Goal: Task Accomplishment & Management: Manage account settings

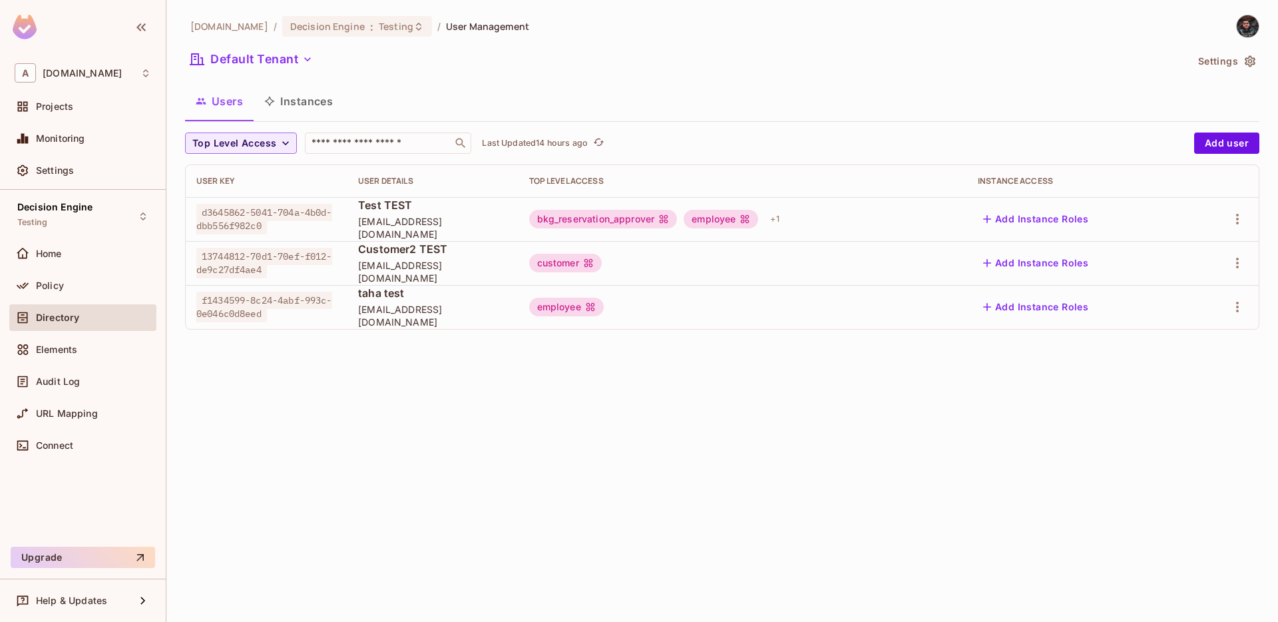
click at [824, 230] on td "bkg_reservation_approver employee + 1" at bounding box center [743, 219] width 449 height 44
click at [784, 225] on div "+ 1" at bounding box center [774, 218] width 19 height 21
click at [838, 152] on div at bounding box center [639, 311] width 1278 height 622
click at [83, 403] on div "URL Mapping" at bounding box center [82, 413] width 147 height 27
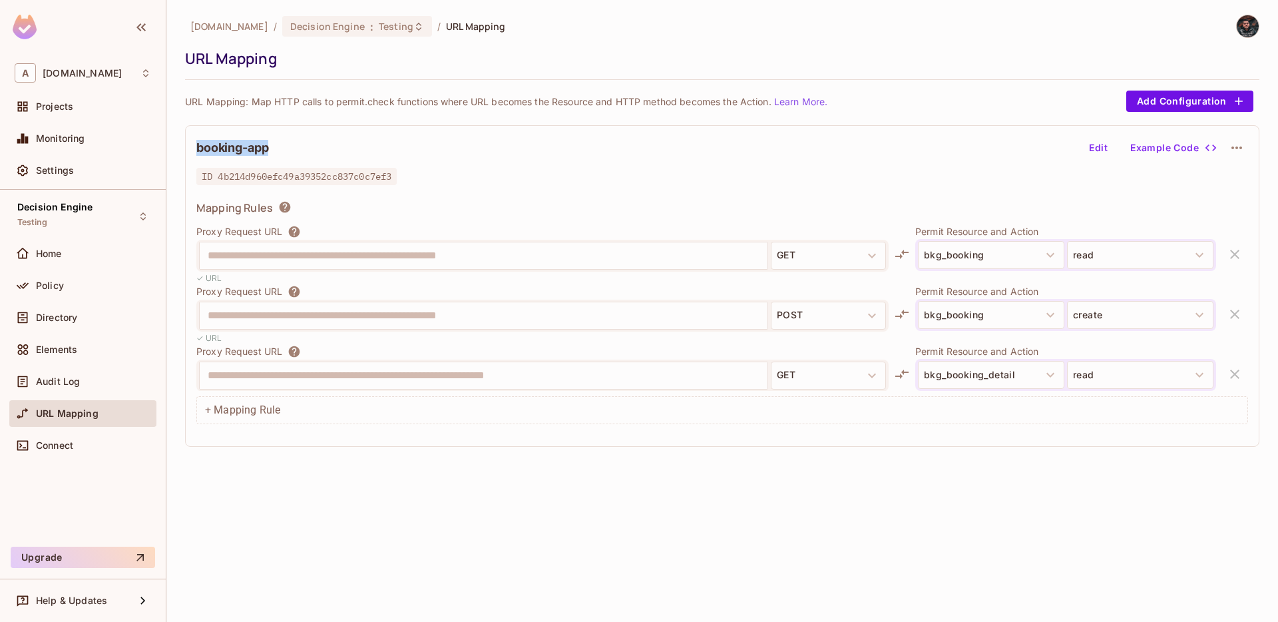
drag, startPoint x: 199, startPoint y: 150, endPoint x: 272, endPoint y: 150, distance: 73.2
click at [272, 150] on div "booking-app Edit Example Code" at bounding box center [722, 148] width 1052 height 23
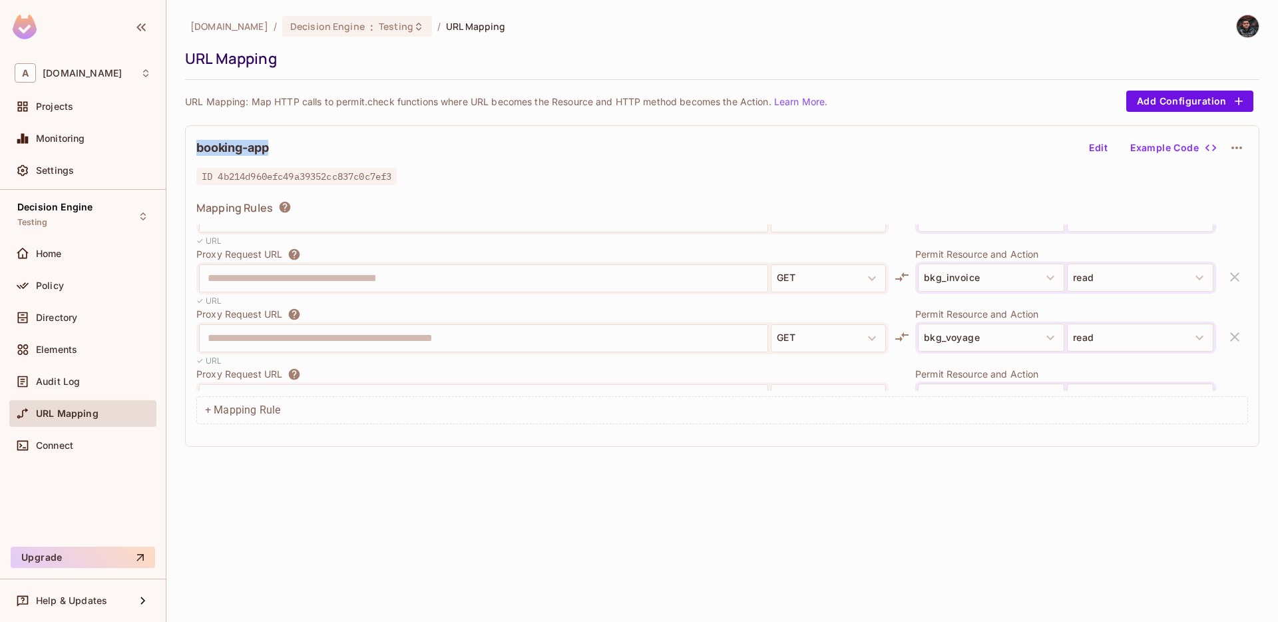
scroll to position [1392, 0]
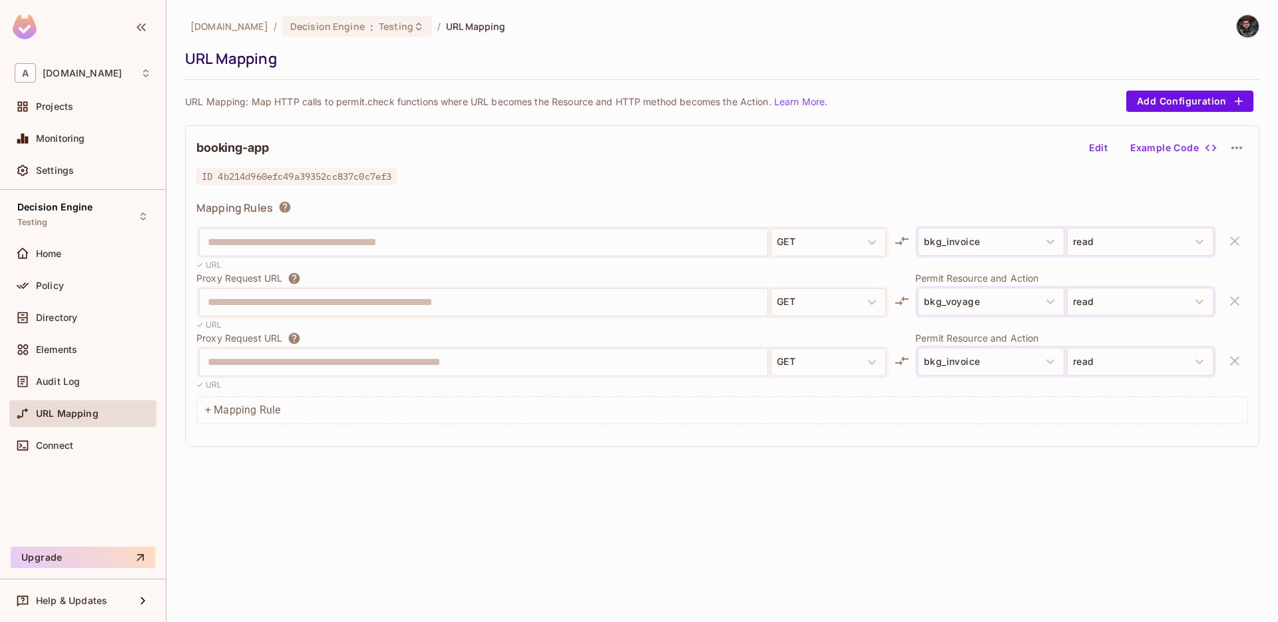
click at [397, 172] on span "ID 4b214d960efc49a39352cc837c0c7ef3" at bounding box center [296, 176] width 200 height 17
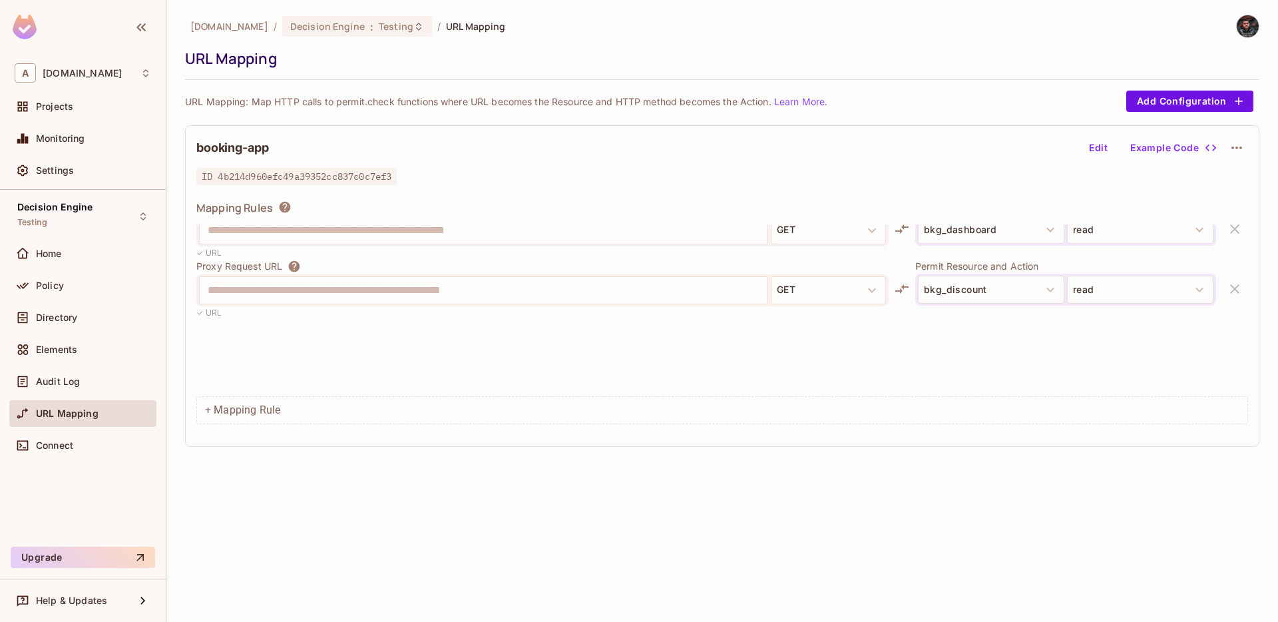
scroll to position [0, 0]
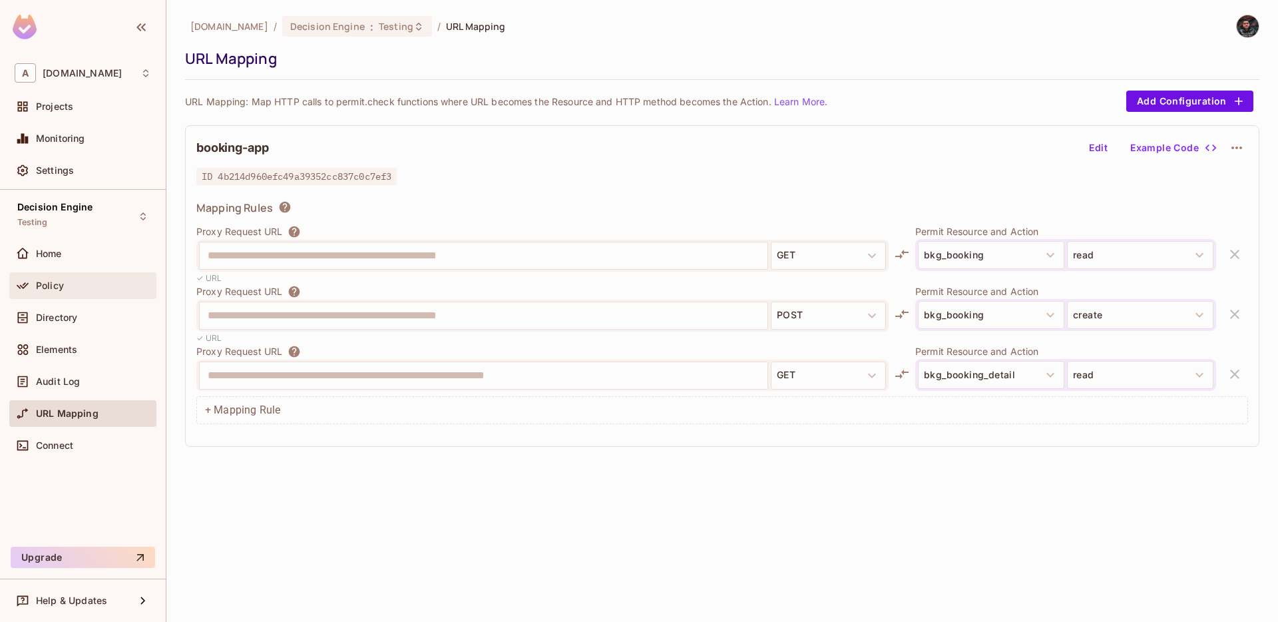
click at [89, 286] on div "Policy" at bounding box center [93, 285] width 115 height 11
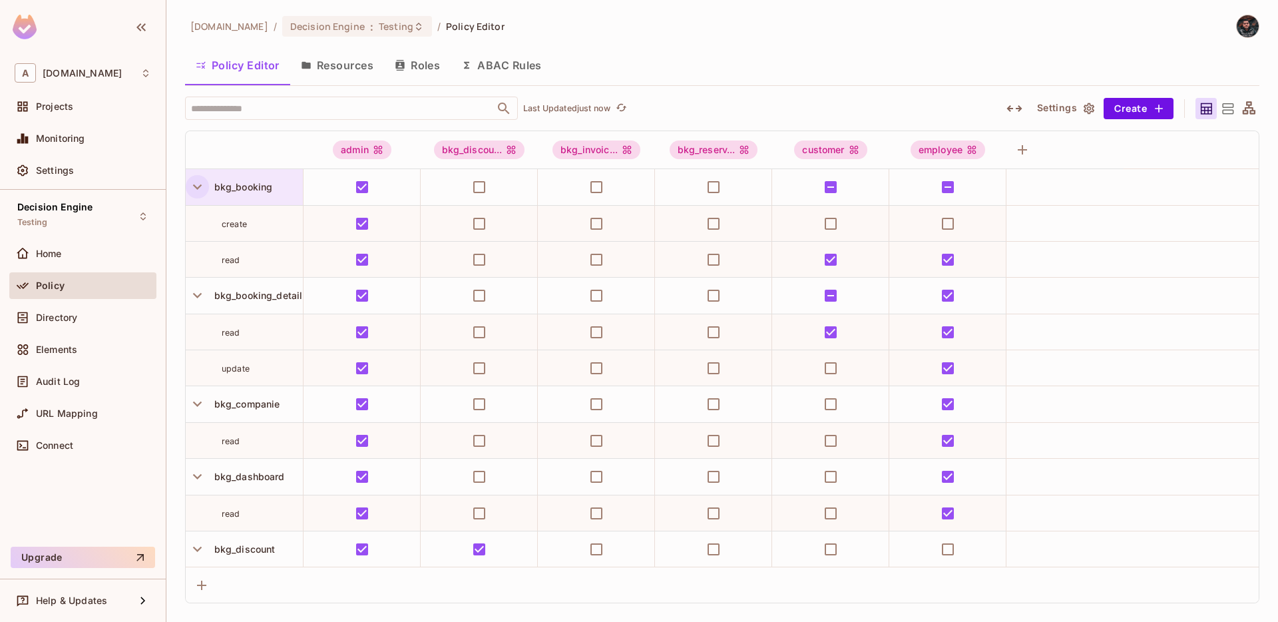
click at [201, 186] on icon "button" at bounding box center [197, 187] width 18 height 18
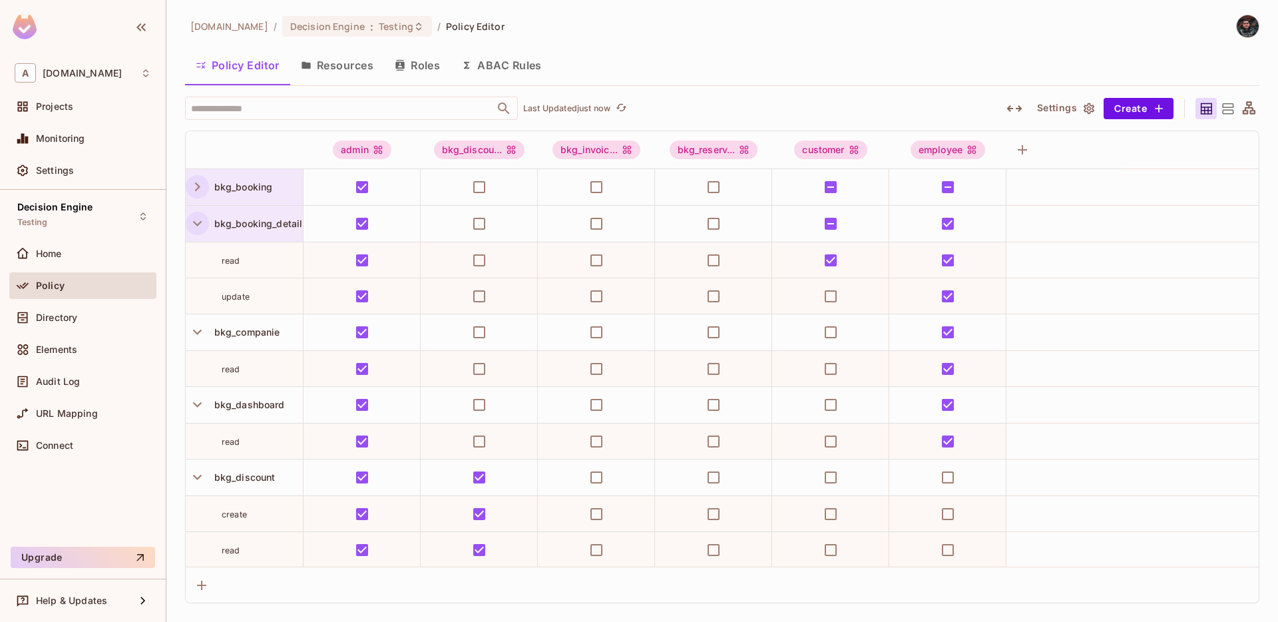
click at [198, 222] on icon "button" at bounding box center [197, 223] width 18 height 18
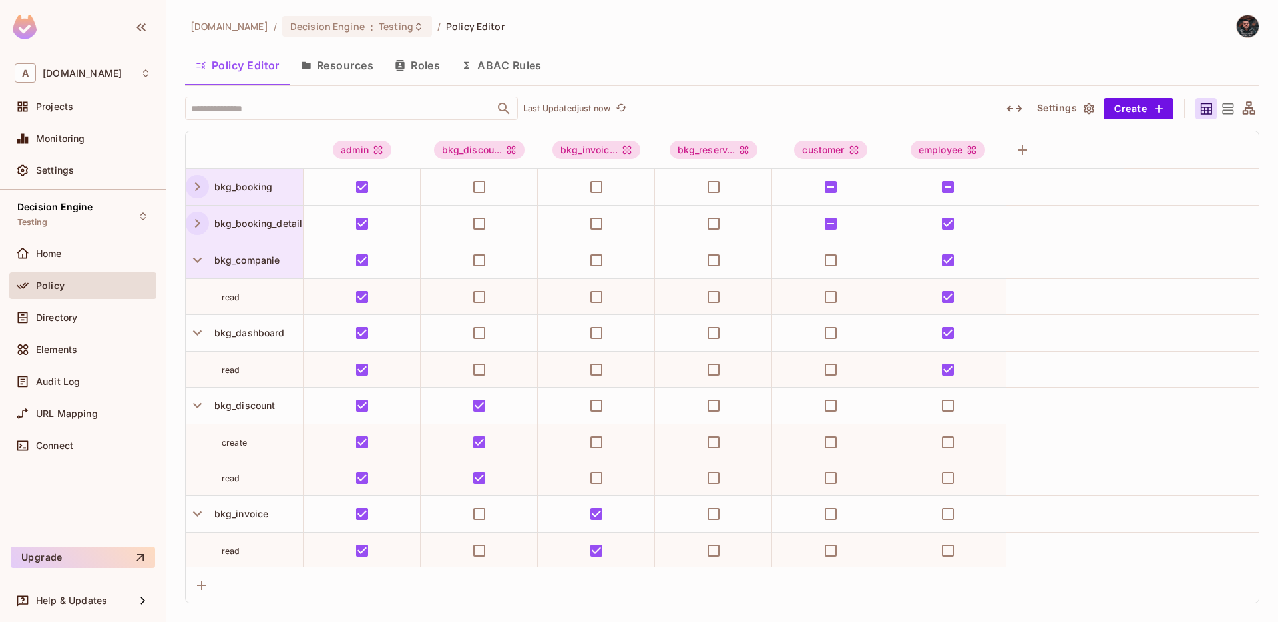
drag, startPoint x: 190, startPoint y: 262, endPoint x: 190, endPoint y: 271, distance: 8.7
click at [190, 262] on icon "button" at bounding box center [197, 260] width 18 height 18
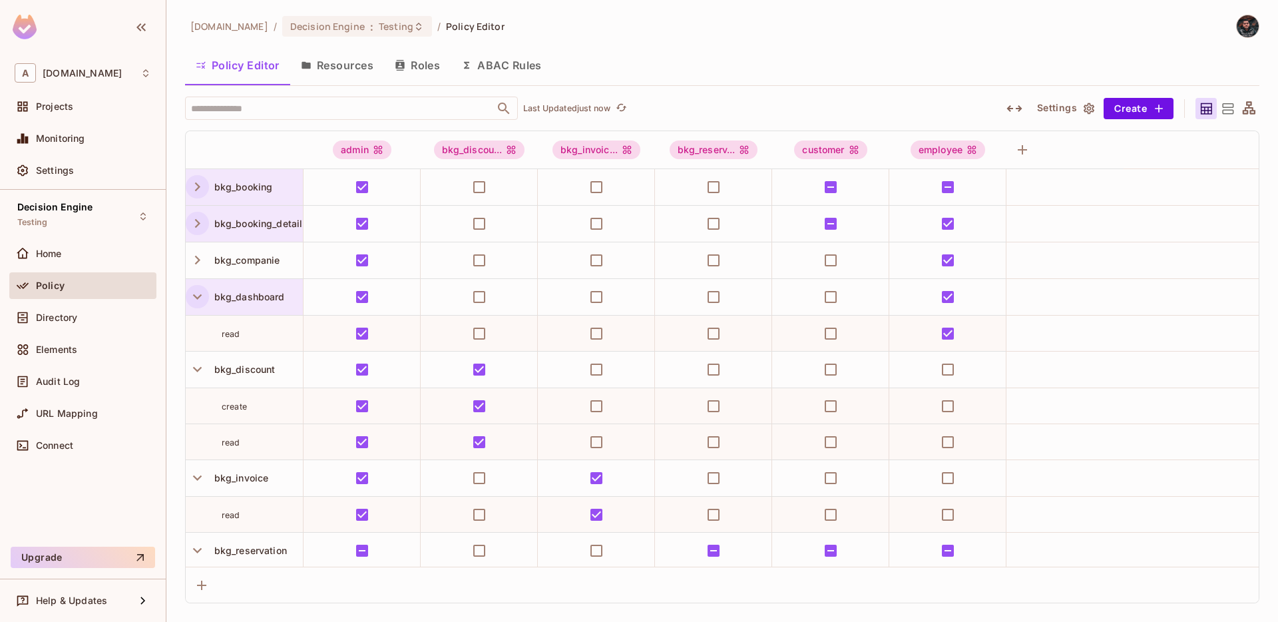
click at [193, 306] on button "button" at bounding box center [197, 296] width 23 height 23
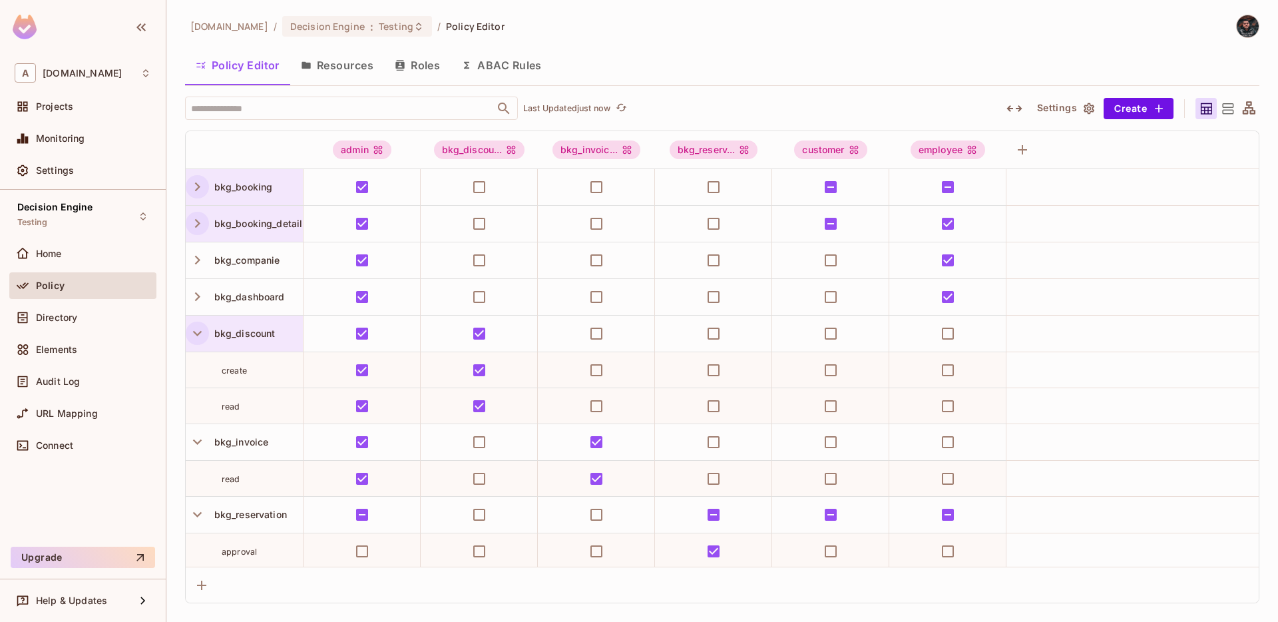
click at [196, 341] on icon "button" at bounding box center [197, 333] width 18 height 18
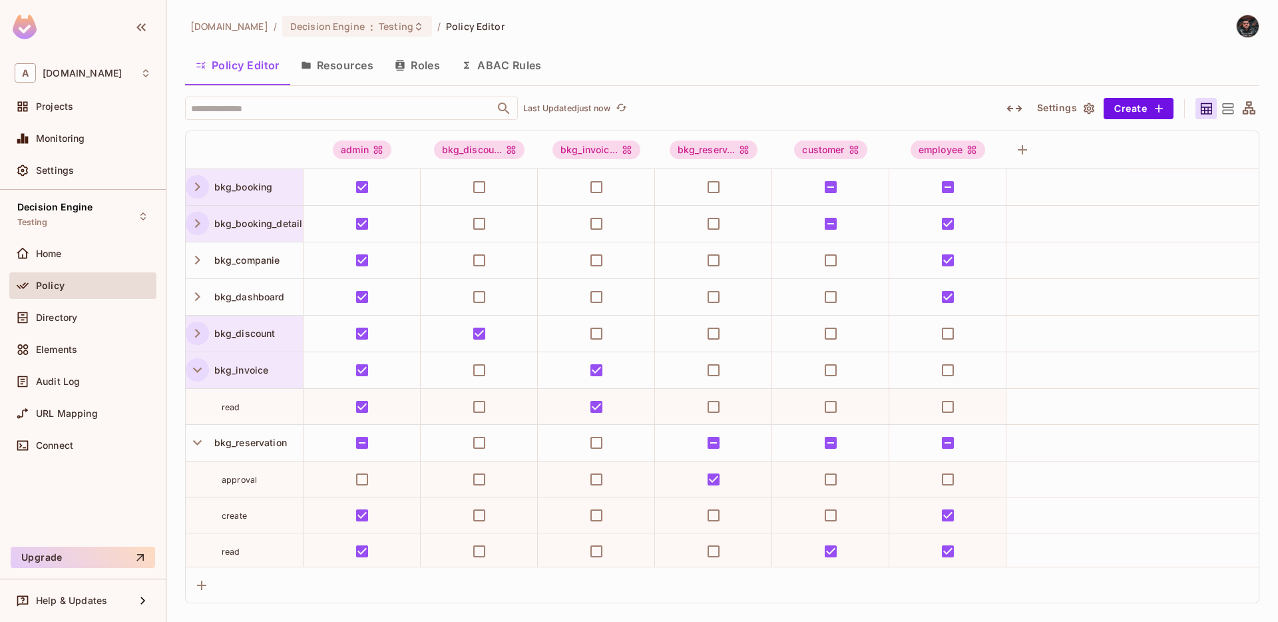
click at [196, 362] on icon "button" at bounding box center [197, 370] width 18 height 18
click at [202, 409] on icon "button" at bounding box center [197, 407] width 18 height 18
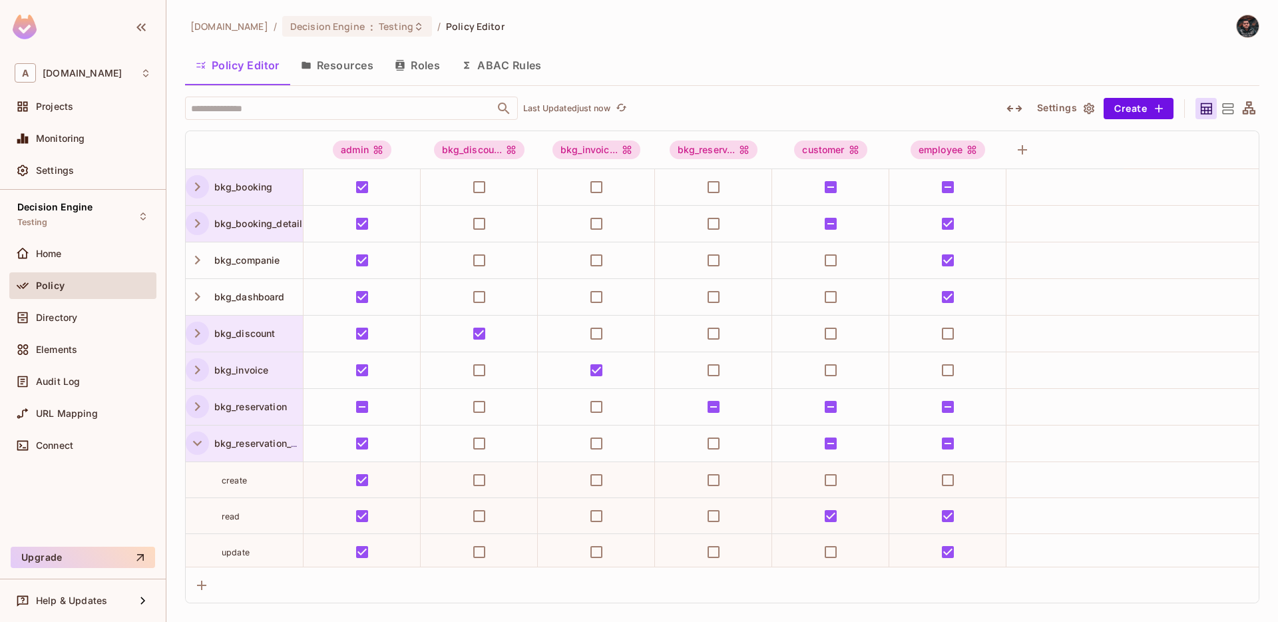
click at [201, 447] on icon "button" at bounding box center [197, 443] width 18 height 18
click at [196, 468] on button "button" at bounding box center [197, 479] width 23 height 23
click at [193, 497] on div "bkg_route" at bounding box center [244, 480] width 117 height 36
click at [166, 485] on div at bounding box center [639, 311] width 1278 height 622
click at [202, 513] on icon "button" at bounding box center [197, 516] width 18 height 18
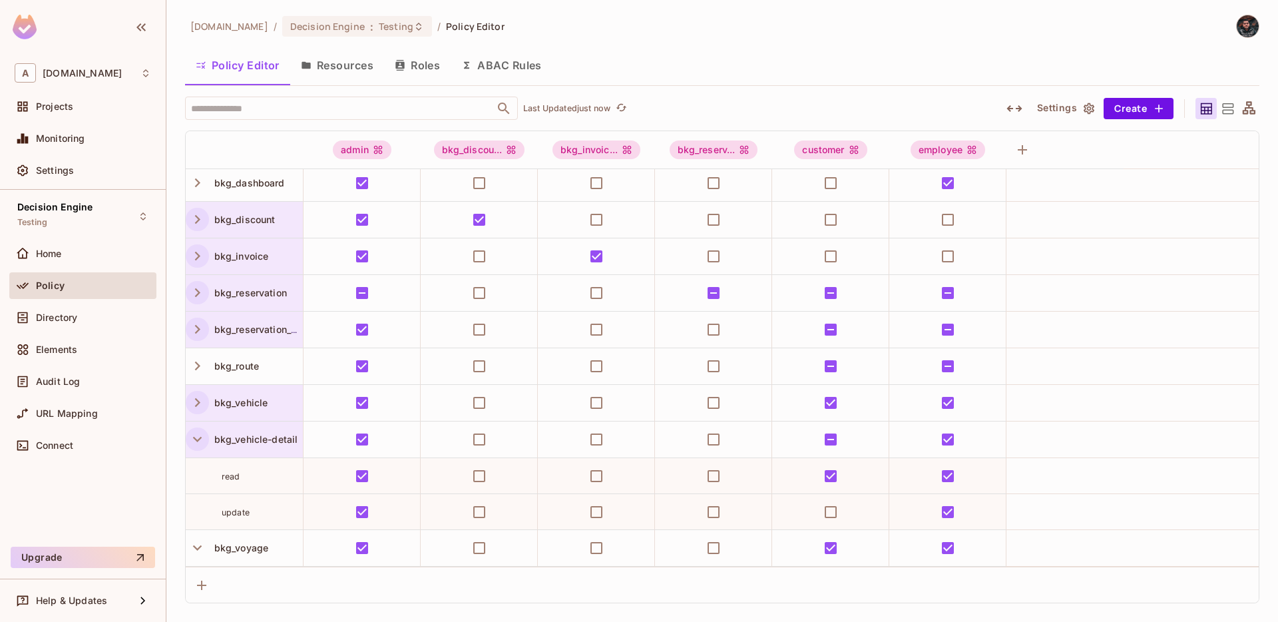
click at [199, 439] on icon "button" at bounding box center [197, 439] width 9 height 5
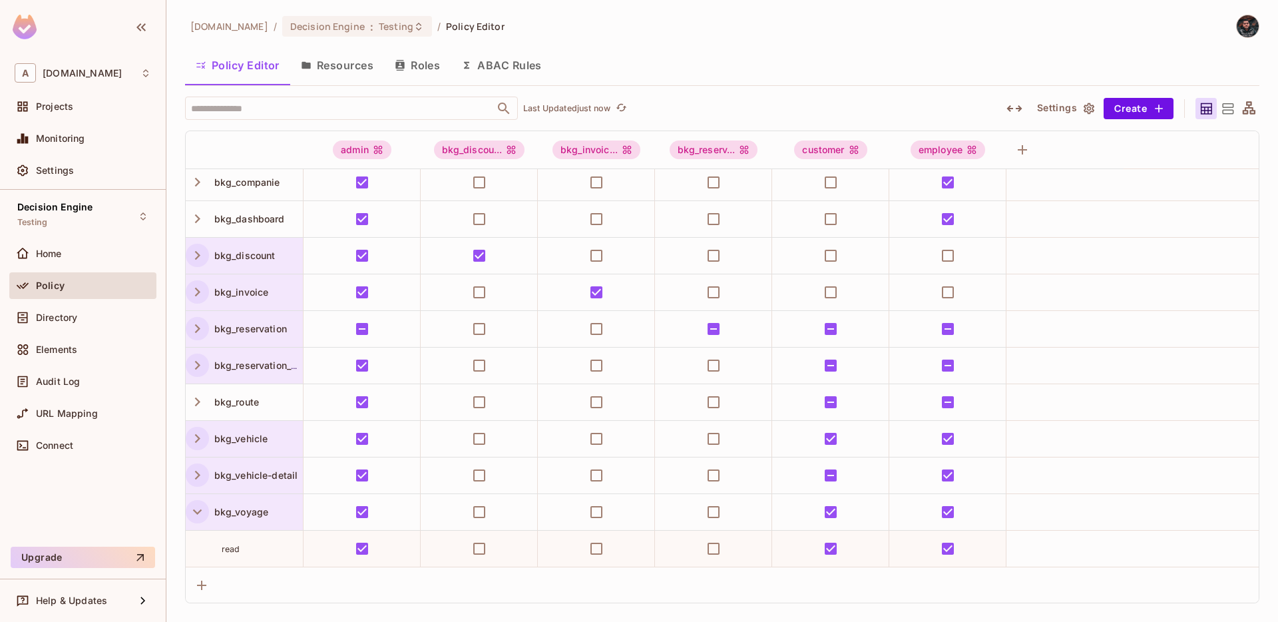
click at [197, 514] on icon "button" at bounding box center [197, 511] width 9 height 5
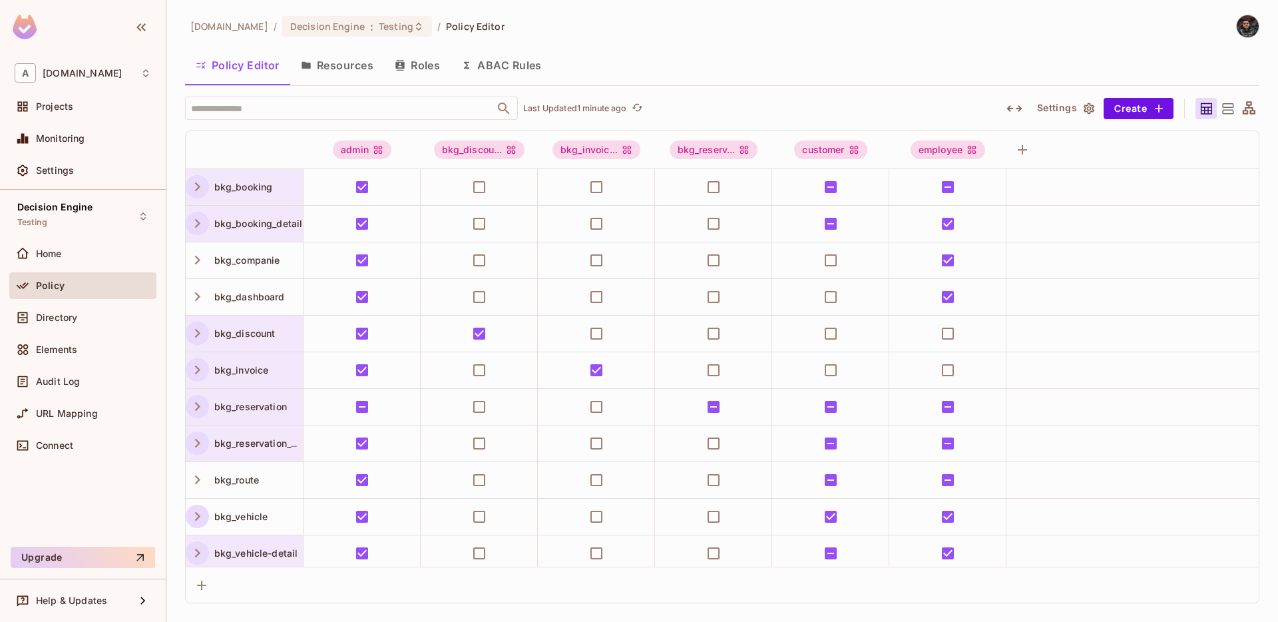
click at [205, 186] on icon "button" at bounding box center [197, 187] width 18 height 18
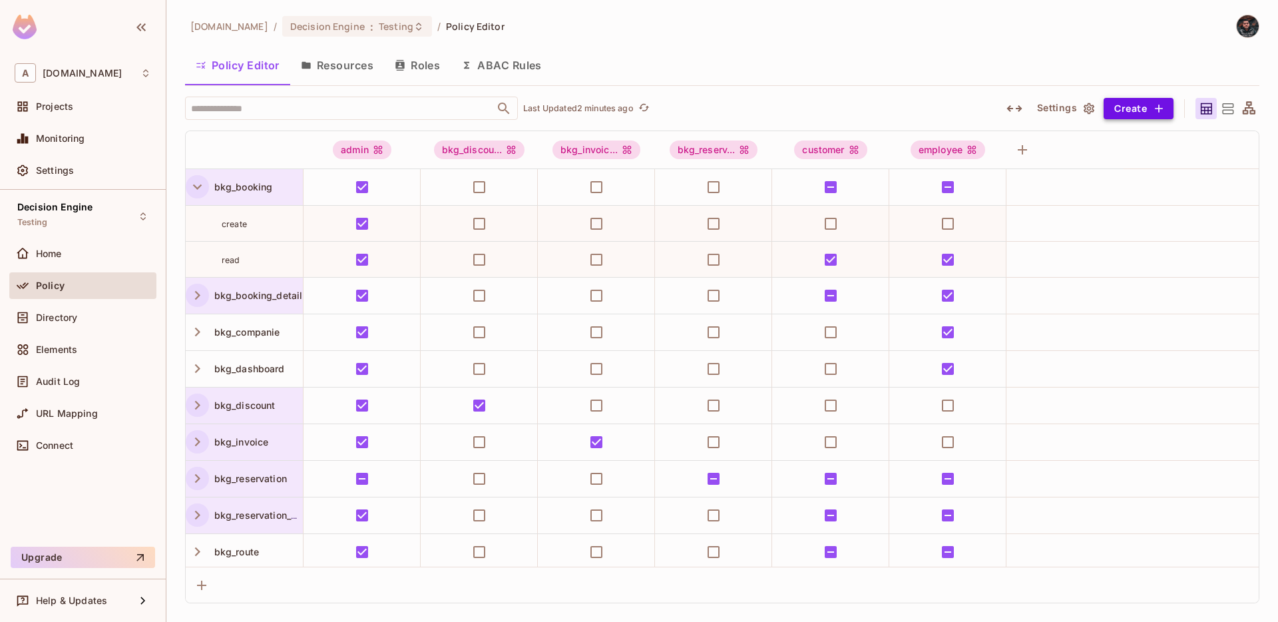
click at [1141, 107] on button "Create" at bounding box center [1139, 108] width 70 height 21
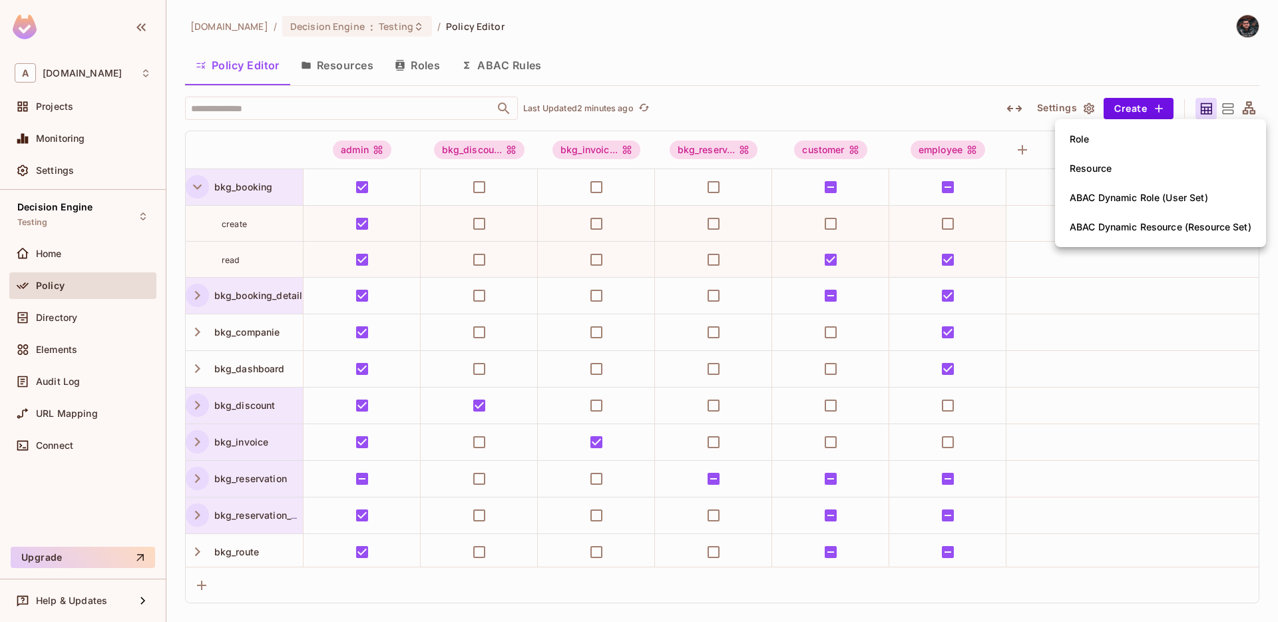
click at [1111, 170] on div "Resource" at bounding box center [1091, 168] width 42 height 13
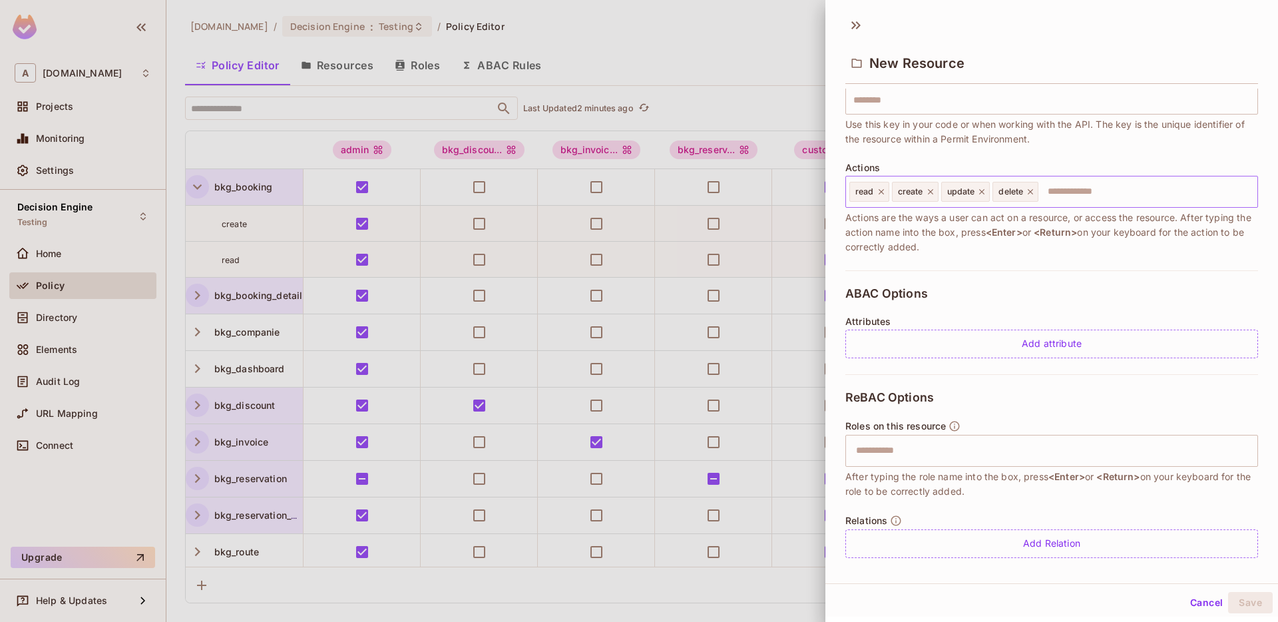
scroll to position [111, 0]
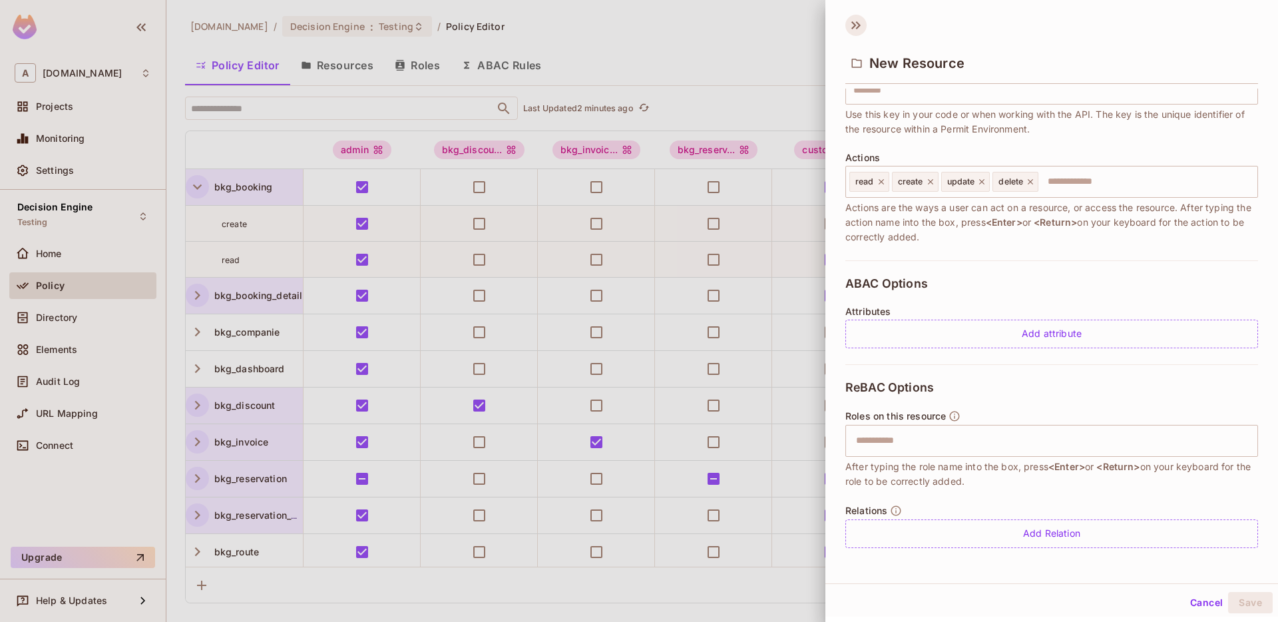
click at [856, 31] on icon at bounding box center [856, 25] width 21 height 21
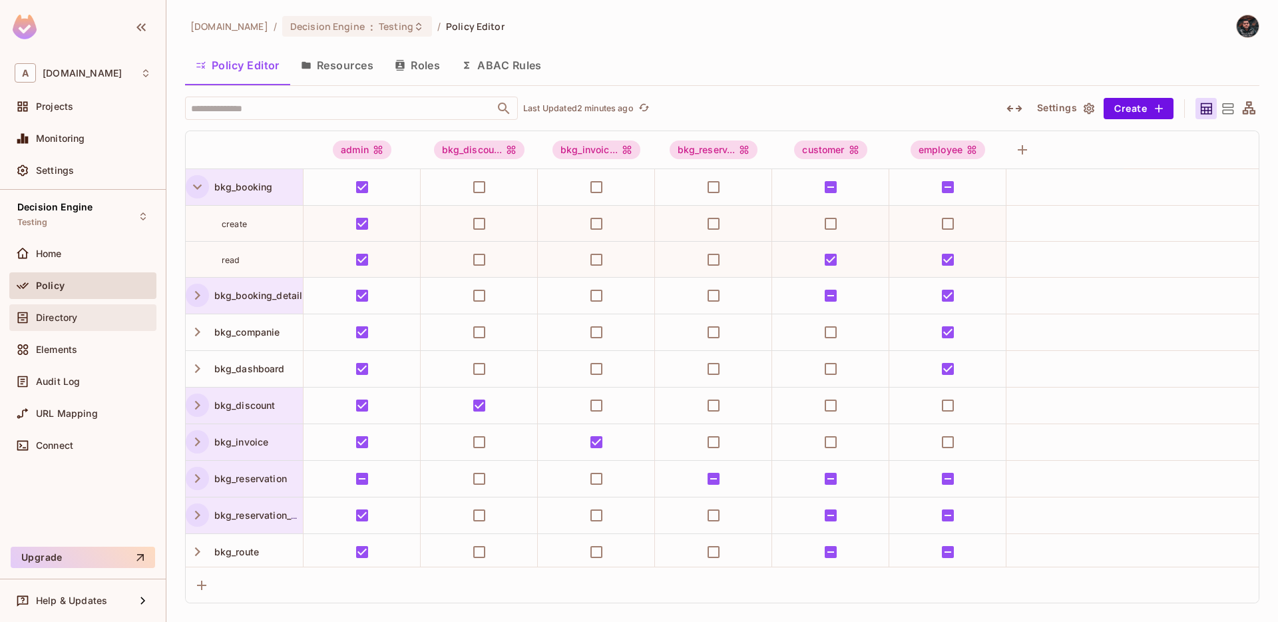
click at [70, 318] on span "Directory" at bounding box center [56, 317] width 41 height 11
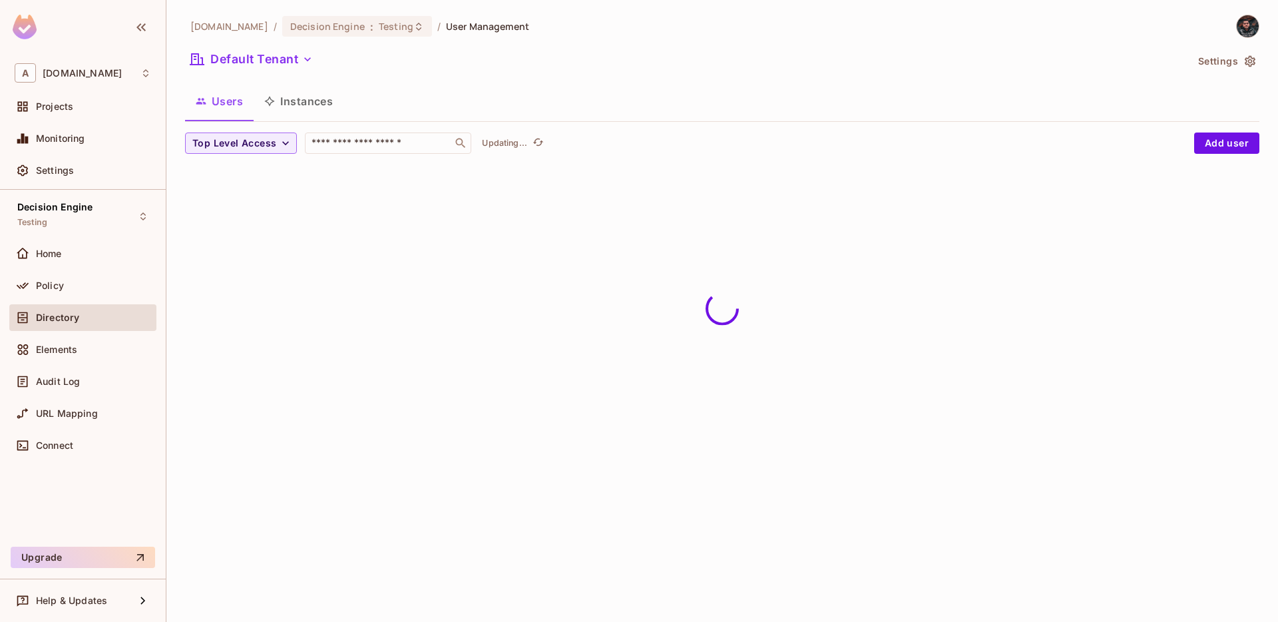
click at [314, 101] on button "Instances" at bounding box center [299, 101] width 90 height 33
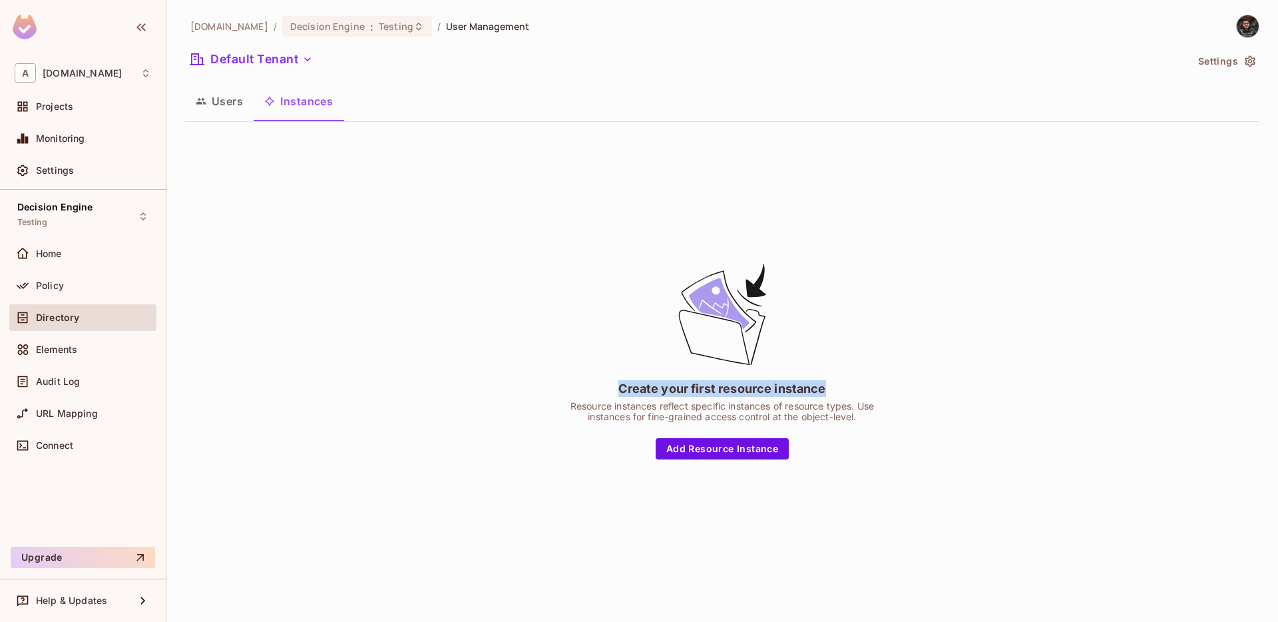
drag, startPoint x: 622, startPoint y: 394, endPoint x: 829, endPoint y: 396, distance: 207.1
click at [829, 396] on div "Create your first resource instance Resource instances reflect specific instanc…" at bounding box center [722, 360] width 333 height 198
drag, startPoint x: 683, startPoint y: 404, endPoint x: 860, endPoint y: 408, distance: 176.5
click at [860, 408] on div "Resource instances reflect specific instances of resource types. Use instances …" at bounding box center [722, 411] width 333 height 21
click at [854, 406] on div "Resource instances reflect specific instances of resource types. Use instances …" at bounding box center [722, 411] width 333 height 21
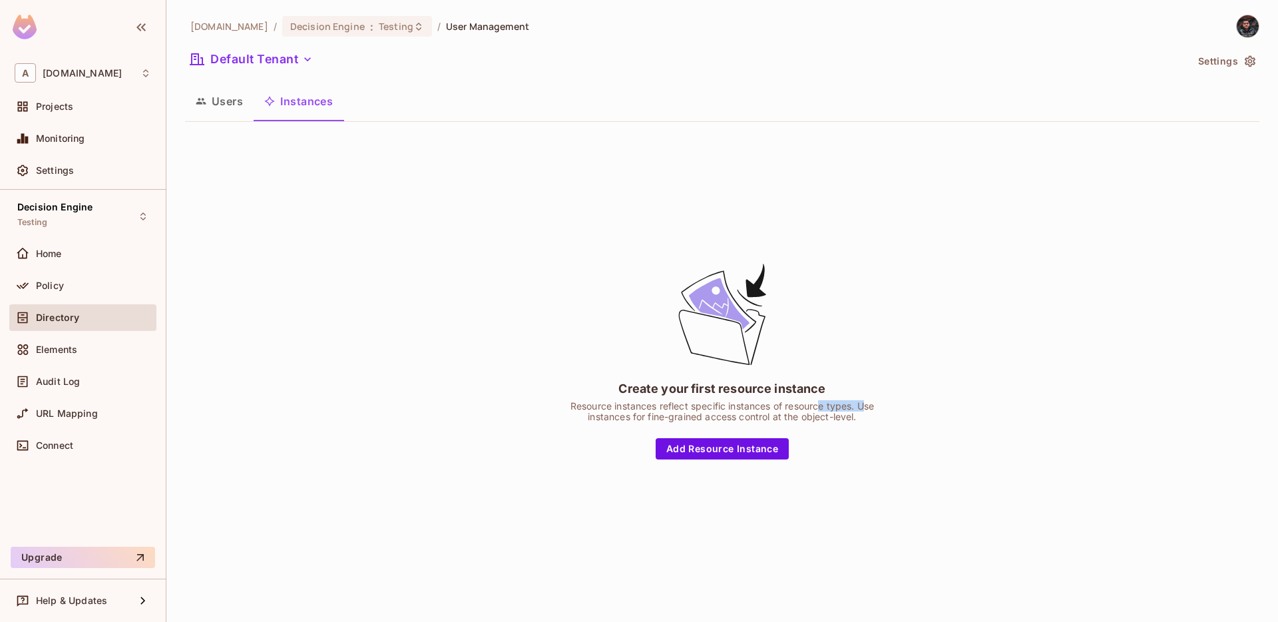
drag, startPoint x: 822, startPoint y: 408, endPoint x: 864, endPoint y: 408, distance: 41.3
click at [864, 408] on div "Resource instances reflect specific instances of resource types. Use instances …" at bounding box center [722, 411] width 333 height 21
click at [830, 408] on div "Resource instances reflect specific instances of resource types. Use instances …" at bounding box center [722, 411] width 333 height 21
drag, startPoint x: 800, startPoint y: 408, endPoint x: 853, endPoint y: 408, distance: 52.6
click at [853, 408] on div "Resource instances reflect specific instances of resource types. Use instances …" at bounding box center [722, 411] width 333 height 21
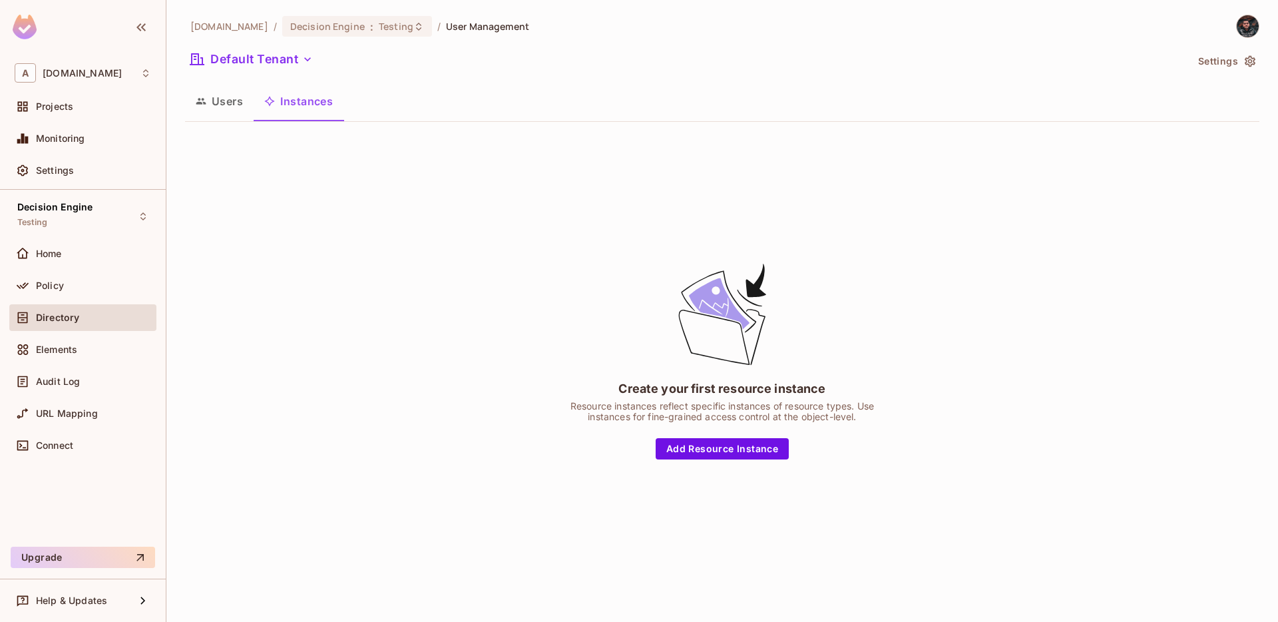
click at [886, 401] on div "Resource instances reflect specific instances of resource types. Use instances …" at bounding box center [722, 411] width 333 height 21
drag, startPoint x: 587, startPoint y: 421, endPoint x: 864, endPoint y: 421, distance: 277.0
click at [864, 421] on div "Resource instances reflect specific instances of resource types. Use instances …" at bounding box center [722, 411] width 333 height 21
click at [958, 392] on div "Create your first resource instance Resource instances reflect specific instanc…" at bounding box center [722, 360] width 1075 height 455
click at [217, 113] on button "Users" at bounding box center [219, 101] width 69 height 33
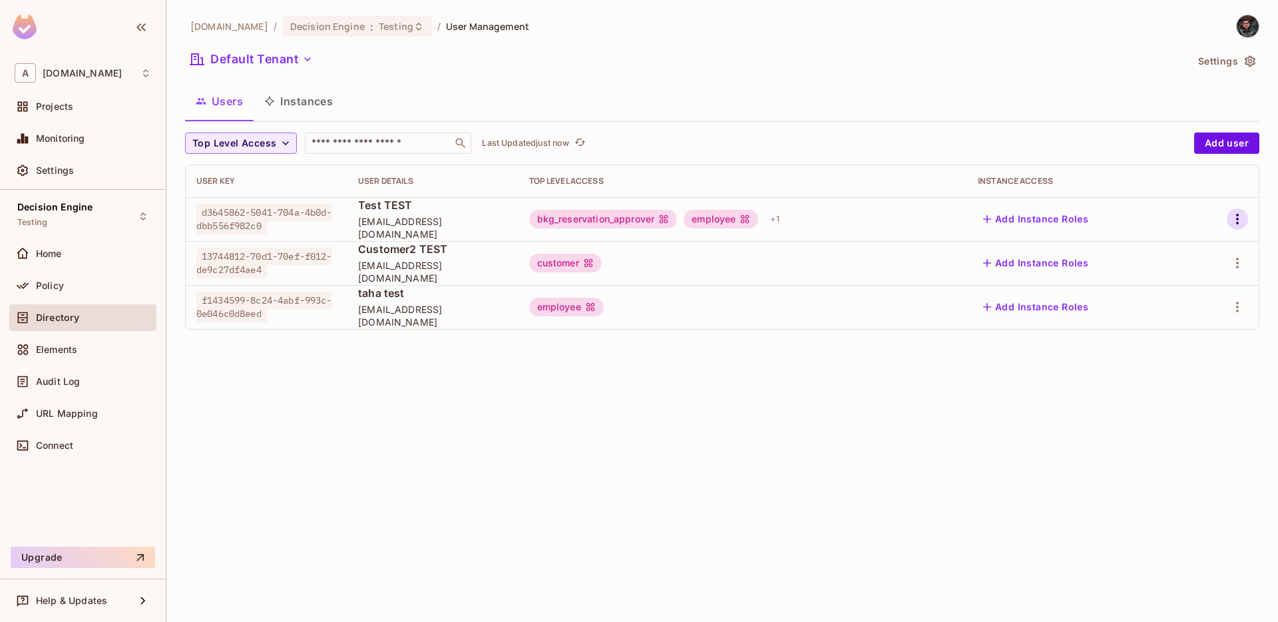
click at [1232, 219] on icon "button" at bounding box center [1238, 219] width 16 height 16
click at [58, 381] on div at bounding box center [639, 311] width 1278 height 622
click at [1246, 212] on button "button" at bounding box center [1237, 218] width 21 height 21
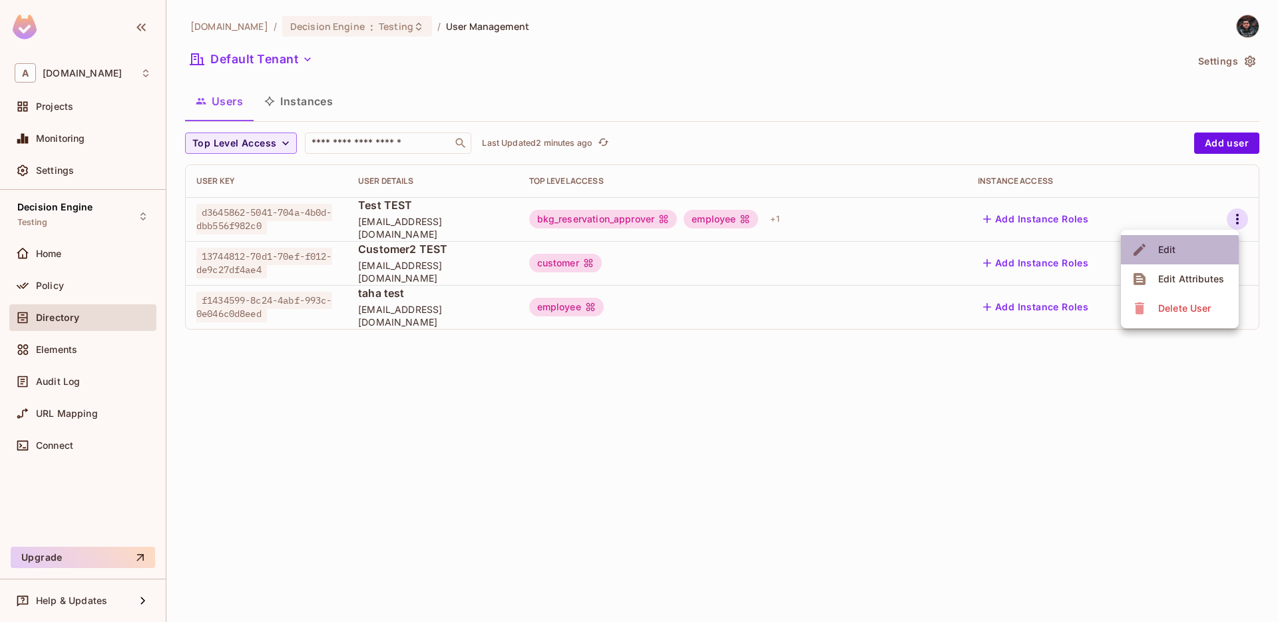
click at [1177, 253] on span "Edit" at bounding box center [1168, 249] width 26 height 21
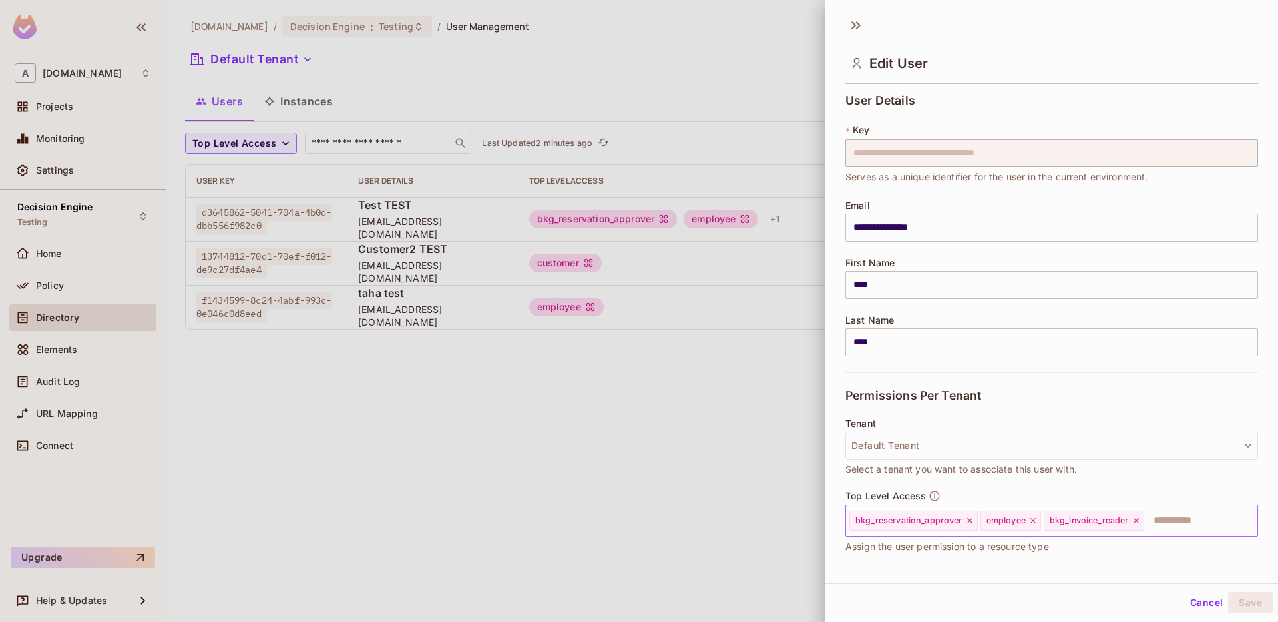
click at [1134, 524] on icon at bounding box center [1136, 520] width 9 height 9
click at [1246, 601] on button "Save" at bounding box center [1251, 602] width 45 height 21
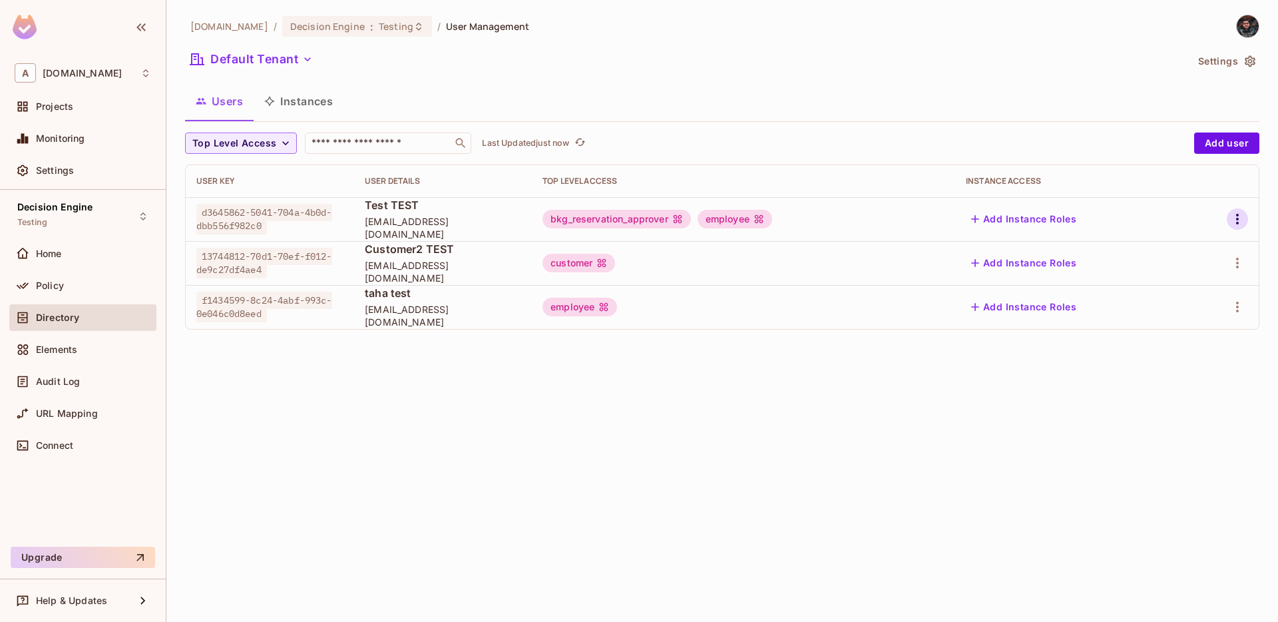
click at [1243, 214] on icon "button" at bounding box center [1238, 219] width 16 height 16
click at [1181, 250] on li "Edit" at bounding box center [1180, 249] width 118 height 29
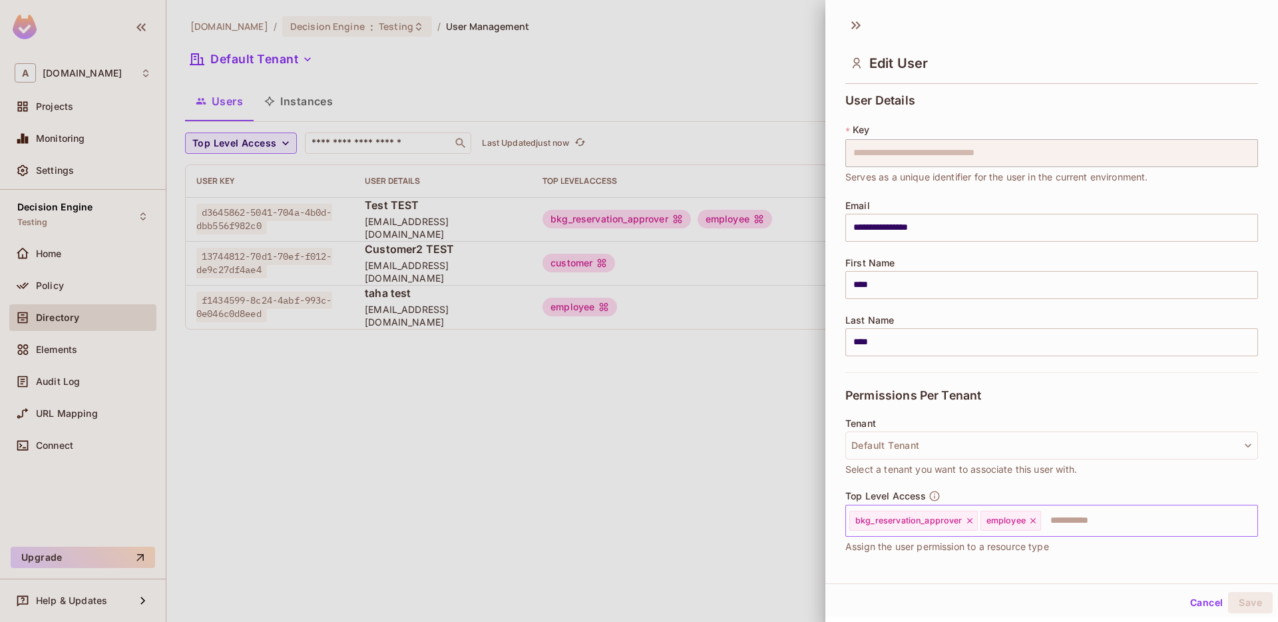
click at [1062, 511] on input "text" at bounding box center [1138, 520] width 190 height 27
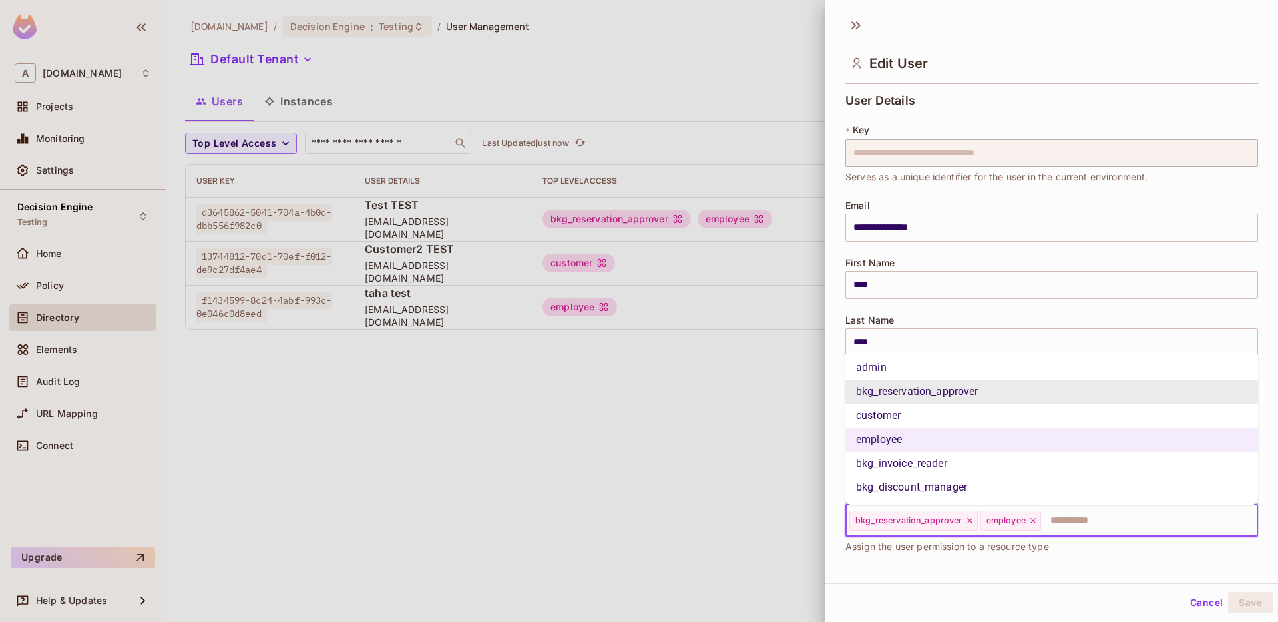
type input "*"
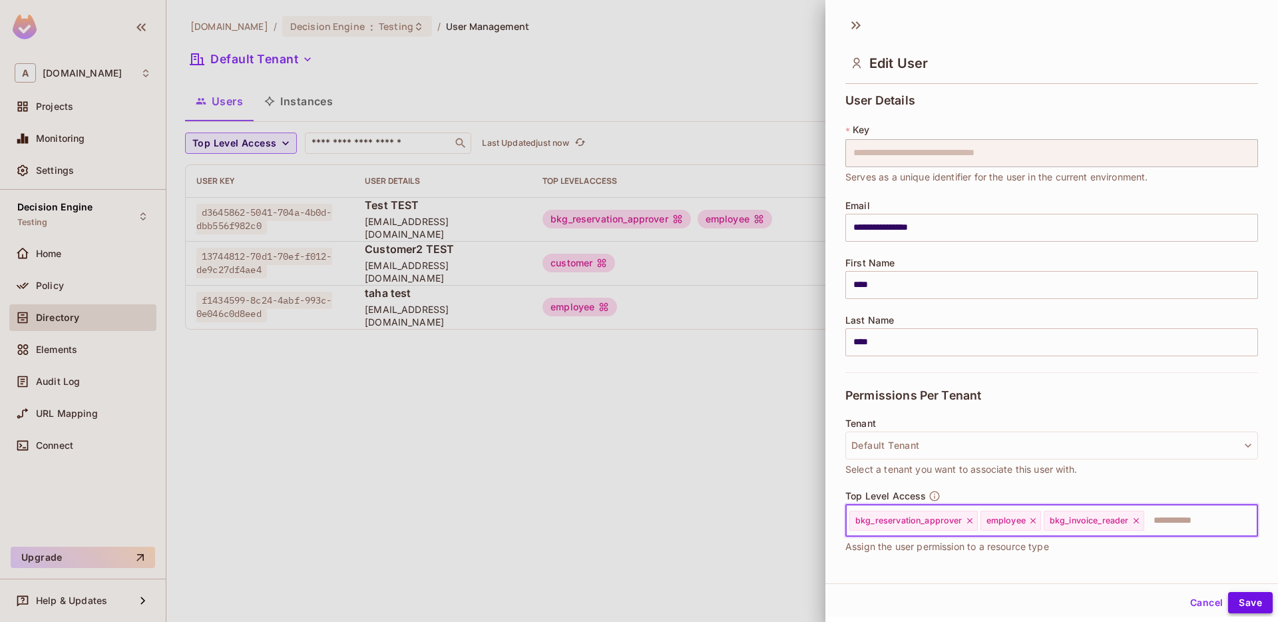
click at [1242, 600] on button "Save" at bounding box center [1251, 602] width 45 height 21
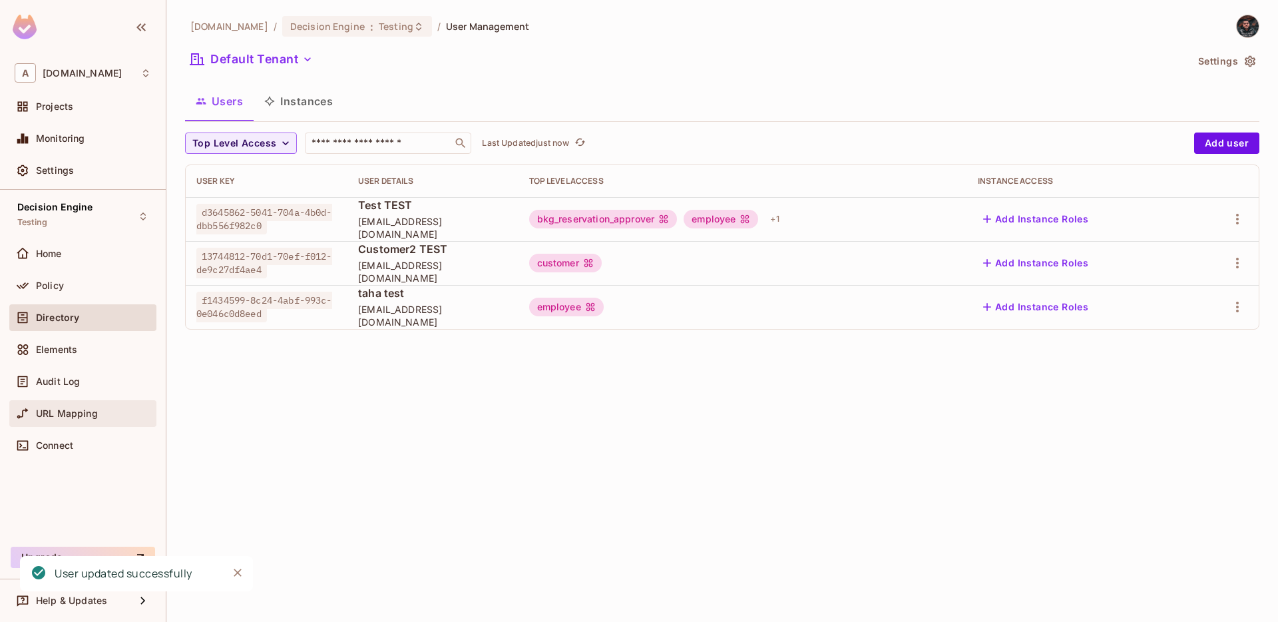
click at [45, 406] on div "URL Mapping" at bounding box center [83, 414] width 137 height 16
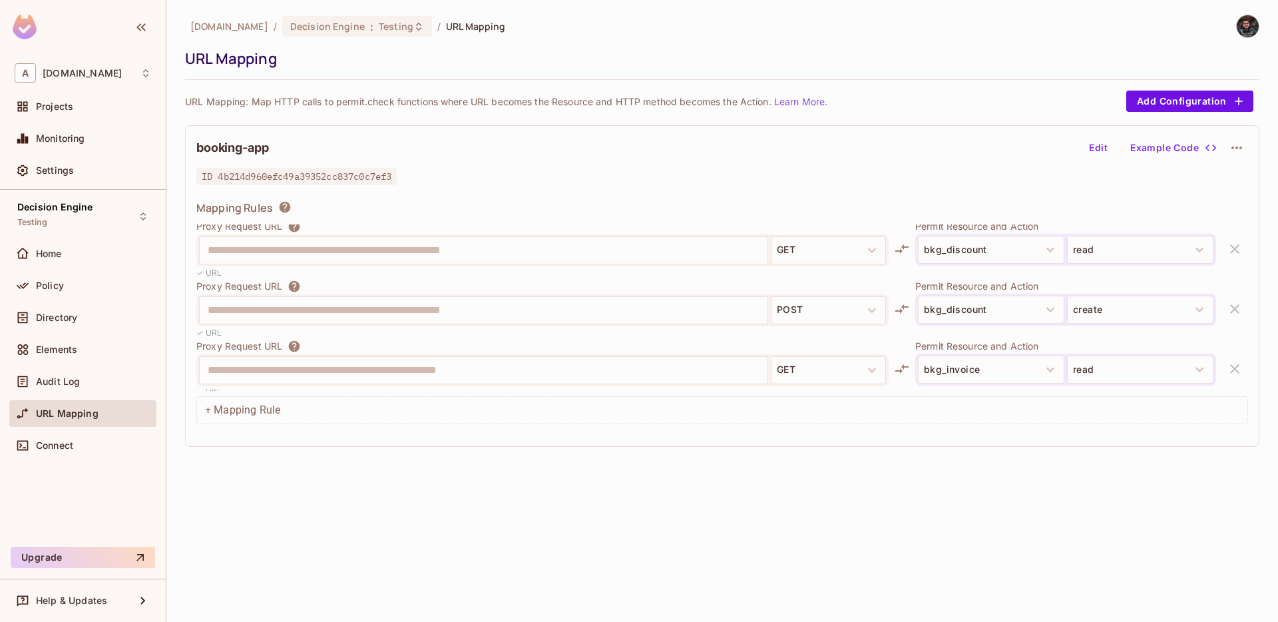
scroll to position [301, 0]
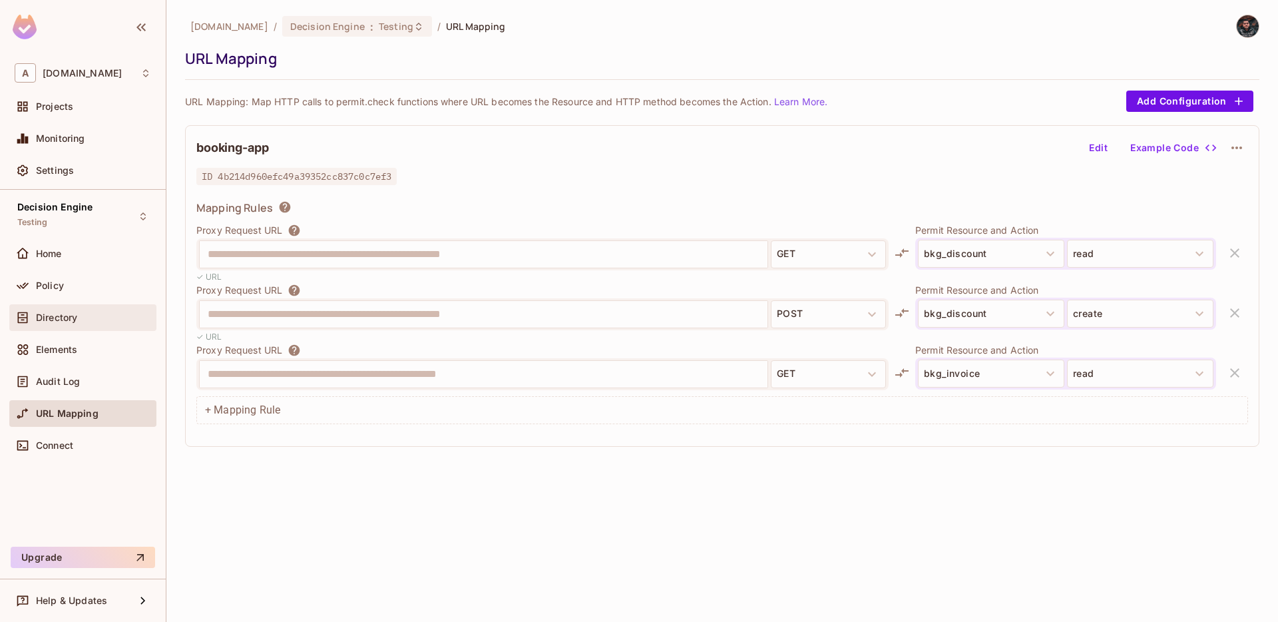
click at [112, 310] on div "Directory" at bounding box center [83, 318] width 137 height 16
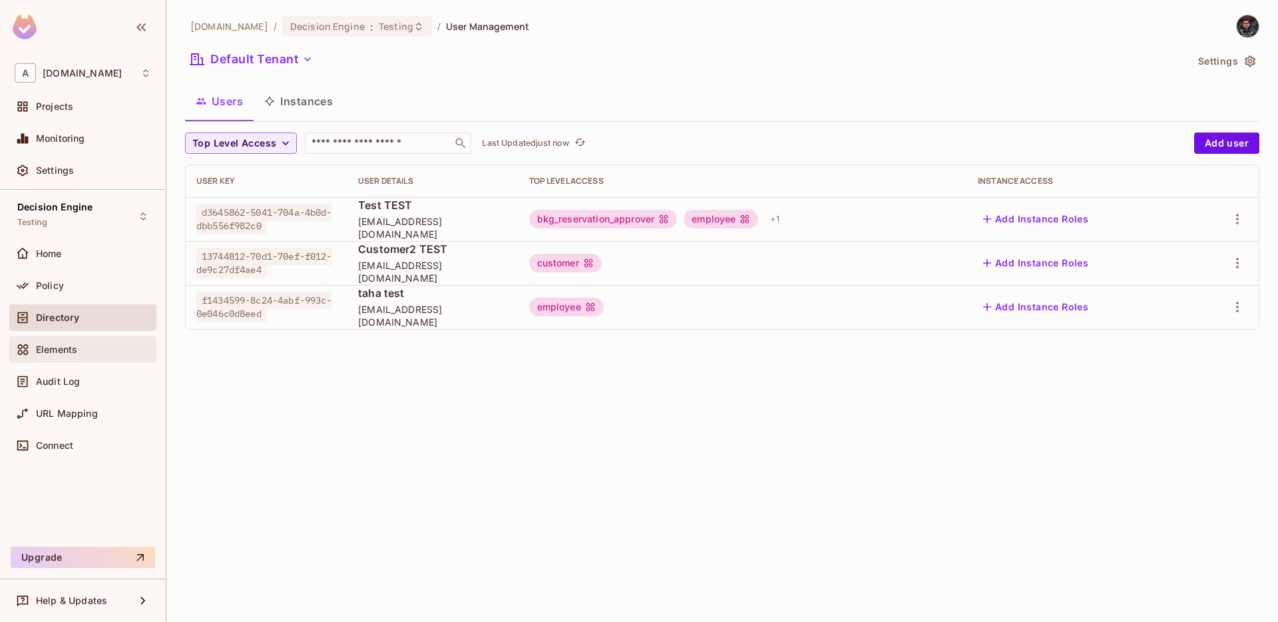
click at [85, 344] on div "Elements" at bounding box center [93, 349] width 115 height 11
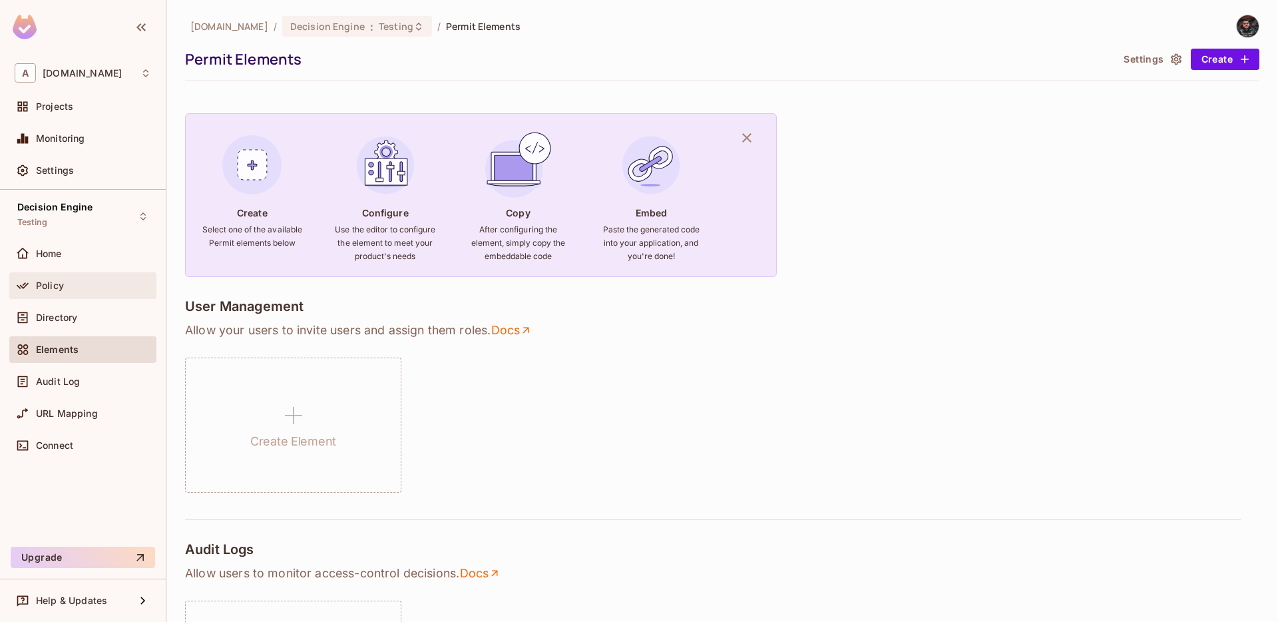
click at [93, 287] on div "Policy" at bounding box center [93, 285] width 115 height 11
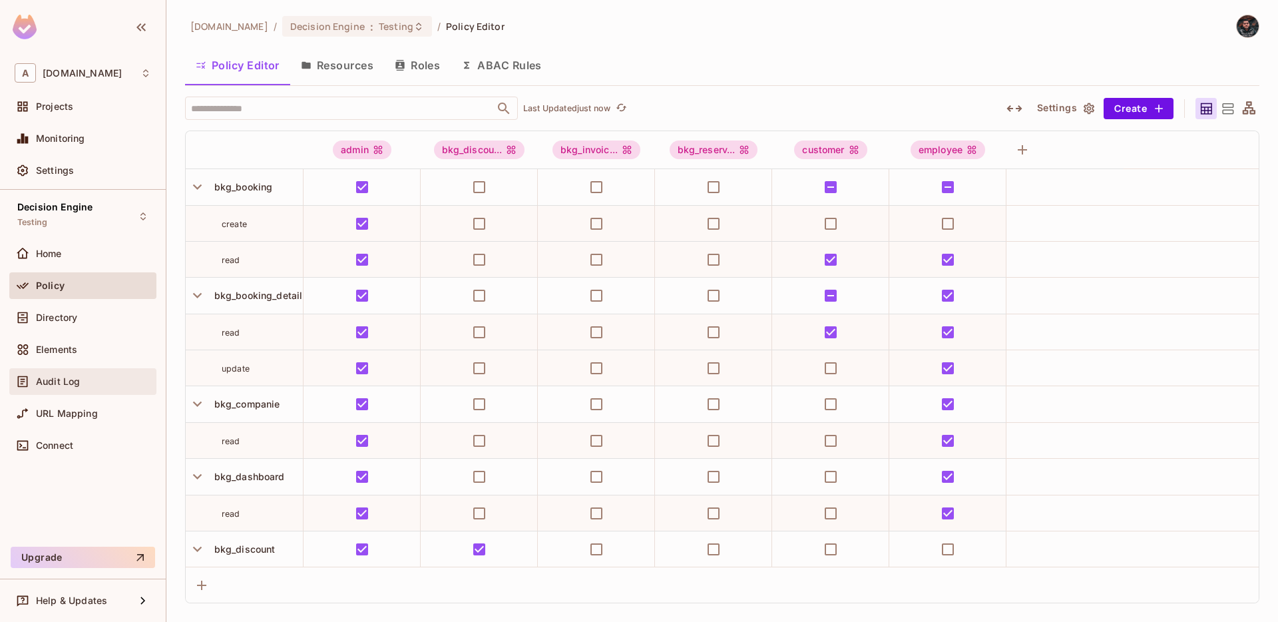
click at [89, 390] on div "Audit Log" at bounding box center [82, 381] width 147 height 27
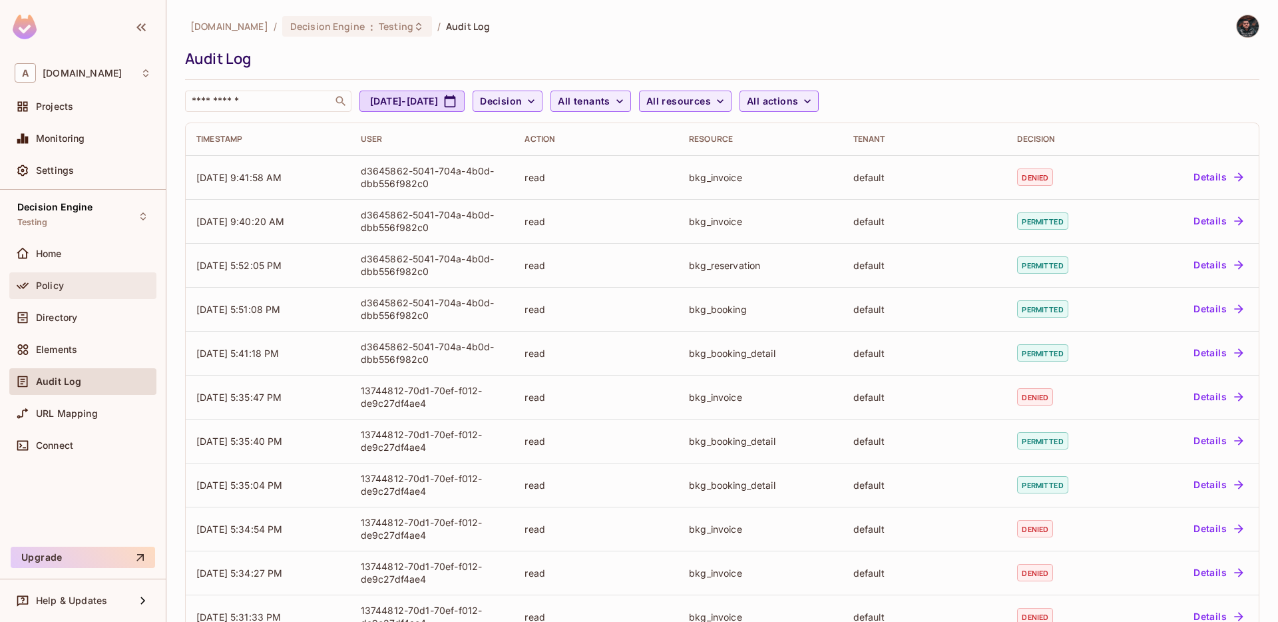
click at [91, 284] on div "Policy" at bounding box center [93, 285] width 115 height 11
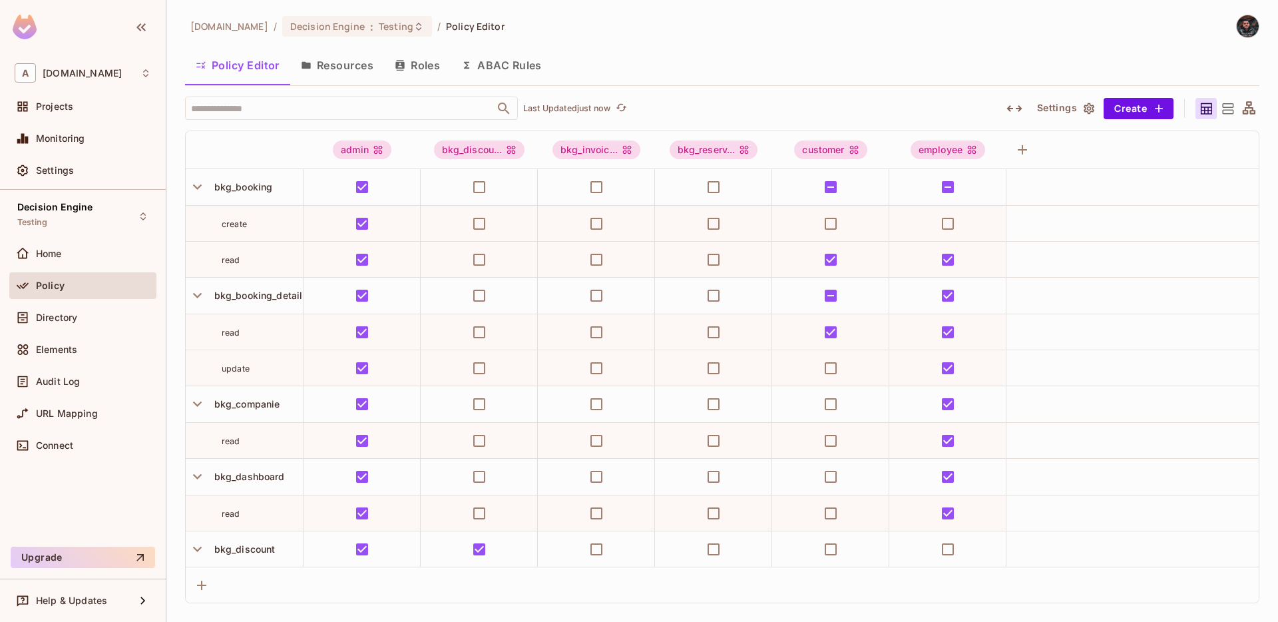
click at [422, 64] on button "Roles" at bounding box center [417, 65] width 67 height 33
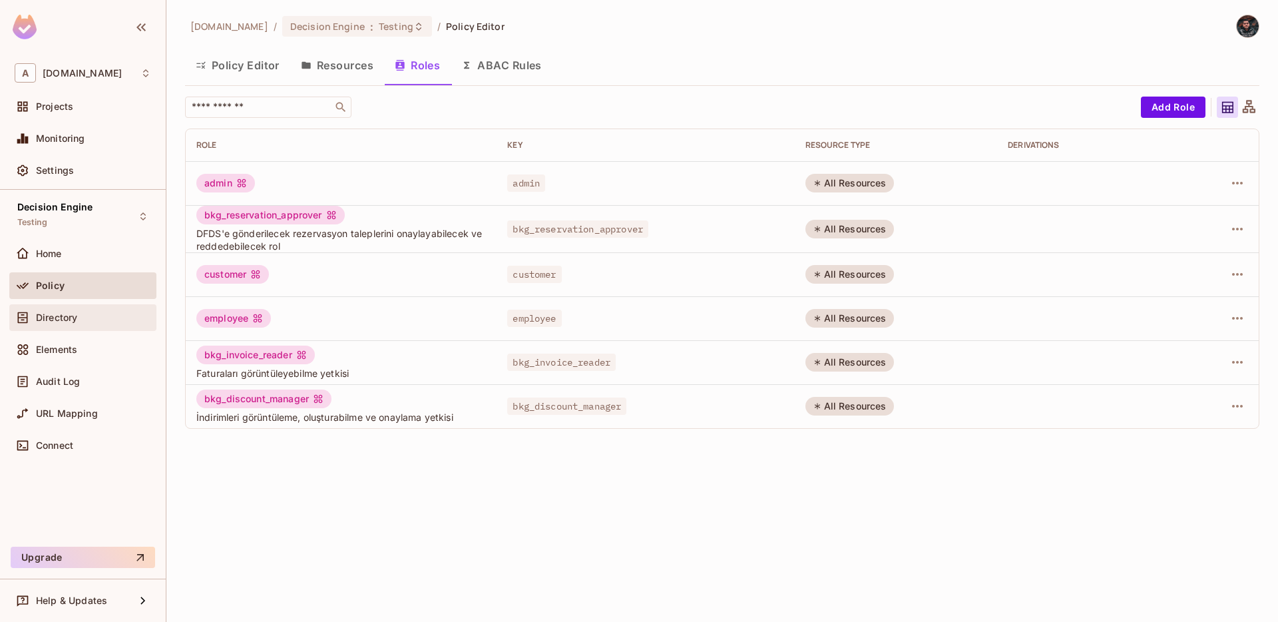
click at [73, 314] on span "Directory" at bounding box center [56, 317] width 41 height 11
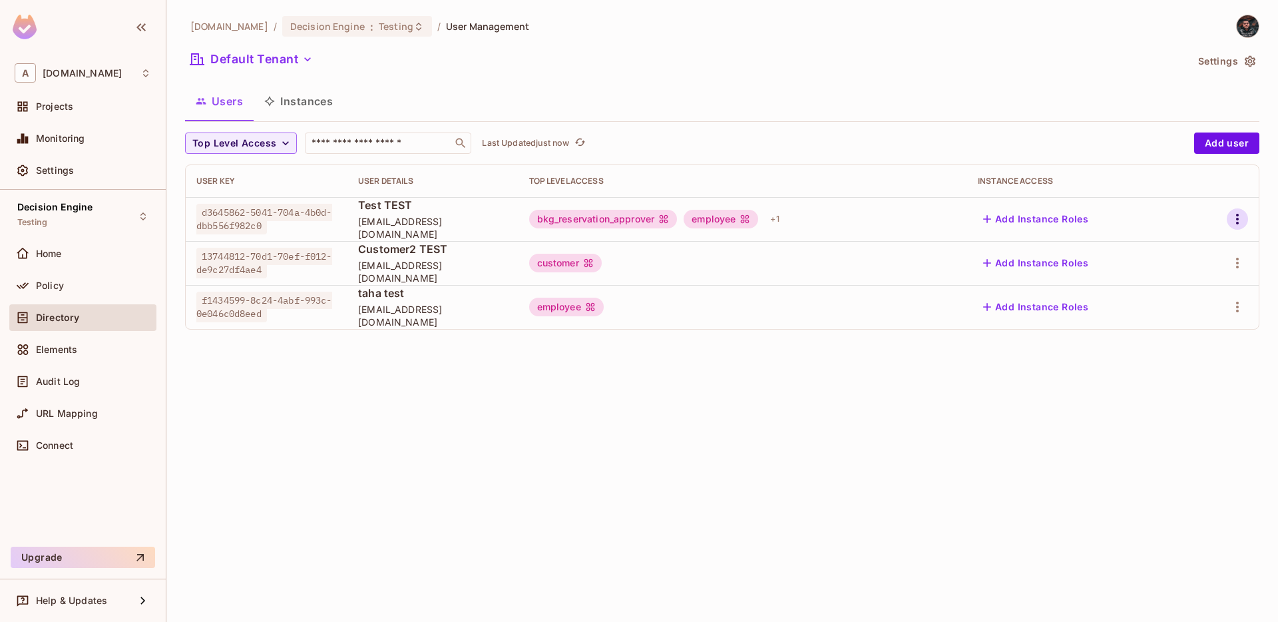
click at [1234, 226] on icon "button" at bounding box center [1238, 219] width 16 height 16
click at [1201, 246] on li "Edit" at bounding box center [1180, 249] width 118 height 29
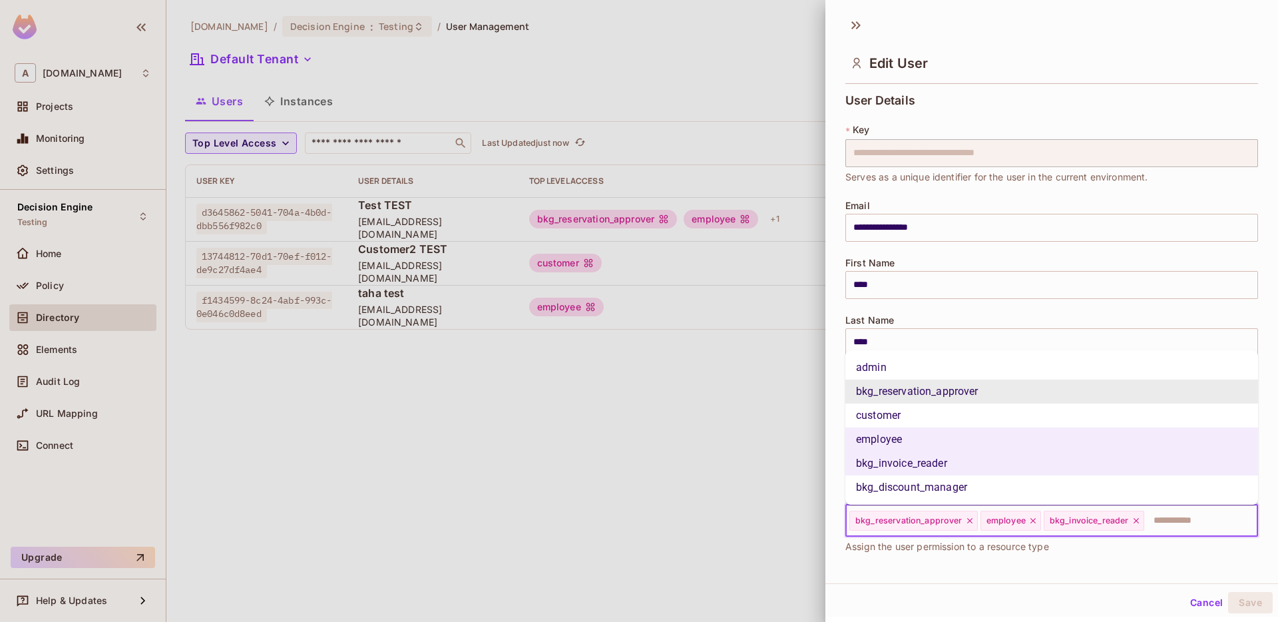
click at [1170, 520] on input "text" at bounding box center [1189, 520] width 87 height 27
type input "*"
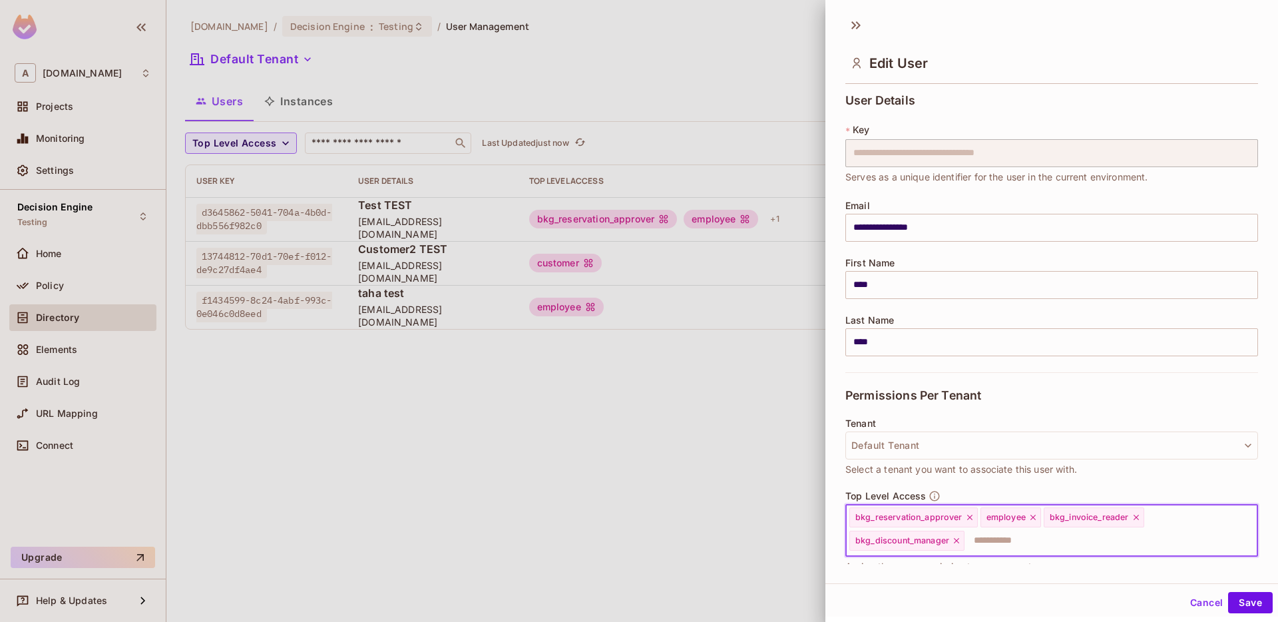
scroll to position [82, 0]
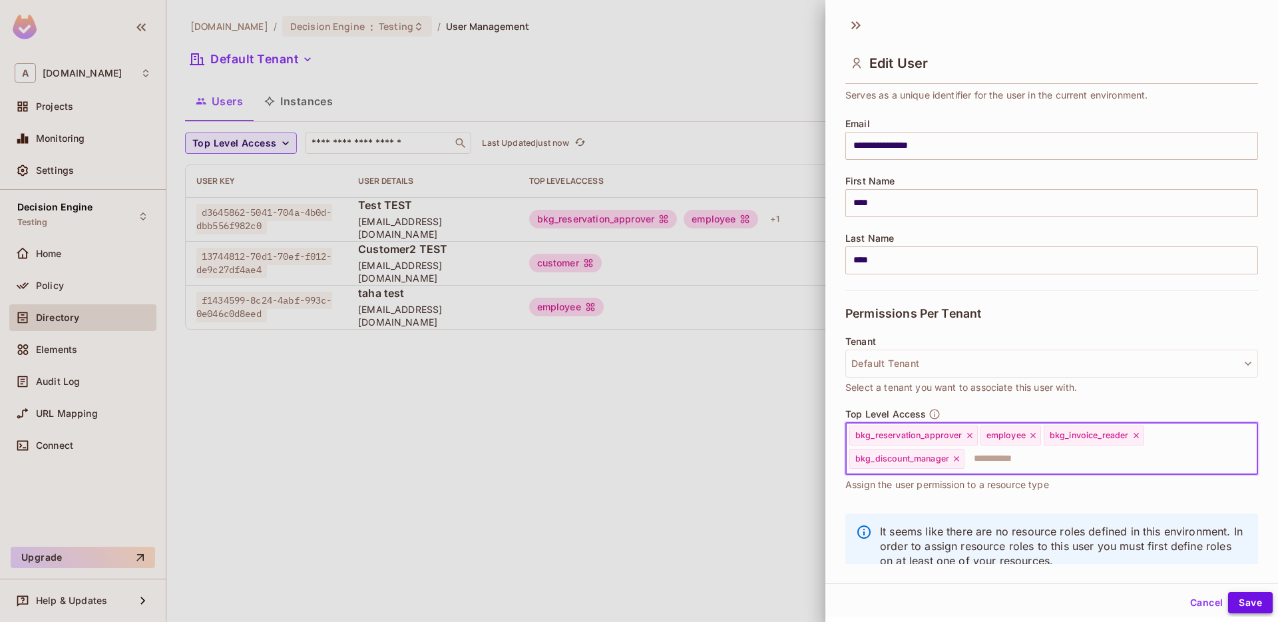
click at [1243, 600] on button "Save" at bounding box center [1251, 602] width 45 height 21
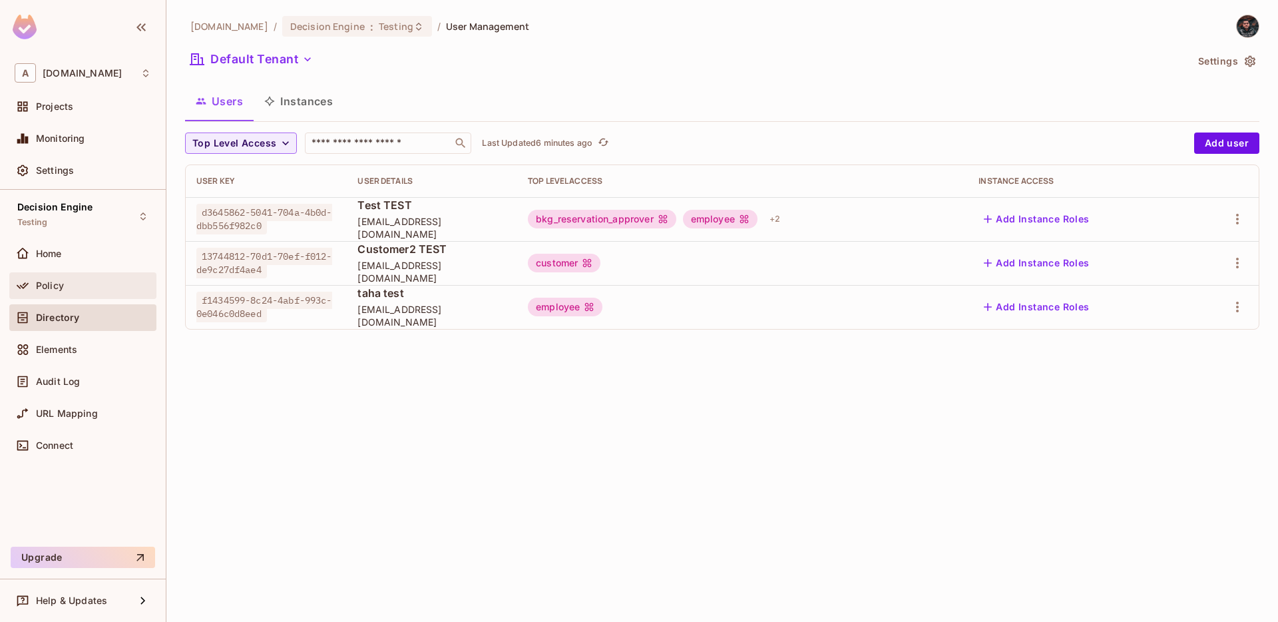
click at [87, 274] on div "Policy" at bounding box center [82, 285] width 147 height 27
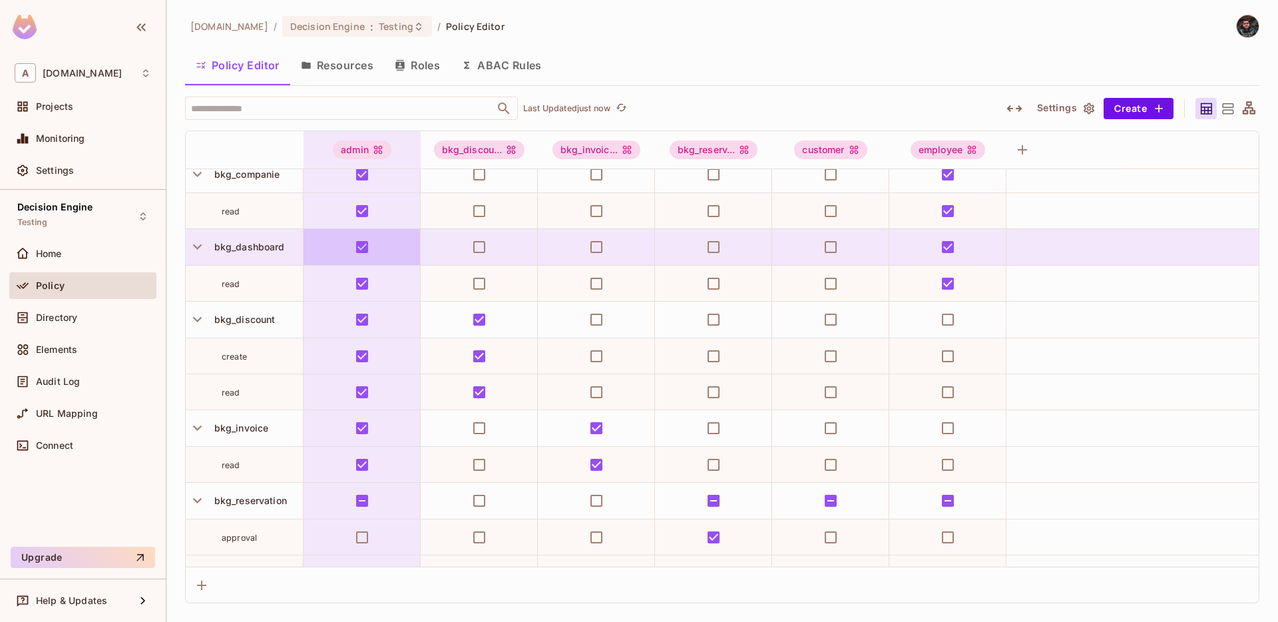
scroll to position [231, 0]
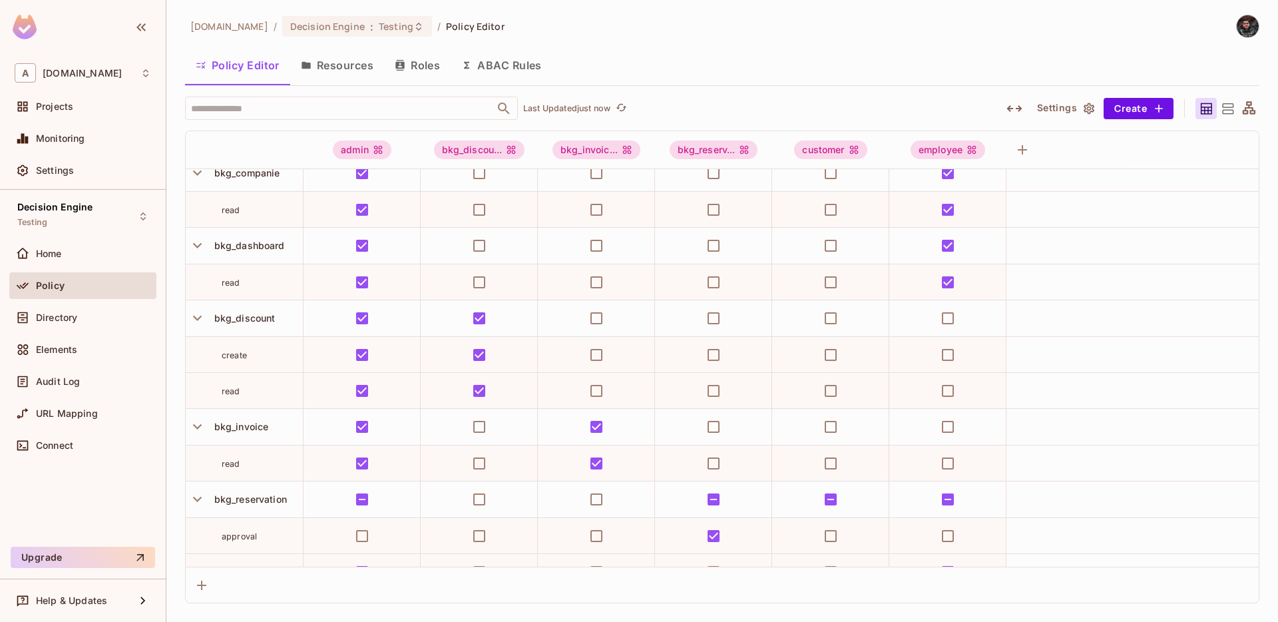
click at [346, 76] on button "Resources" at bounding box center [337, 65] width 94 height 33
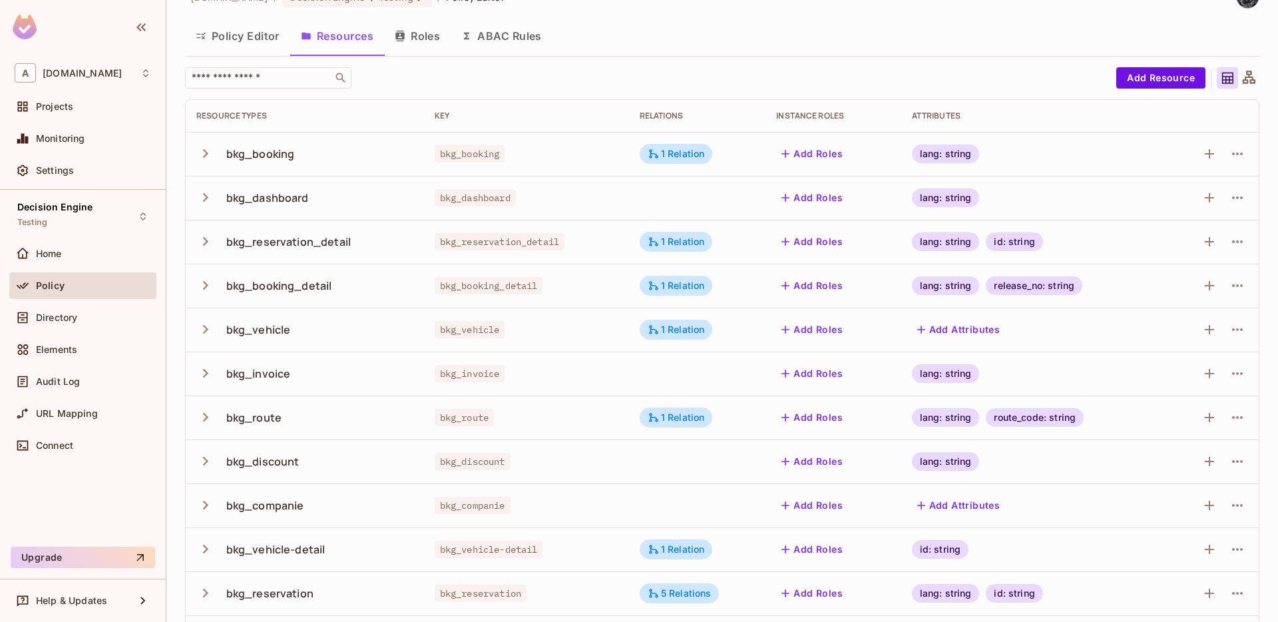
scroll to position [78, 0]
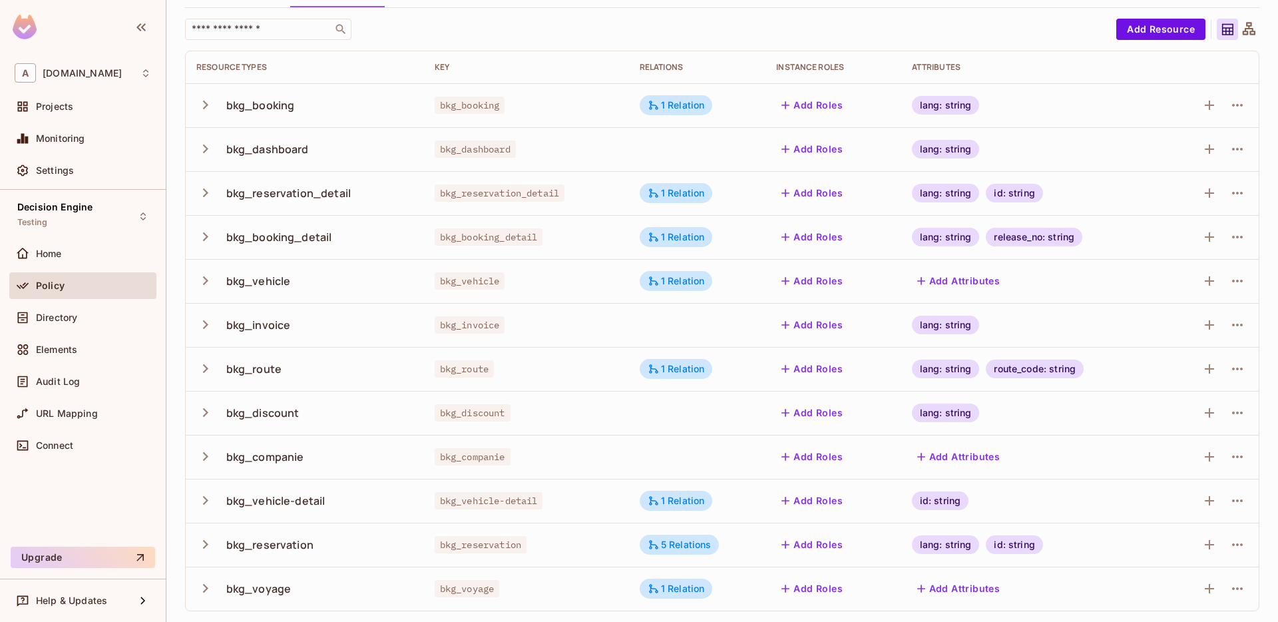
click at [205, 455] on icon "button" at bounding box center [205, 456] width 5 height 9
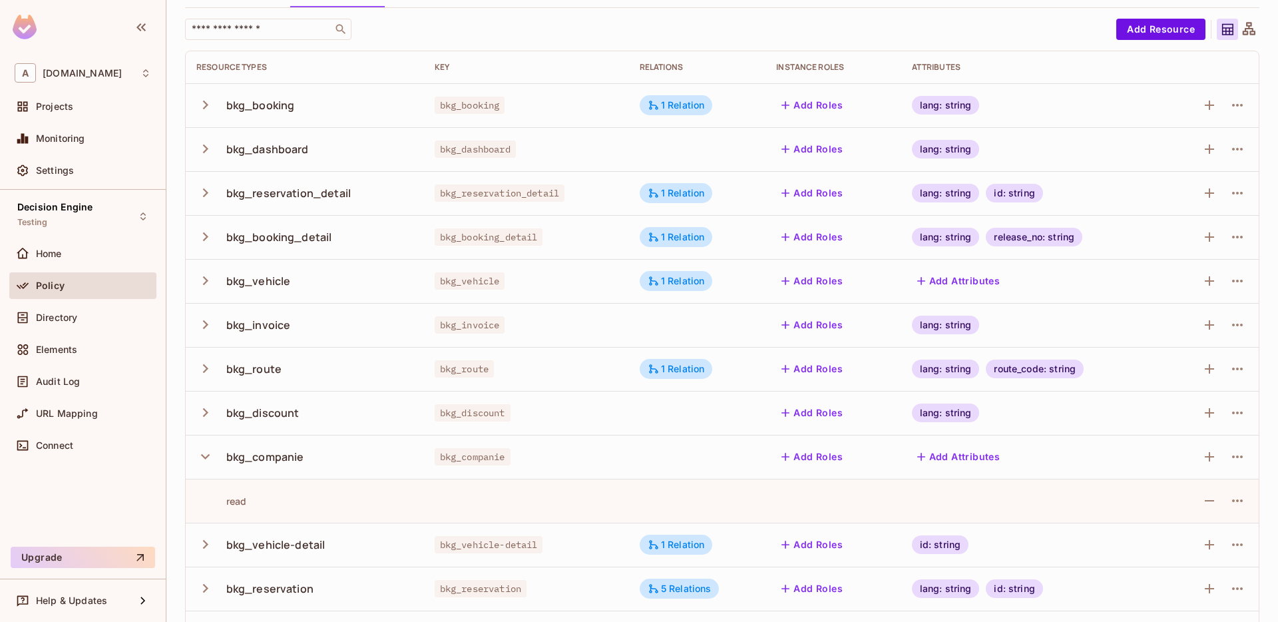
click at [205, 455] on icon "button" at bounding box center [205, 456] width 18 height 18
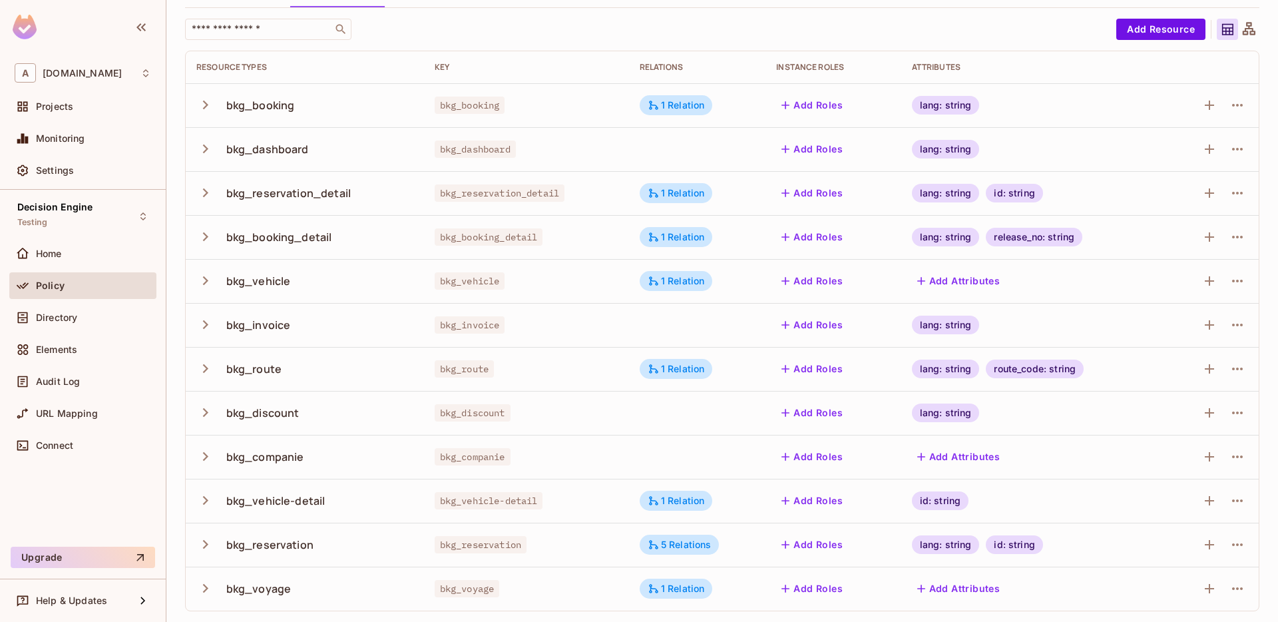
click at [204, 455] on icon "button" at bounding box center [205, 456] width 18 height 18
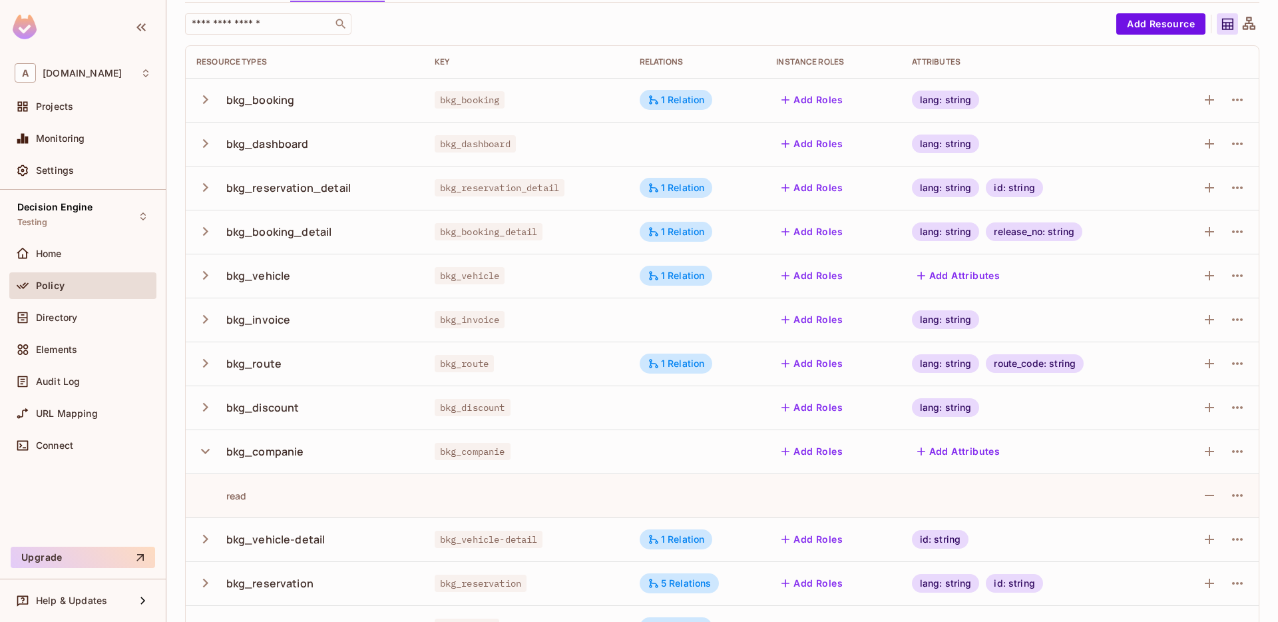
scroll to position [0, 0]
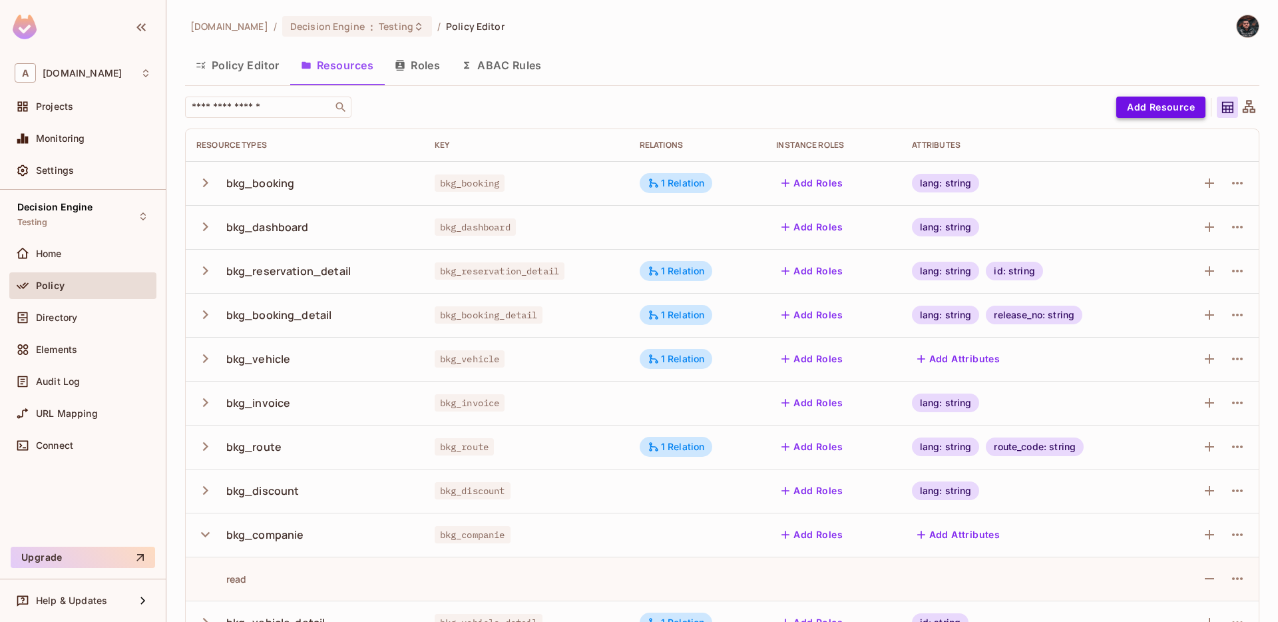
click at [1189, 111] on button "Add Resource" at bounding box center [1161, 107] width 89 height 21
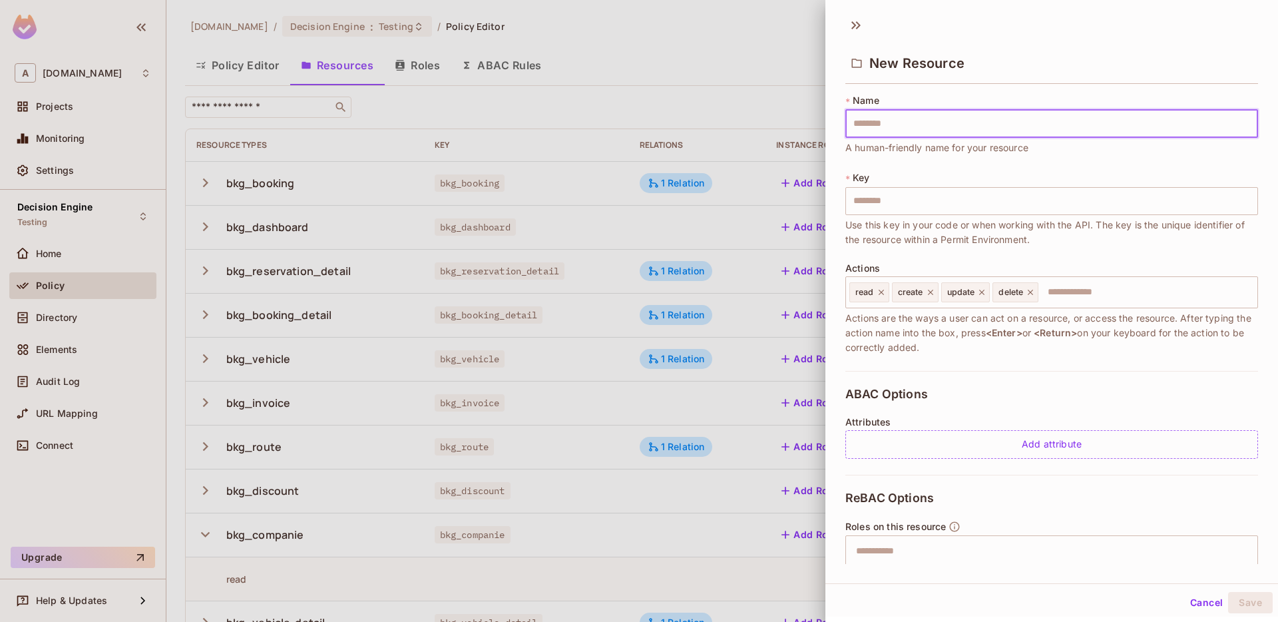
type input "*"
type input "**"
type input "***"
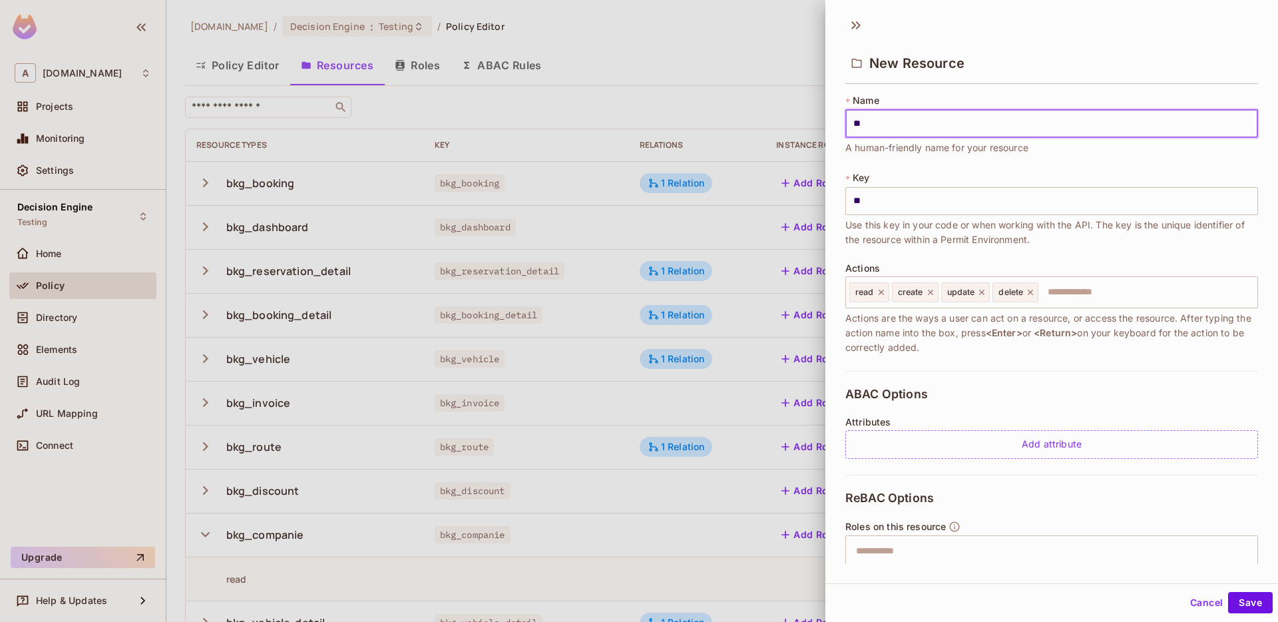
type input "***"
type input "*****"
type input "******"
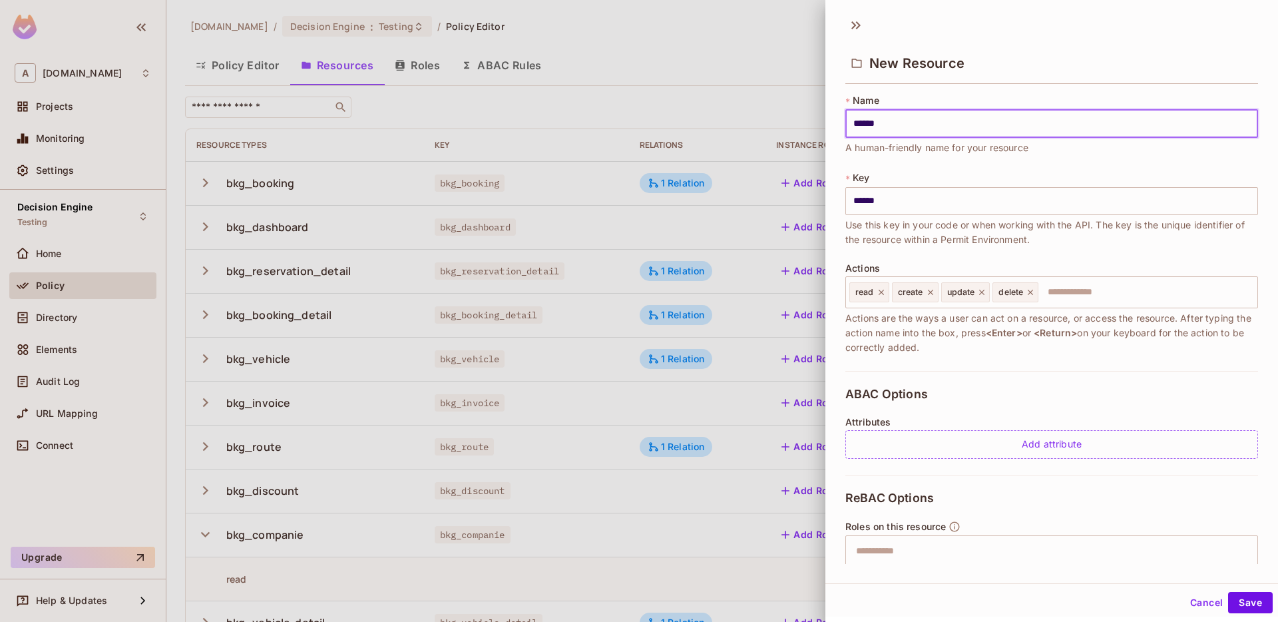
type input "*******"
type input "********"
type input "*********"
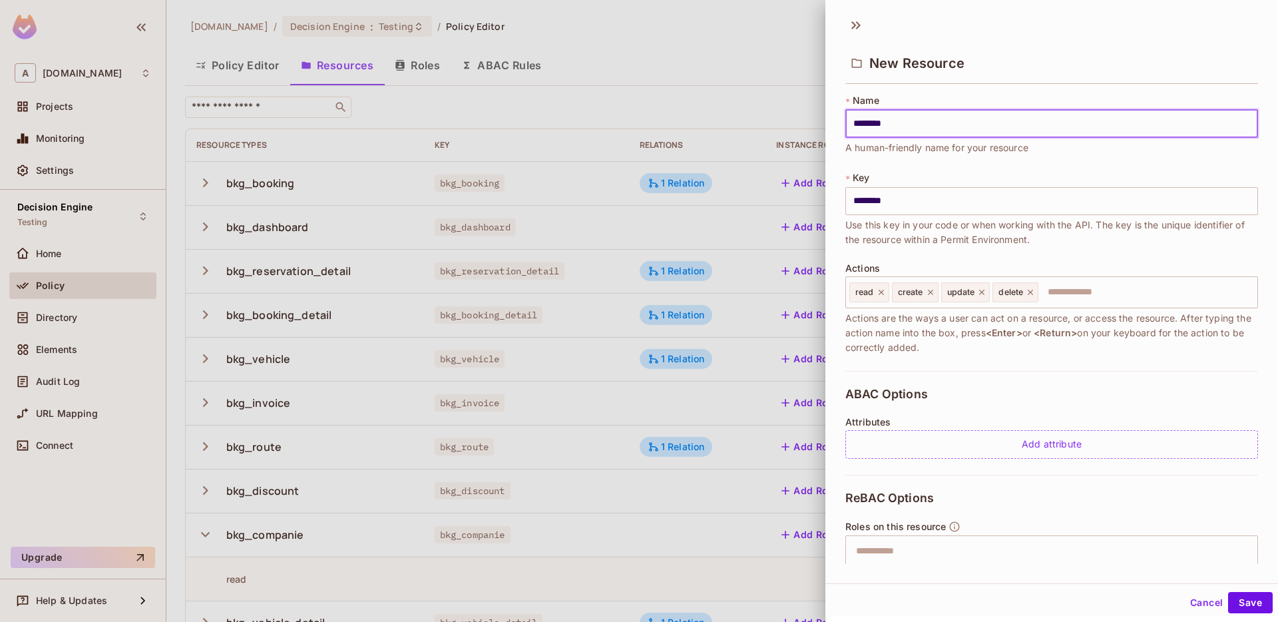
type input "*********"
type input "**********"
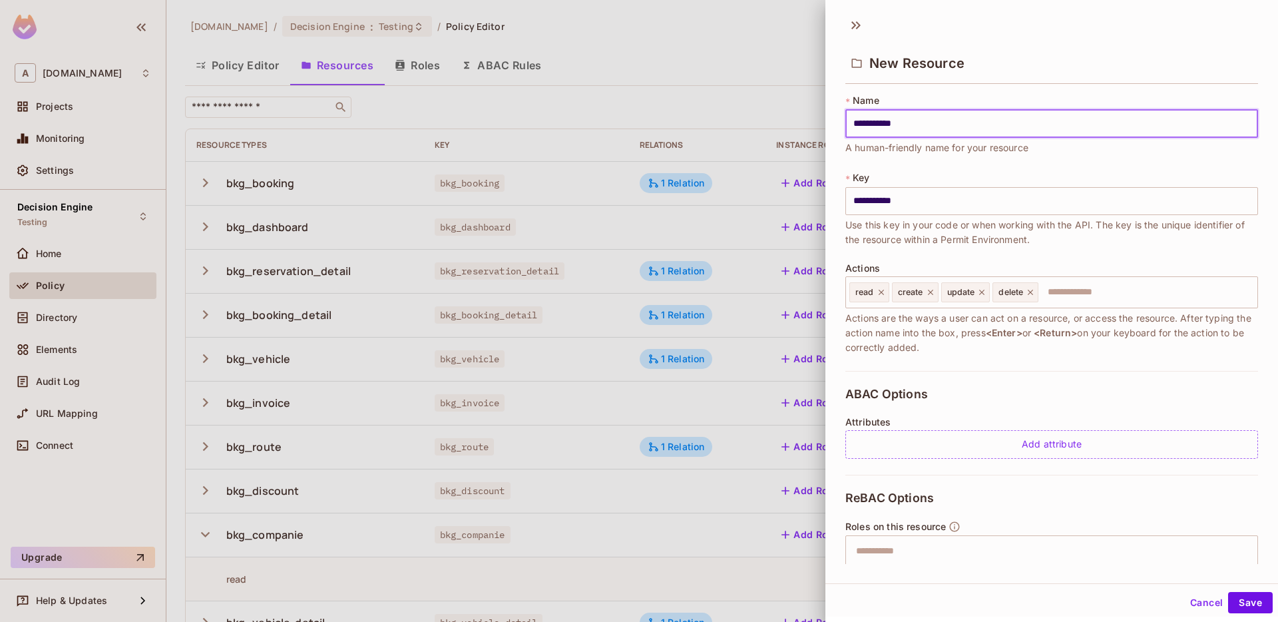
type input "**********"
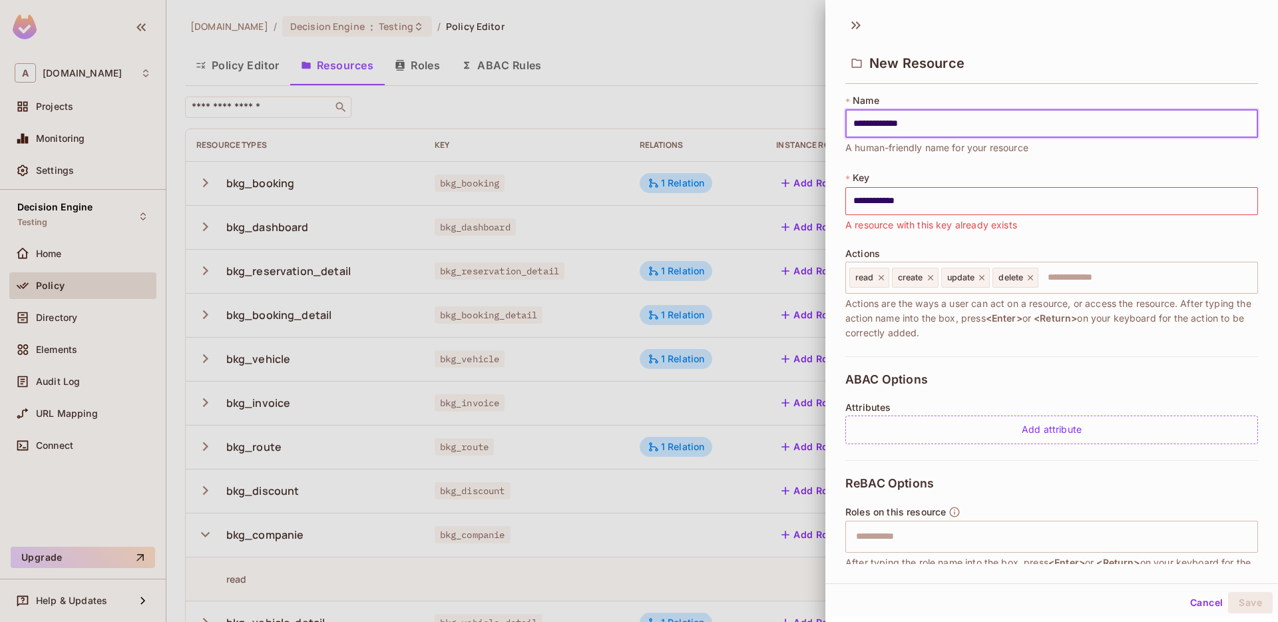
type input "**********"
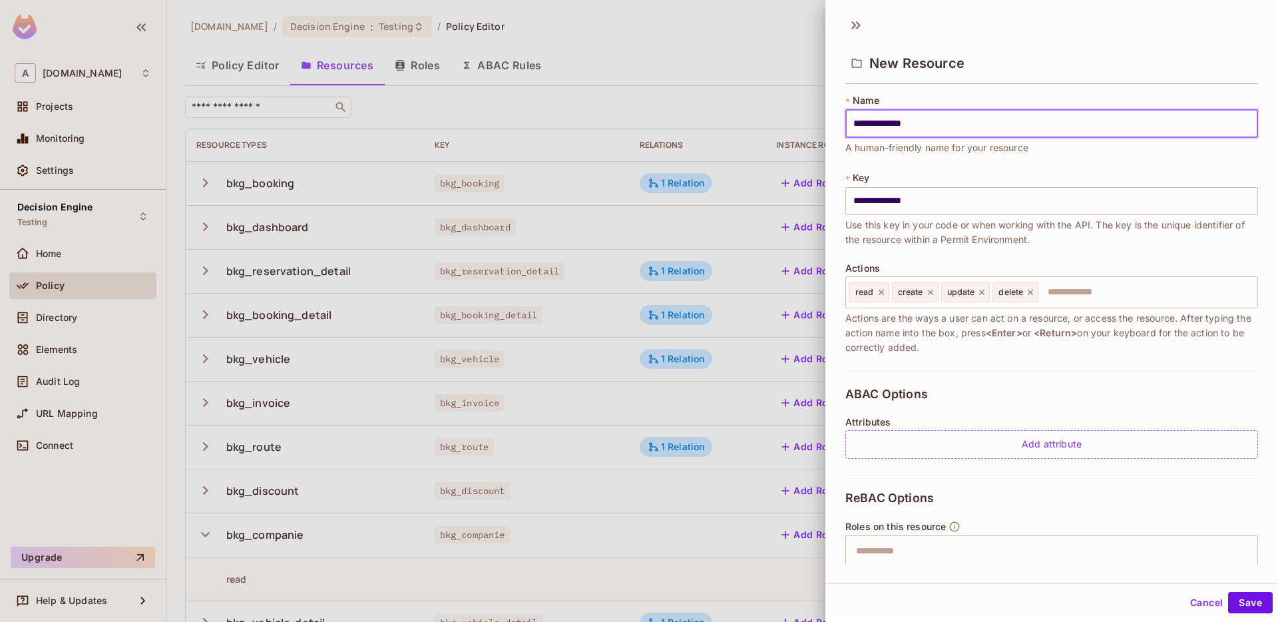
type input "**********"
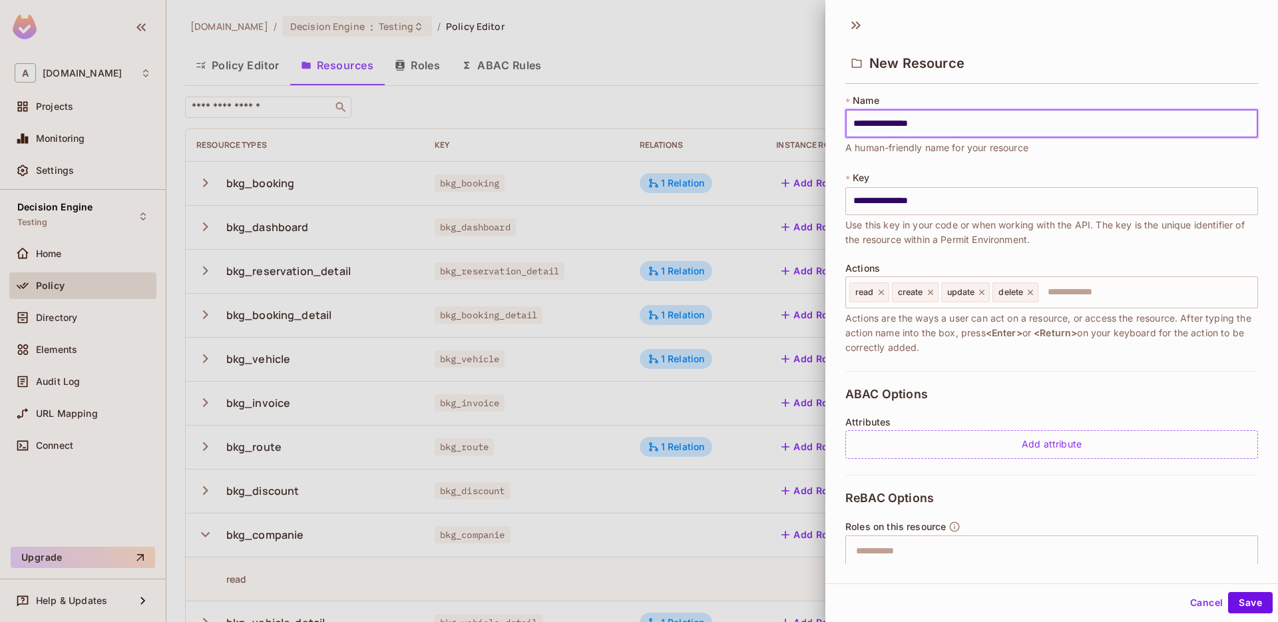
type input "**********"
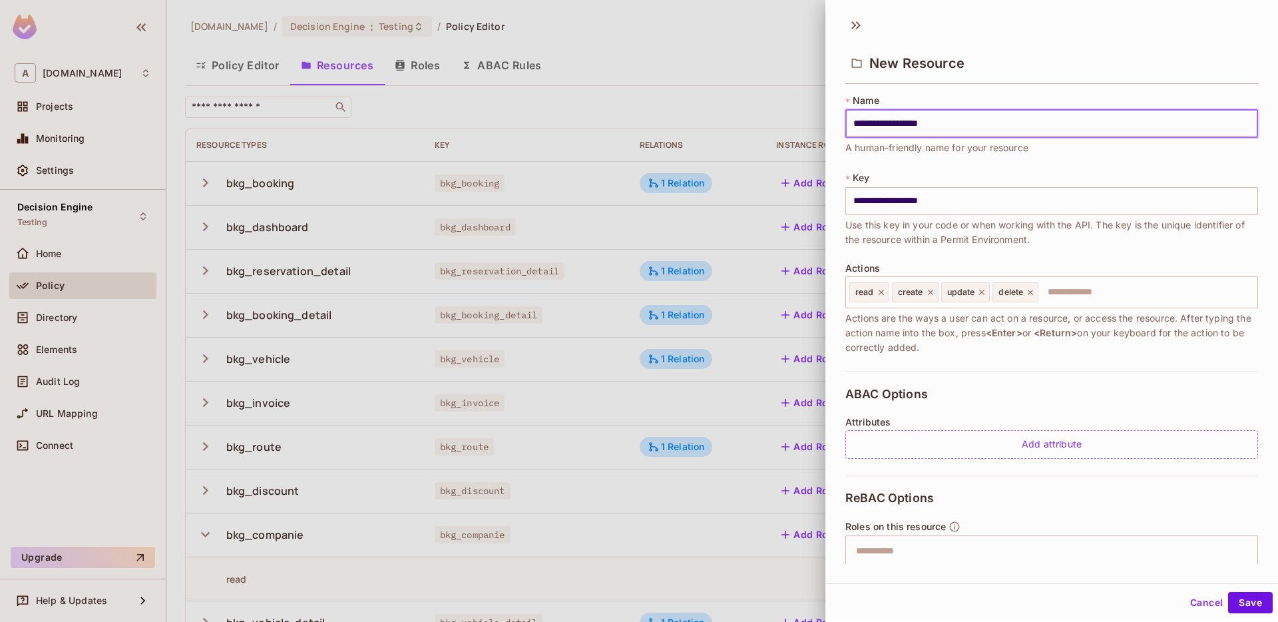
type input "**********"
click at [931, 294] on icon at bounding box center [930, 292] width 9 height 9
click at [931, 294] on icon at bounding box center [933, 292] width 9 height 9
click at [931, 294] on icon at bounding box center [929, 292] width 5 height 5
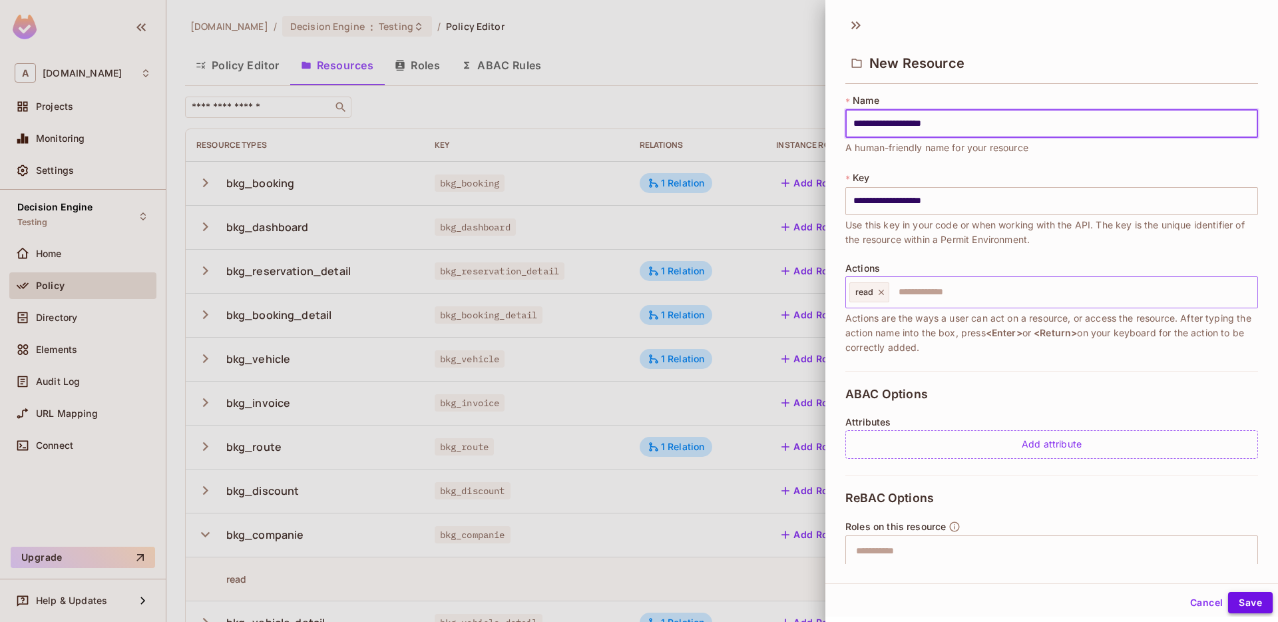
type input "**********"
click at [1260, 603] on button "Save" at bounding box center [1251, 602] width 45 height 21
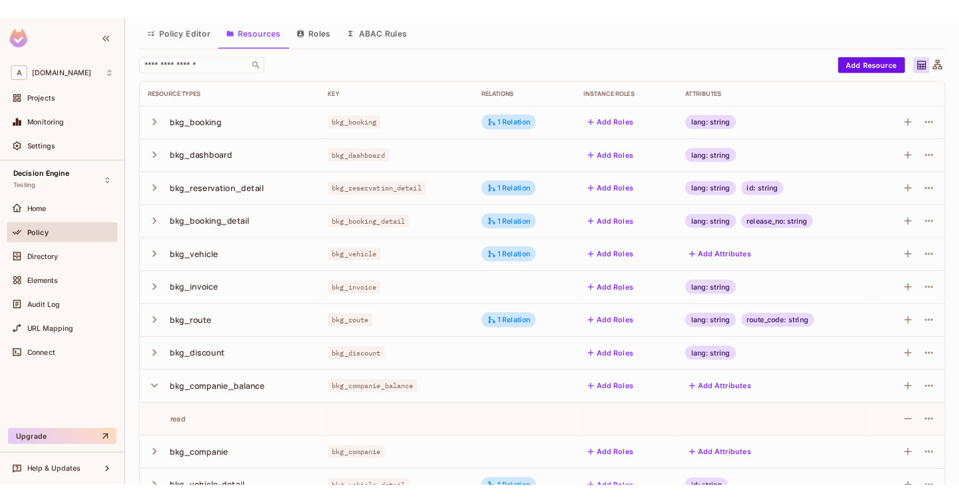
scroll to position [45, 0]
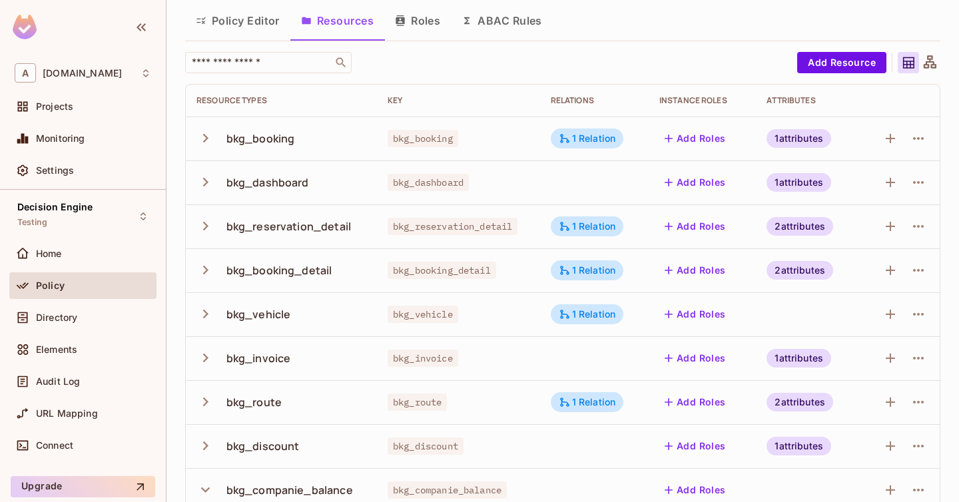
click at [206, 141] on icon "button" at bounding box center [205, 138] width 18 height 18
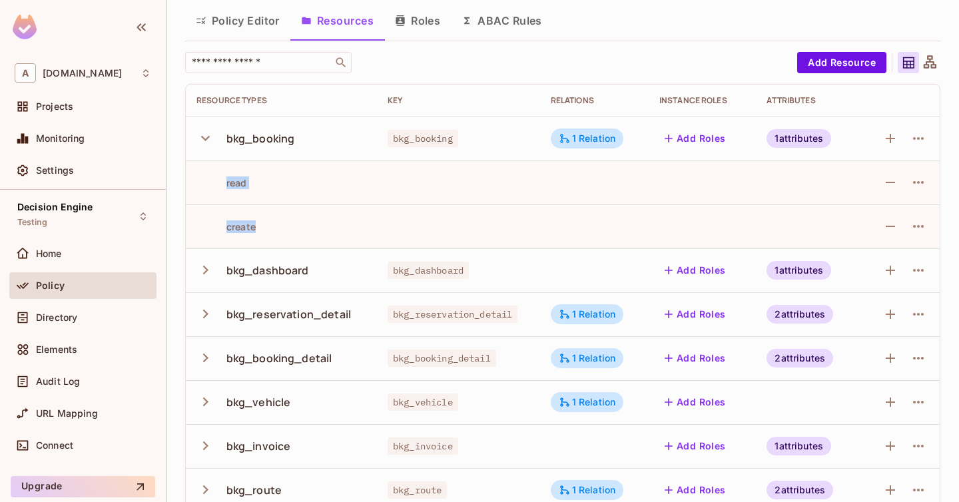
drag, startPoint x: 224, startPoint y: 185, endPoint x: 263, endPoint y: 235, distance: 63.1
click at [263, 236] on tbody "bkg_booking bkg_booking 1 Relation Add Roles 1 attributes read create bkg_dashb…" at bounding box center [563, 468] width 754 height 703
click at [421, 219] on td at bounding box center [458, 226] width 163 height 44
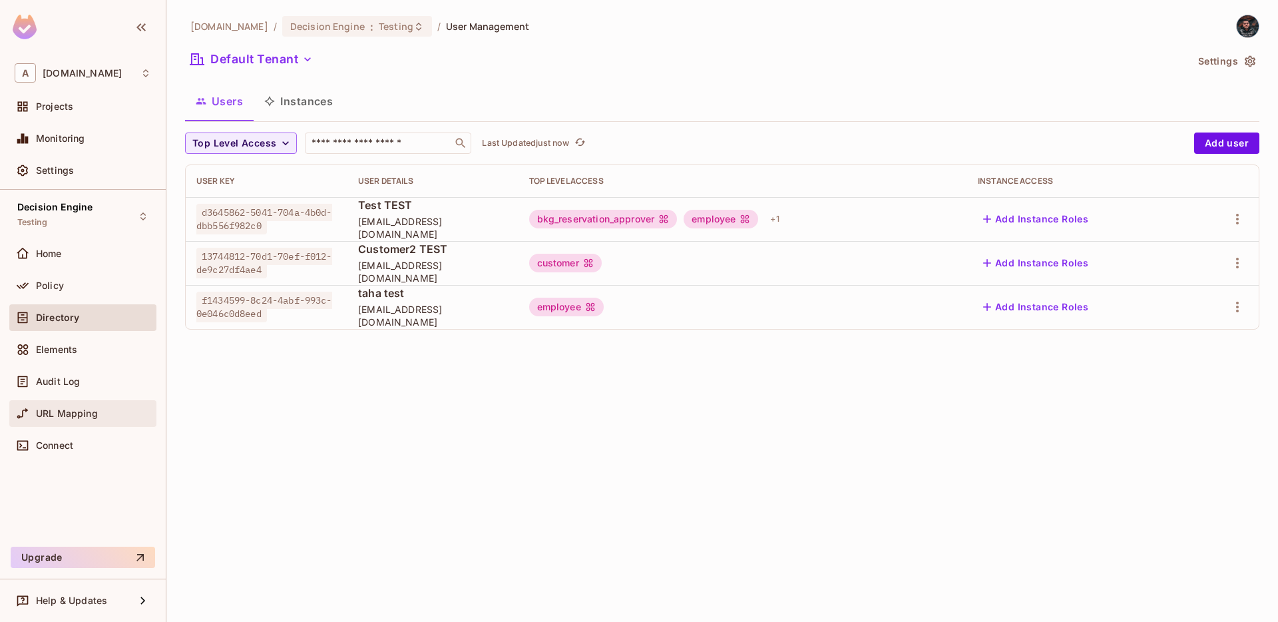
click at [73, 404] on div "URL Mapping" at bounding box center [82, 413] width 147 height 27
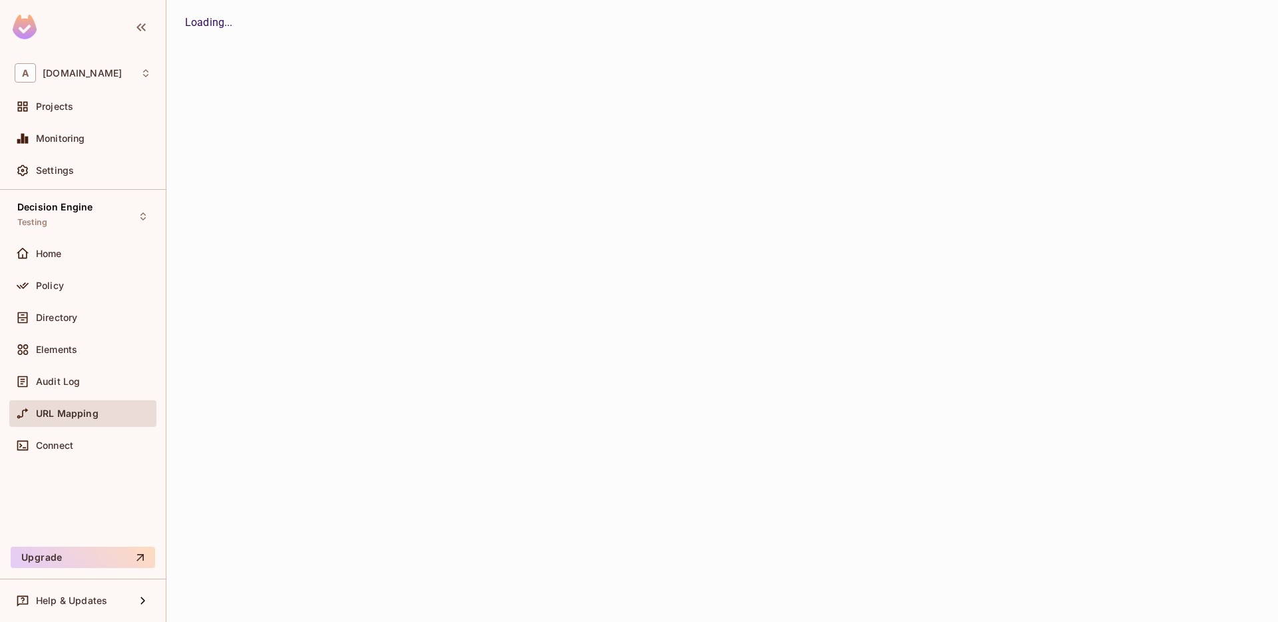
click at [78, 391] on div "Audit Log" at bounding box center [82, 381] width 147 height 27
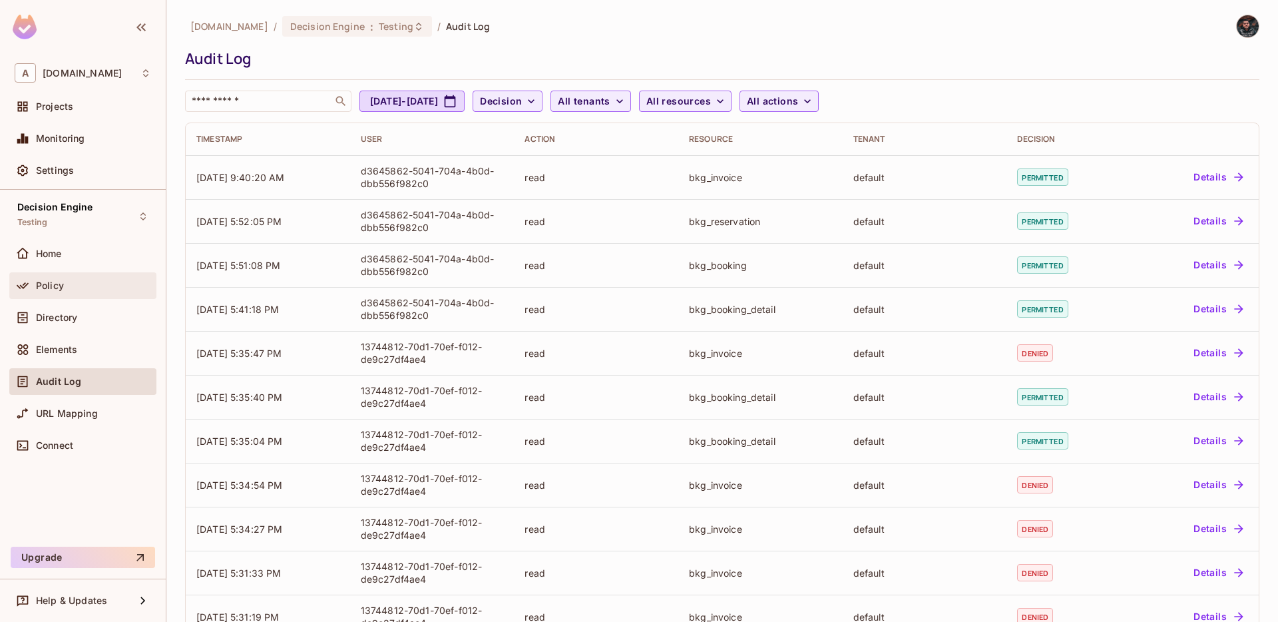
click at [92, 283] on div "Policy" at bounding box center [93, 285] width 115 height 11
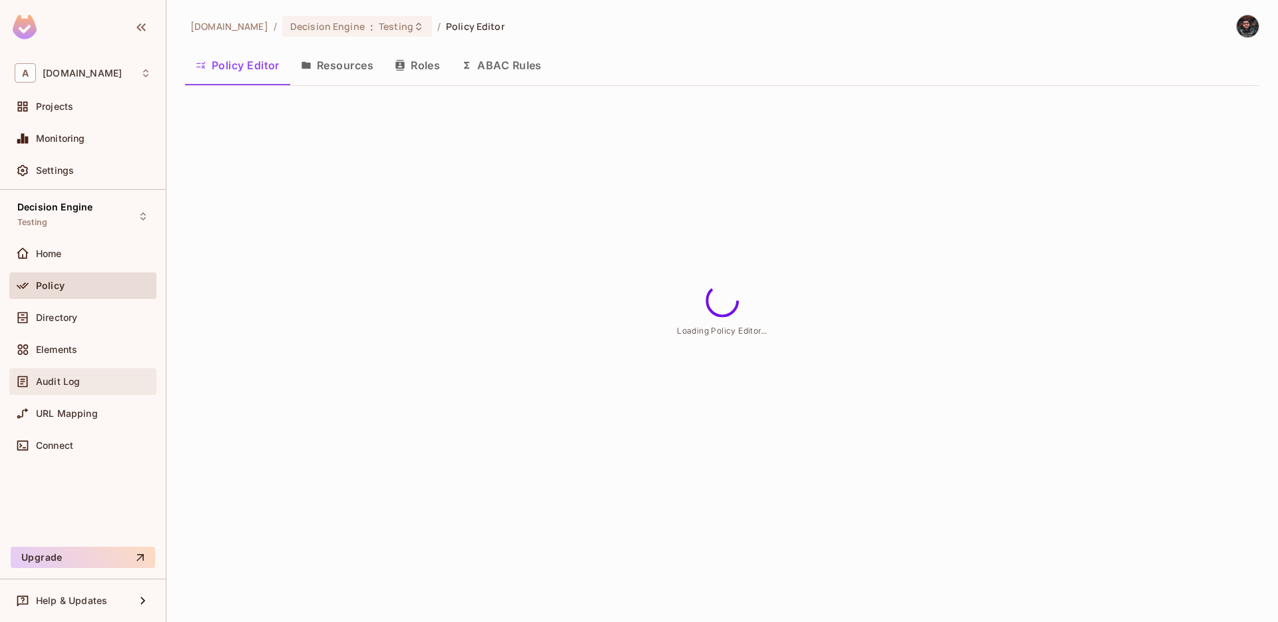
click at [95, 383] on div "Audit Log" at bounding box center [93, 381] width 115 height 11
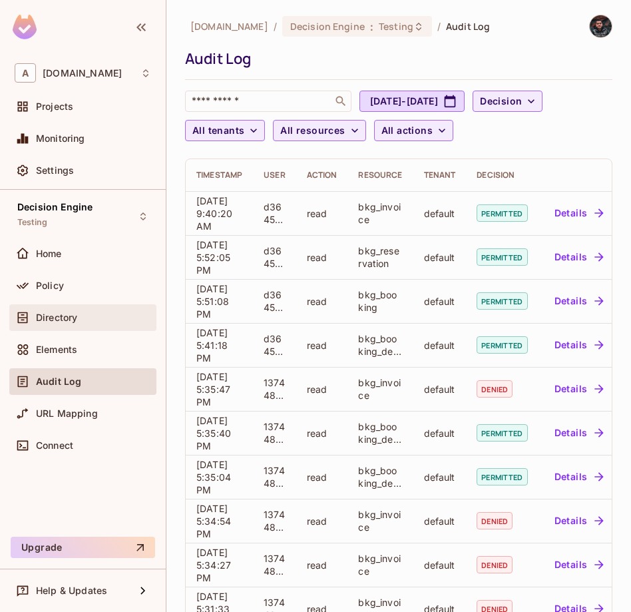
click at [39, 306] on div "Directory" at bounding box center [82, 317] width 147 height 27
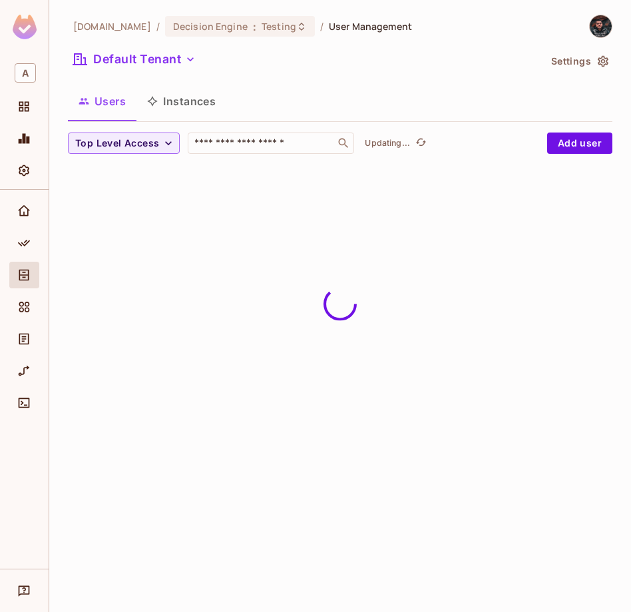
click at [43, 296] on div at bounding box center [24, 379] width 49 height 379
click at [27, 274] on icon "Directory" at bounding box center [23, 274] width 13 height 13
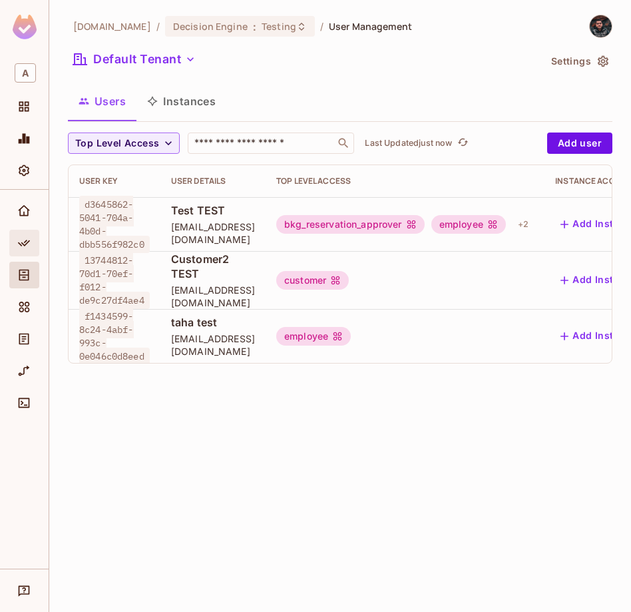
click at [21, 248] on icon "Policy" at bounding box center [23, 242] width 13 height 13
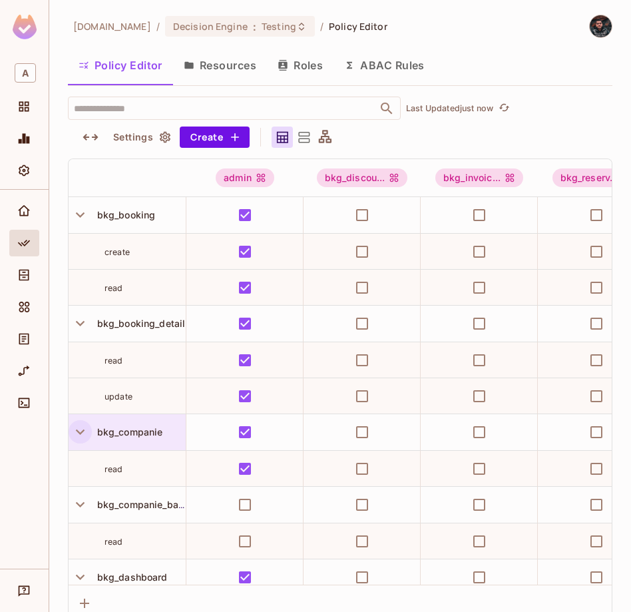
click at [79, 428] on icon "button" at bounding box center [80, 432] width 18 height 18
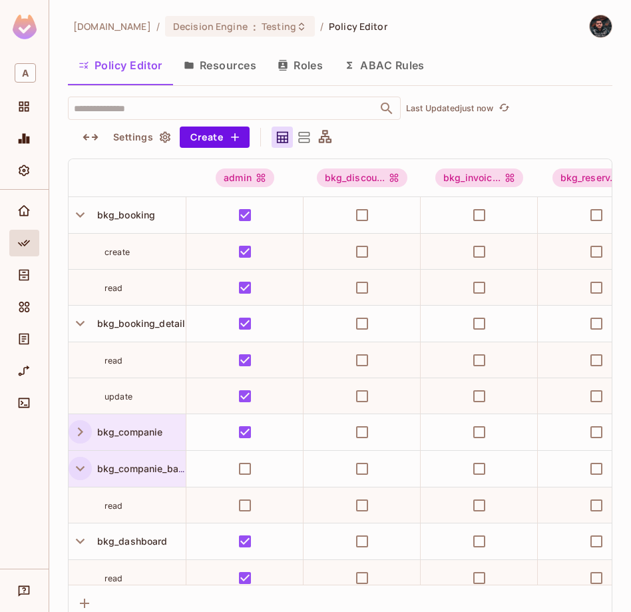
click at [84, 463] on icon "button" at bounding box center [80, 468] width 18 height 18
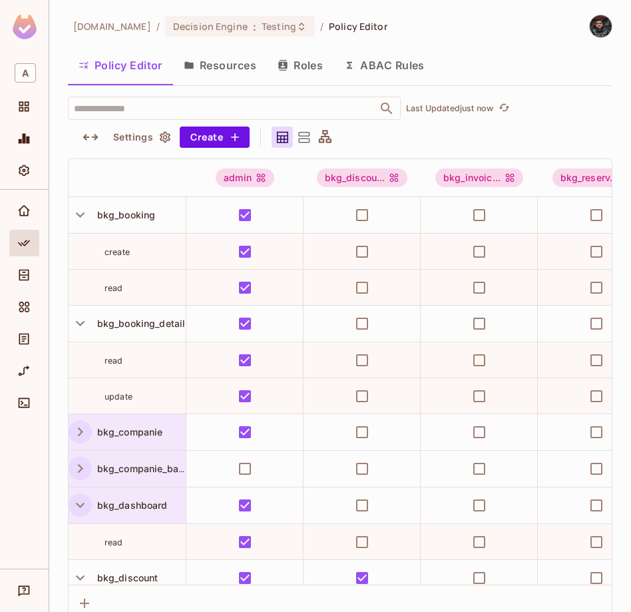
click at [84, 509] on icon "button" at bounding box center [80, 505] width 18 height 18
click at [85, 548] on icon "button" at bounding box center [80, 542] width 18 height 18
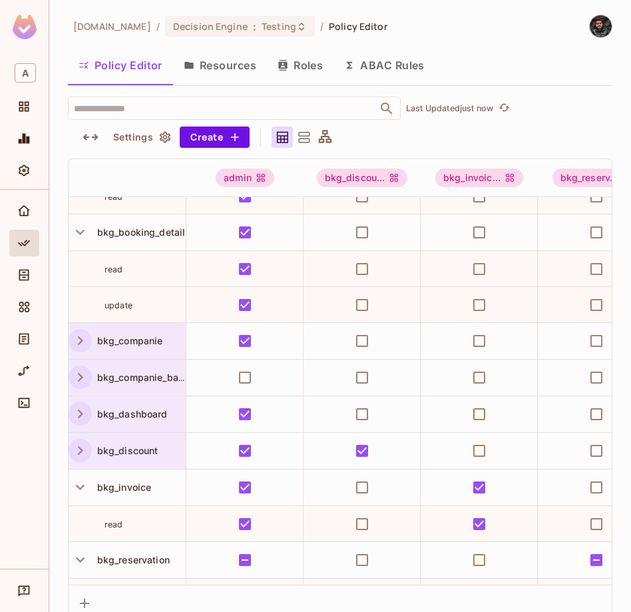
scroll to position [93, 0]
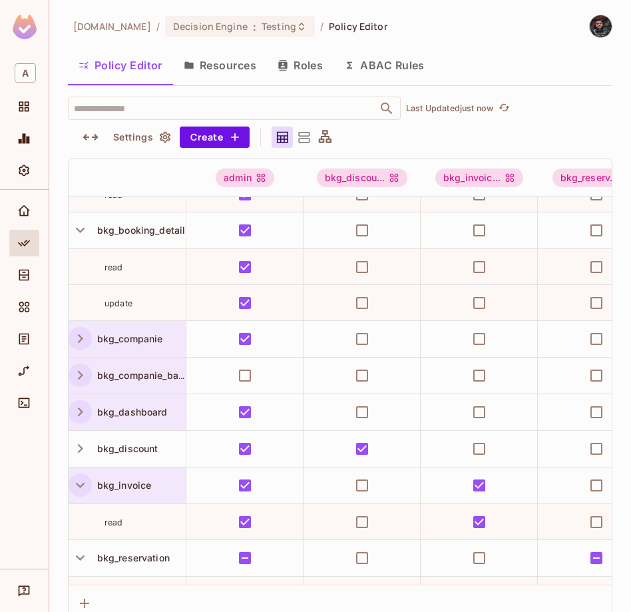
click at [81, 494] on button "button" at bounding box center [80, 484] width 23 height 23
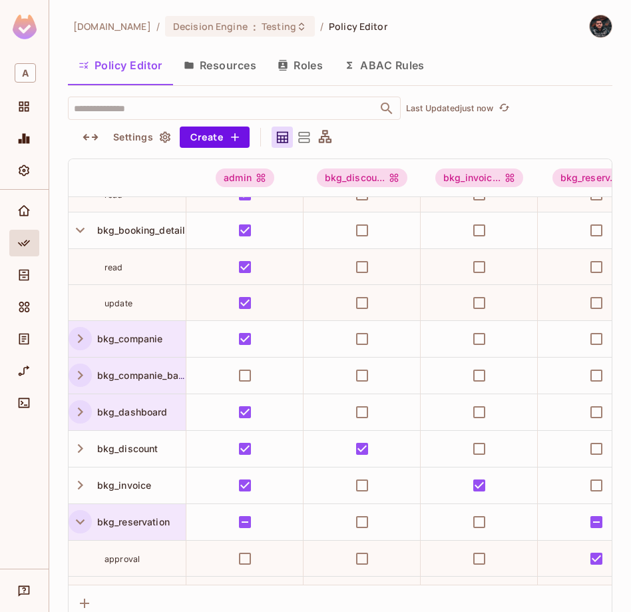
click at [80, 519] on icon "button" at bounding box center [80, 522] width 18 height 18
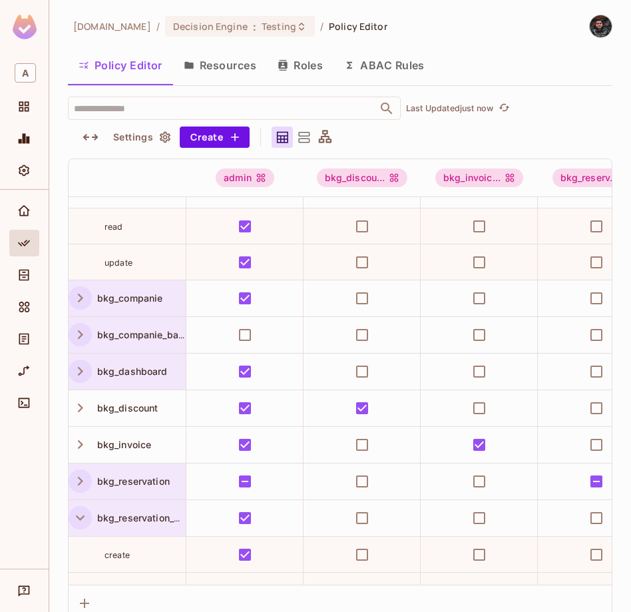
click at [79, 519] on icon "button" at bounding box center [80, 517] width 9 height 5
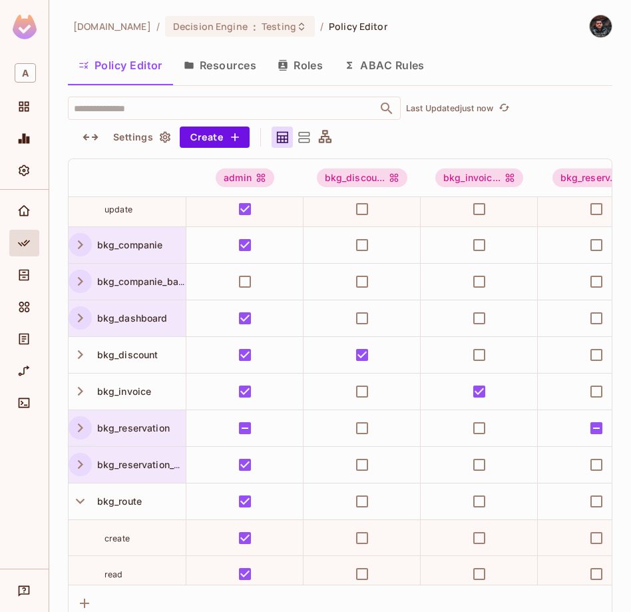
scroll to position [206, 0]
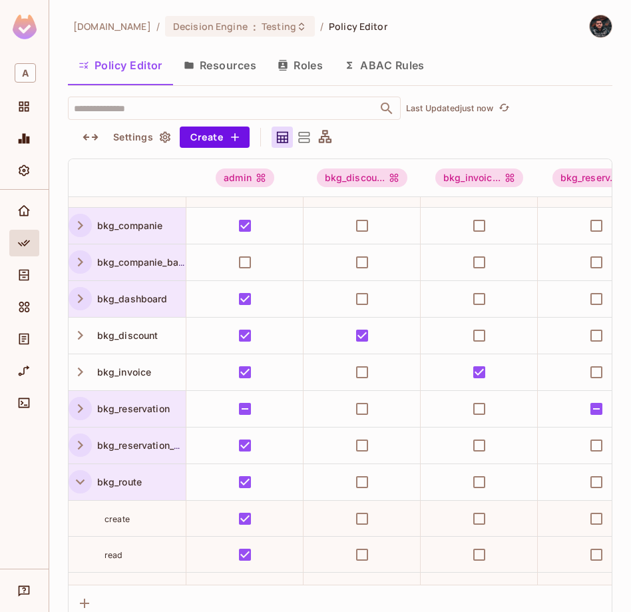
click at [83, 479] on icon "button" at bounding box center [80, 481] width 9 height 5
click at [84, 515] on icon "button" at bounding box center [80, 518] width 18 height 18
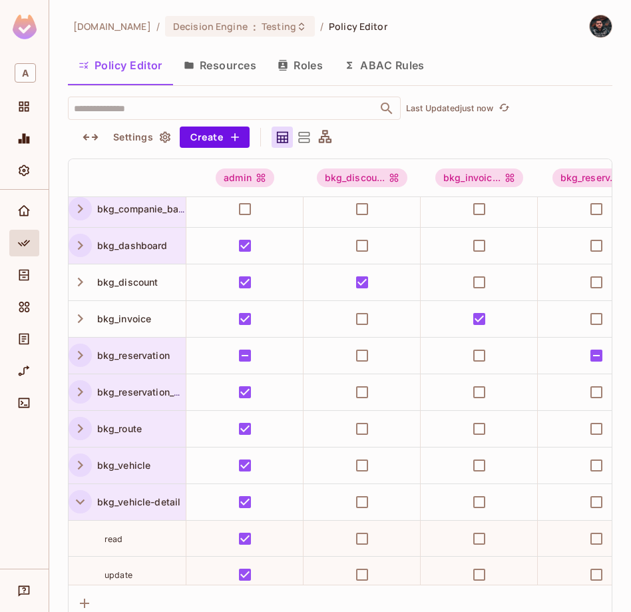
click at [77, 500] on icon "button" at bounding box center [80, 502] width 18 height 18
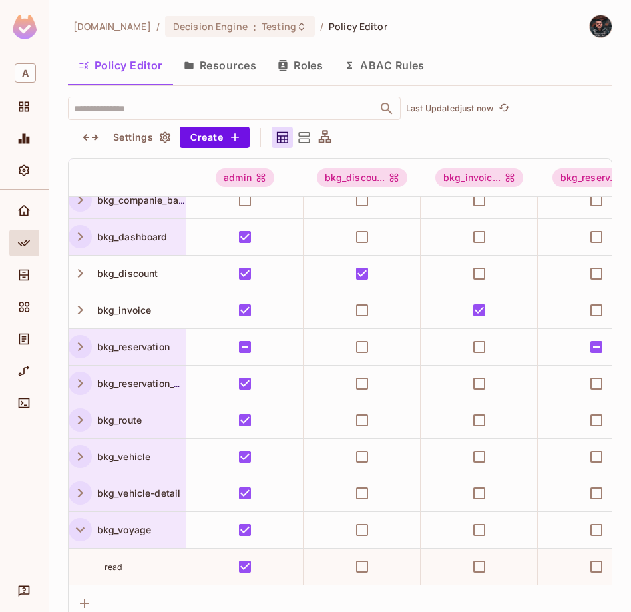
click at [79, 523] on icon "button" at bounding box center [80, 530] width 18 height 18
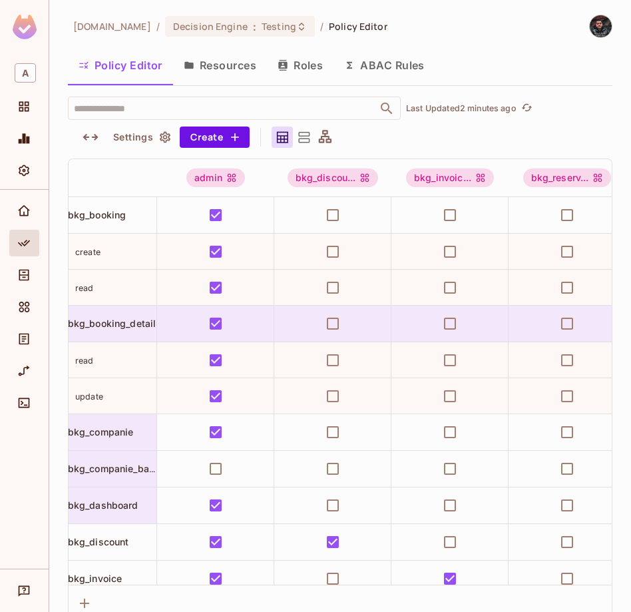
scroll to position [0, 0]
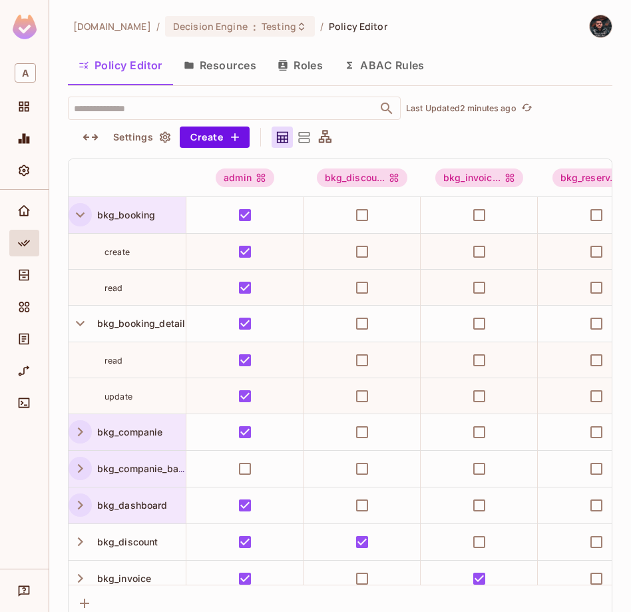
click at [75, 212] on icon "button" at bounding box center [80, 215] width 18 height 18
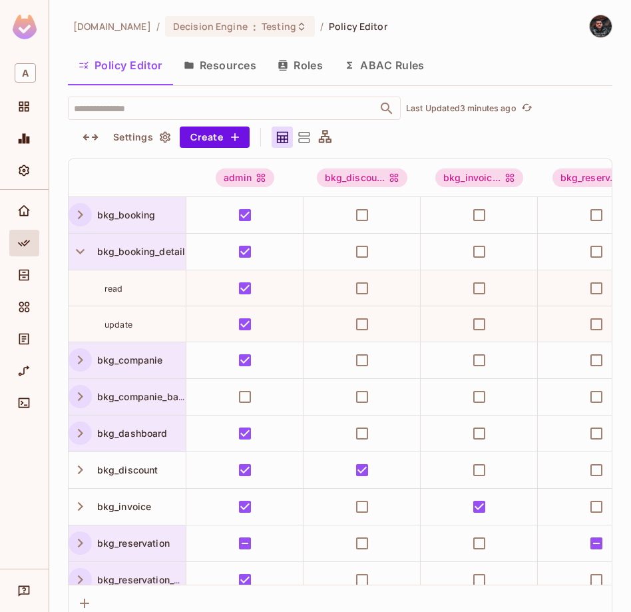
click at [147, 255] on span "bkg_booking_detail" at bounding box center [139, 251] width 94 height 11
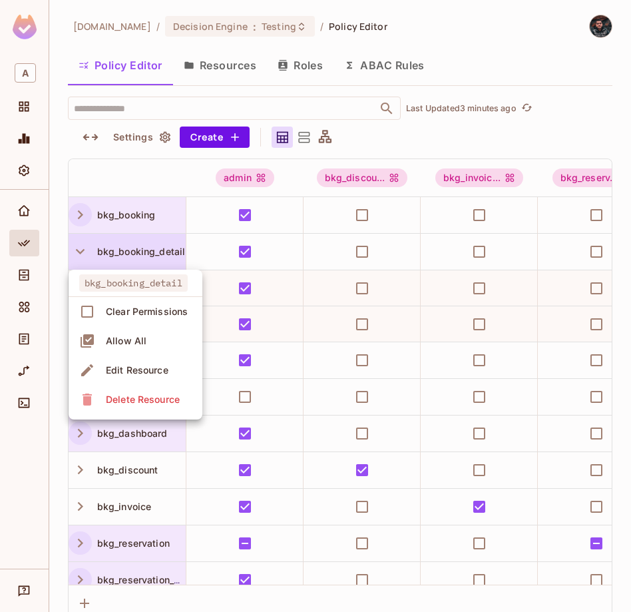
click at [91, 256] on div at bounding box center [315, 306] width 631 height 612
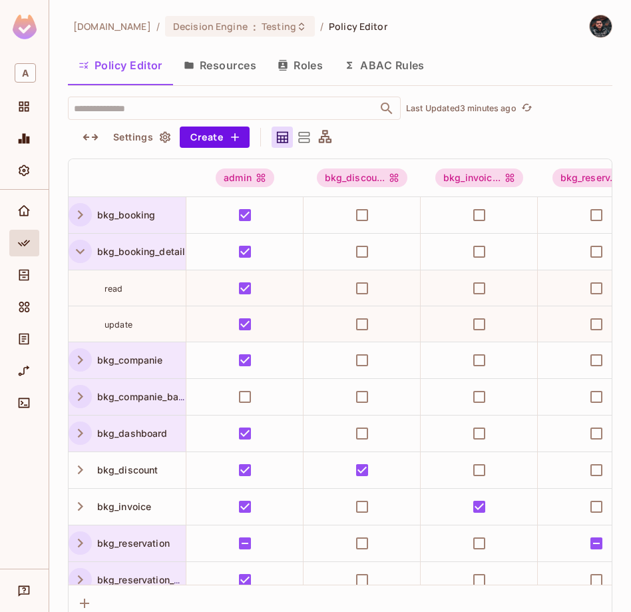
click at [81, 252] on icon "button" at bounding box center [80, 251] width 9 height 5
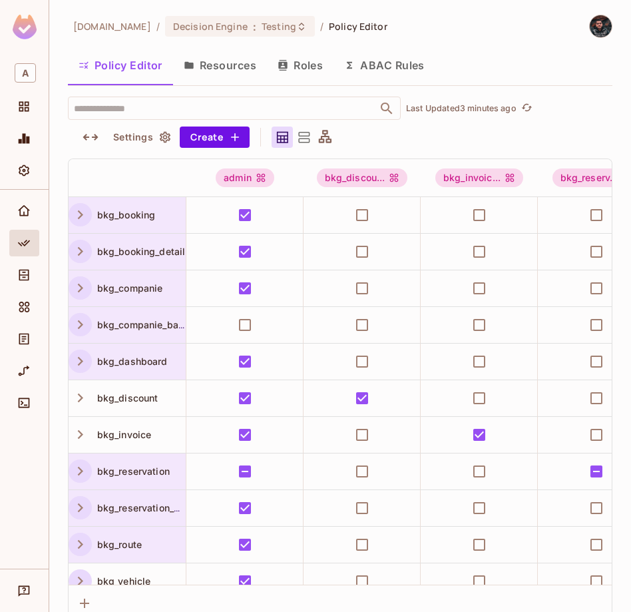
click at [83, 292] on icon "button" at bounding box center [80, 288] width 18 height 18
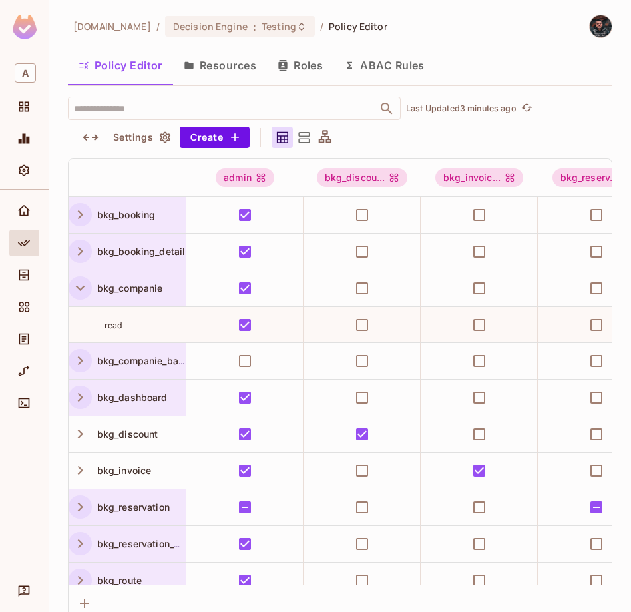
click at [79, 292] on icon "button" at bounding box center [80, 288] width 18 height 18
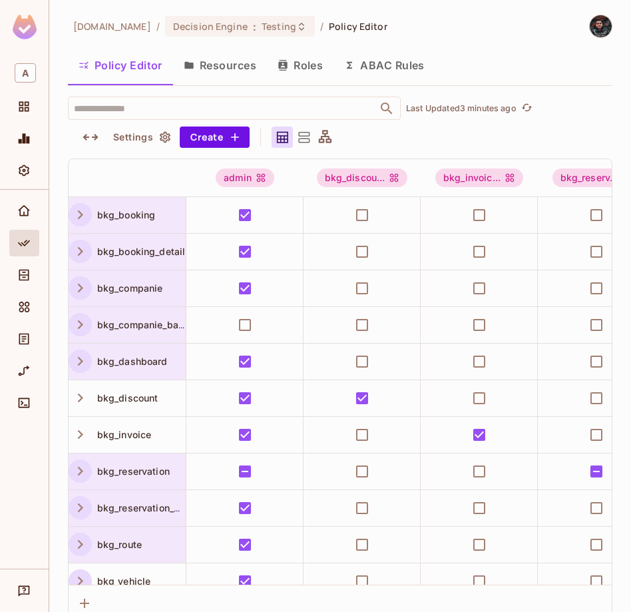
click at [79, 316] on icon "button" at bounding box center [80, 325] width 18 height 18
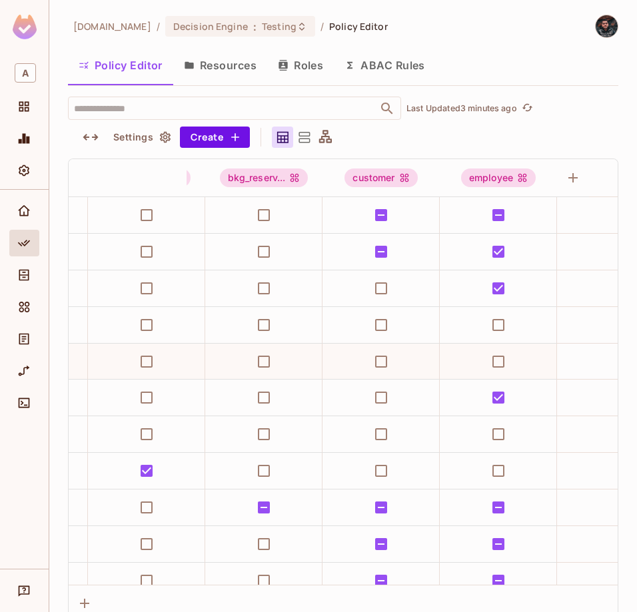
scroll to position [0, 344]
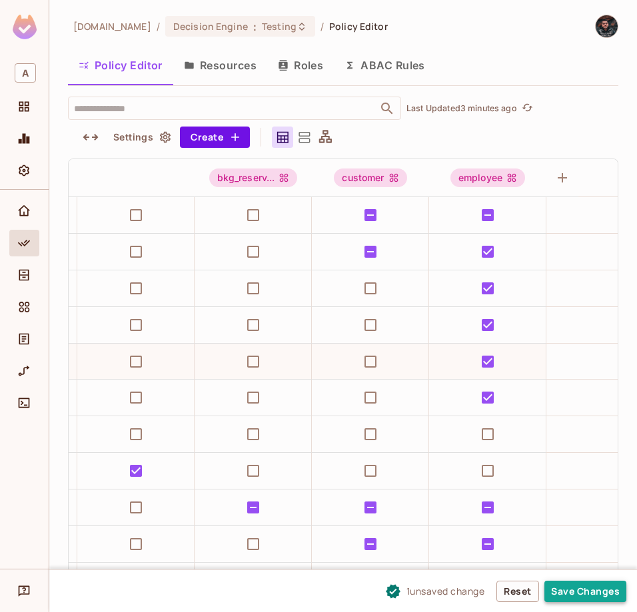
click at [587, 597] on button "Save Changes" at bounding box center [585, 591] width 82 height 21
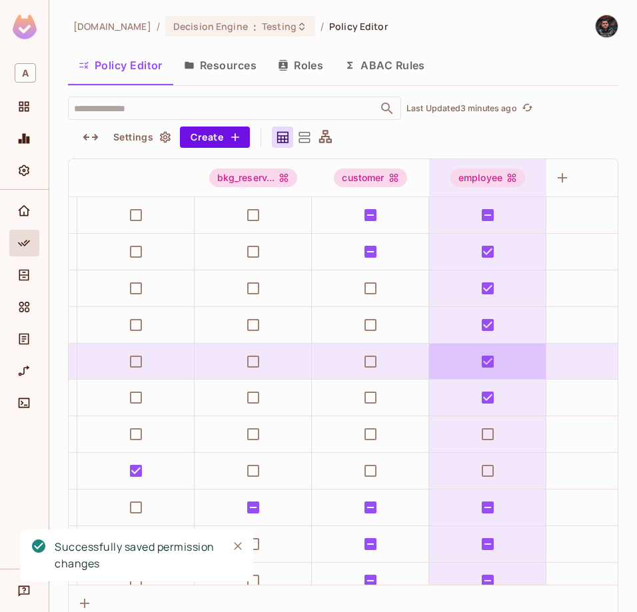
scroll to position [0, 0]
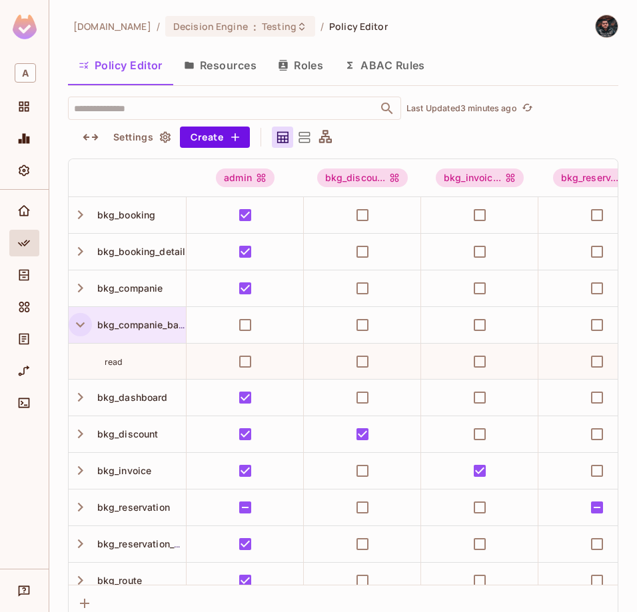
click at [79, 322] on icon "button" at bounding box center [80, 325] width 18 height 18
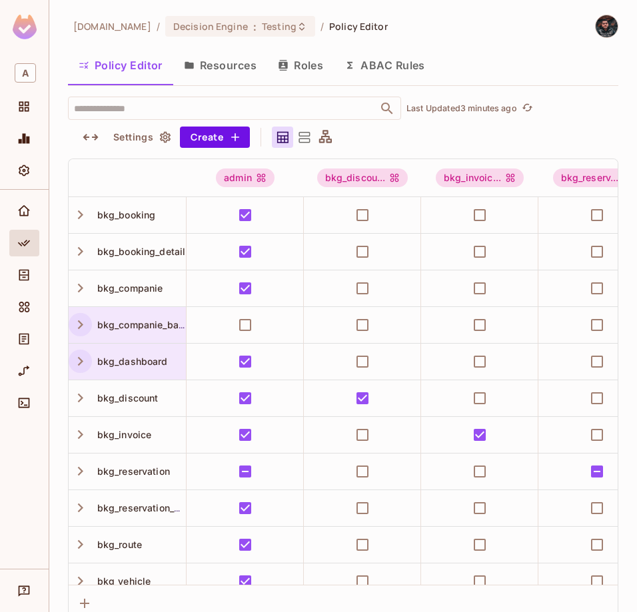
click at [81, 358] on icon "button" at bounding box center [80, 361] width 18 height 18
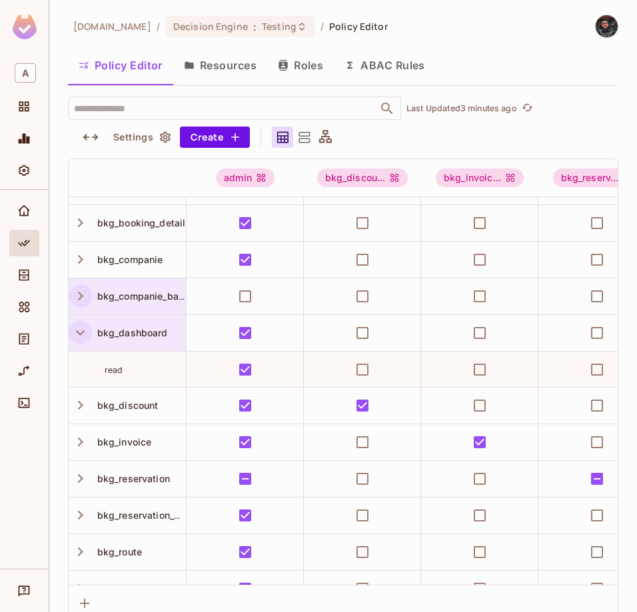
scroll to position [35, 0]
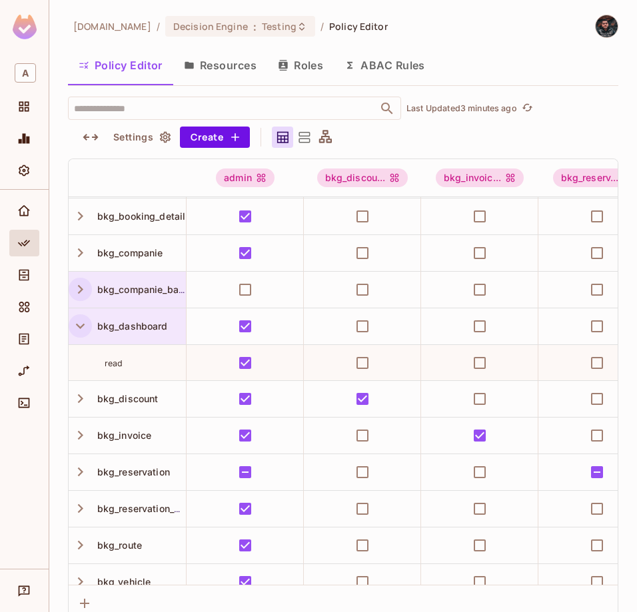
click at [83, 332] on icon "button" at bounding box center [80, 326] width 18 height 18
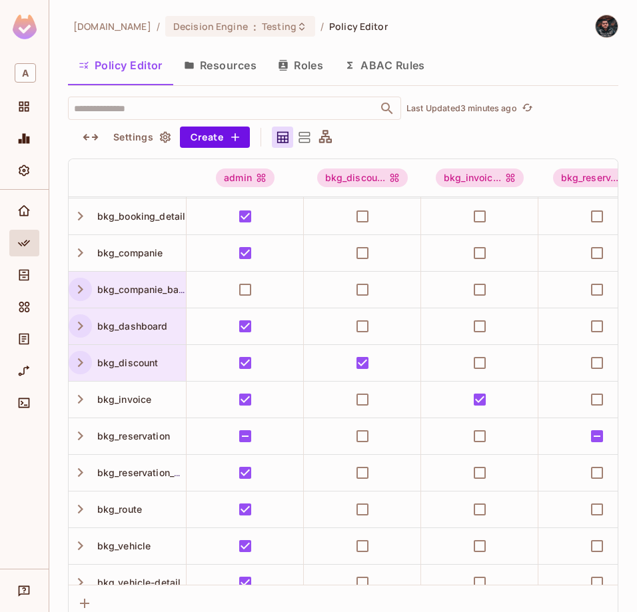
click at [79, 362] on icon "button" at bounding box center [80, 363] width 18 height 18
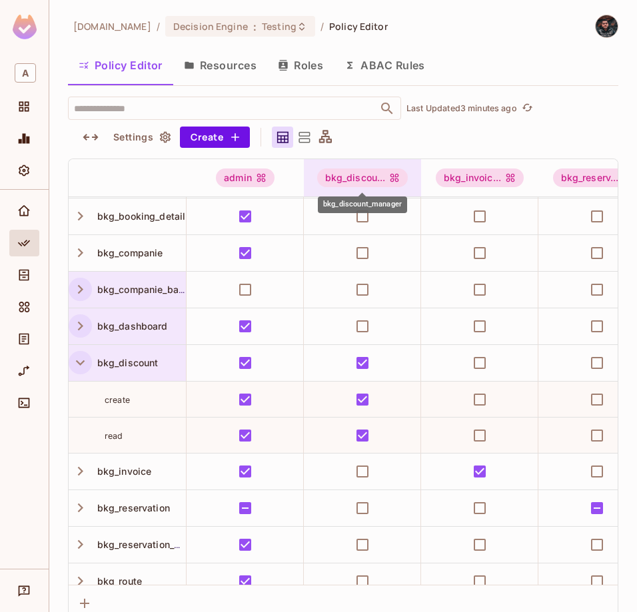
click at [389, 179] on icon "bkg_discount_manager" at bounding box center [394, 177] width 11 height 11
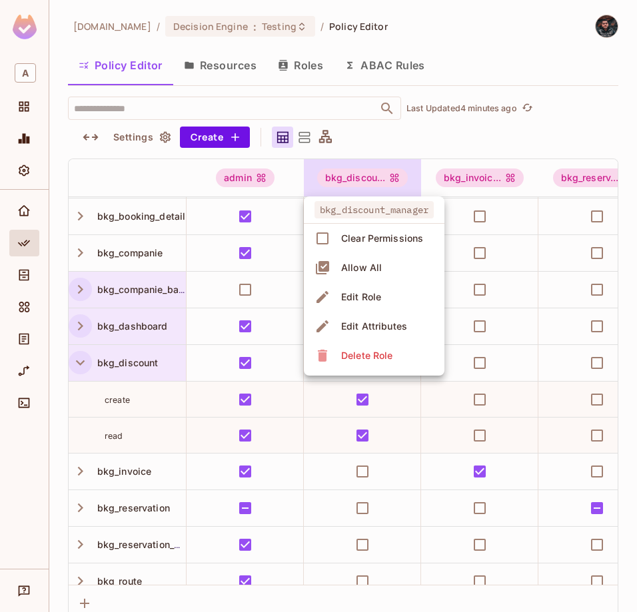
click at [91, 364] on div at bounding box center [318, 306] width 637 height 612
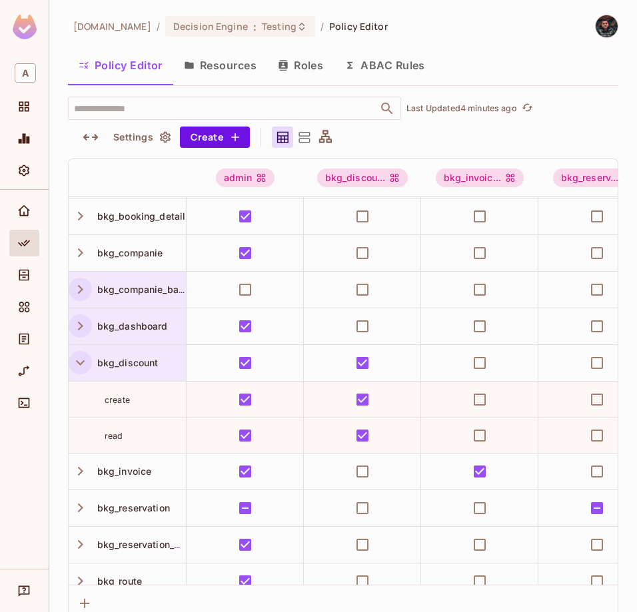
click at [82, 364] on icon "button" at bounding box center [80, 363] width 18 height 18
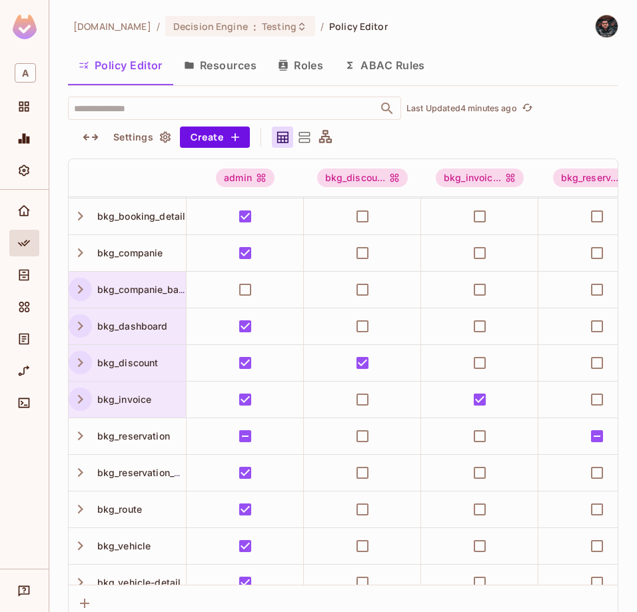
click at [82, 390] on icon "button" at bounding box center [80, 399] width 18 height 18
click at [84, 402] on icon "button" at bounding box center [80, 399] width 18 height 18
click at [84, 438] on icon "button" at bounding box center [80, 436] width 18 height 18
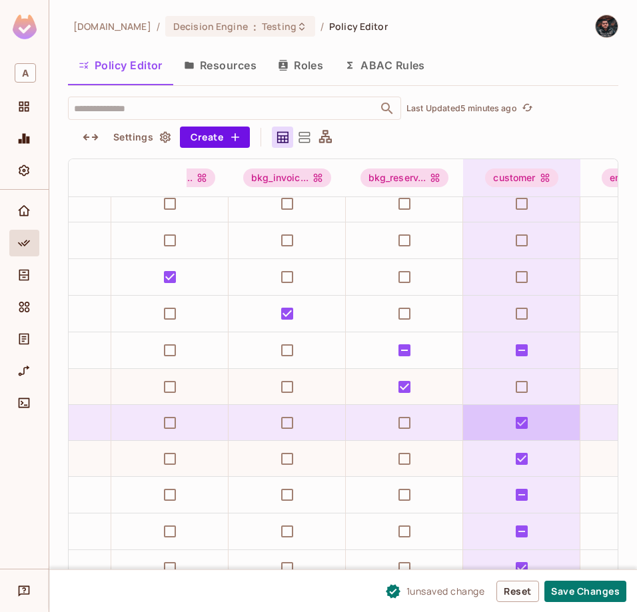
scroll to position [121, 0]
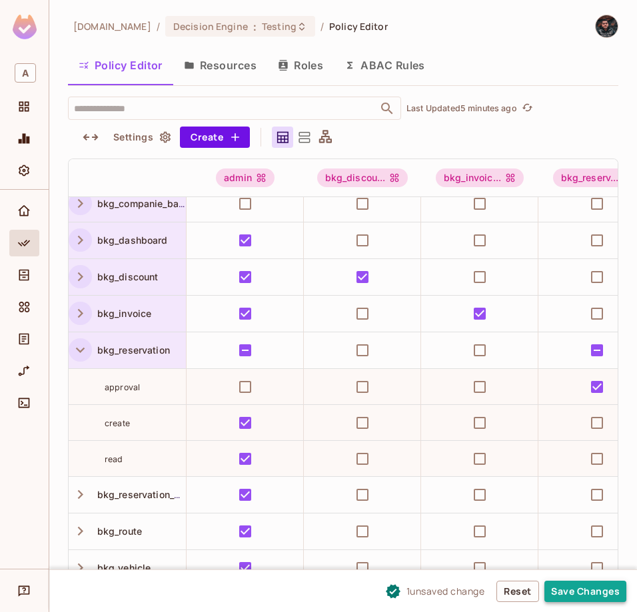
click at [572, 593] on button "Save Changes" at bounding box center [585, 591] width 82 height 21
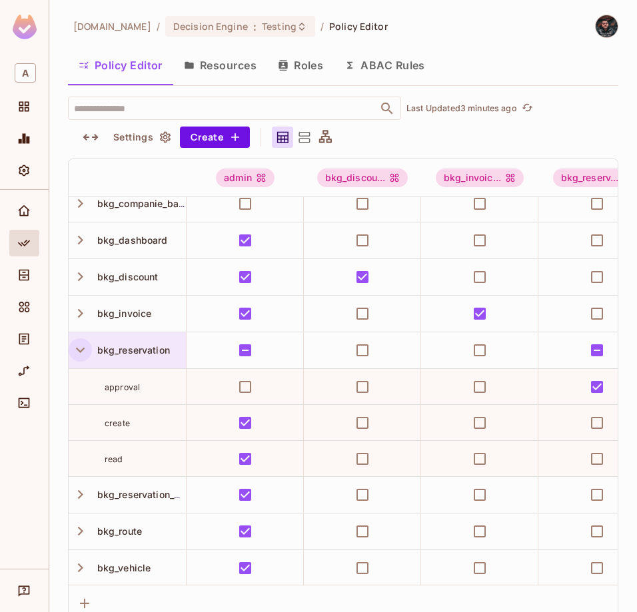
click at [83, 350] on icon "button" at bounding box center [80, 350] width 18 height 18
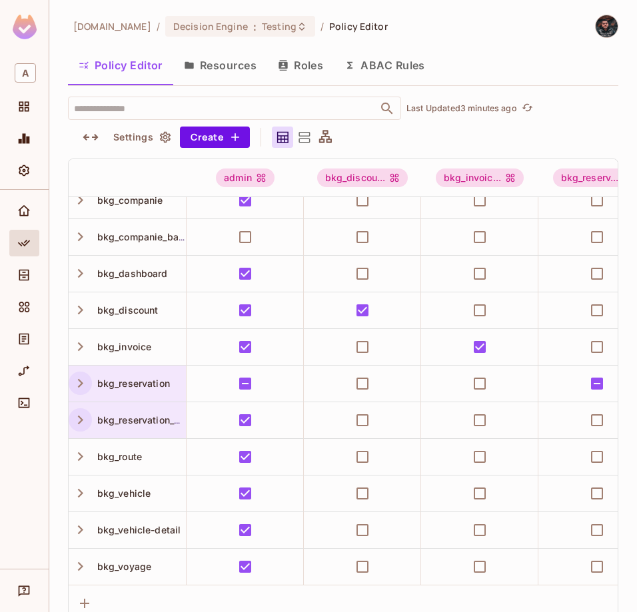
click at [81, 420] on icon "button" at bounding box center [80, 420] width 5 height 9
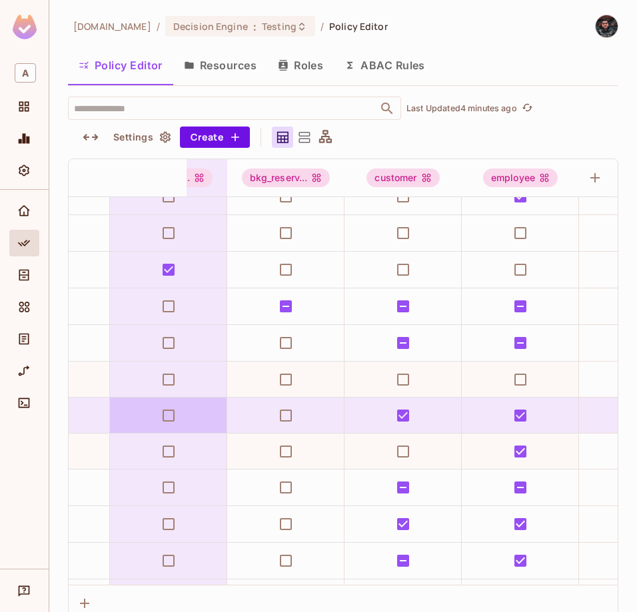
scroll to position [165, 422]
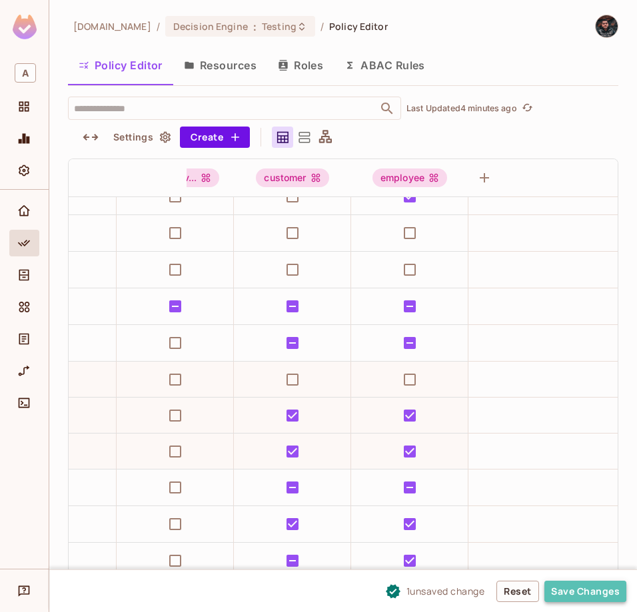
click at [603, 597] on button "Save Changes" at bounding box center [585, 591] width 82 height 21
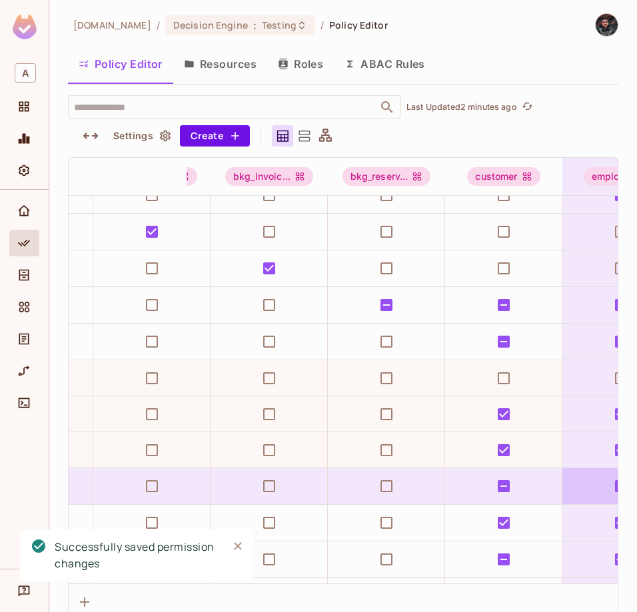
scroll to position [165, 0]
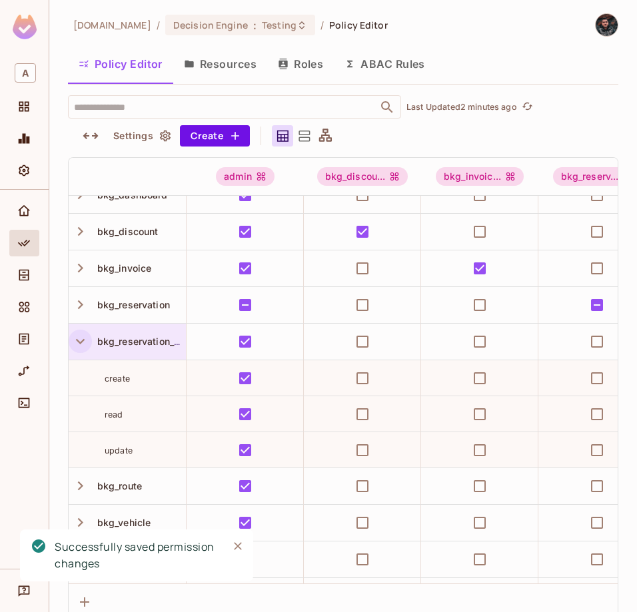
click at [81, 342] on icon "button" at bounding box center [80, 341] width 9 height 5
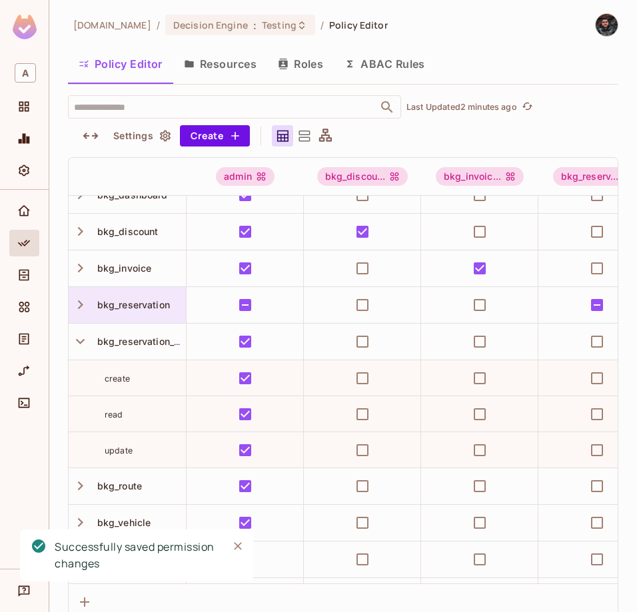
scroll to position [88, 0]
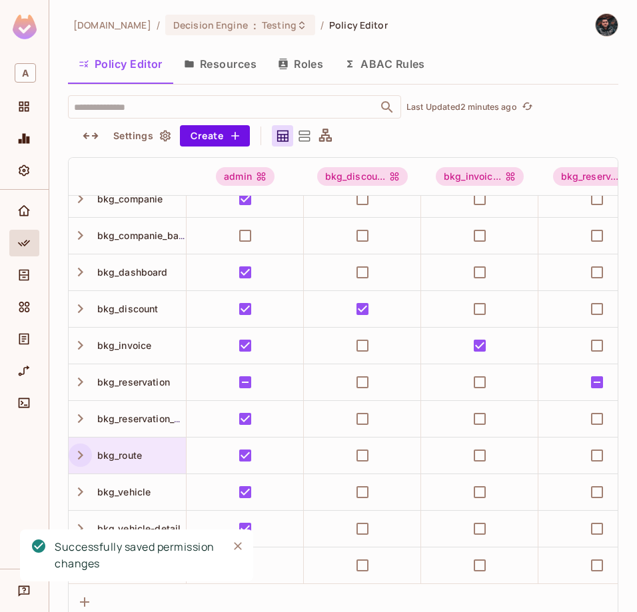
click at [77, 460] on icon "button" at bounding box center [80, 455] width 18 height 18
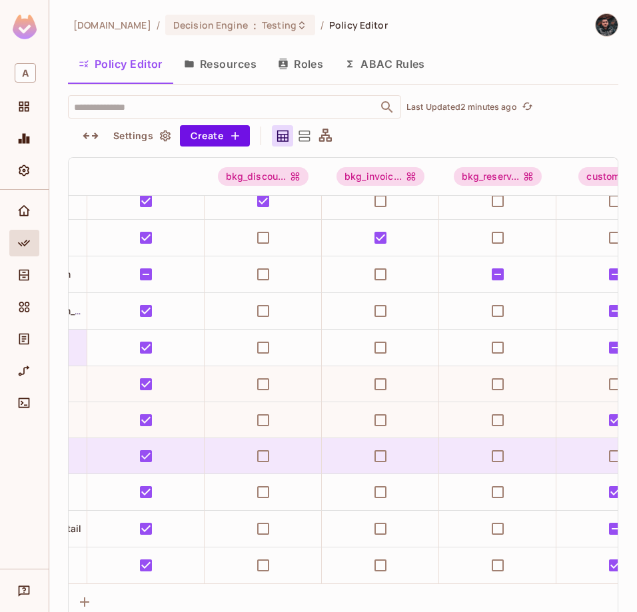
scroll to position [196, 0]
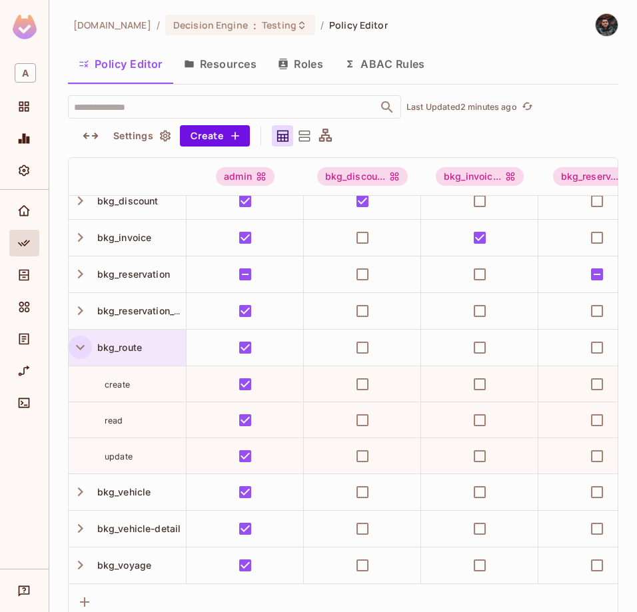
click at [82, 348] on icon "button" at bounding box center [80, 347] width 18 height 18
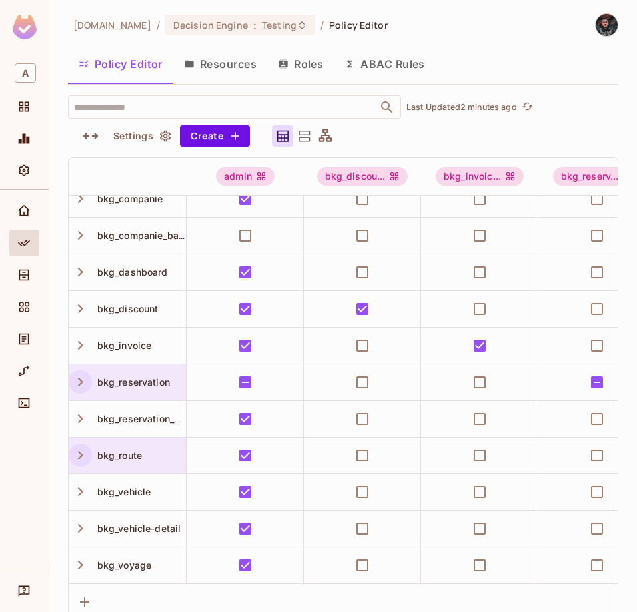
scroll to position [88, 0]
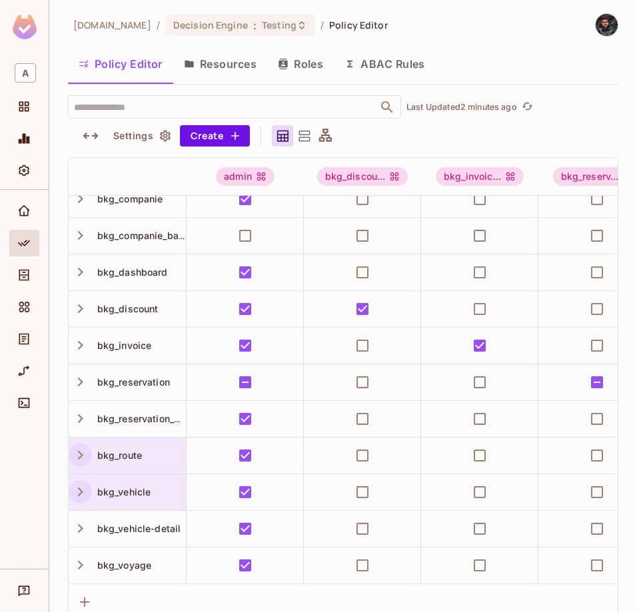
click at [78, 493] on icon "button" at bounding box center [80, 492] width 18 height 18
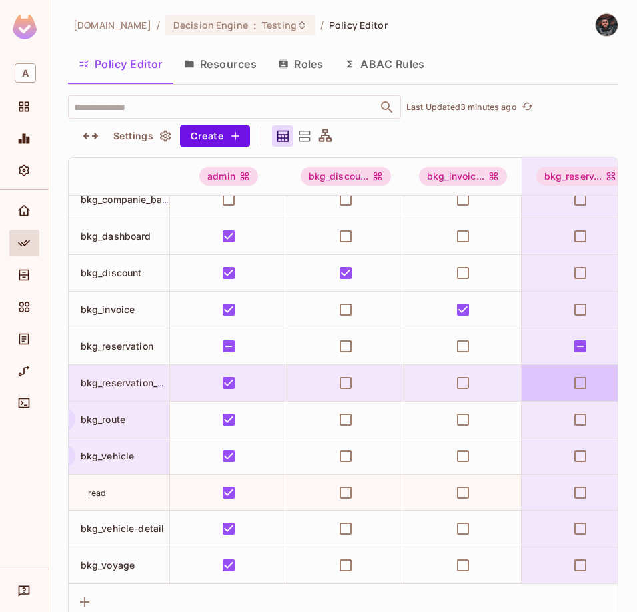
scroll to position [124, 0]
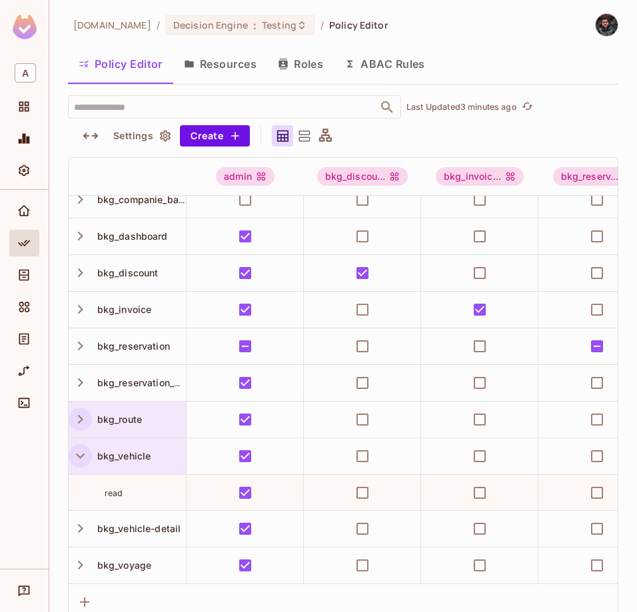
click at [73, 460] on icon "button" at bounding box center [80, 456] width 18 height 18
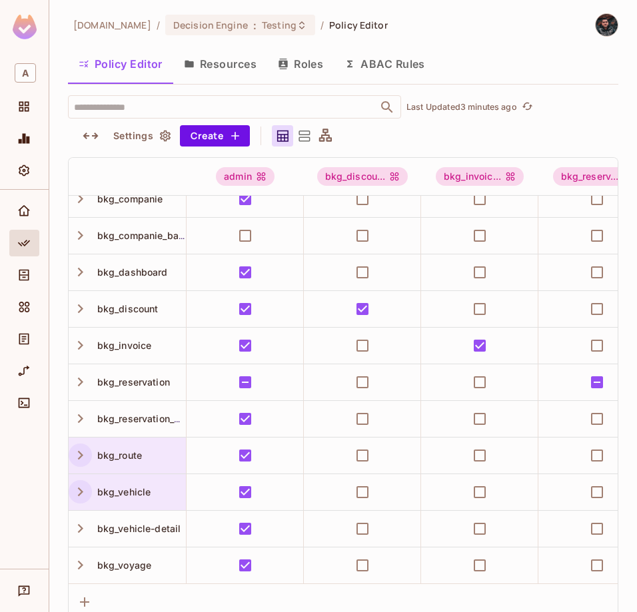
scroll to position [88, 0]
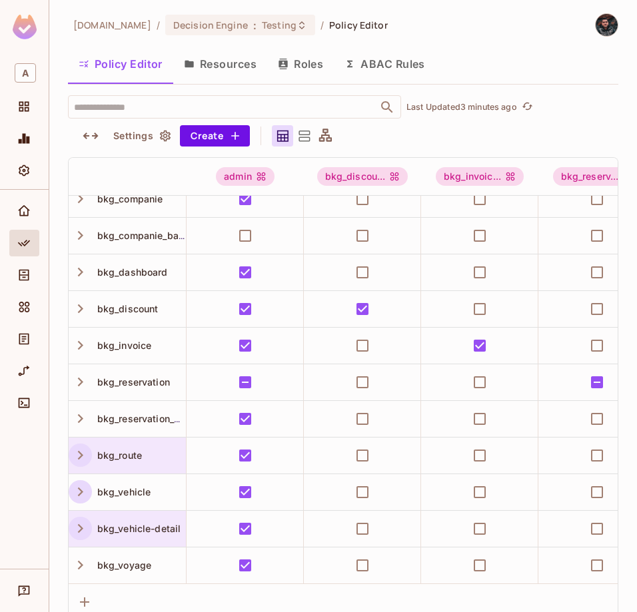
click at [80, 531] on icon "button" at bounding box center [80, 528] width 18 height 18
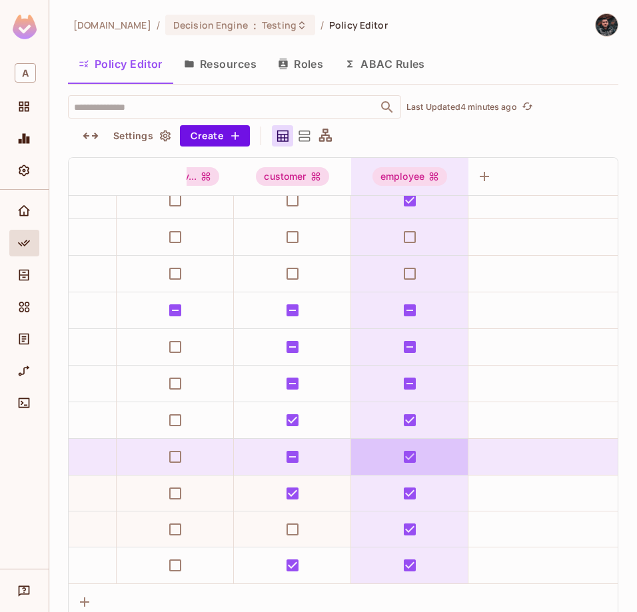
scroll to position [160, 0]
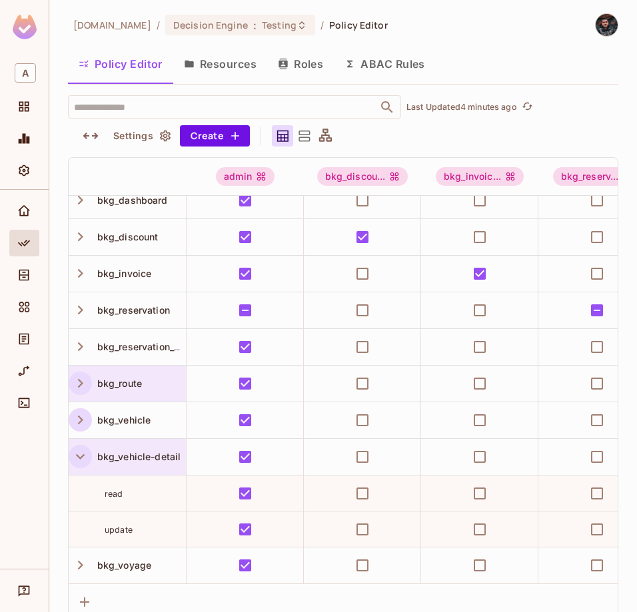
click at [77, 458] on icon "button" at bounding box center [80, 456] width 18 height 18
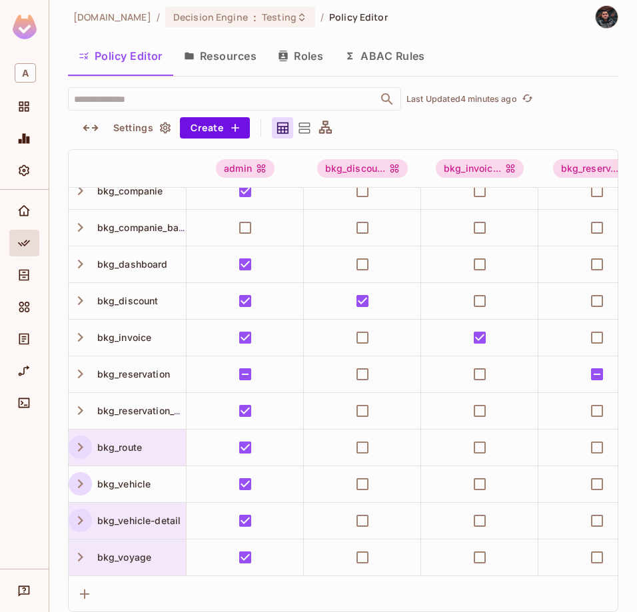
scroll to position [6, 0]
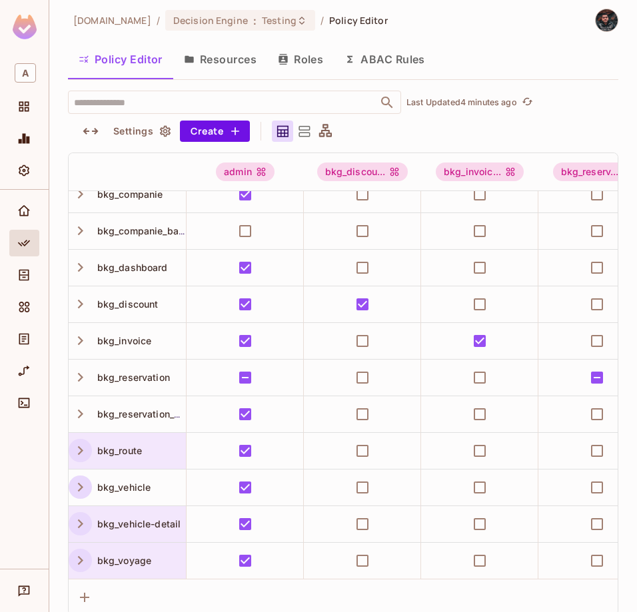
click at [78, 564] on icon "button" at bounding box center [80, 560] width 5 height 9
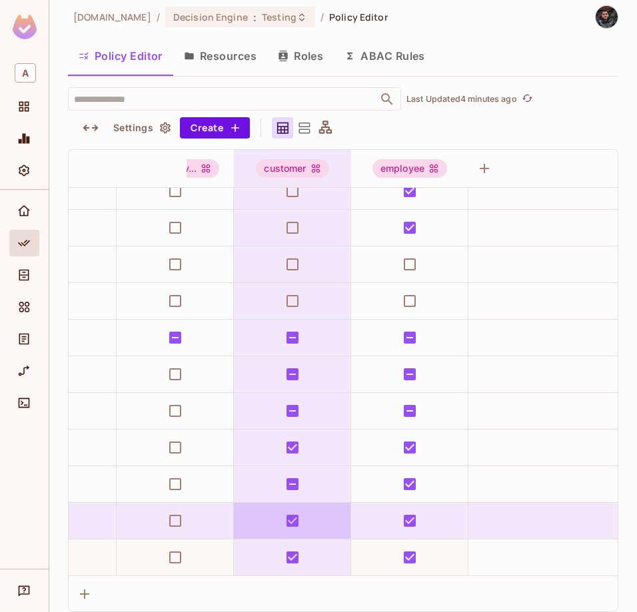
scroll to position [125, 0]
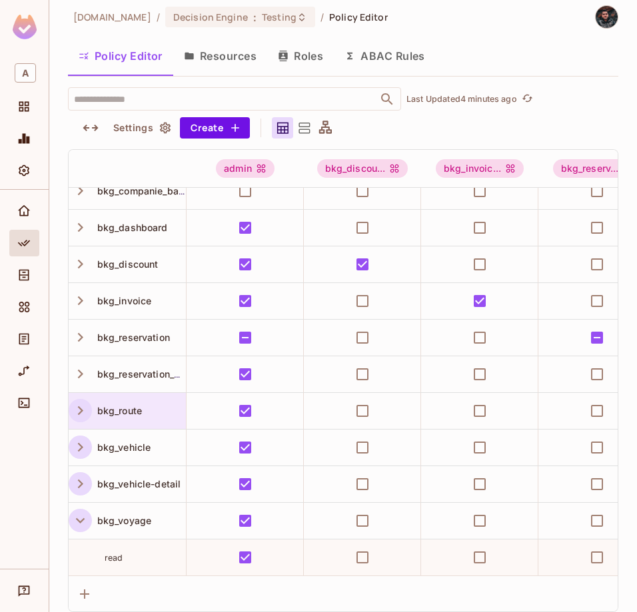
click at [79, 522] on icon "button" at bounding box center [80, 520] width 9 height 5
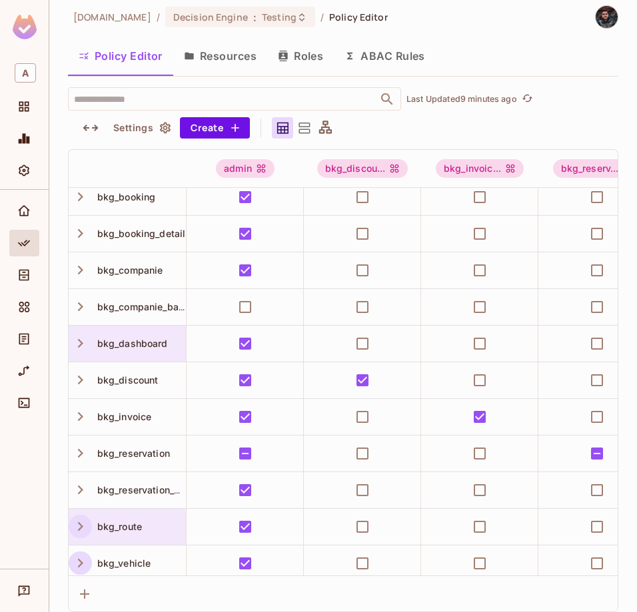
scroll to position [0, 0]
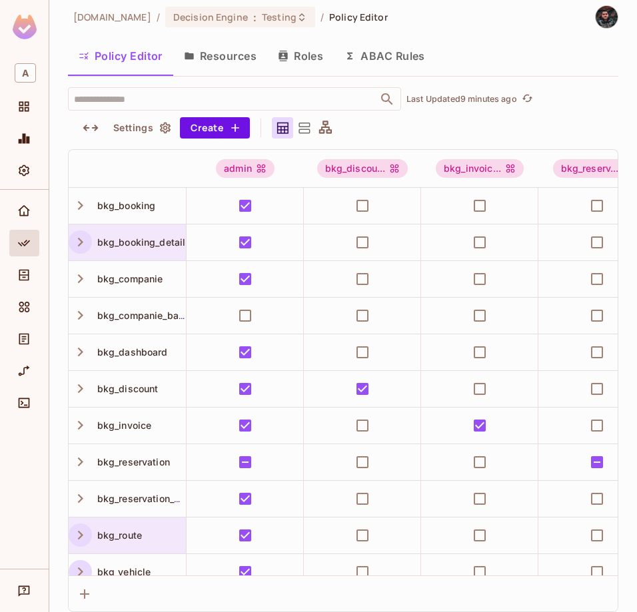
click at [83, 244] on icon "button" at bounding box center [80, 242] width 18 height 18
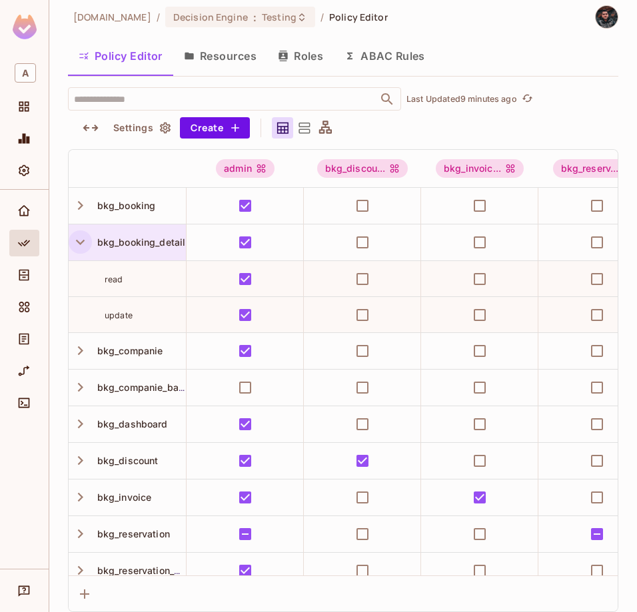
click at [230, 68] on button "Resources" at bounding box center [220, 55] width 94 height 33
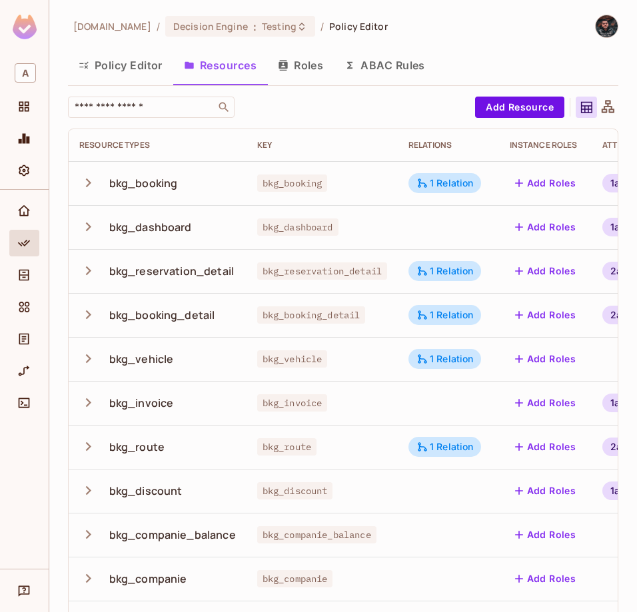
click at [76, 316] on td "bkg_booking_detail" at bounding box center [158, 315] width 178 height 44
click at [93, 310] on icon "button" at bounding box center [88, 315] width 18 height 18
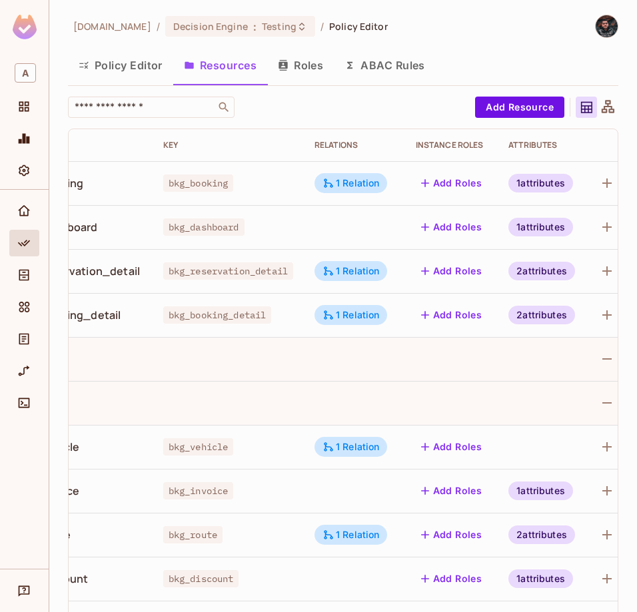
scroll to position [0, 137]
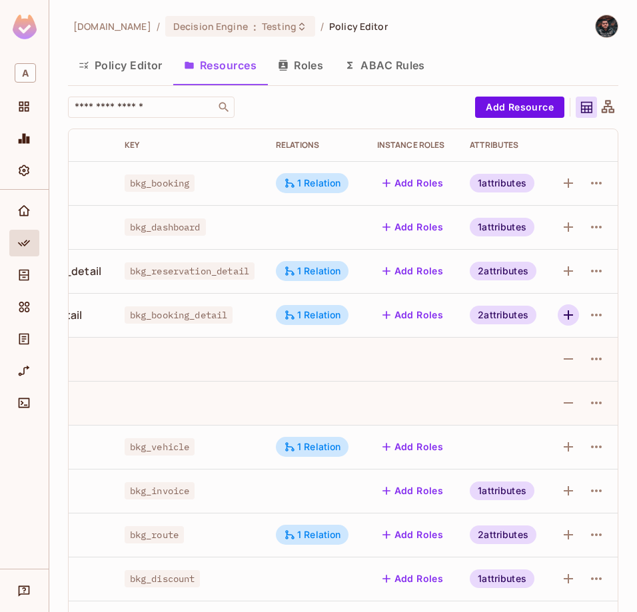
click at [571, 312] on icon "button" at bounding box center [568, 315] width 16 height 16
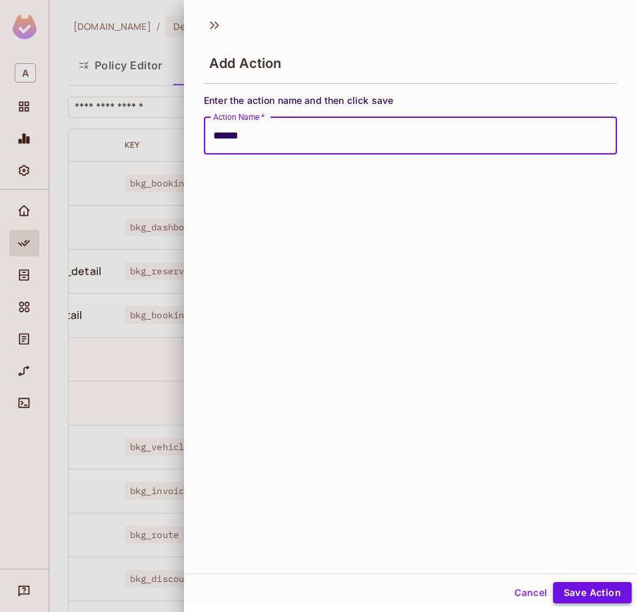
type input "******"
click at [591, 597] on button "Save Action" at bounding box center [592, 592] width 79 height 21
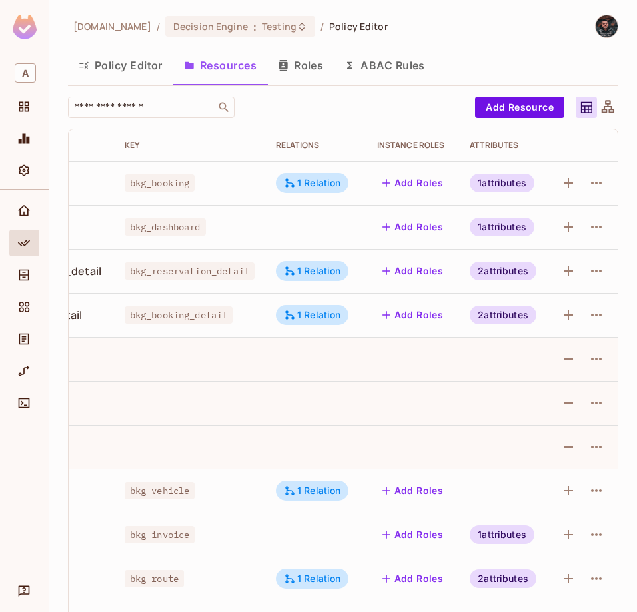
scroll to position [0, 0]
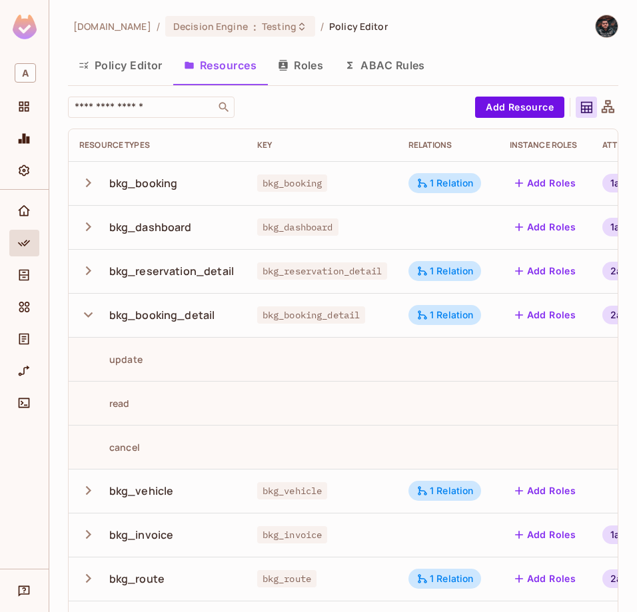
click at [88, 312] on icon "button" at bounding box center [88, 315] width 18 height 18
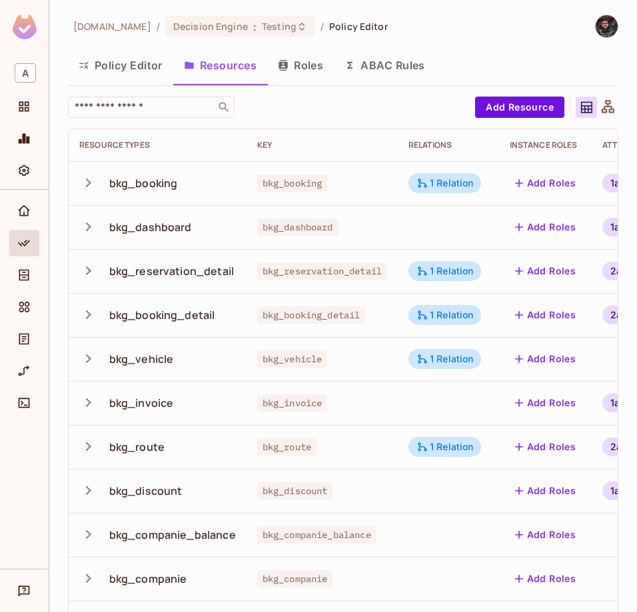
click at [135, 69] on button "Policy Editor" at bounding box center [120, 65] width 105 height 33
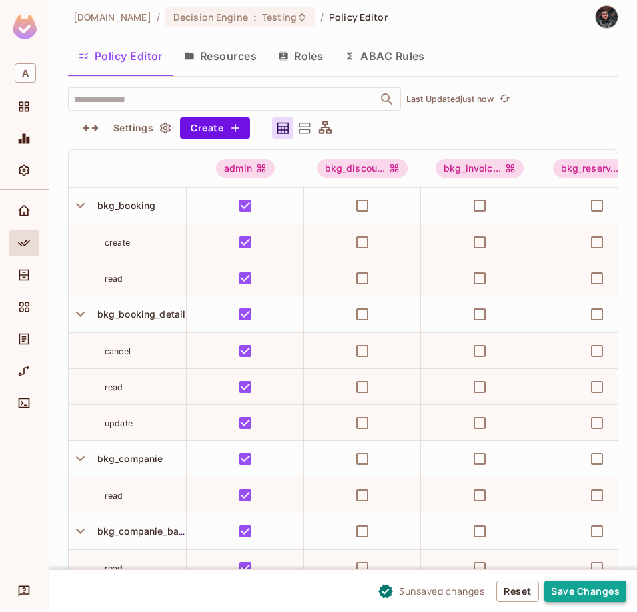
click at [597, 587] on button "Save Changes" at bounding box center [585, 591] width 82 height 21
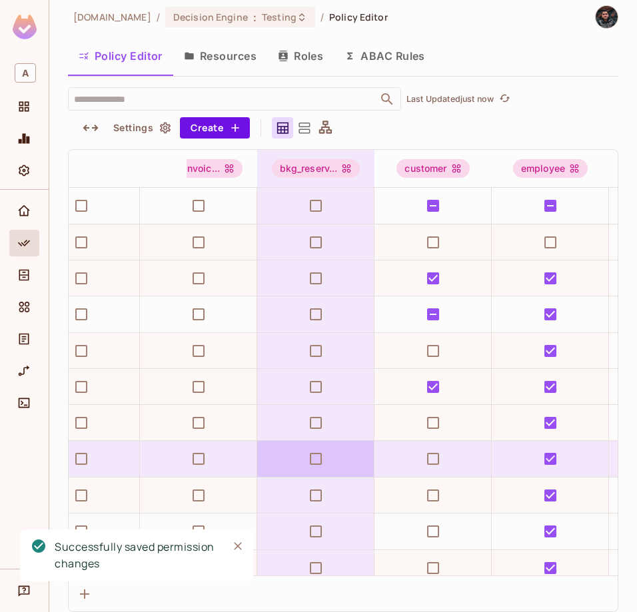
scroll to position [0, 422]
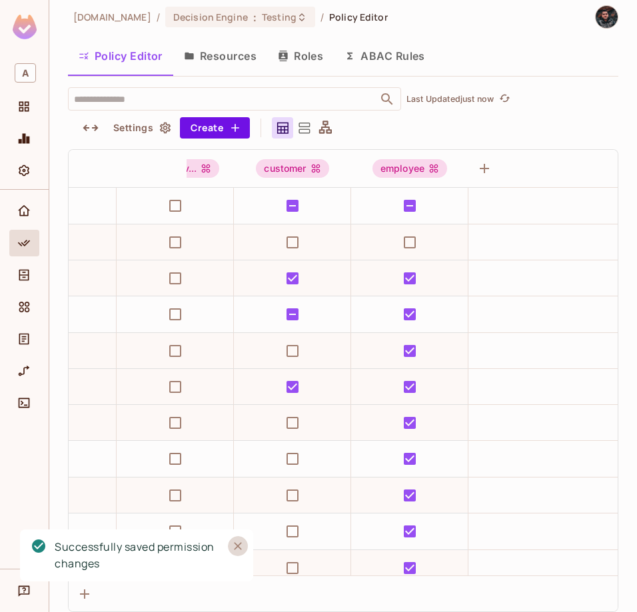
click at [238, 549] on icon "Close" at bounding box center [237, 545] width 13 height 13
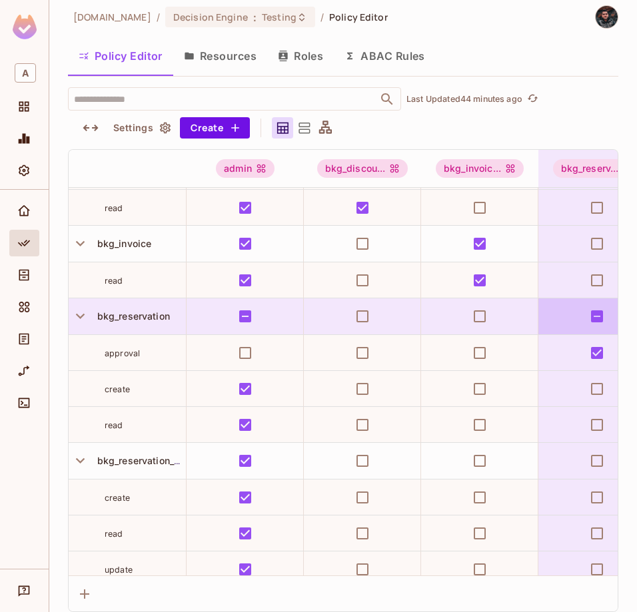
scroll to position [541, 4]
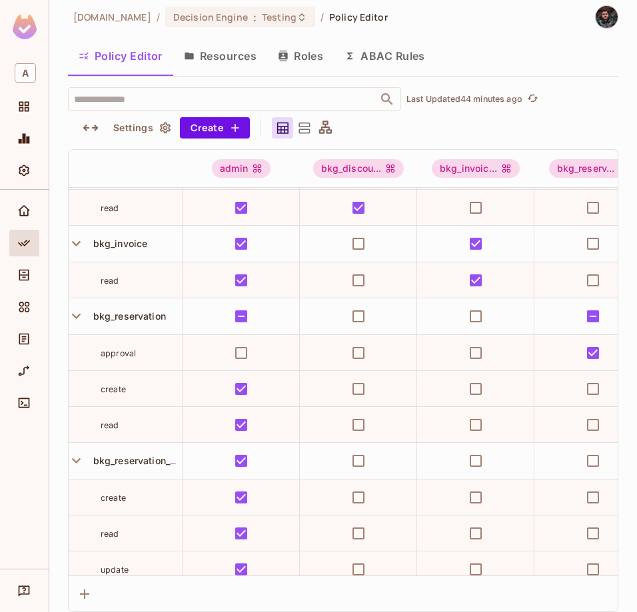
click at [218, 63] on button "Resources" at bounding box center [220, 55] width 94 height 33
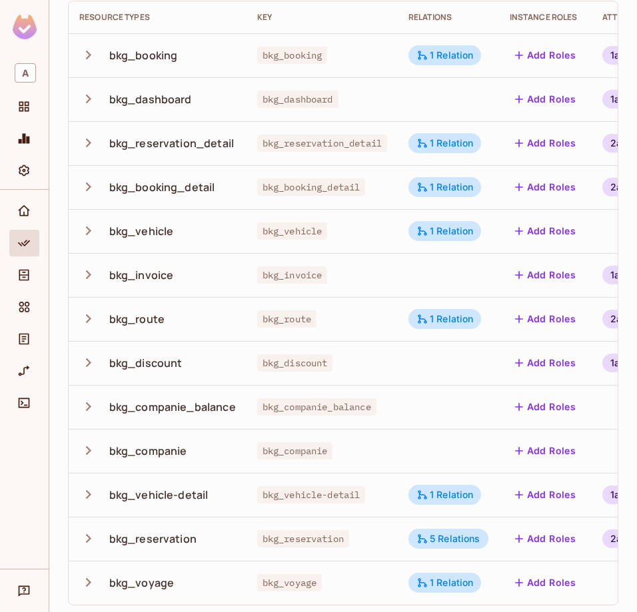
scroll to position [132, 0]
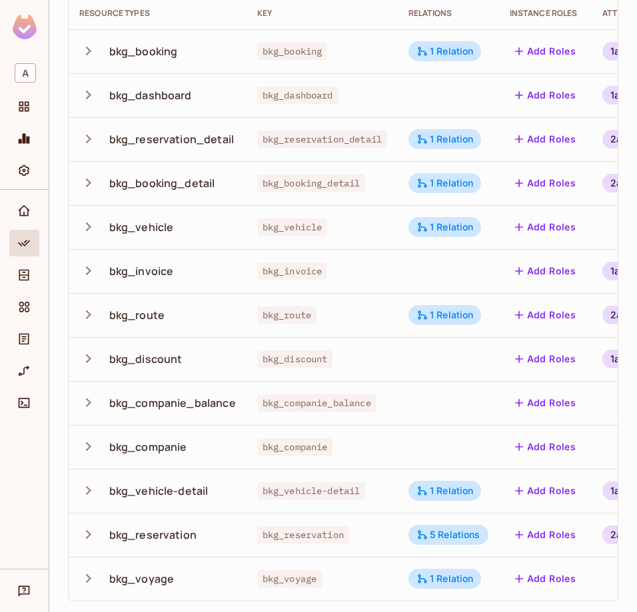
click at [86, 535] on icon "button" at bounding box center [88, 534] width 18 height 18
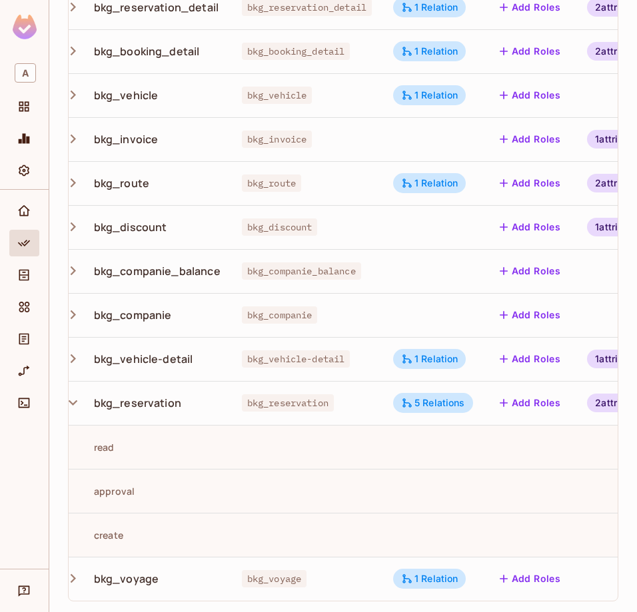
scroll to position [0, 0]
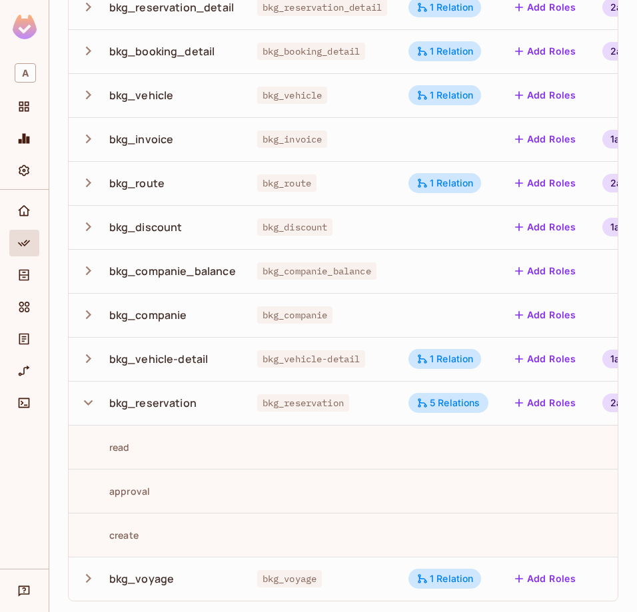
click at [189, 409] on div "bkg_reservation" at bounding box center [152, 403] width 87 height 15
click at [216, 399] on div "bkg_reservation" at bounding box center [157, 403] width 156 height 28
click at [87, 410] on icon "button" at bounding box center [88, 403] width 18 height 18
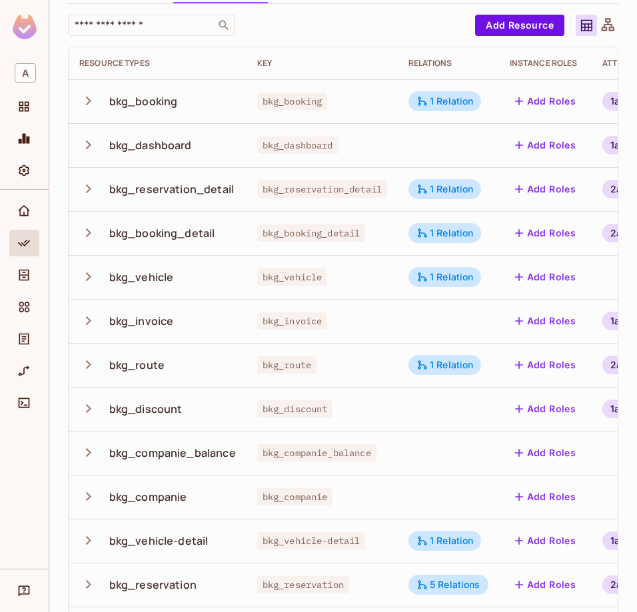
scroll to position [89, 0]
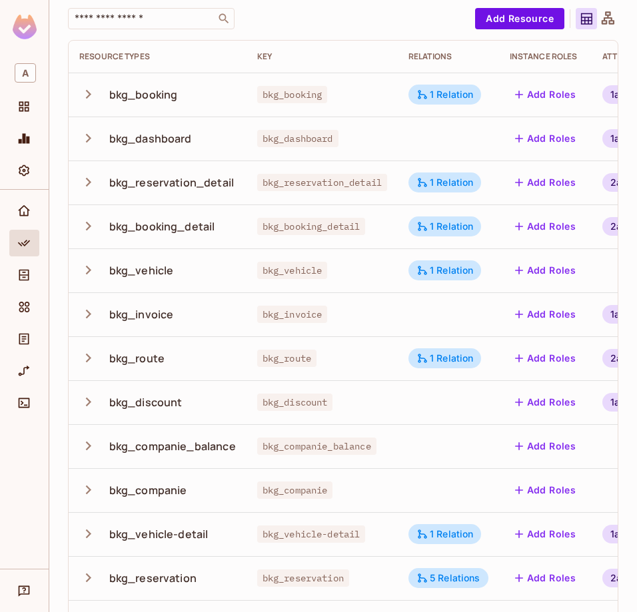
click at [83, 178] on icon "button" at bounding box center [88, 182] width 18 height 18
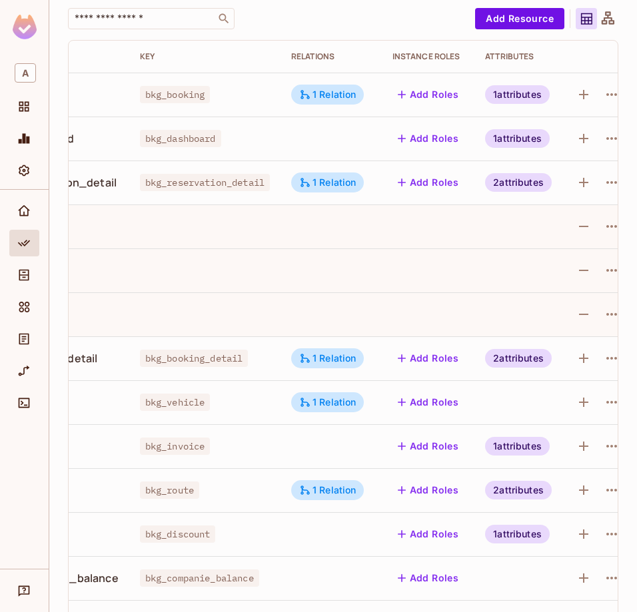
scroll to position [0, 135]
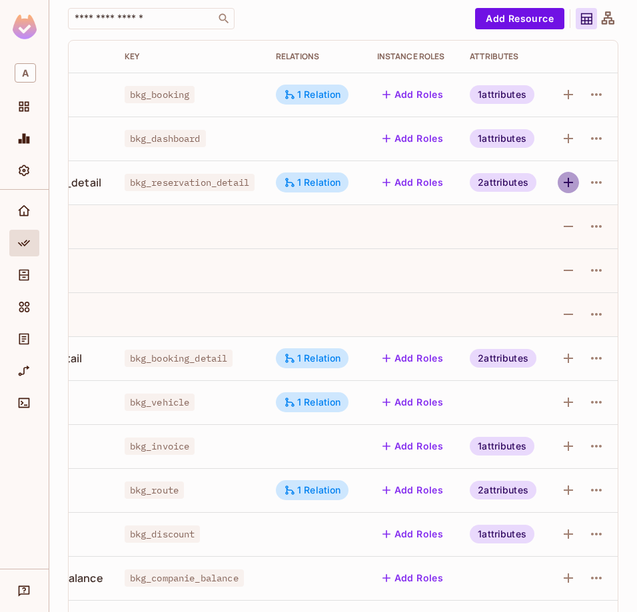
click at [574, 184] on icon "button" at bounding box center [568, 182] width 16 height 16
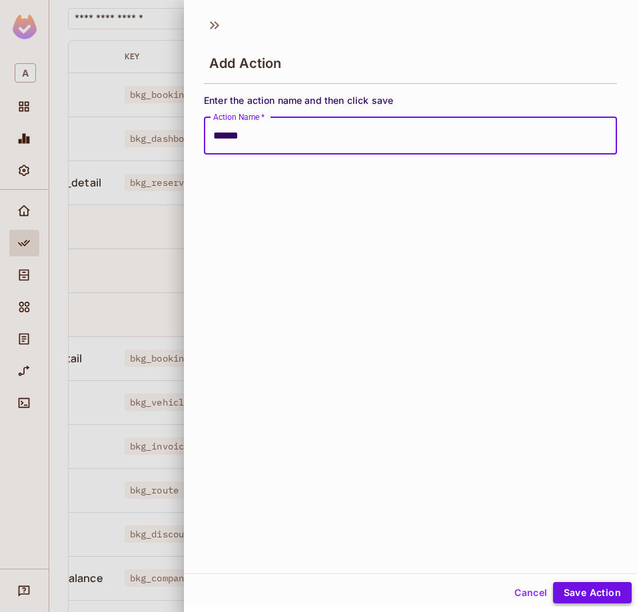
type input "******"
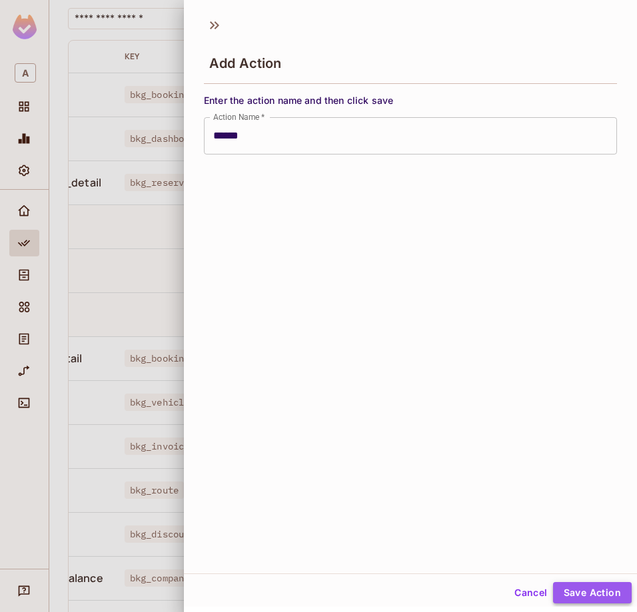
click at [587, 596] on button "Save Action" at bounding box center [592, 592] width 79 height 21
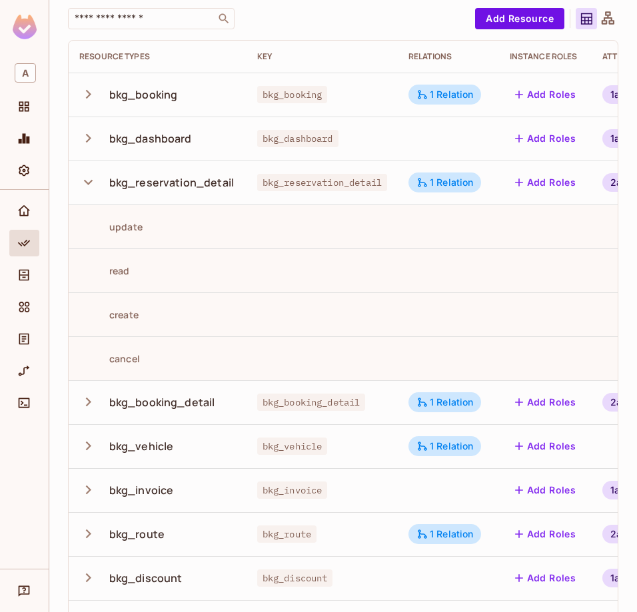
scroll to position [0, 0]
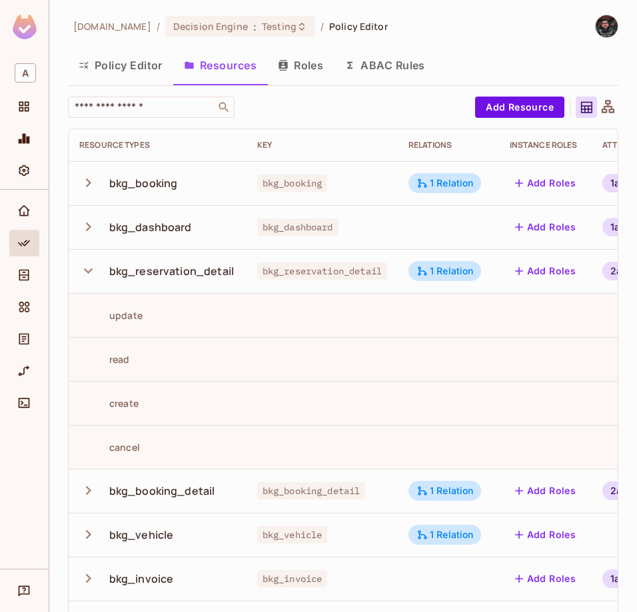
click at [141, 67] on button "Policy Editor" at bounding box center [120, 65] width 105 height 33
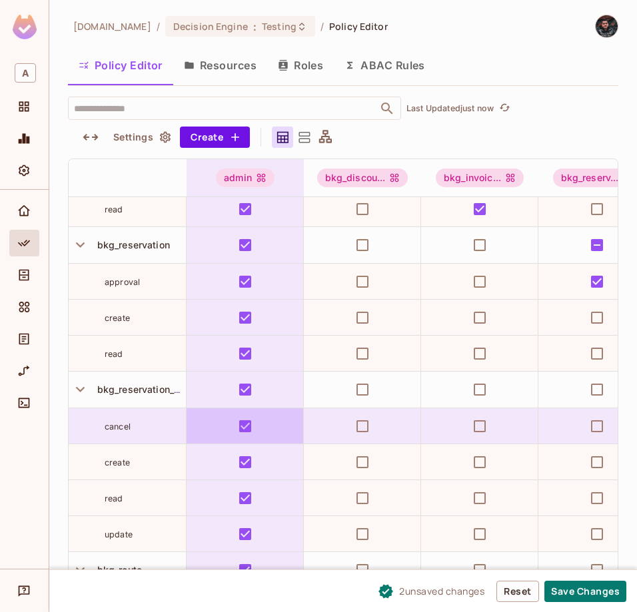
scroll to position [623, 0]
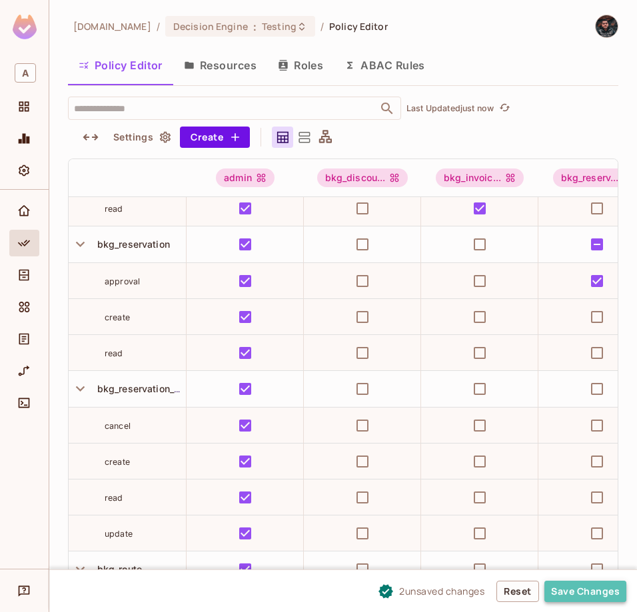
click at [581, 593] on button "Save Changes" at bounding box center [585, 591] width 82 height 21
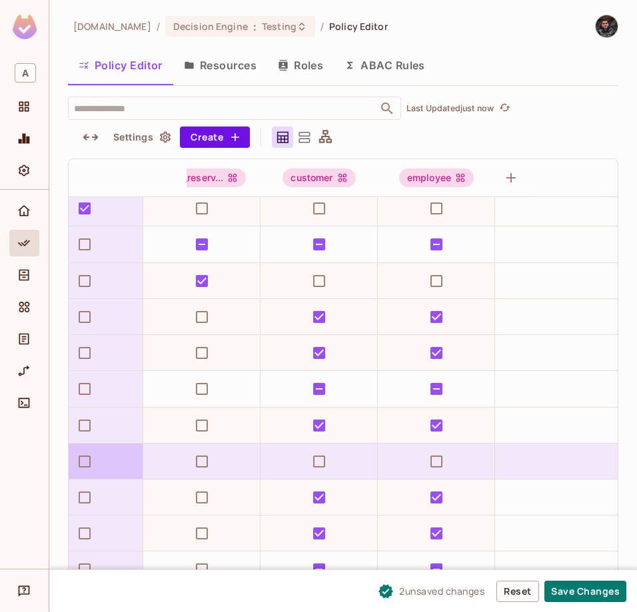
scroll to position [623, 422]
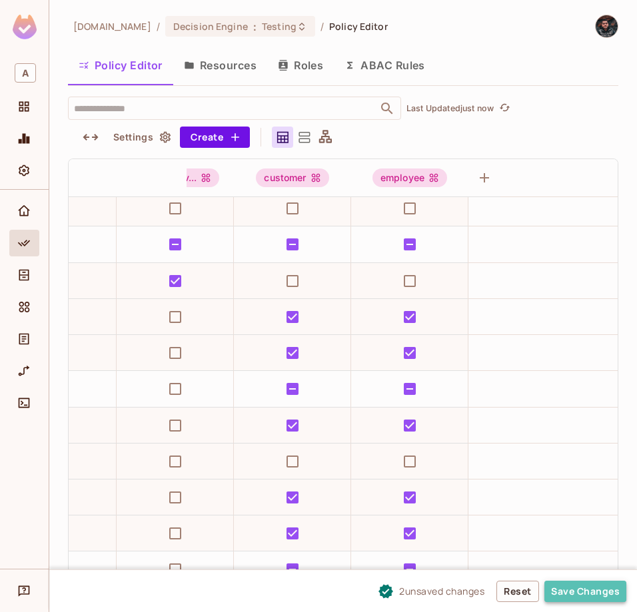
click at [595, 595] on button "Save Changes" at bounding box center [585, 591] width 82 height 21
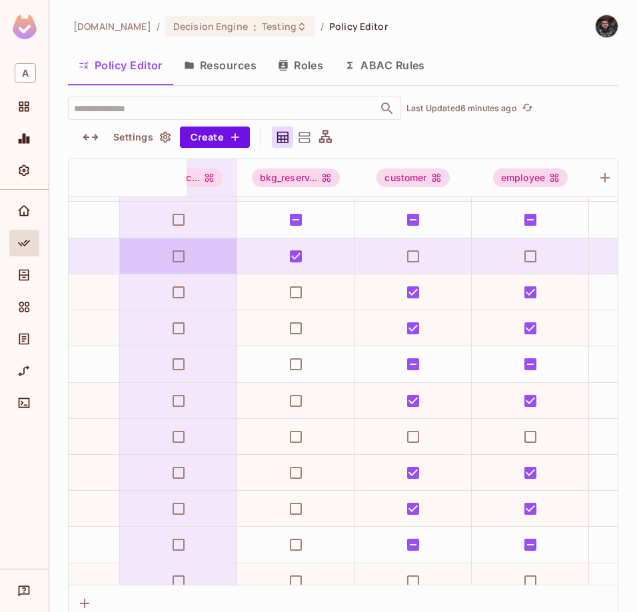
scroll to position [647, 0]
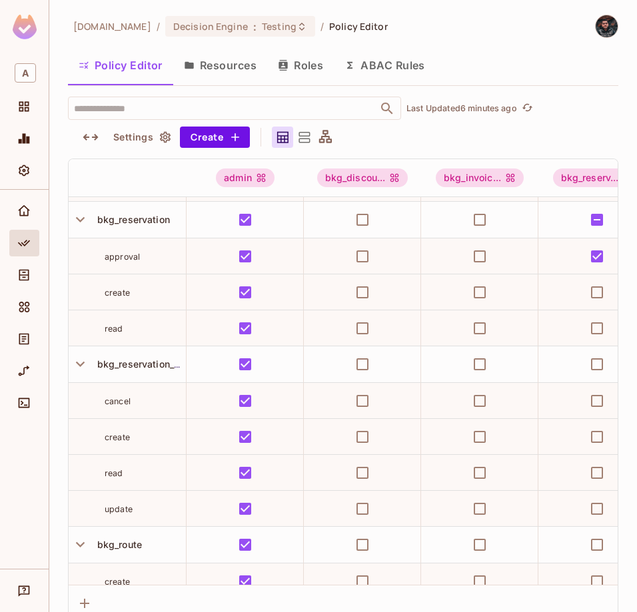
click at [216, 64] on button "Resources" at bounding box center [220, 65] width 94 height 33
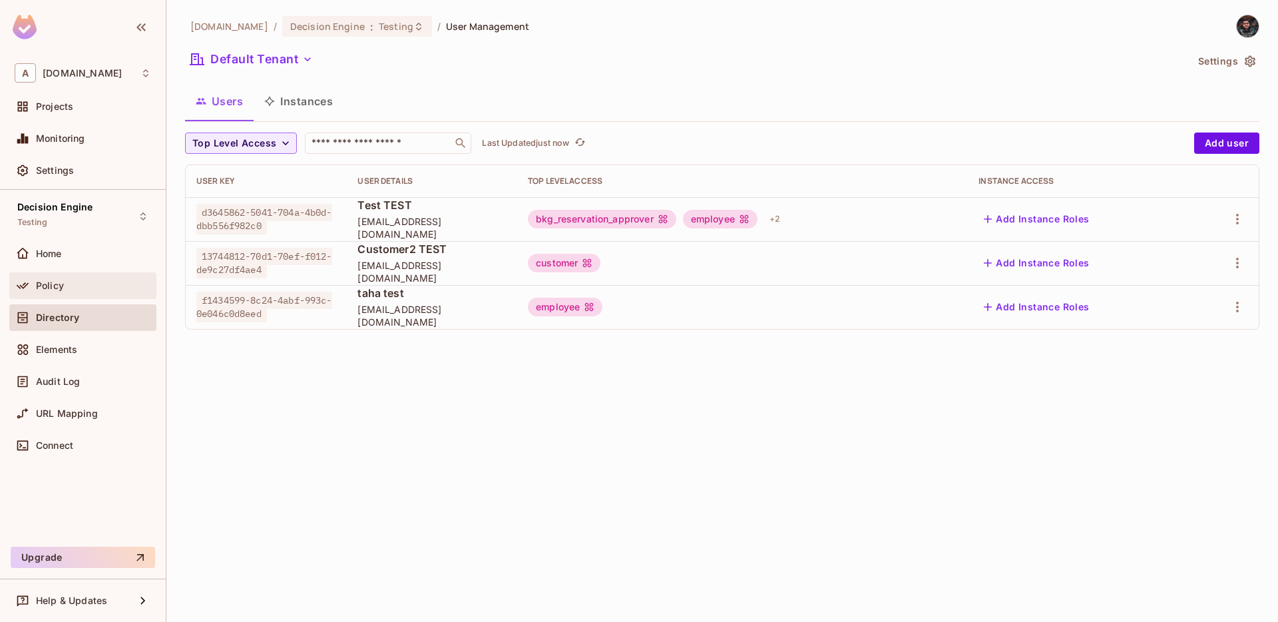
click at [71, 281] on div "Policy" at bounding box center [93, 285] width 115 height 11
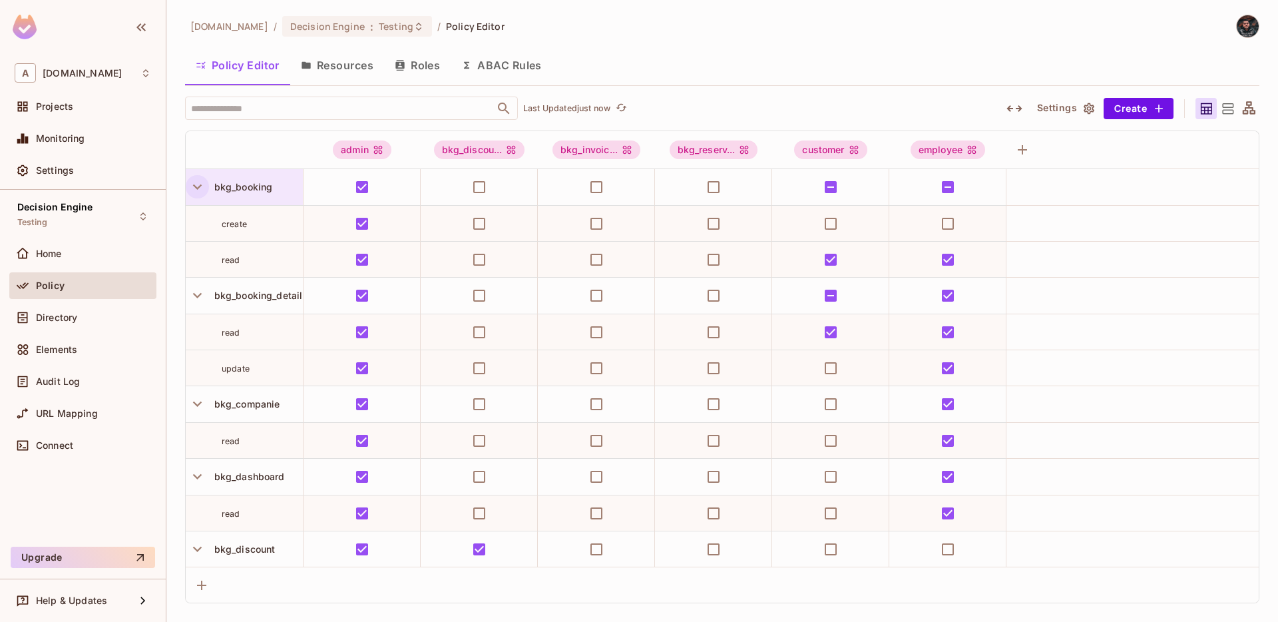
click at [197, 186] on icon "button" at bounding box center [197, 187] width 18 height 18
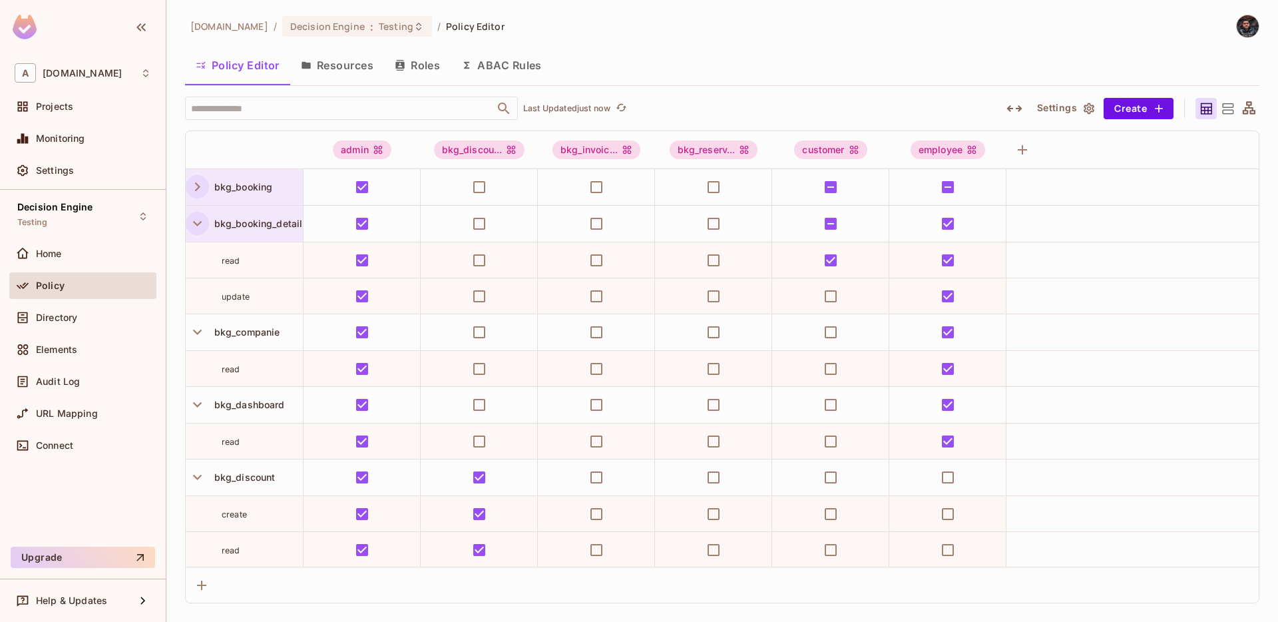
click at [193, 226] on icon "button" at bounding box center [197, 223] width 18 height 18
click at [45, 402] on div "URL Mapping" at bounding box center [82, 413] width 147 height 27
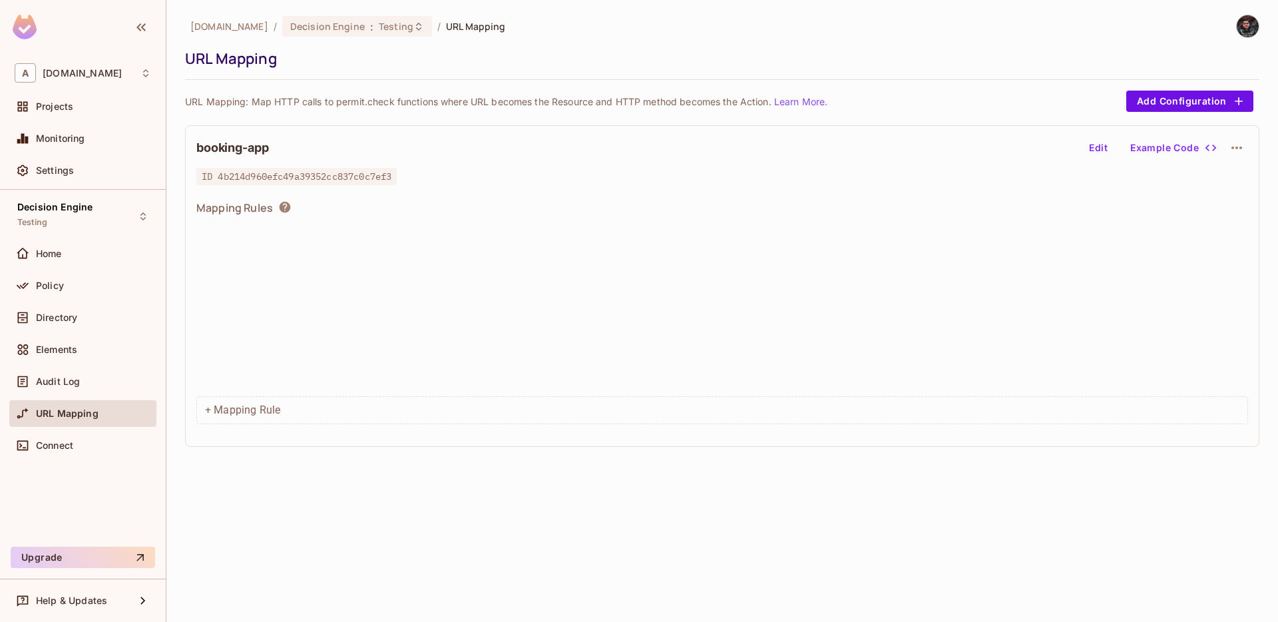
scroll to position [1392, 0]
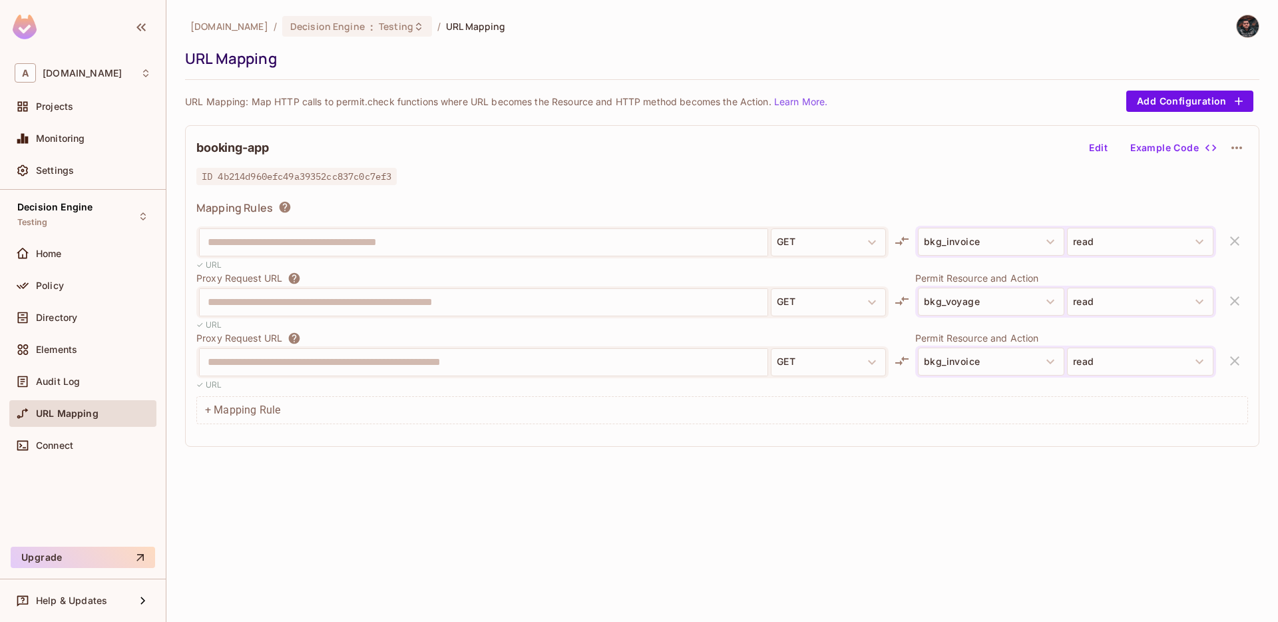
click at [1091, 144] on button "Edit" at bounding box center [1098, 147] width 43 height 21
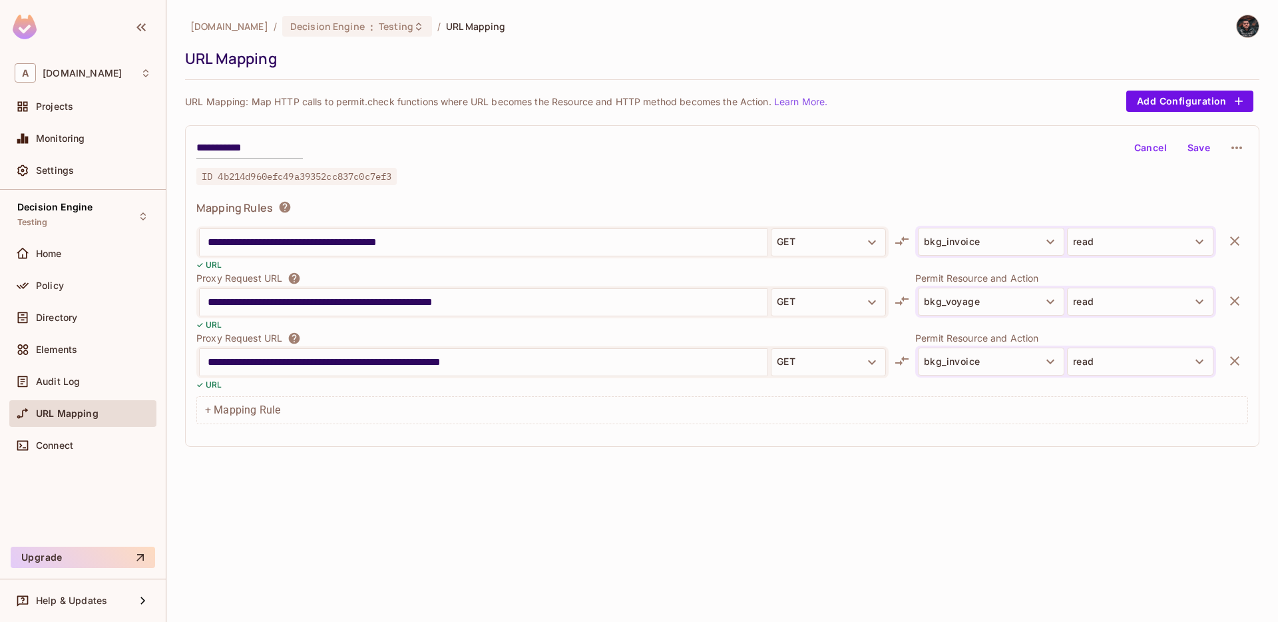
click at [613, 362] on input "**********" at bounding box center [484, 362] width 552 height 21
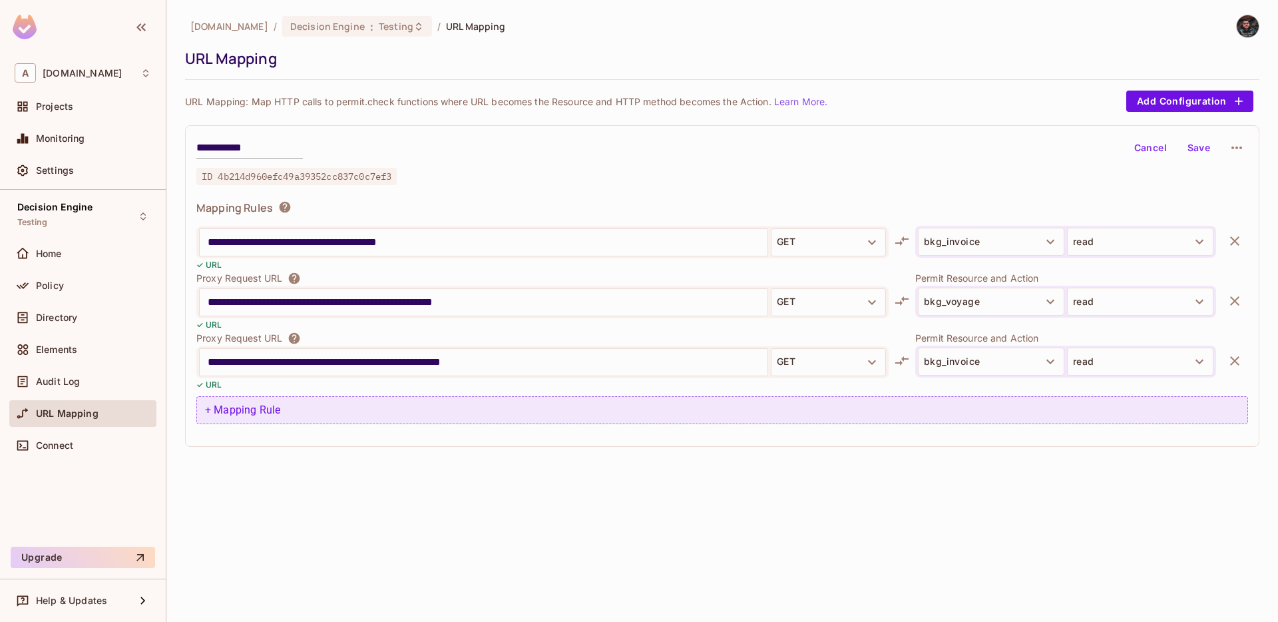
click at [340, 401] on div "+ Mapping Rule" at bounding box center [722, 410] width 1052 height 28
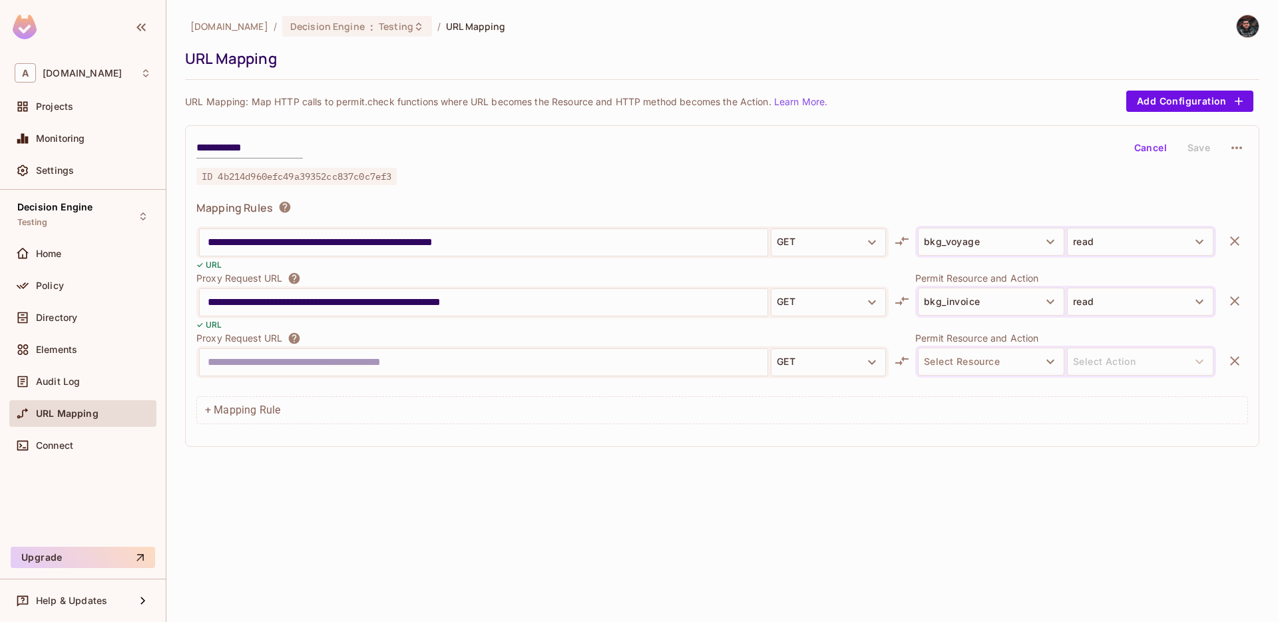
click at [416, 366] on input "text" at bounding box center [484, 362] width 552 height 21
type input "**********"
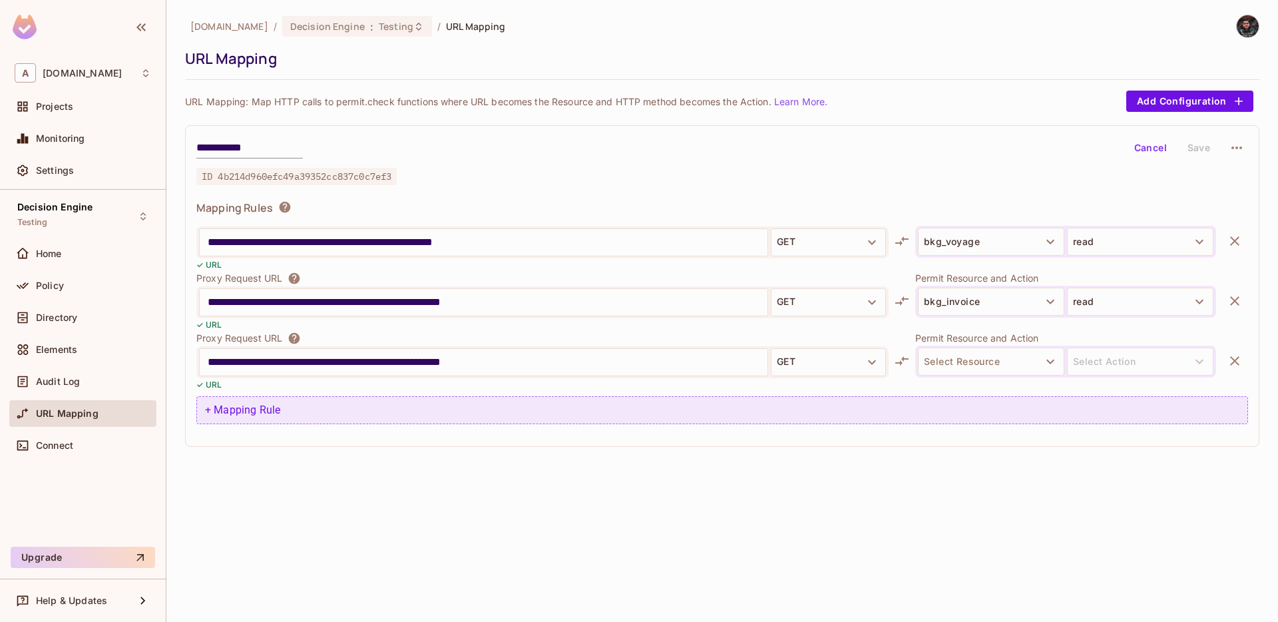
click at [431, 420] on div "+ Mapping Rule" at bounding box center [722, 410] width 1052 height 28
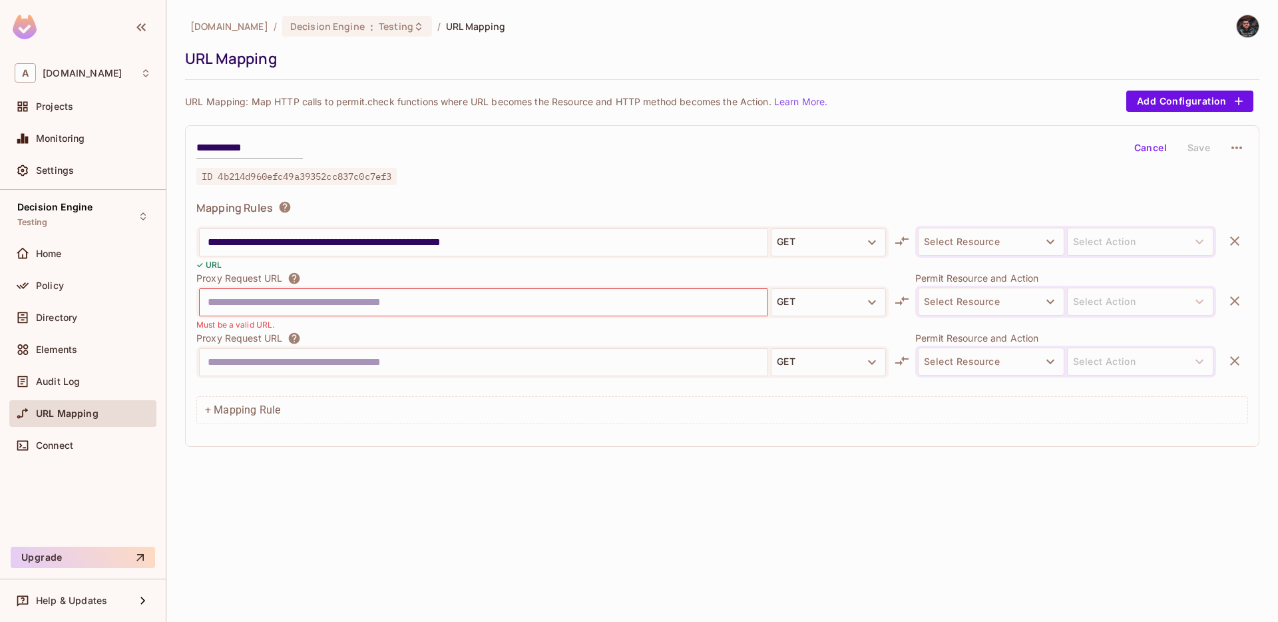
click at [1232, 356] on icon "button" at bounding box center [1235, 361] width 16 height 16
click at [567, 358] on input "text" at bounding box center [484, 362] width 552 height 21
paste input "**********"
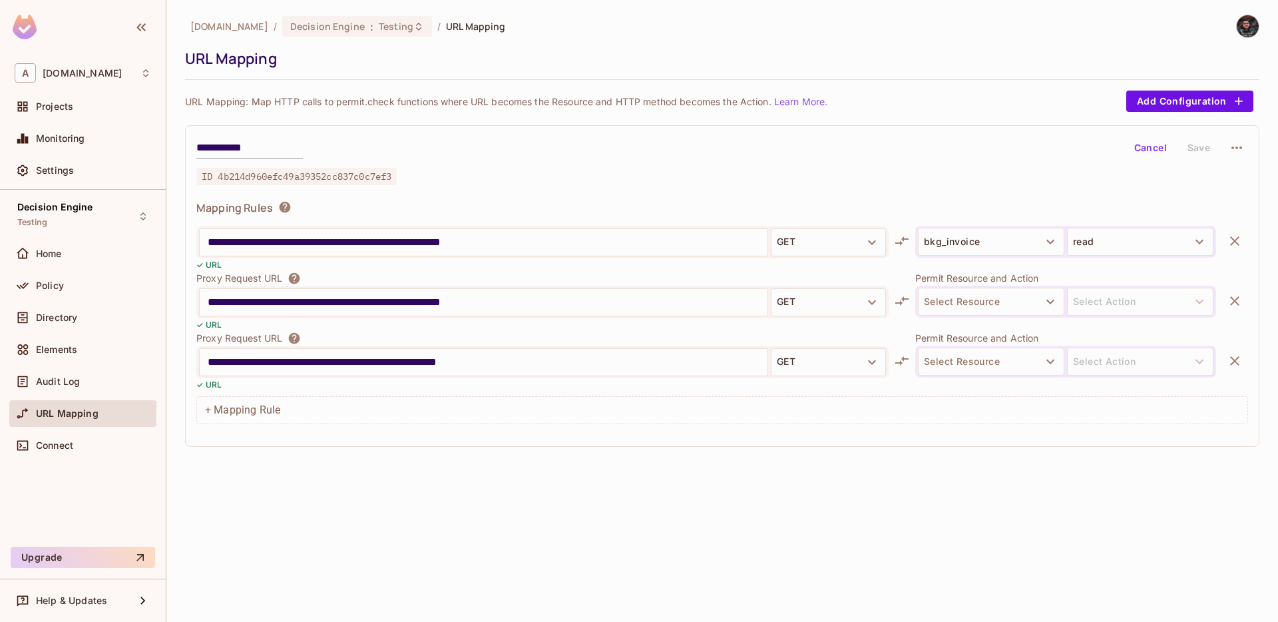
click at [464, 360] on input "**********" at bounding box center [484, 362] width 552 height 21
click at [457, 362] on input "**********" at bounding box center [484, 362] width 552 height 21
type input "**********"
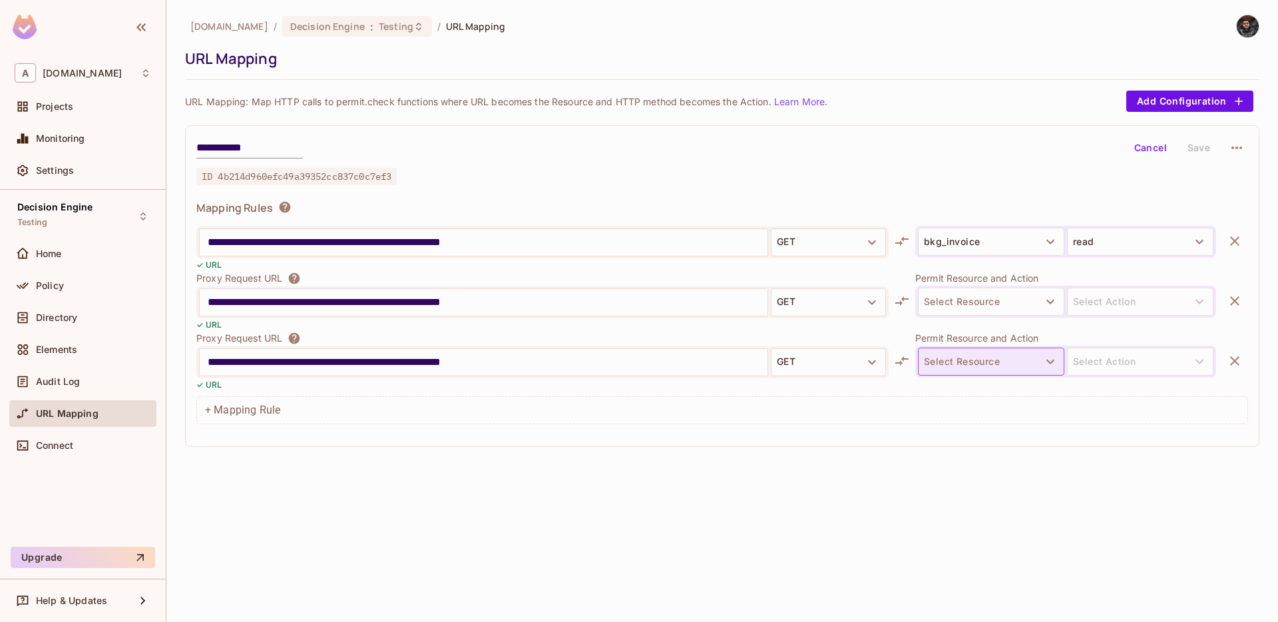
click at [986, 359] on button "Select Resource" at bounding box center [991, 362] width 146 height 28
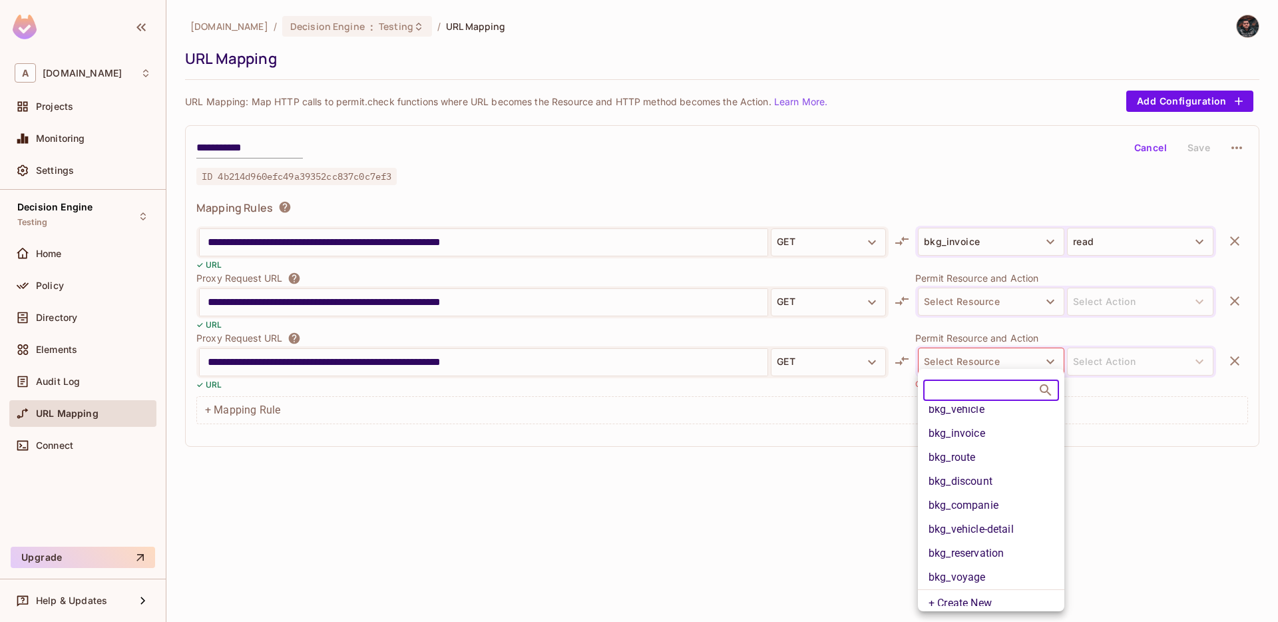
scroll to position [114, 0]
click at [996, 501] on li "bkg_companie" at bounding box center [991, 496] width 146 height 24
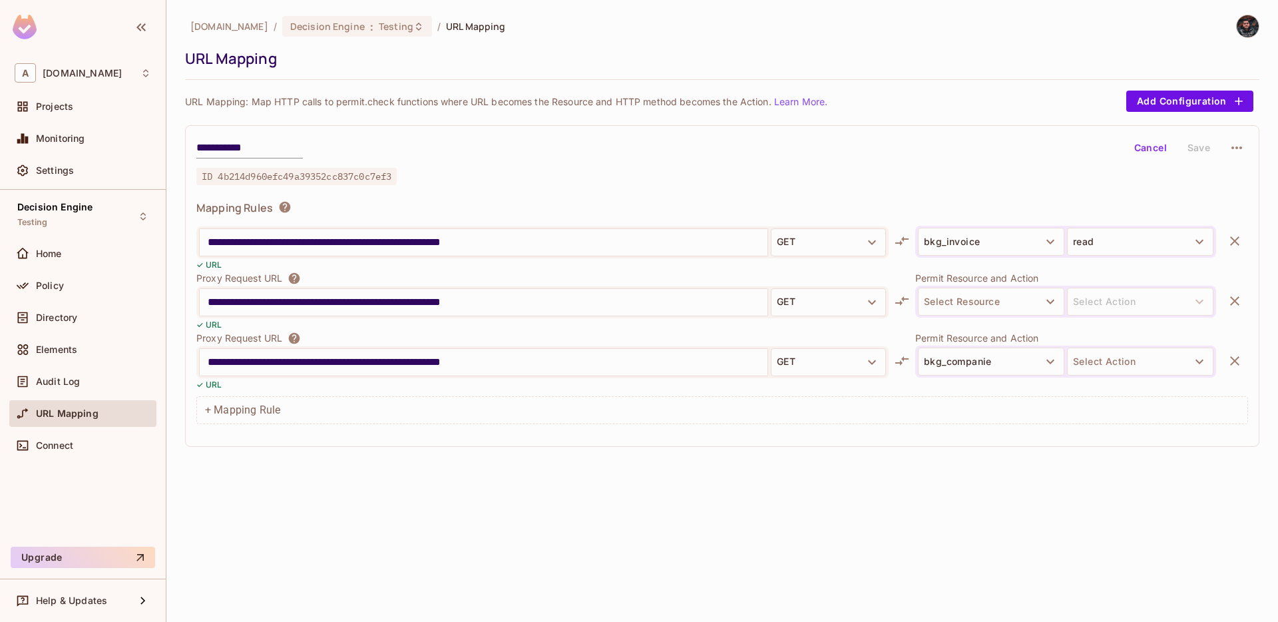
click at [1104, 366] on button "Select Action" at bounding box center [1140, 362] width 146 height 28
click at [1113, 395] on li "read" at bounding box center [1140, 393] width 146 height 24
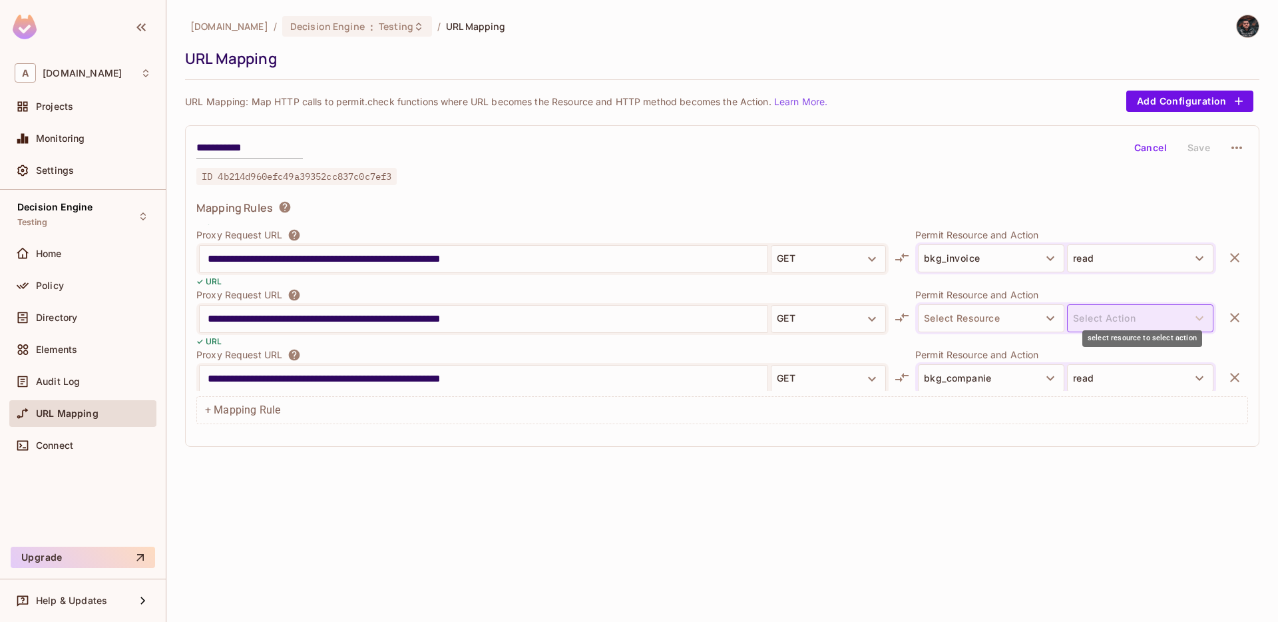
scroll to position [1494, 0]
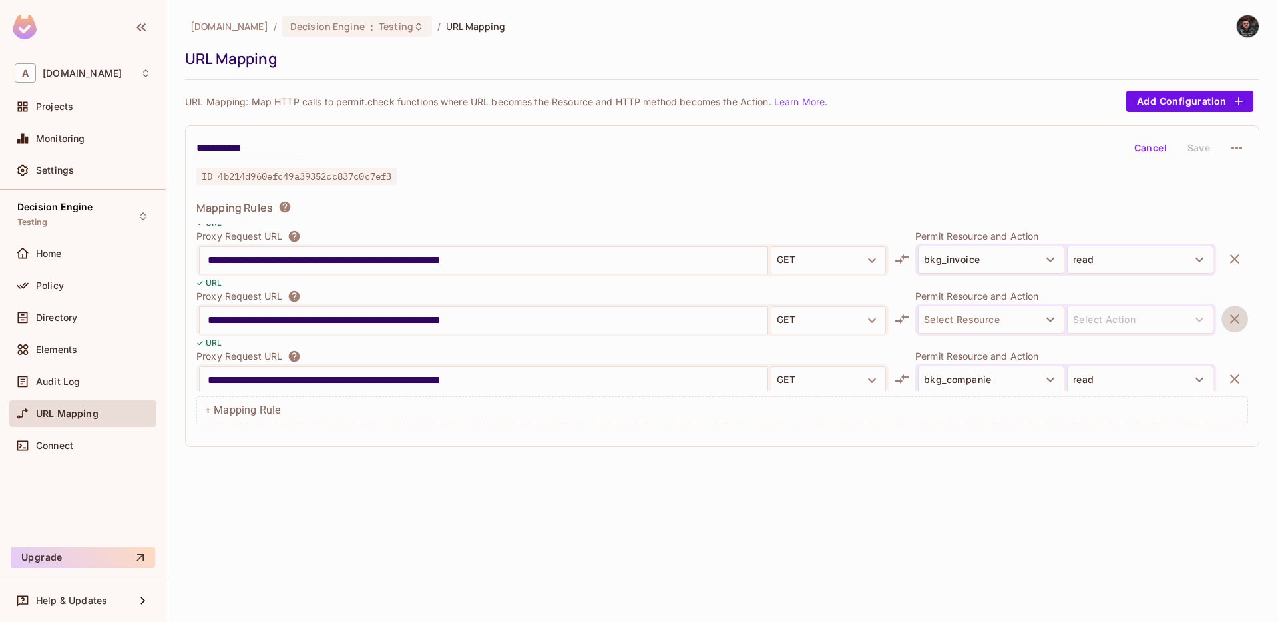
click at [1237, 321] on icon "button" at bounding box center [1235, 318] width 9 height 9
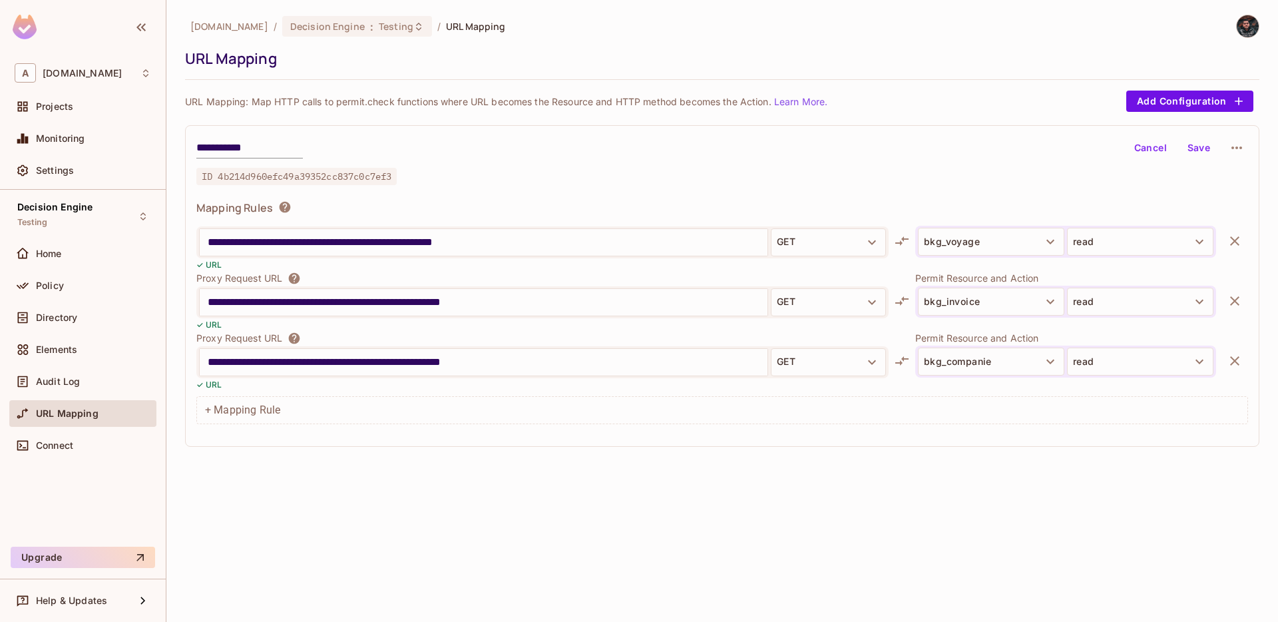
click at [1199, 146] on button "Save" at bounding box center [1199, 147] width 43 height 21
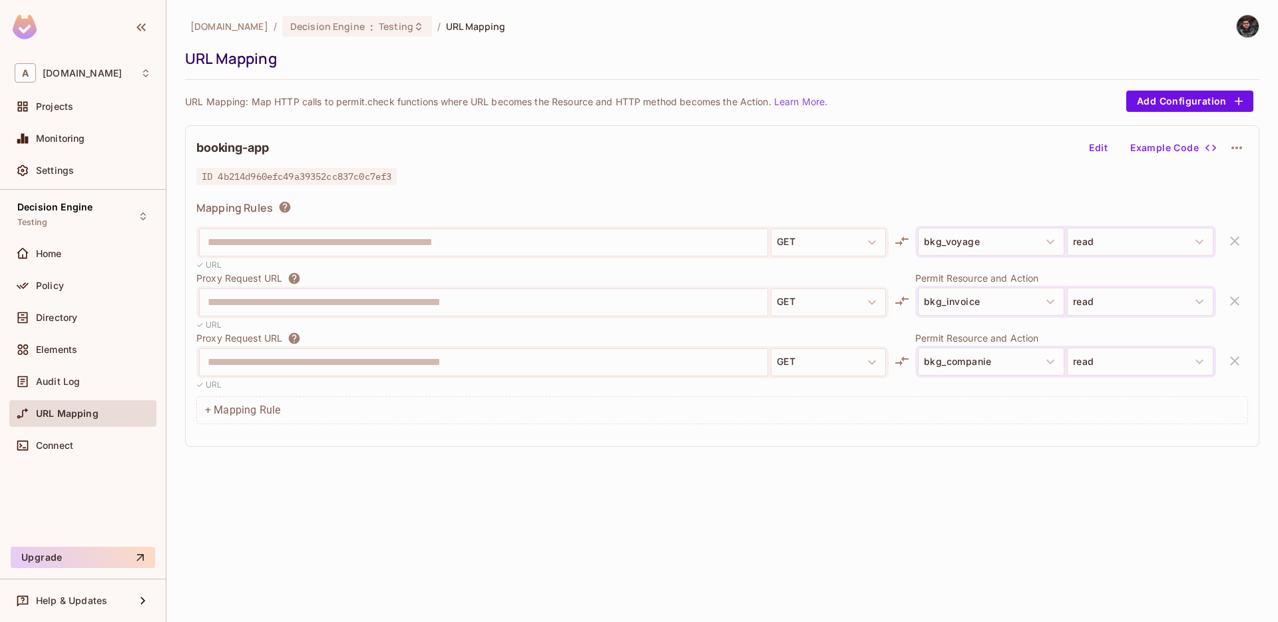
click at [1107, 149] on button "Edit" at bounding box center [1098, 147] width 43 height 21
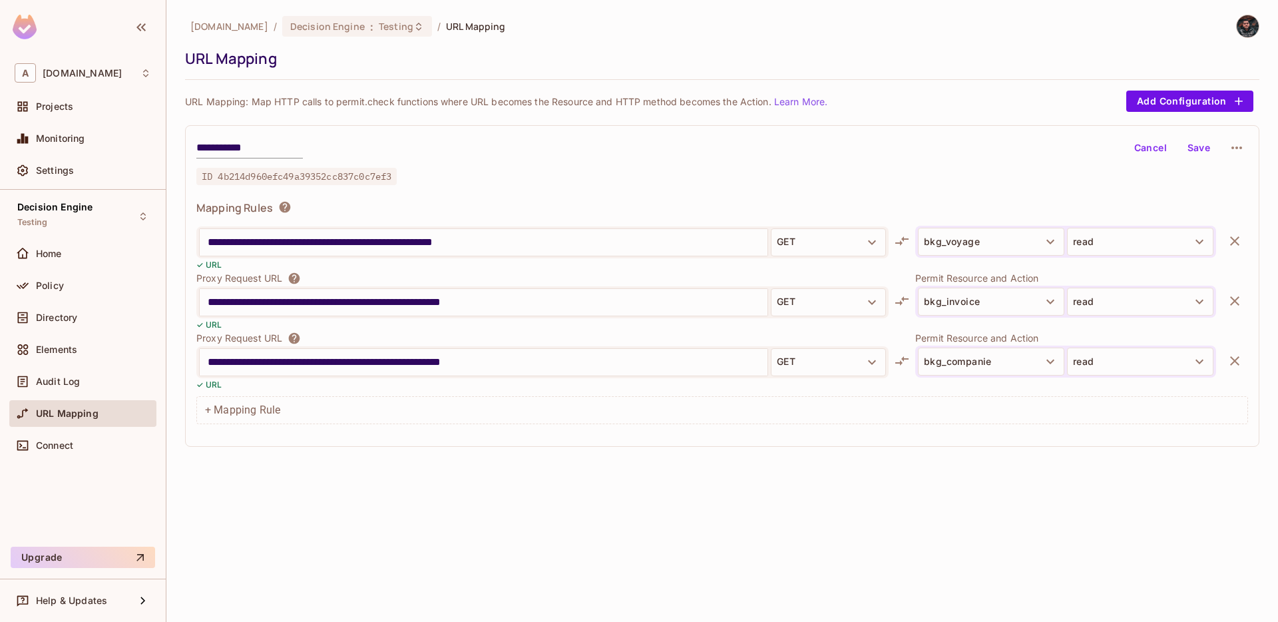
click at [581, 362] on input "**********" at bounding box center [484, 362] width 552 height 21
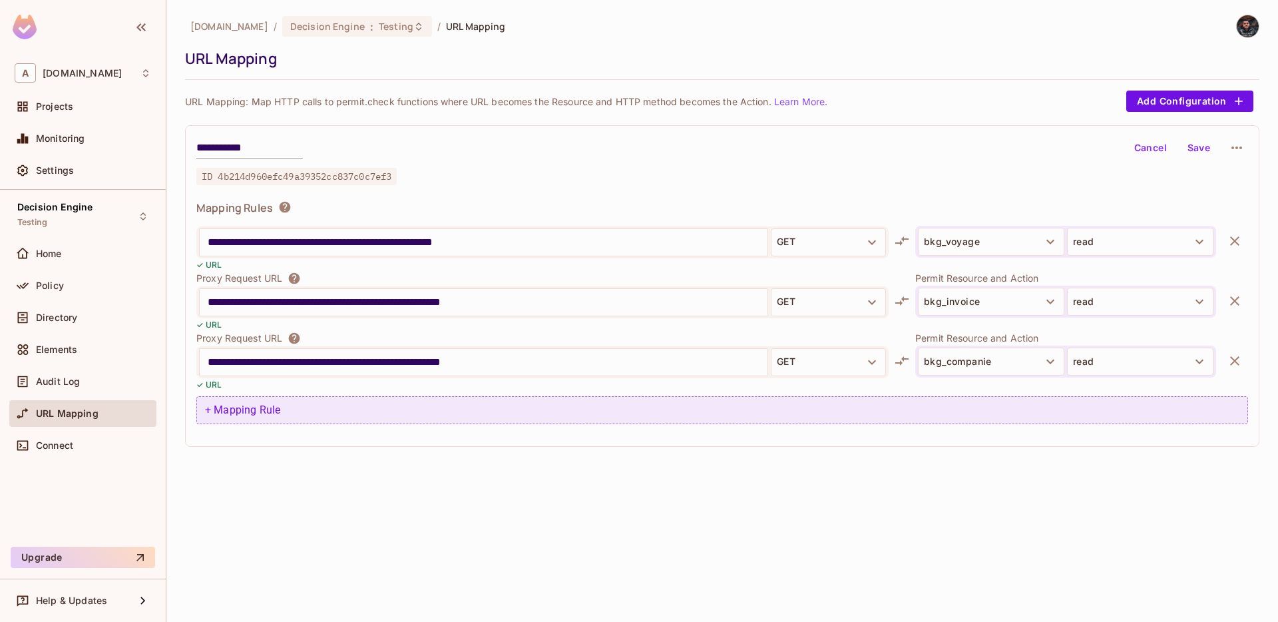
click at [581, 412] on div "+ Mapping Rule" at bounding box center [722, 410] width 1052 height 28
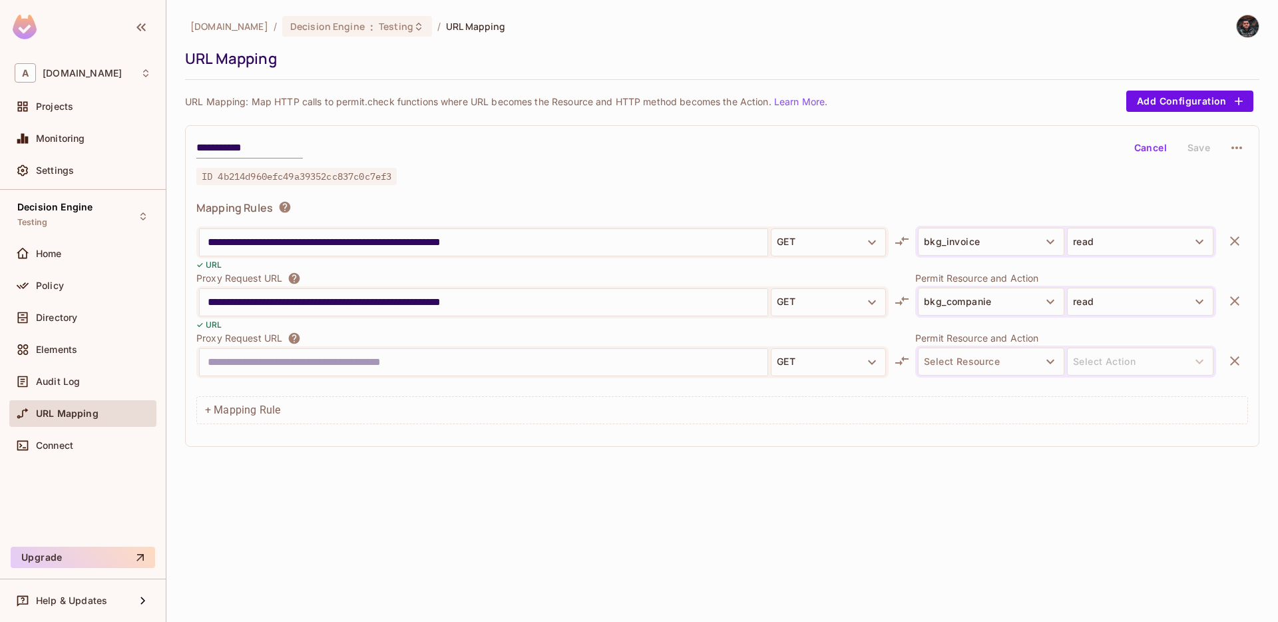
click at [487, 366] on input "text" at bounding box center [484, 362] width 552 height 21
click at [452, 361] on input "**********" at bounding box center [484, 362] width 552 height 21
click at [433, 360] on input "**********" at bounding box center [484, 362] width 552 height 21
click at [424, 360] on input "**********" at bounding box center [484, 362] width 552 height 21
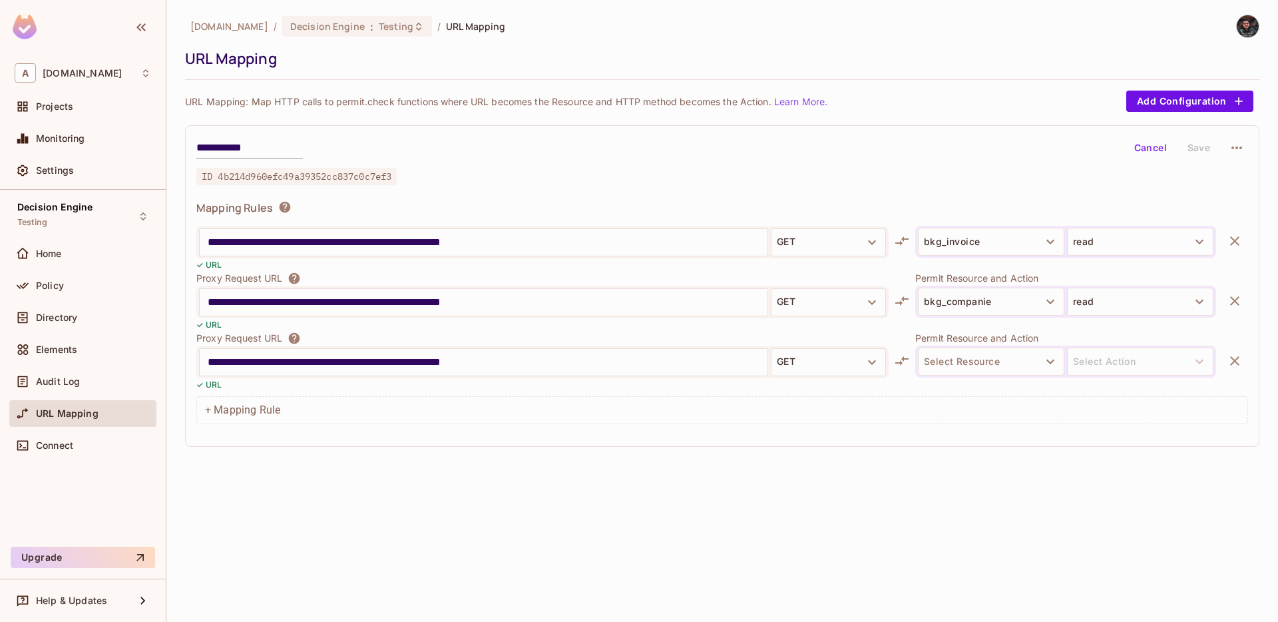
click at [424, 360] on input "**********" at bounding box center [484, 362] width 552 height 21
click at [455, 362] on input "**********" at bounding box center [484, 362] width 552 height 21
type input "**********"
click at [1009, 363] on button "Select Resource" at bounding box center [991, 362] width 146 height 28
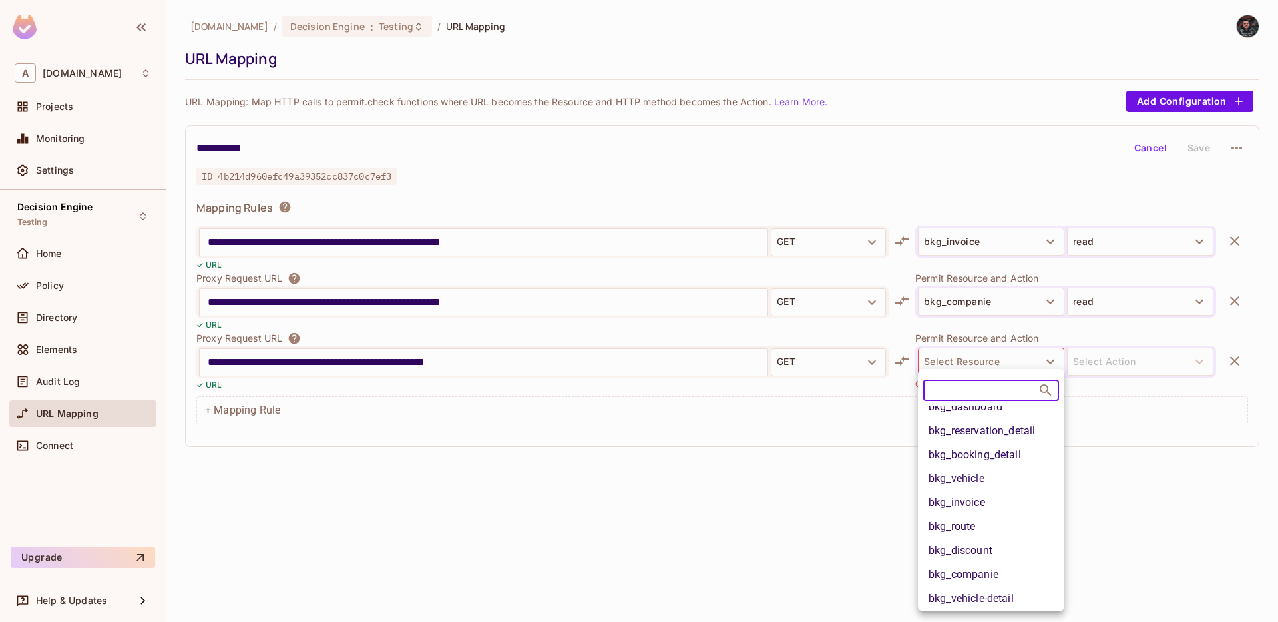
scroll to position [0, 0]
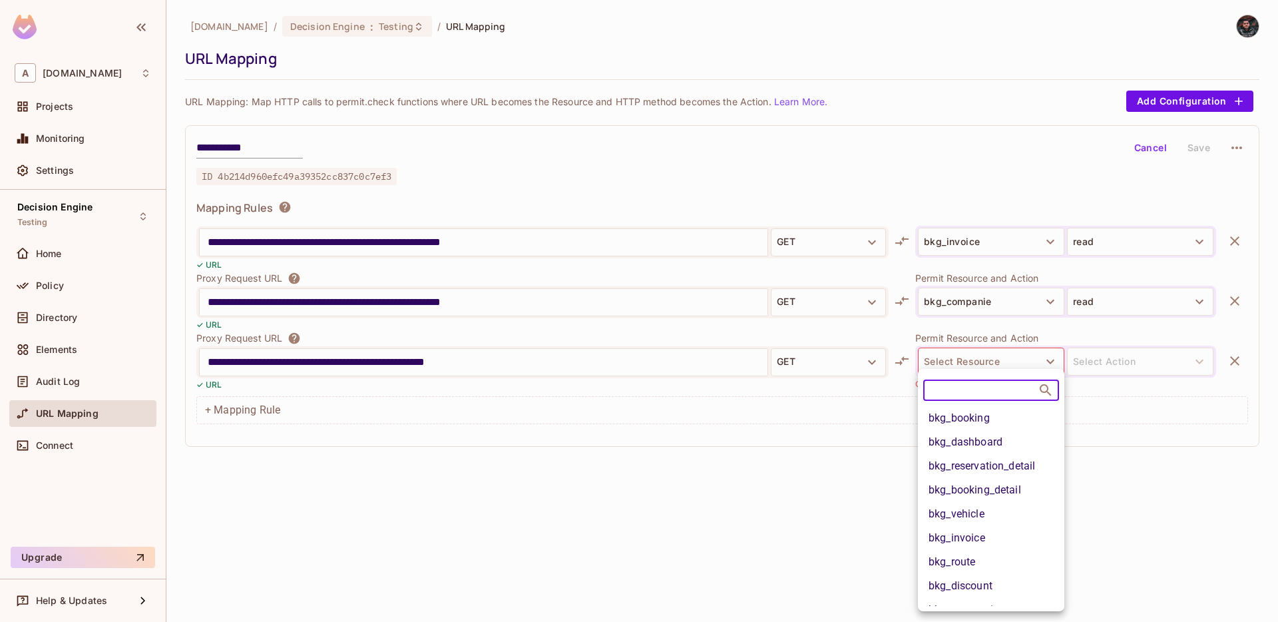
click at [1007, 412] on li "bkg_booking" at bounding box center [991, 418] width 146 height 24
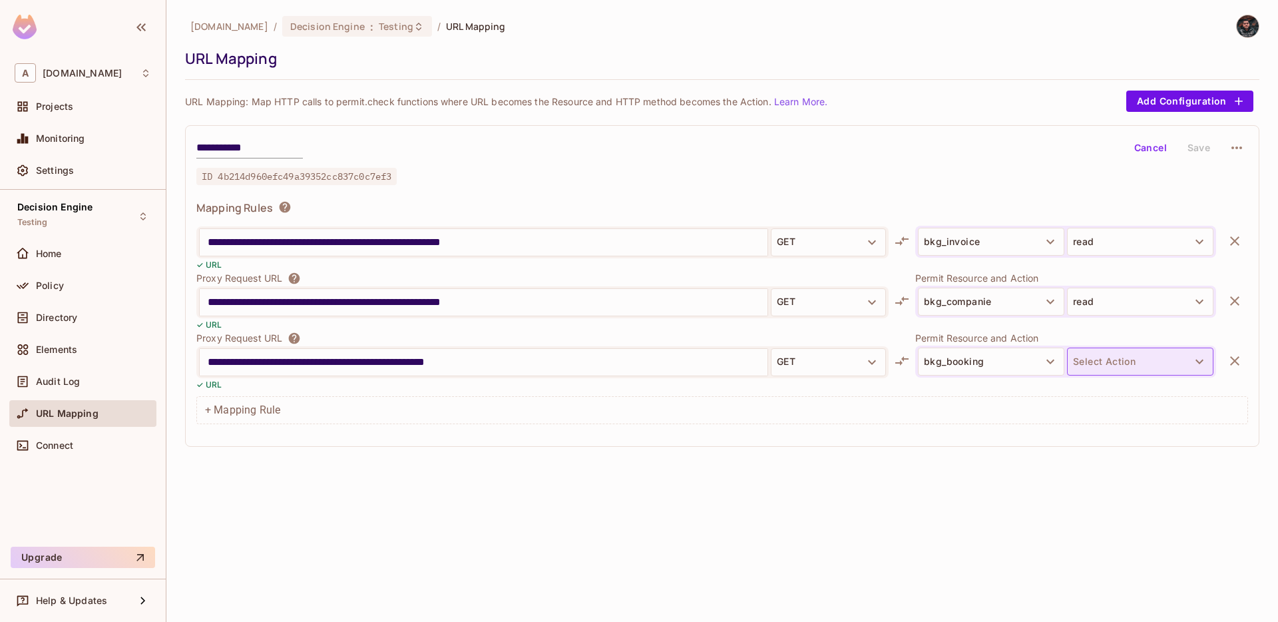
click at [1098, 348] on button "Select Action" at bounding box center [1140, 362] width 146 height 28
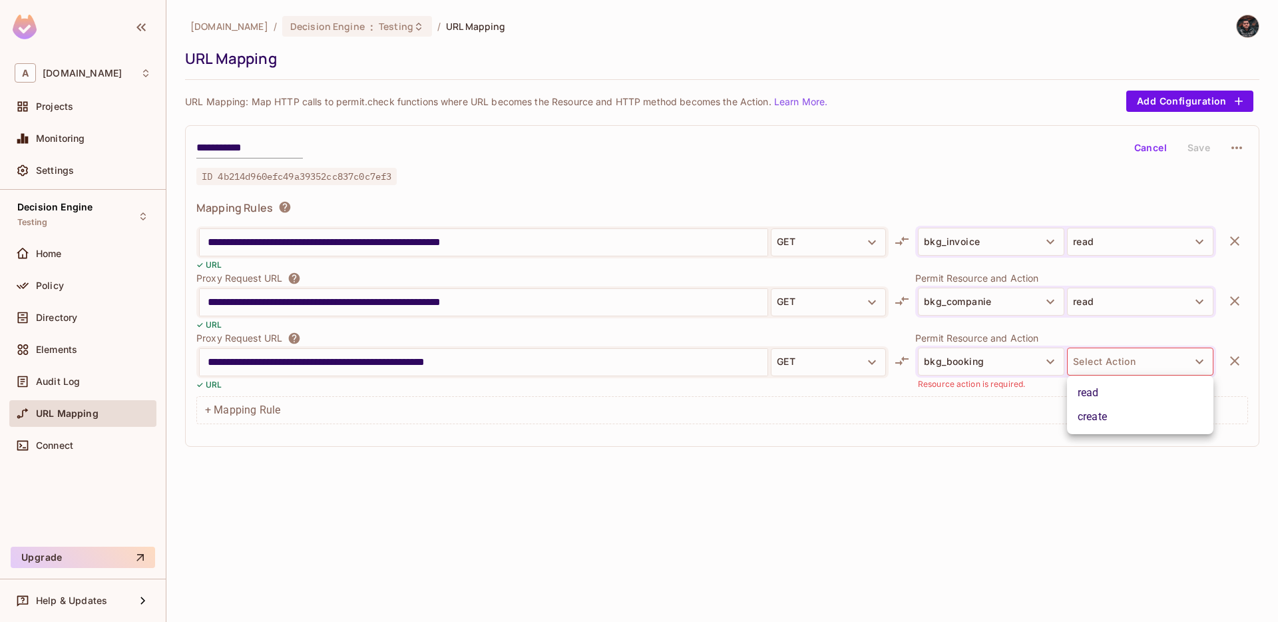
click at [1011, 361] on div at bounding box center [639, 311] width 1278 height 622
click at [1000, 361] on button "bkg_booking" at bounding box center [991, 362] width 146 height 28
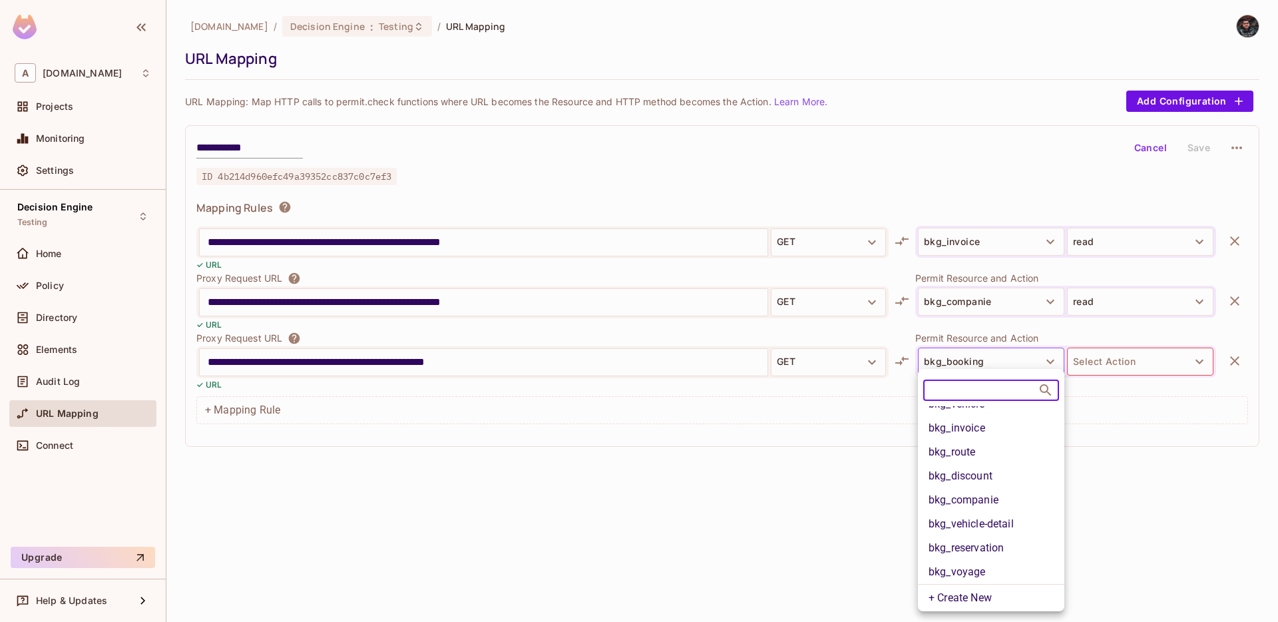
scroll to position [110, 0]
click at [996, 491] on li "bkg_companie" at bounding box center [991, 500] width 146 height 24
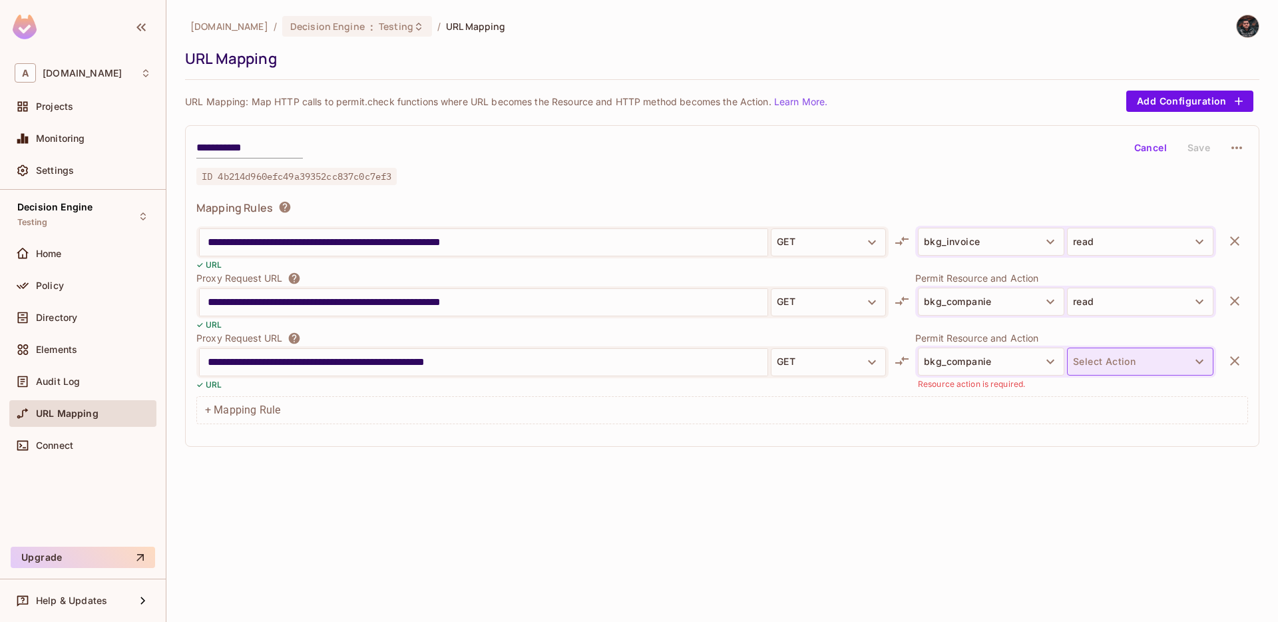
click at [1093, 366] on button "Select Action" at bounding box center [1140, 362] width 146 height 28
click at [1102, 384] on li "read" at bounding box center [1140, 393] width 146 height 24
click at [1196, 144] on button "Save" at bounding box center [1199, 147] width 43 height 21
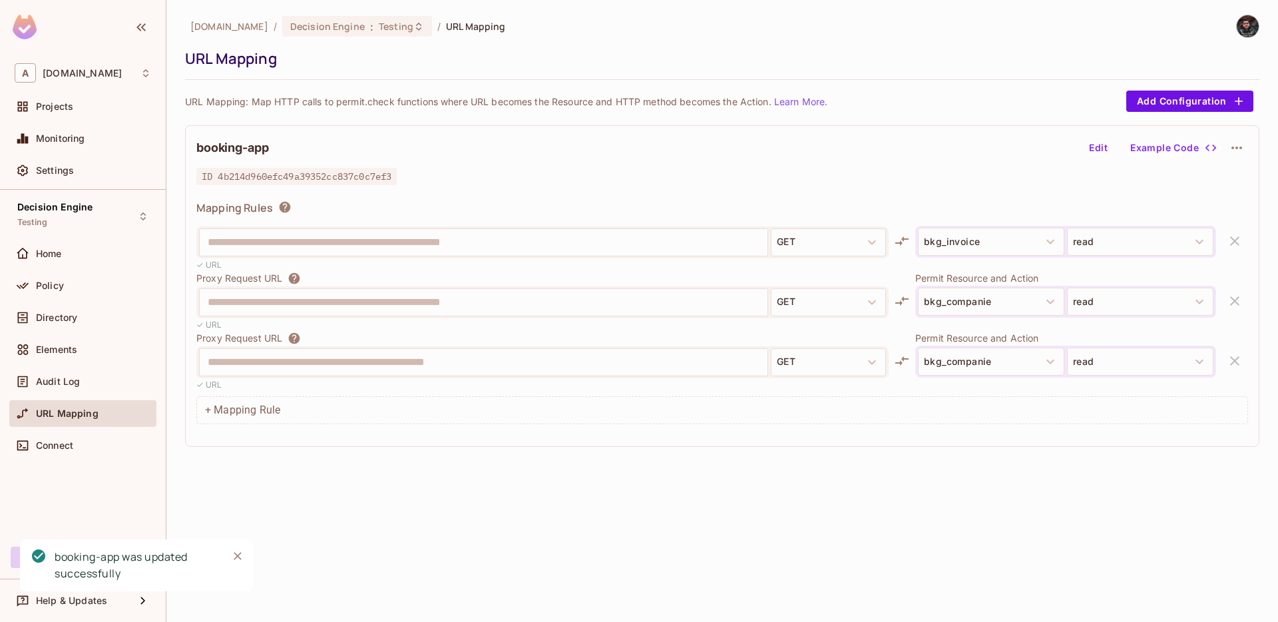
click at [1100, 156] on button "Edit" at bounding box center [1098, 147] width 43 height 21
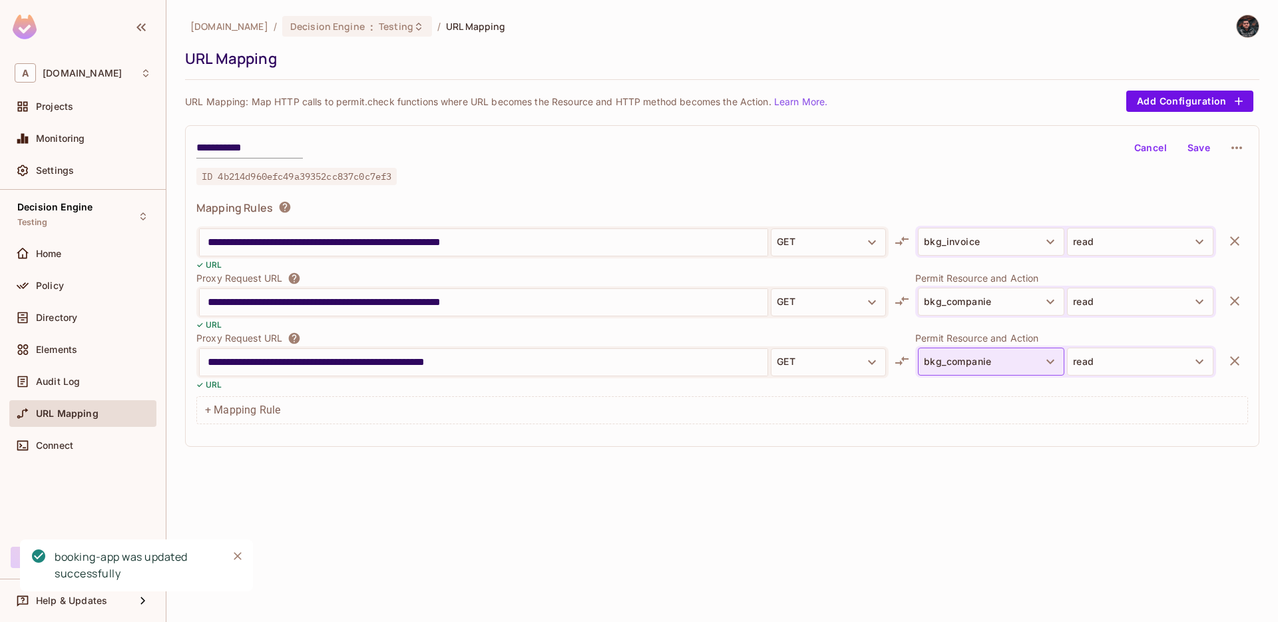
click at [986, 372] on button "bkg_companie" at bounding box center [991, 362] width 146 height 28
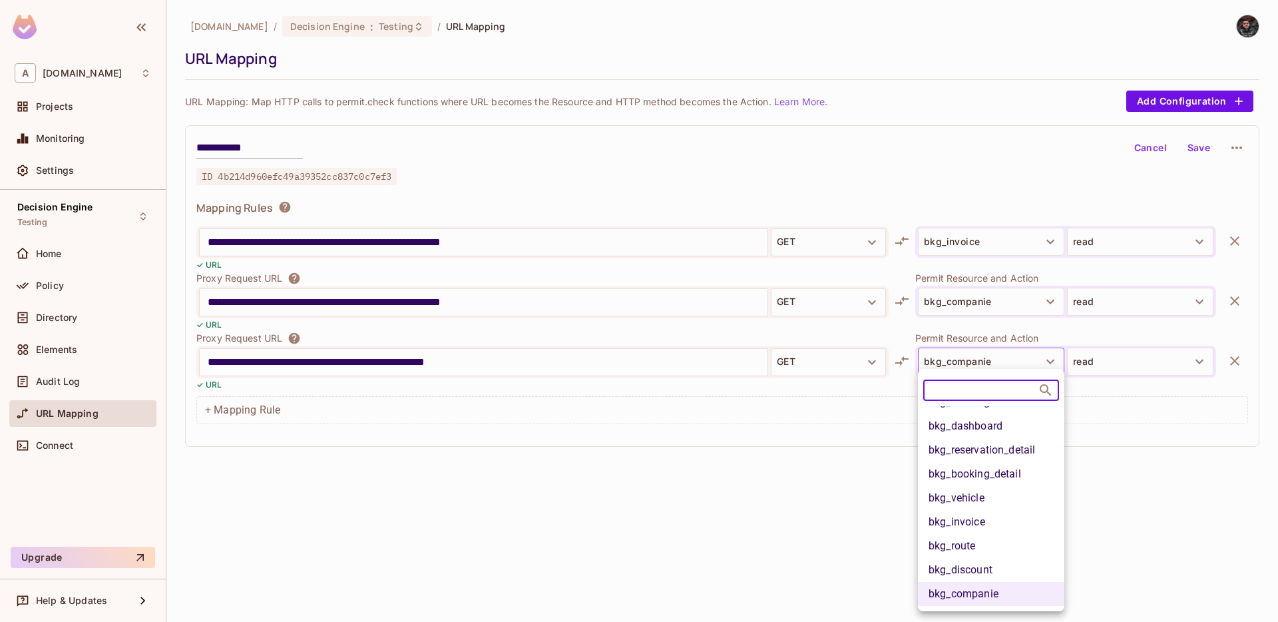
scroll to position [20, 0]
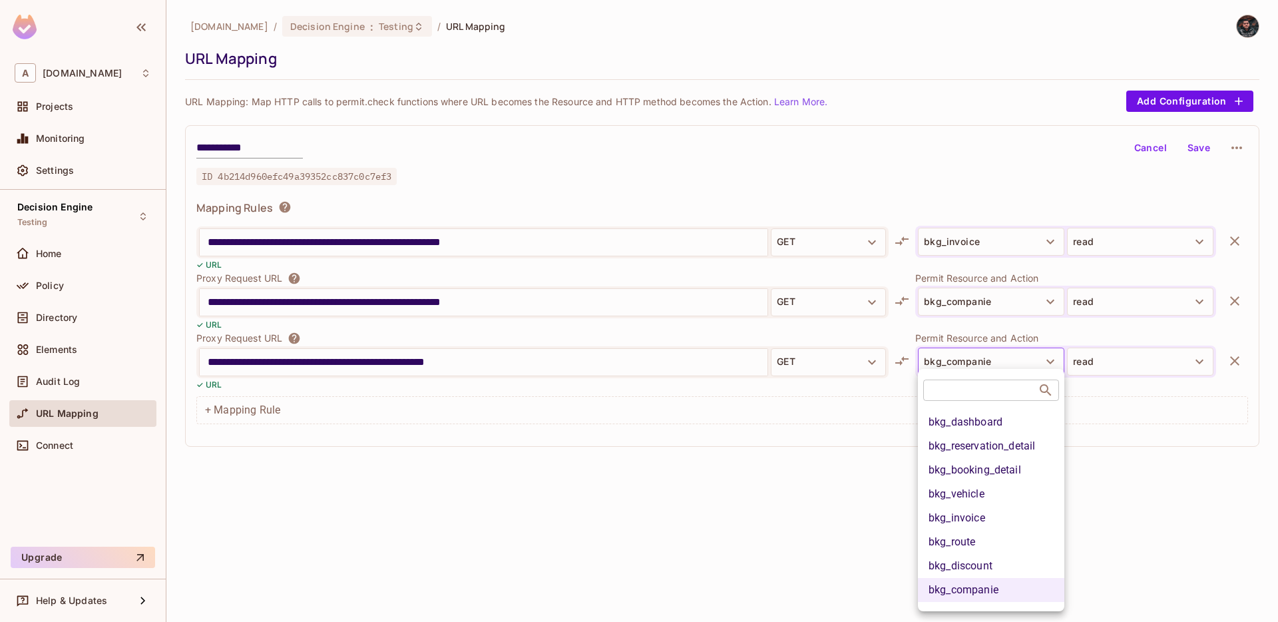
click at [821, 523] on div at bounding box center [639, 311] width 1278 height 622
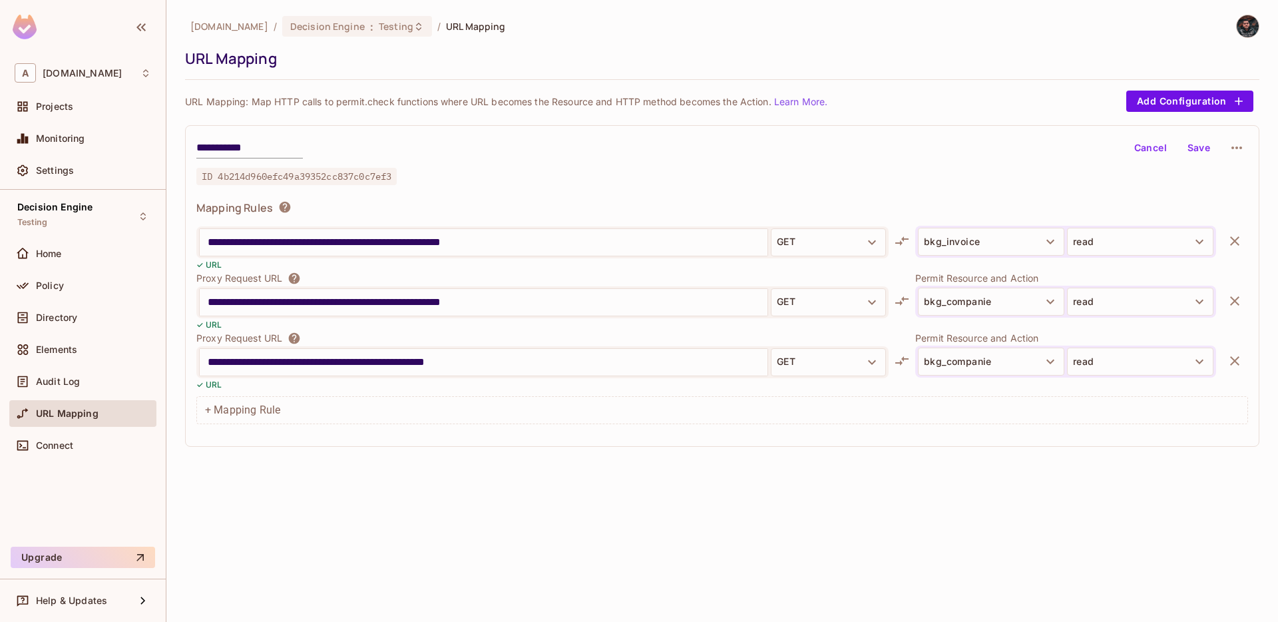
click at [1159, 148] on button "Cancel" at bounding box center [1150, 147] width 43 height 21
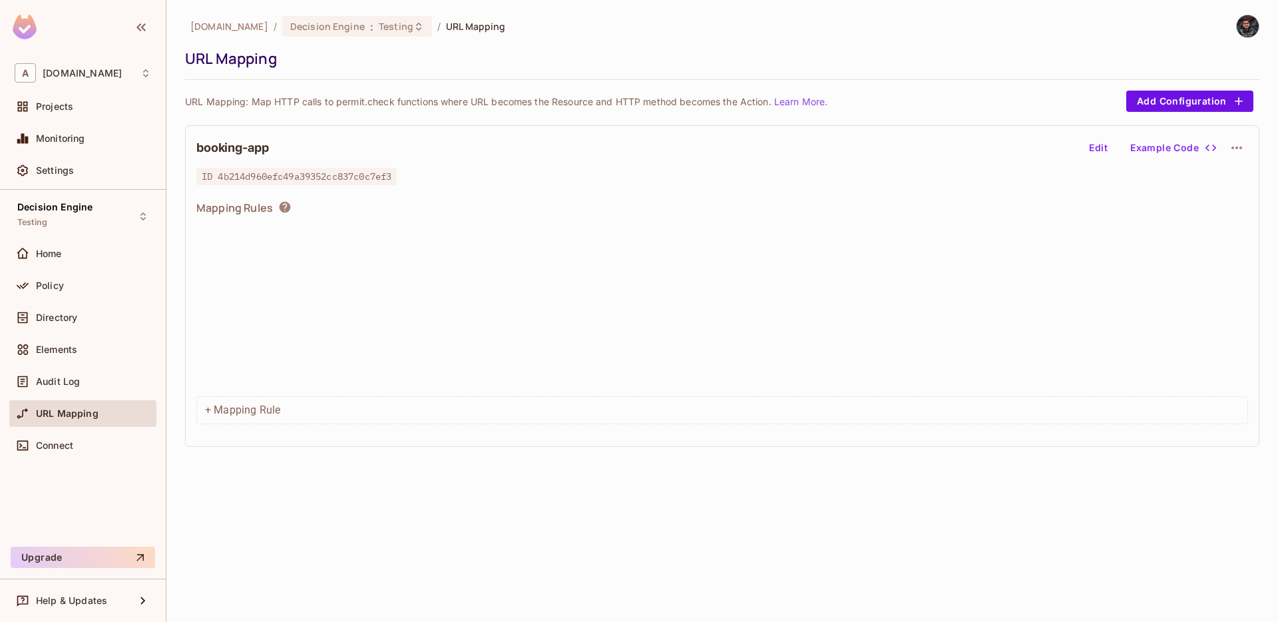
scroll to position [1512, 0]
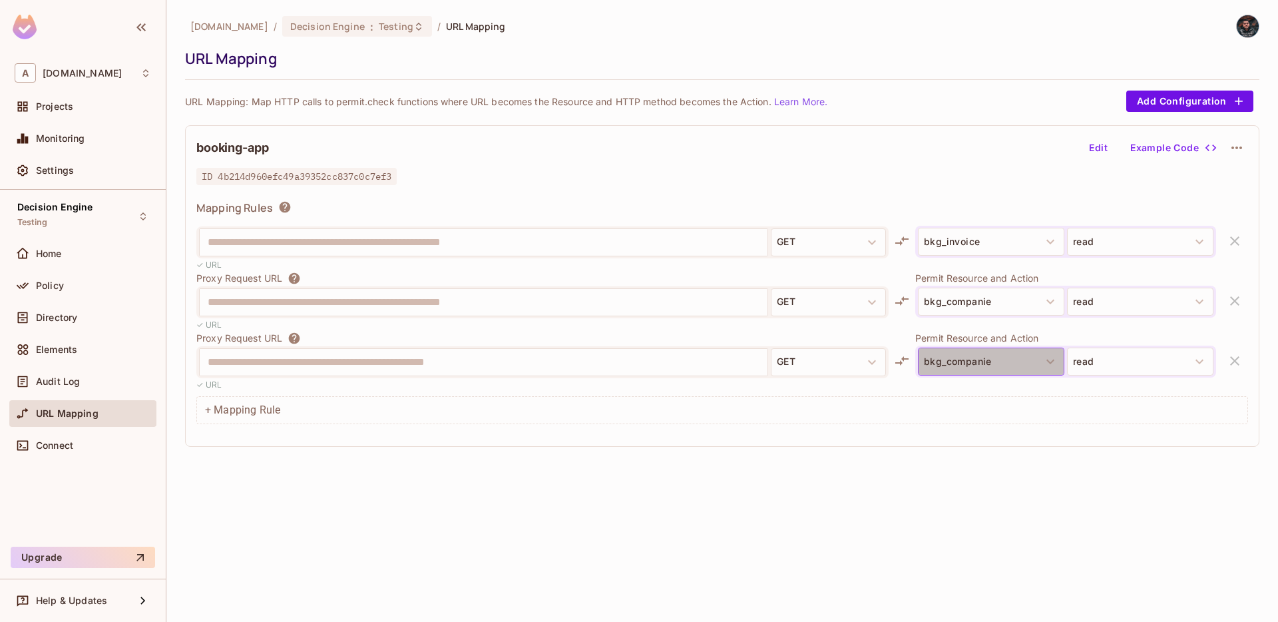
click at [970, 371] on button "bkg_companie" at bounding box center [991, 362] width 146 height 28
click at [991, 364] on button "bkg_companie" at bounding box center [991, 362] width 146 height 28
click at [1046, 363] on icon "button" at bounding box center [1051, 362] width 16 height 16
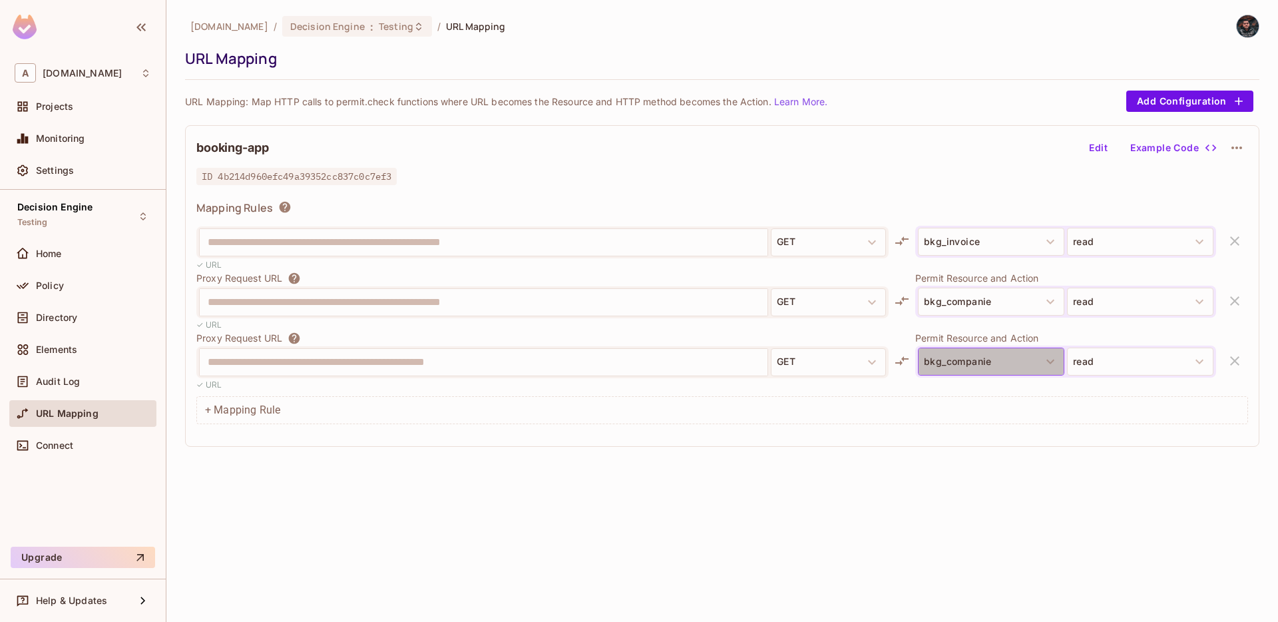
click at [1046, 363] on icon "button" at bounding box center [1051, 362] width 16 height 16
click at [1099, 144] on button "Edit" at bounding box center [1098, 147] width 43 height 21
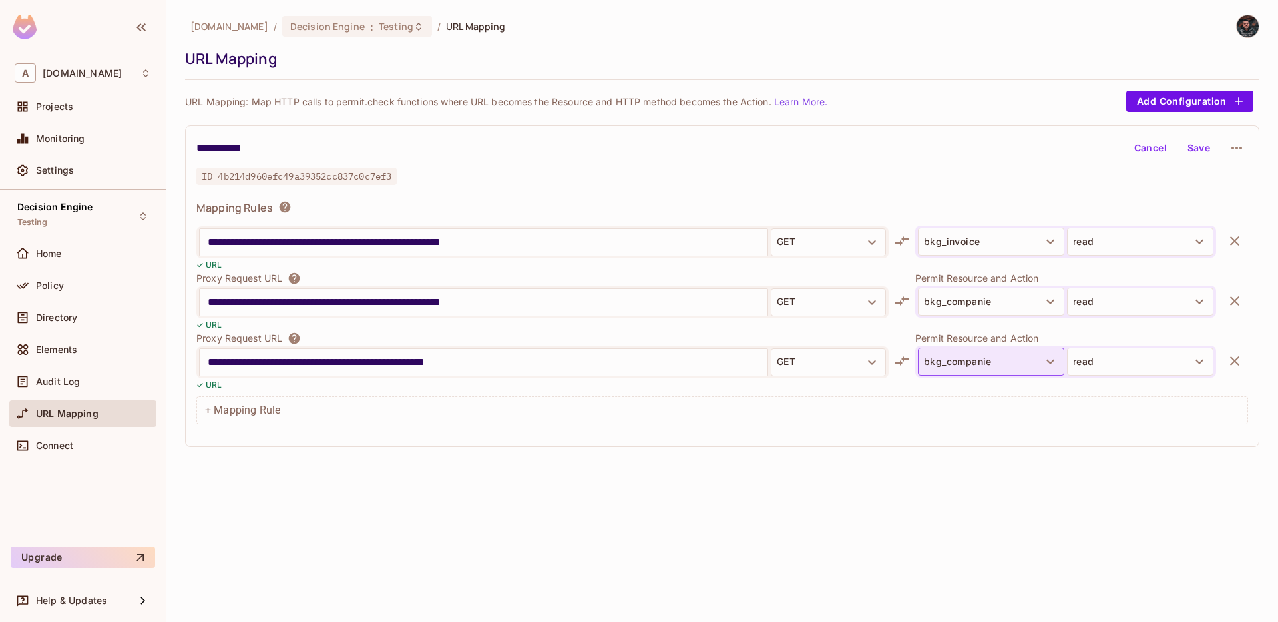
click at [1031, 354] on button "bkg_companie" at bounding box center [991, 362] width 146 height 28
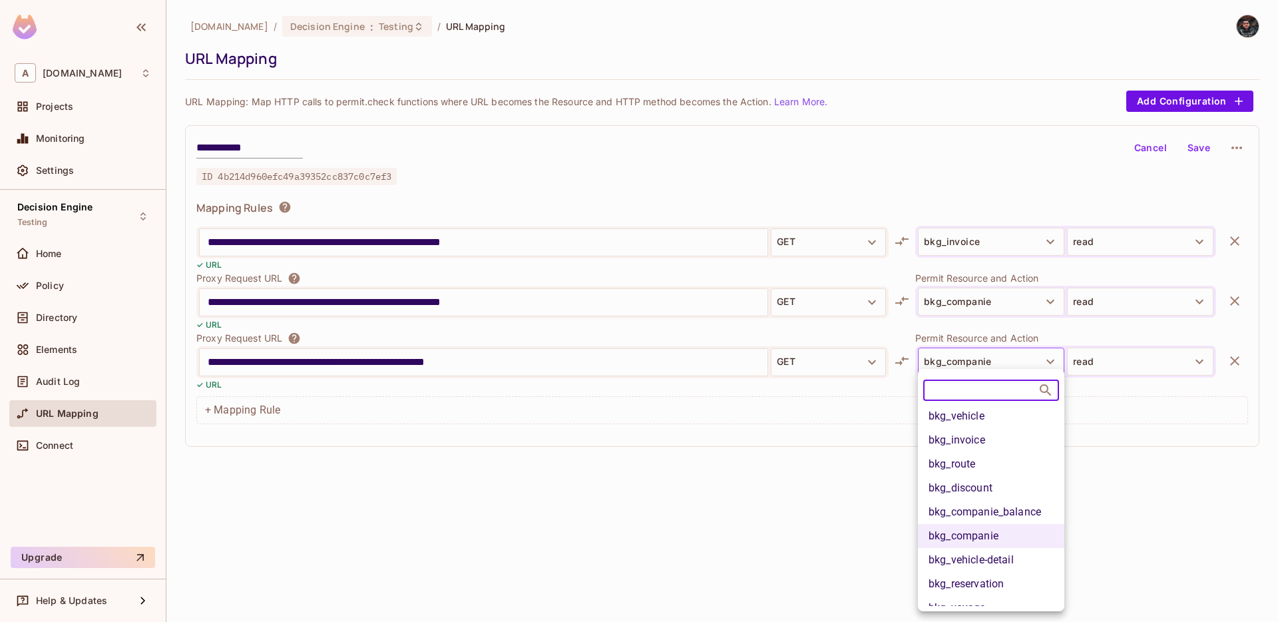
scroll to position [103, 0]
click at [1000, 507] on li "bkg_companie_balance" at bounding box center [991, 507] width 146 height 24
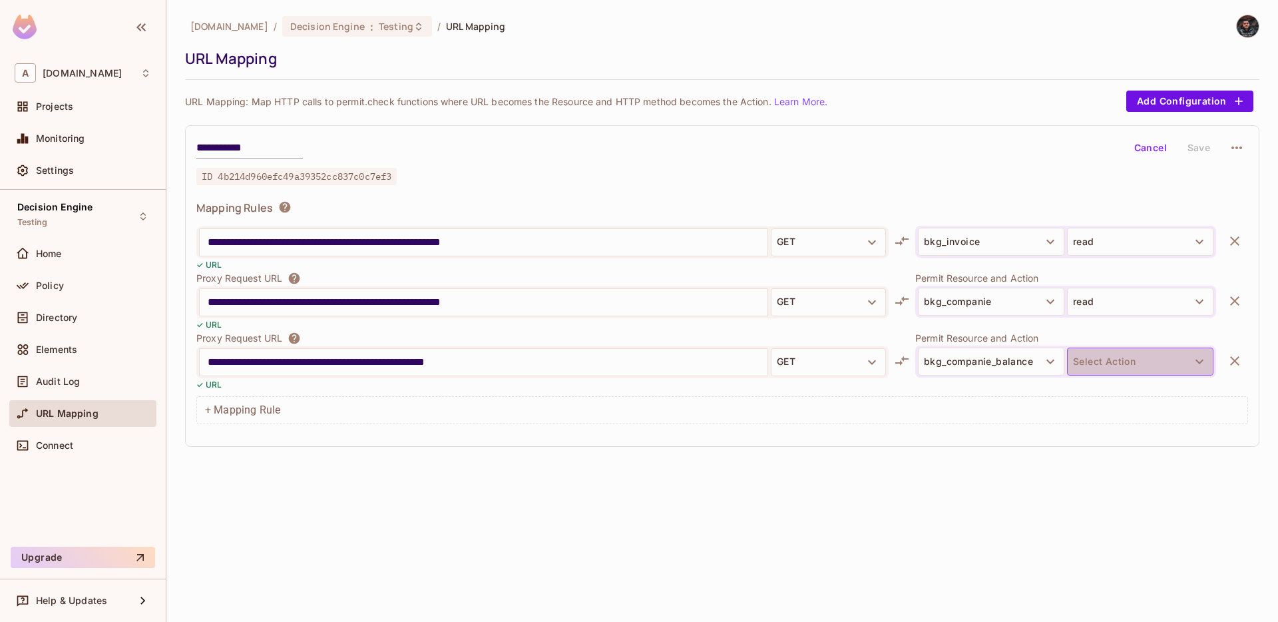
click at [1091, 356] on button "Select Action" at bounding box center [1140, 362] width 146 height 28
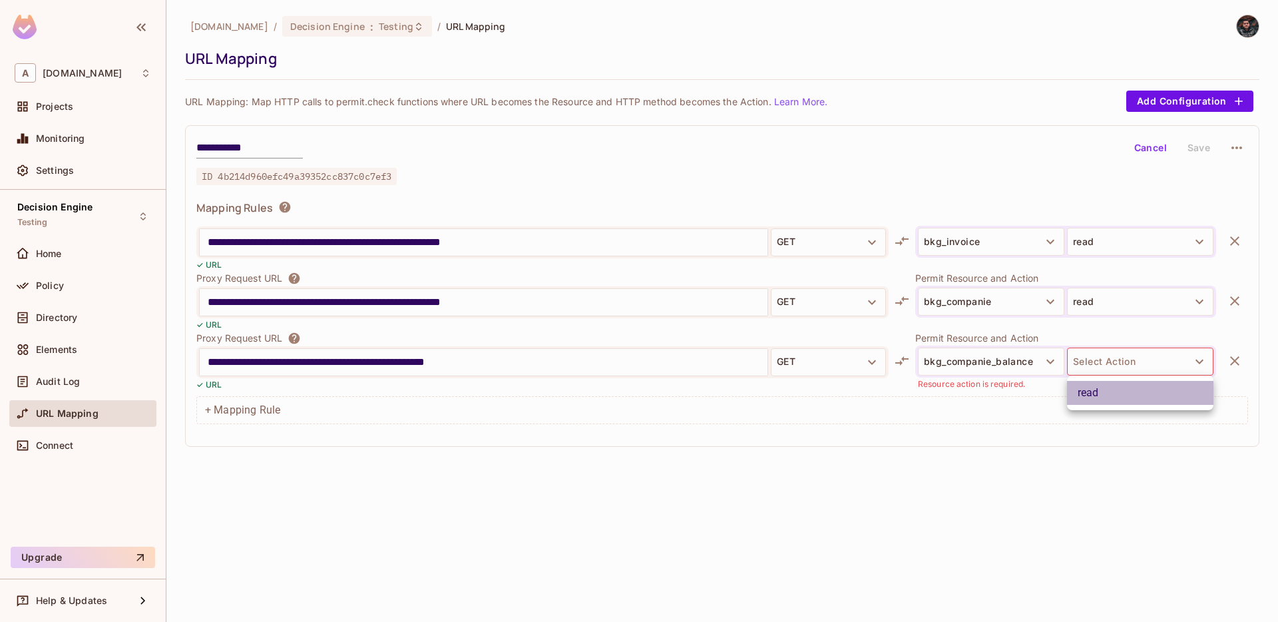
click at [1100, 401] on li "read" at bounding box center [1140, 393] width 146 height 24
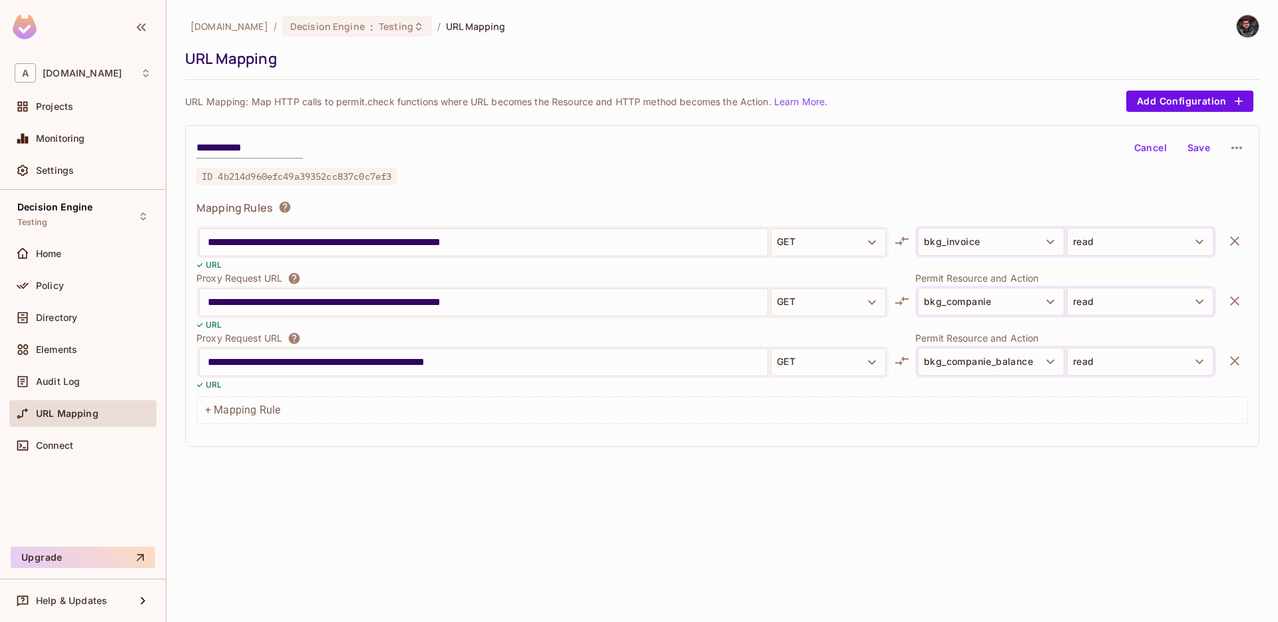
click at [1192, 150] on button "Save" at bounding box center [1199, 147] width 43 height 21
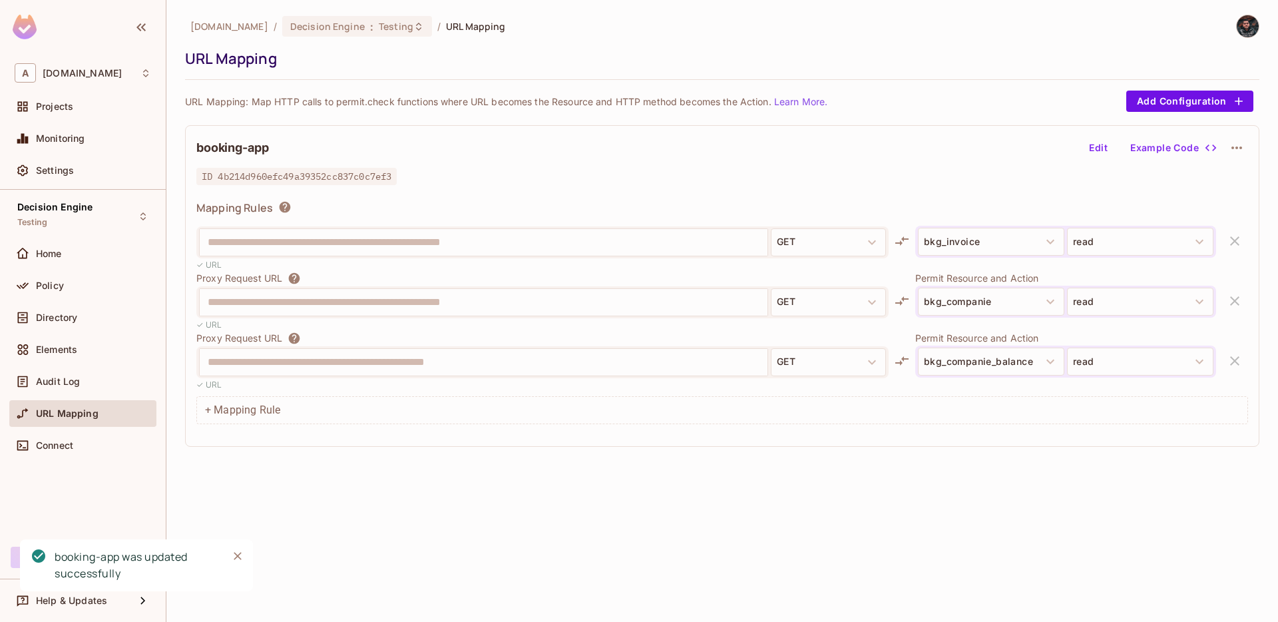
click at [232, 552] on icon "Close" at bounding box center [237, 555] width 13 height 13
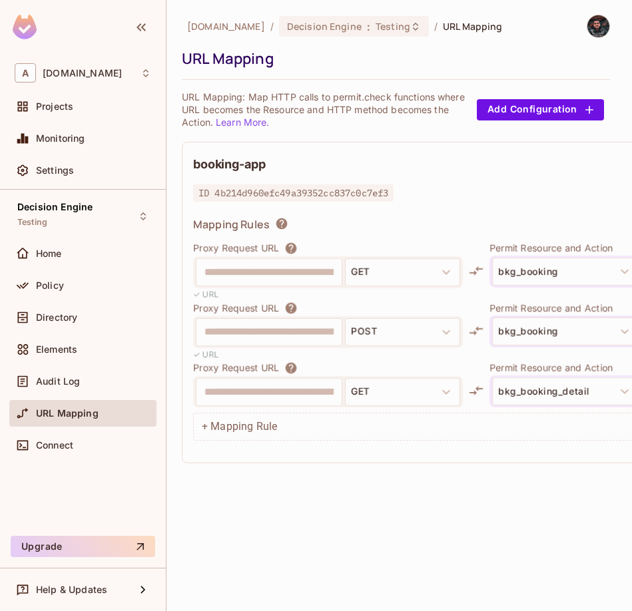
scroll to position [0, 0]
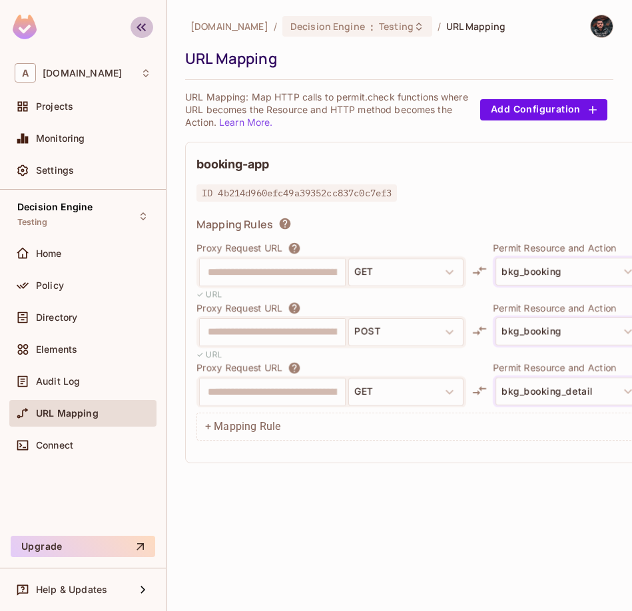
click at [143, 27] on icon "button" at bounding box center [141, 27] width 16 height 16
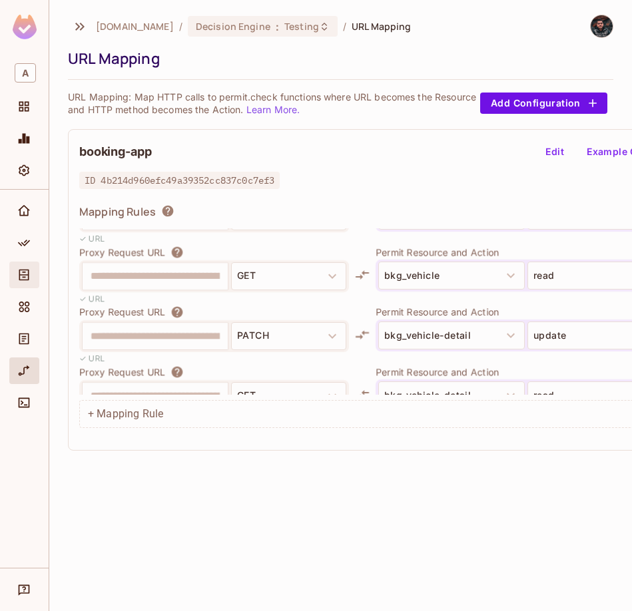
scroll to position [1059, 0]
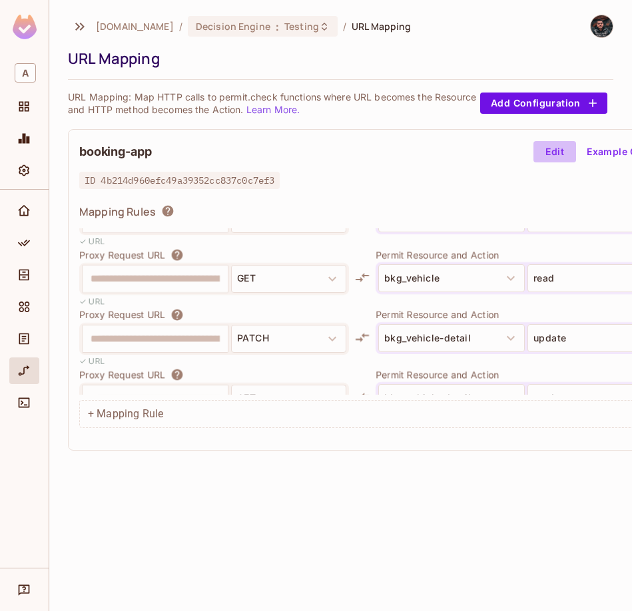
click at [552, 152] on button "Edit" at bounding box center [554, 151] width 43 height 21
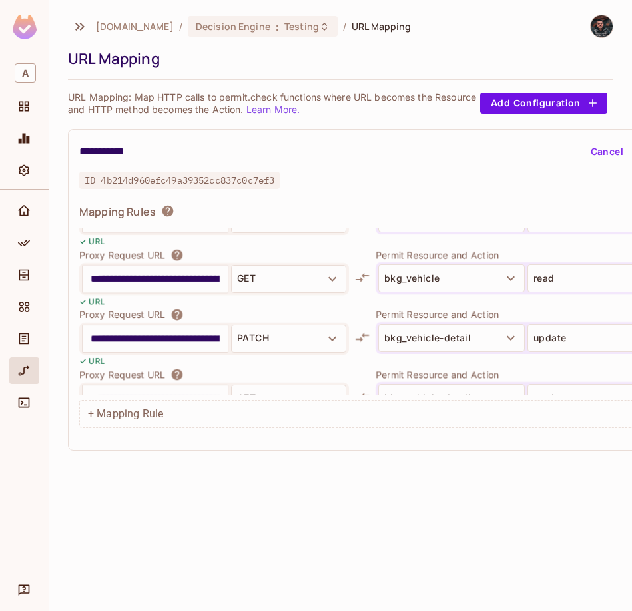
click at [185, 330] on input "**********" at bounding box center [155, 338] width 129 height 21
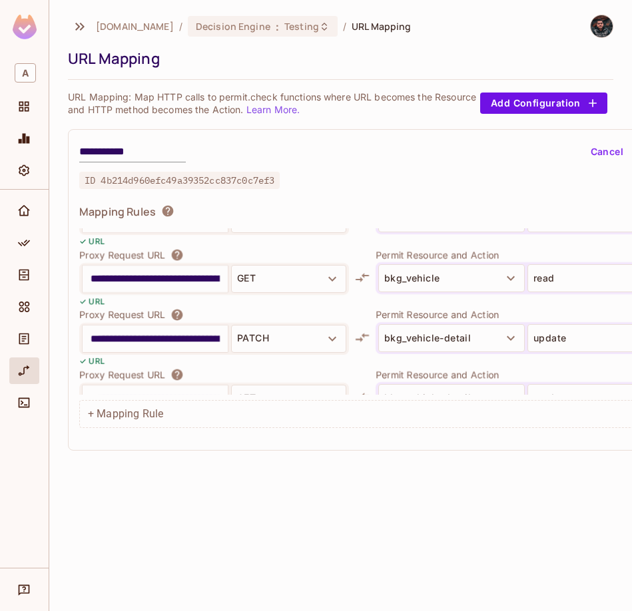
click at [185, 330] on input "**********" at bounding box center [155, 338] width 129 height 21
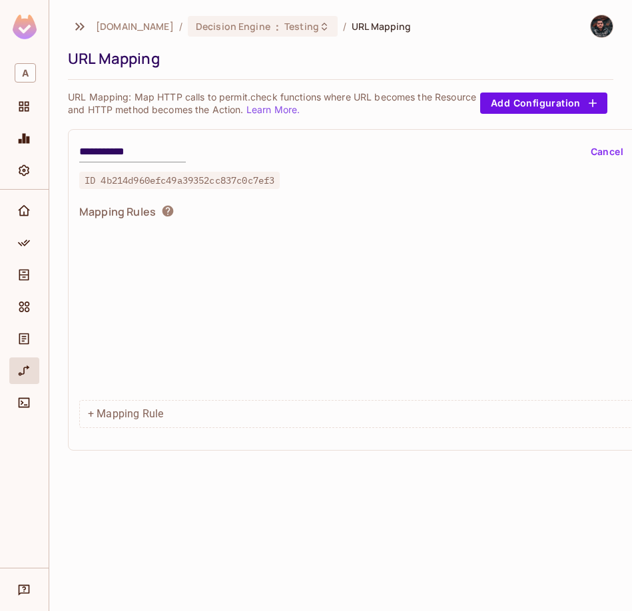
scroll to position [1512, 0]
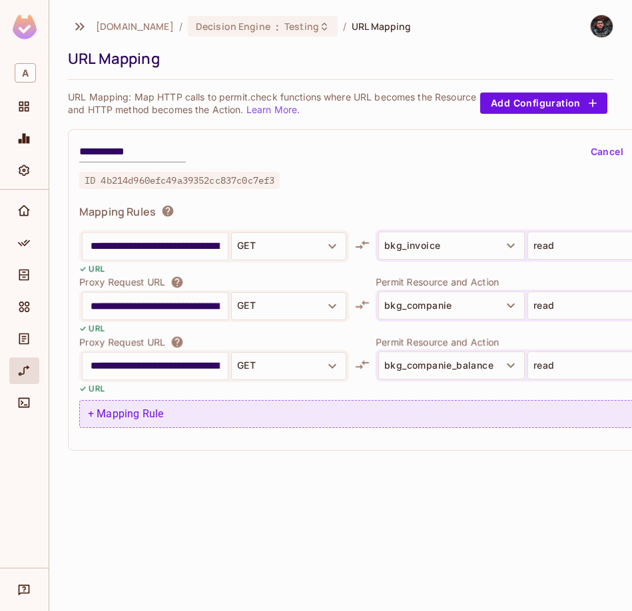
click at [162, 417] on div "+ Mapping Rule" at bounding box center [391, 414] width 625 height 28
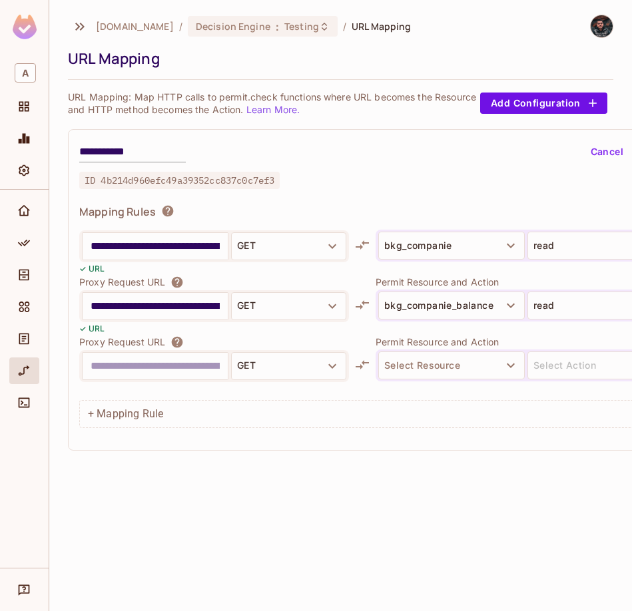
click at [180, 368] on input "text" at bounding box center [155, 366] width 129 height 21
type input "**********"
click at [181, 370] on input "**********" at bounding box center [155, 366] width 129 height 21
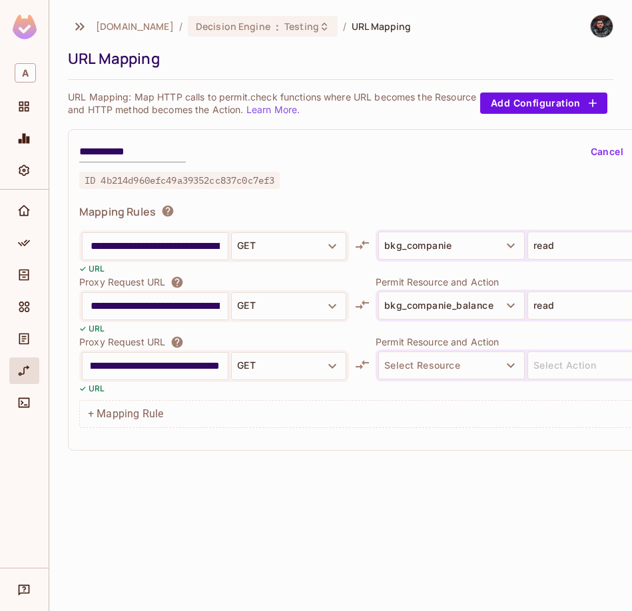
click at [181, 370] on input "**********" at bounding box center [155, 366] width 129 height 21
click at [182, 366] on input "**********" at bounding box center [155, 366] width 129 height 21
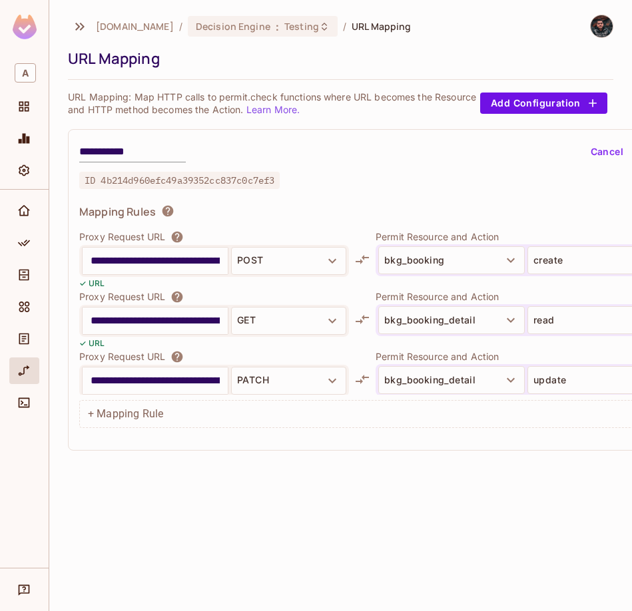
scroll to position [58, 0]
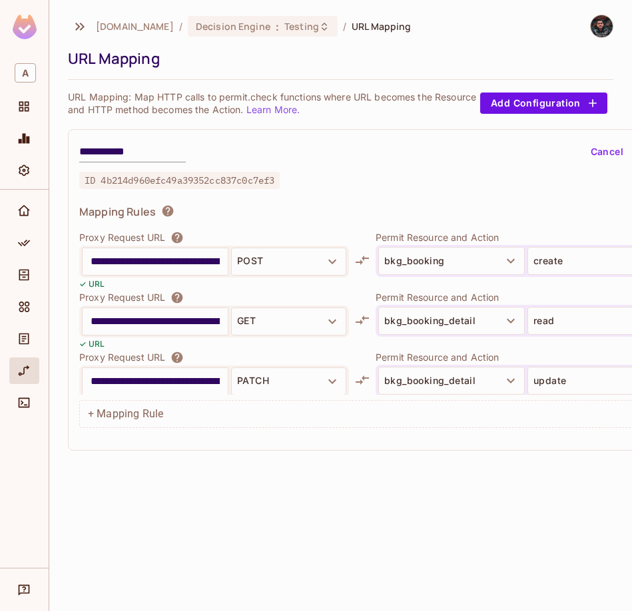
click at [192, 316] on input "**********" at bounding box center [155, 321] width 129 height 21
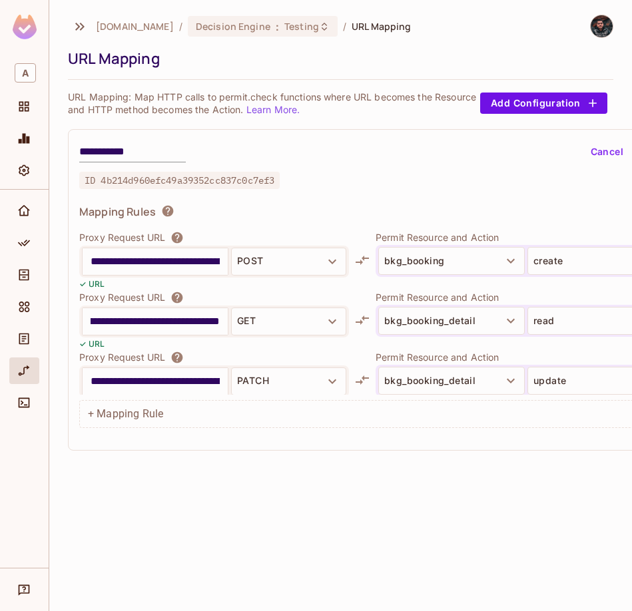
click at [190, 322] on input "**********" at bounding box center [155, 321] width 129 height 21
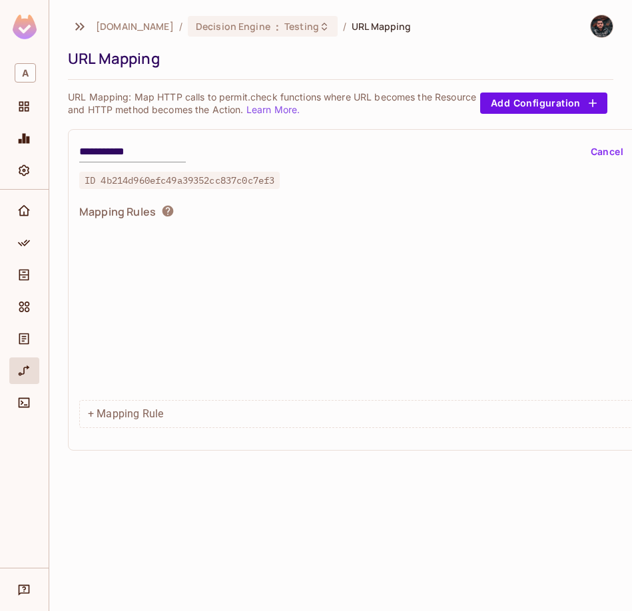
scroll to position [1571, 0]
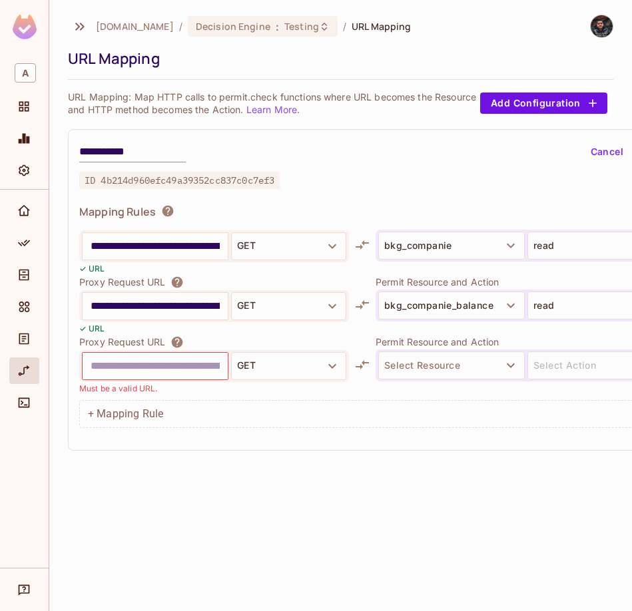
click at [179, 370] on input "text" at bounding box center [155, 366] width 129 height 21
paste input "**********"
click at [180, 370] on input "**********" at bounding box center [155, 366] width 129 height 21
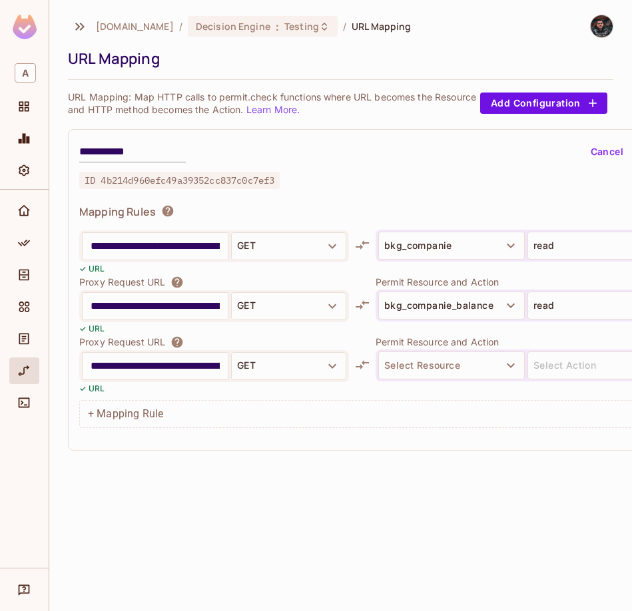
click at [222, 366] on div "**********" at bounding box center [155, 366] width 145 height 27
type input "**********"
click at [257, 364] on button "GET" at bounding box center [288, 366] width 115 height 28
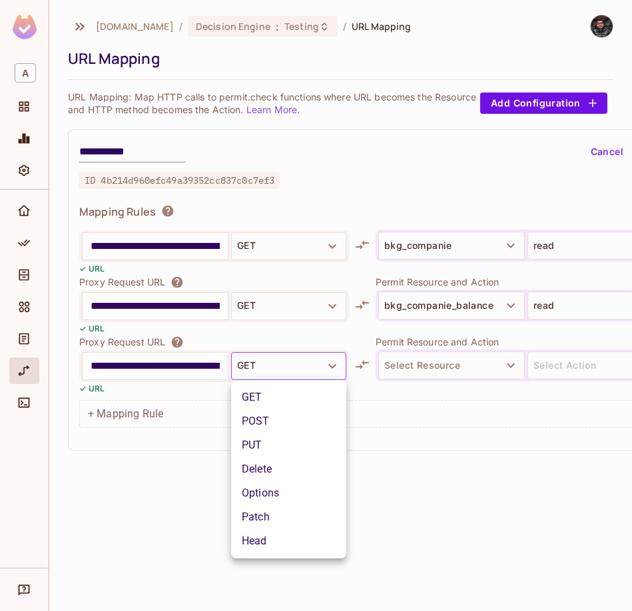
click at [274, 419] on li "POST" at bounding box center [288, 422] width 115 height 24
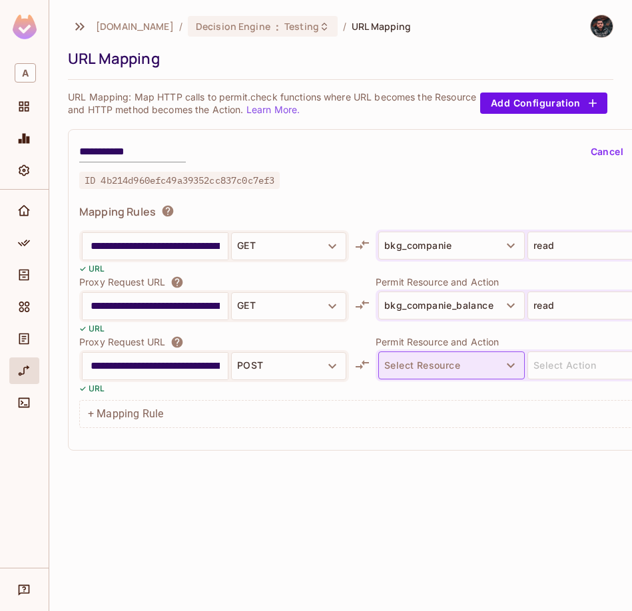
click at [422, 358] on button "Select Resource" at bounding box center [451, 366] width 146 height 28
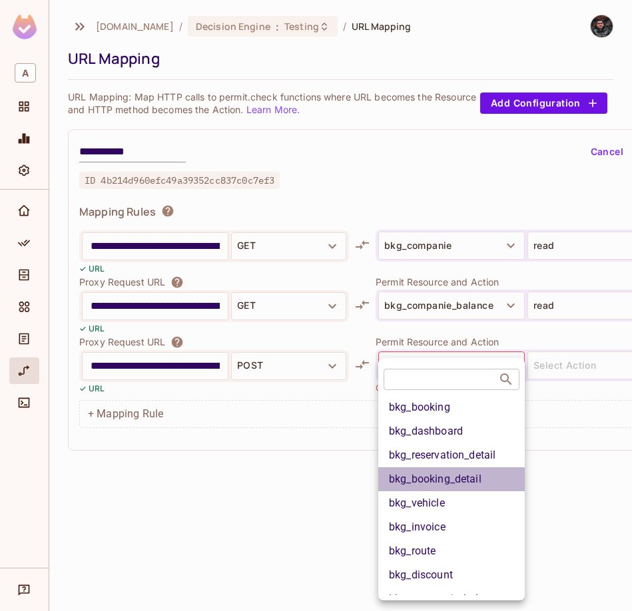
click at [459, 474] on li "bkg_booking_detail" at bounding box center [451, 479] width 146 height 24
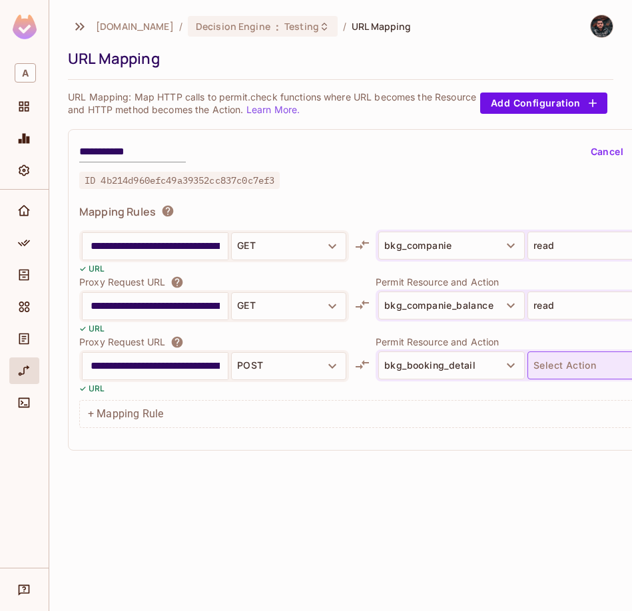
click at [549, 354] on button "Select Action" at bounding box center [600, 366] width 146 height 28
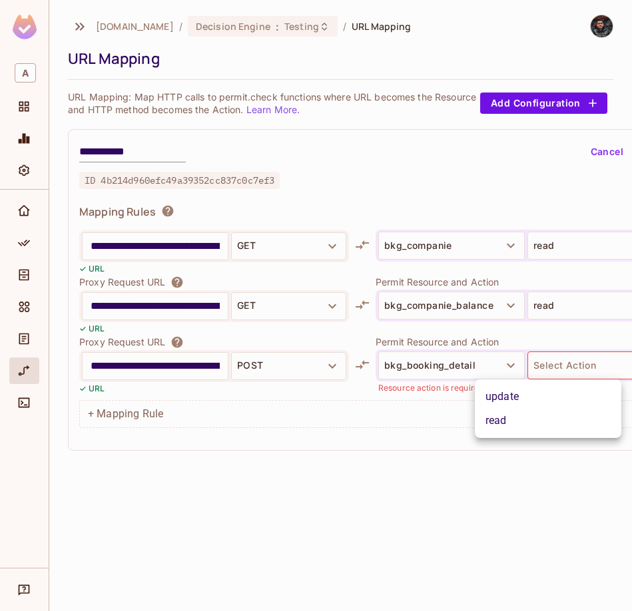
click at [514, 394] on li "update" at bounding box center [548, 397] width 146 height 24
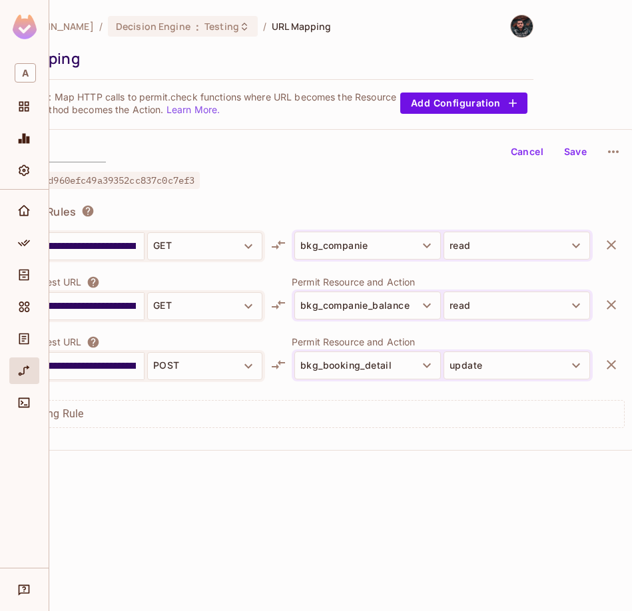
scroll to position [0, 84]
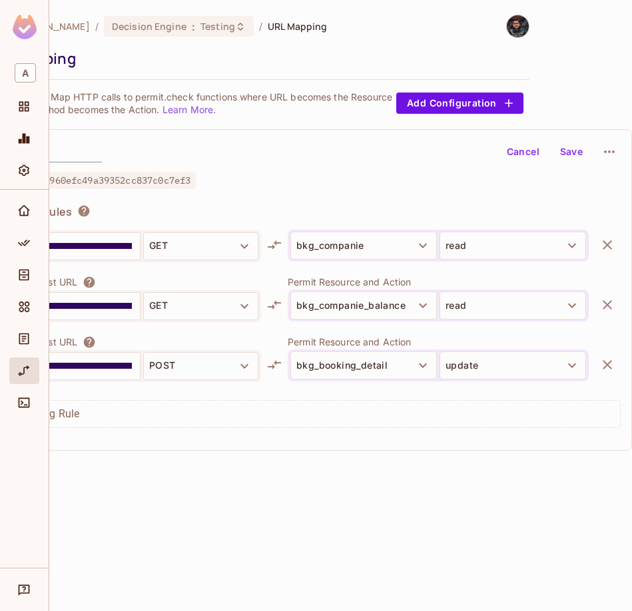
click at [571, 156] on button "Save" at bounding box center [571, 151] width 43 height 21
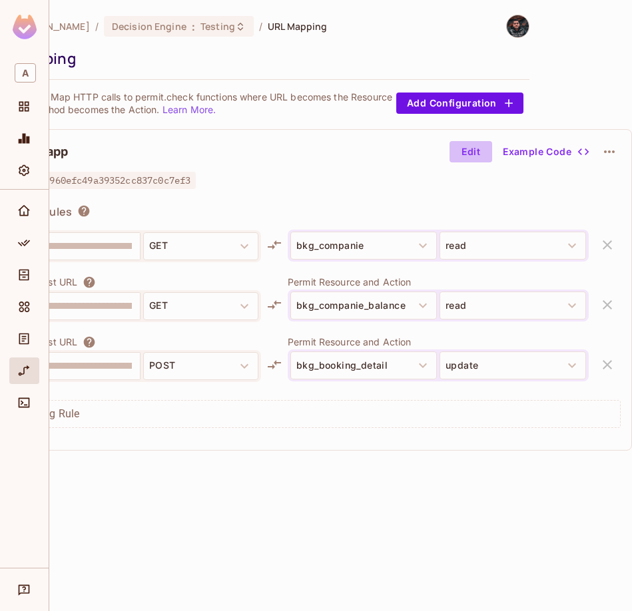
click at [483, 161] on button "Edit" at bounding box center [470, 151] width 43 height 21
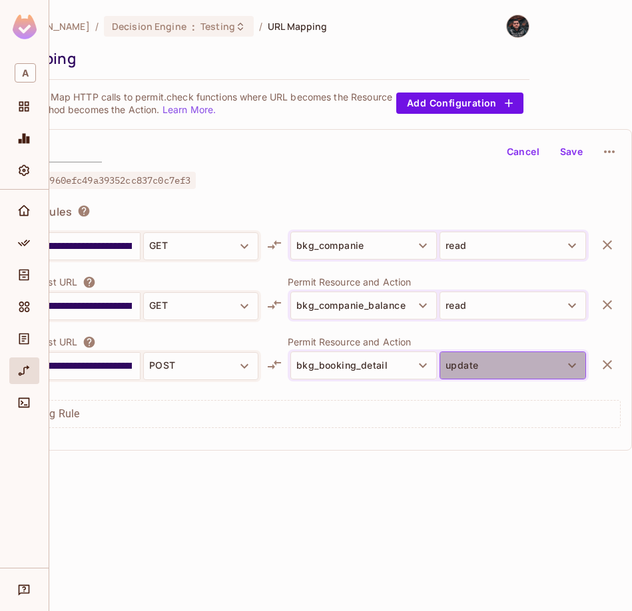
click at [490, 368] on button "update" at bounding box center [512, 366] width 146 height 28
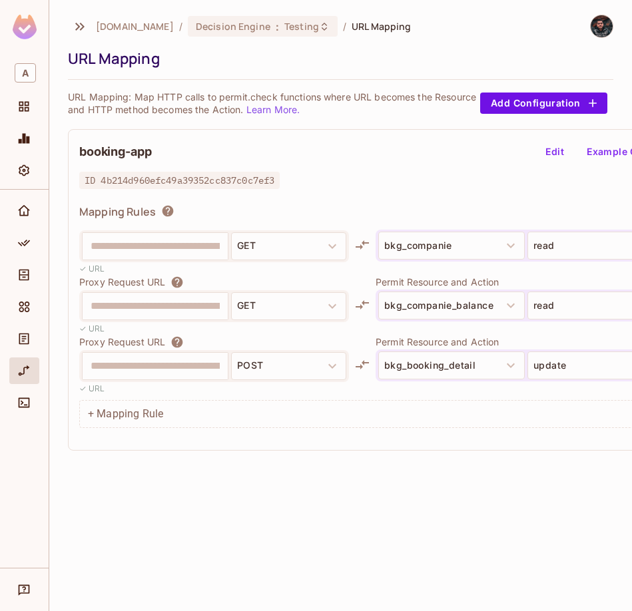
scroll to position [1571, 4]
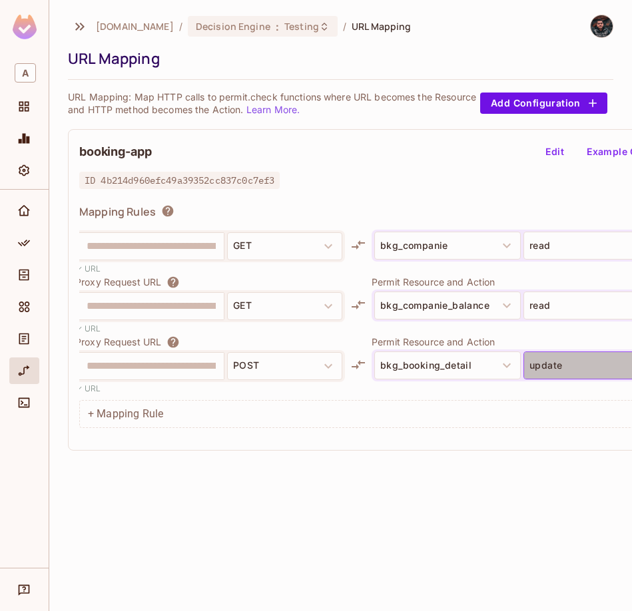
click at [578, 370] on button "update" at bounding box center [596, 366] width 146 height 28
click at [559, 156] on button "Edit" at bounding box center [554, 151] width 43 height 21
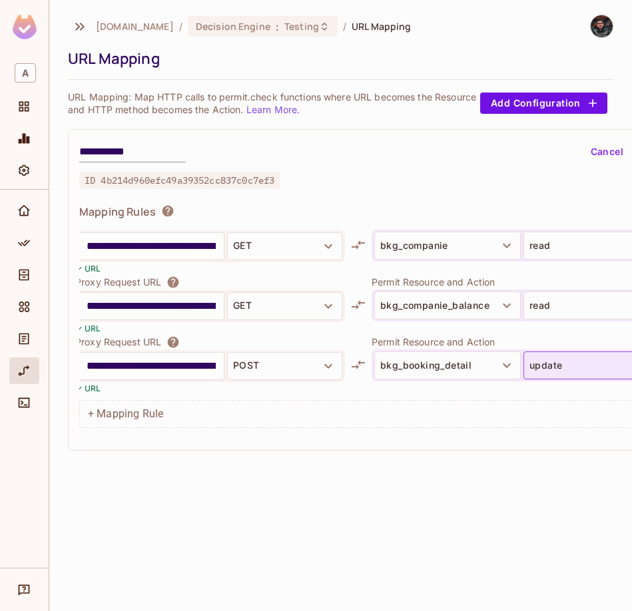
click at [535, 366] on button "update" at bounding box center [596, 366] width 146 height 28
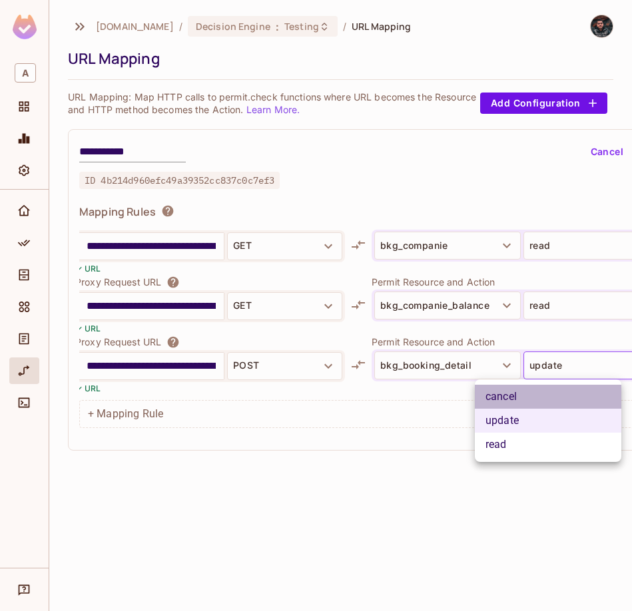
click at [549, 397] on li "cancel" at bounding box center [548, 397] width 146 height 24
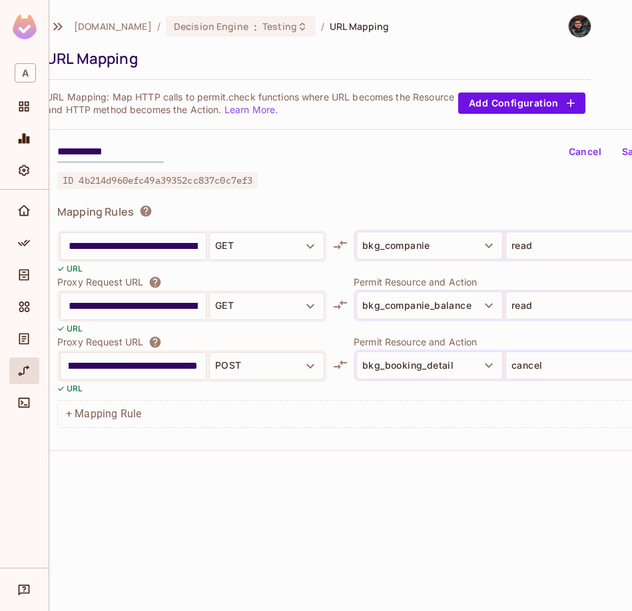
scroll to position [0, 84]
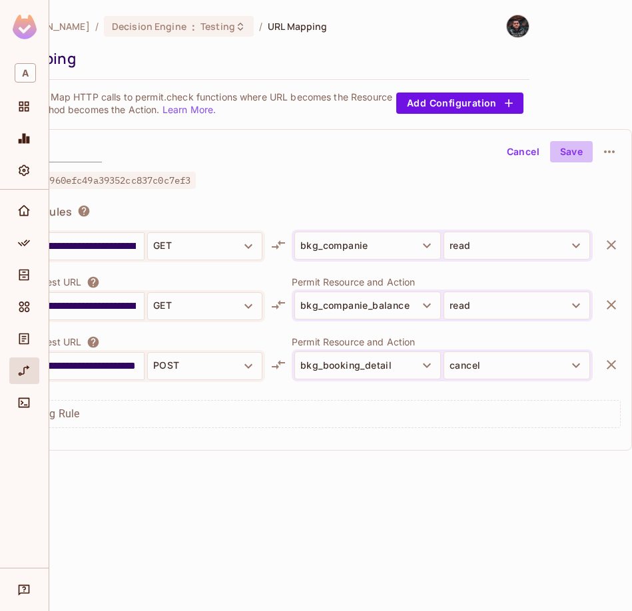
click at [569, 155] on button "Save" at bounding box center [571, 151] width 43 height 21
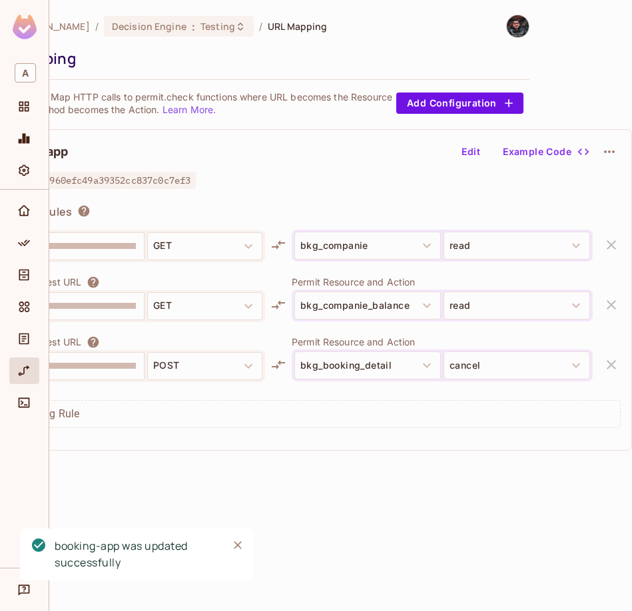
click at [236, 542] on icon "Close" at bounding box center [237, 545] width 13 height 13
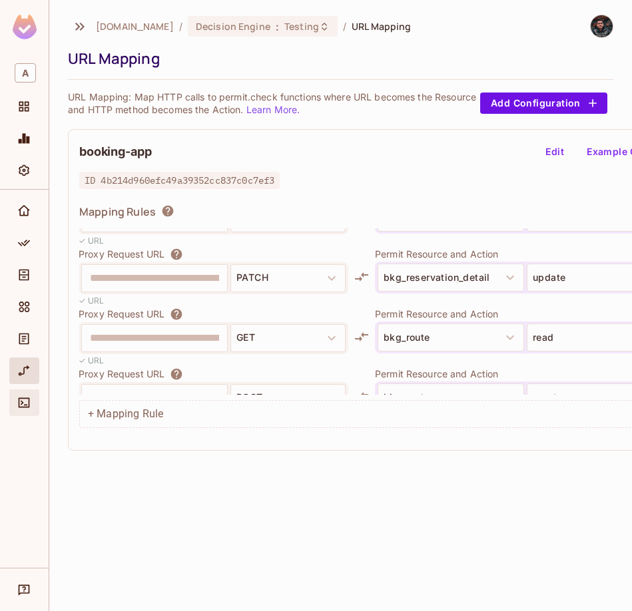
scroll to position [787, 1]
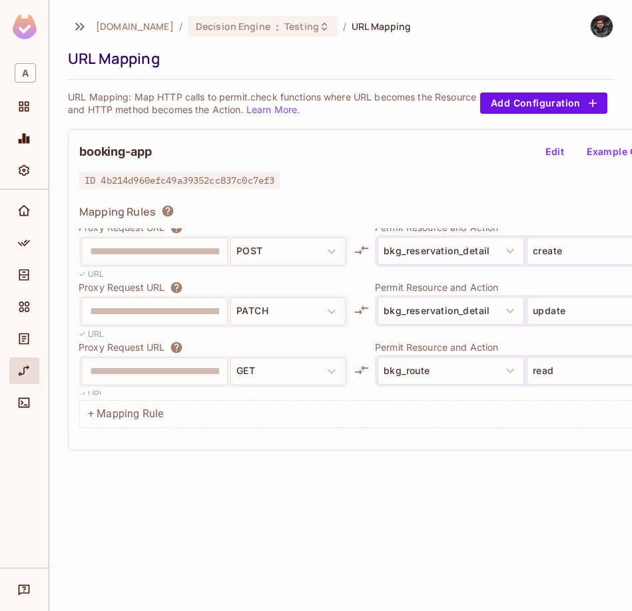
click at [553, 149] on button "Edit" at bounding box center [554, 151] width 43 height 21
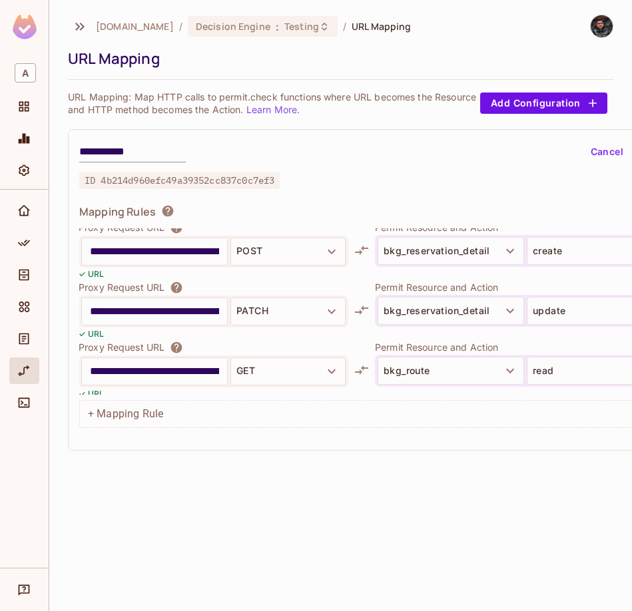
click at [190, 305] on input "**********" at bounding box center [154, 311] width 129 height 21
click at [608, 158] on button "Cancel" at bounding box center [606, 151] width 43 height 21
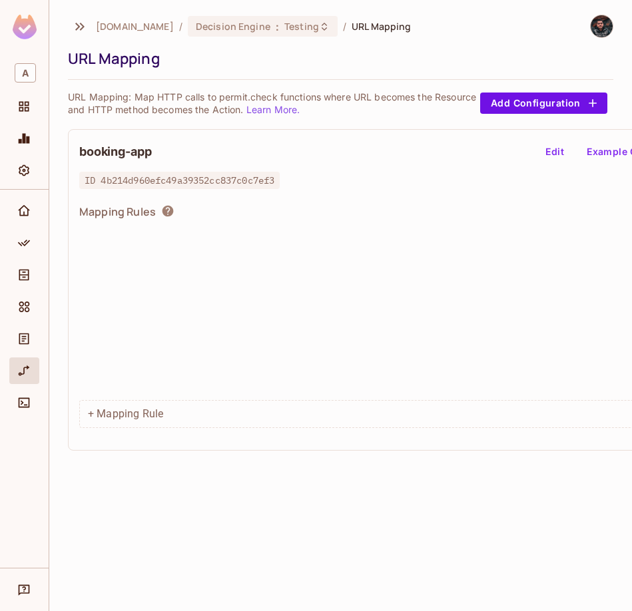
scroll to position [1571, 1]
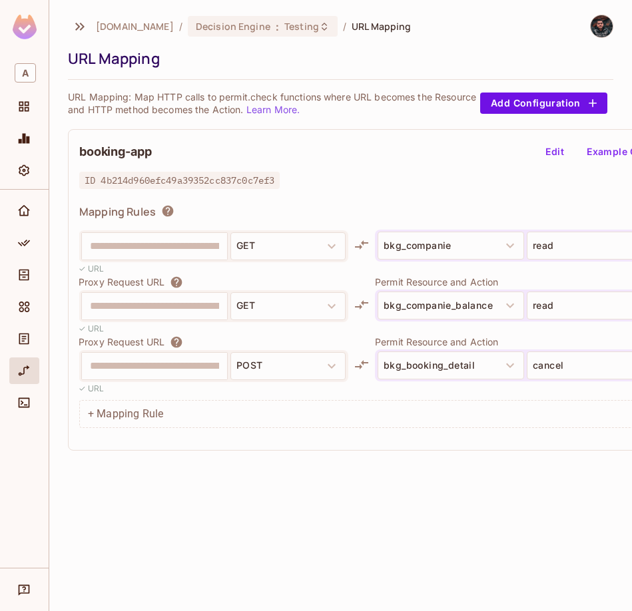
click at [143, 411] on div "+ Mapping Rule" at bounding box center [391, 414] width 625 height 28
click at [565, 146] on button "Edit" at bounding box center [554, 151] width 43 height 21
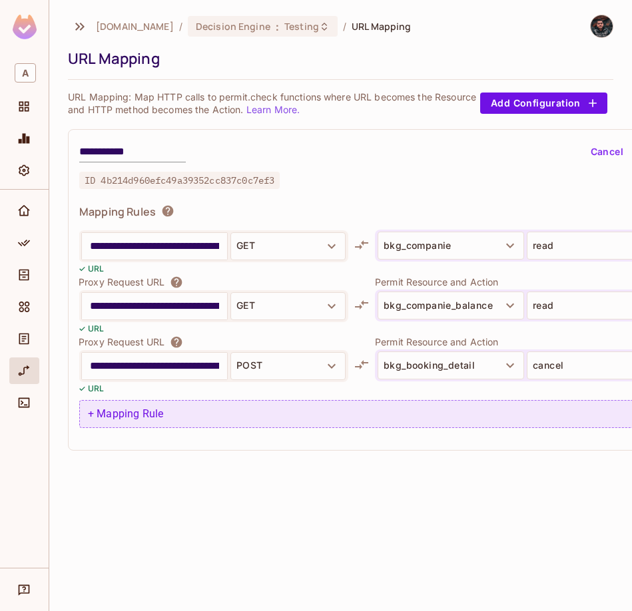
click at [173, 412] on div "+ Mapping Rule" at bounding box center [391, 414] width 625 height 28
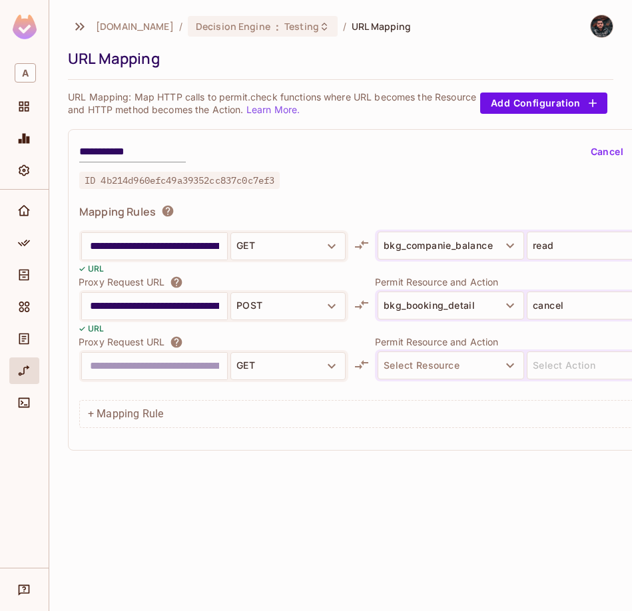
click at [167, 361] on input "text" at bounding box center [154, 366] width 129 height 21
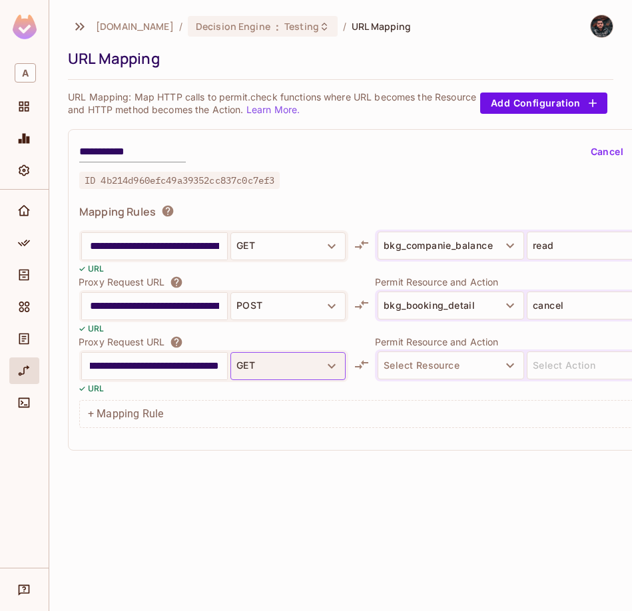
click at [247, 362] on button "GET" at bounding box center [287, 366] width 115 height 28
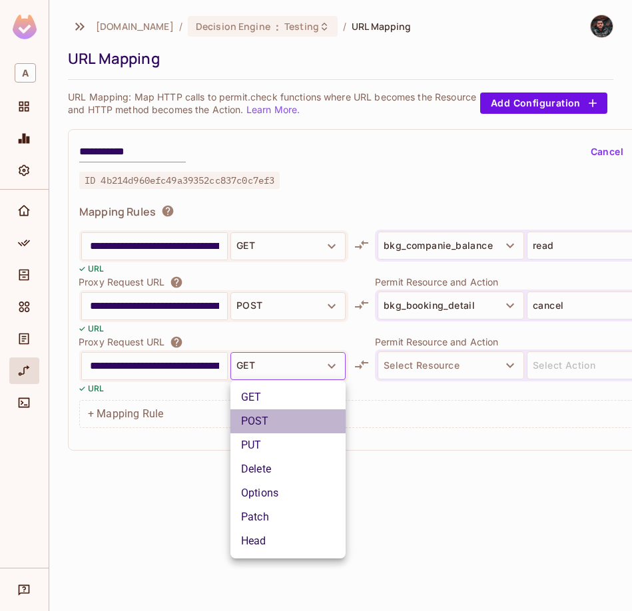
click at [265, 422] on li "POST" at bounding box center [287, 422] width 115 height 24
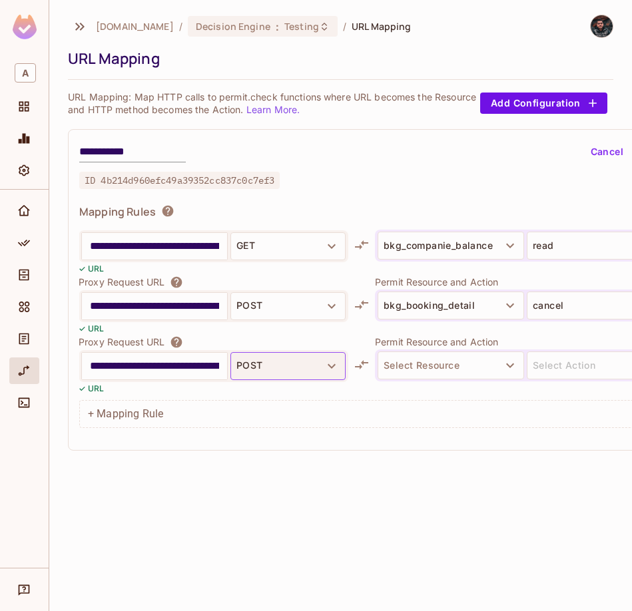
scroll to position [0, 184]
drag, startPoint x: 204, startPoint y: 367, endPoint x: 261, endPoint y: 367, distance: 57.3
click at [261, 367] on div "**********" at bounding box center [214, 366] width 270 height 32
click at [177, 364] on input "**********" at bounding box center [154, 366] width 129 height 21
click at [216, 364] on input "**********" at bounding box center [154, 366] width 129 height 21
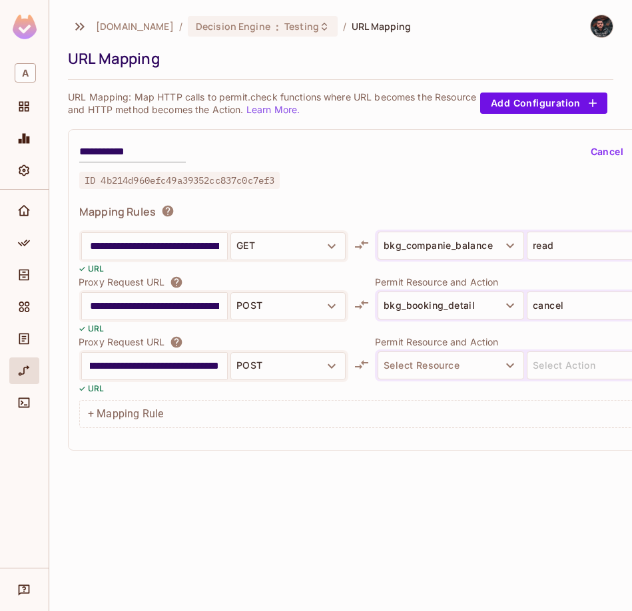
scroll to position [0, 340]
type input "**********"
click at [448, 360] on button "Select Resource" at bounding box center [451, 366] width 146 height 28
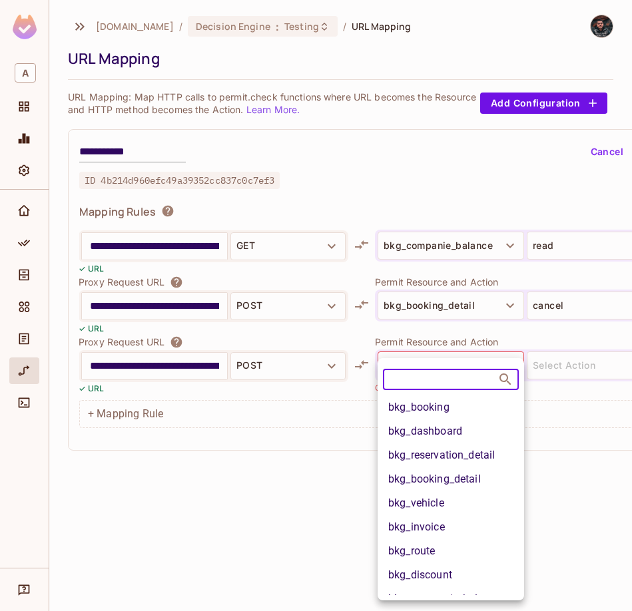
click at [461, 457] on li "bkg_reservation_detail" at bounding box center [451, 455] width 146 height 24
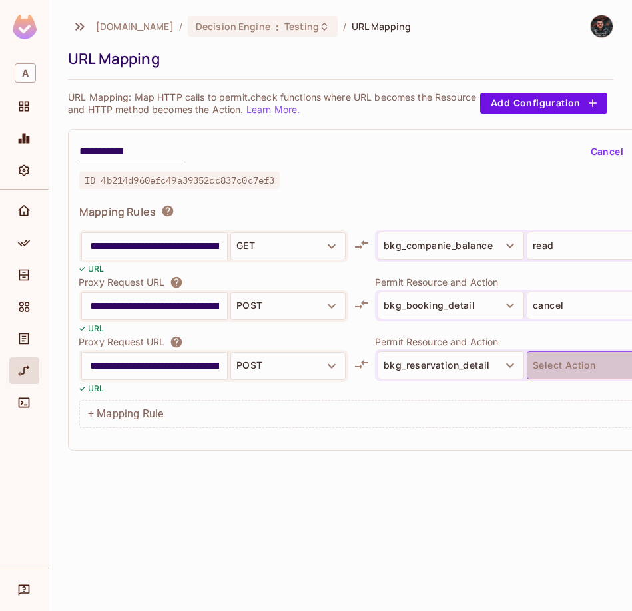
click at [537, 354] on button "Select Action" at bounding box center [600, 366] width 146 height 28
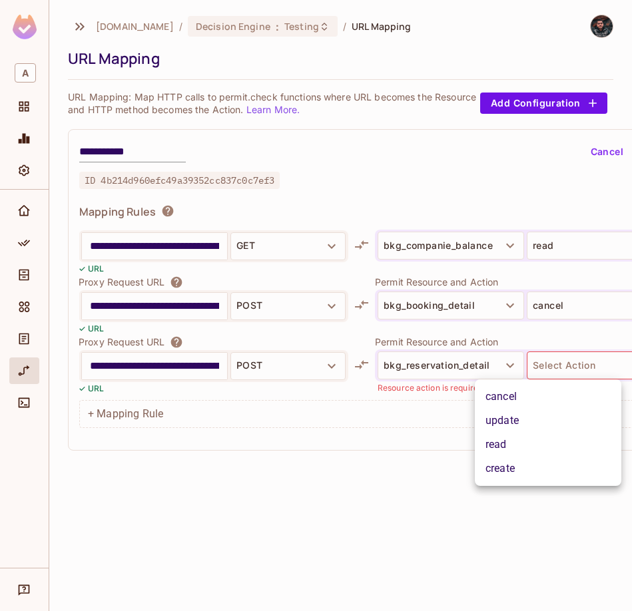
click at [528, 478] on li "create" at bounding box center [548, 469] width 146 height 24
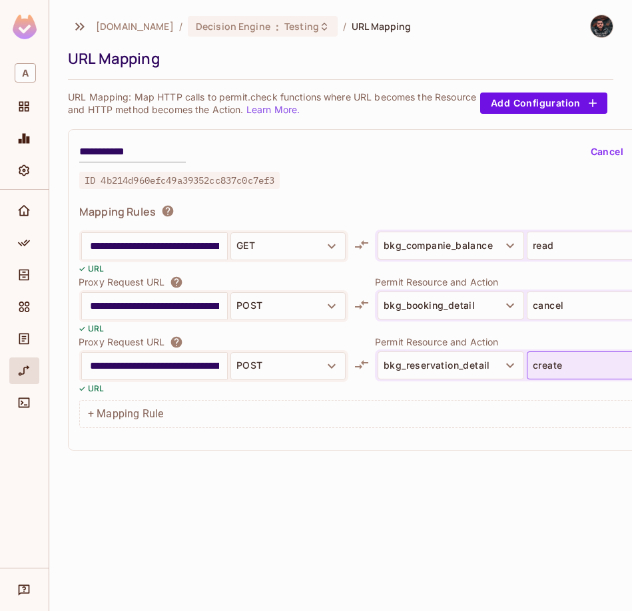
click at [555, 362] on button "create" at bounding box center [600, 366] width 146 height 28
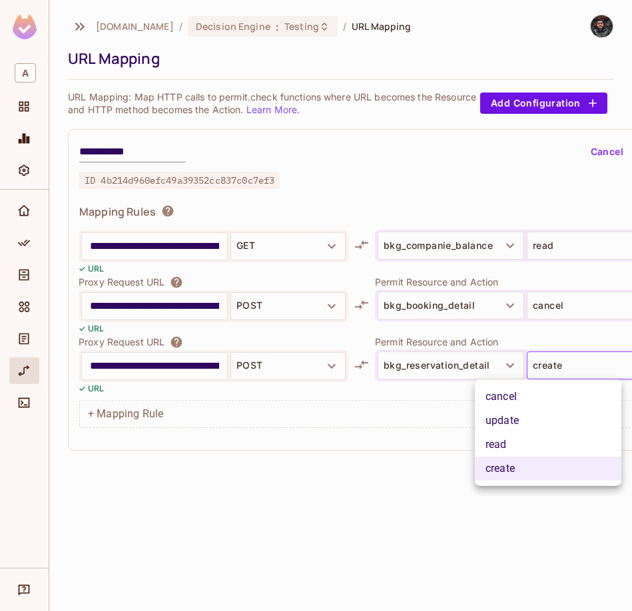
click at [543, 399] on li "cancel" at bounding box center [548, 397] width 146 height 24
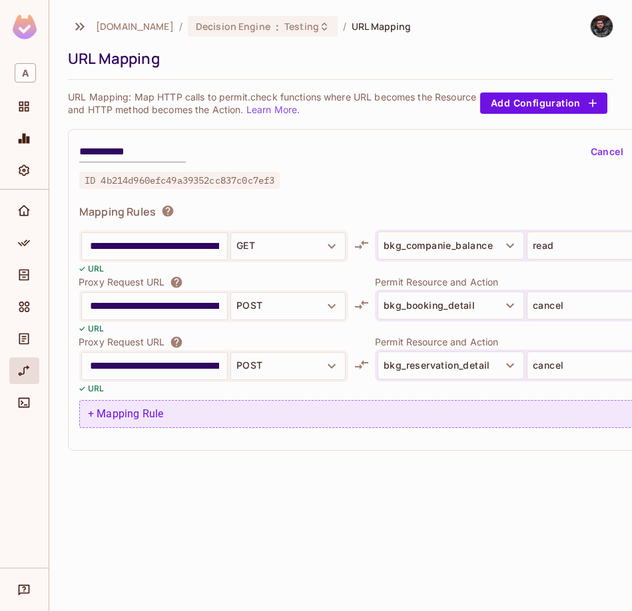
scroll to position [0, 84]
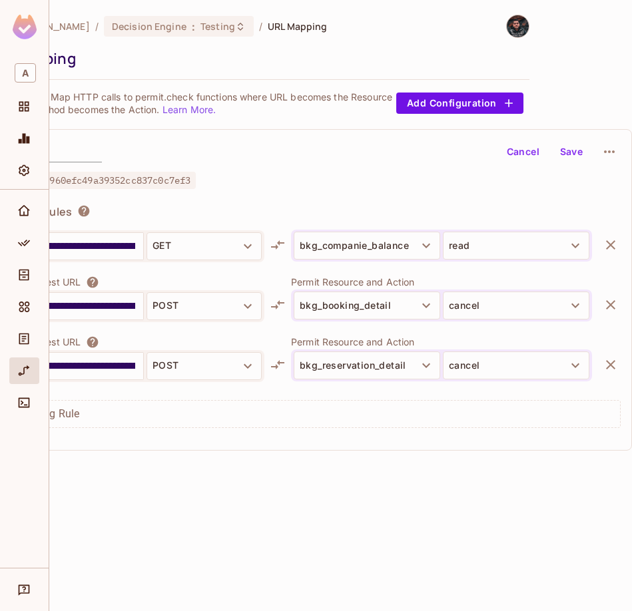
click at [575, 150] on button "Save" at bounding box center [571, 151] width 43 height 21
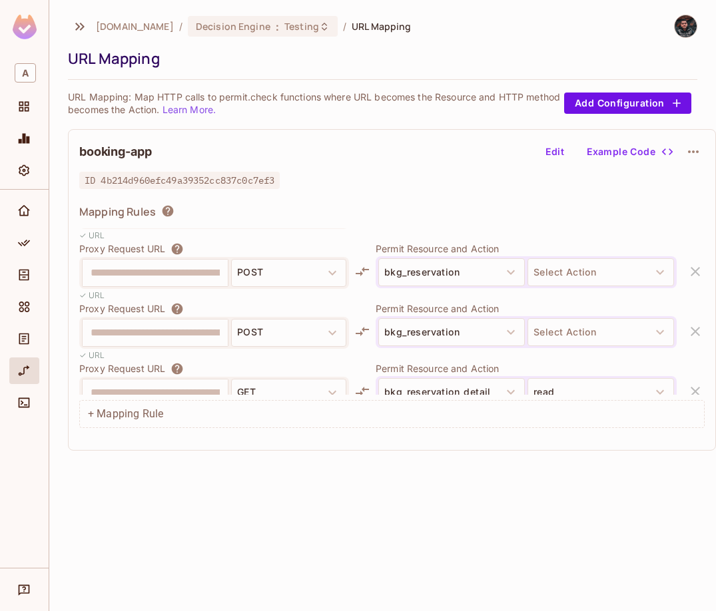
scroll to position [596, 0]
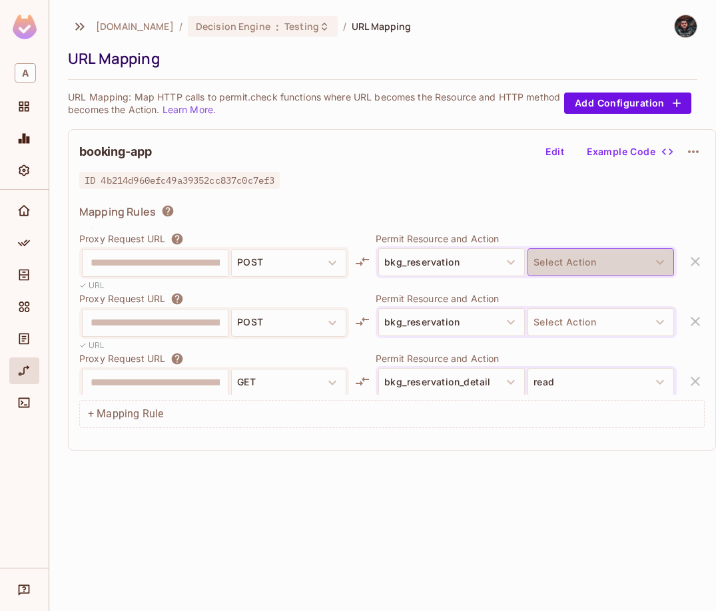
click at [556, 264] on button "Select Action" at bounding box center [600, 262] width 146 height 28
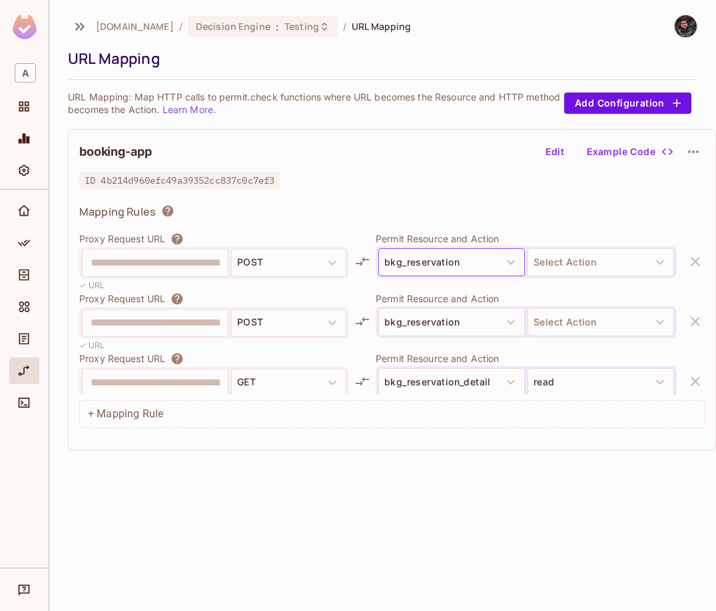
click at [479, 258] on button "bkg_reservation" at bounding box center [451, 262] width 146 height 28
click at [559, 150] on button "Edit" at bounding box center [554, 151] width 43 height 21
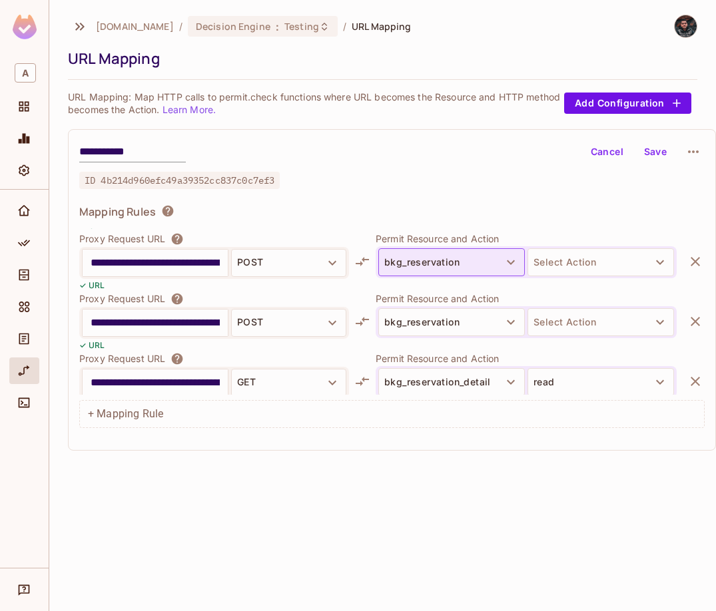
click at [479, 263] on button "bkg_reservation" at bounding box center [451, 262] width 146 height 28
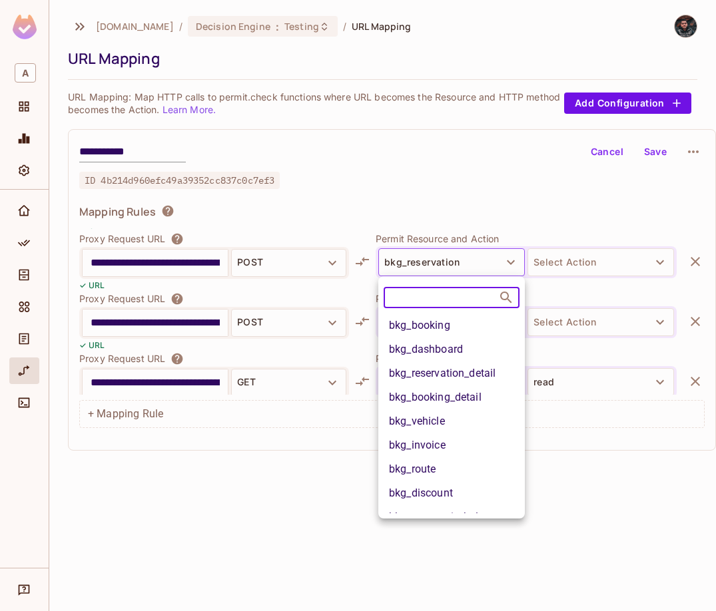
click at [477, 380] on li "bkg_reservation_detail" at bounding box center [451, 374] width 146 height 24
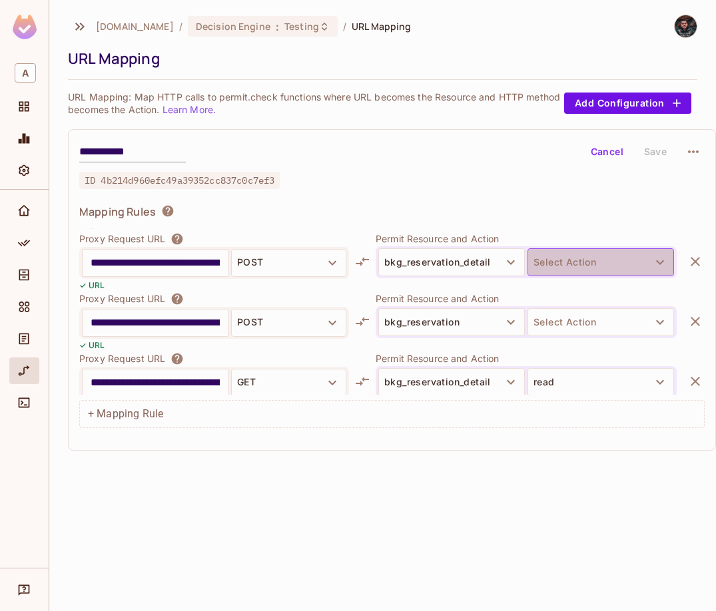
click at [577, 263] on button "Select Action" at bounding box center [600, 262] width 146 height 28
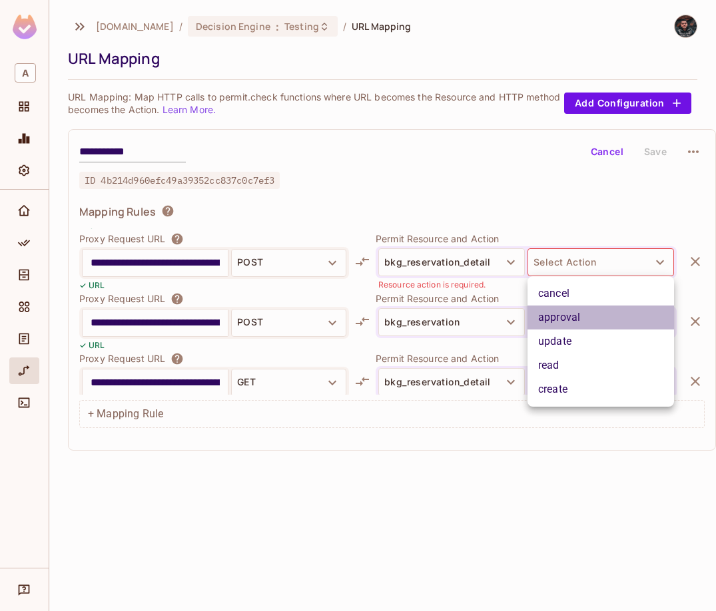
click at [583, 316] on li "approval" at bounding box center [600, 318] width 146 height 24
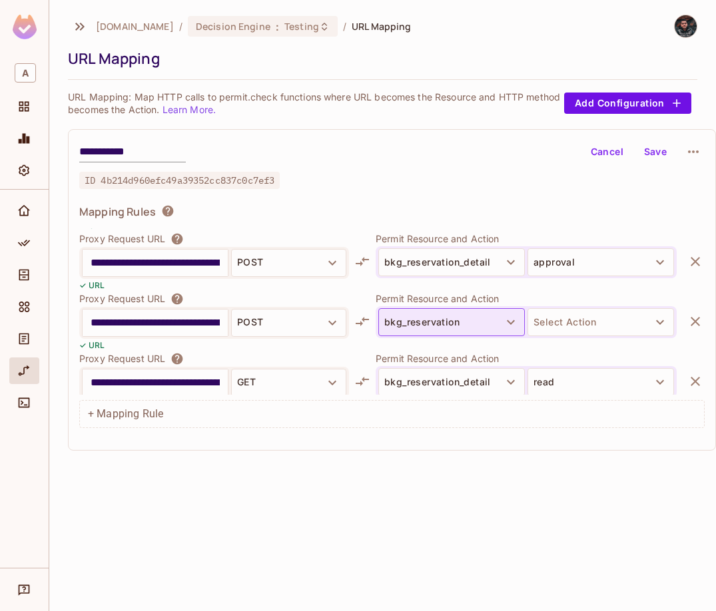
click at [469, 324] on button "bkg_reservation" at bounding box center [451, 322] width 146 height 28
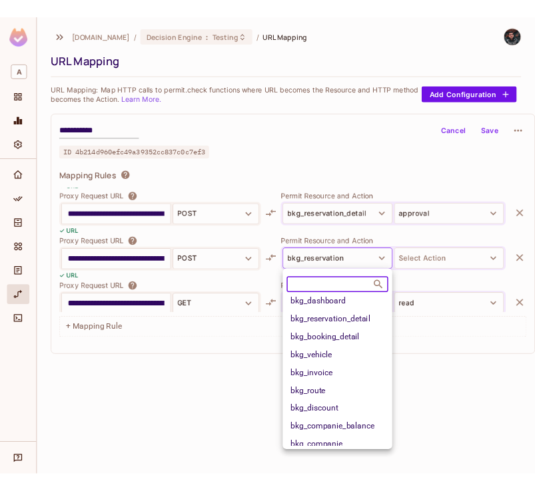
scroll to position [29, 0]
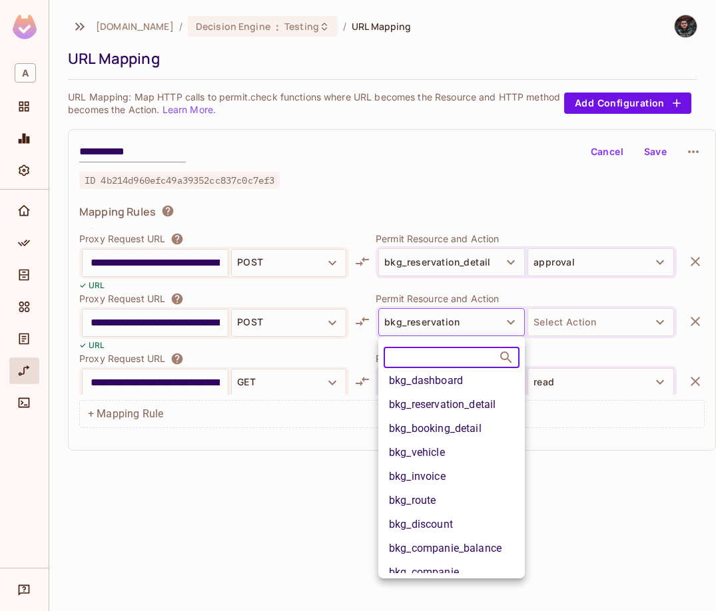
click at [483, 403] on li "bkg_reservation_detail" at bounding box center [451, 405] width 146 height 24
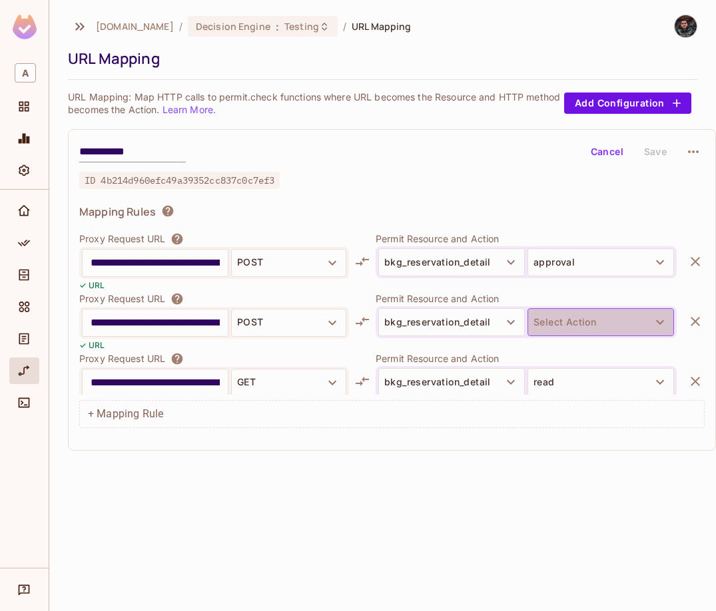
click at [559, 319] on button "Select Action" at bounding box center [600, 322] width 146 height 28
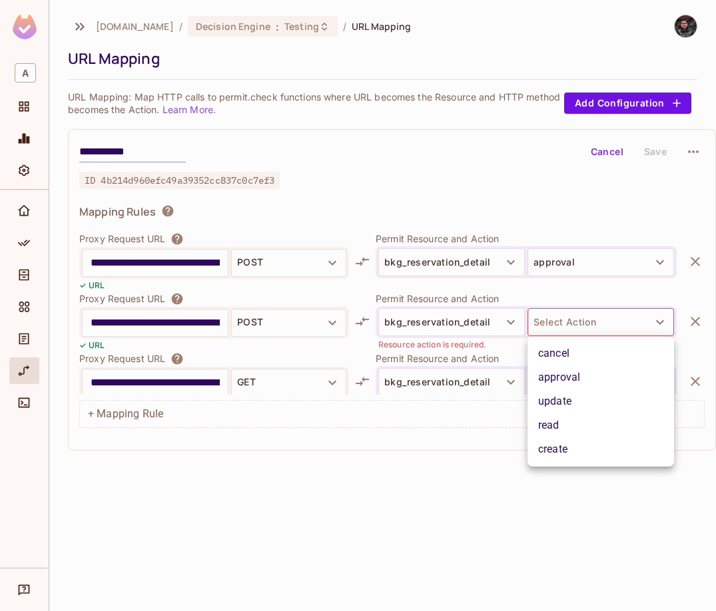
click at [562, 370] on li "approval" at bounding box center [600, 378] width 146 height 24
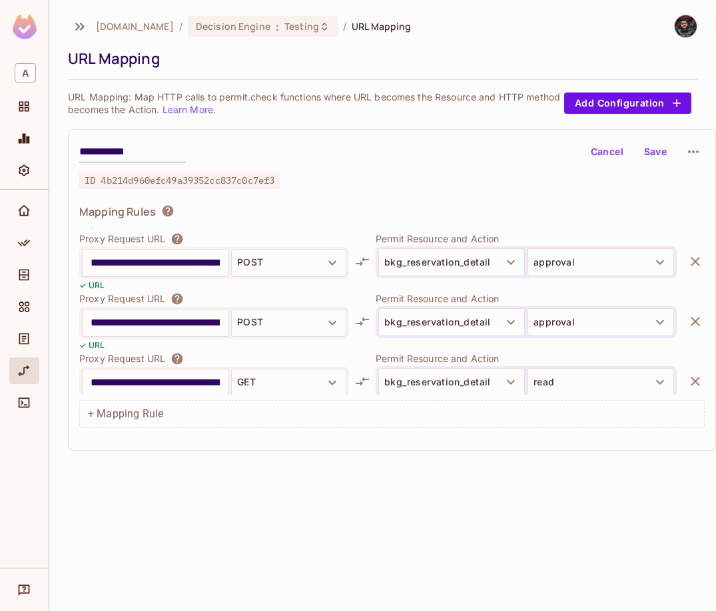
click at [631, 157] on button "Save" at bounding box center [655, 151] width 43 height 21
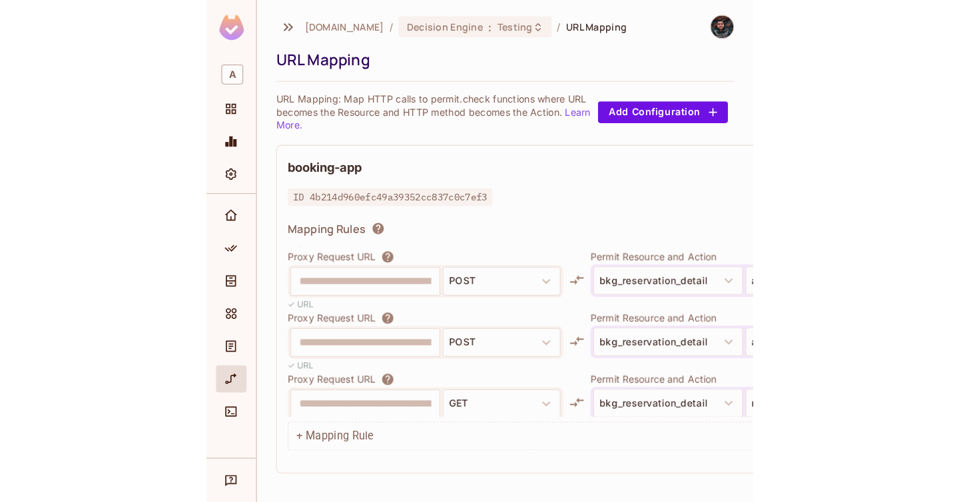
scroll to position [596, 0]
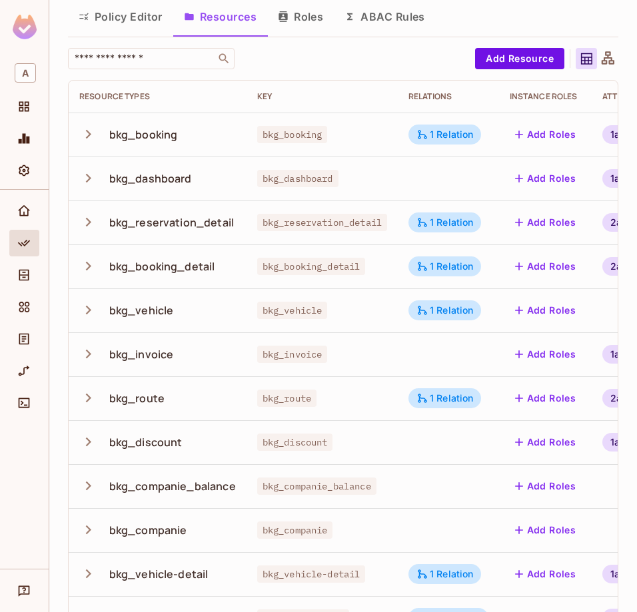
scroll to position [132, 0]
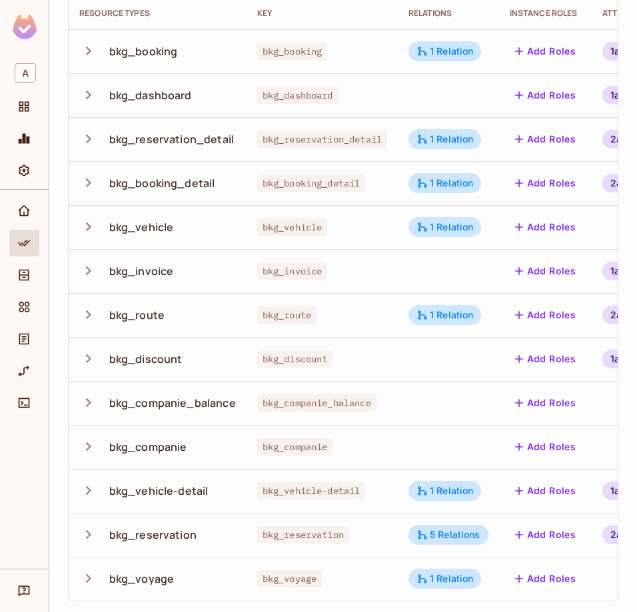
click at [89, 136] on icon "button" at bounding box center [88, 139] width 18 height 18
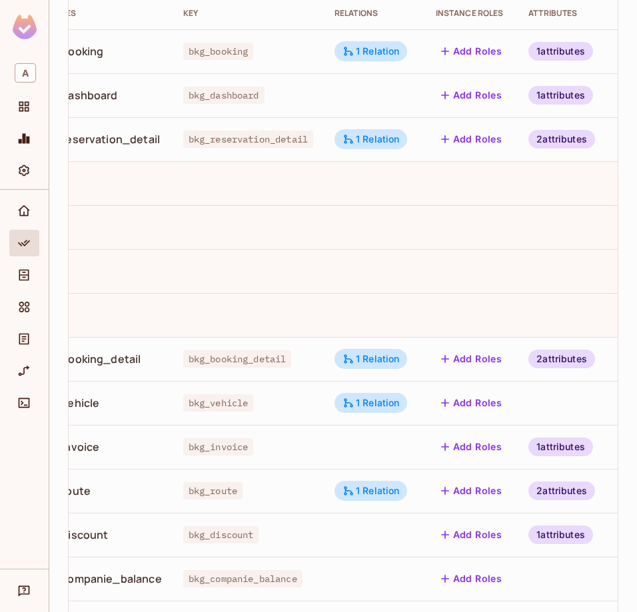
scroll to position [0, 137]
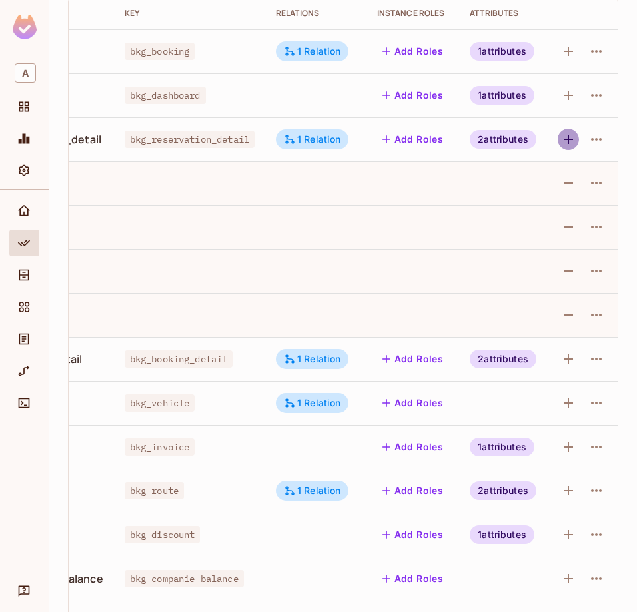
click at [569, 142] on icon "button" at bounding box center [568, 139] width 16 height 16
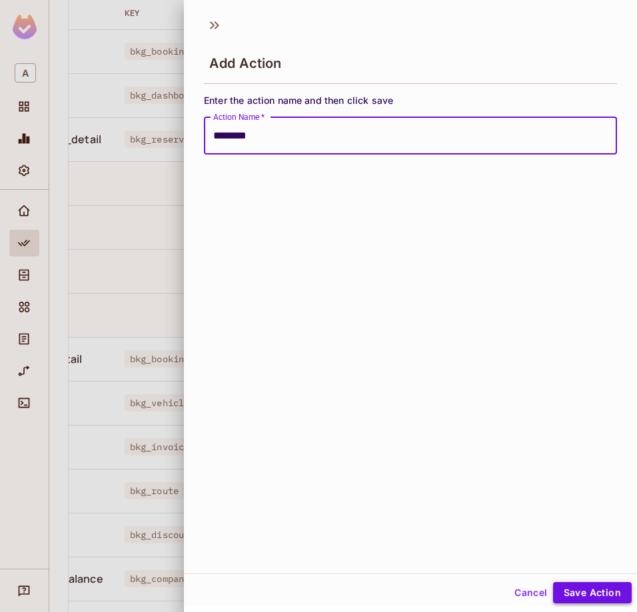
type input "********"
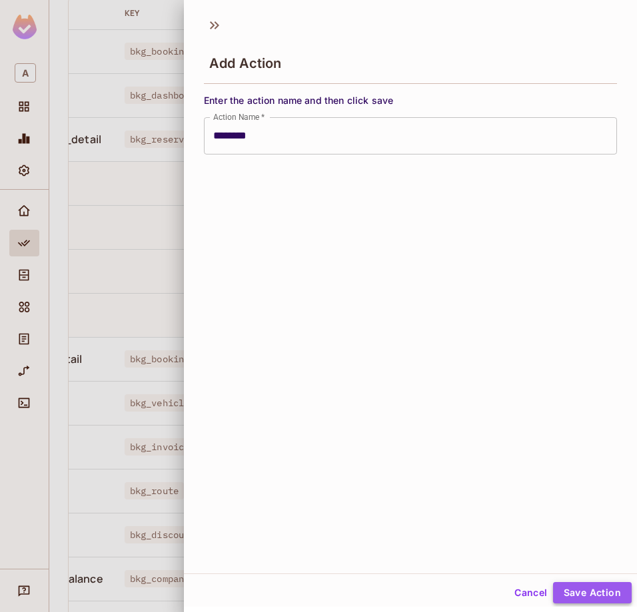
click at [569, 595] on button "Save Action" at bounding box center [592, 592] width 79 height 21
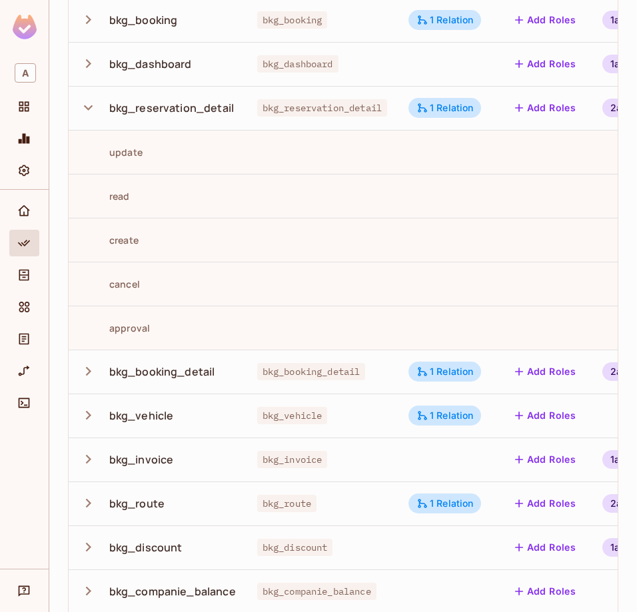
scroll to position [0, 0]
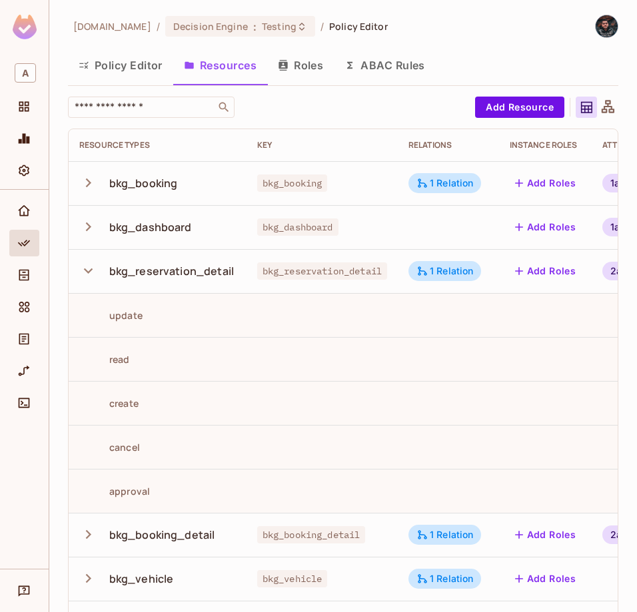
click at [88, 274] on icon "button" at bounding box center [88, 271] width 18 height 18
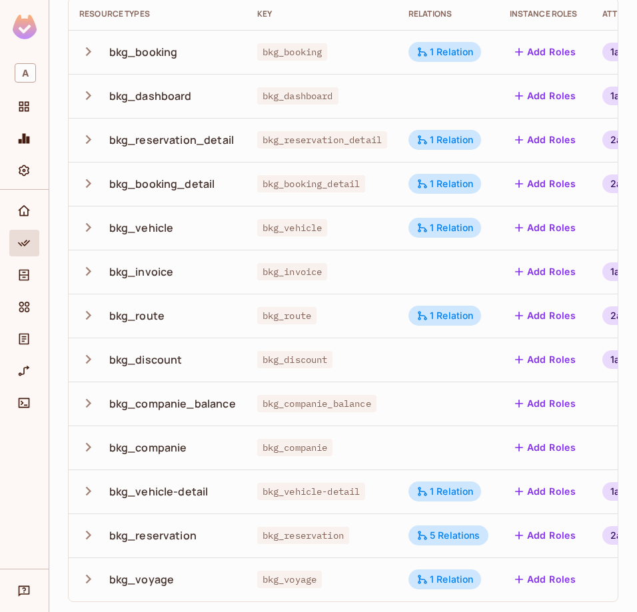
scroll to position [132, 0]
click at [76, 534] on td "bkg_reservation" at bounding box center [158, 535] width 178 height 44
click at [83, 534] on icon "button" at bounding box center [88, 534] width 18 height 18
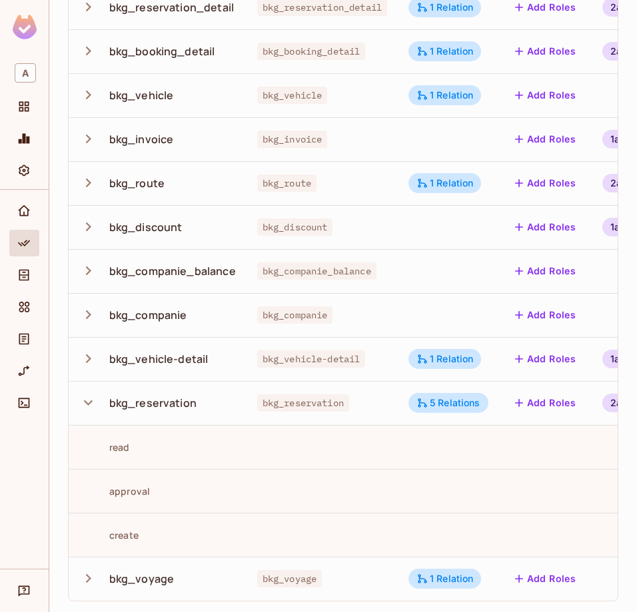
scroll to position [0, 137]
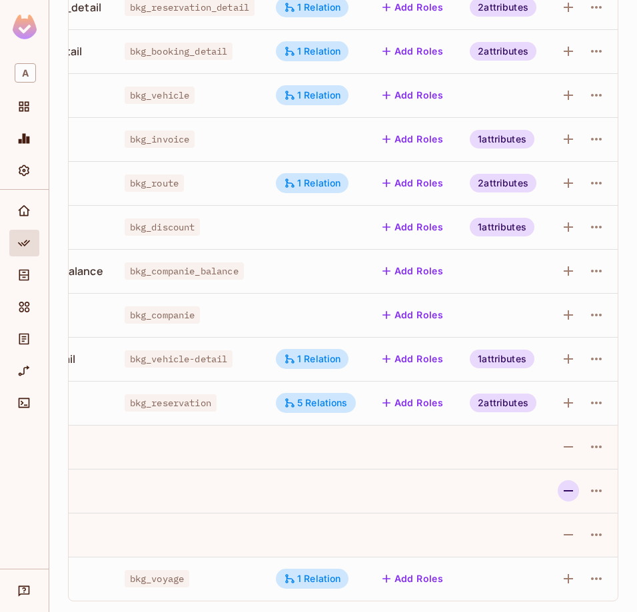
click at [572, 491] on icon "button" at bounding box center [567, 490] width 9 height 1
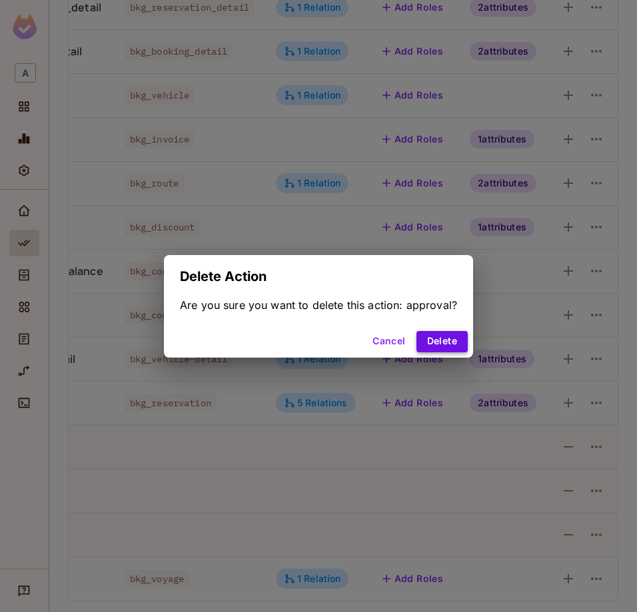
click at [438, 337] on button "Delete" at bounding box center [441, 341] width 51 height 21
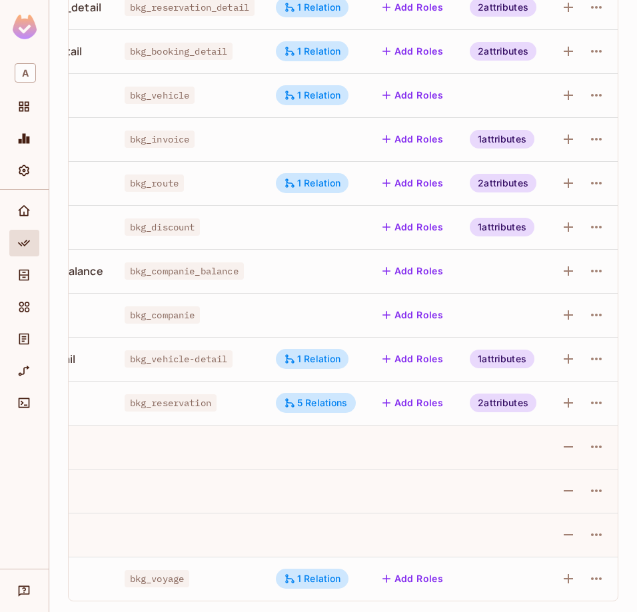
scroll to position [0, 0]
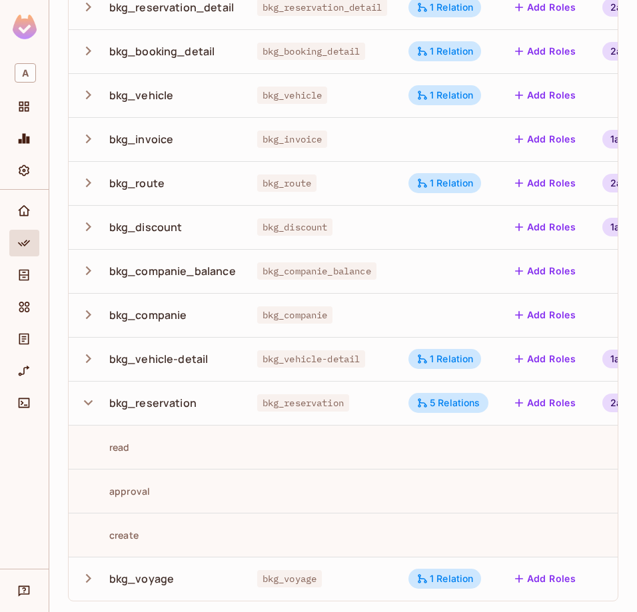
click at [85, 402] on icon "button" at bounding box center [88, 402] width 9 height 5
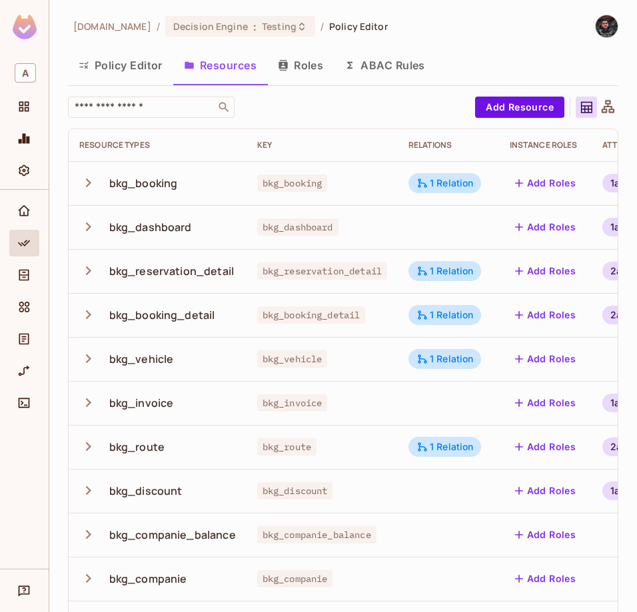
click at [137, 65] on button "Policy Editor" at bounding box center [120, 65] width 105 height 33
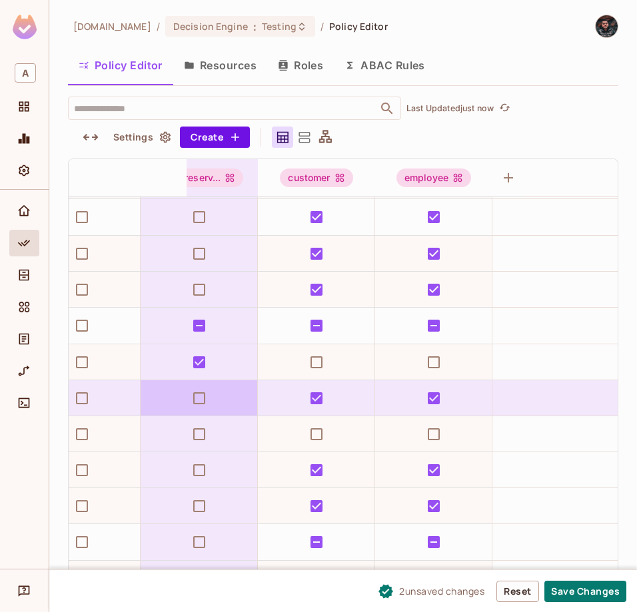
scroll to position [650, 399]
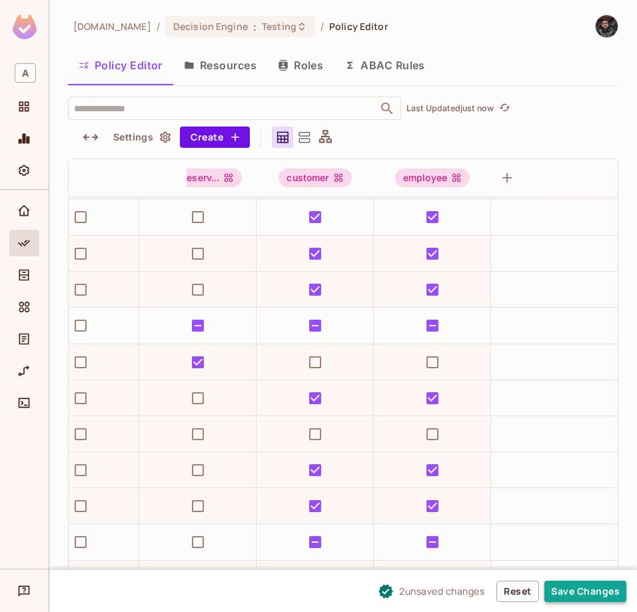
click at [580, 591] on button "Save Changes" at bounding box center [585, 591] width 82 height 21
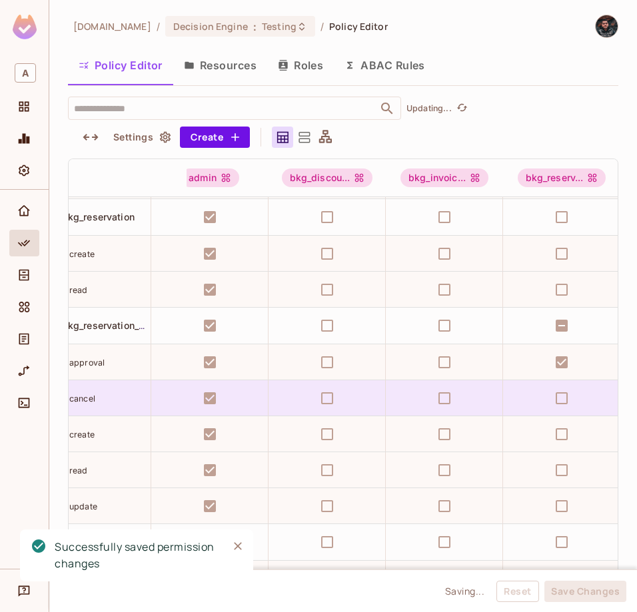
scroll to position [650, 0]
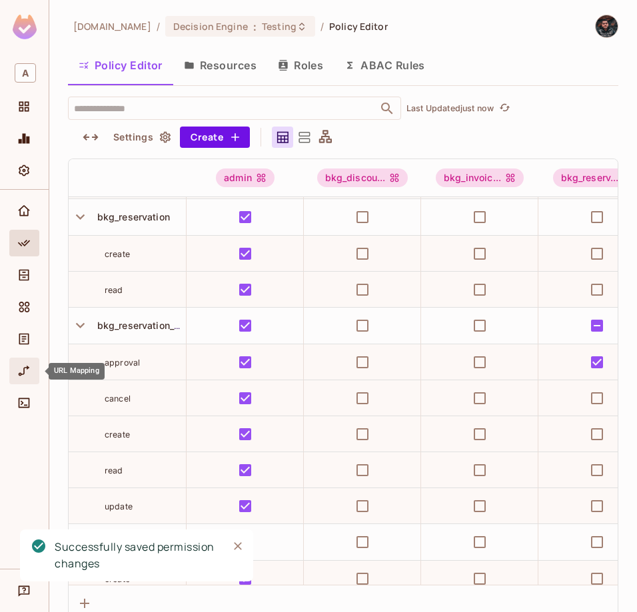
click at [31, 372] on span "URL Mapping" at bounding box center [24, 371] width 16 height 16
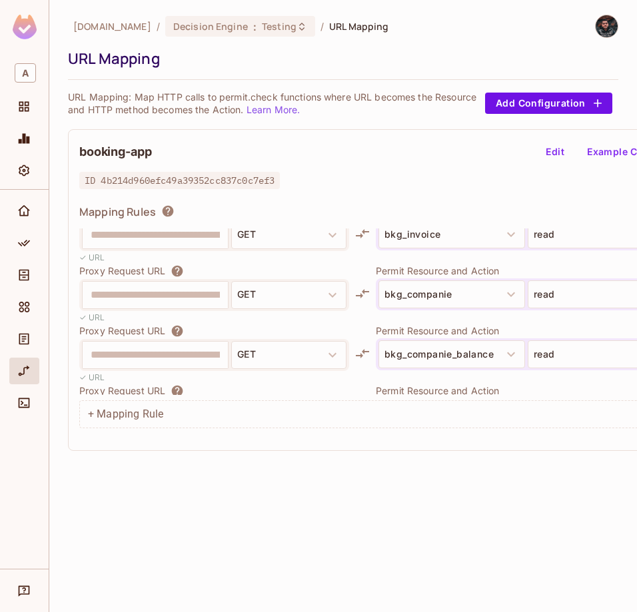
scroll to position [1631, 0]
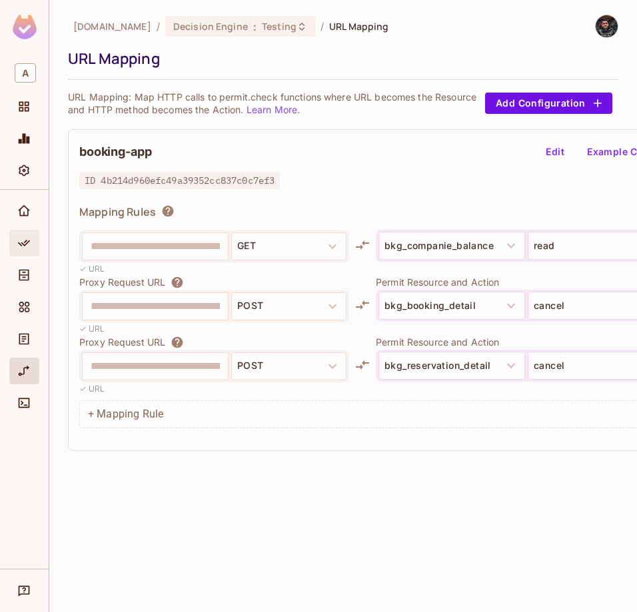
click at [15, 250] on div "Policy" at bounding box center [26, 243] width 23 height 16
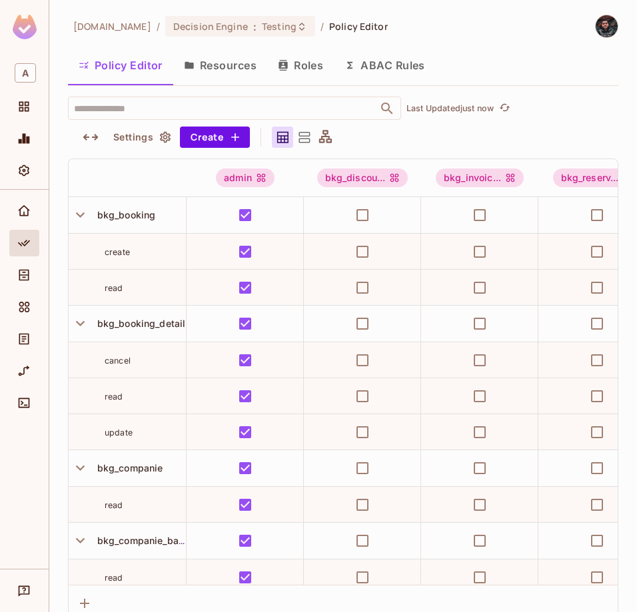
click at [321, 57] on button "Roles" at bounding box center [300, 65] width 67 height 33
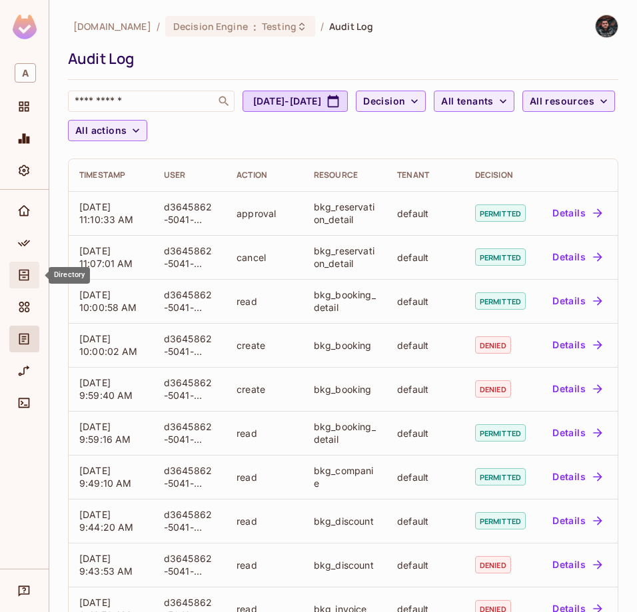
click at [25, 274] on icon "Directory" at bounding box center [23, 274] width 13 height 13
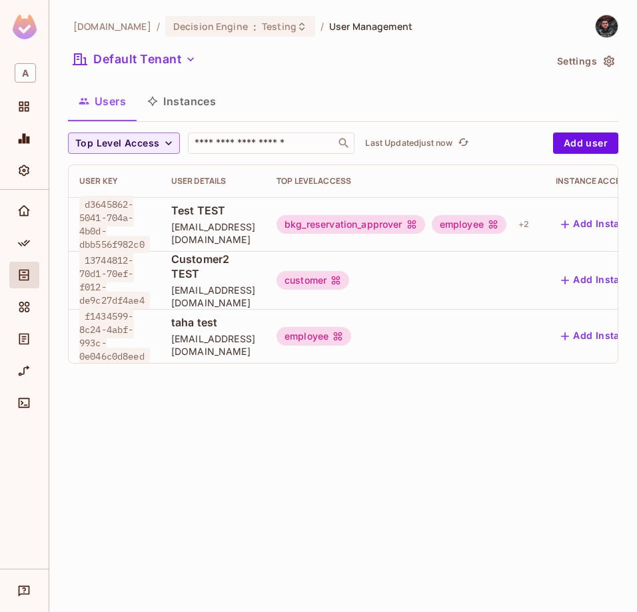
scroll to position [0, 154]
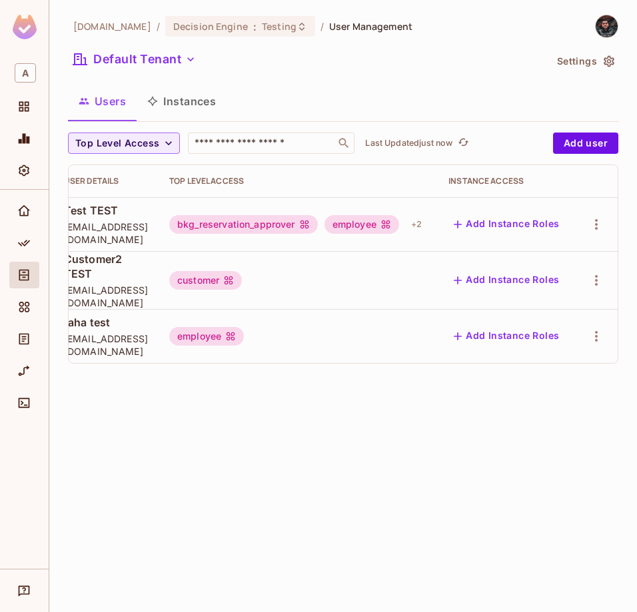
click at [579, 225] on td at bounding box center [596, 224] width 43 height 54
click at [600, 225] on icon "button" at bounding box center [596, 224] width 16 height 16
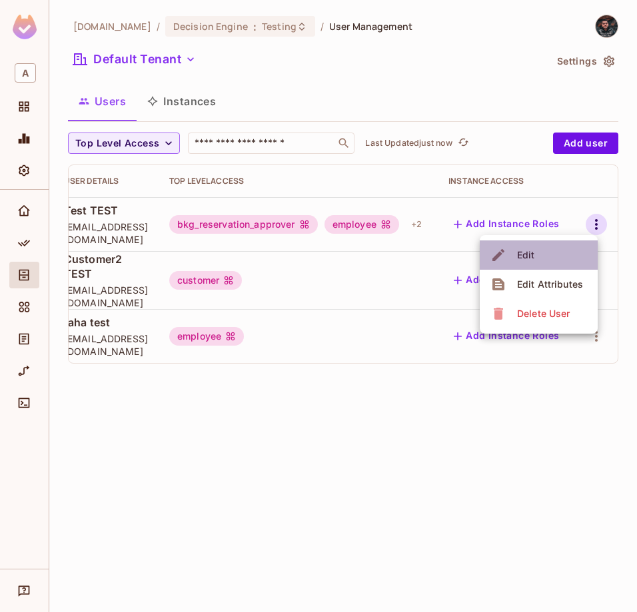
click at [571, 267] on li "Edit" at bounding box center [538, 254] width 118 height 29
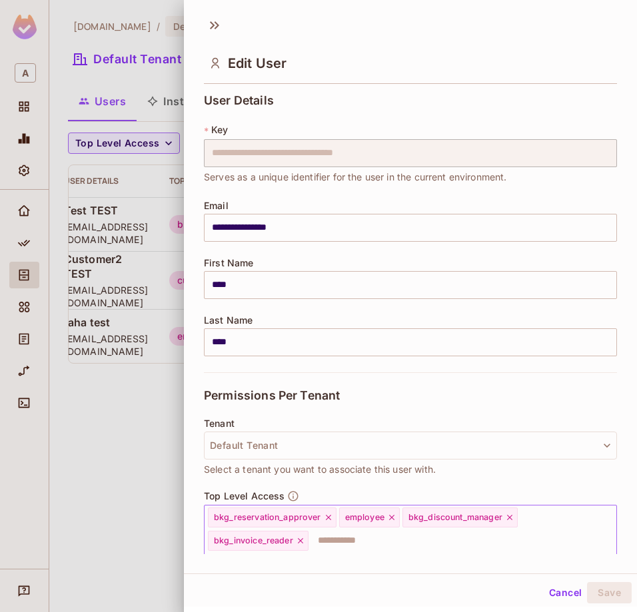
click at [329, 521] on icon at bounding box center [328, 517] width 9 height 9
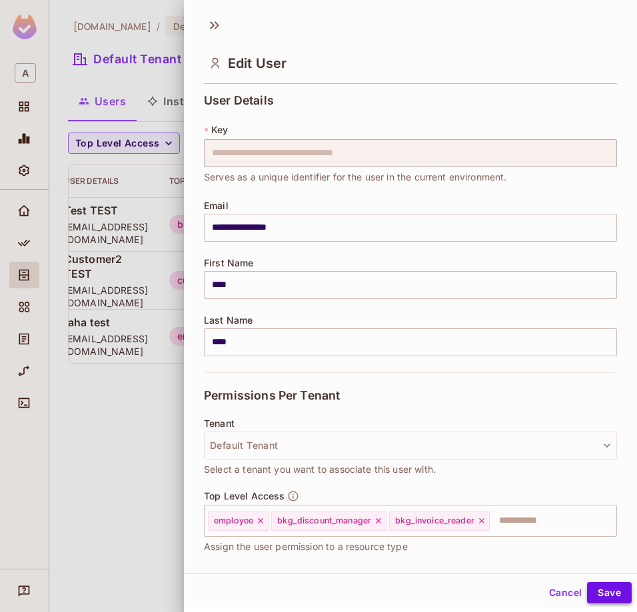
click at [611, 590] on button "Save" at bounding box center [609, 592] width 45 height 21
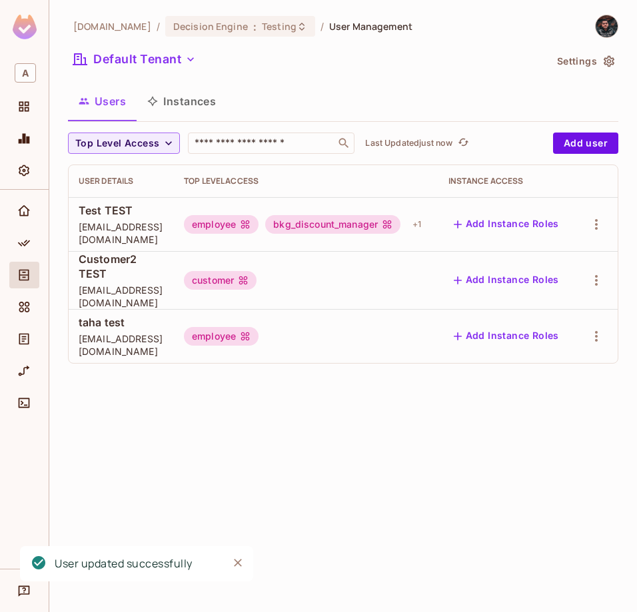
scroll to position [0, 140]
click at [604, 223] on button "button" at bounding box center [595, 224] width 21 height 21
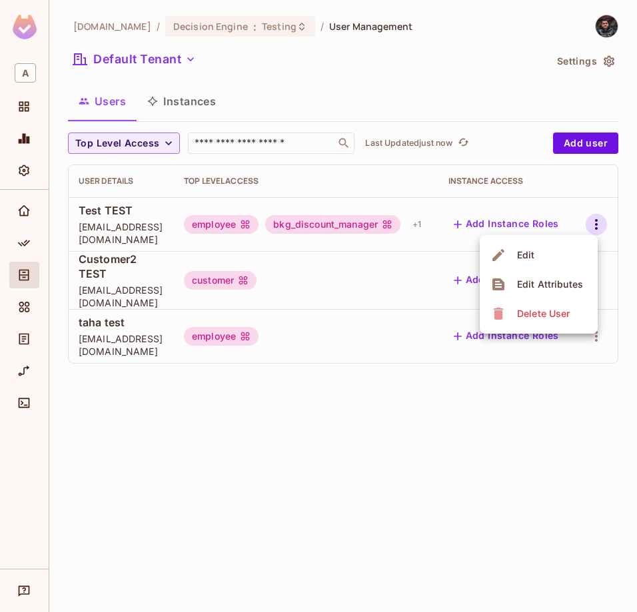
click at [556, 262] on li "Edit" at bounding box center [538, 254] width 118 height 29
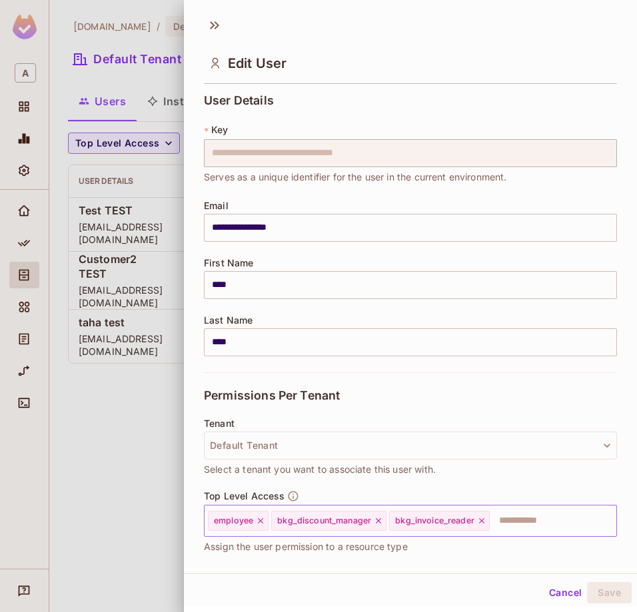
click at [527, 523] on input "text" at bounding box center [541, 520] width 100 height 27
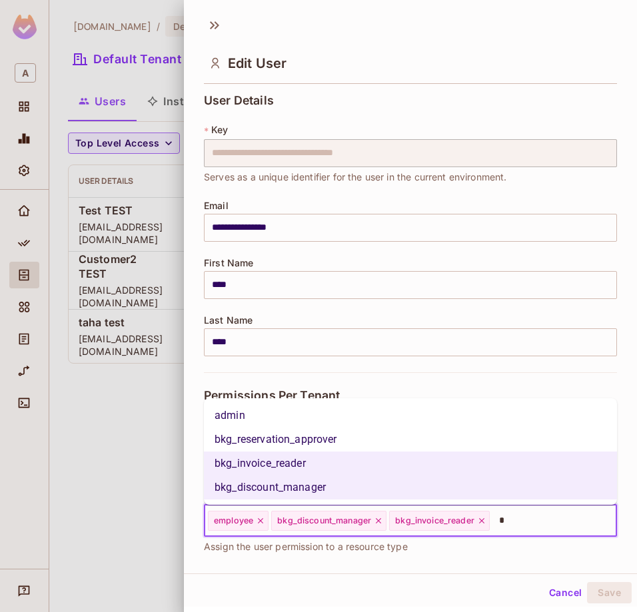
type input "**"
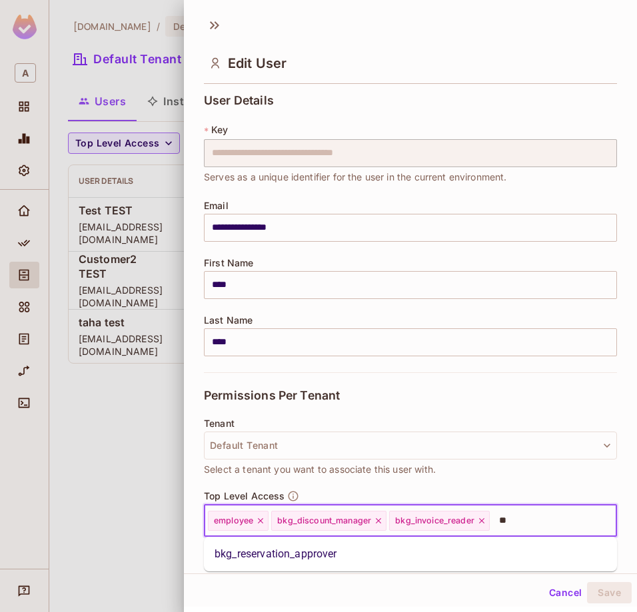
click at [475, 553] on li "bkg_reservation_approver" at bounding box center [410, 554] width 413 height 24
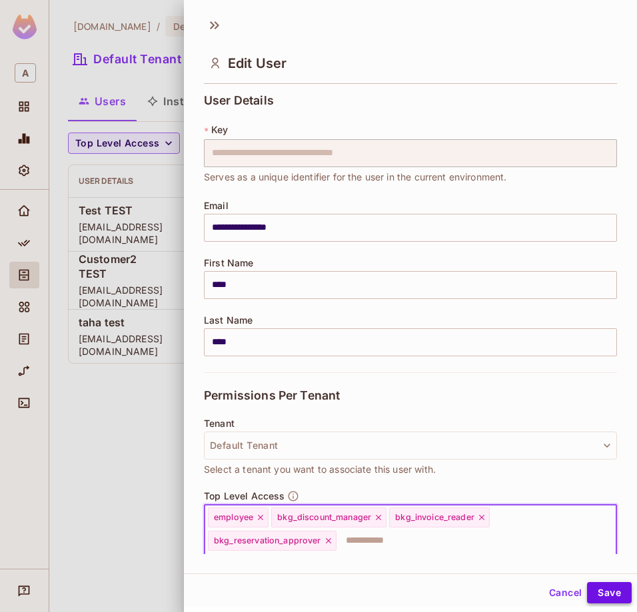
click at [599, 597] on button "Save" at bounding box center [609, 592] width 45 height 21
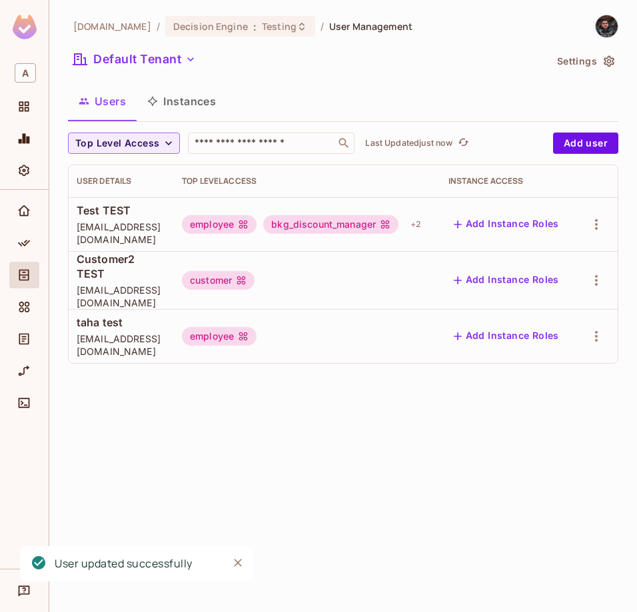
scroll to position [0, 0]
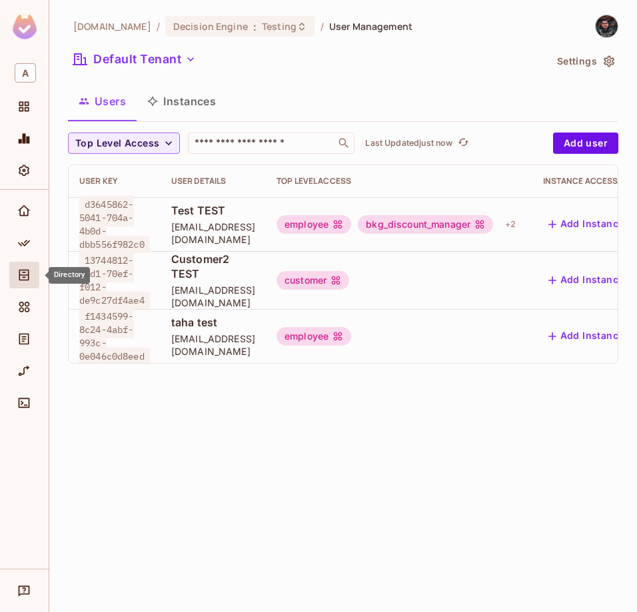
click at [31, 274] on span "Directory" at bounding box center [24, 275] width 16 height 16
click at [22, 337] on icon "Audit Log" at bounding box center [24, 339] width 10 height 11
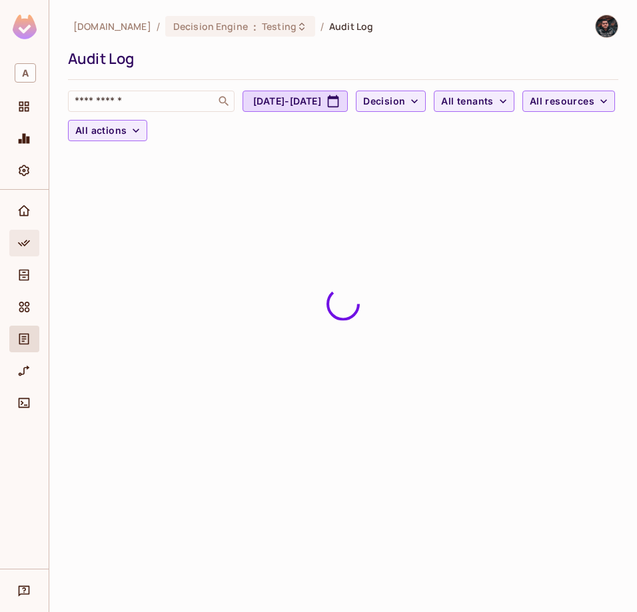
click at [23, 245] on icon "Policy" at bounding box center [24, 243] width 12 height 7
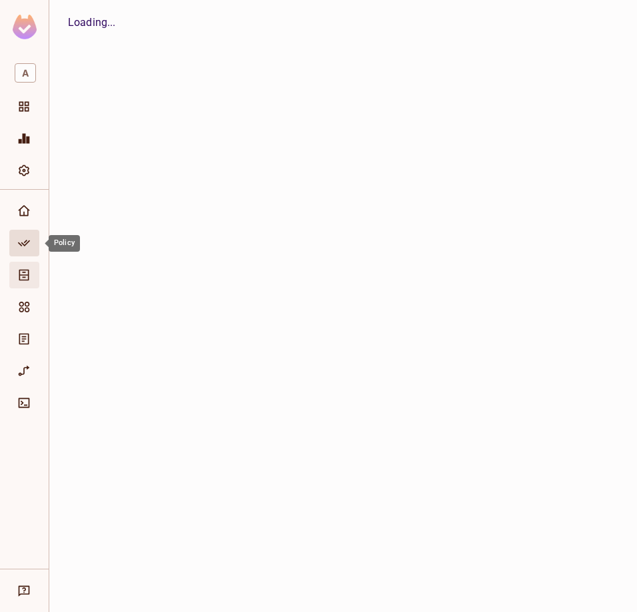
click at [21, 280] on icon "Directory" at bounding box center [24, 275] width 10 height 11
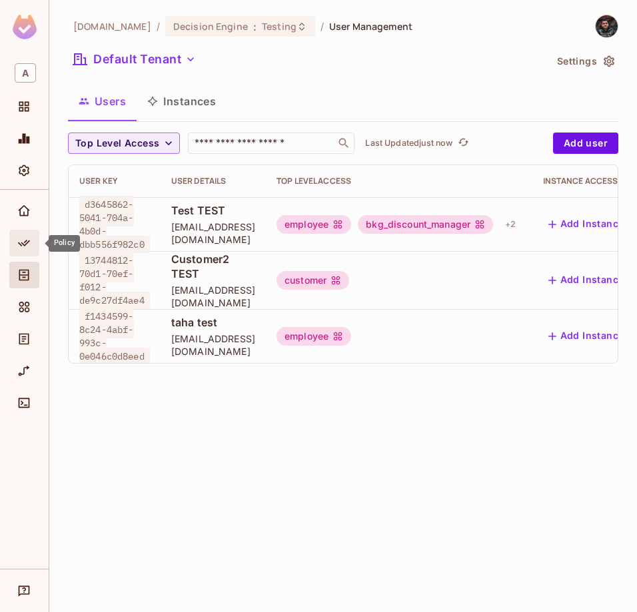
click at [29, 232] on div "Policy" at bounding box center [24, 243] width 30 height 27
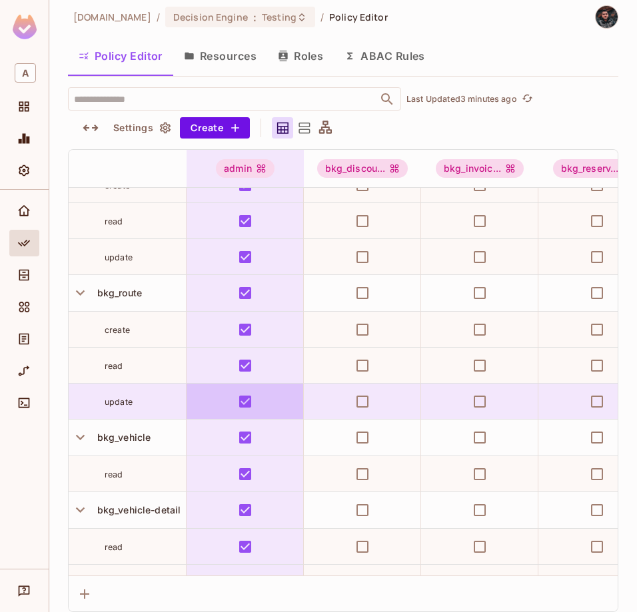
scroll to position [988, 0]
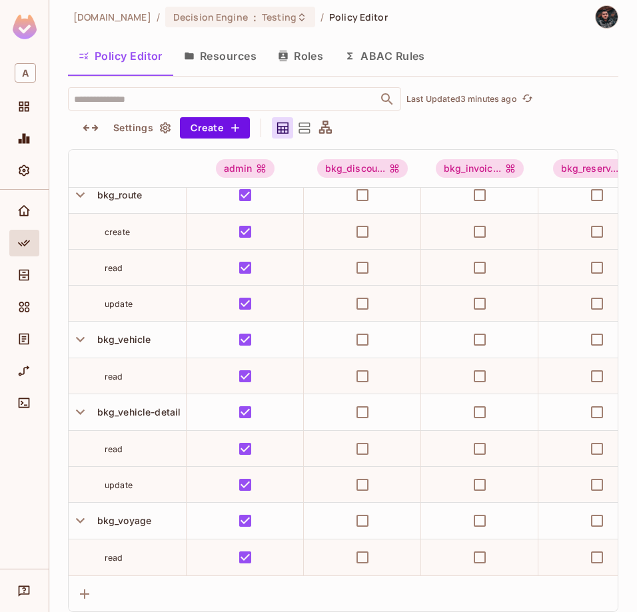
click at [245, 51] on button "Resources" at bounding box center [220, 55] width 94 height 33
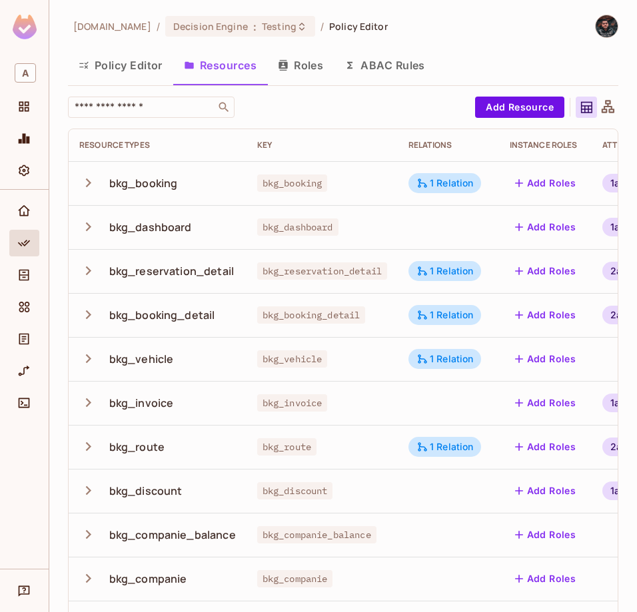
scroll to position [132, 0]
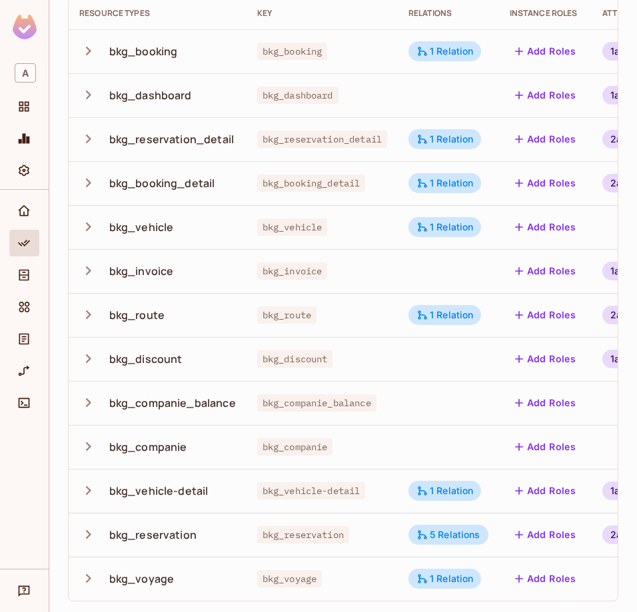
click at [86, 581] on icon "button" at bounding box center [88, 578] width 5 height 9
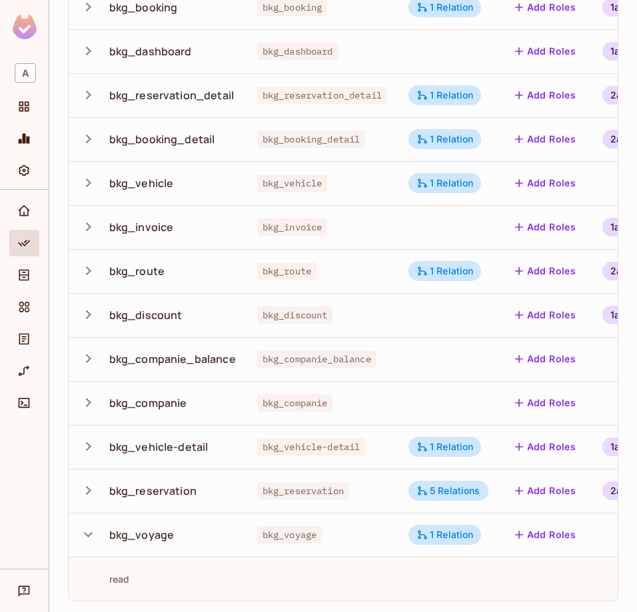
scroll to position [0, 137]
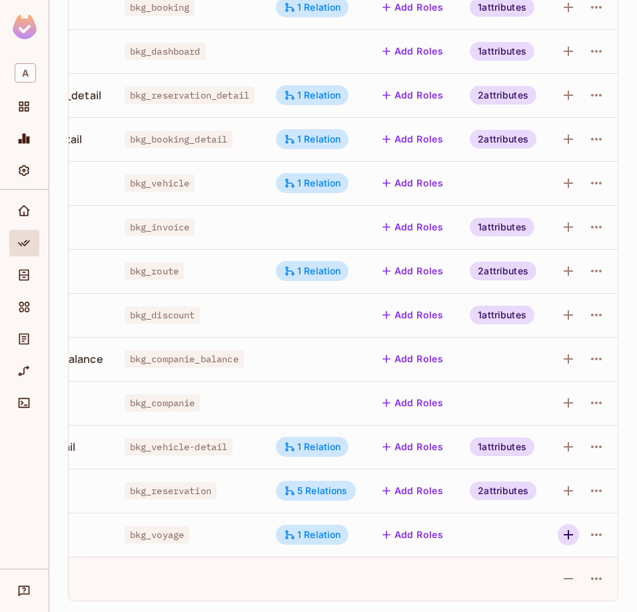
click at [566, 536] on icon "button" at bounding box center [568, 535] width 16 height 16
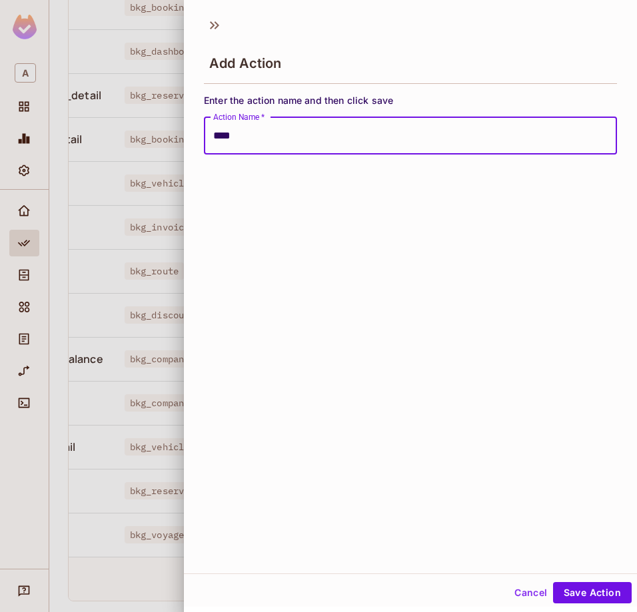
type input "******"
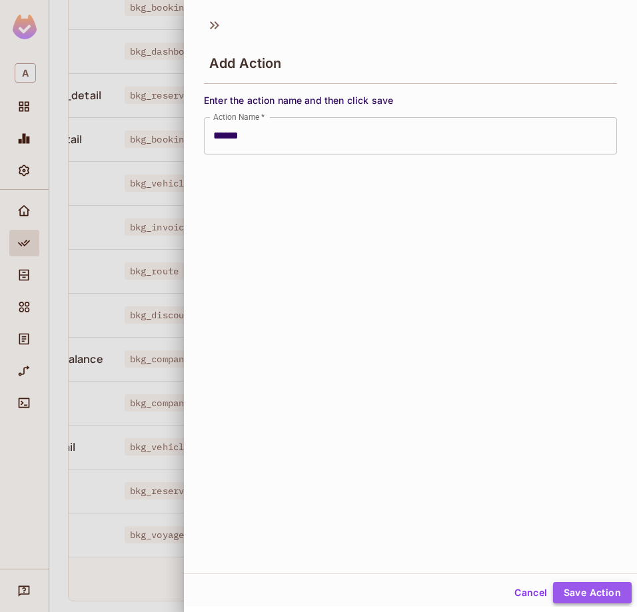
click at [577, 586] on button "Save Action" at bounding box center [592, 592] width 79 height 21
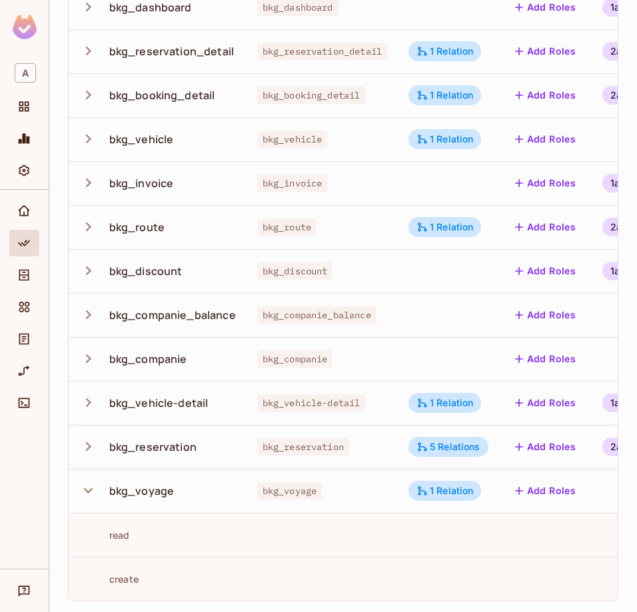
scroll to position [0, 0]
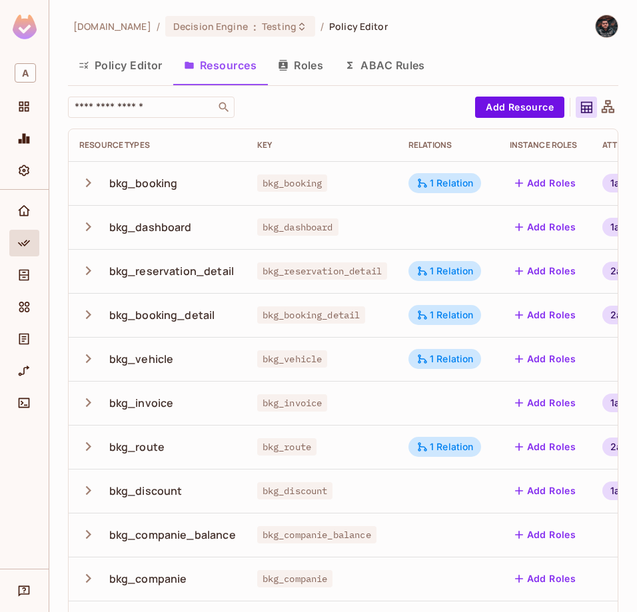
click at [136, 68] on button "Policy Editor" at bounding box center [120, 65] width 105 height 33
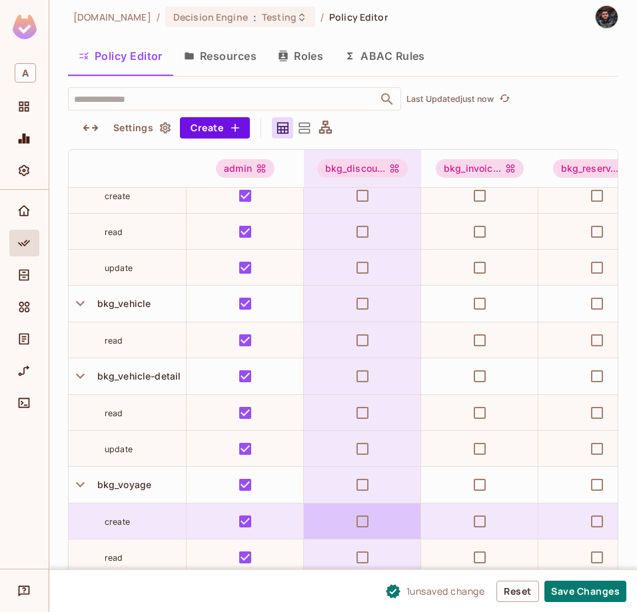
scroll to position [1023, 323]
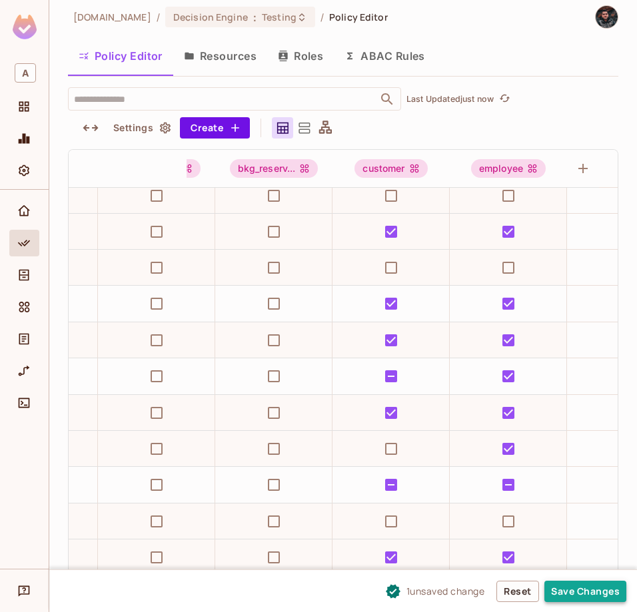
click at [593, 590] on button "Save Changes" at bounding box center [585, 591] width 82 height 21
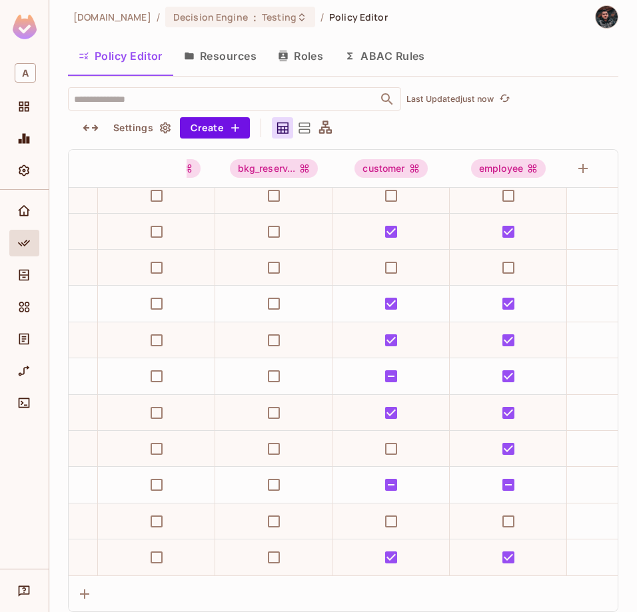
click at [324, 65] on button "Roles" at bounding box center [300, 55] width 67 height 33
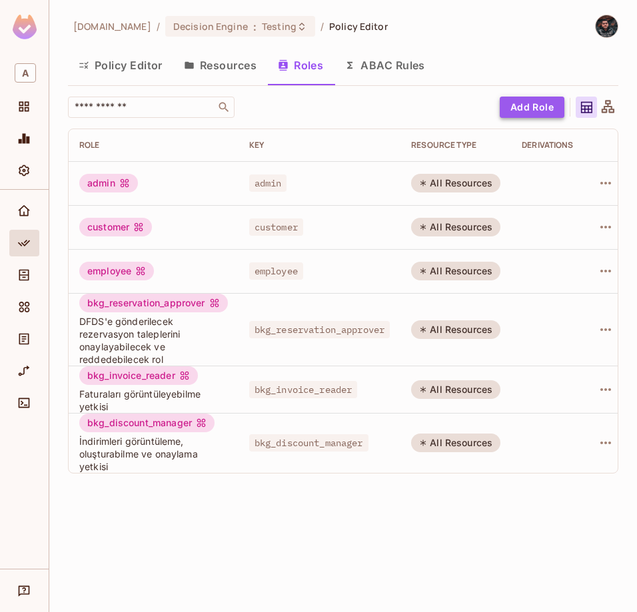
click at [538, 109] on button "Add Role" at bounding box center [531, 107] width 65 height 21
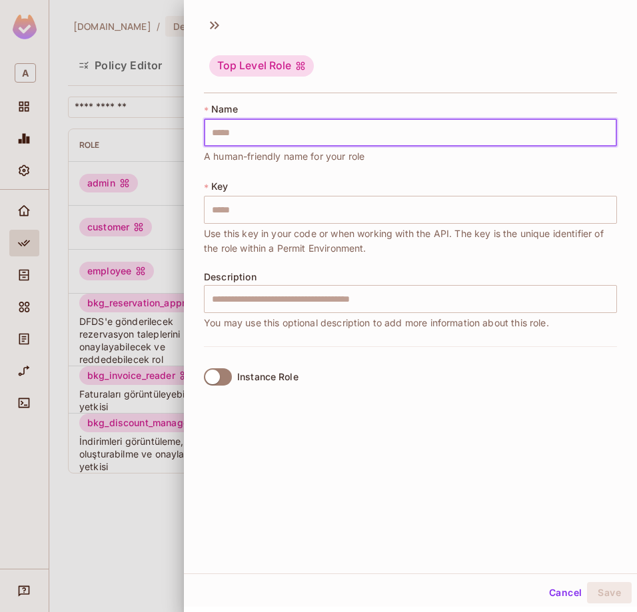
click at [432, 129] on input "text" at bounding box center [410, 133] width 413 height 28
type input "*"
type input "**"
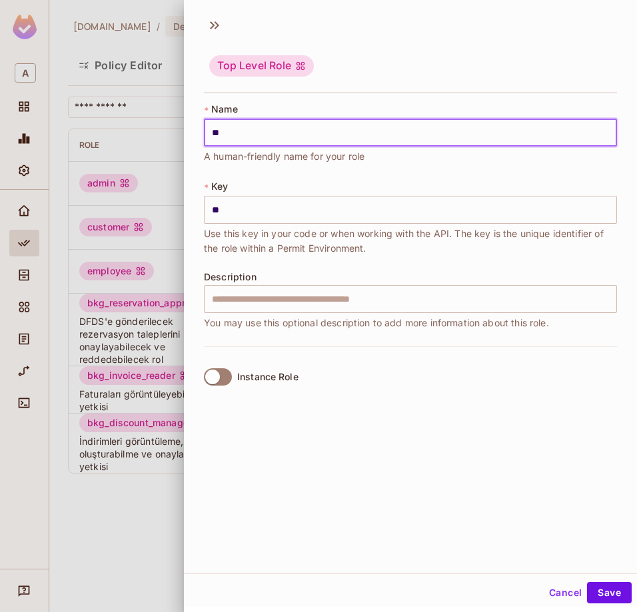
type input "***"
click at [374, 300] on input "text" at bounding box center [410, 299] width 413 height 28
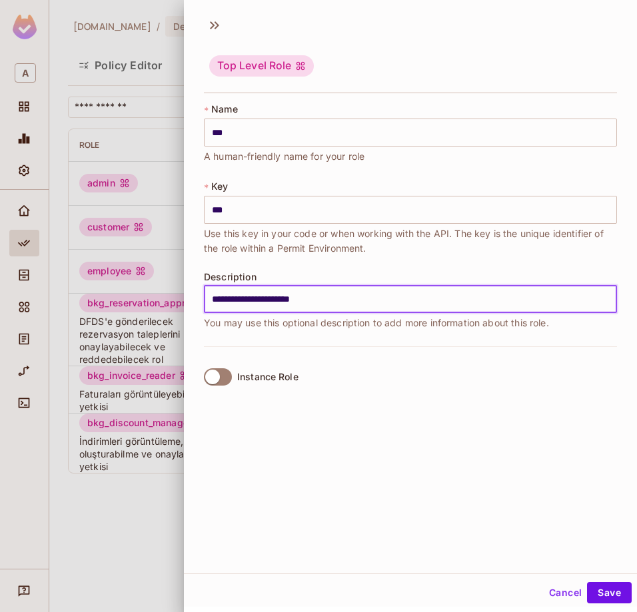
type input "**********"
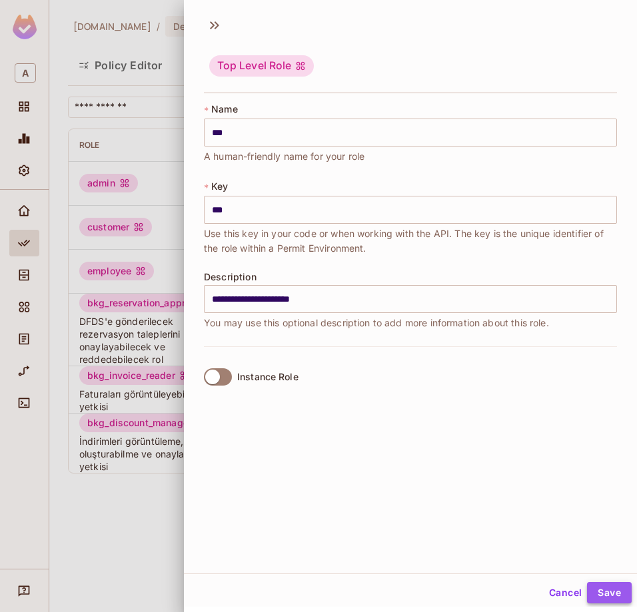
click at [605, 589] on button "Save" at bounding box center [609, 592] width 45 height 21
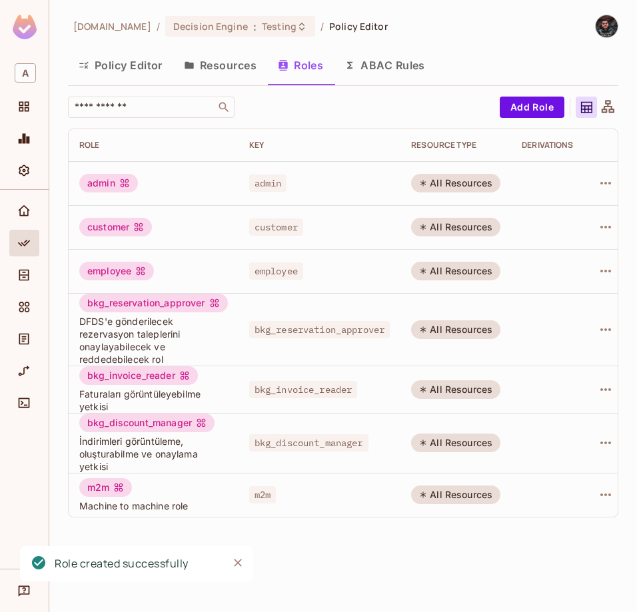
click at [126, 59] on button "Policy Editor" at bounding box center [120, 65] width 105 height 33
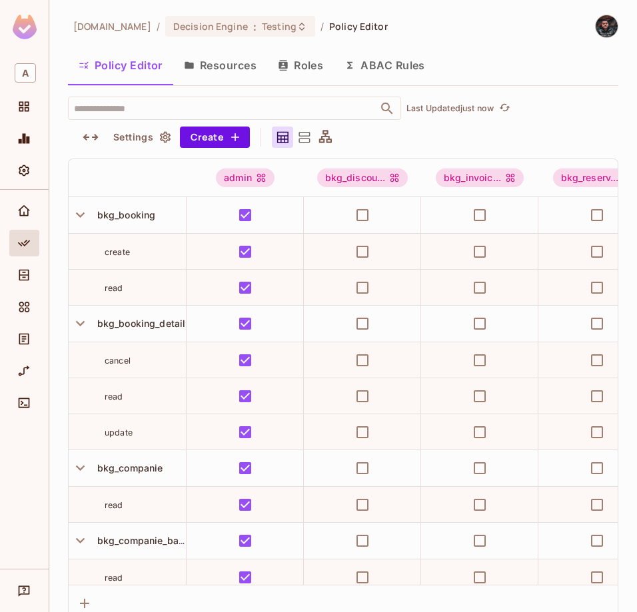
click at [570, 93] on div "abclojistik.com / Decision Engine : Testing / Policy Editor Policy Editor Resou…" at bounding box center [343, 318] width 550 height 607
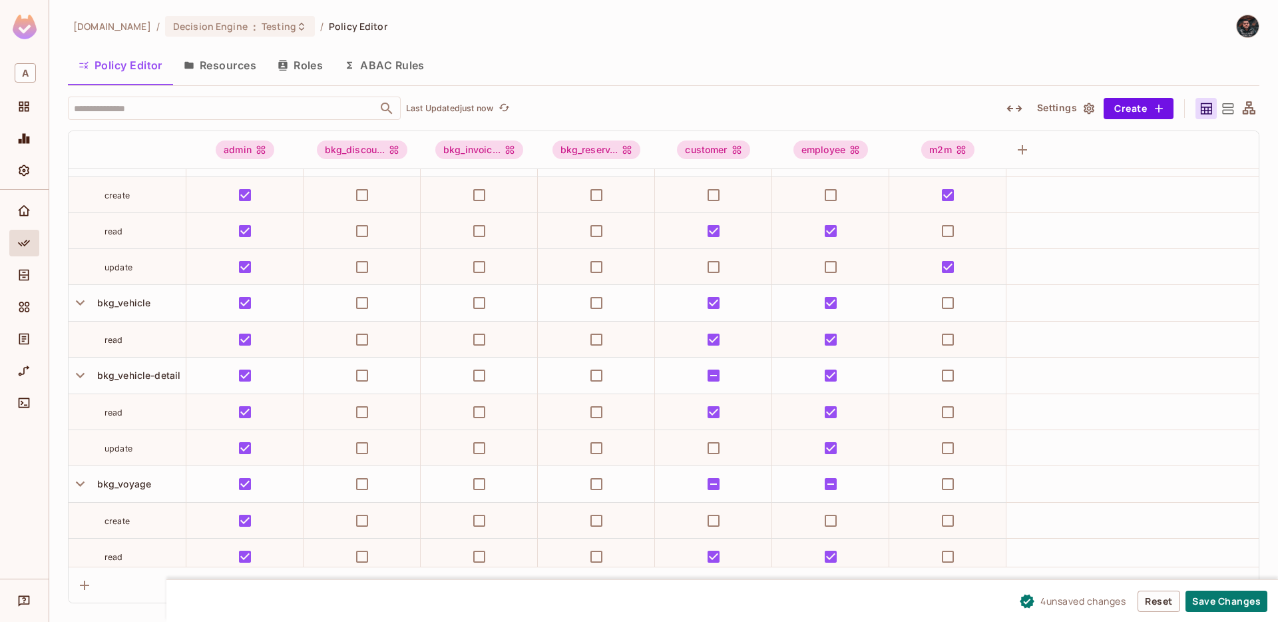
scroll to position [1013, 0]
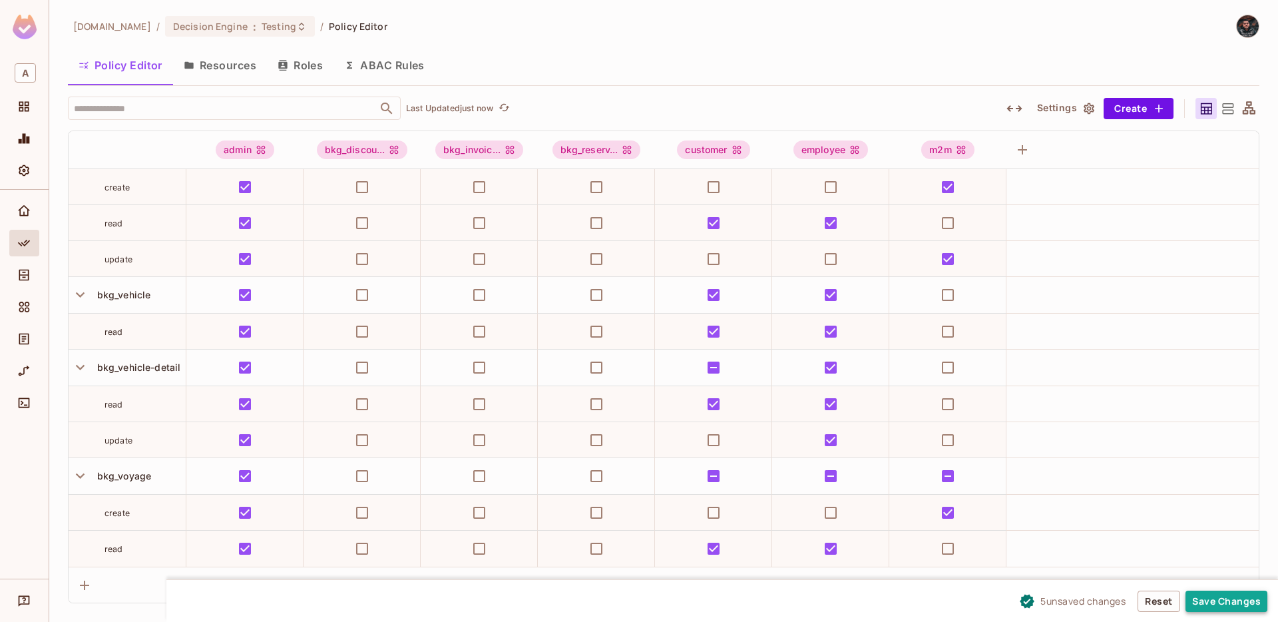
click at [636, 603] on button "Save Changes" at bounding box center [1227, 601] width 82 height 21
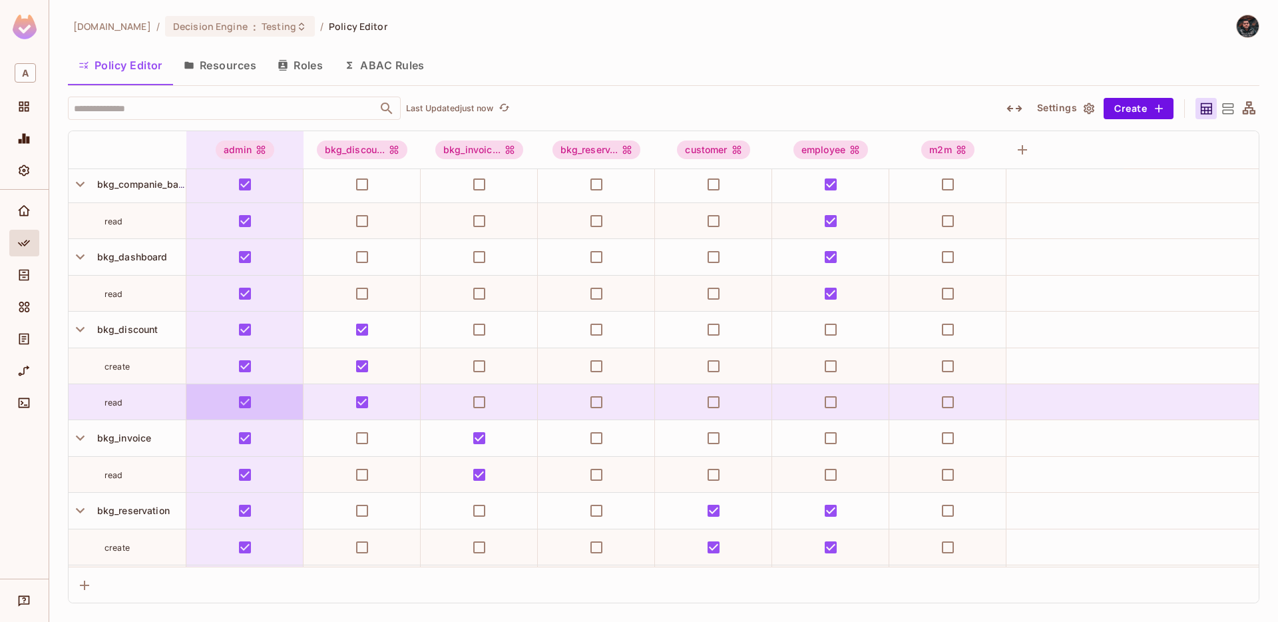
scroll to position [328, 0]
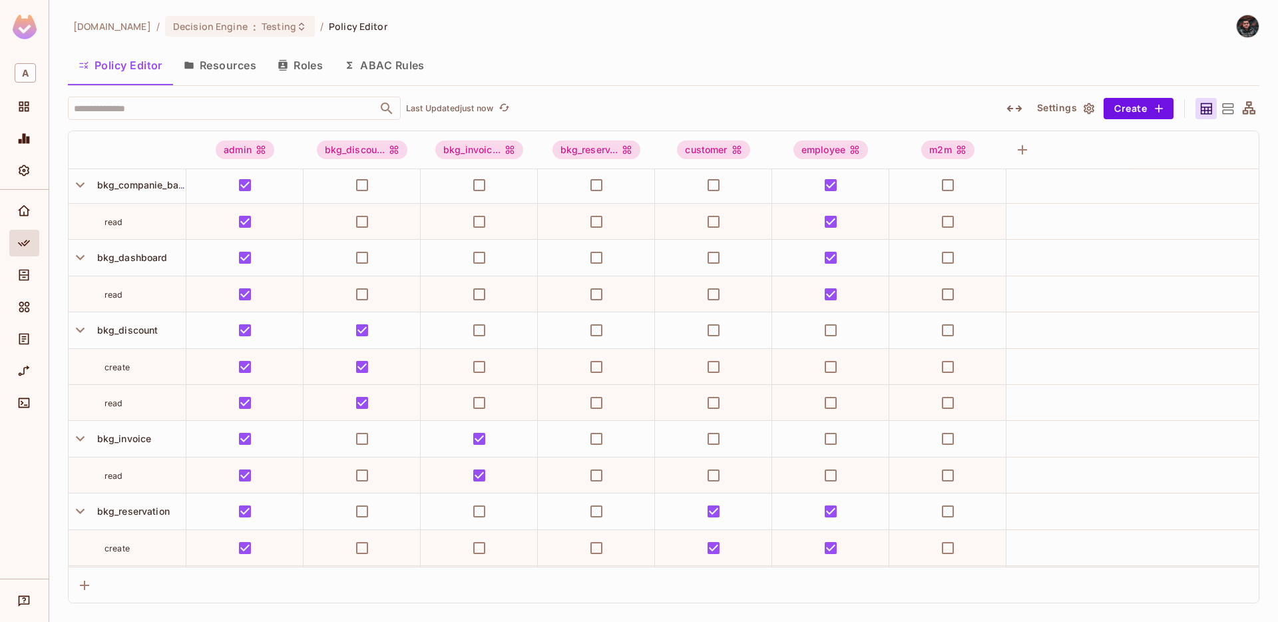
click at [283, 71] on button "Roles" at bounding box center [300, 65] width 67 height 33
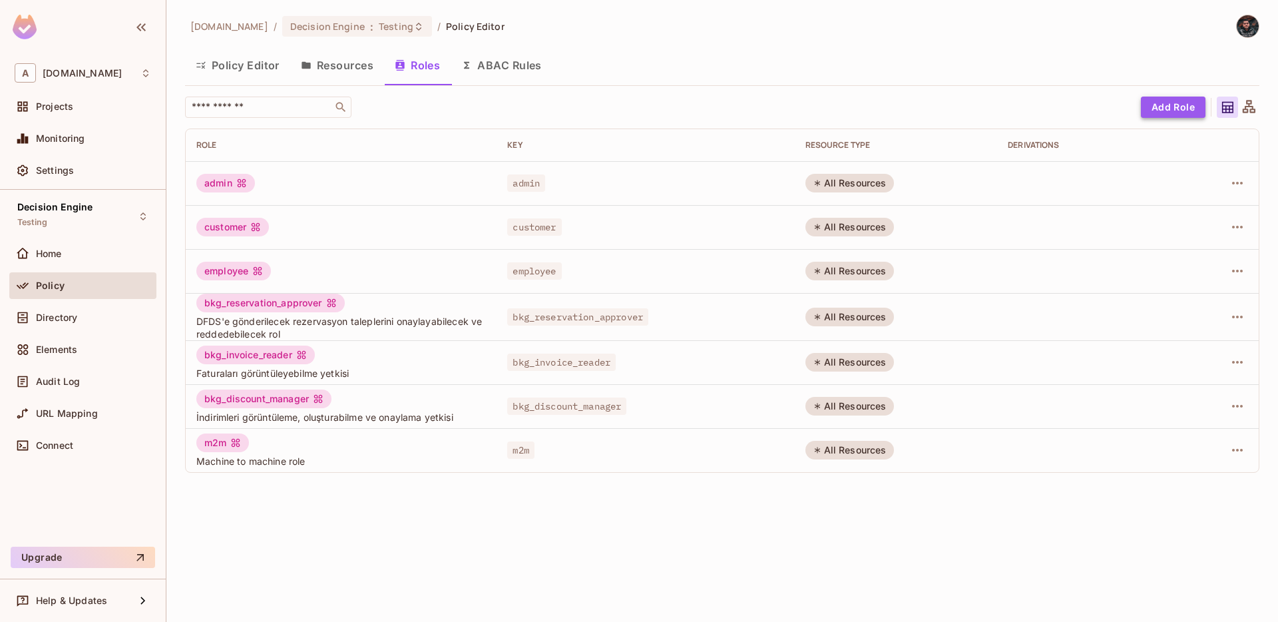
click at [636, 105] on button "Add Role" at bounding box center [1173, 107] width 65 height 21
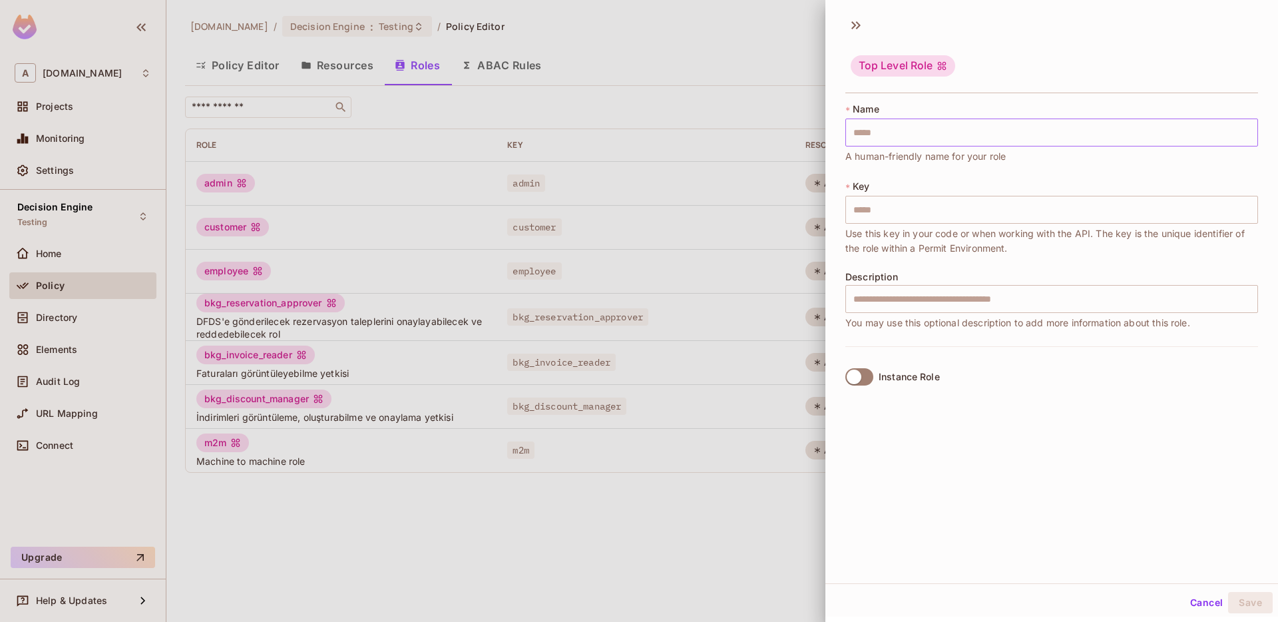
click at [636, 125] on input "text" at bounding box center [1052, 133] width 413 height 28
type input "*"
type input "**"
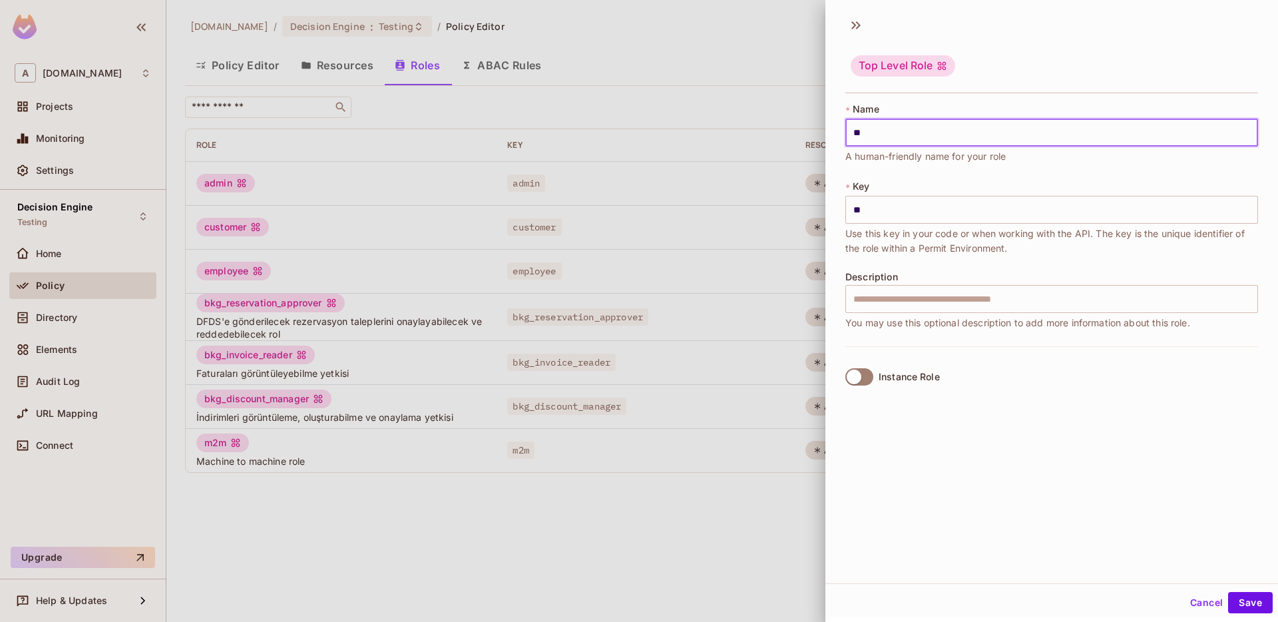
type input "***"
type input "****"
type input "*****"
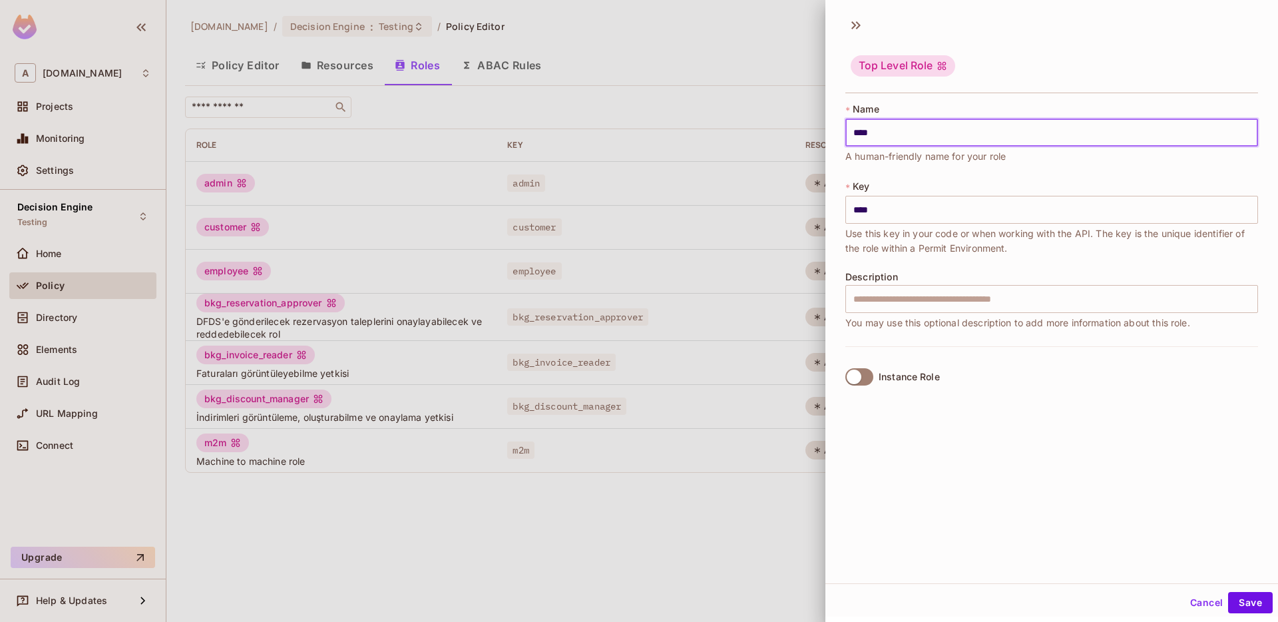
type input "*****"
type input "******"
type input "*******"
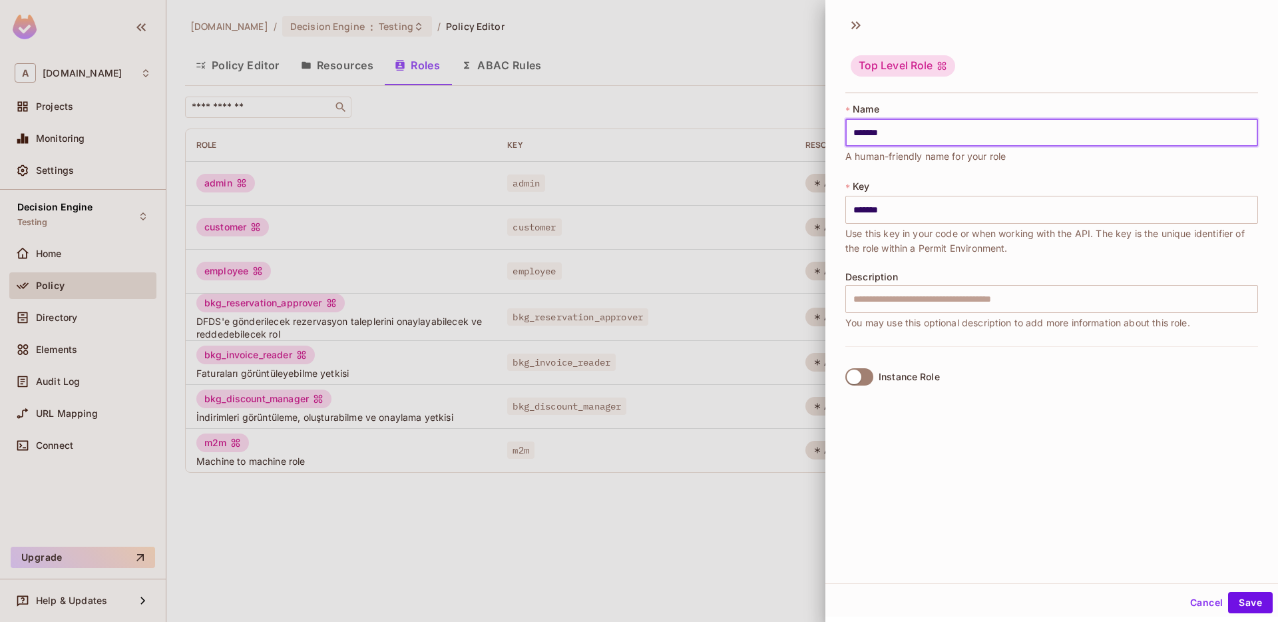
type input "********"
type input "*********"
type input "**********"
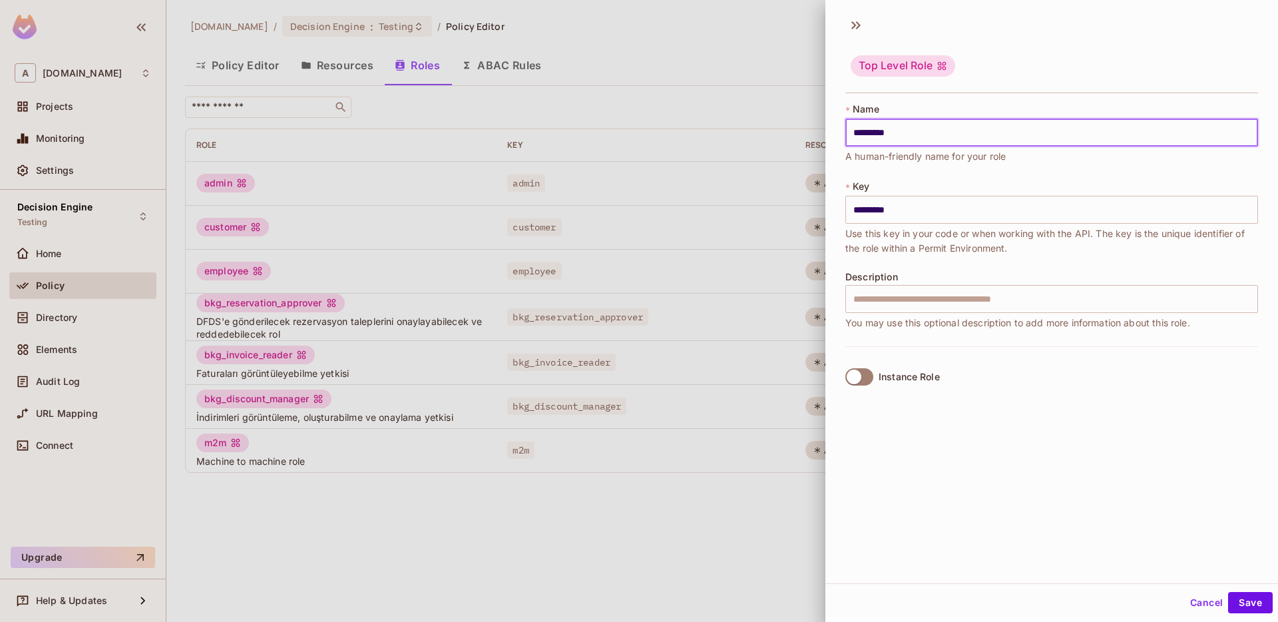
type input "**********"
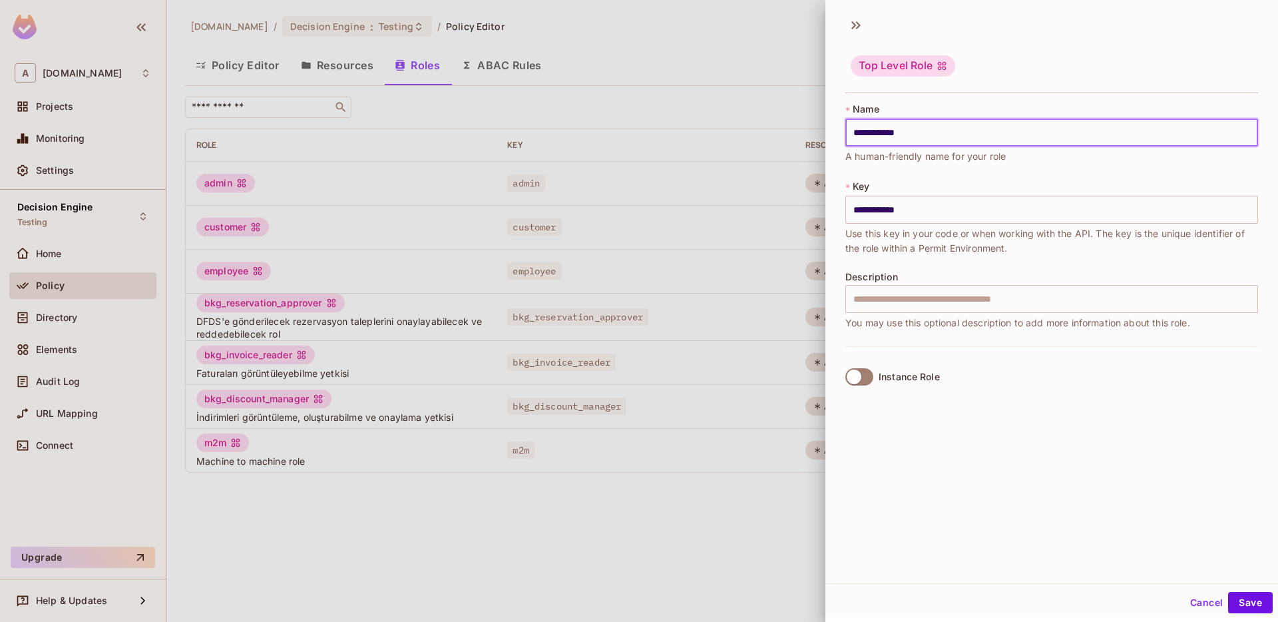
type input "**********"
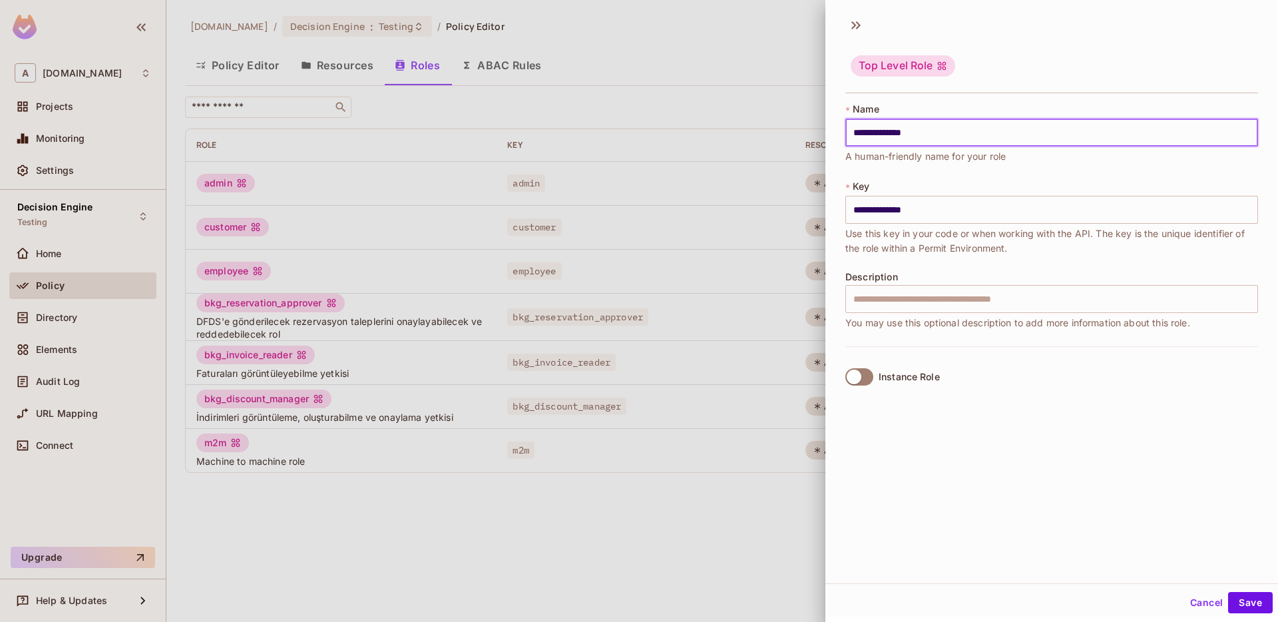
type input "**********"
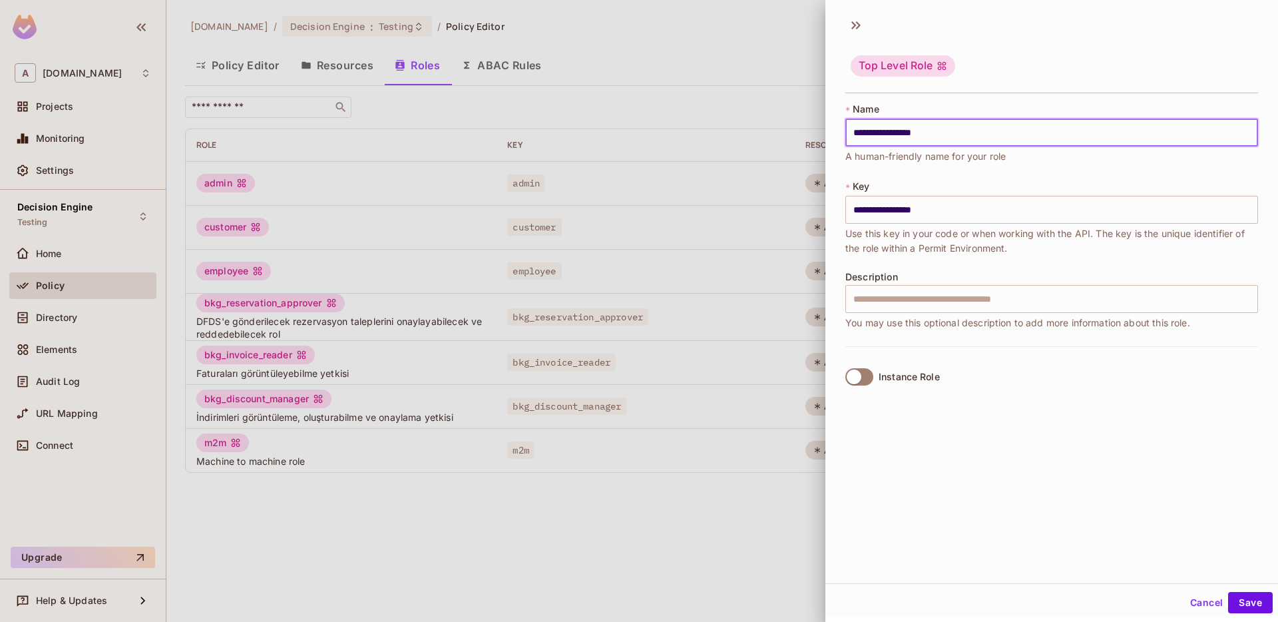
type input "**********"
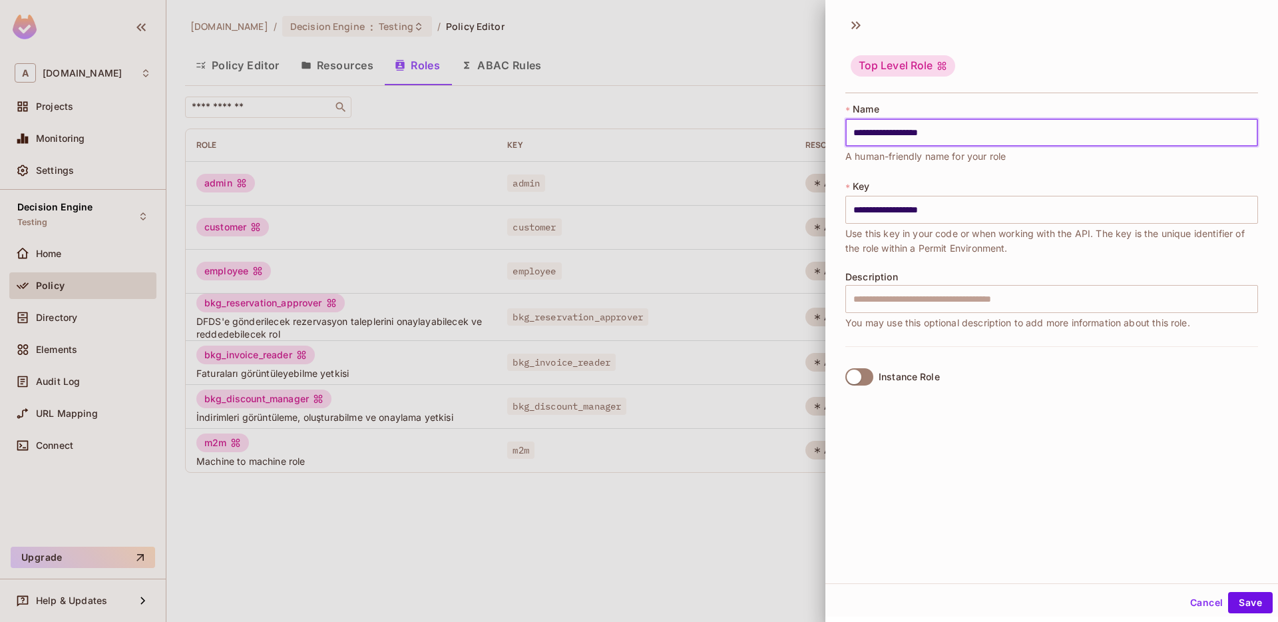
type input "**********"
click at [636, 298] on input "text" at bounding box center [1052, 299] width 413 height 28
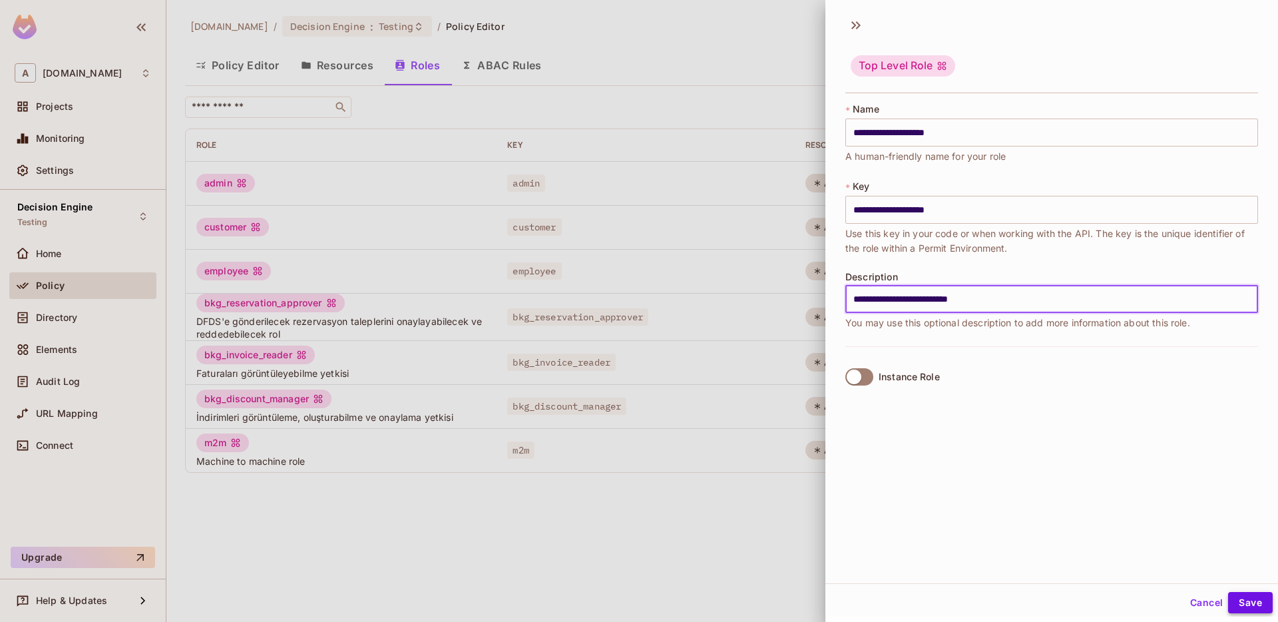
type input "**********"
click at [636, 597] on button "Save" at bounding box center [1251, 602] width 45 height 21
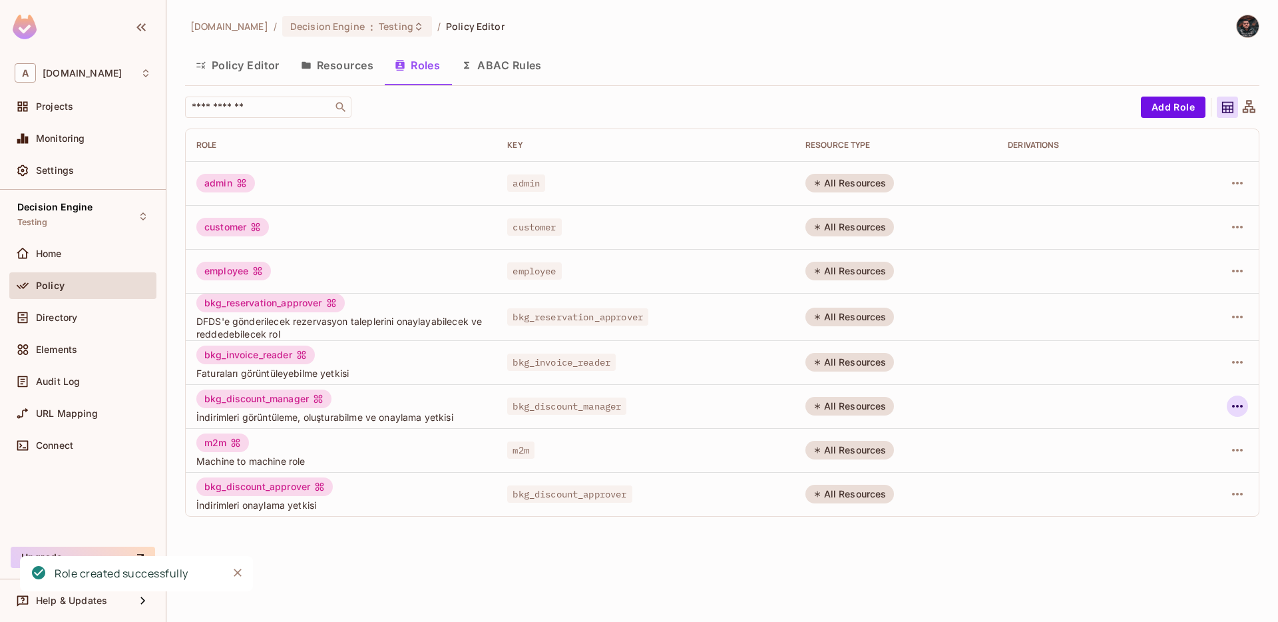
click at [636, 411] on icon "button" at bounding box center [1238, 406] width 16 height 16
click at [636, 437] on div "Edit Role" at bounding box center [1179, 436] width 40 height 13
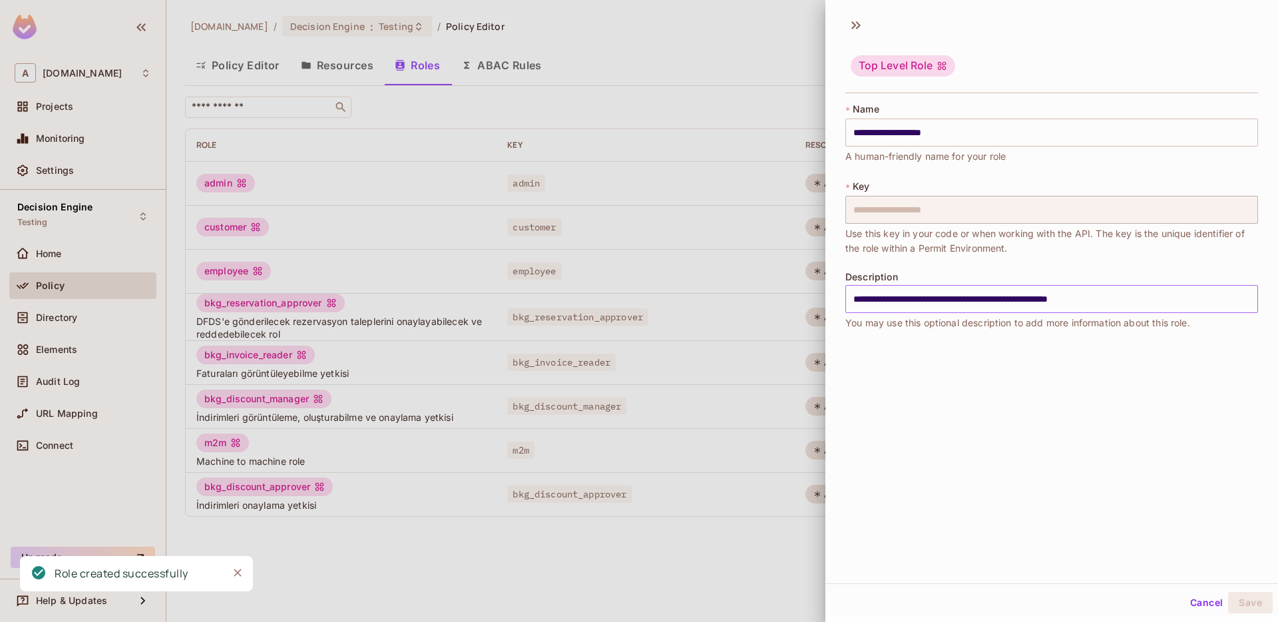
click at [636, 295] on input "**********" at bounding box center [1052, 299] width 413 height 28
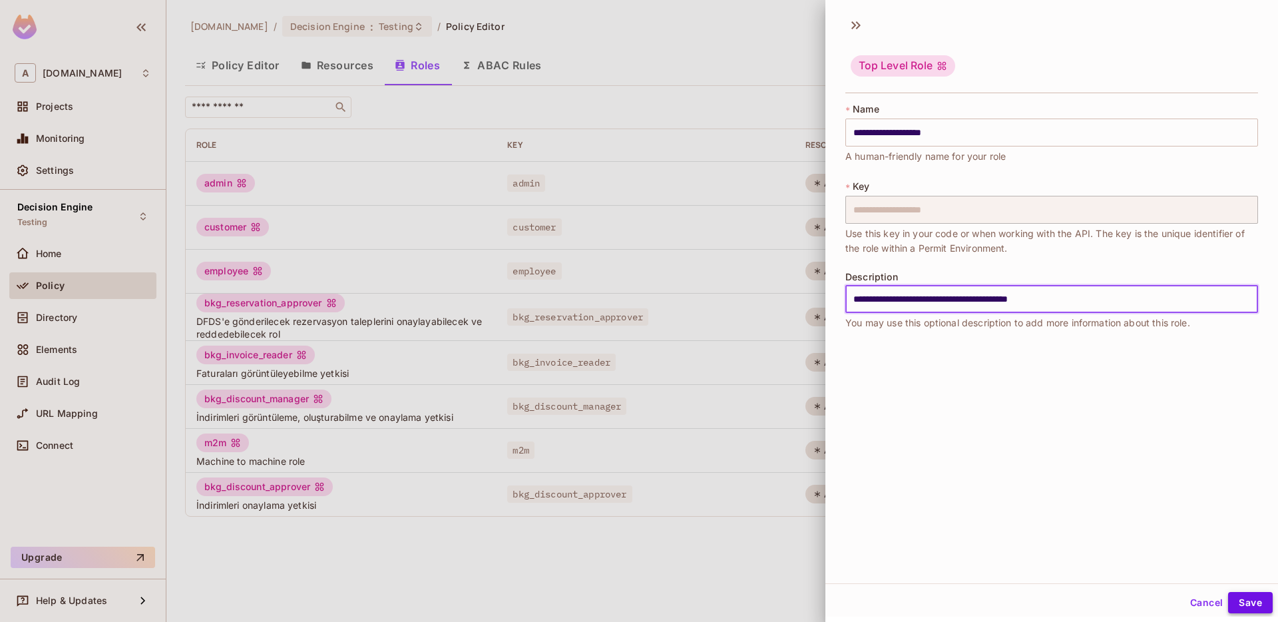
type input "**********"
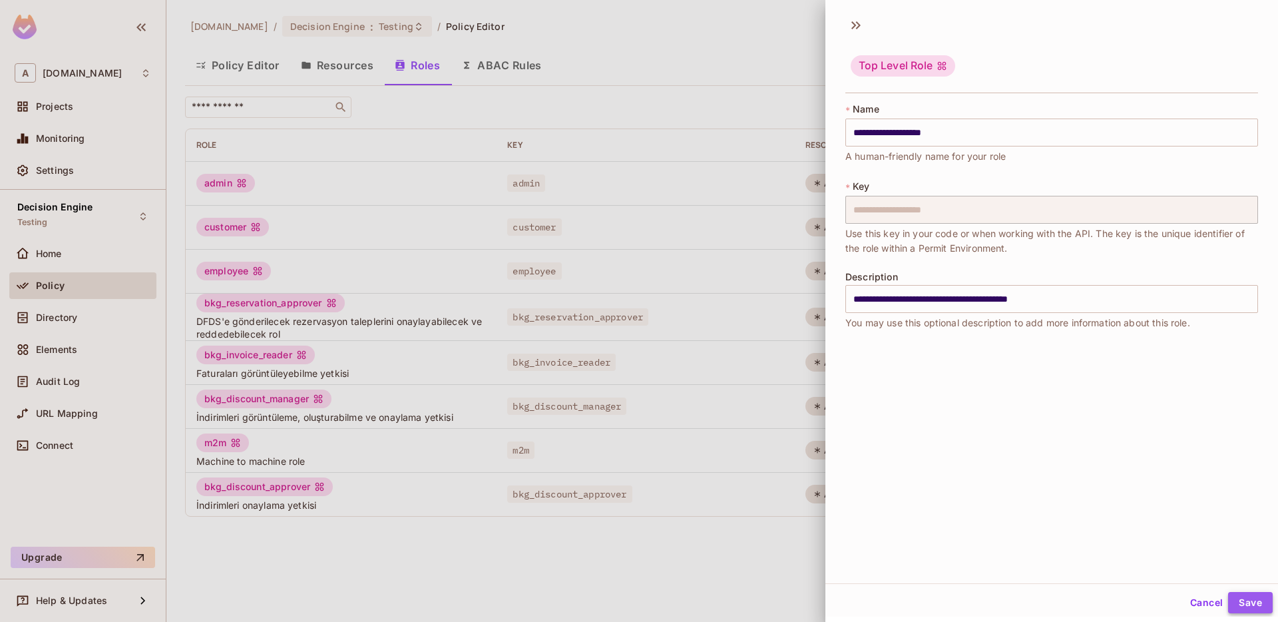
click at [636, 594] on button "Save" at bounding box center [1251, 602] width 45 height 21
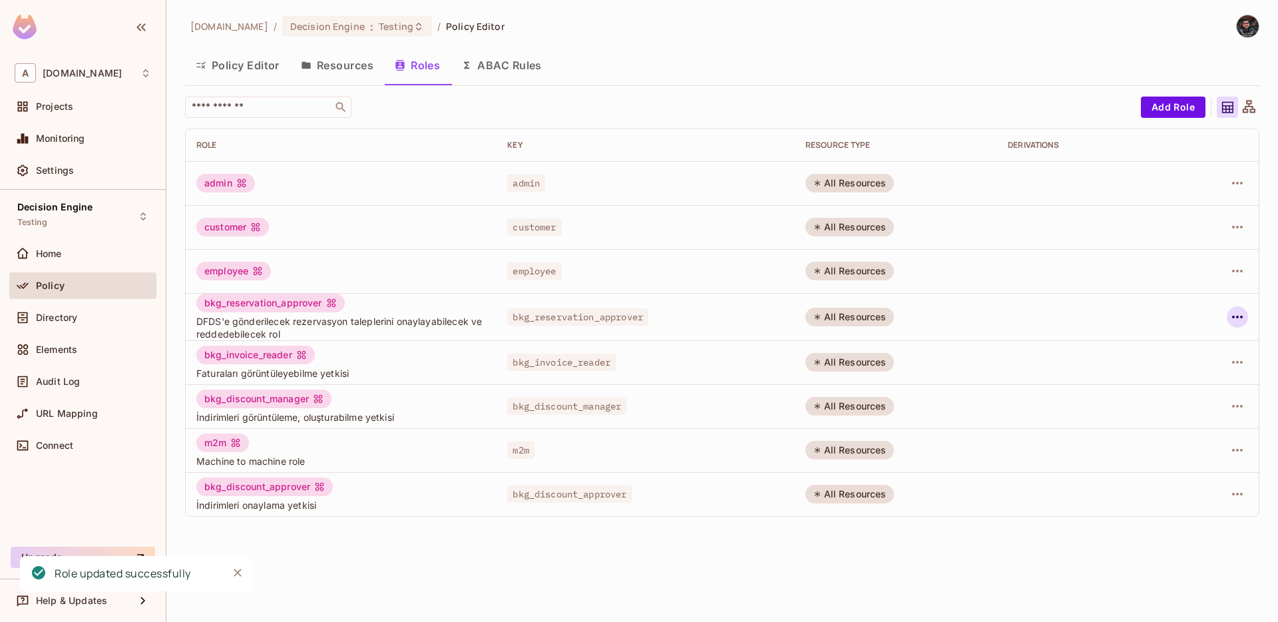
click at [636, 318] on icon "button" at bounding box center [1238, 317] width 16 height 16
click at [636, 350] on div "Edit Role" at bounding box center [1179, 347] width 40 height 13
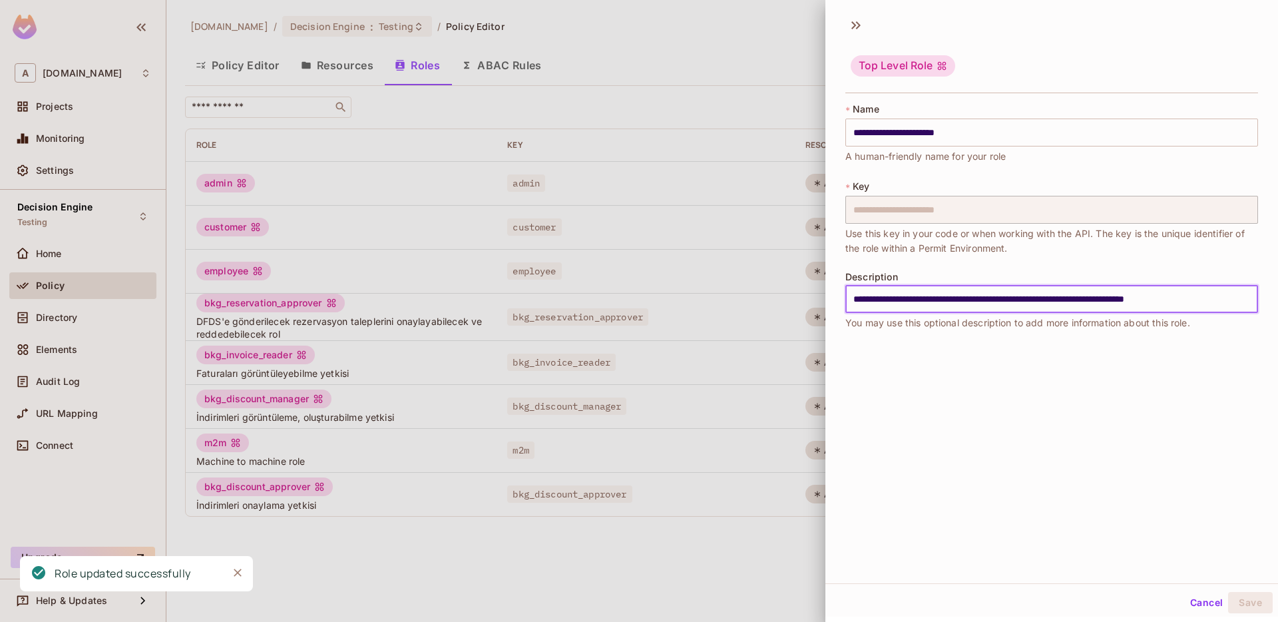
click at [636, 299] on input "**********" at bounding box center [1052, 299] width 413 height 28
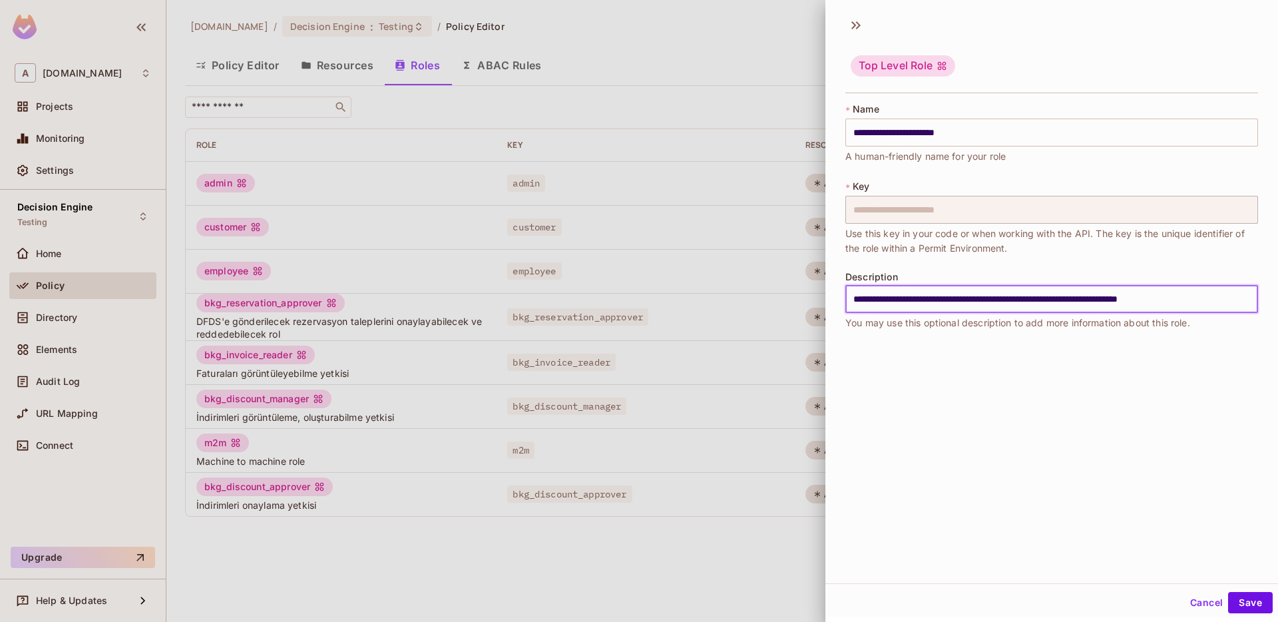
drag, startPoint x: 1223, startPoint y: 303, endPoint x: 1197, endPoint y: 303, distance: 26.0
click at [636, 303] on input "**********" at bounding box center [1052, 299] width 413 height 28
type input "**********"
click at [636, 601] on button "Save" at bounding box center [1251, 602] width 45 height 21
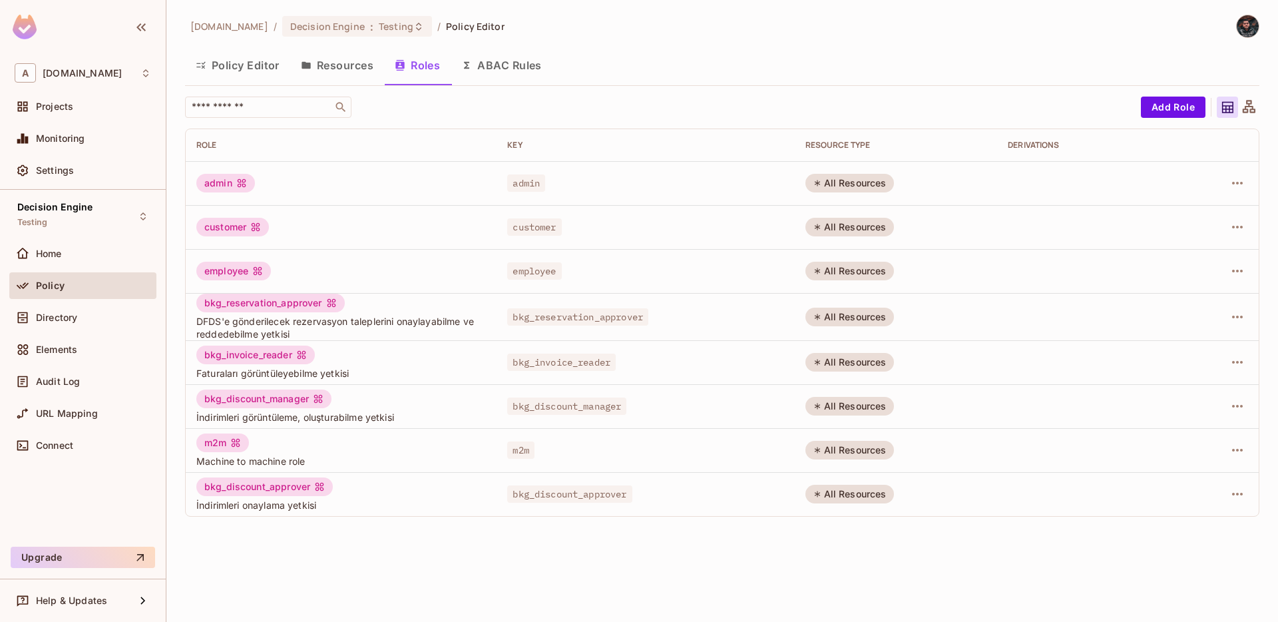
click at [251, 66] on button "Policy Editor" at bounding box center [237, 65] width 105 height 33
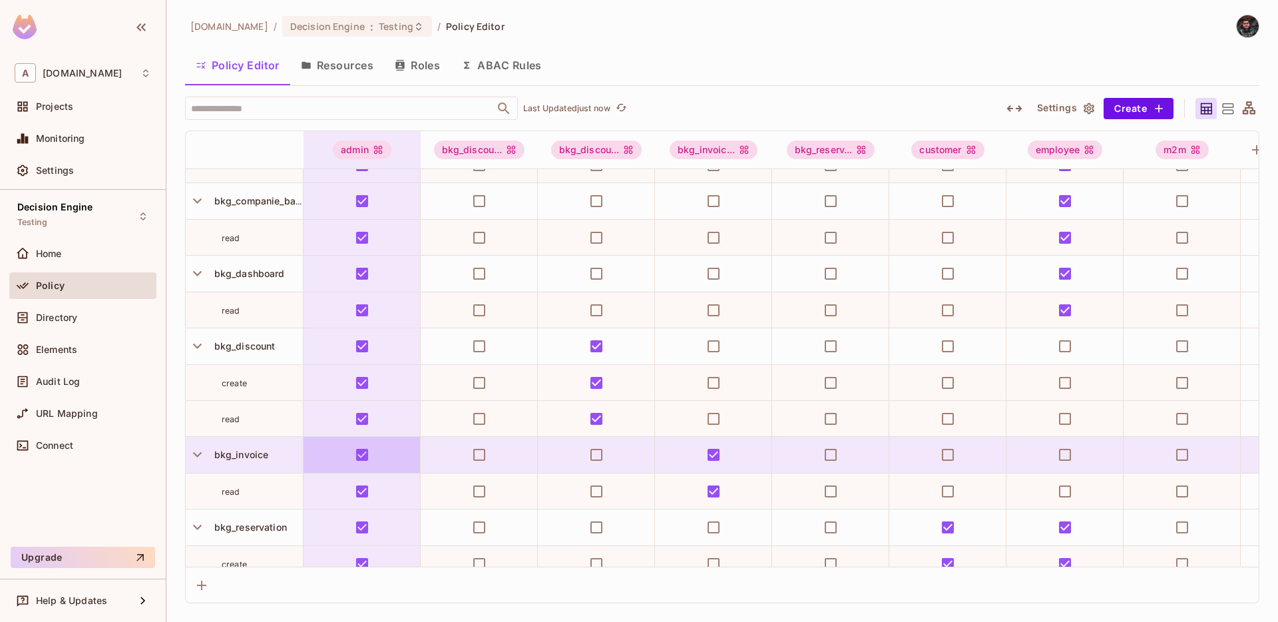
scroll to position [310, 0]
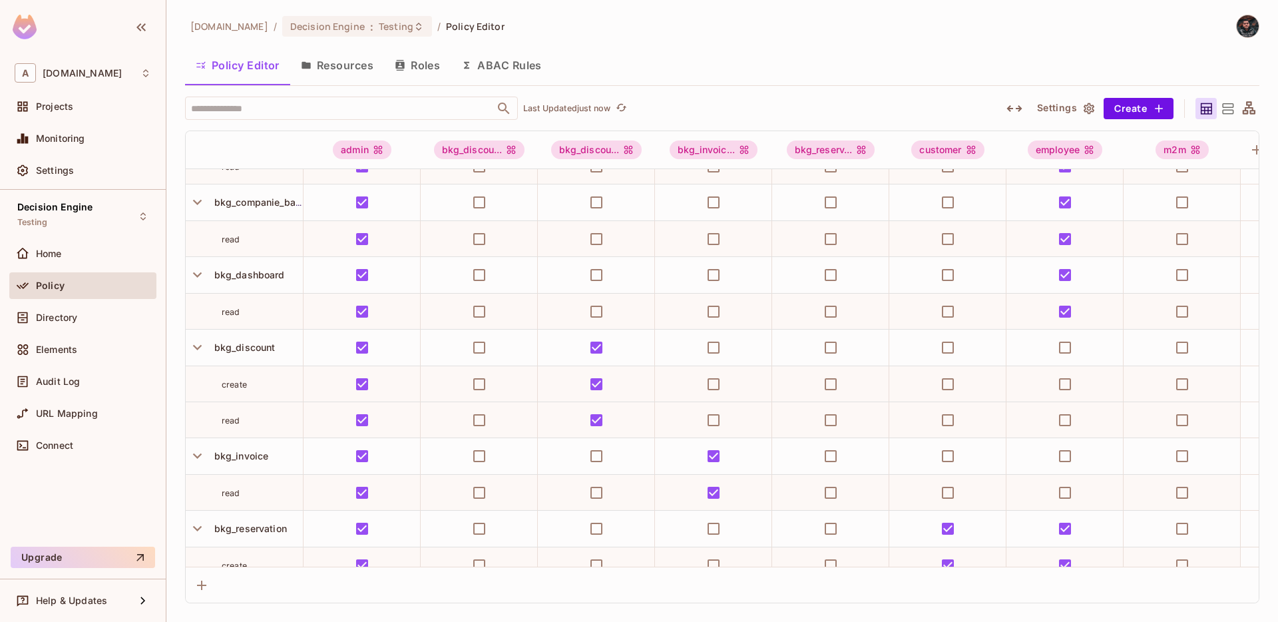
click at [356, 69] on button "Resources" at bounding box center [337, 65] width 94 height 33
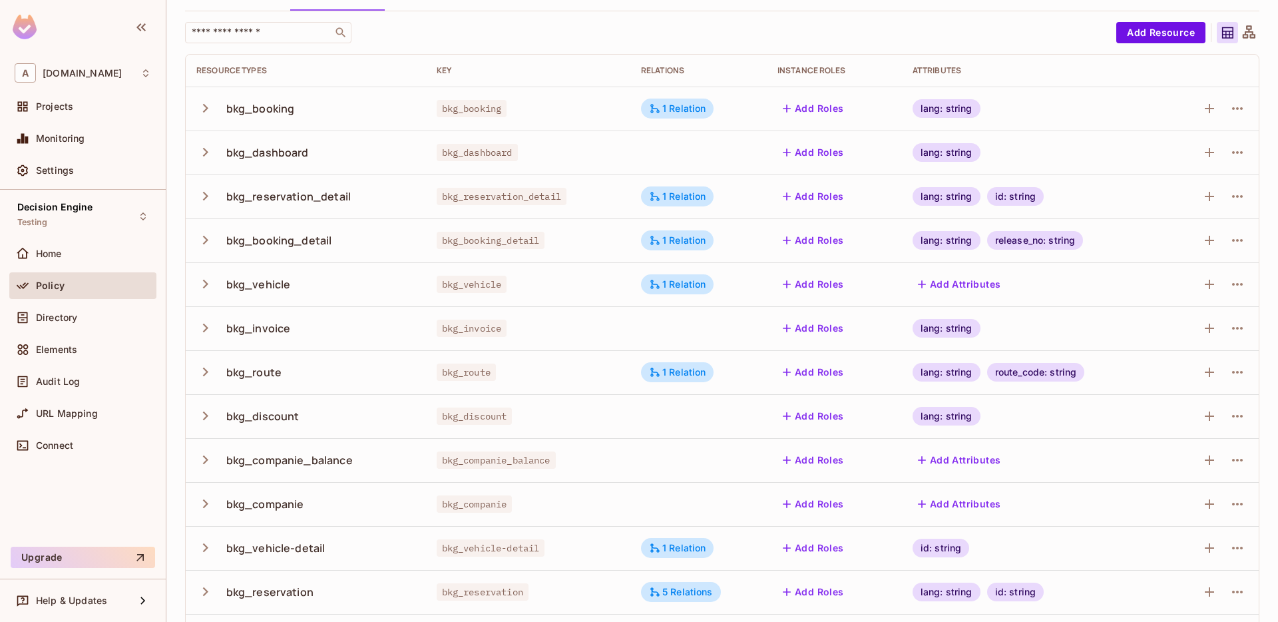
scroll to position [122, 0]
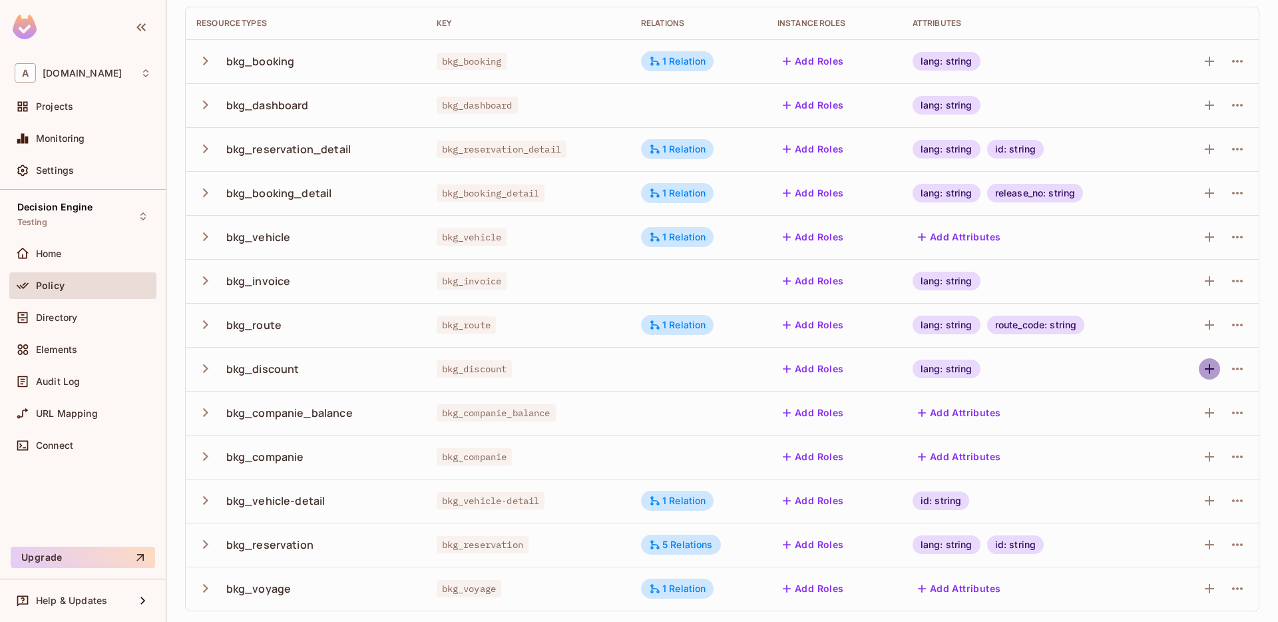
click at [636, 372] on icon "button" at bounding box center [1210, 369] width 16 height 16
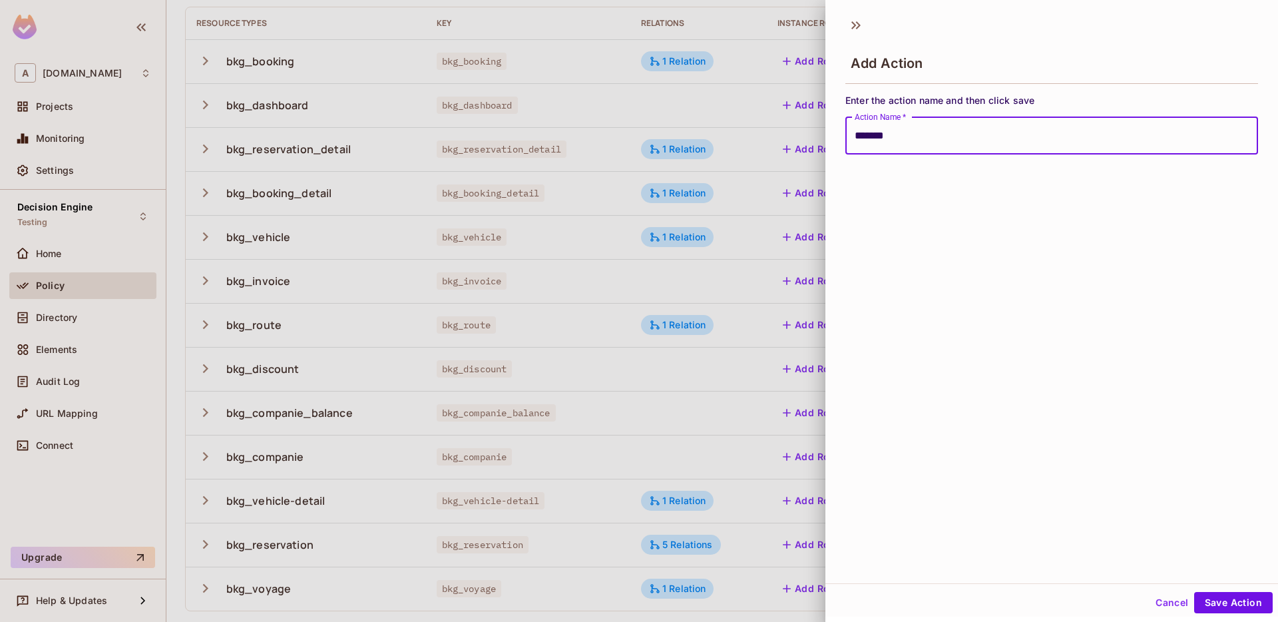
type input "*******"
click at [636, 592] on button "Save Action" at bounding box center [1234, 602] width 79 height 21
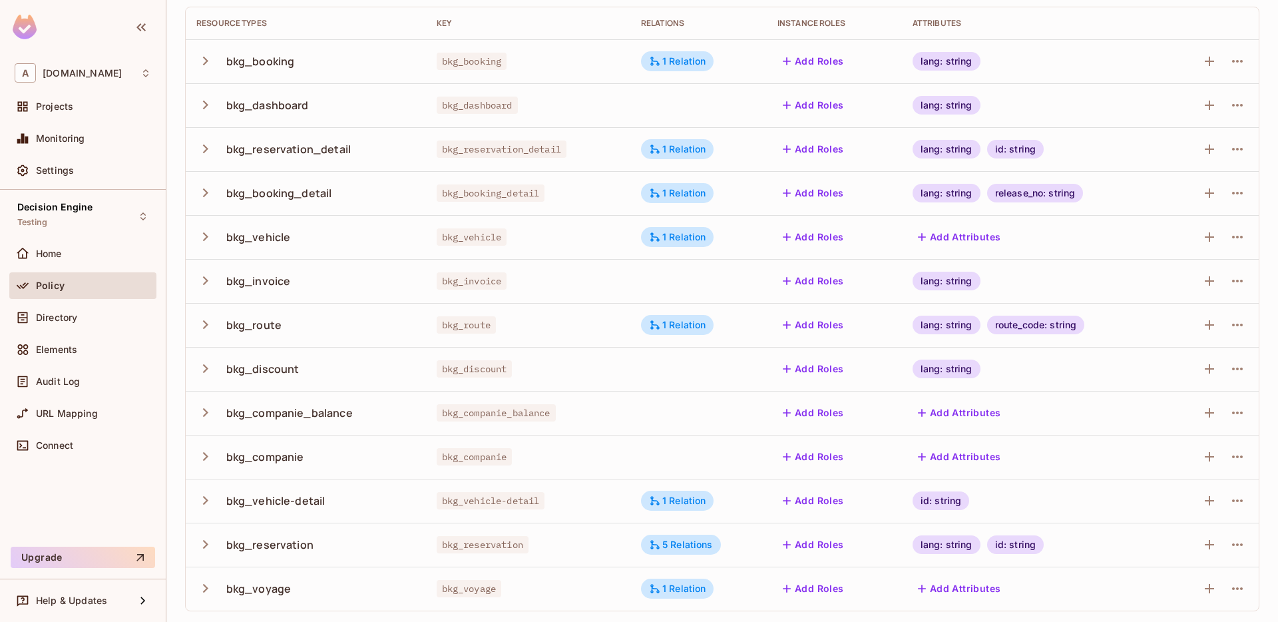
scroll to position [0, 0]
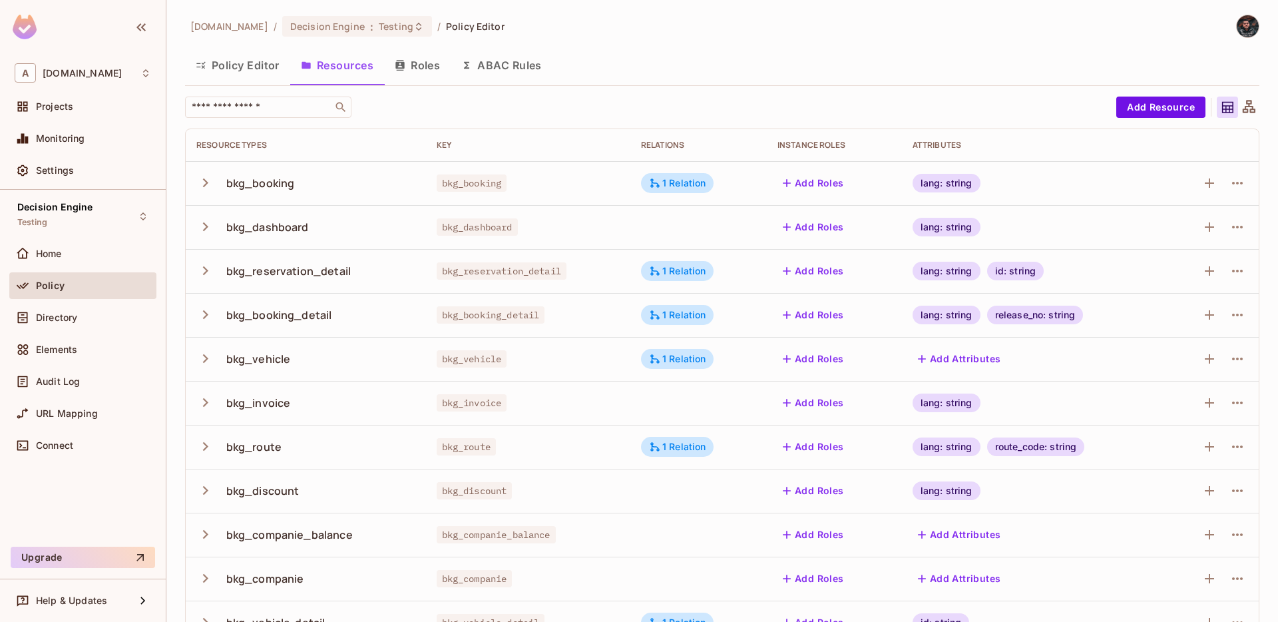
click at [242, 61] on button "Policy Editor" at bounding box center [237, 65] width 105 height 33
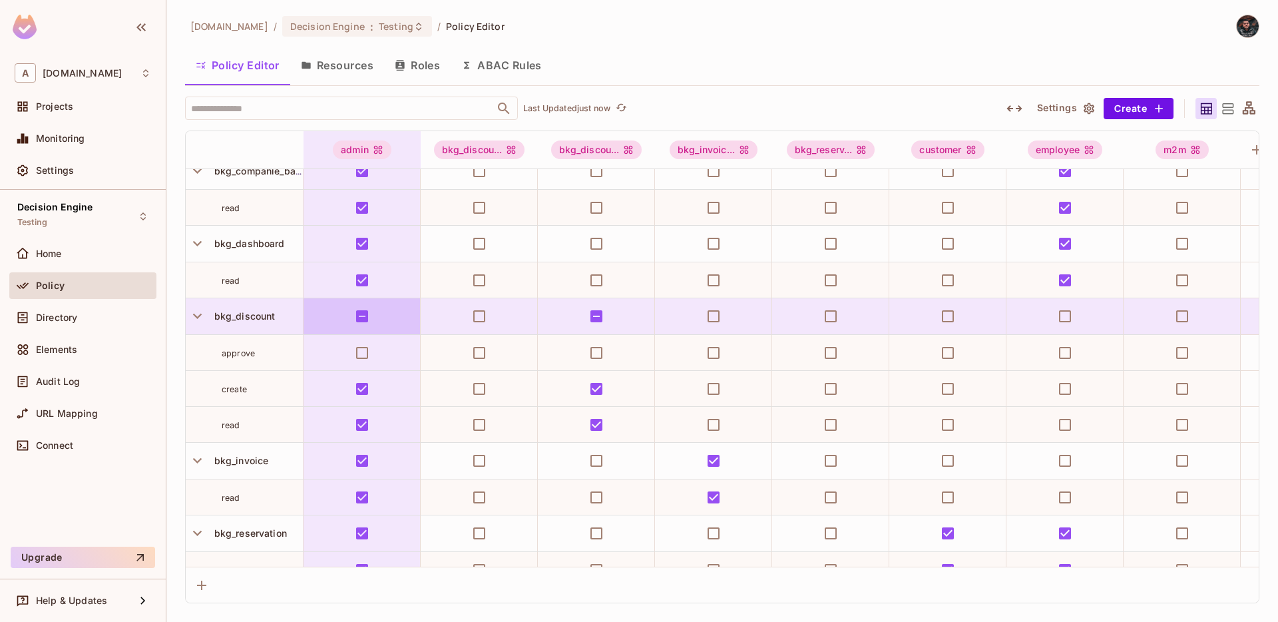
scroll to position [344, 0]
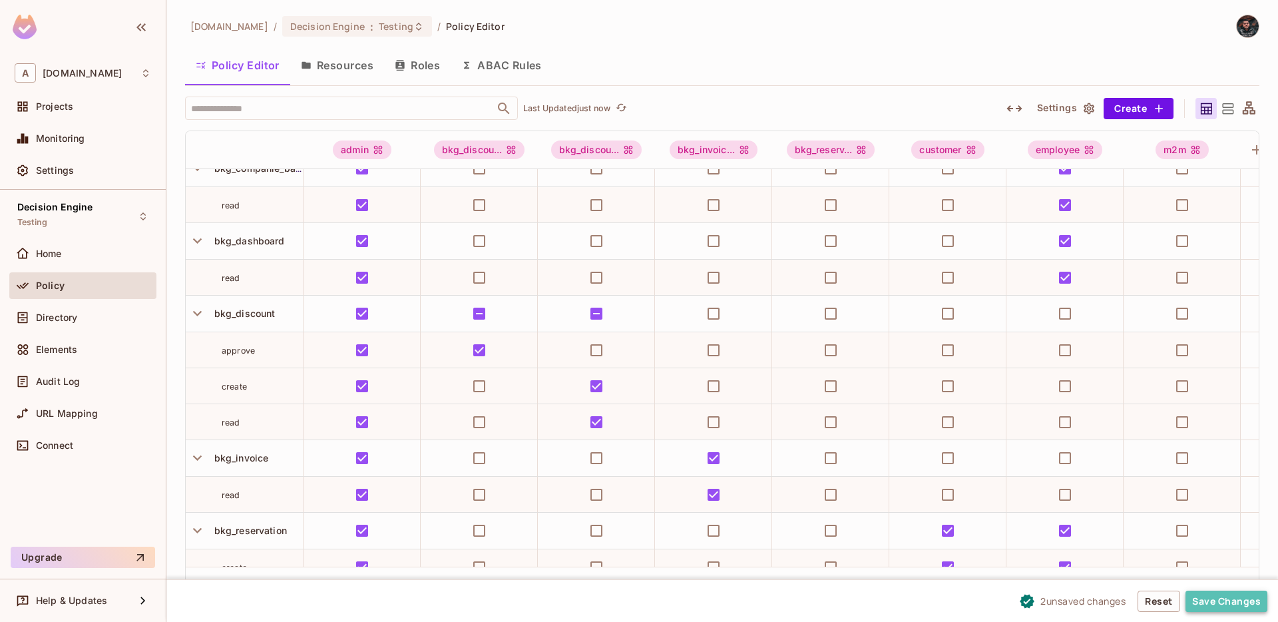
click at [636, 601] on button "Save Changes" at bounding box center [1227, 601] width 82 height 21
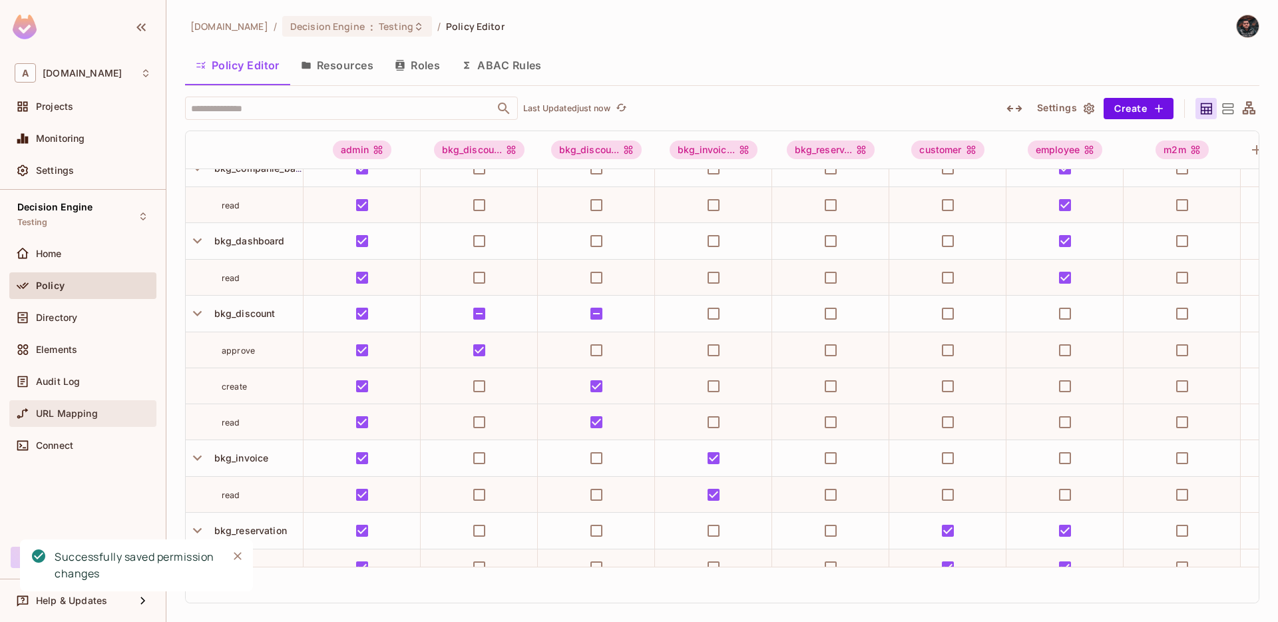
click at [72, 413] on span "URL Mapping" at bounding box center [67, 413] width 62 height 11
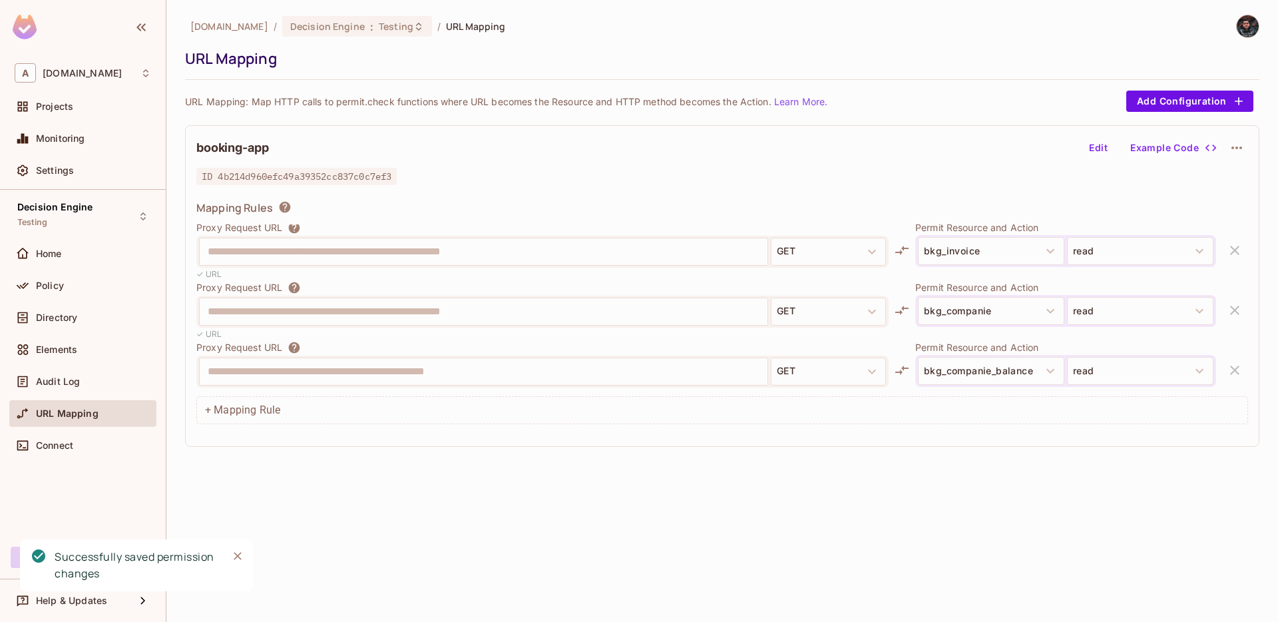
scroll to position [1631, 0]
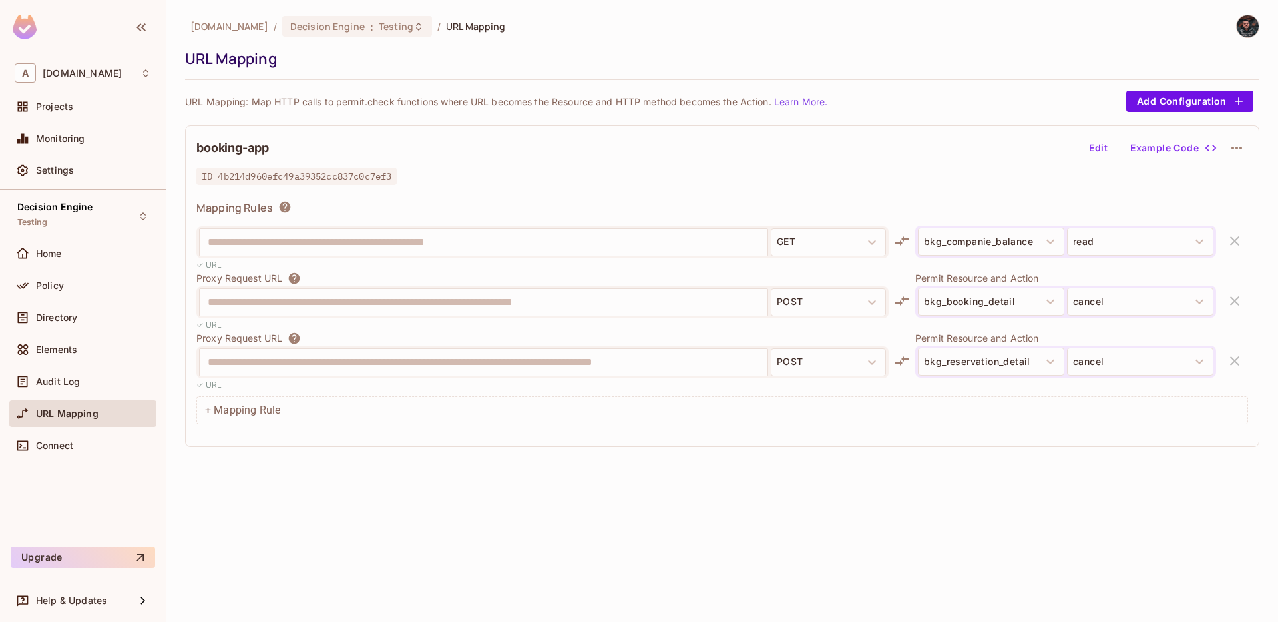
click at [636, 153] on button "Edit" at bounding box center [1098, 147] width 43 height 21
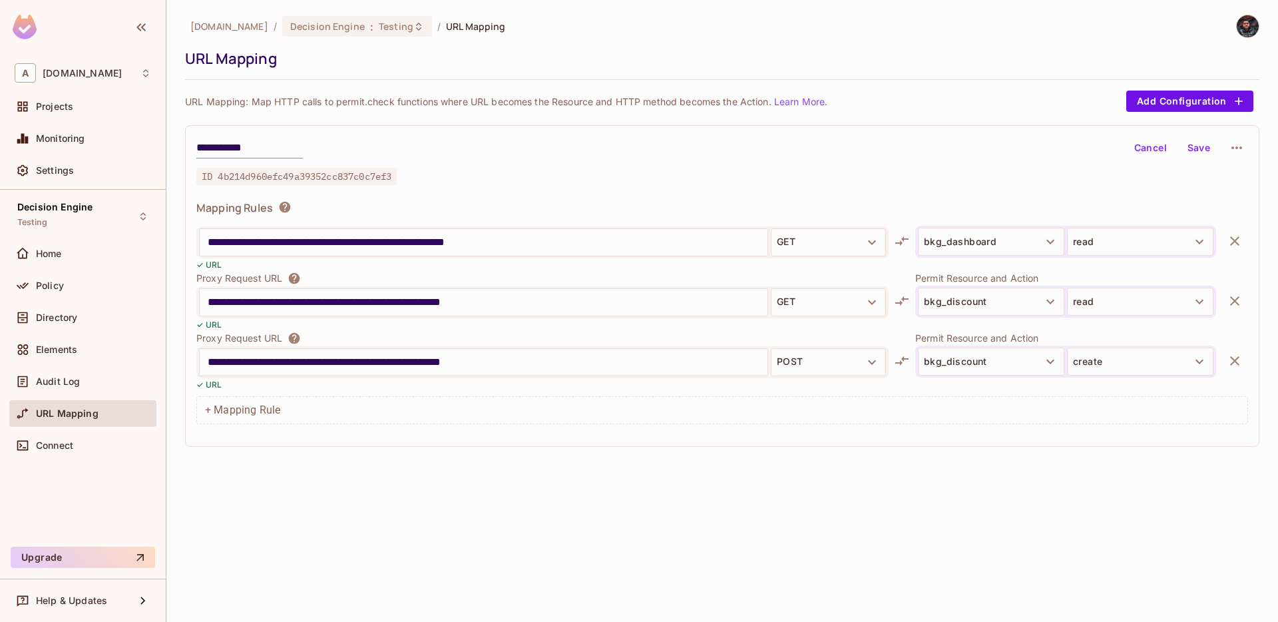
scroll to position [252, 0]
click at [625, 291] on div "**********" at bounding box center [484, 303] width 568 height 27
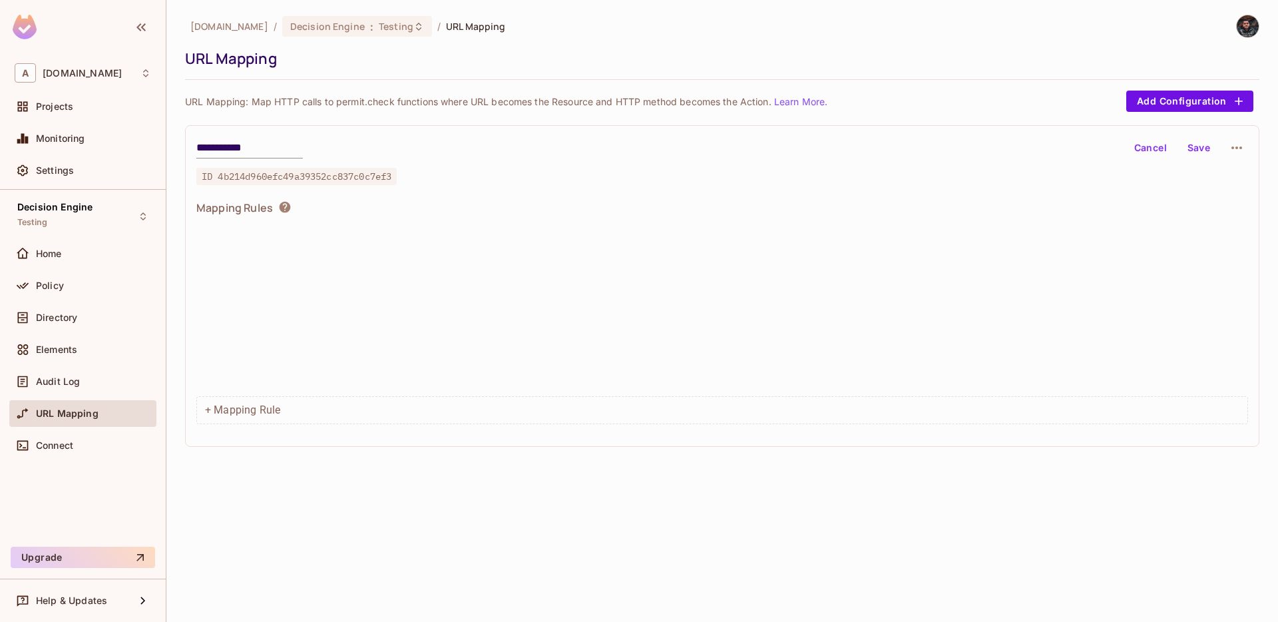
scroll to position [1631, 0]
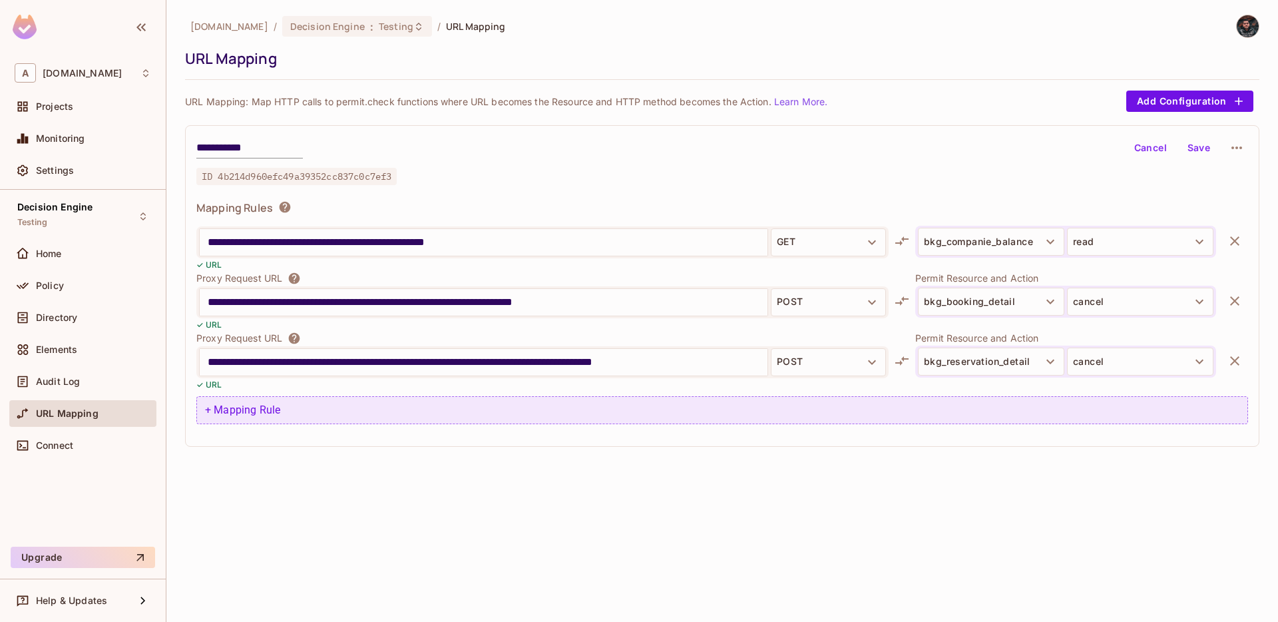
click at [517, 404] on div "+ Mapping Rule" at bounding box center [722, 410] width 1052 height 28
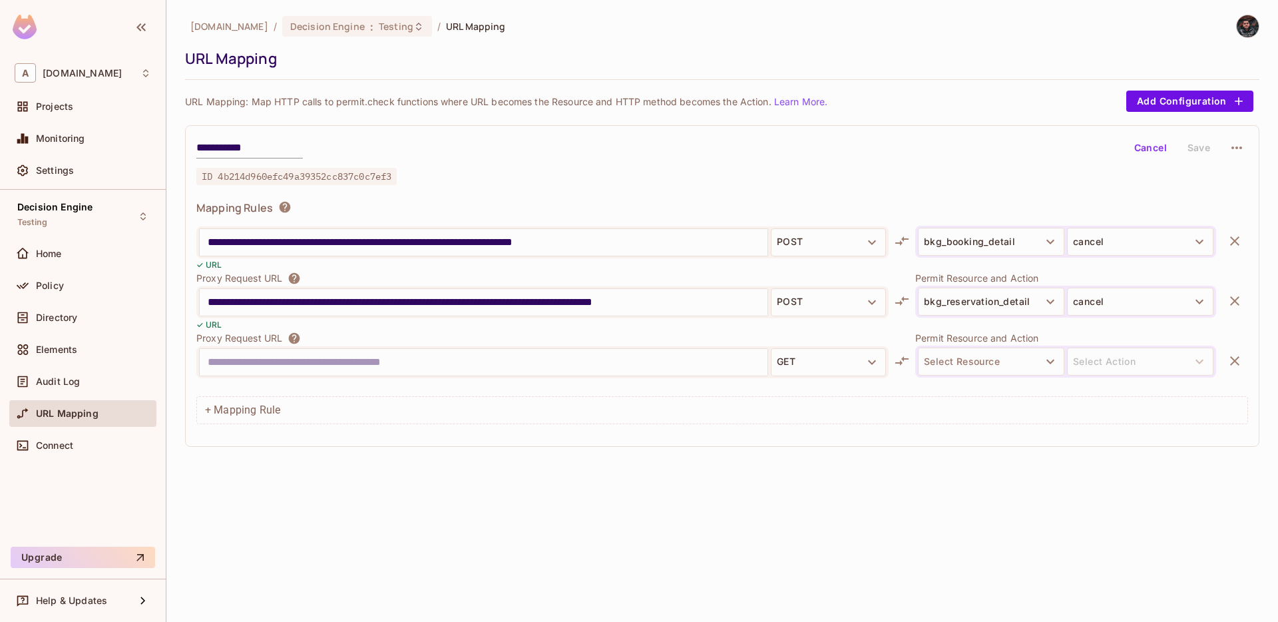
click at [503, 359] on input "text" at bounding box center [484, 362] width 552 height 21
type input "**********"
click at [636, 360] on button "GET" at bounding box center [828, 362] width 115 height 28
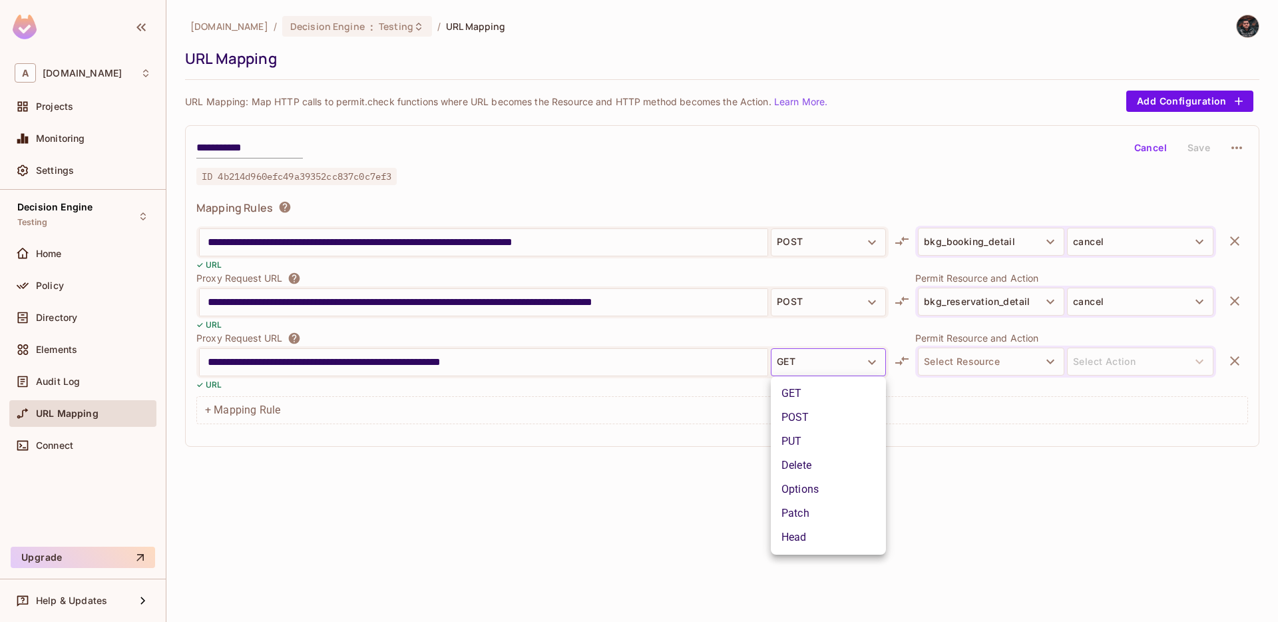
click at [636, 416] on li "POST" at bounding box center [828, 418] width 115 height 24
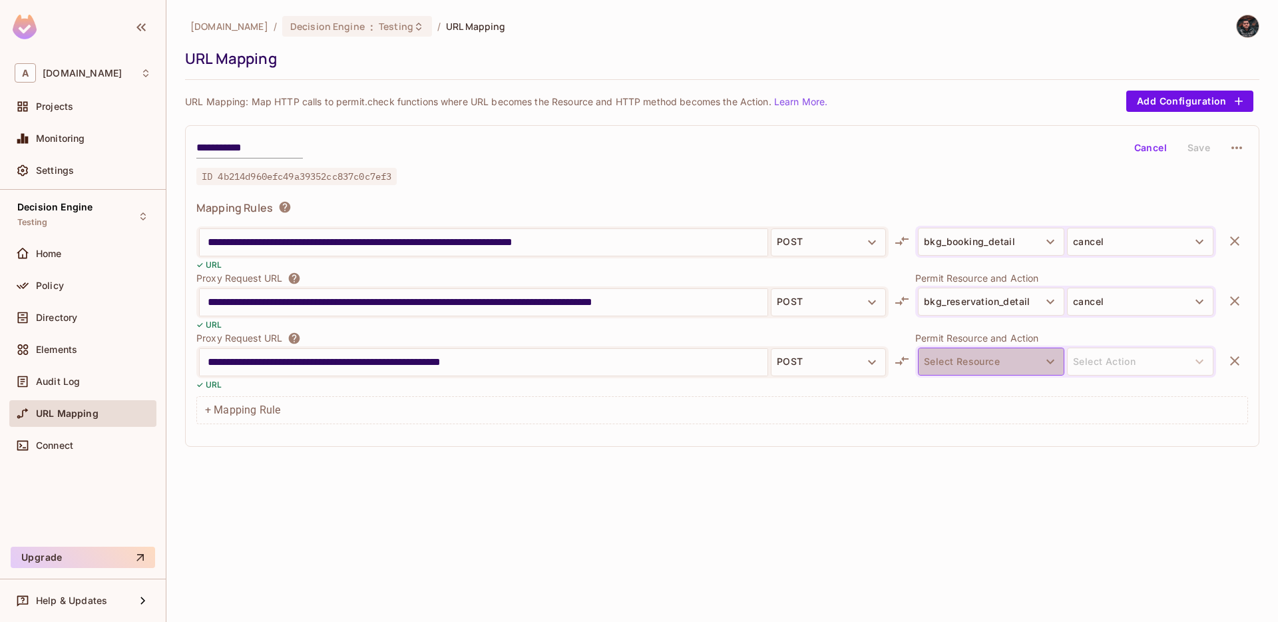
click at [636, 364] on button "Select Resource" at bounding box center [991, 362] width 146 height 28
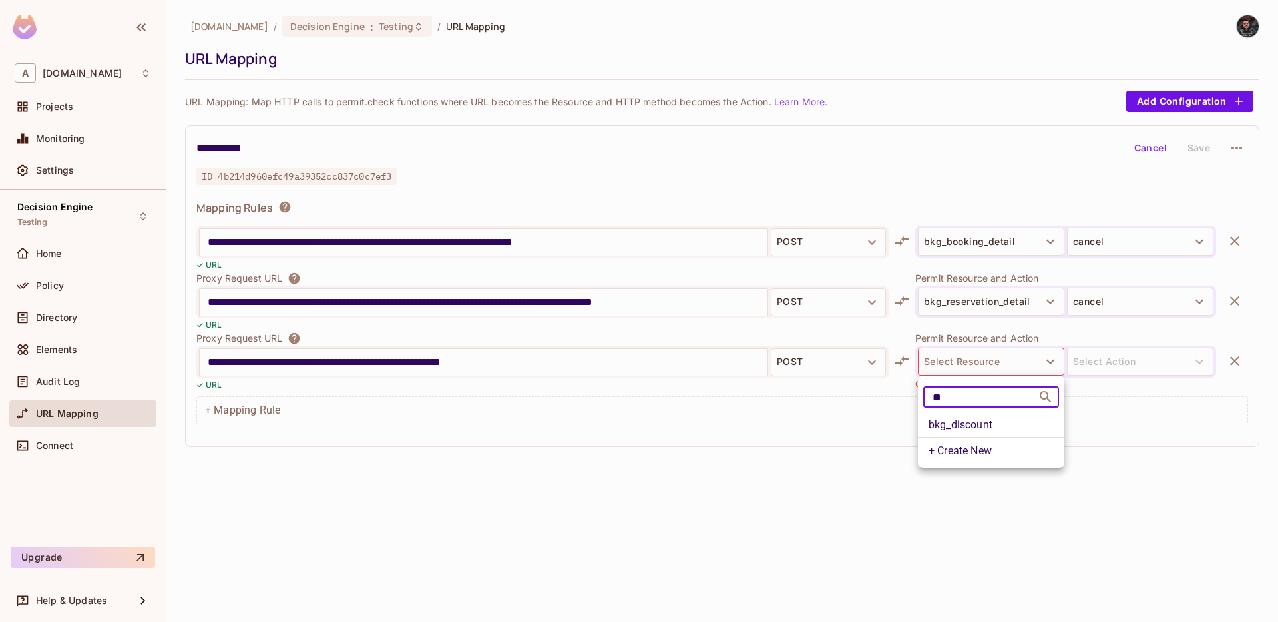
type input "**"
click at [636, 424] on li "bkg_discount" at bounding box center [991, 425] width 146 height 24
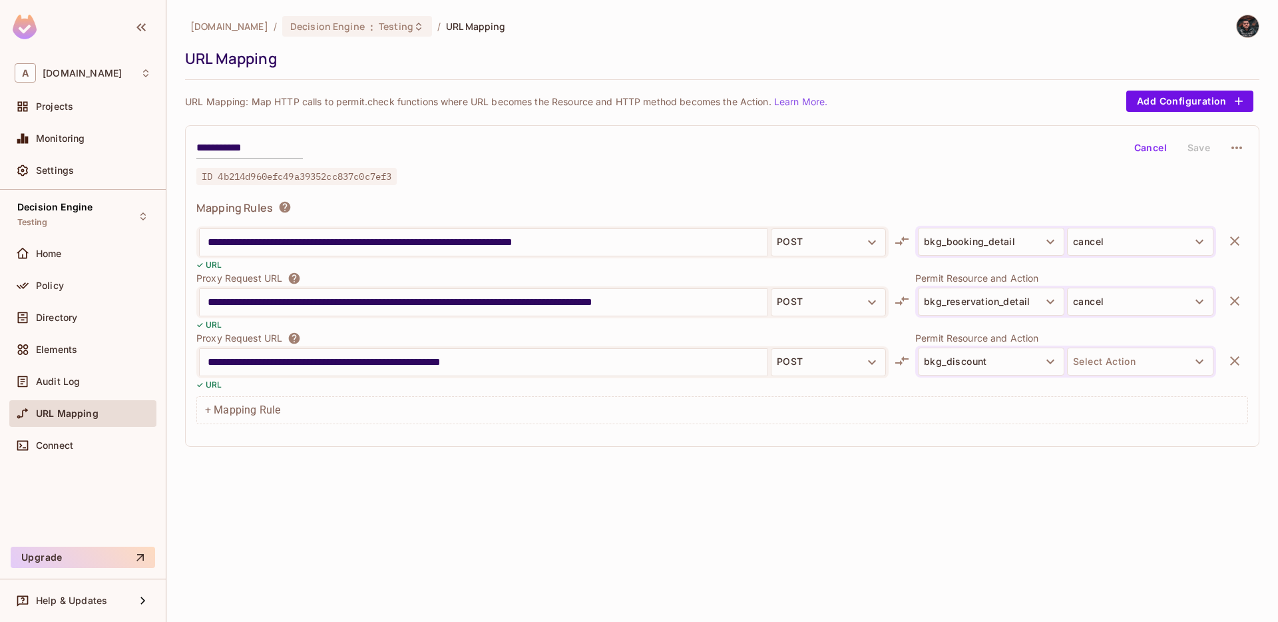
click at [636, 351] on button "Select Action" at bounding box center [1140, 362] width 146 height 28
click at [636, 445] on li "approve" at bounding box center [1140, 441] width 146 height 24
click at [525, 354] on input "**********" at bounding box center [484, 362] width 552 height 21
click at [523, 360] on input "**********" at bounding box center [484, 362] width 552 height 21
type input "**********"
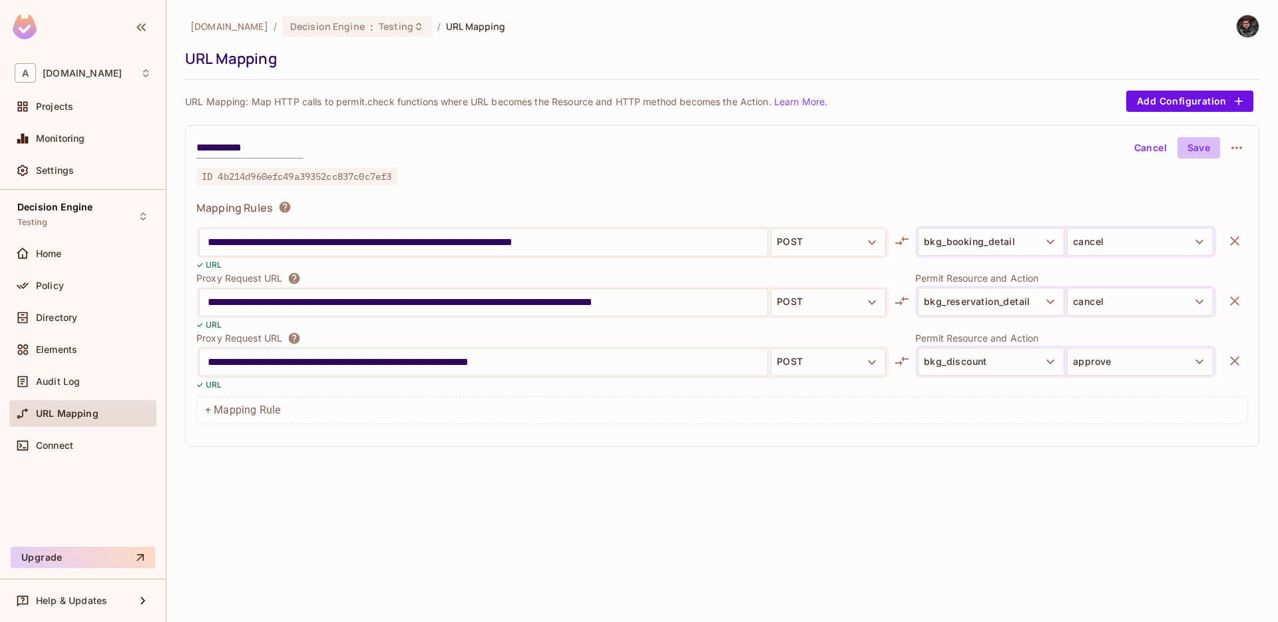
click at [636, 154] on button "Save" at bounding box center [1199, 147] width 43 height 21
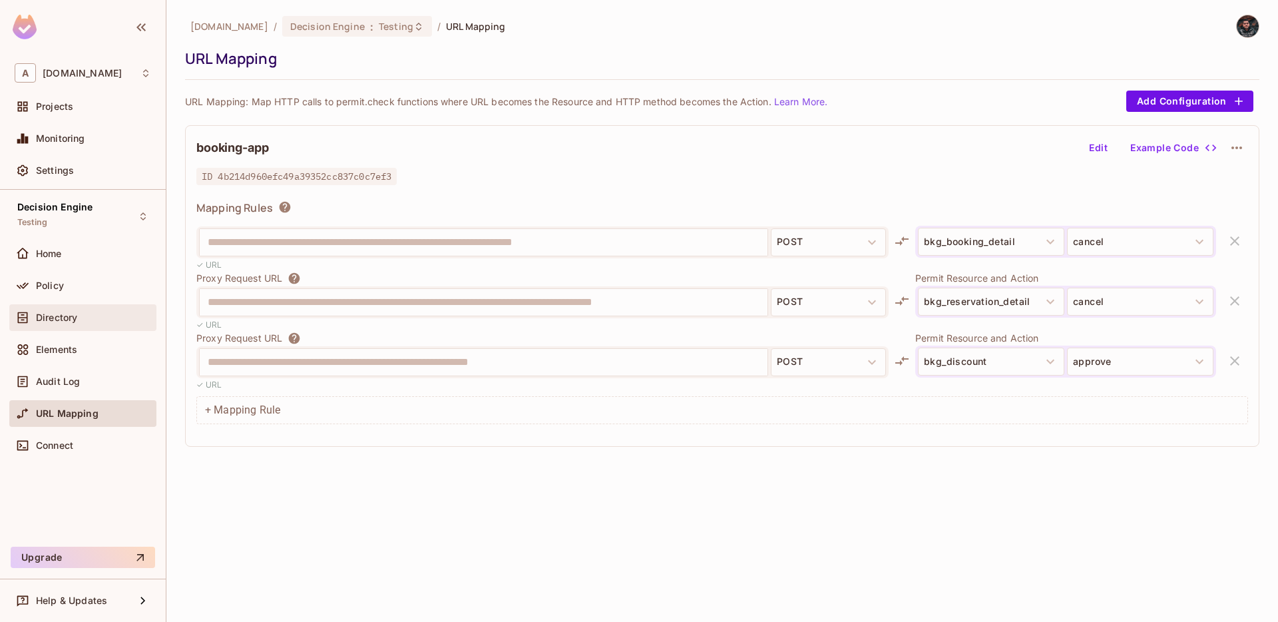
click at [89, 317] on div "Directory" at bounding box center [93, 317] width 115 height 11
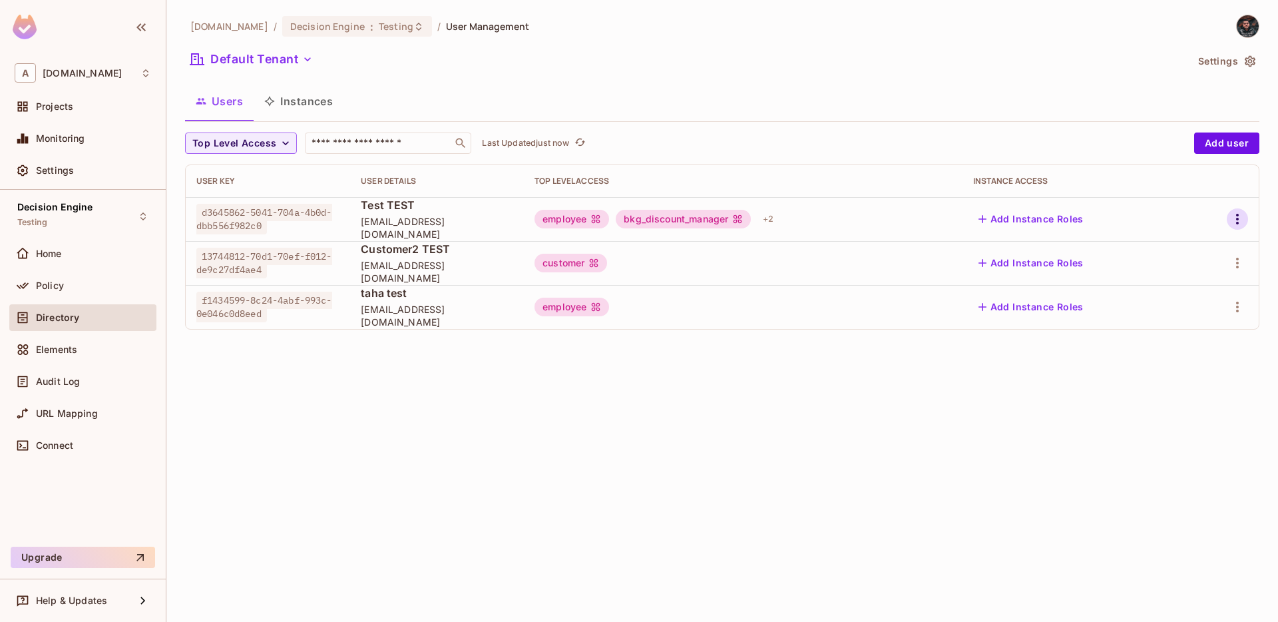
click at [636, 216] on icon "button" at bounding box center [1238, 219] width 16 height 16
click at [636, 247] on span "Edit" at bounding box center [1168, 249] width 26 height 21
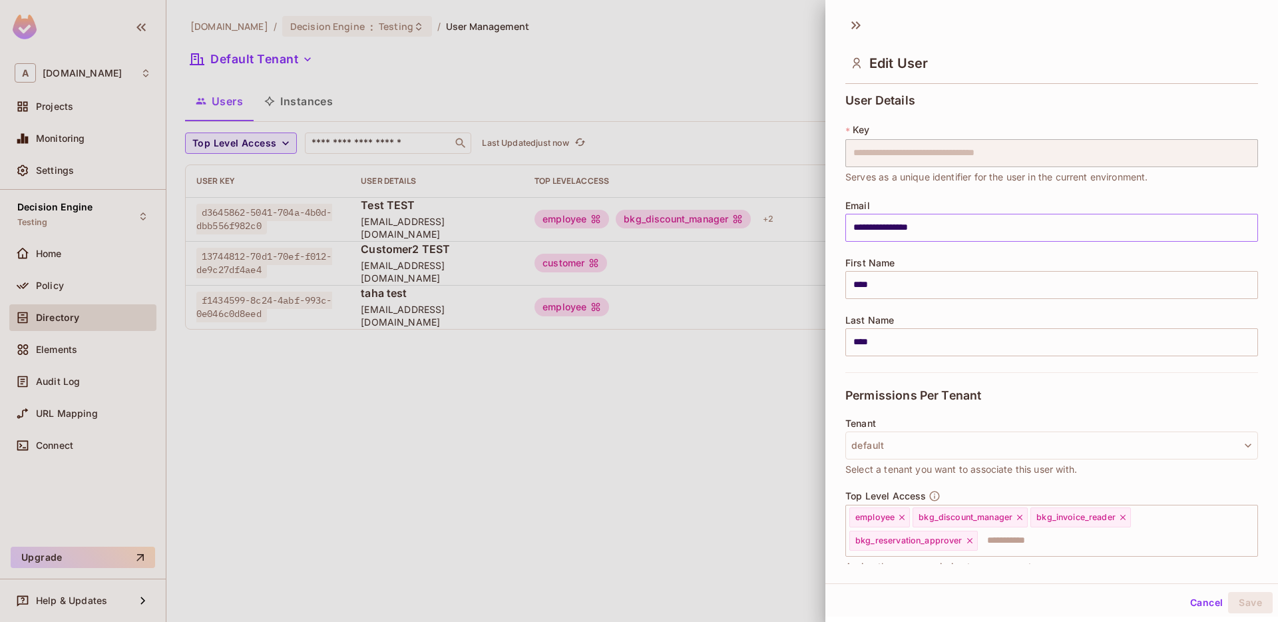
click at [636, 221] on input "**********" at bounding box center [1052, 228] width 413 height 28
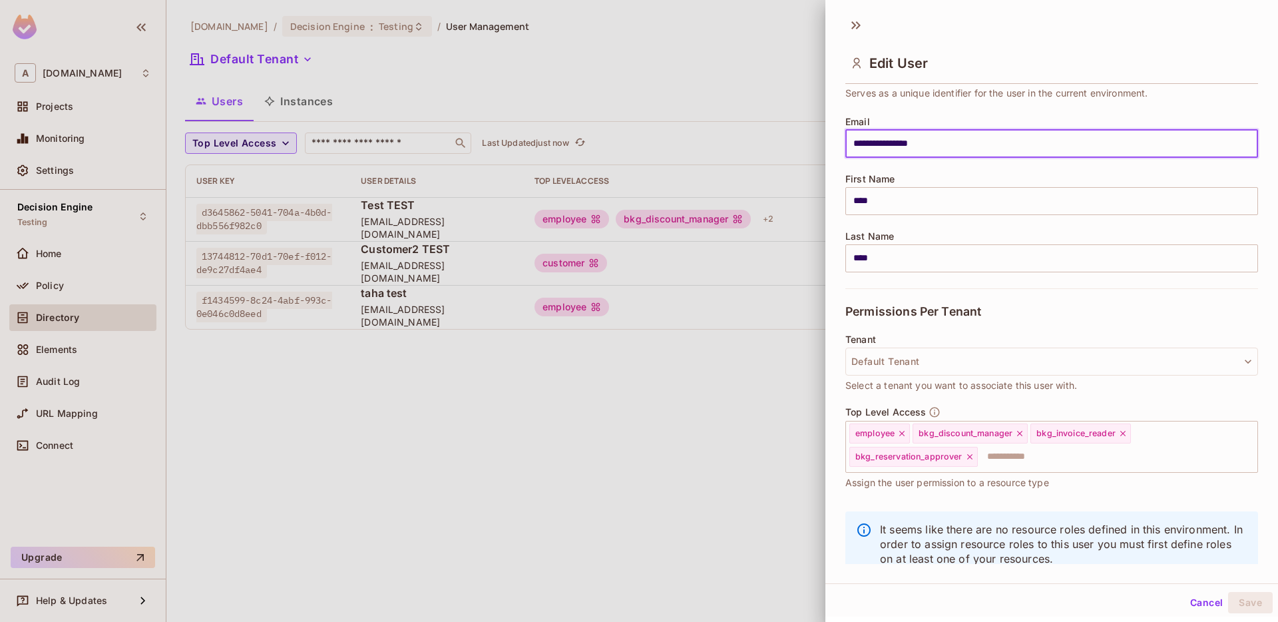
scroll to position [98, 0]
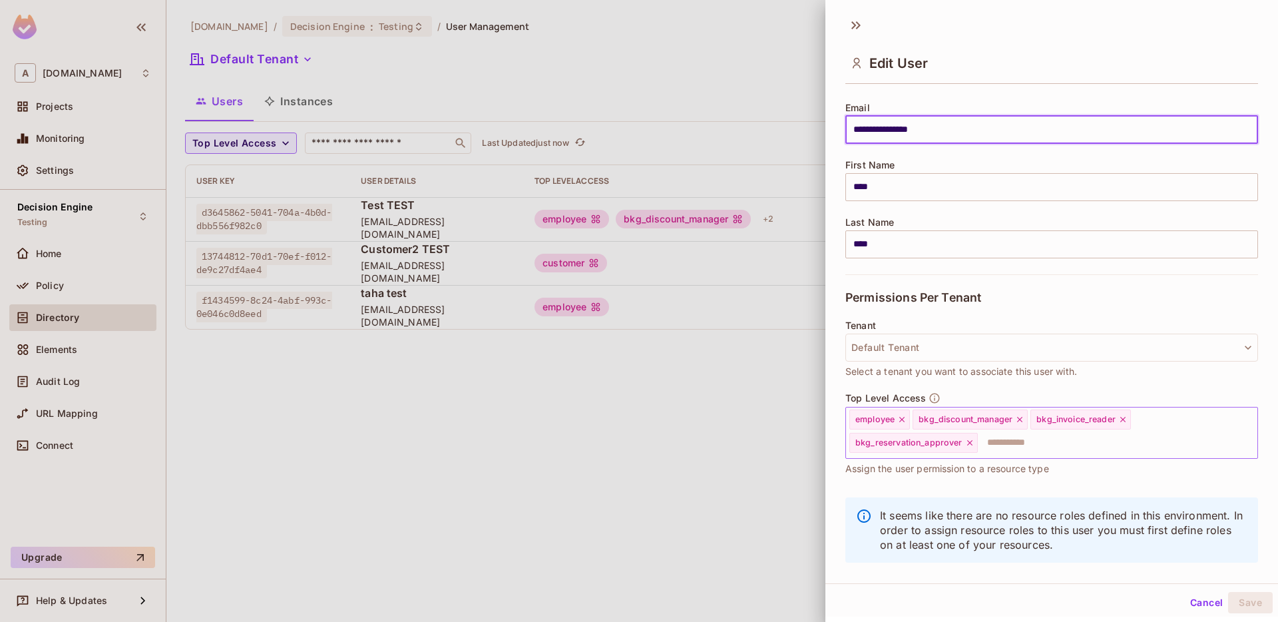
click at [636, 437] on input "text" at bounding box center [1106, 442] width 253 height 27
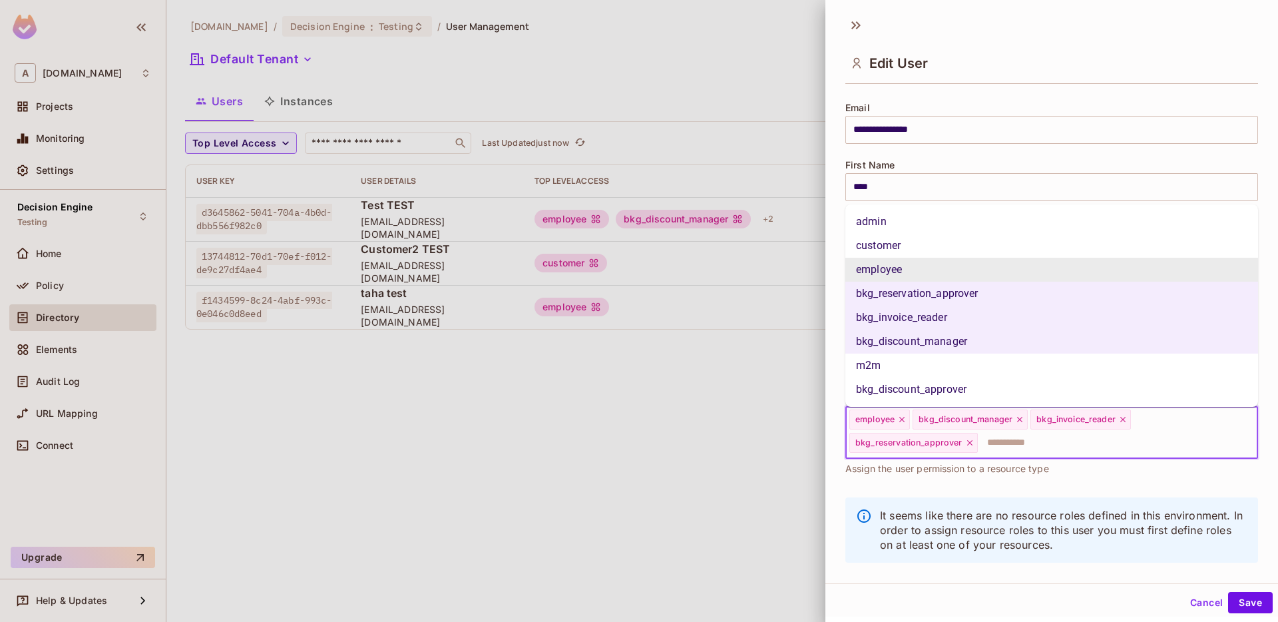
type input "*"
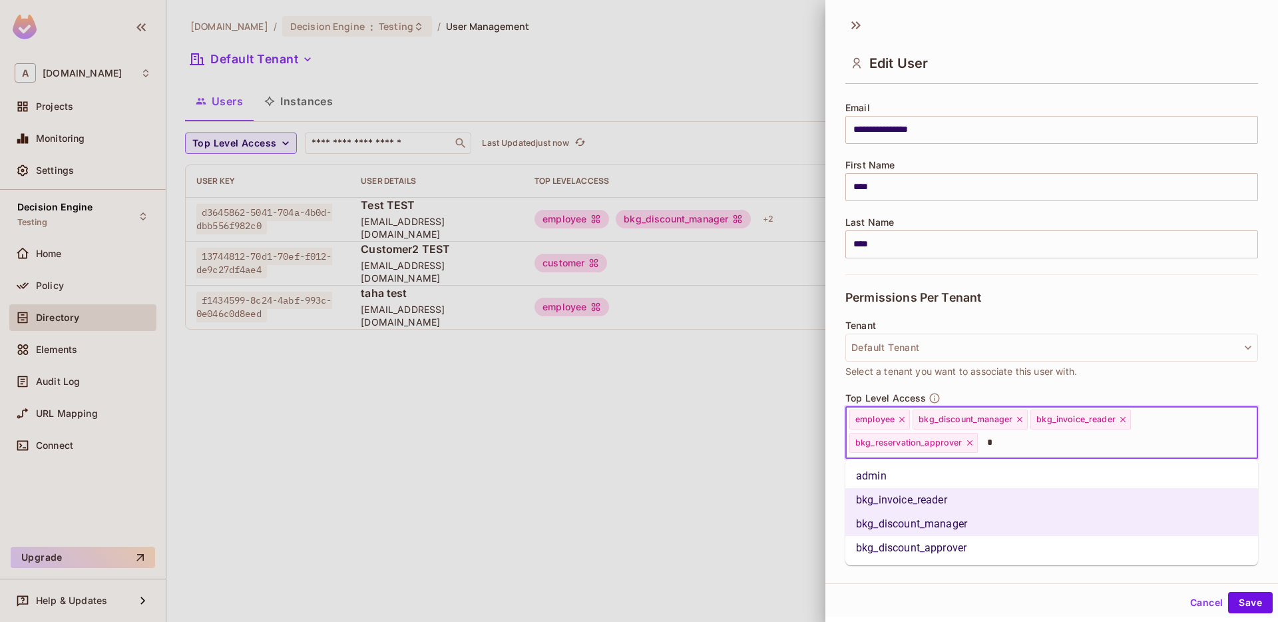
click at [636, 544] on li "bkg_discount_approver" at bounding box center [1052, 548] width 413 height 24
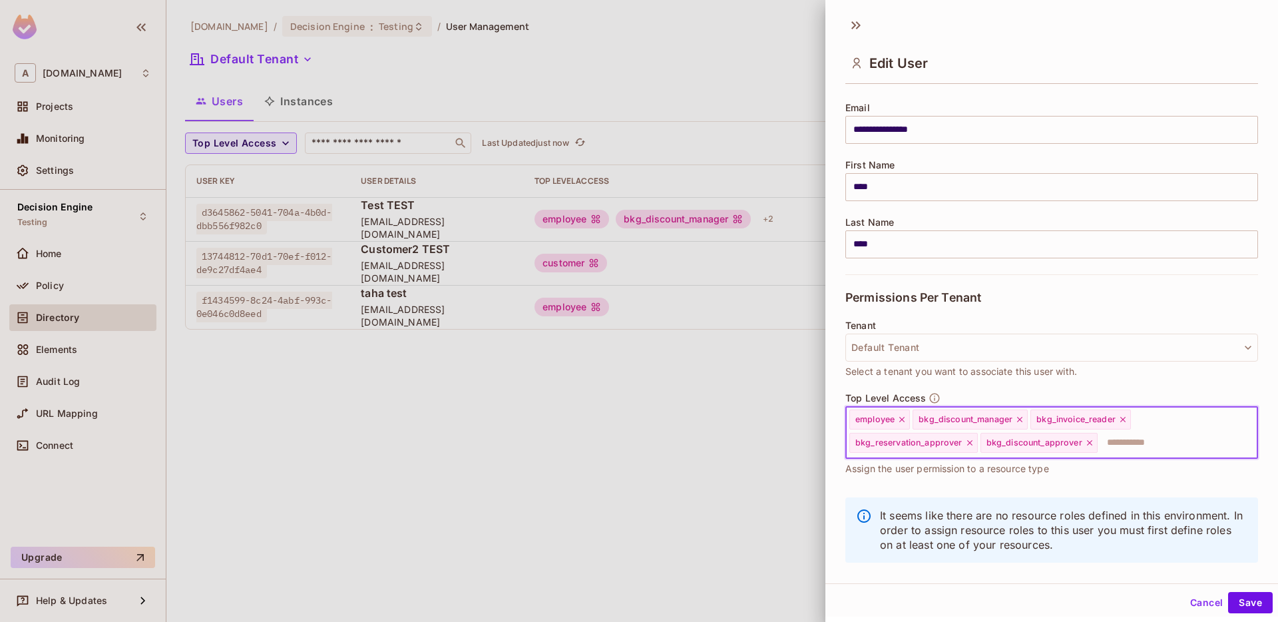
click at [636, 611] on div "Cancel Save" at bounding box center [1052, 603] width 453 height 32
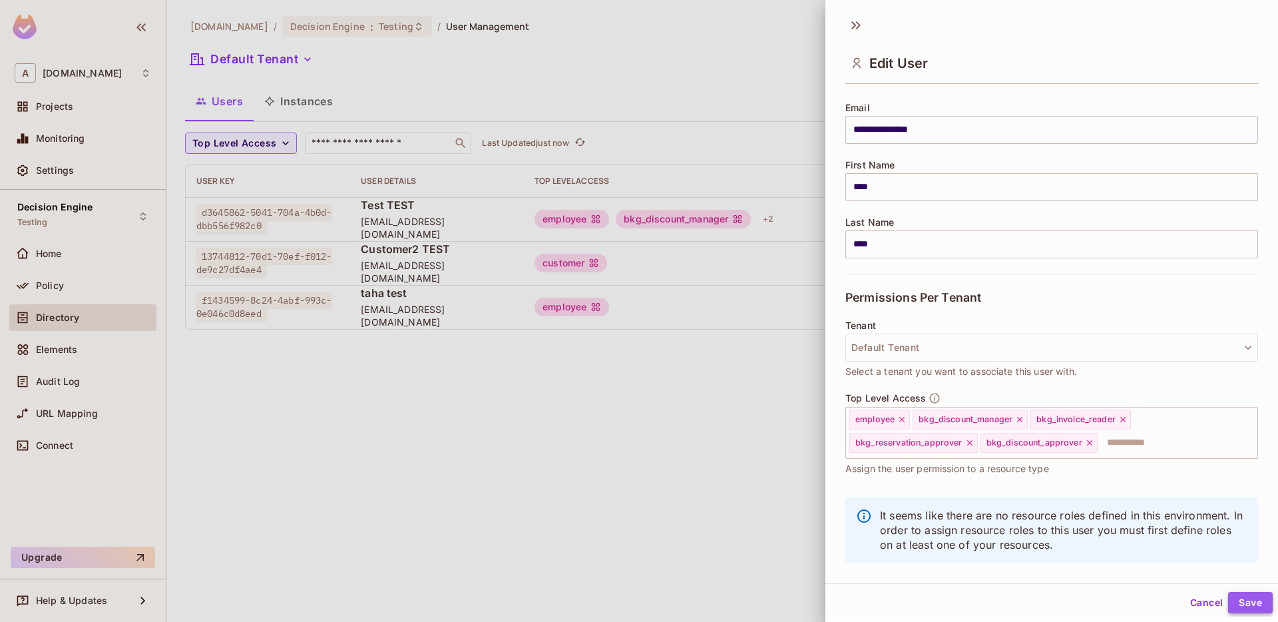
click at [636, 610] on button "Save" at bounding box center [1251, 602] width 45 height 21
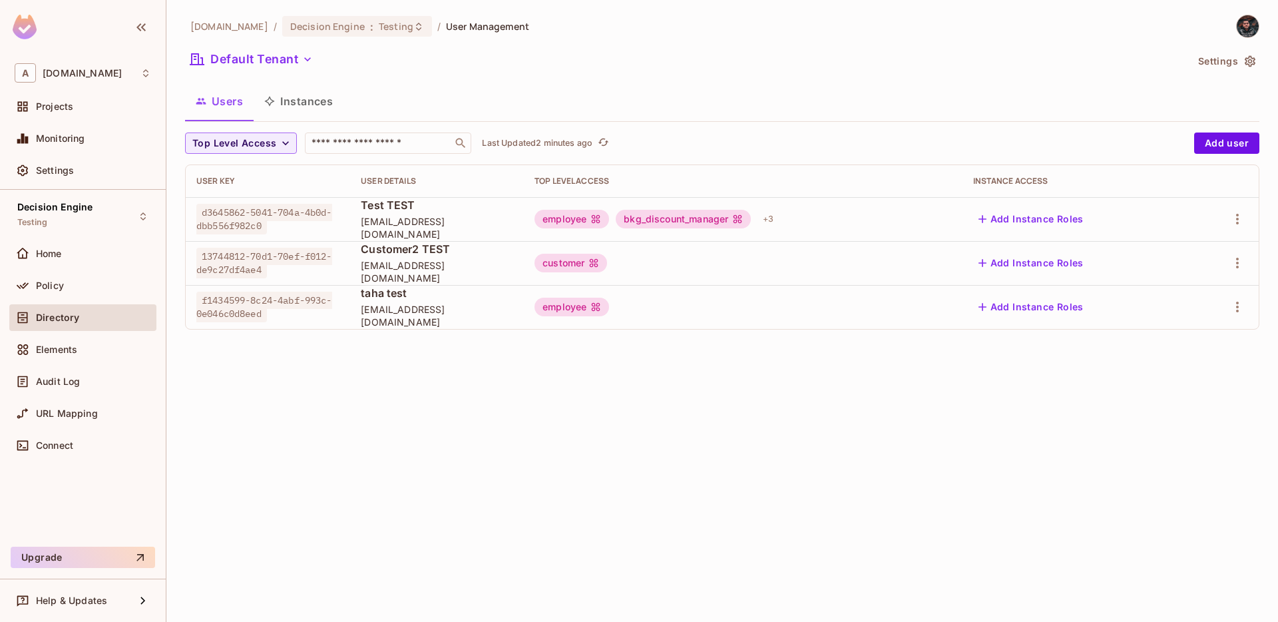
click at [85, 320] on div "Directory" at bounding box center [93, 317] width 115 height 11
click at [85, 288] on div "Policy" at bounding box center [93, 285] width 115 height 11
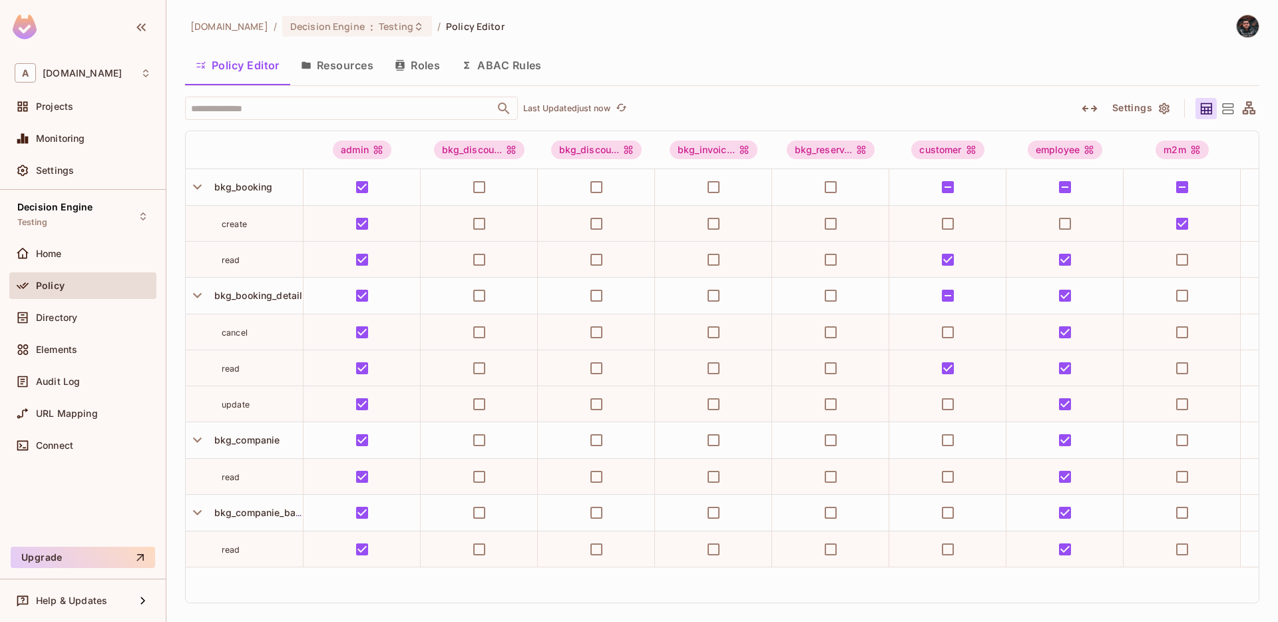
click at [349, 69] on button "Resources" at bounding box center [337, 65] width 94 height 33
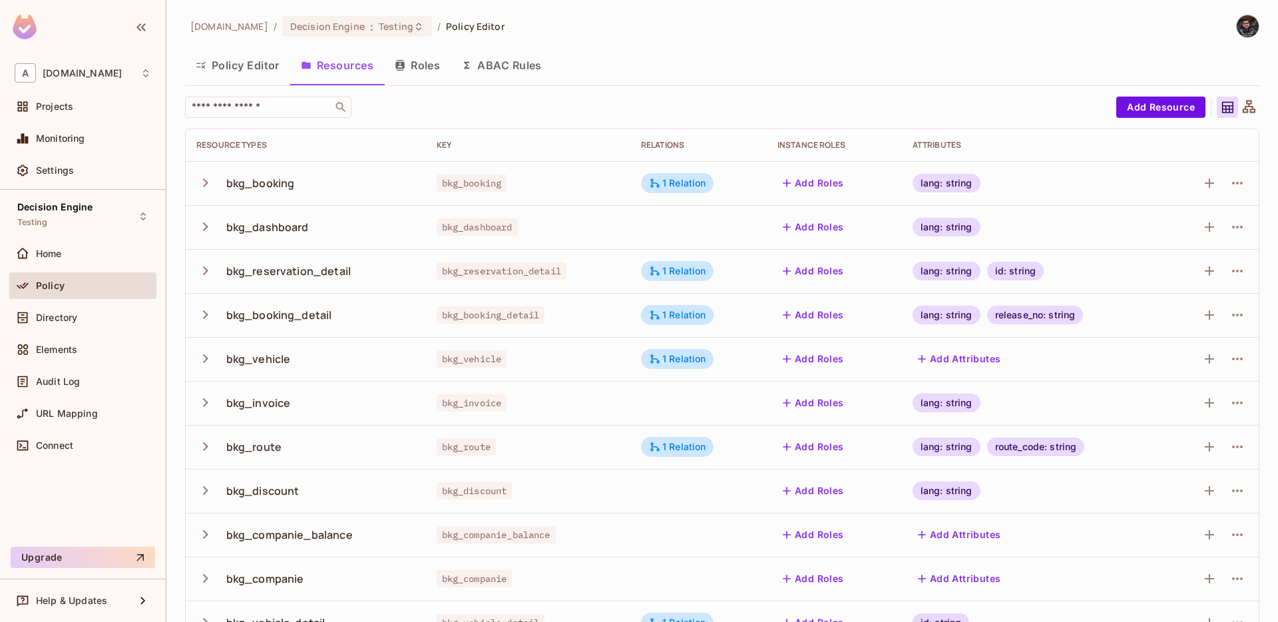
scroll to position [122, 0]
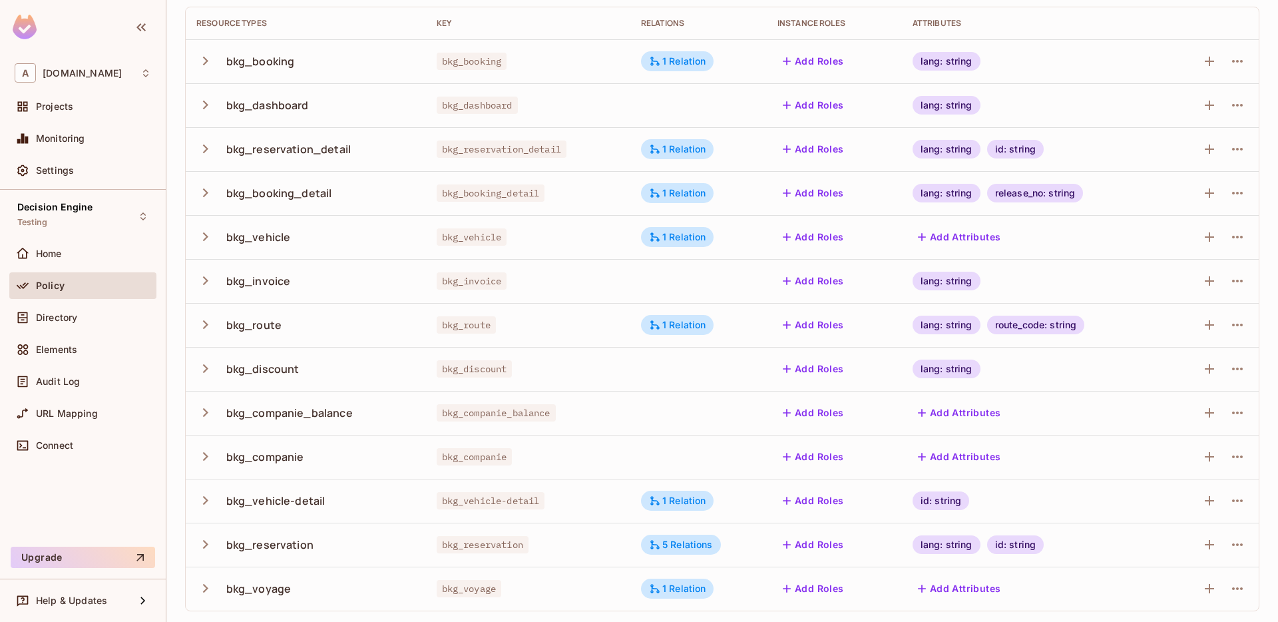
click at [198, 368] on icon "button" at bounding box center [205, 369] width 18 height 18
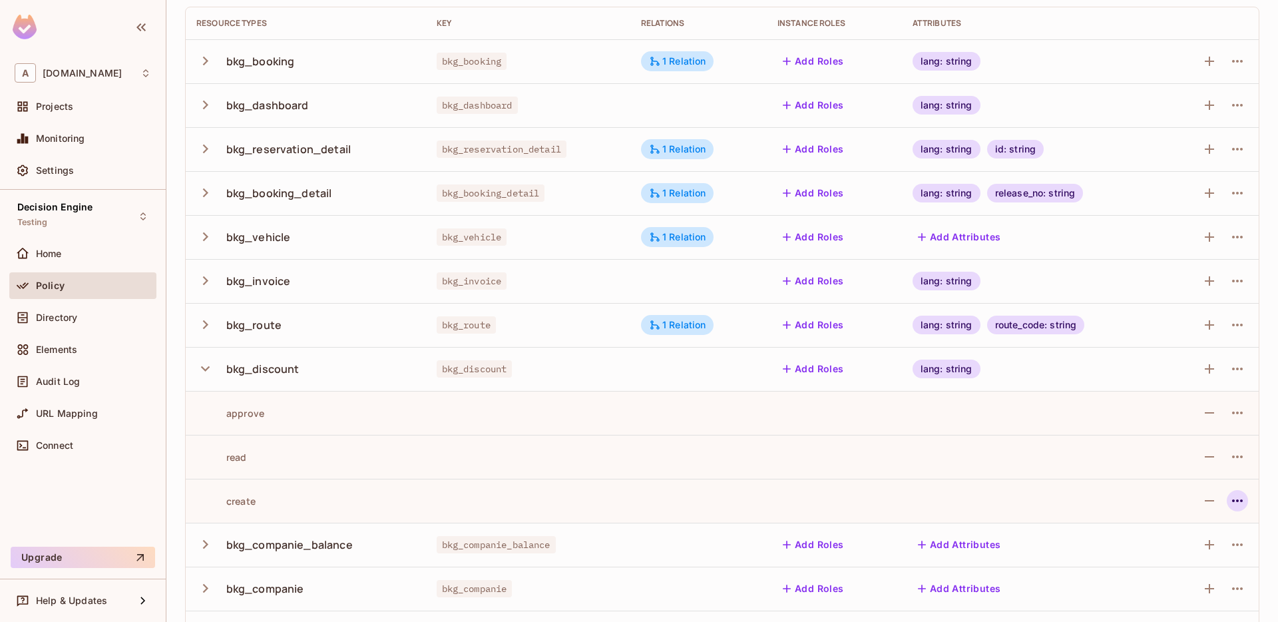
click at [636, 497] on icon "button" at bounding box center [1238, 501] width 16 height 16
click at [636, 559] on div "Delete Action" at bounding box center [1193, 560] width 61 height 13
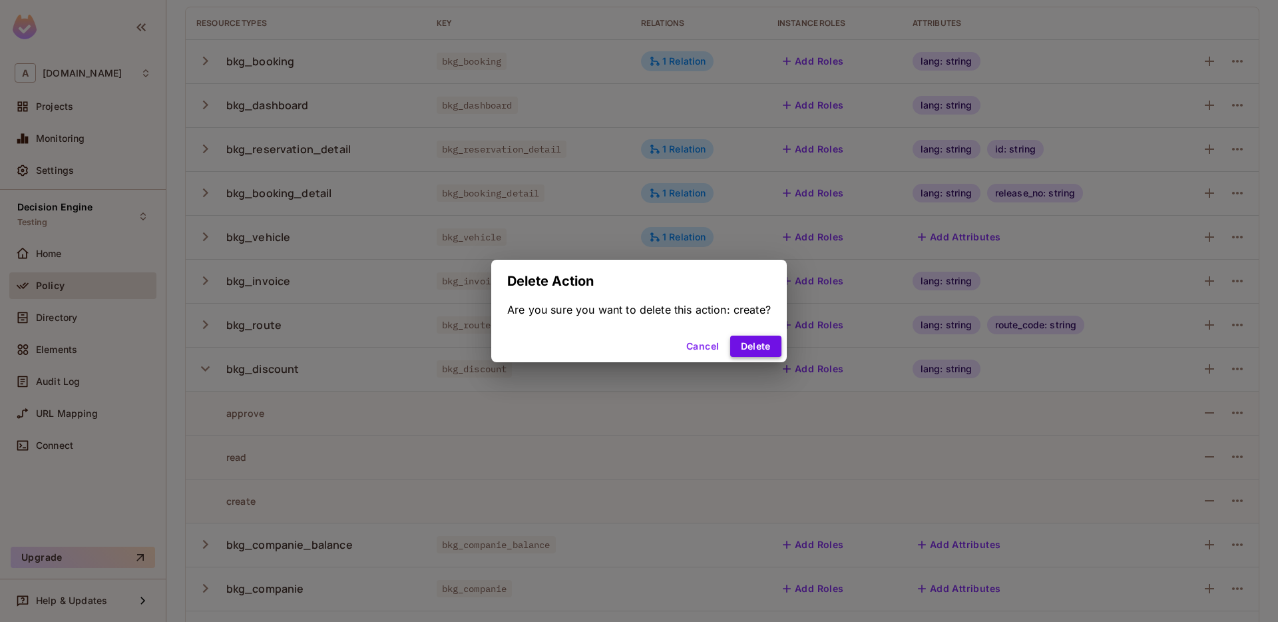
click at [636, 342] on button "Delete" at bounding box center [755, 346] width 51 height 21
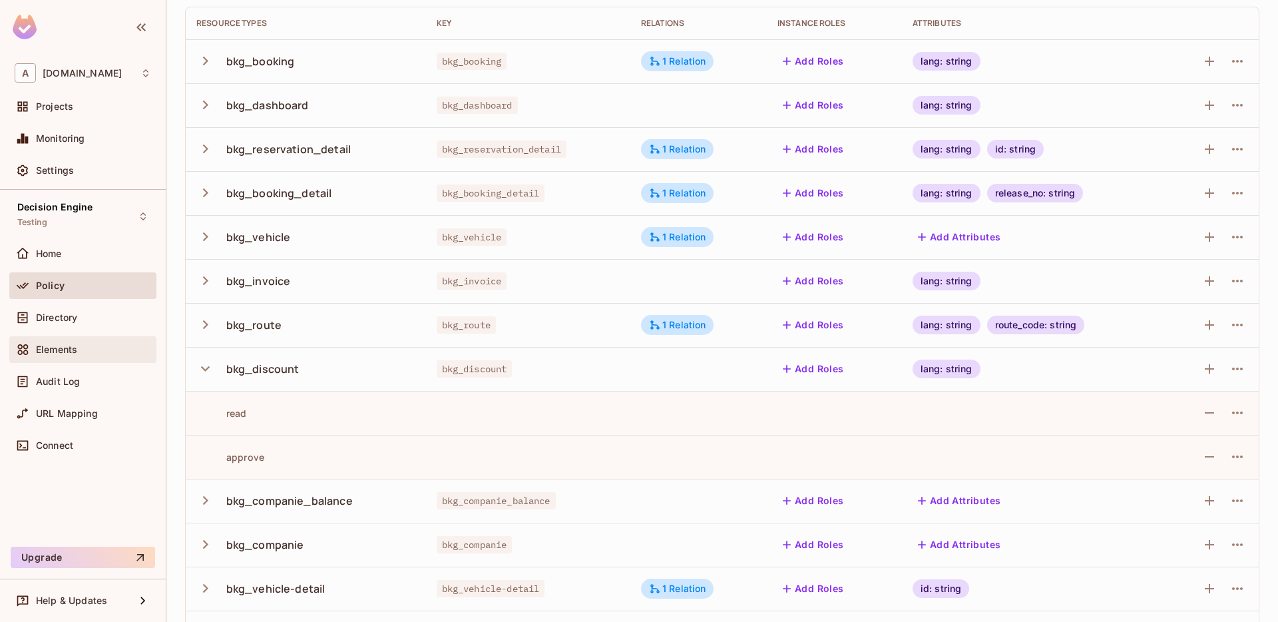
click at [71, 340] on div "Elements" at bounding box center [82, 349] width 147 height 27
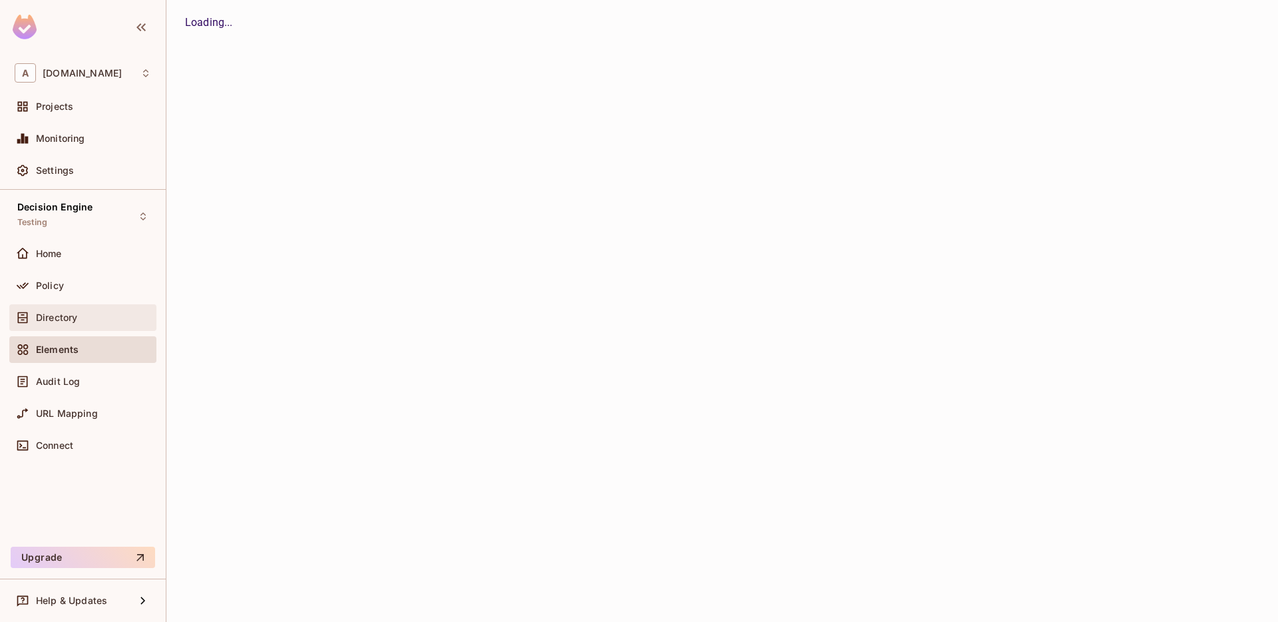
click at [71, 318] on span "Directory" at bounding box center [56, 317] width 41 height 11
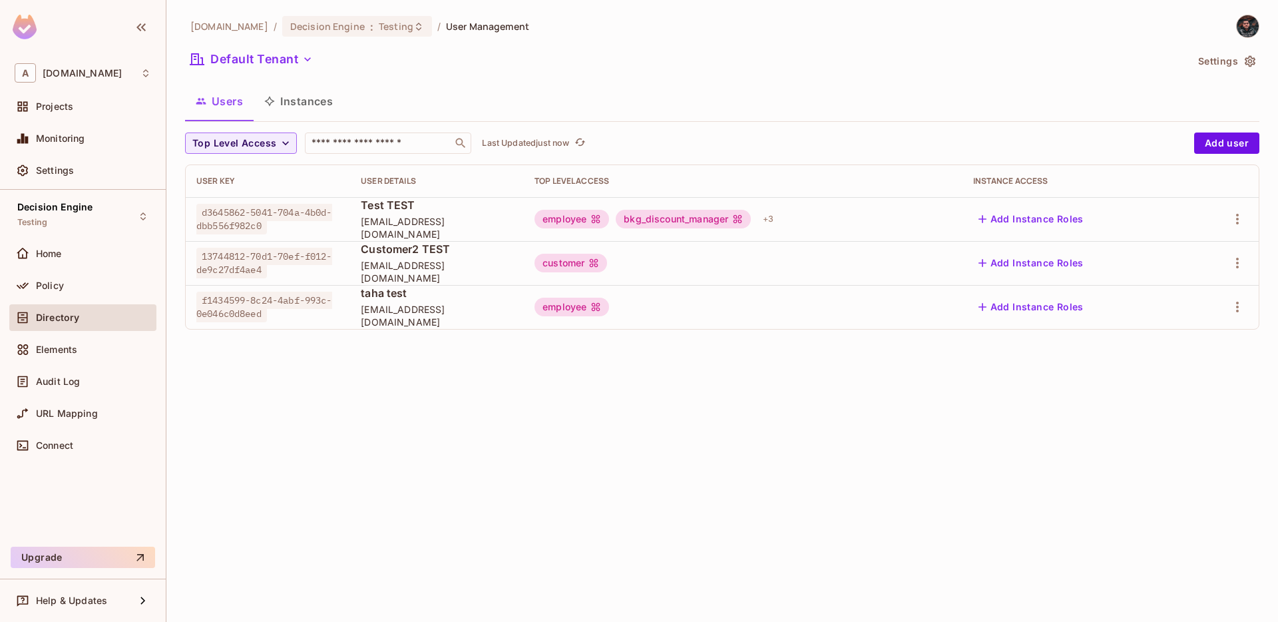
click at [73, 429] on div "URL Mapping" at bounding box center [82, 416] width 147 height 32
click at [73, 416] on span "URL Mapping" at bounding box center [67, 413] width 62 height 11
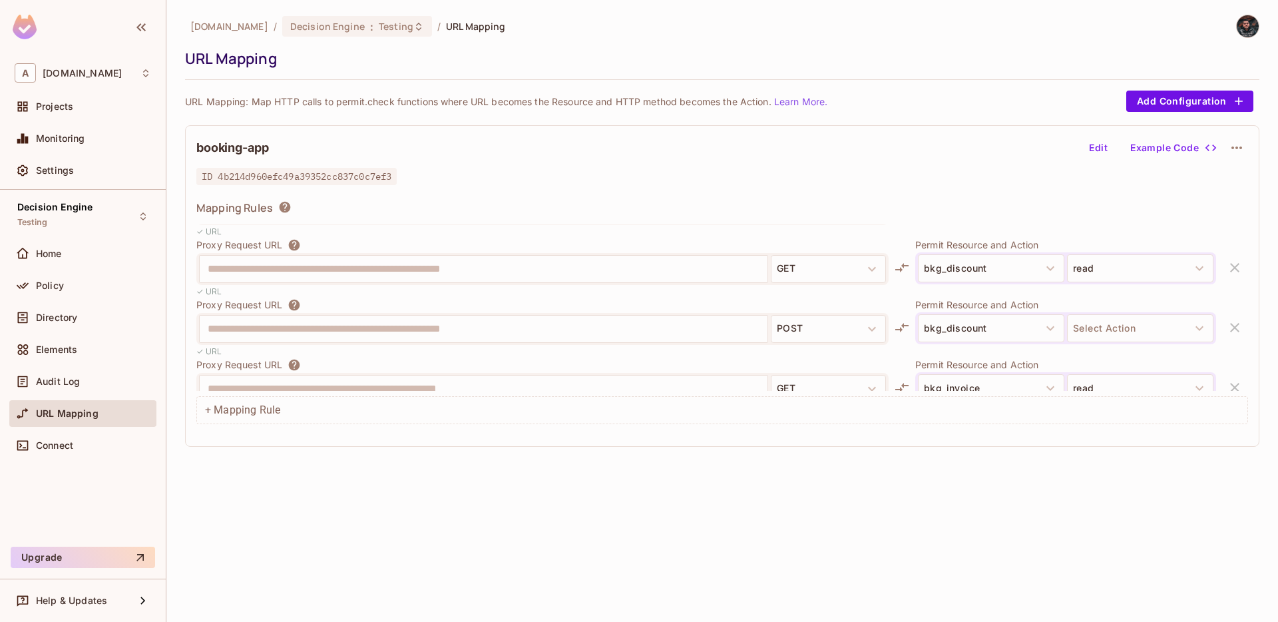
scroll to position [286, 0]
click at [636, 328] on div "**********" at bounding box center [722, 328] width 1052 height 60
click at [636, 329] on div "**********" at bounding box center [722, 328] width 1052 height 60
click at [636, 328] on div "**********" at bounding box center [722, 328] width 1052 height 60
click at [636, 323] on div "**********" at bounding box center [722, 328] width 1052 height 60
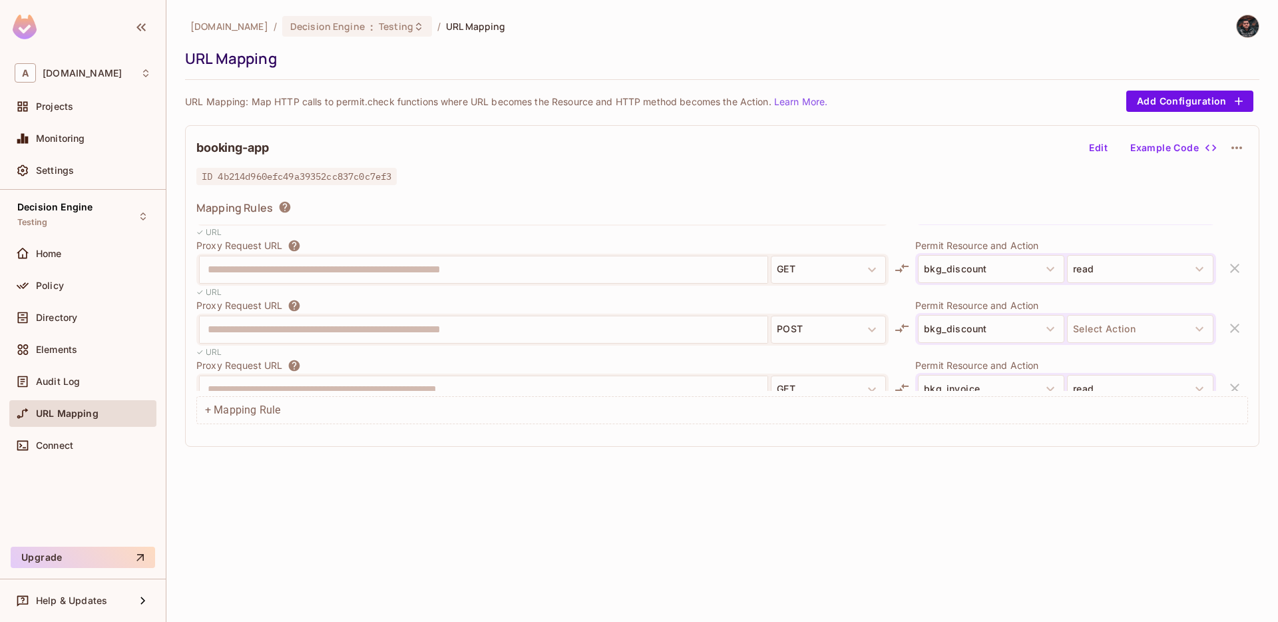
click at [636, 144] on button "Edit" at bounding box center [1098, 147] width 43 height 21
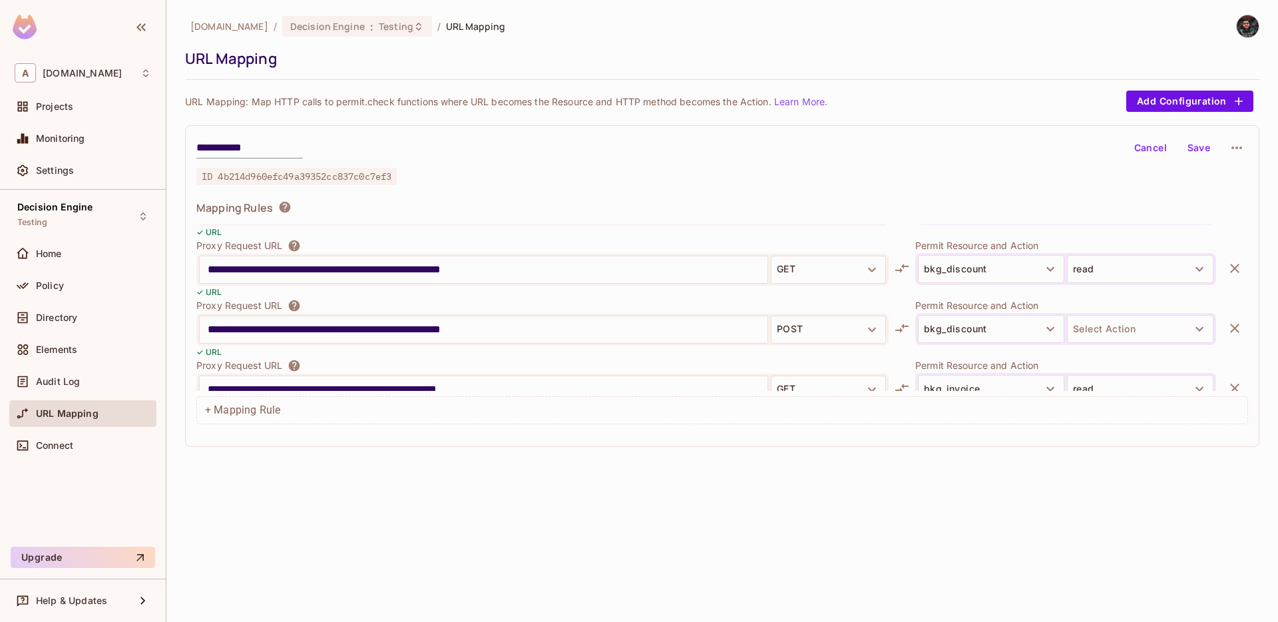
click at [636, 326] on icon "button" at bounding box center [1235, 328] width 16 height 16
click at [636, 156] on button "Save" at bounding box center [1199, 147] width 43 height 21
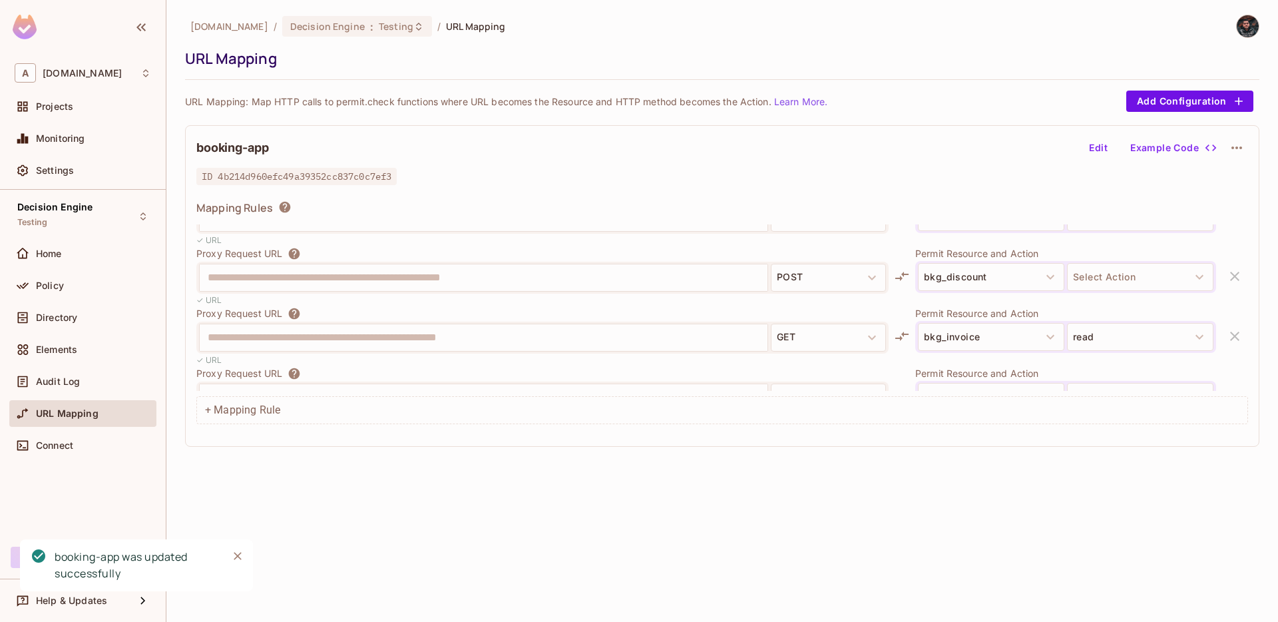
scroll to position [336, 0]
click at [636, 148] on button "Edit" at bounding box center [1098, 147] width 43 height 21
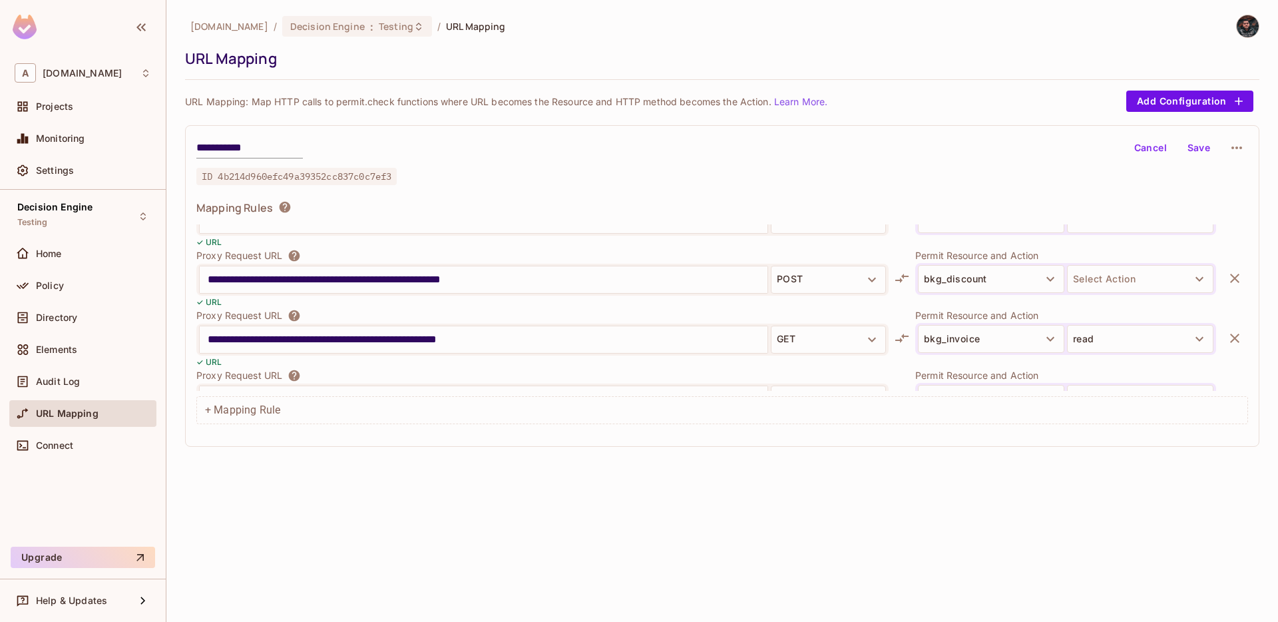
click at [529, 282] on input "**********" at bounding box center [484, 279] width 552 height 21
type input "**********"
click at [607, 282] on input "**********" at bounding box center [484, 279] width 552 height 21
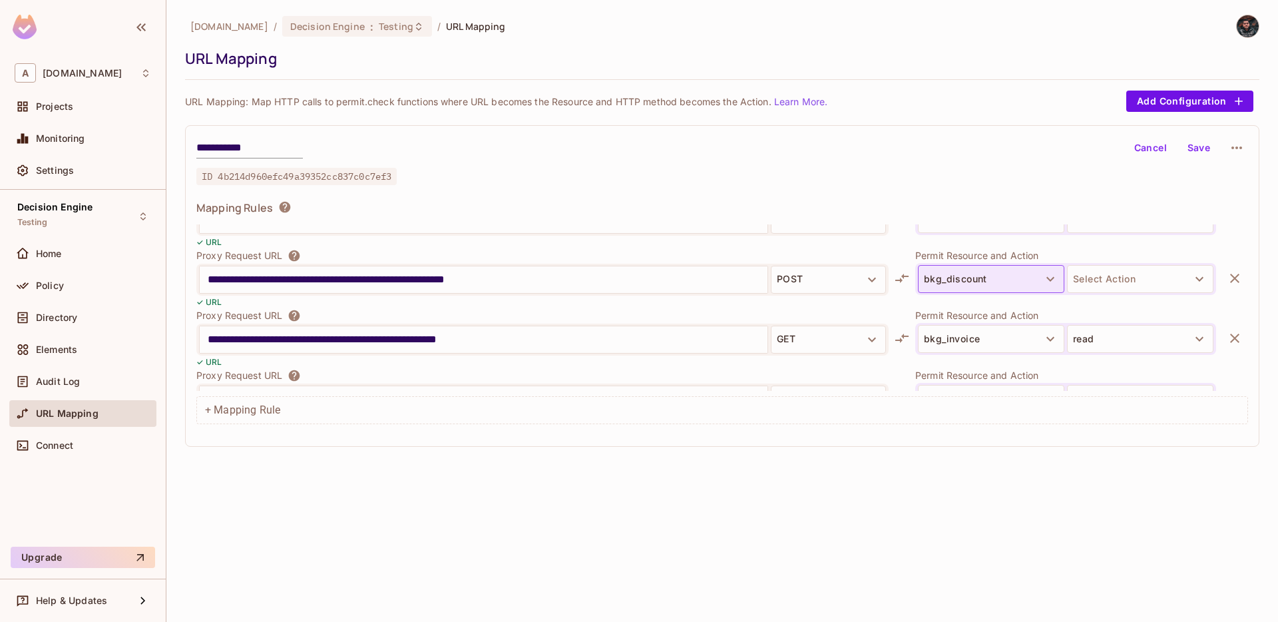
click at [636, 282] on button "bkg_discount" at bounding box center [991, 279] width 146 height 28
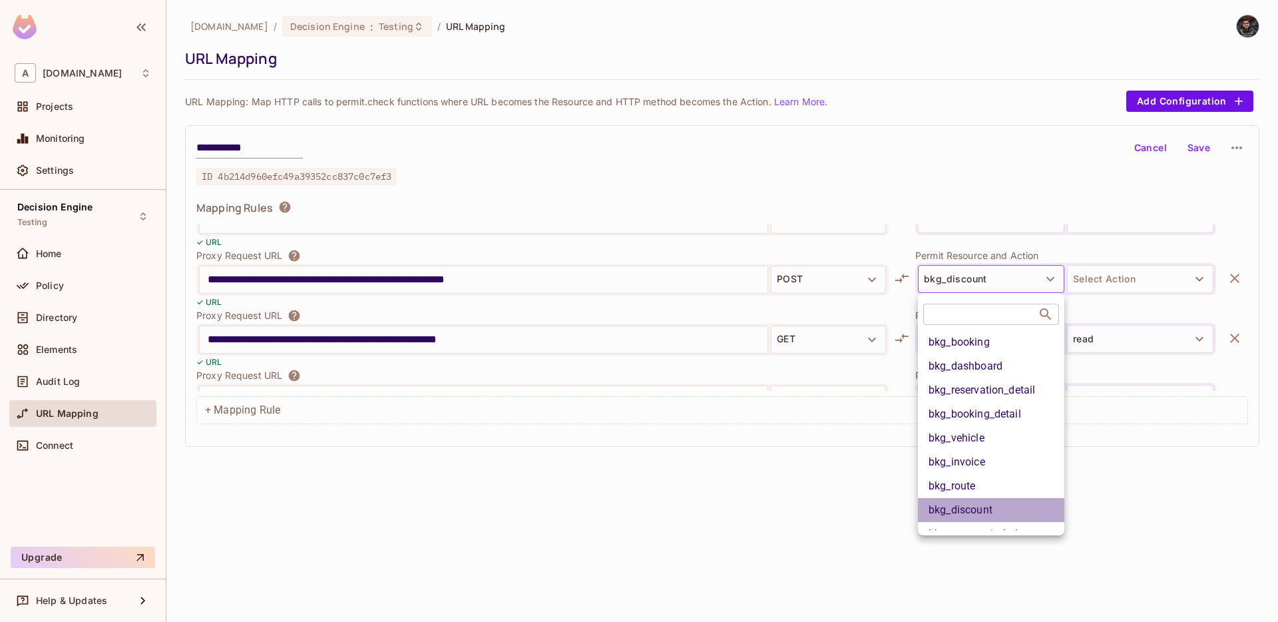
click at [636, 504] on li "bkg_discount" at bounding box center [991, 510] width 146 height 24
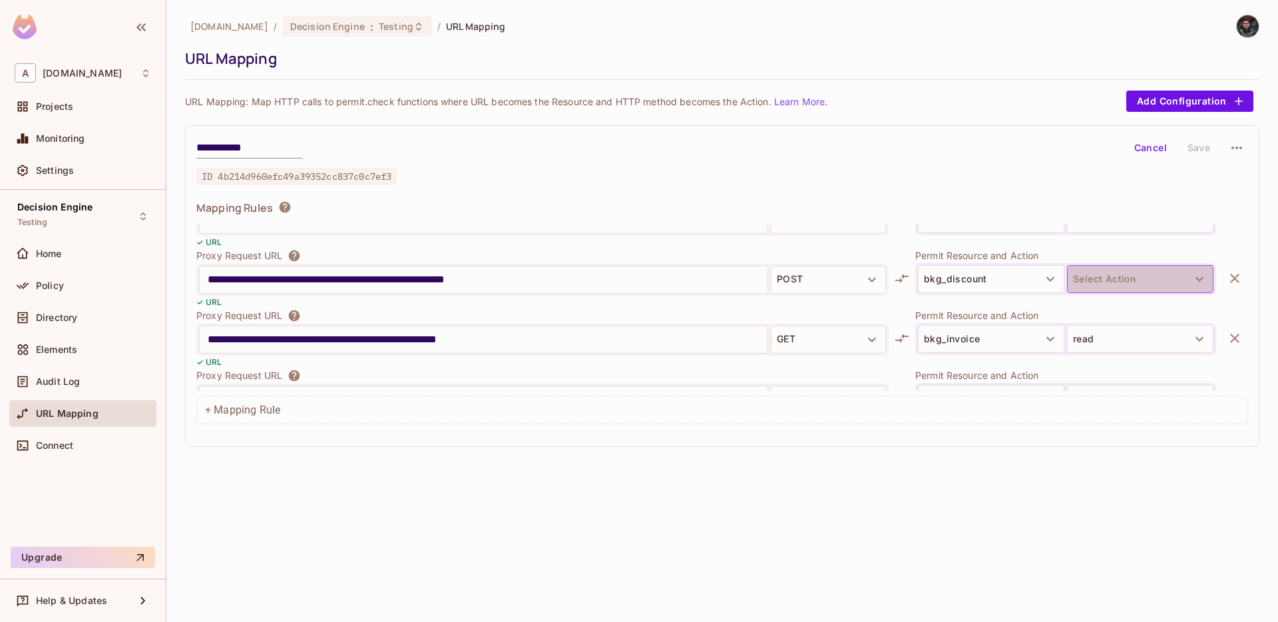
click at [636, 275] on button "Select Action" at bounding box center [1140, 279] width 146 height 28
click at [636, 334] on li "approve" at bounding box center [1140, 334] width 146 height 24
drag, startPoint x: 539, startPoint y: 282, endPoint x: 42, endPoint y: 282, distance: 497.4
click at [42, 282] on div "**********" at bounding box center [639, 311] width 1278 height 622
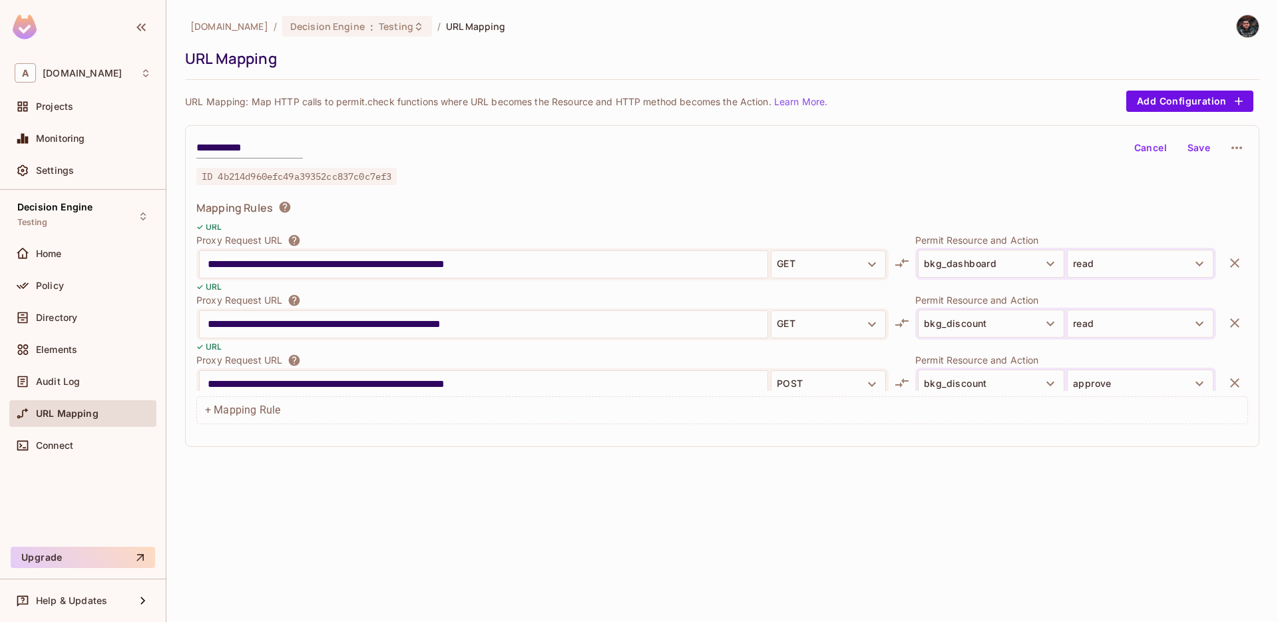
scroll to position [237, 0]
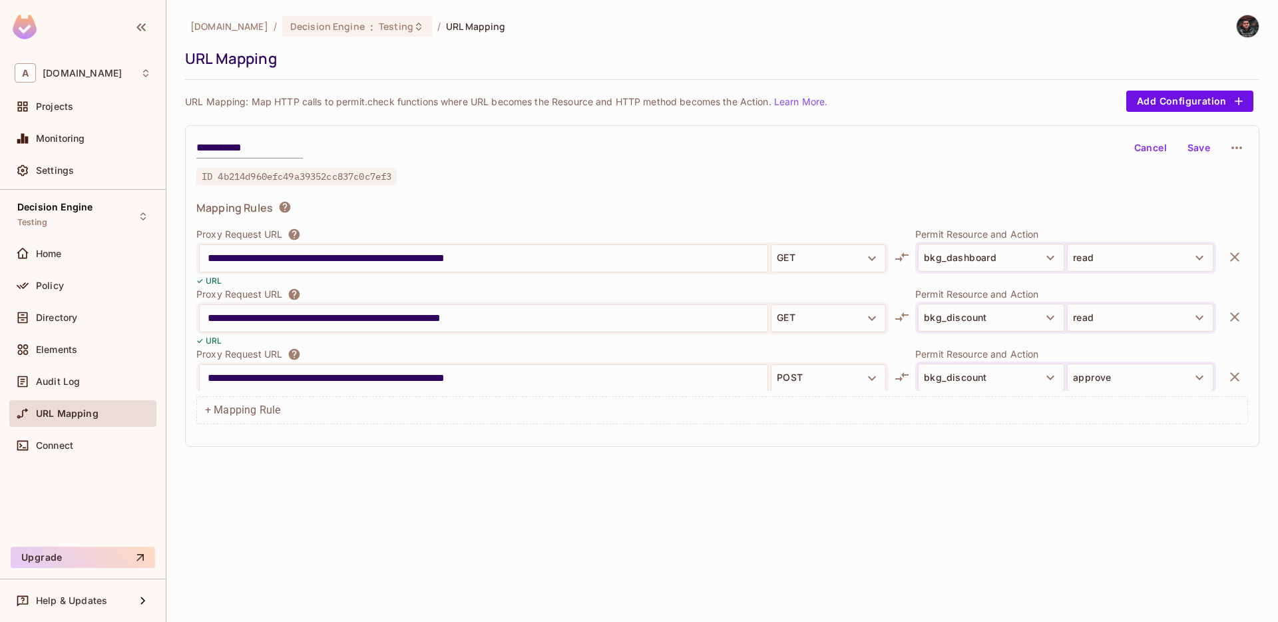
click at [531, 317] on input "**********" at bounding box center [484, 318] width 552 height 21
click at [540, 382] on input "**********" at bounding box center [484, 378] width 552 height 21
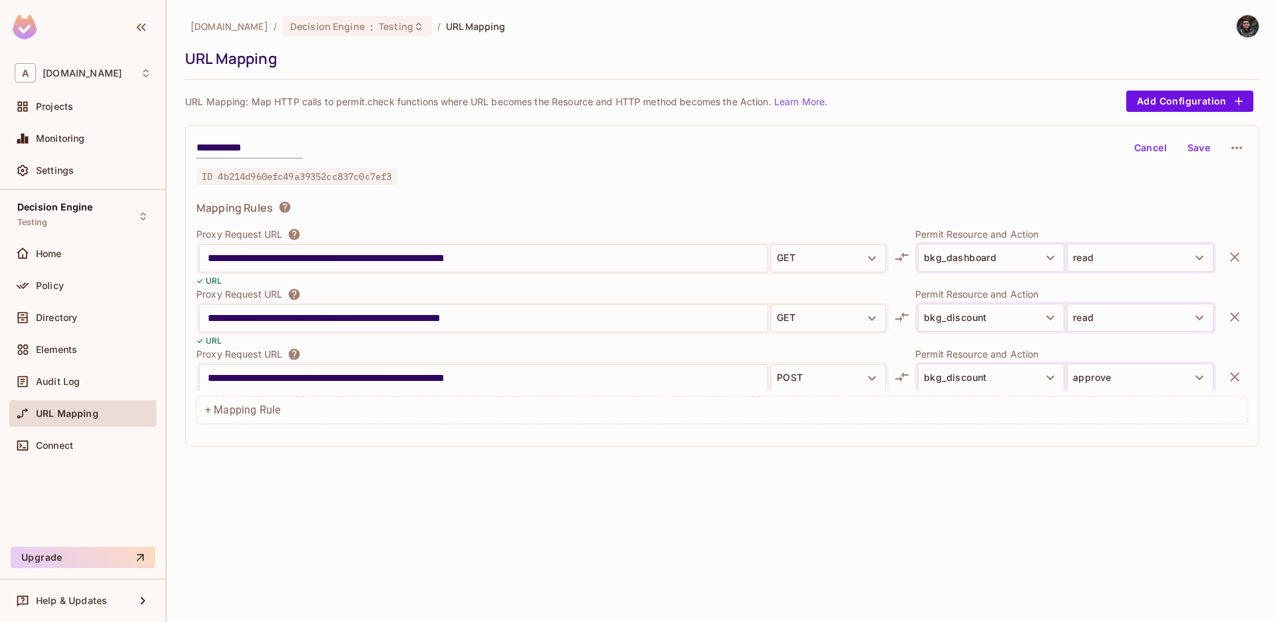
click at [540, 382] on input "**********" at bounding box center [484, 378] width 552 height 21
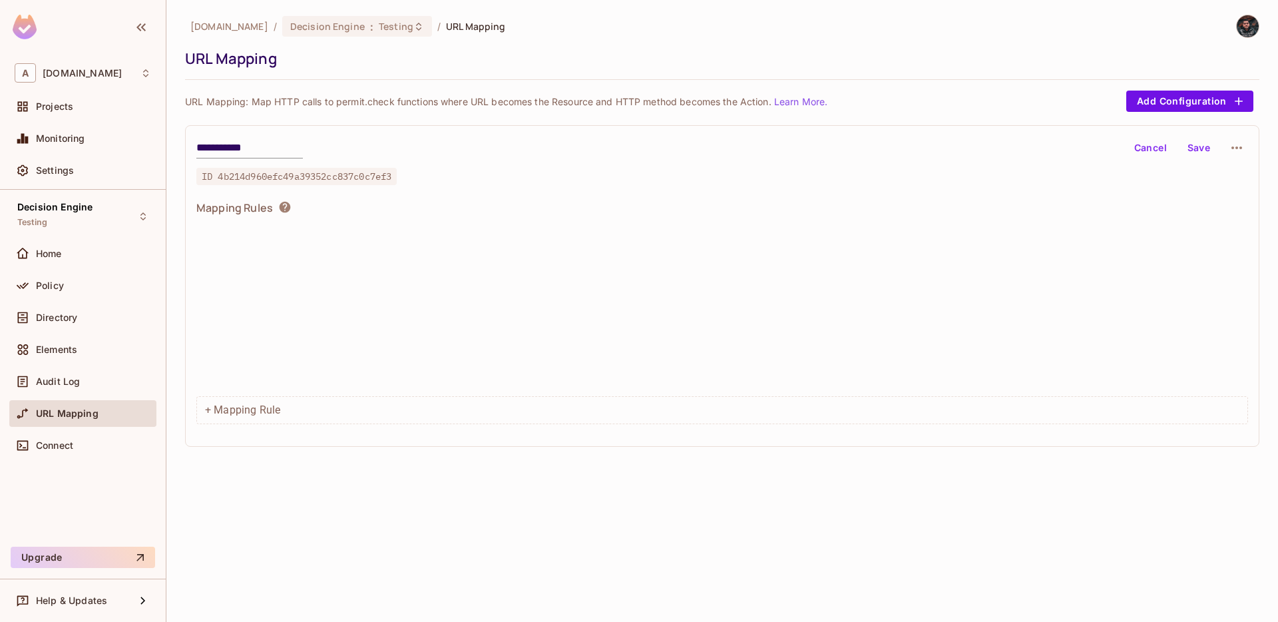
scroll to position [1691, 0]
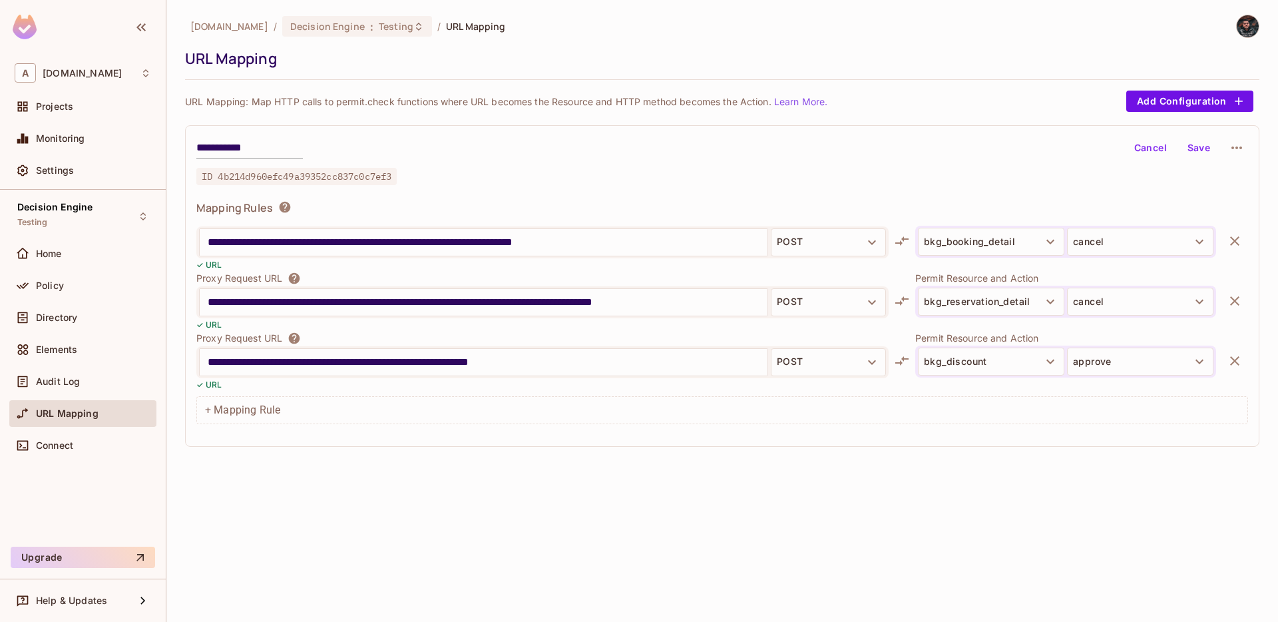
click at [545, 364] on input "**********" at bounding box center [484, 362] width 552 height 21
paste input "text"
type input "**********"
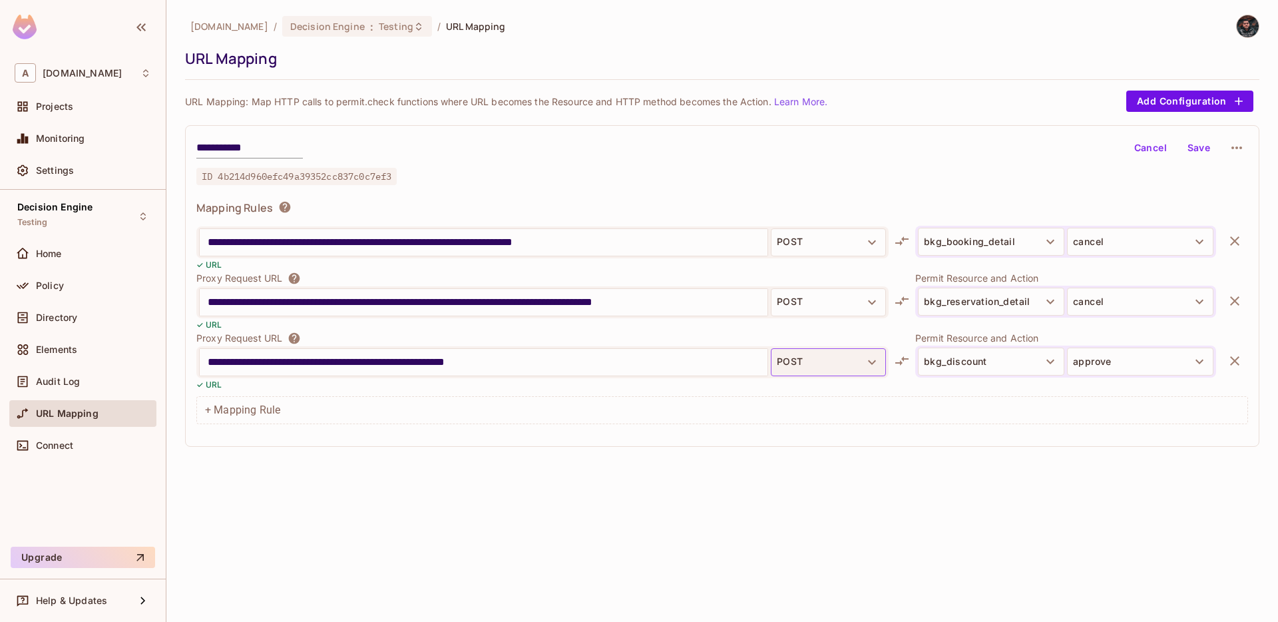
click at [636, 360] on icon "button" at bounding box center [872, 362] width 8 height 5
click at [636, 388] on li "GET" at bounding box center [828, 394] width 115 height 24
click at [636, 145] on button "Save" at bounding box center [1199, 147] width 43 height 21
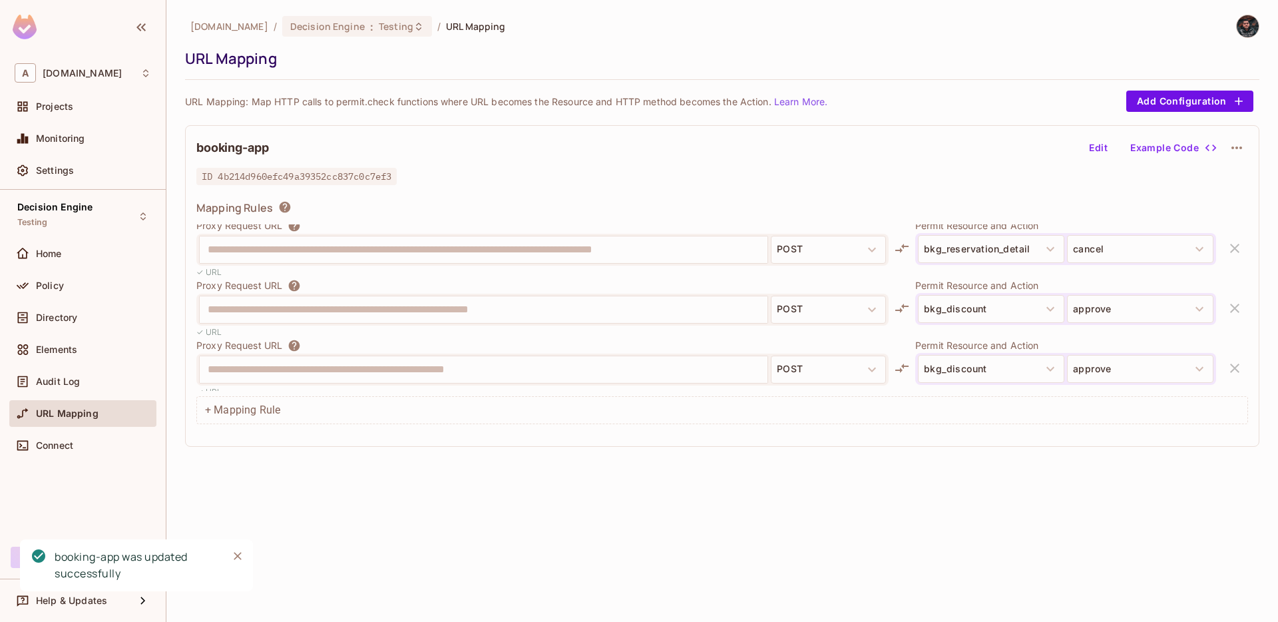
scroll to position [1811, 0]
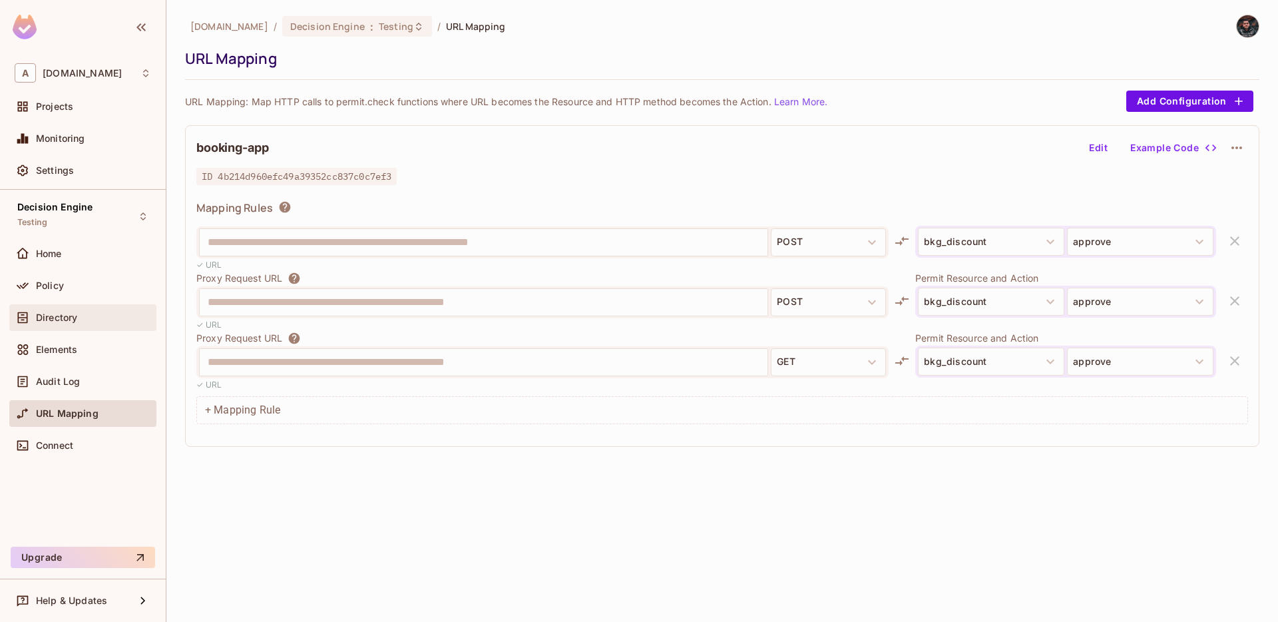
click at [79, 313] on div "Directory" at bounding box center [93, 317] width 115 height 11
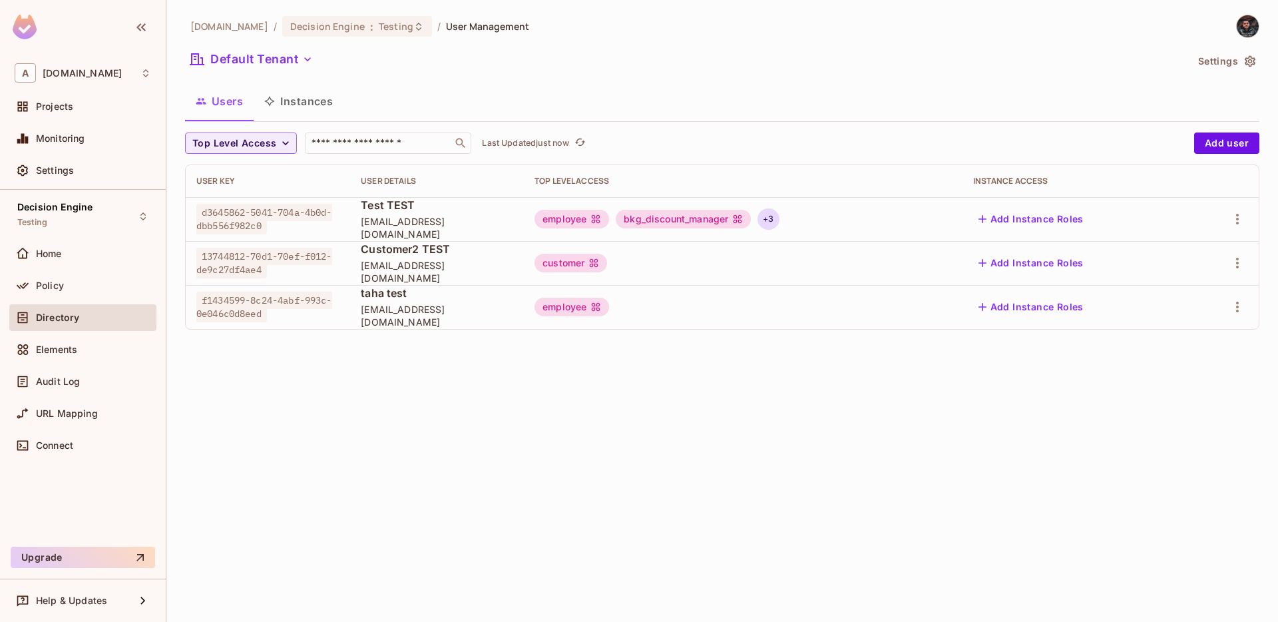
click at [636, 220] on div "+ 3" at bounding box center [768, 218] width 21 height 21
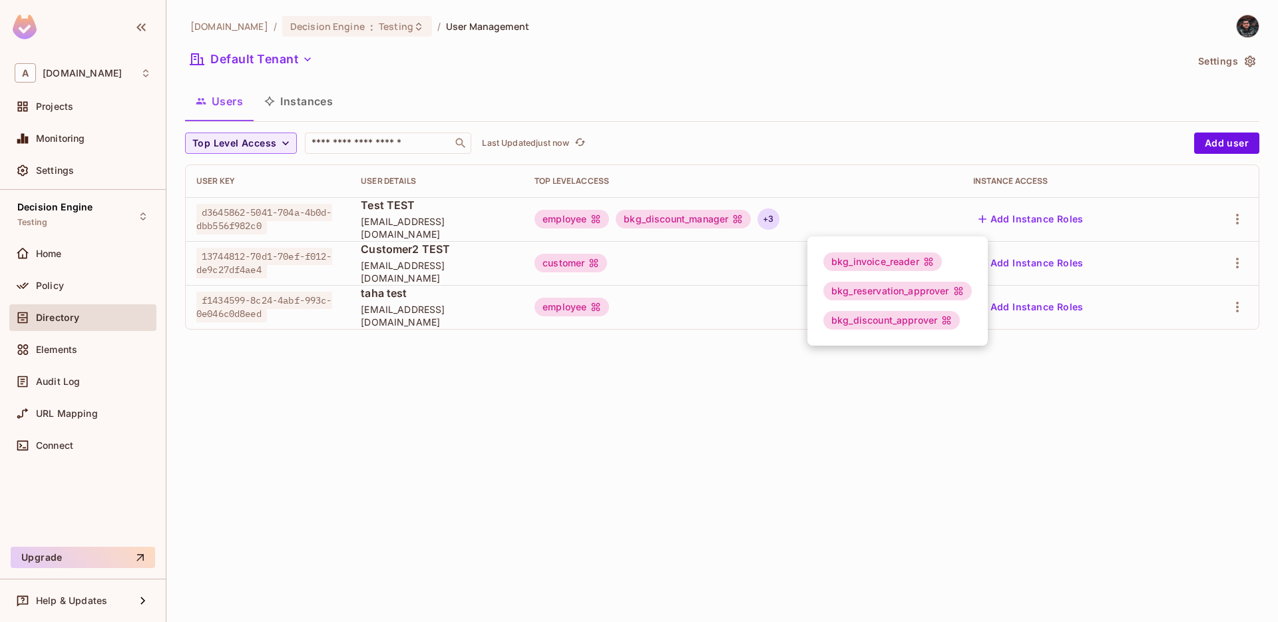
click at [636, 223] on div at bounding box center [639, 311] width 1278 height 622
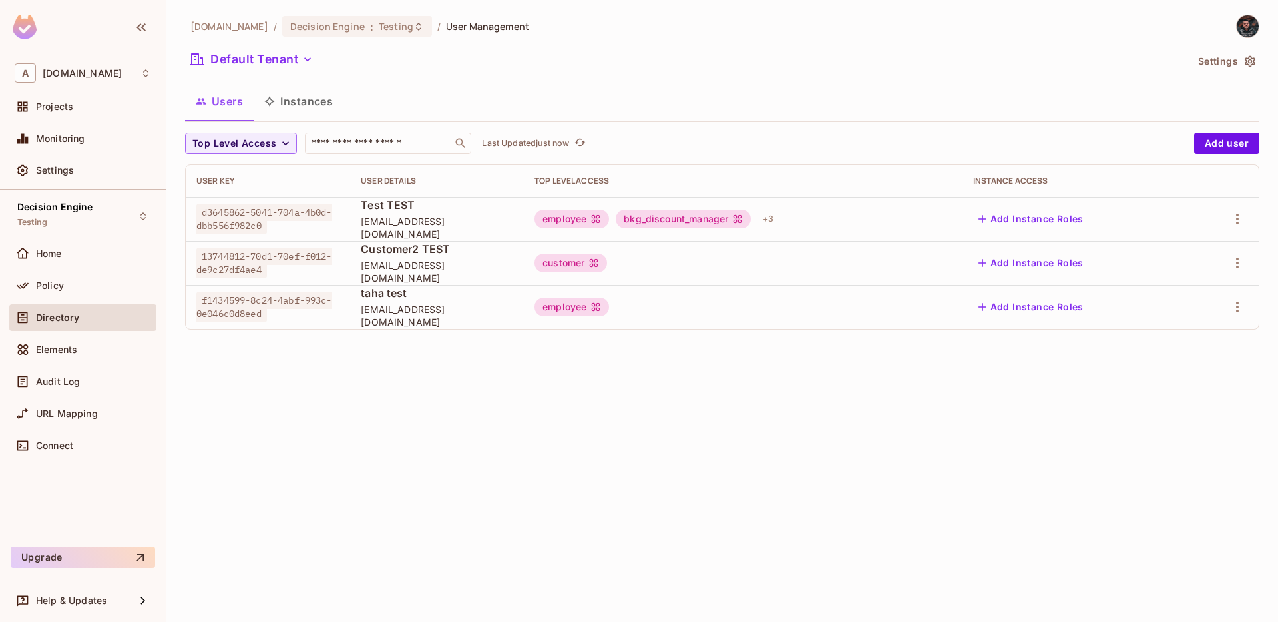
click at [636, 220] on div "bkg_invoice_reader bkg_reservation_approver bkg_discount_approver" at bounding box center [639, 311] width 1278 height 622
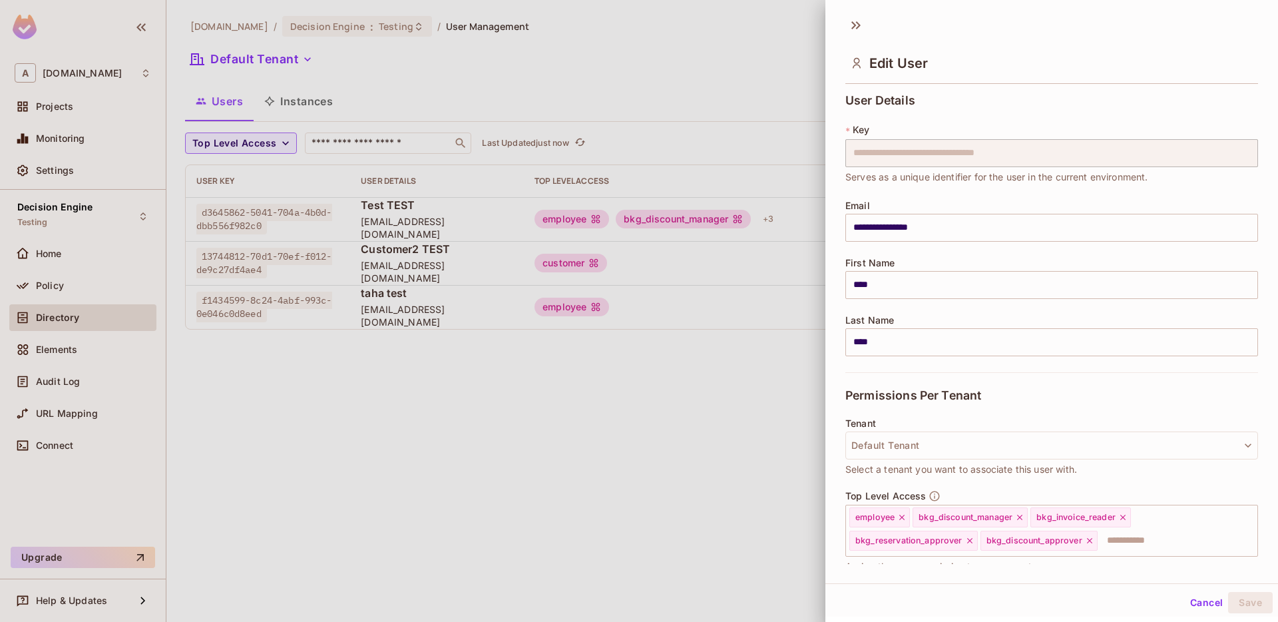
click at [636, 390] on div at bounding box center [639, 311] width 1278 height 622
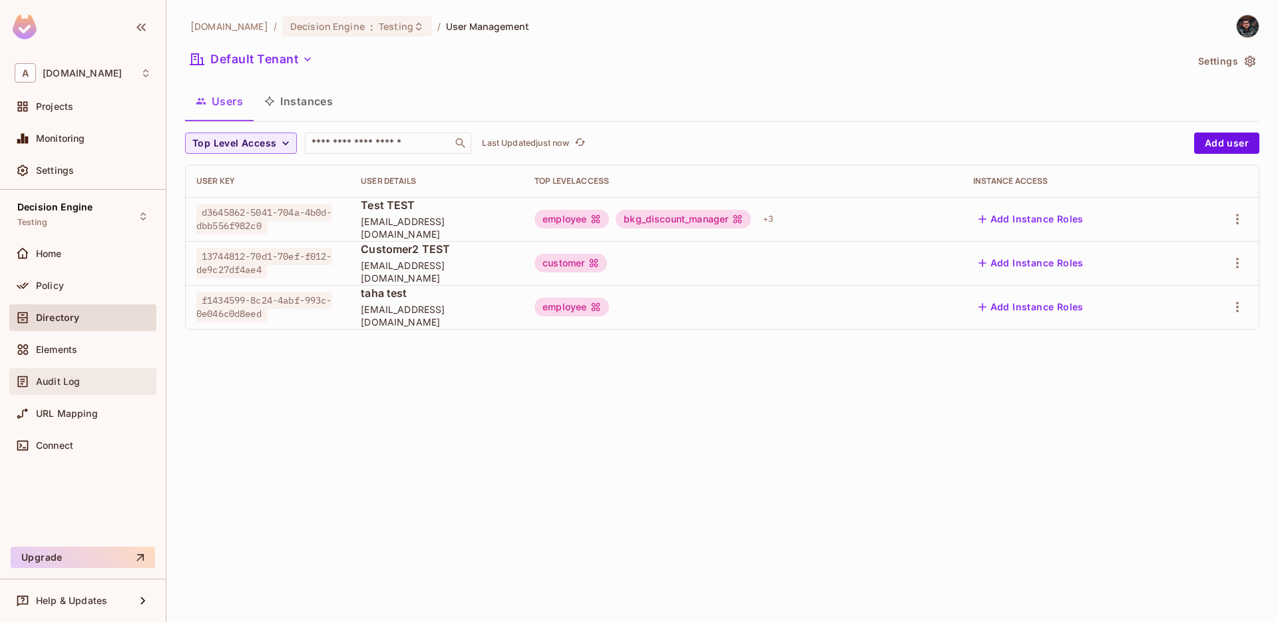
click at [99, 380] on div "Audit Log" at bounding box center [93, 381] width 115 height 11
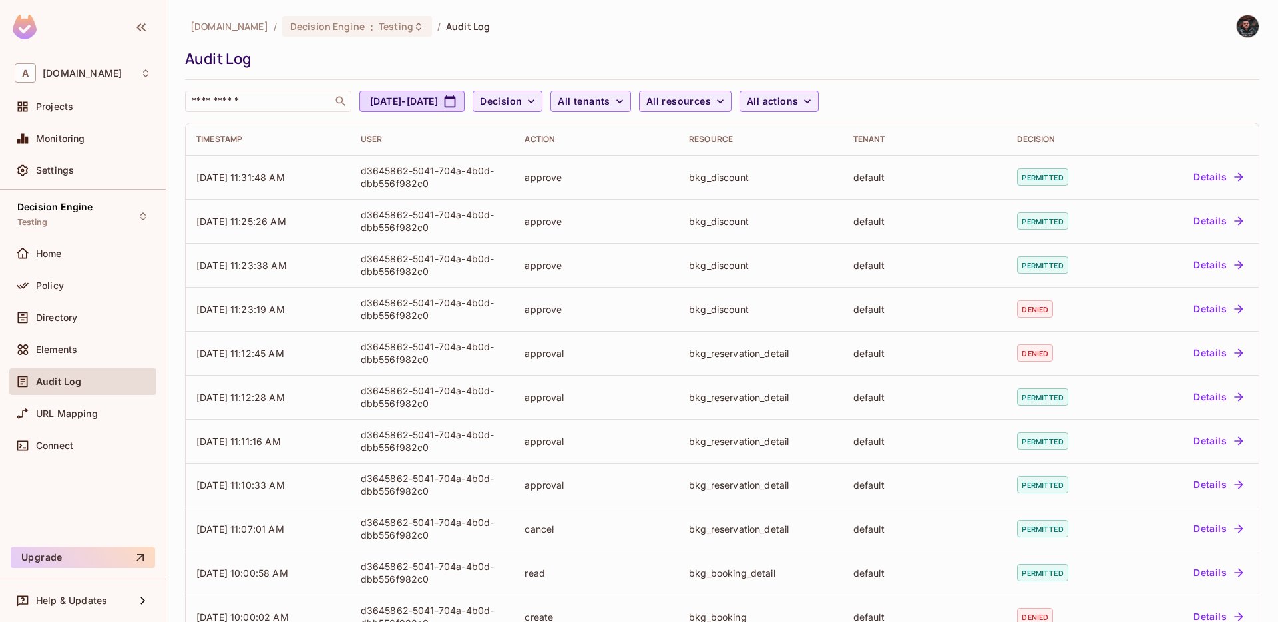
click at [101, 372] on div "Audit Log" at bounding box center [82, 381] width 147 height 27
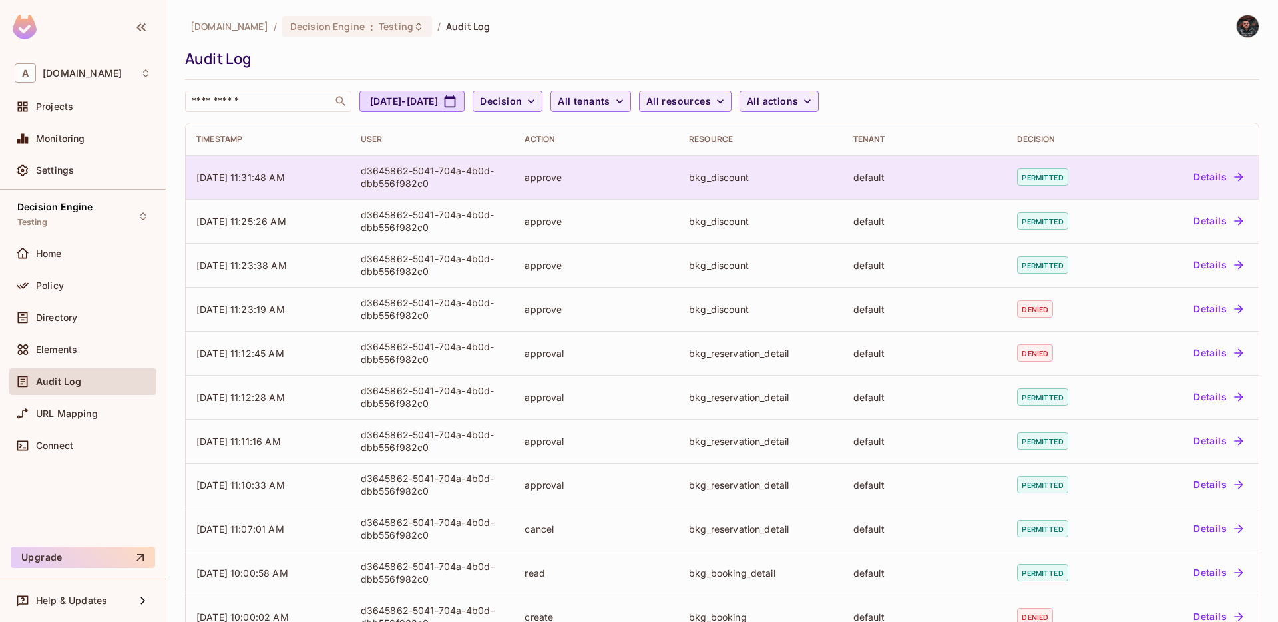
click at [564, 180] on div "approve" at bounding box center [596, 177] width 143 height 13
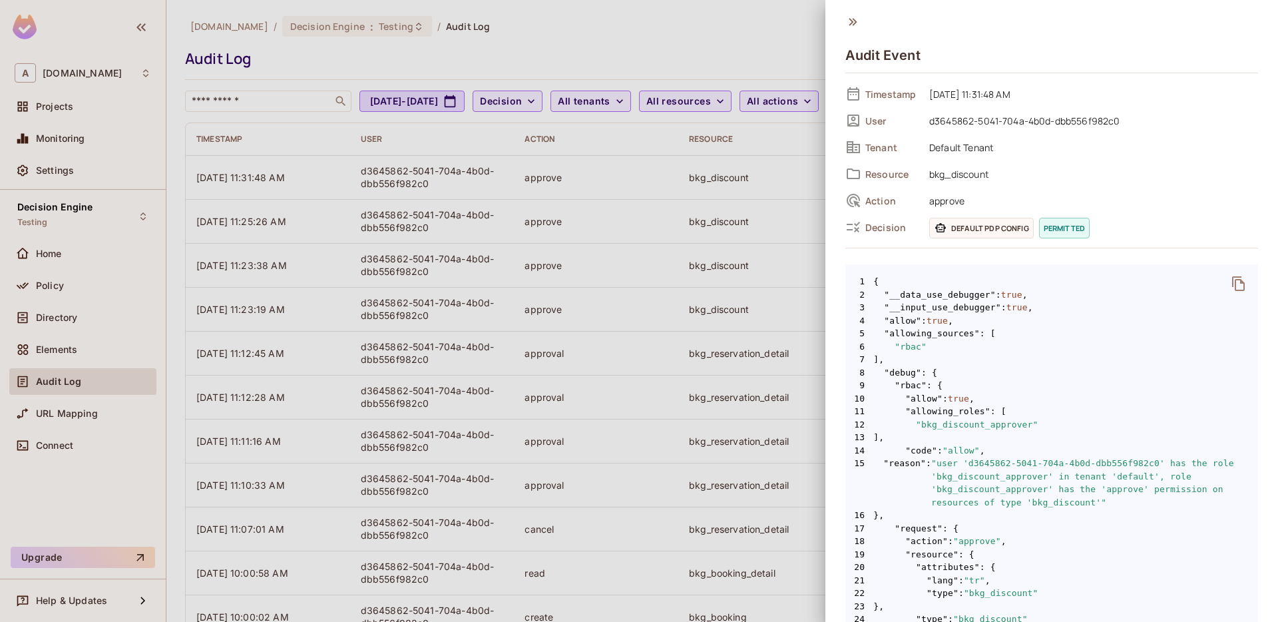
click at [69, 101] on div at bounding box center [639, 311] width 1278 height 622
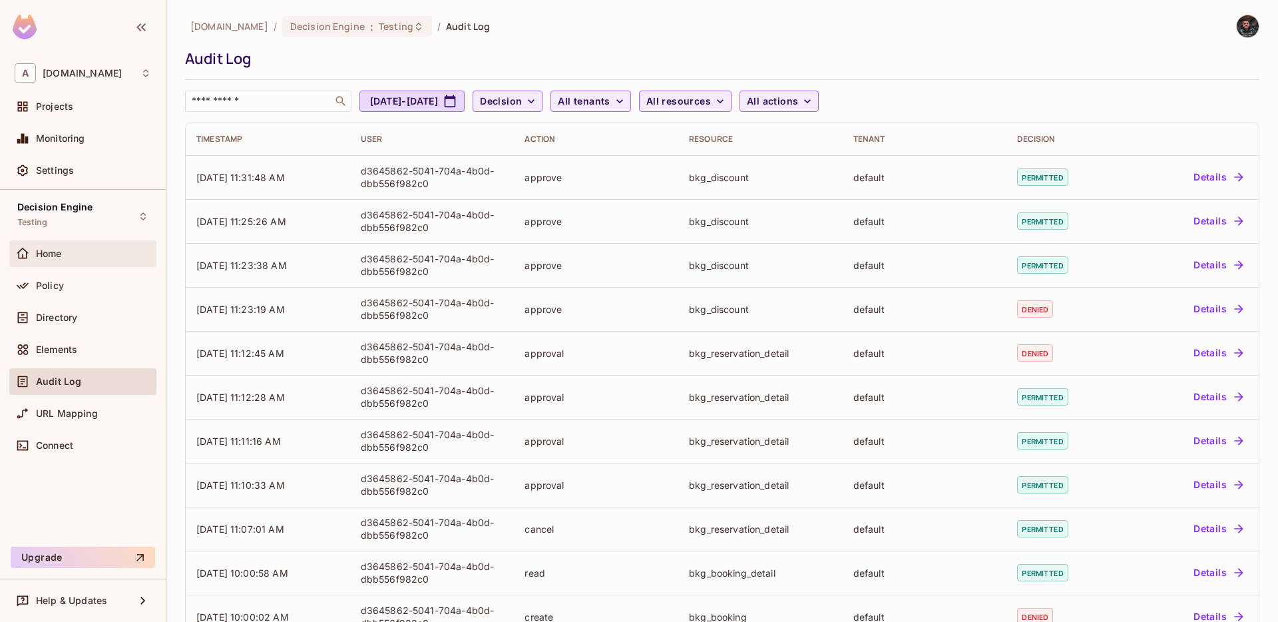
click at [82, 243] on div "Home" at bounding box center [82, 253] width 147 height 27
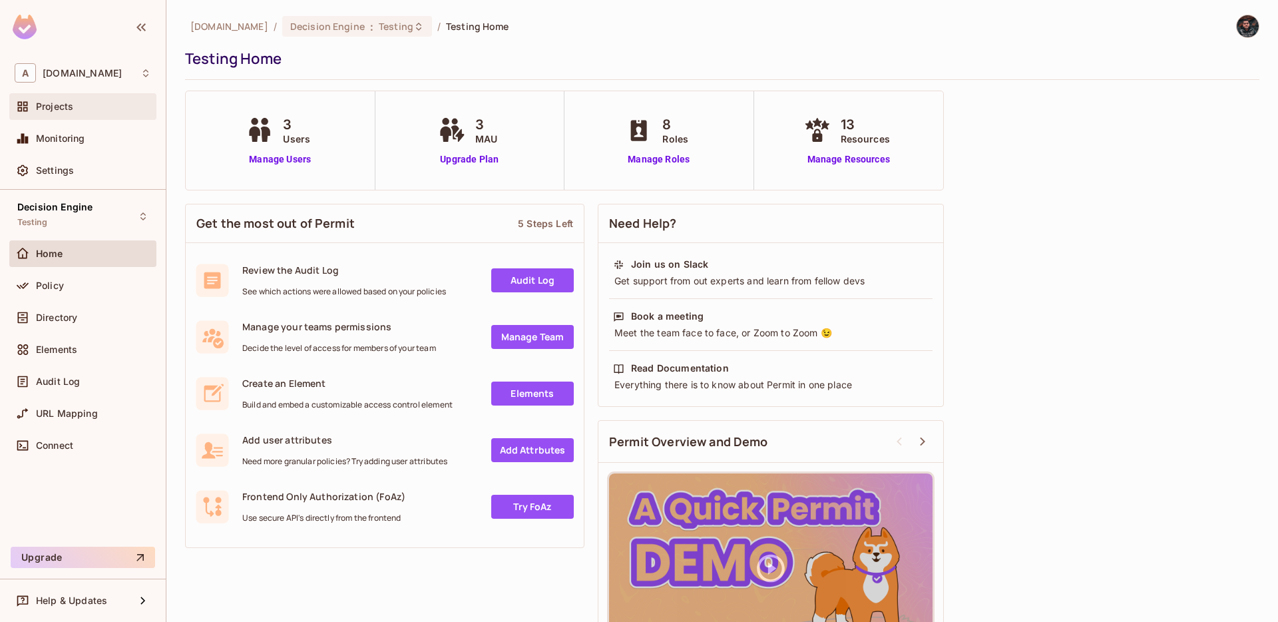
click at [88, 99] on div "Projects" at bounding box center [83, 107] width 137 height 16
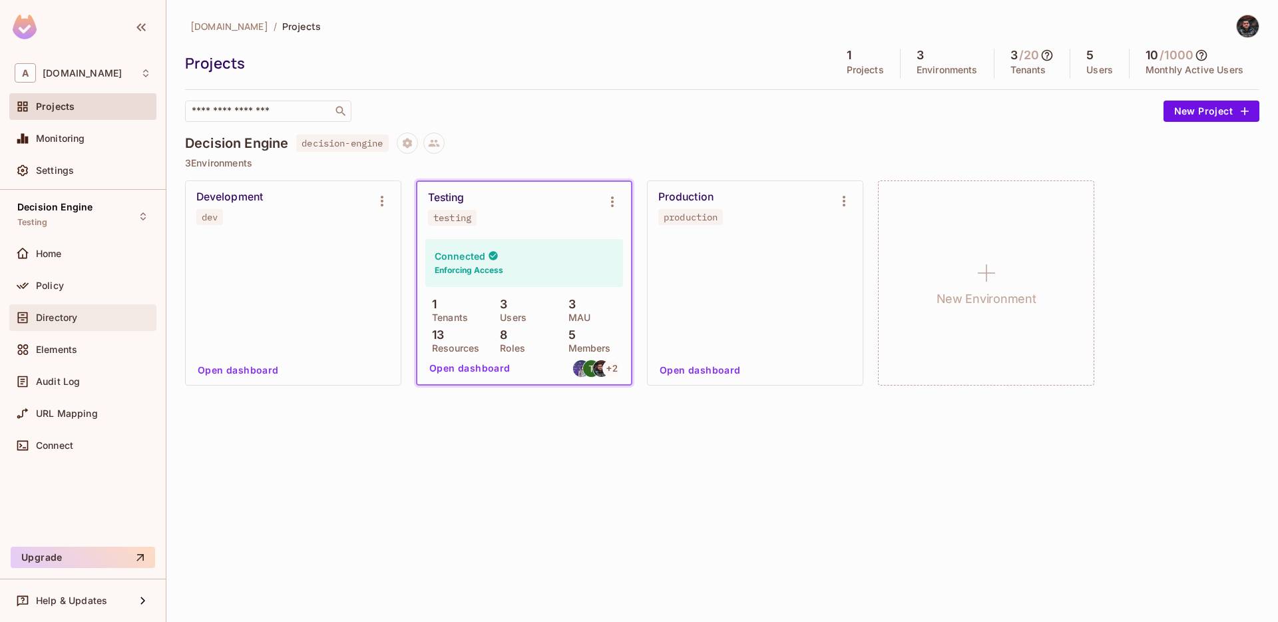
click at [79, 326] on div "Directory" at bounding box center [82, 317] width 147 height 27
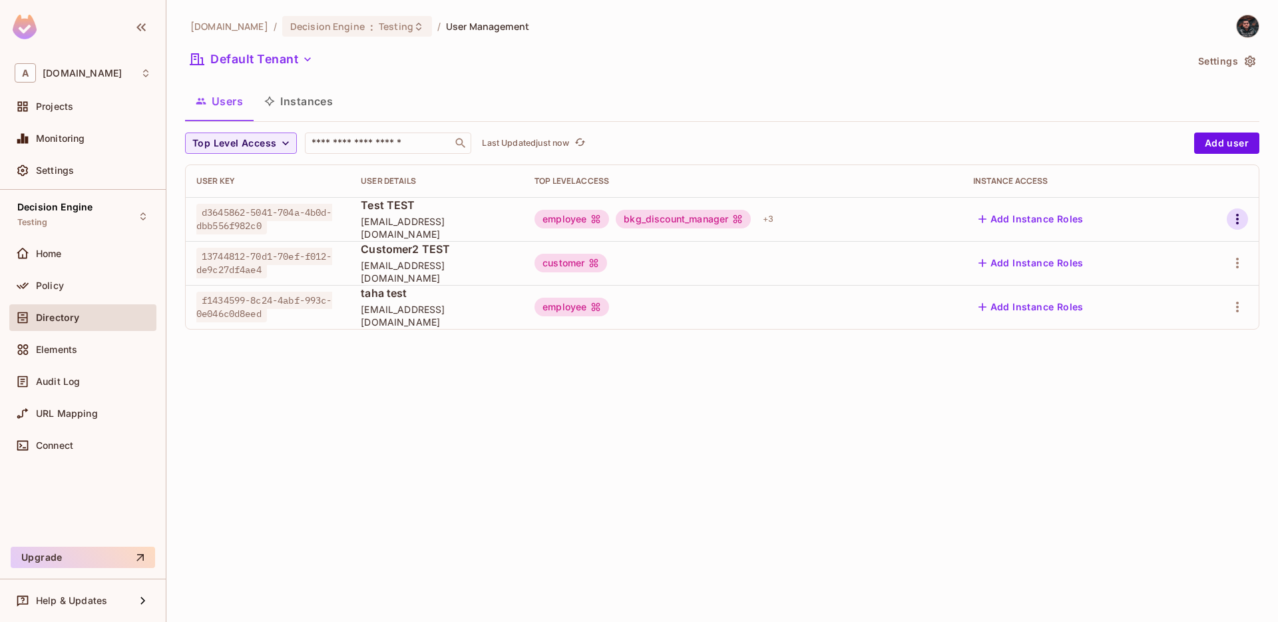
click at [636, 224] on icon "button" at bounding box center [1238, 219] width 16 height 16
click at [636, 252] on li "Edit" at bounding box center [1180, 249] width 118 height 29
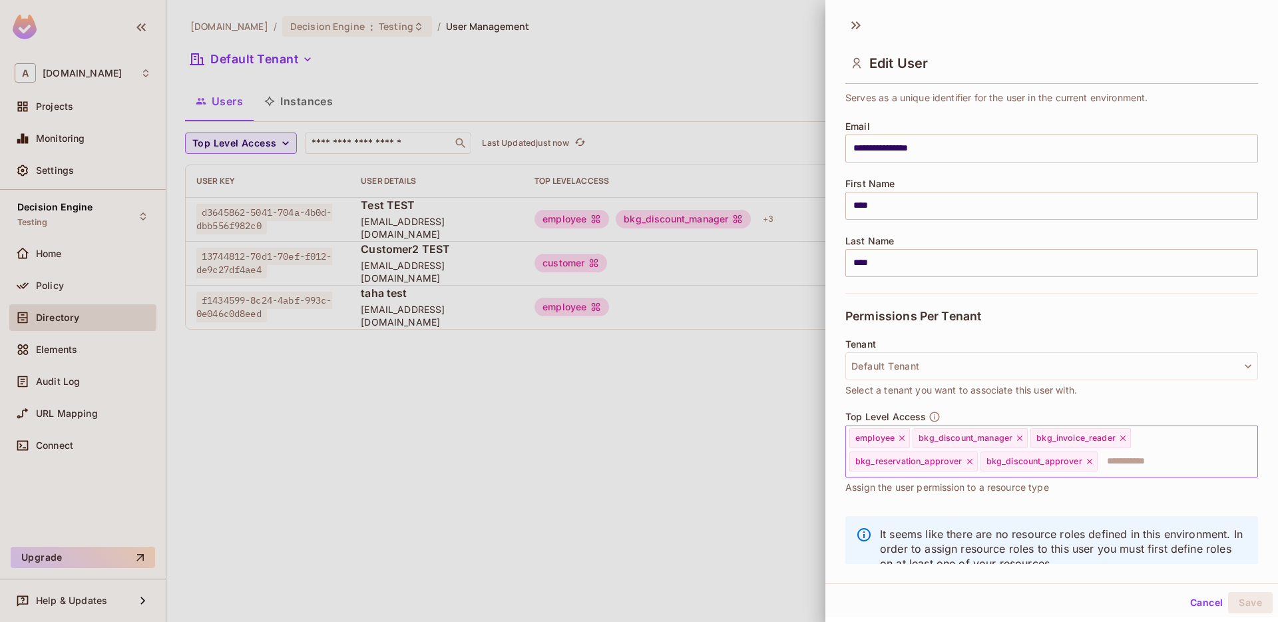
scroll to position [89, 0]
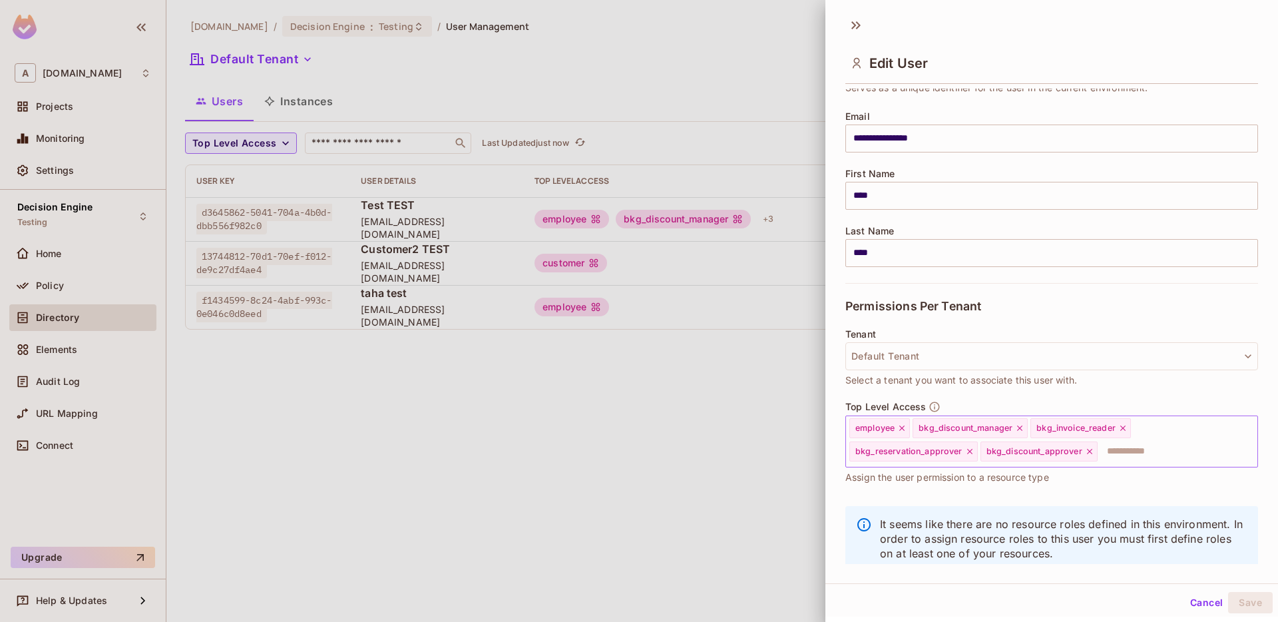
click at [636, 451] on icon at bounding box center [1089, 451] width 9 height 9
click at [636, 597] on button "Save" at bounding box center [1251, 602] width 45 height 21
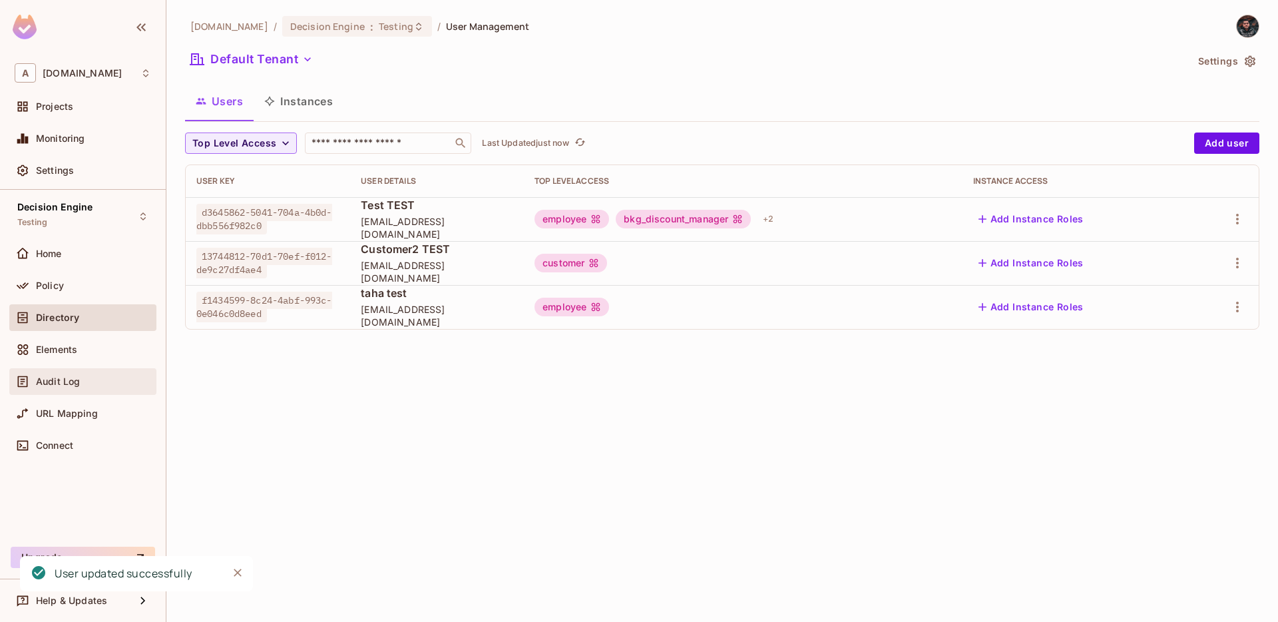
click at [65, 392] on div "Audit Log" at bounding box center [82, 381] width 147 height 27
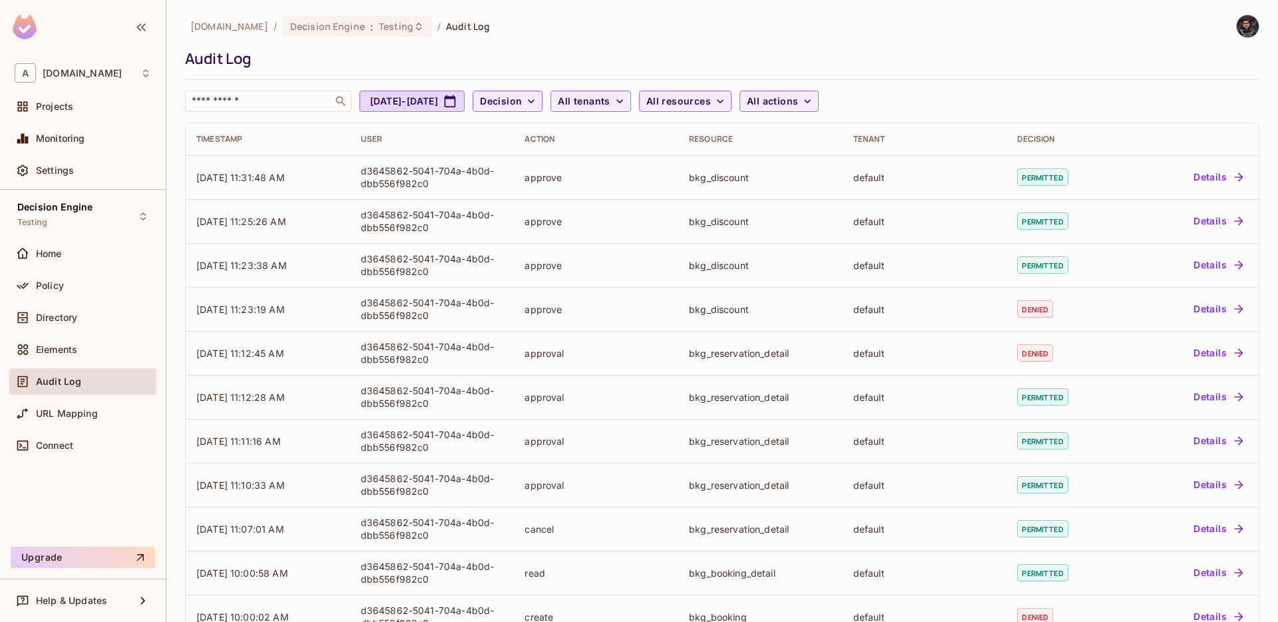
click at [111, 374] on div "Audit Log" at bounding box center [83, 382] width 137 height 16
click at [109, 260] on div "Home" at bounding box center [83, 254] width 137 height 16
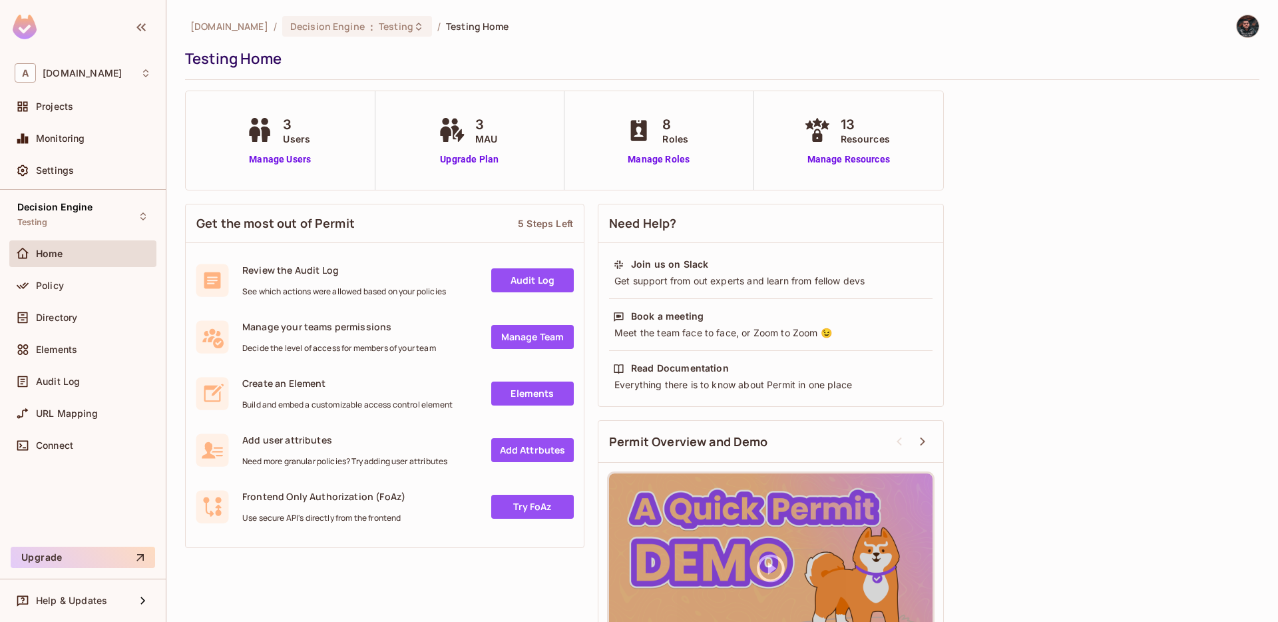
click at [105, 299] on div "Policy" at bounding box center [82, 288] width 147 height 32
click at [93, 288] on div "Policy" at bounding box center [93, 285] width 115 height 11
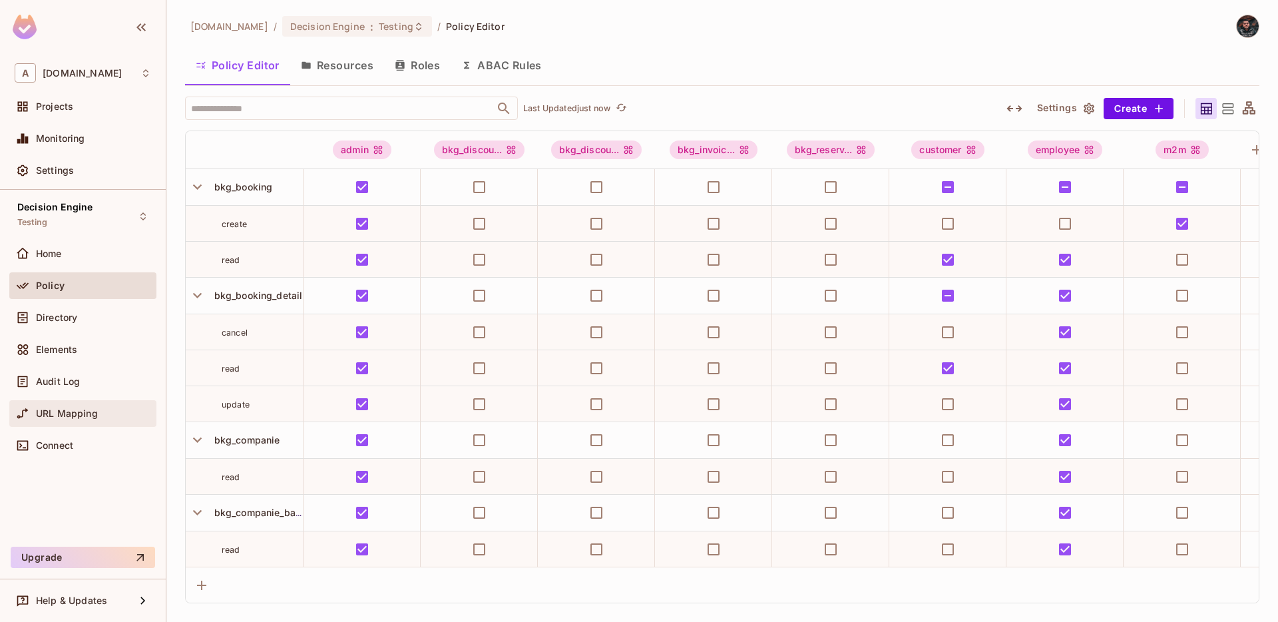
click at [95, 417] on span "URL Mapping" at bounding box center [67, 413] width 62 height 11
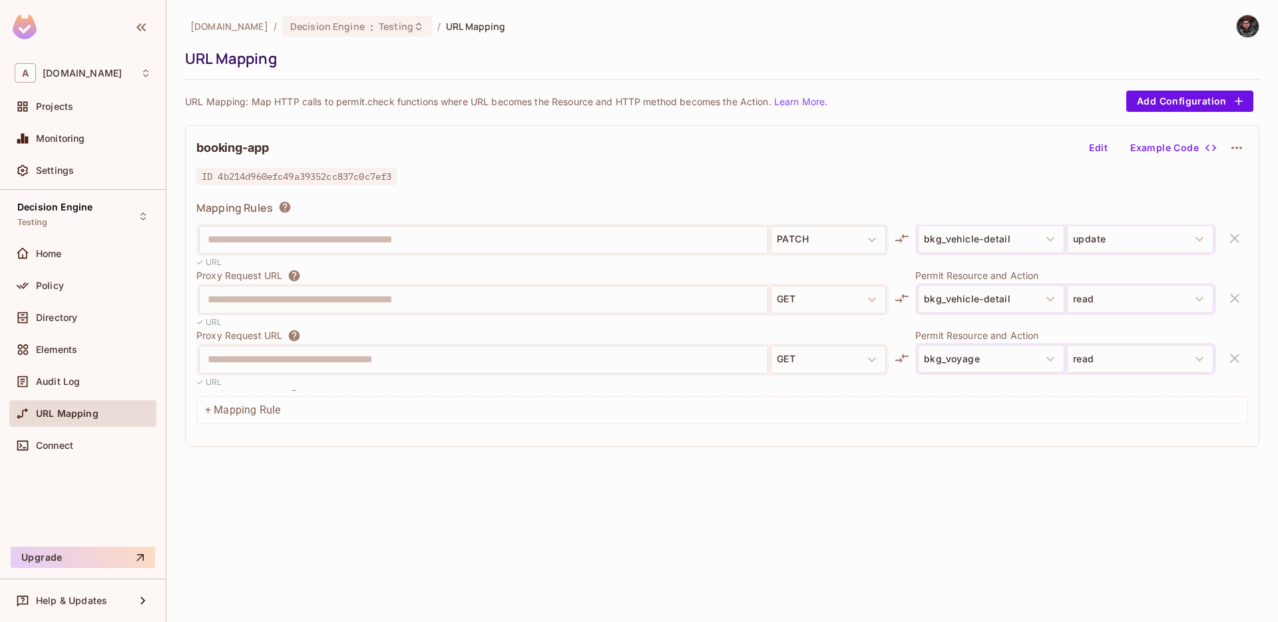
scroll to position [1811, 0]
click at [198, 367] on div "**********" at bounding box center [542, 362] width 693 height 32
click at [376, 379] on div "✓ URL" at bounding box center [542, 384] width 693 height 13
click at [81, 320] on div "Directory" at bounding box center [93, 317] width 115 height 11
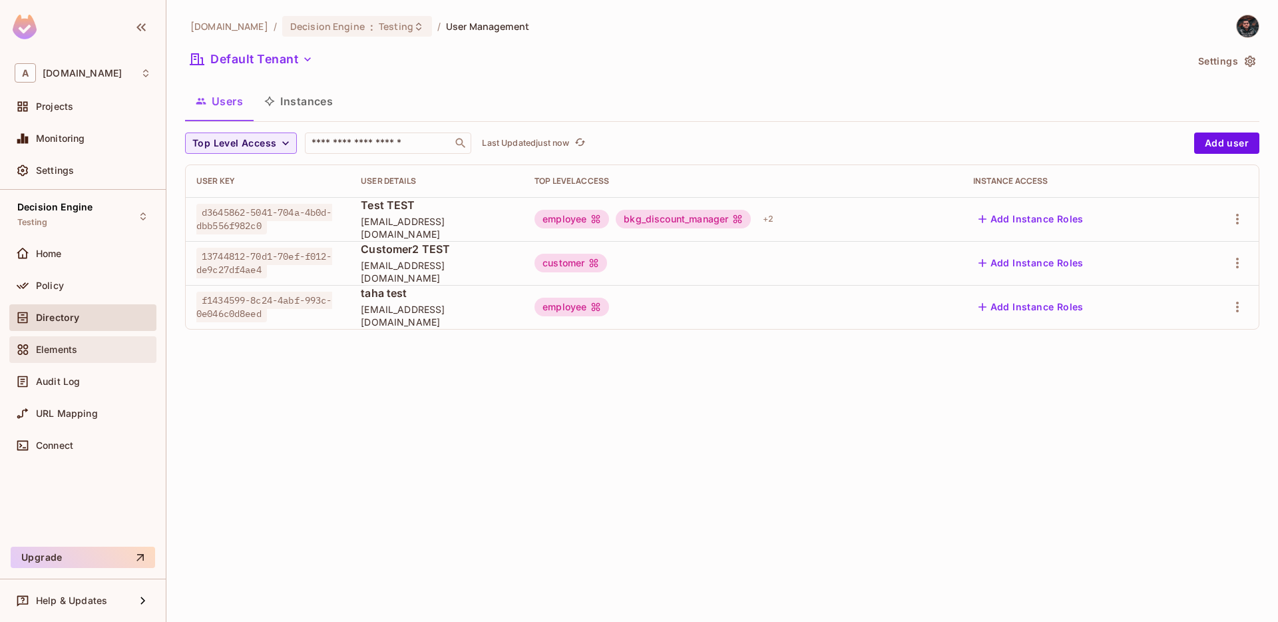
click at [78, 339] on div "Elements" at bounding box center [82, 349] width 147 height 27
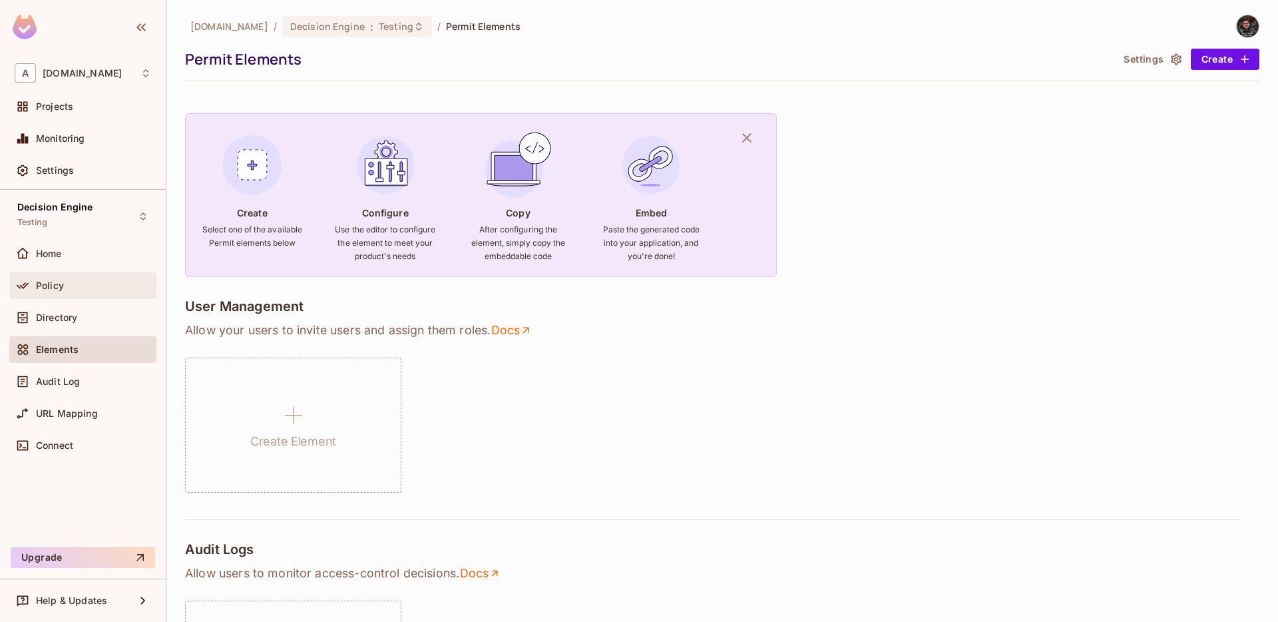
click at [73, 288] on div "Policy" at bounding box center [93, 285] width 115 height 11
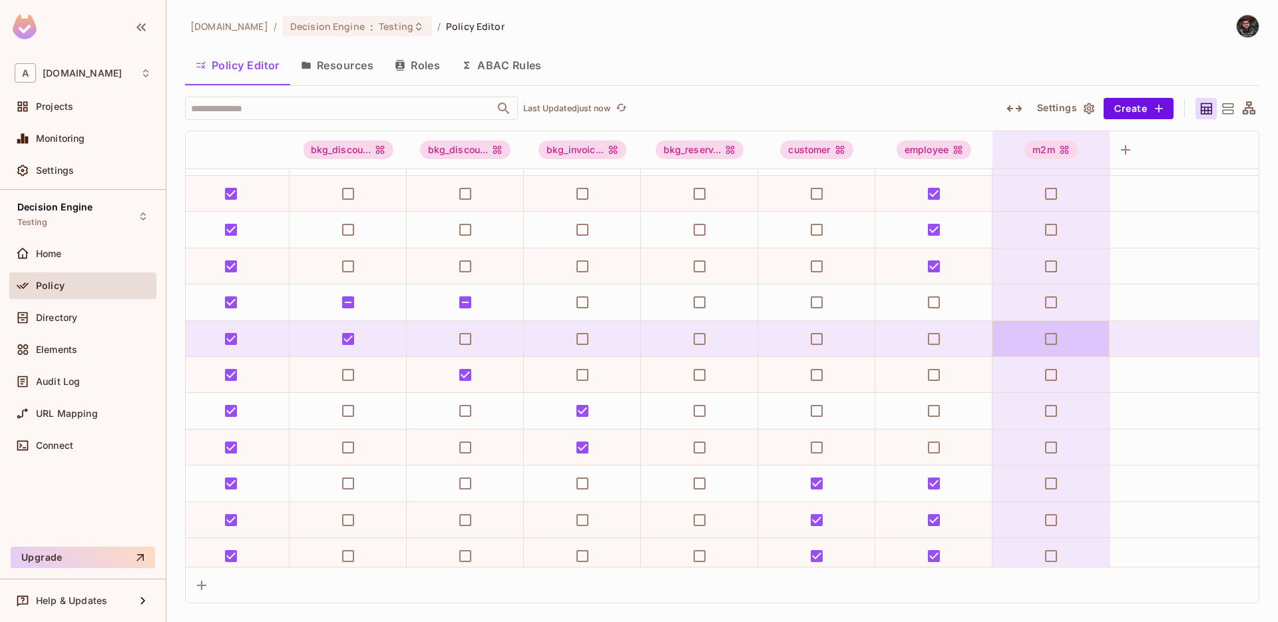
scroll to position [356, 0]
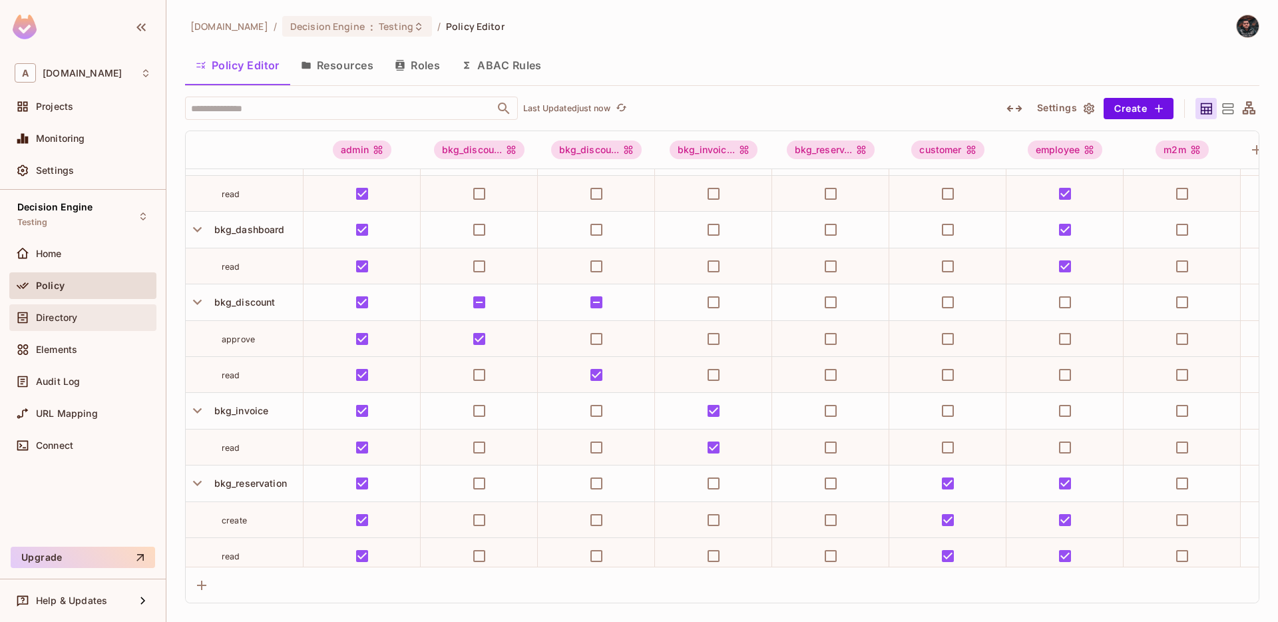
click at [77, 325] on div "Directory" at bounding box center [82, 317] width 147 height 27
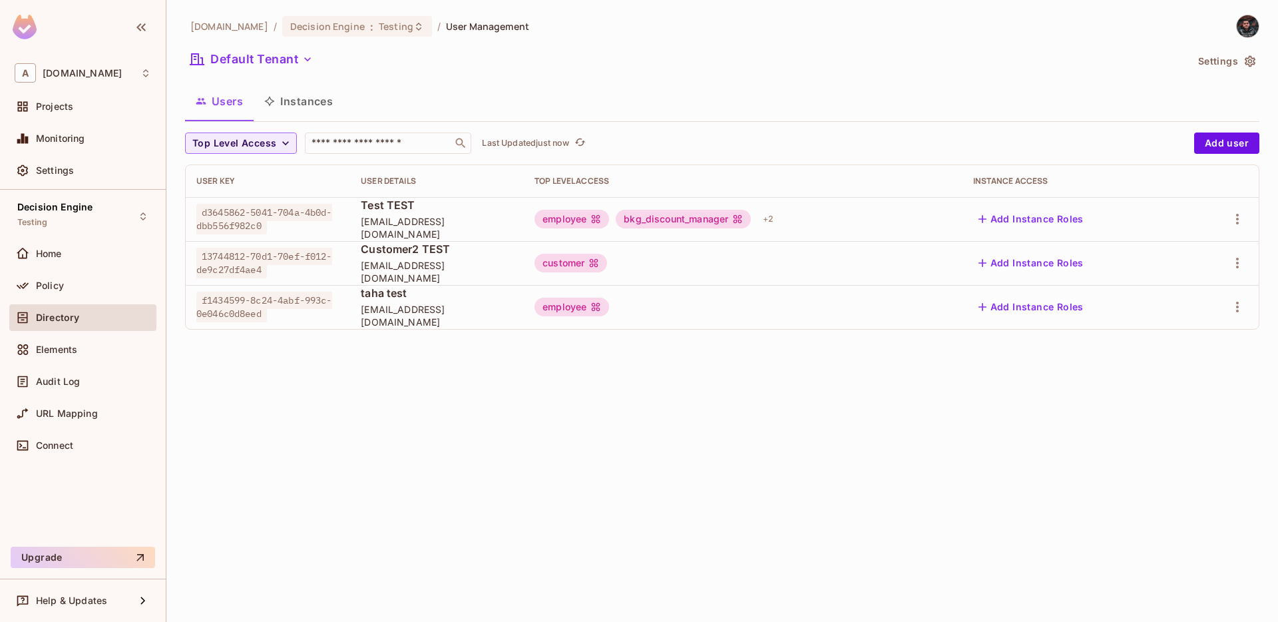
click at [829, 225] on div "employee bkg_discount_manager + 2" at bounding box center [744, 218] width 418 height 21
click at [779, 224] on div "+ 2" at bounding box center [768, 218] width 21 height 21
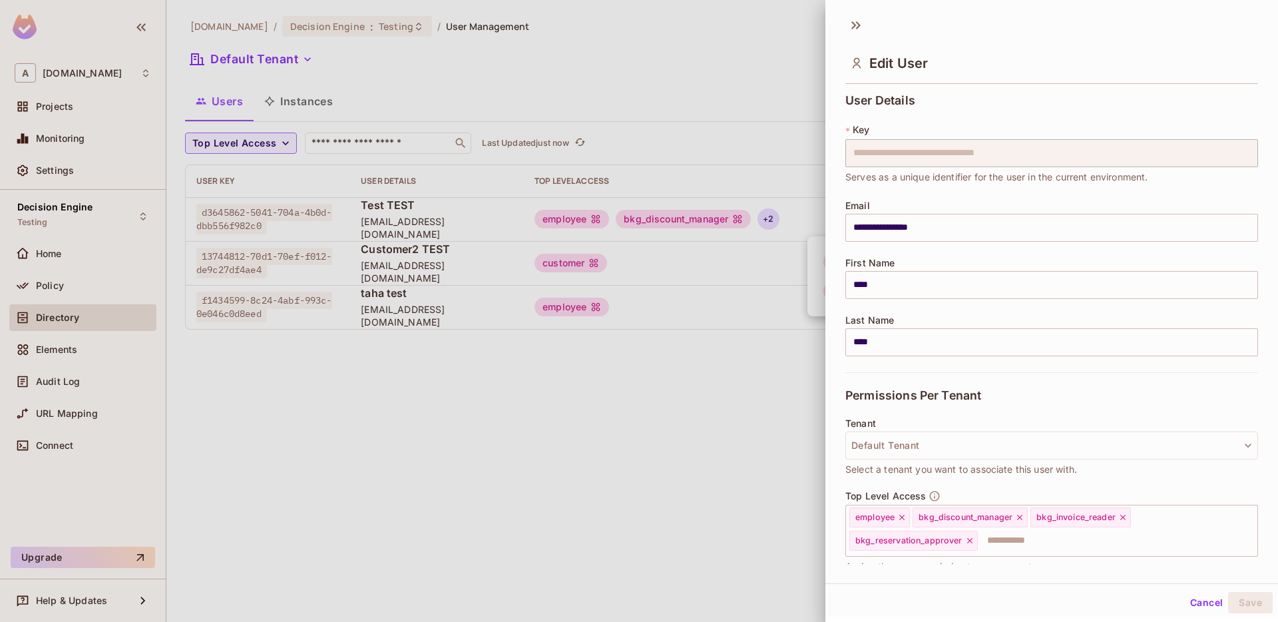
click at [699, 406] on div at bounding box center [639, 311] width 1278 height 622
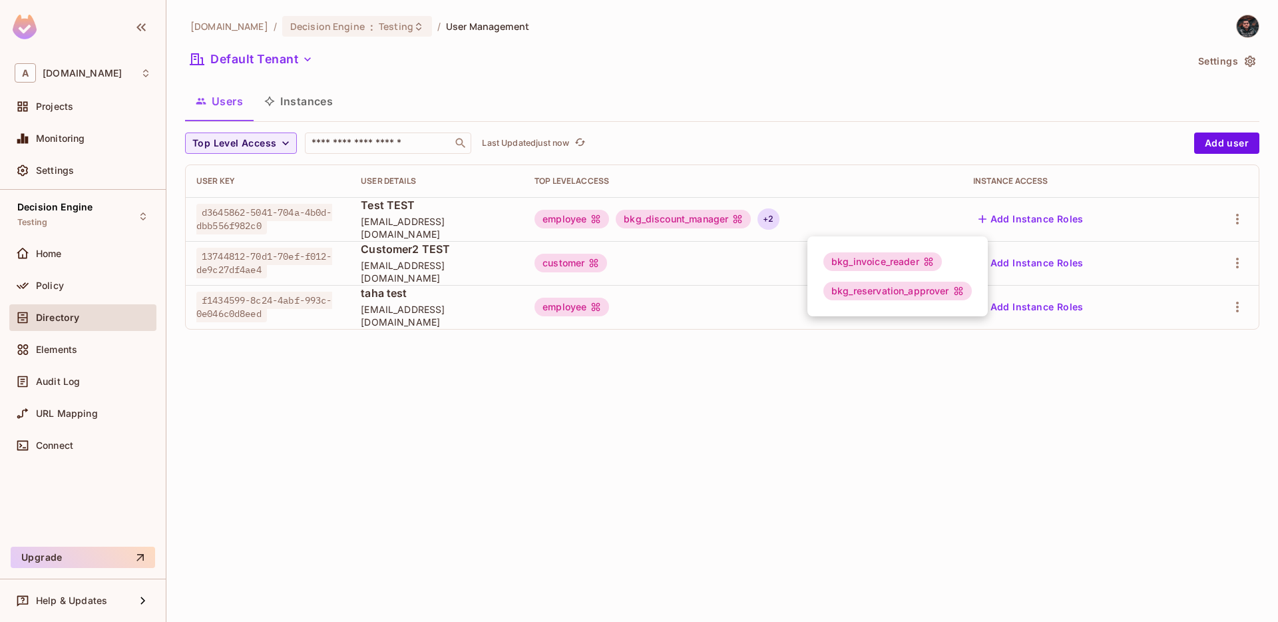
click at [120, 386] on div at bounding box center [639, 311] width 1278 height 622
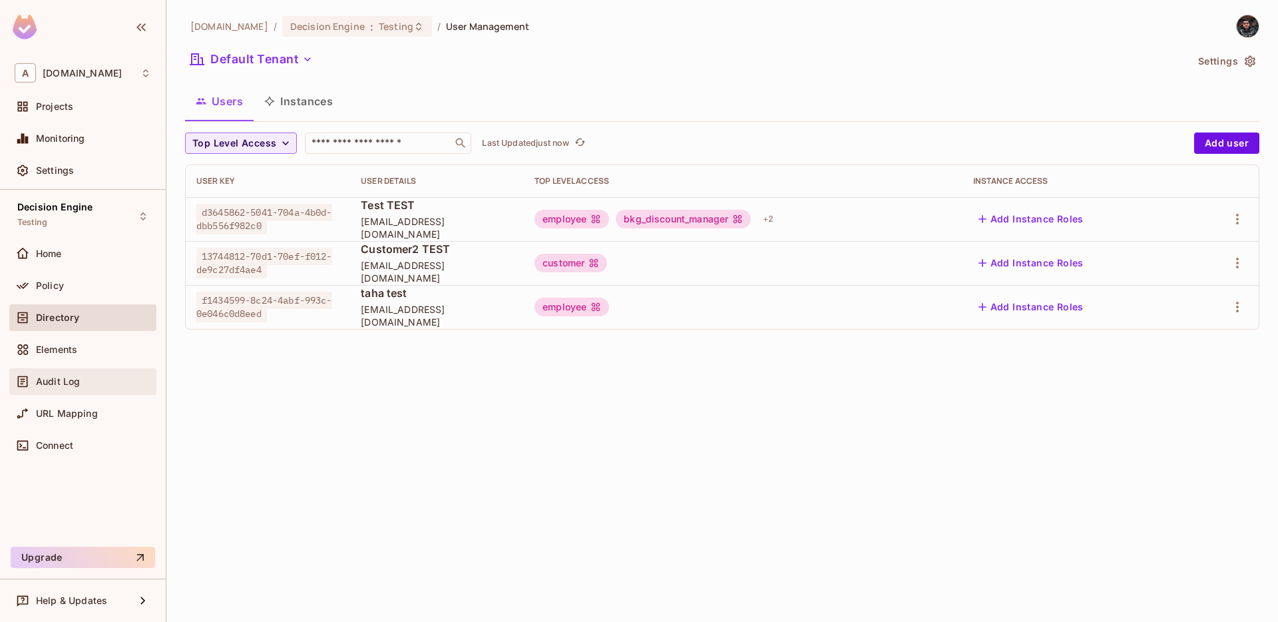
click at [88, 382] on div "Audit Log" at bounding box center [93, 381] width 115 height 11
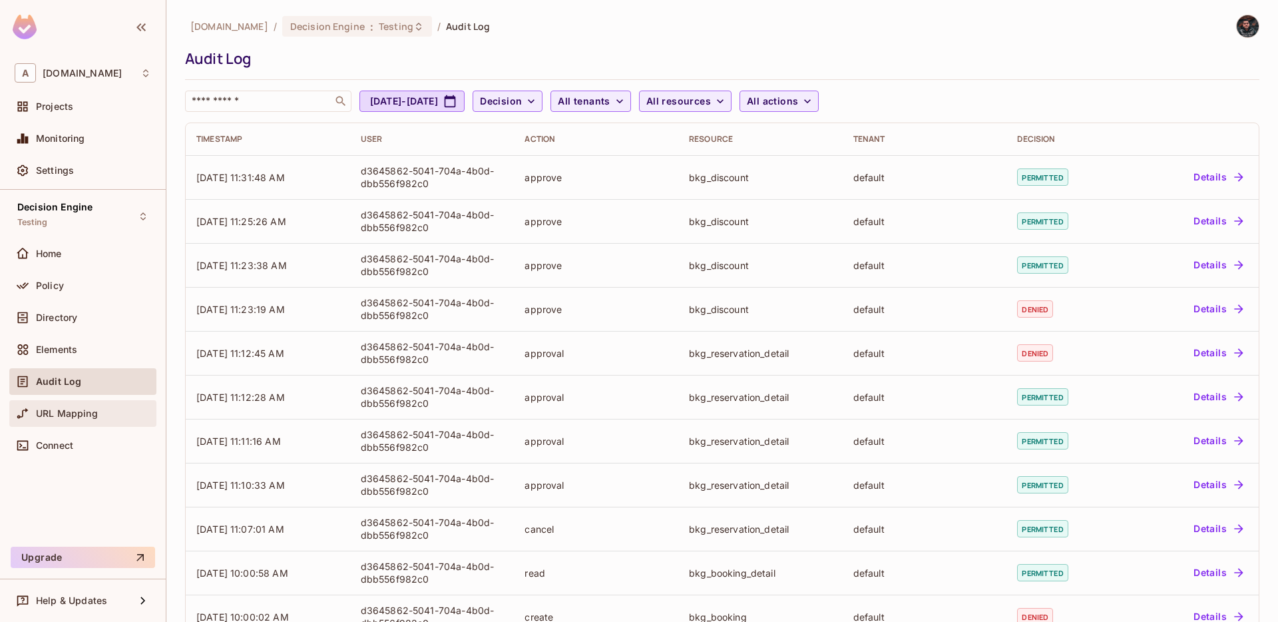
click at [111, 402] on div "URL Mapping" at bounding box center [82, 413] width 147 height 27
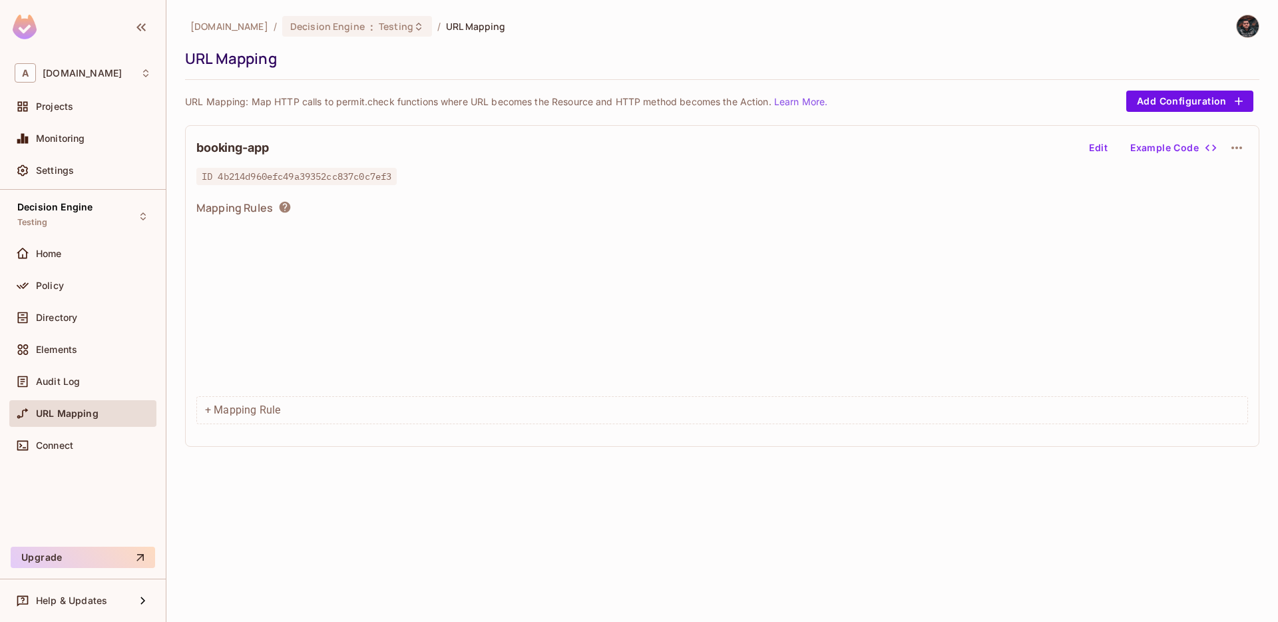
scroll to position [1811, 0]
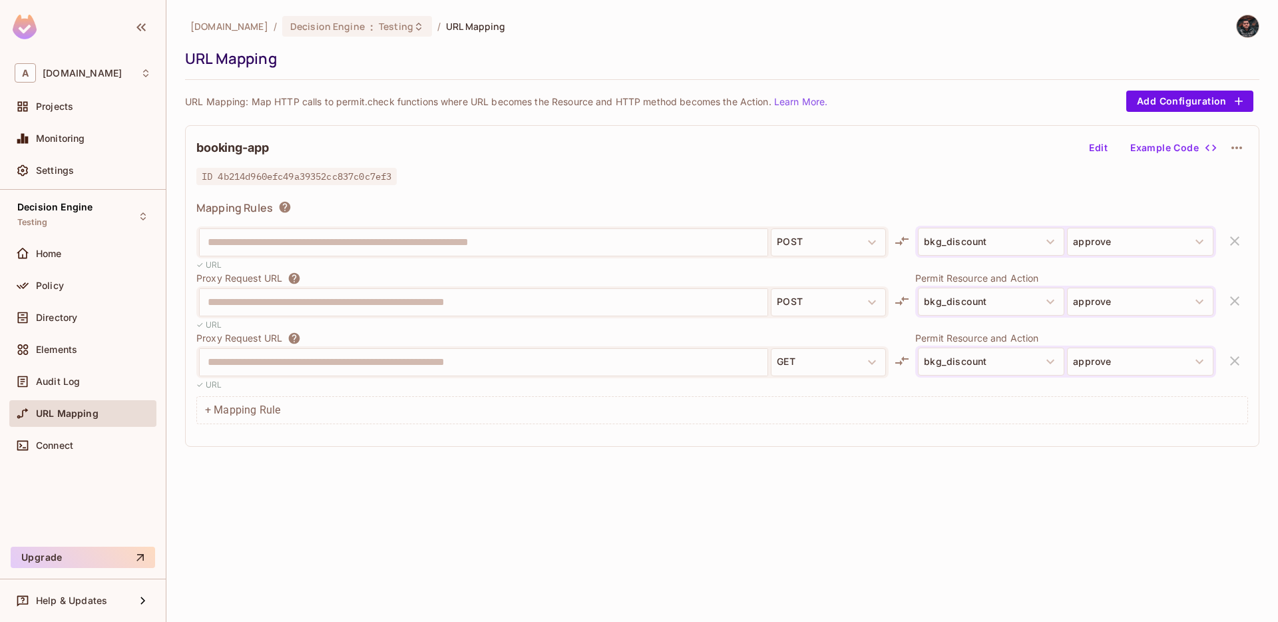
click at [1101, 146] on button "Edit" at bounding box center [1098, 147] width 43 height 21
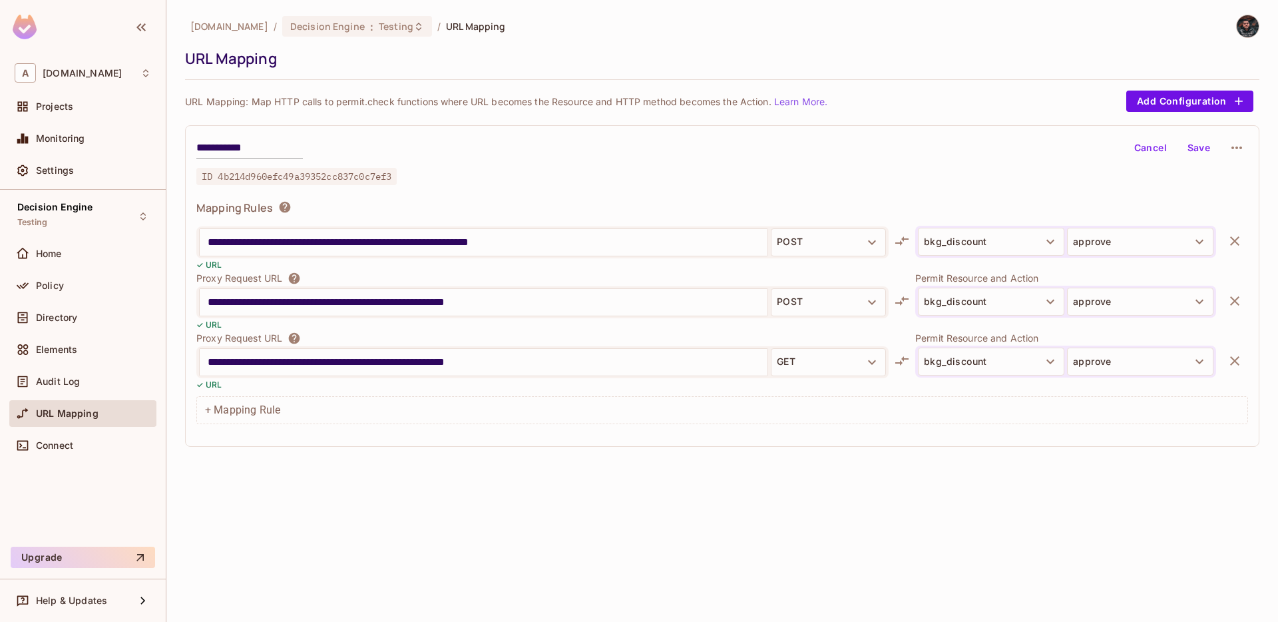
click at [603, 362] on input "**********" at bounding box center [484, 362] width 552 height 21
type input "**********"
click at [1201, 147] on button "Save" at bounding box center [1199, 147] width 43 height 21
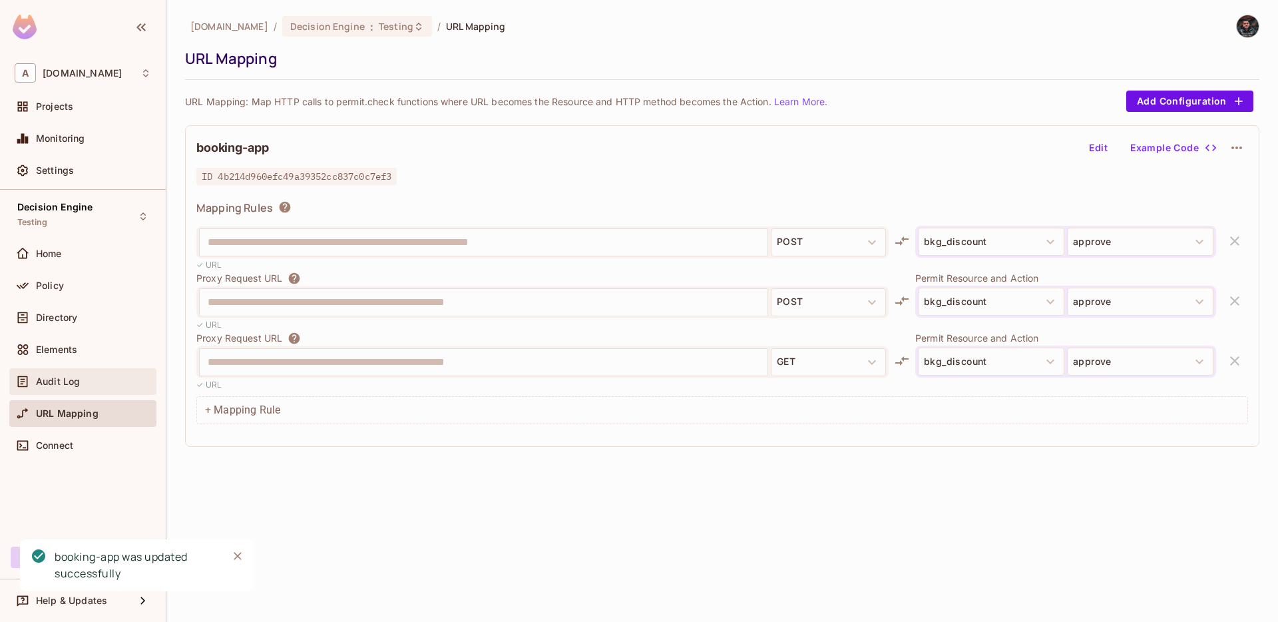
click at [94, 380] on div "Audit Log" at bounding box center [93, 381] width 115 height 11
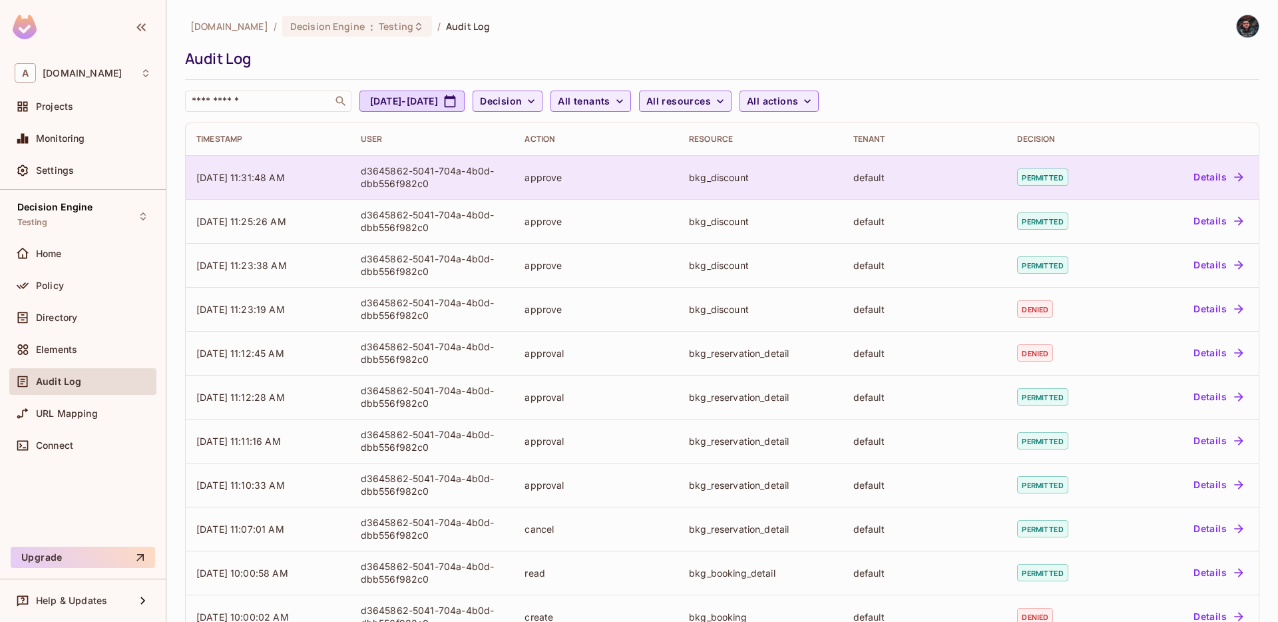
drag, startPoint x: 253, startPoint y: 182, endPoint x: 309, endPoint y: 188, distance: 56.3
click at [309, 188] on td "[DATE] 11:31:48 AM" at bounding box center [268, 177] width 164 height 44
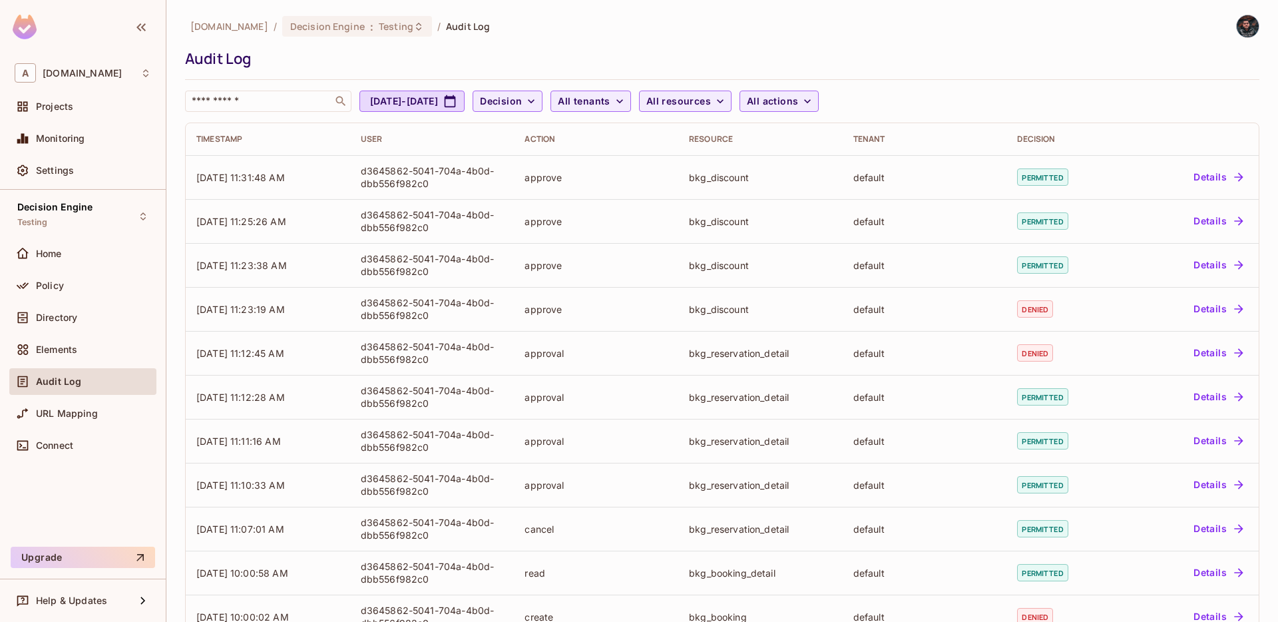
click at [103, 427] on div "URL Mapping" at bounding box center [82, 416] width 147 height 32
click at [98, 406] on div "URL Mapping" at bounding box center [83, 414] width 137 height 16
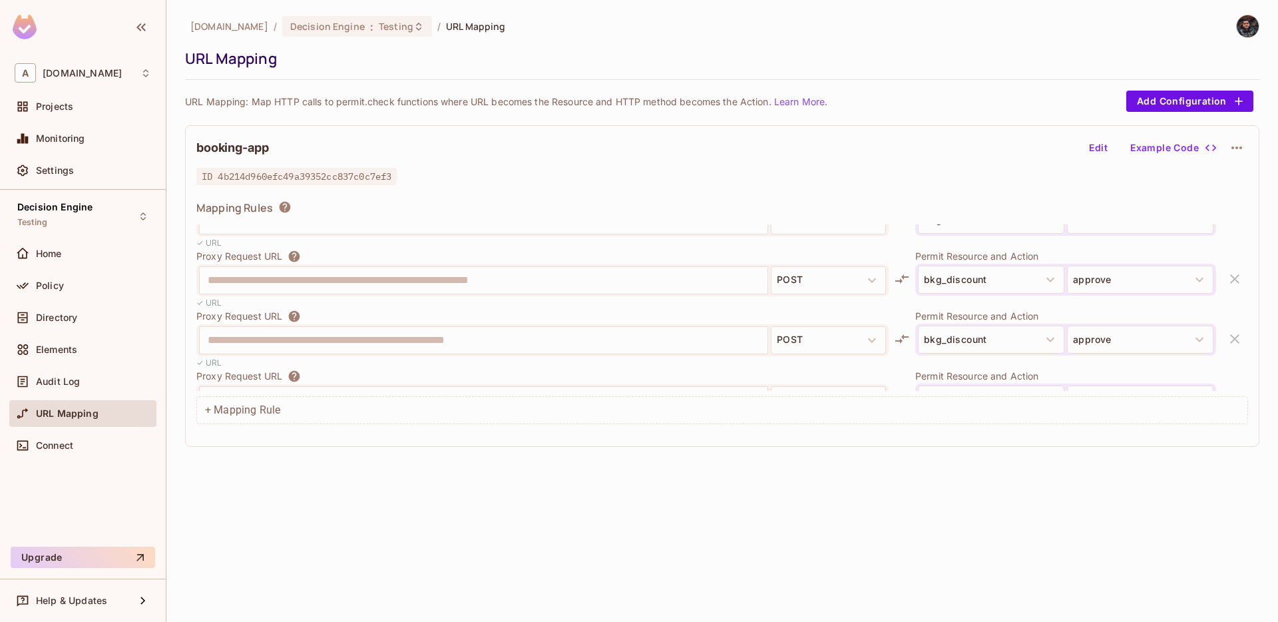
scroll to position [1811, 0]
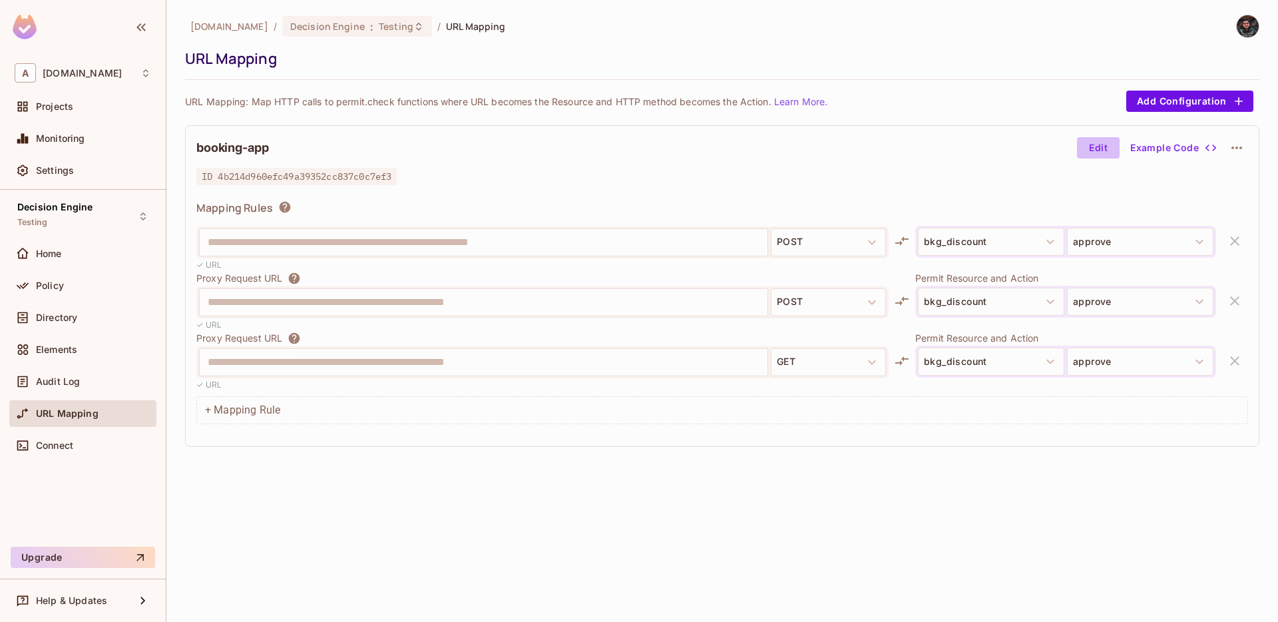
click at [1106, 146] on button "Edit" at bounding box center [1098, 147] width 43 height 21
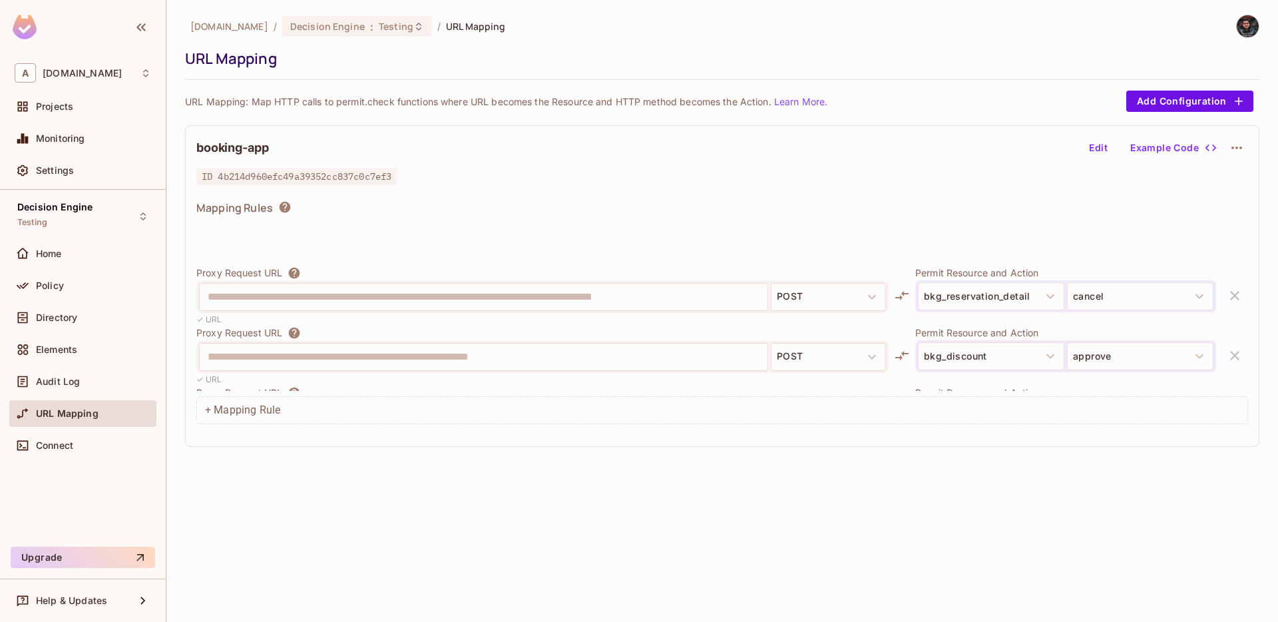
scroll to position [1811, 0]
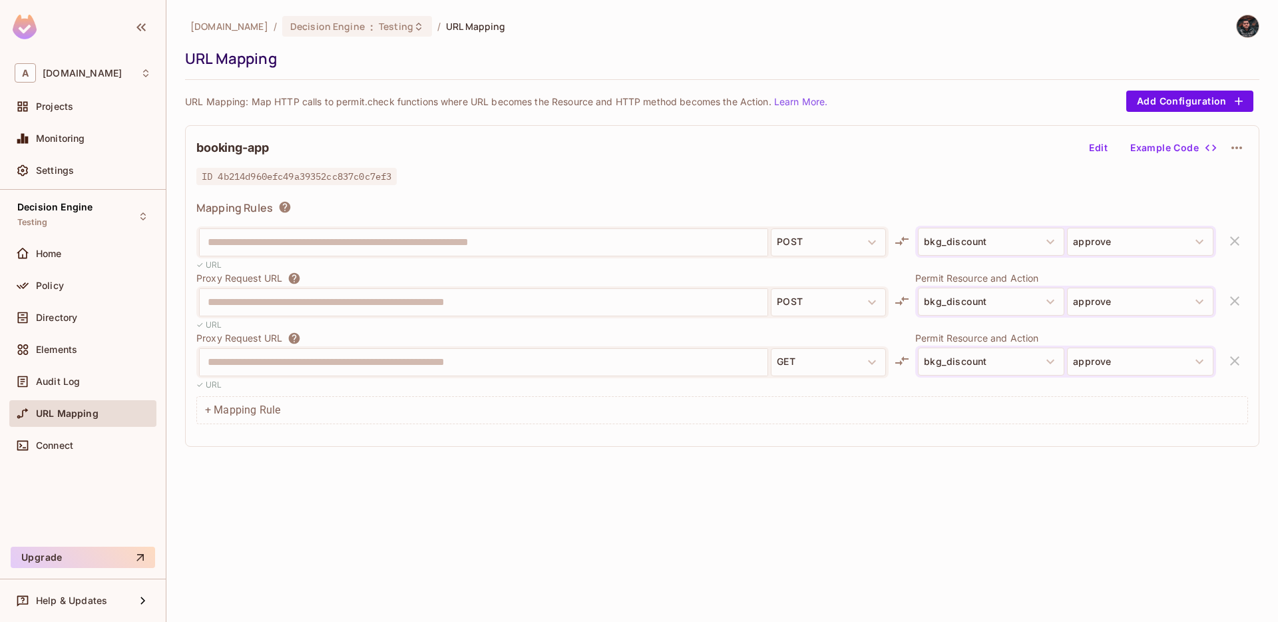
click at [1098, 153] on button "Edit" at bounding box center [1098, 147] width 43 height 21
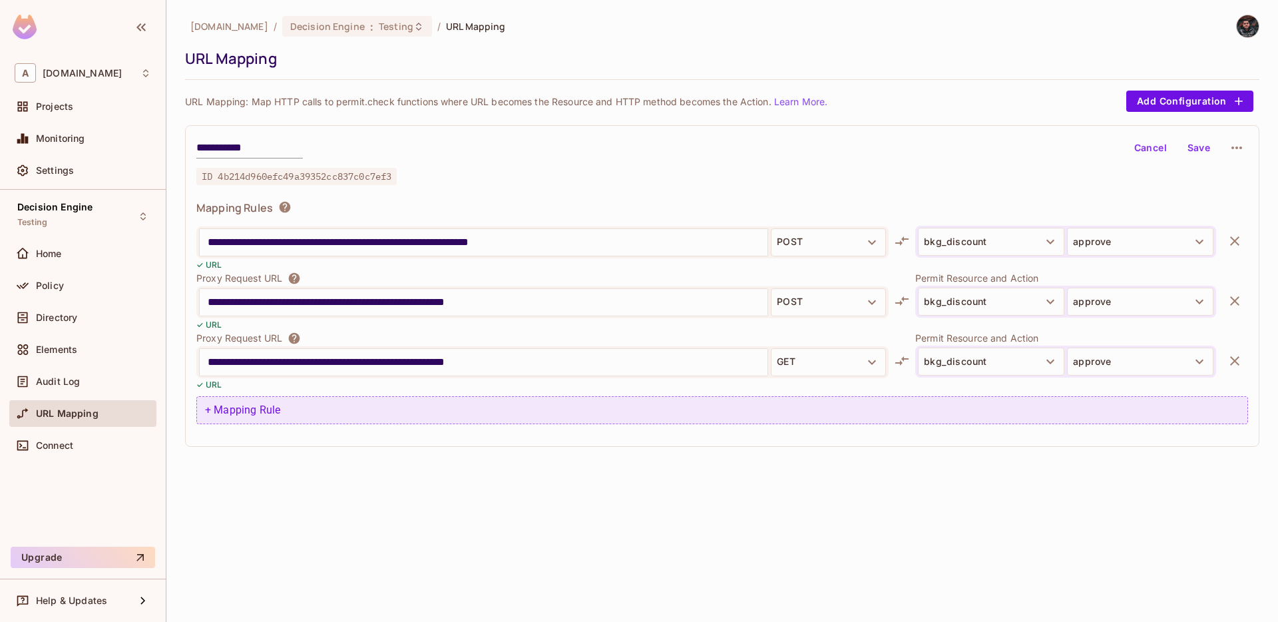
click at [515, 402] on div "+ Mapping Rule" at bounding box center [722, 410] width 1052 height 28
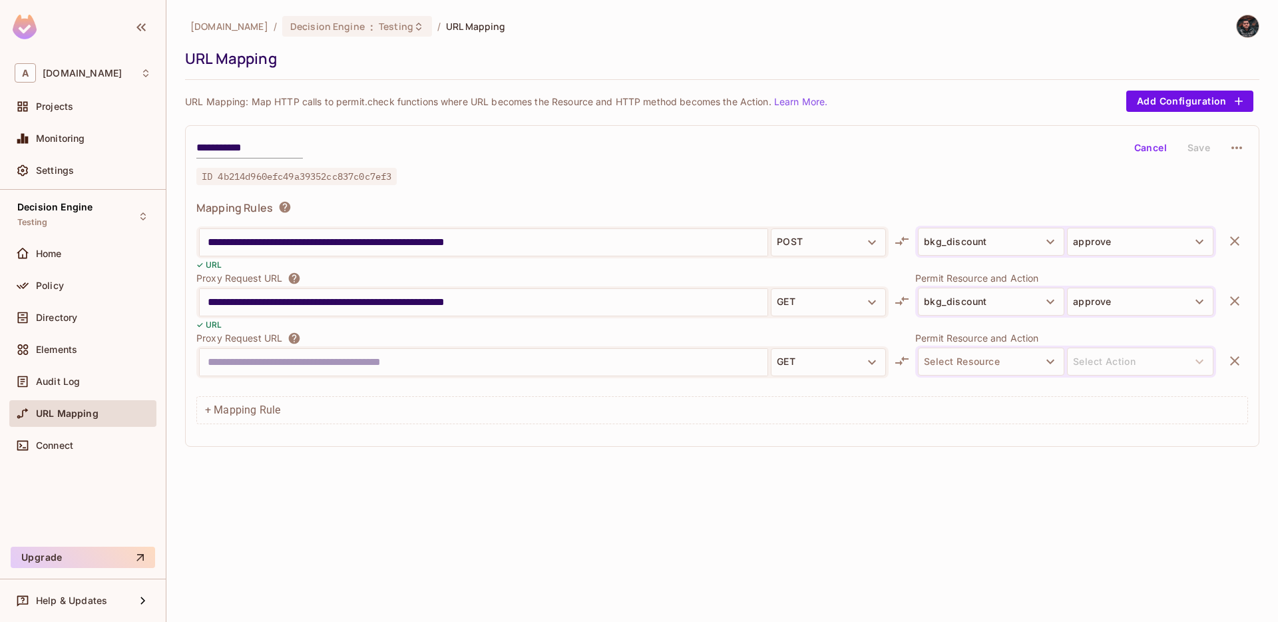
click at [537, 304] on input "**********" at bounding box center [484, 302] width 552 height 21
click at [505, 359] on input "text" at bounding box center [484, 362] width 552 height 21
paste input "**********"
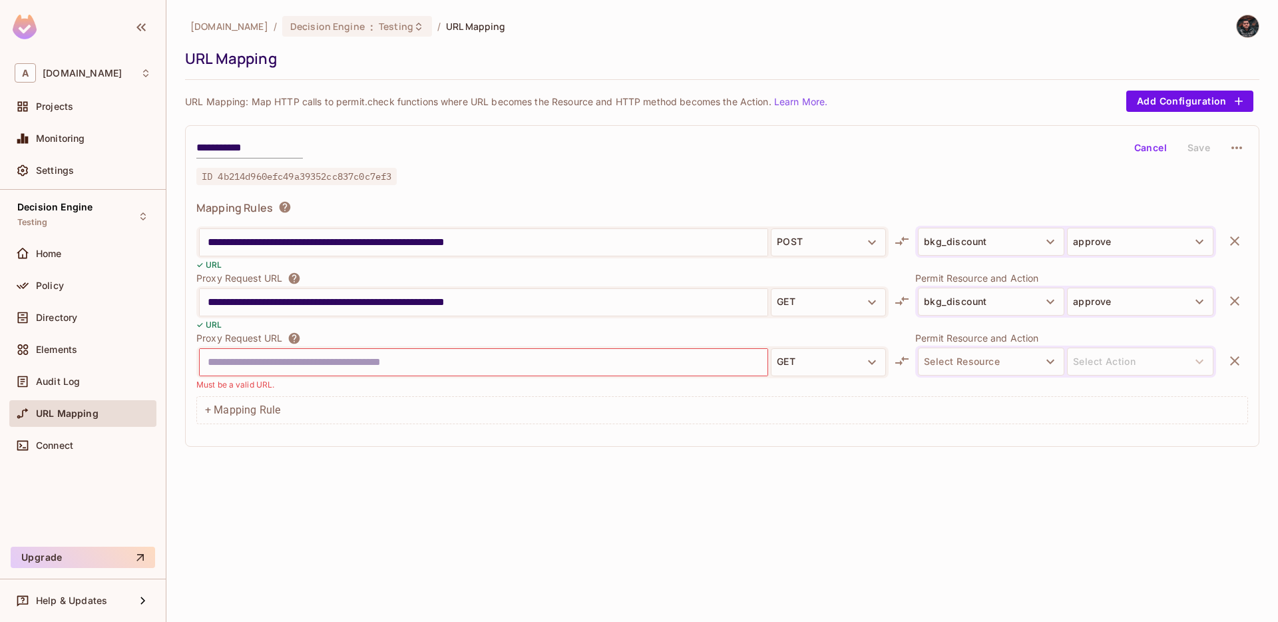
type input "**********"
click at [1237, 353] on icon "button" at bounding box center [1235, 361] width 16 height 16
click at [701, 361] on input "**********" at bounding box center [484, 362] width 552 height 21
click at [532, 362] on input "**********" at bounding box center [484, 362] width 552 height 21
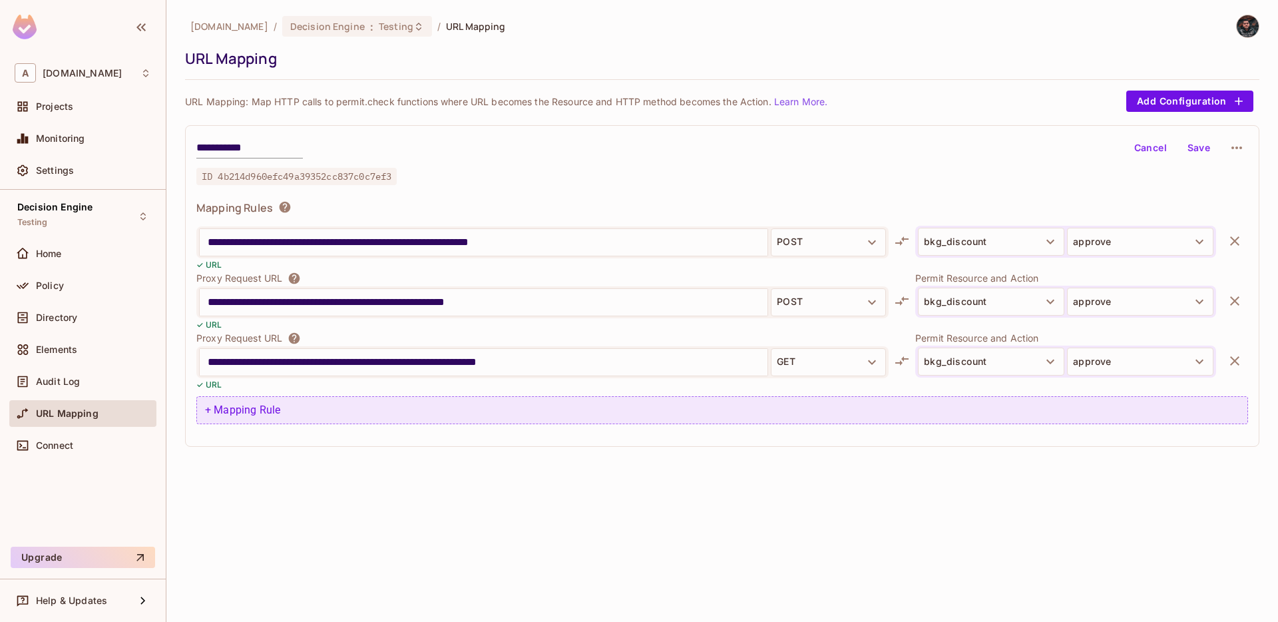
type input "**********"
click at [372, 420] on div "+ Mapping Rule" at bounding box center [722, 410] width 1052 height 28
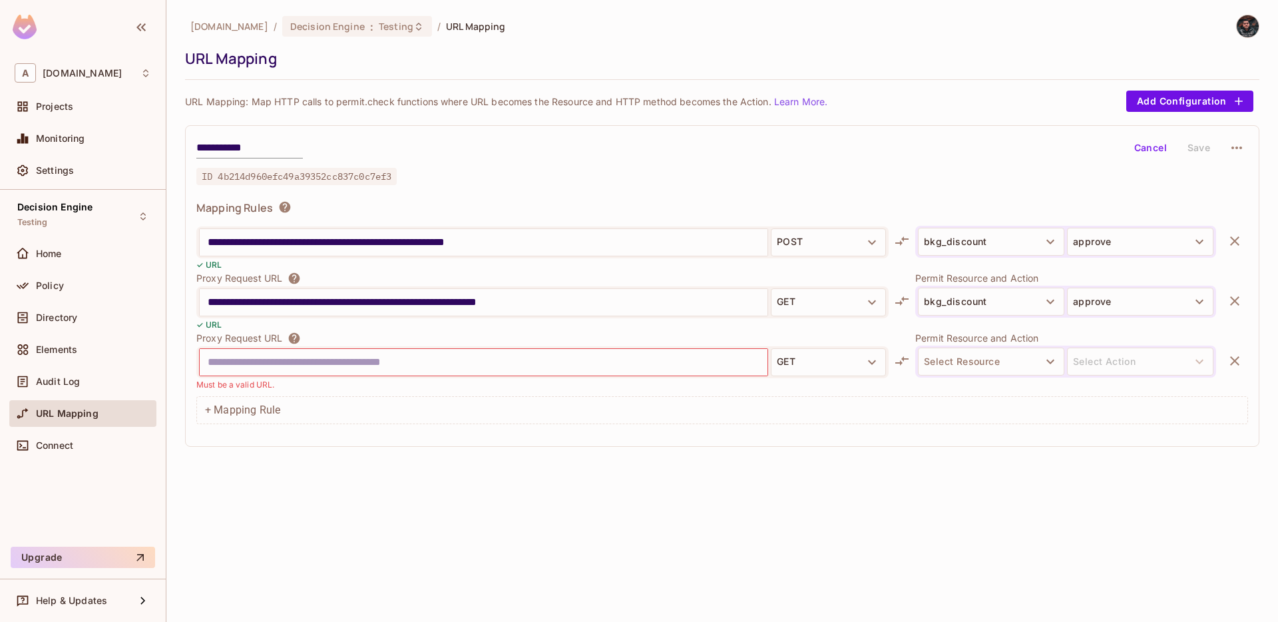
click at [529, 298] on input "**********" at bounding box center [484, 302] width 552 height 21
click at [493, 372] on input "text" at bounding box center [484, 362] width 552 height 21
paste input "**********"
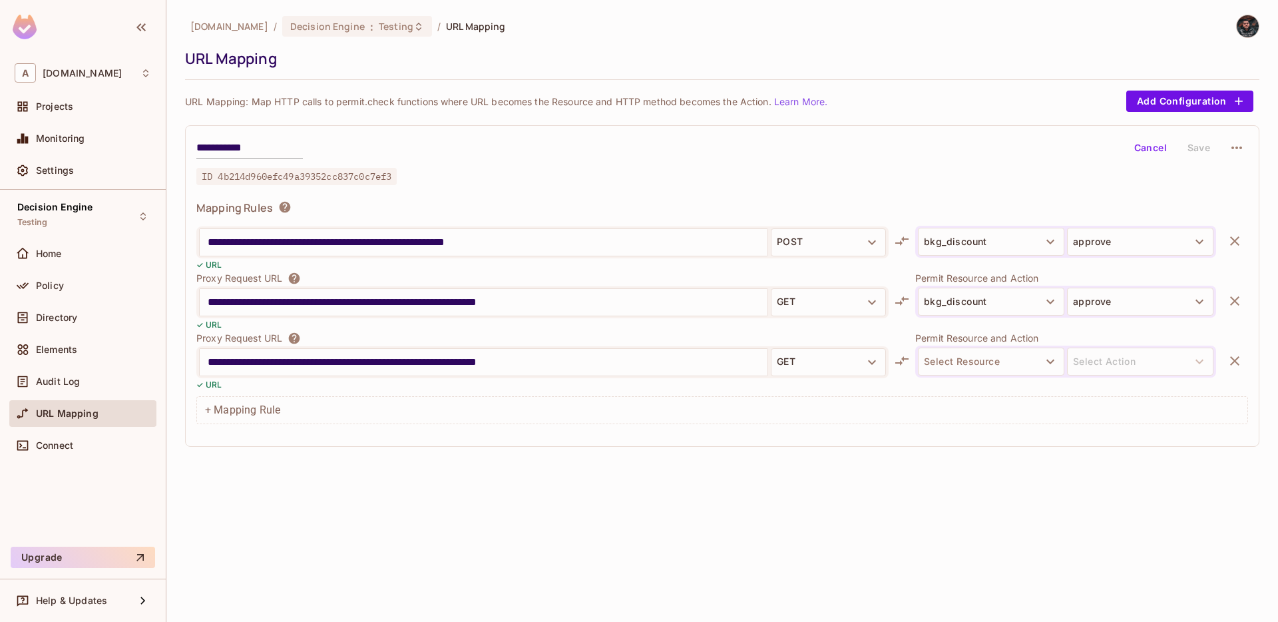
click at [507, 362] on input "**********" at bounding box center [484, 362] width 552 height 21
type input "**********"
click at [965, 352] on button "Select Resource" at bounding box center [991, 362] width 146 height 28
type input "***"
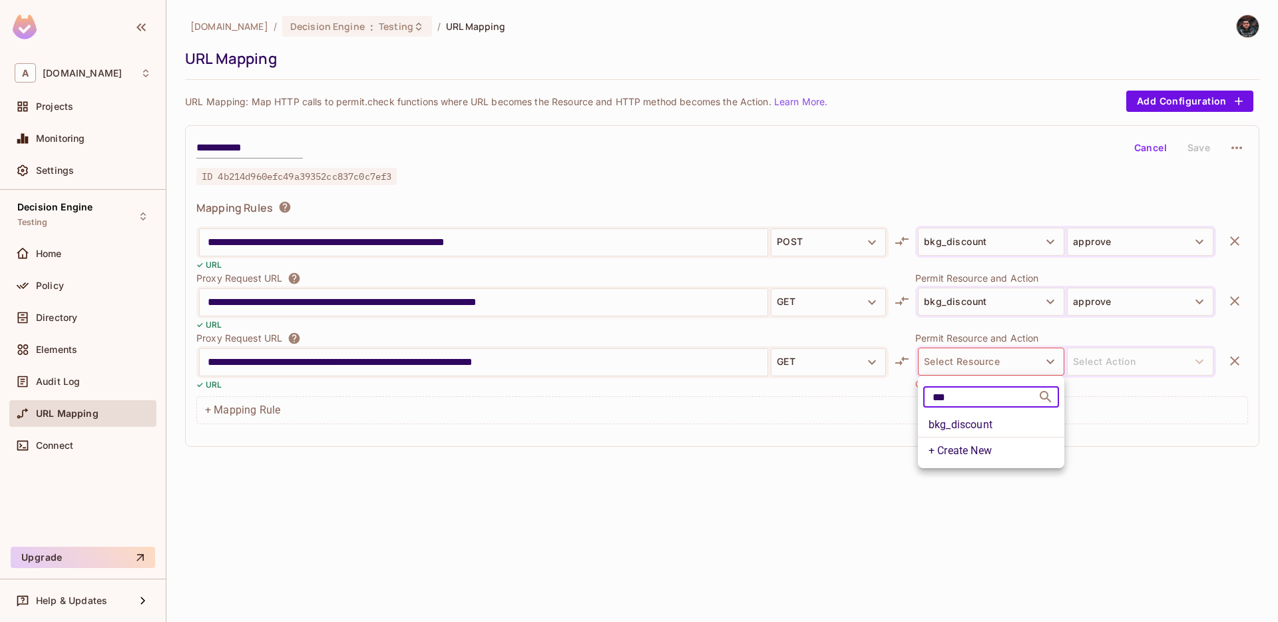
click at [996, 428] on li "bkg_discount" at bounding box center [991, 425] width 146 height 24
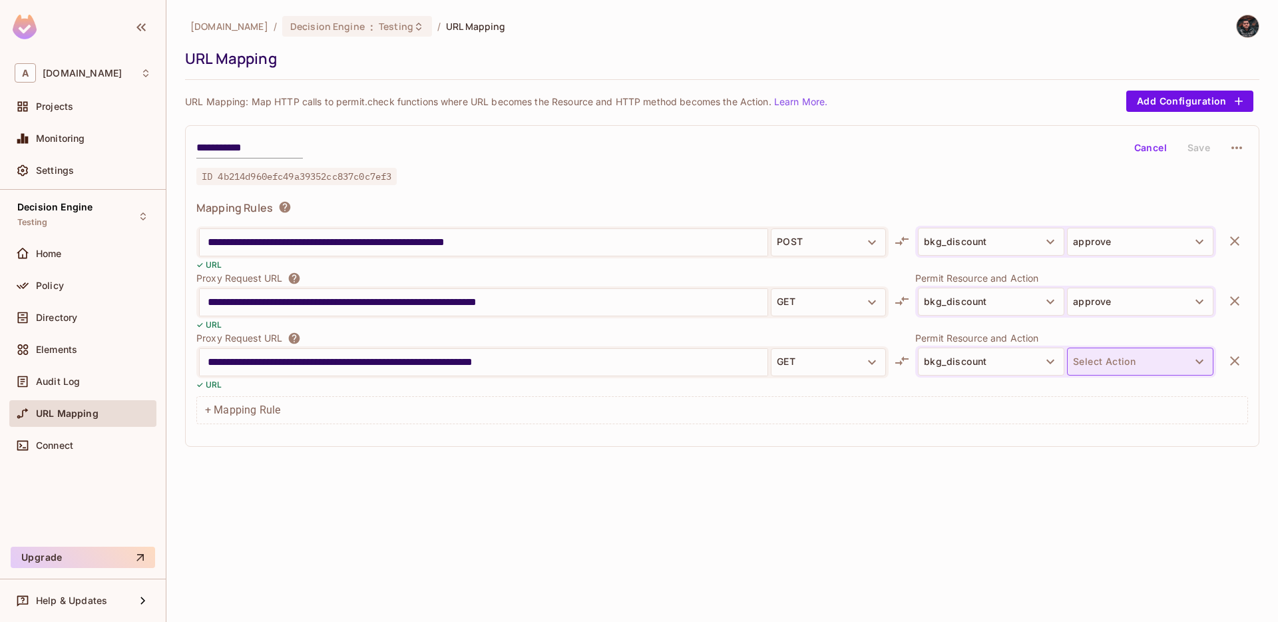
click at [1113, 369] on button "Select Action" at bounding box center [1140, 362] width 146 height 28
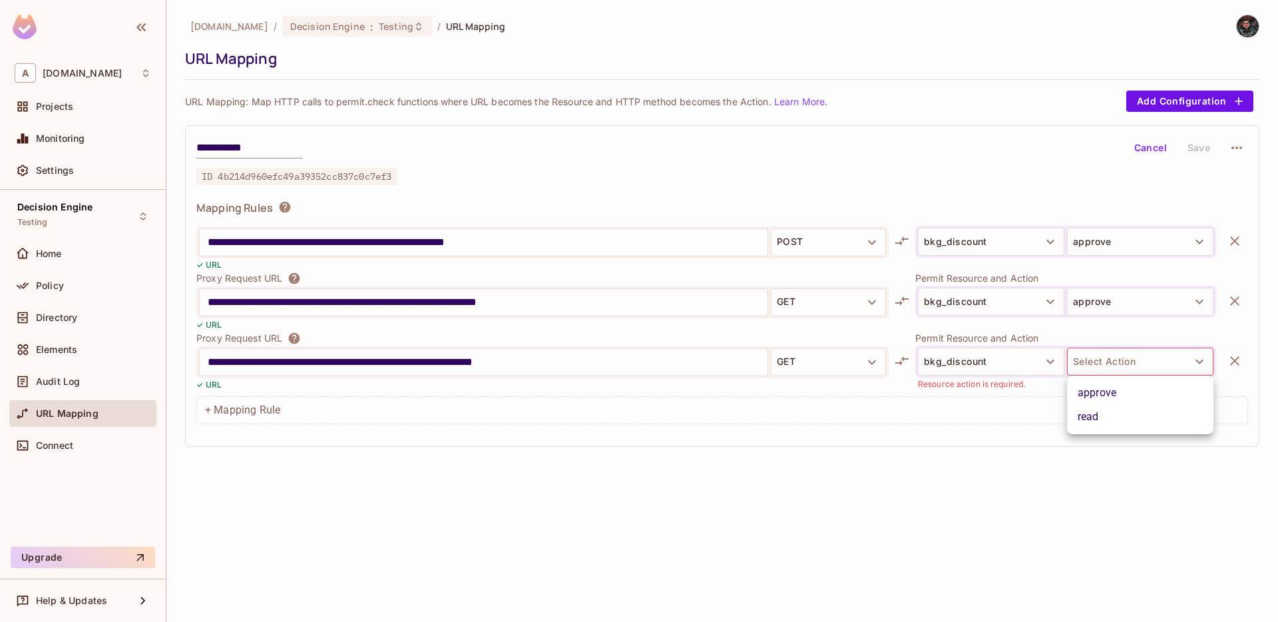
click at [1115, 390] on li "approve" at bounding box center [1140, 393] width 146 height 24
drag, startPoint x: 276, startPoint y: 401, endPoint x: 291, endPoint y: 394, distance: 16.1
click at [276, 401] on div "+ Mapping Rule" at bounding box center [722, 410] width 1052 height 28
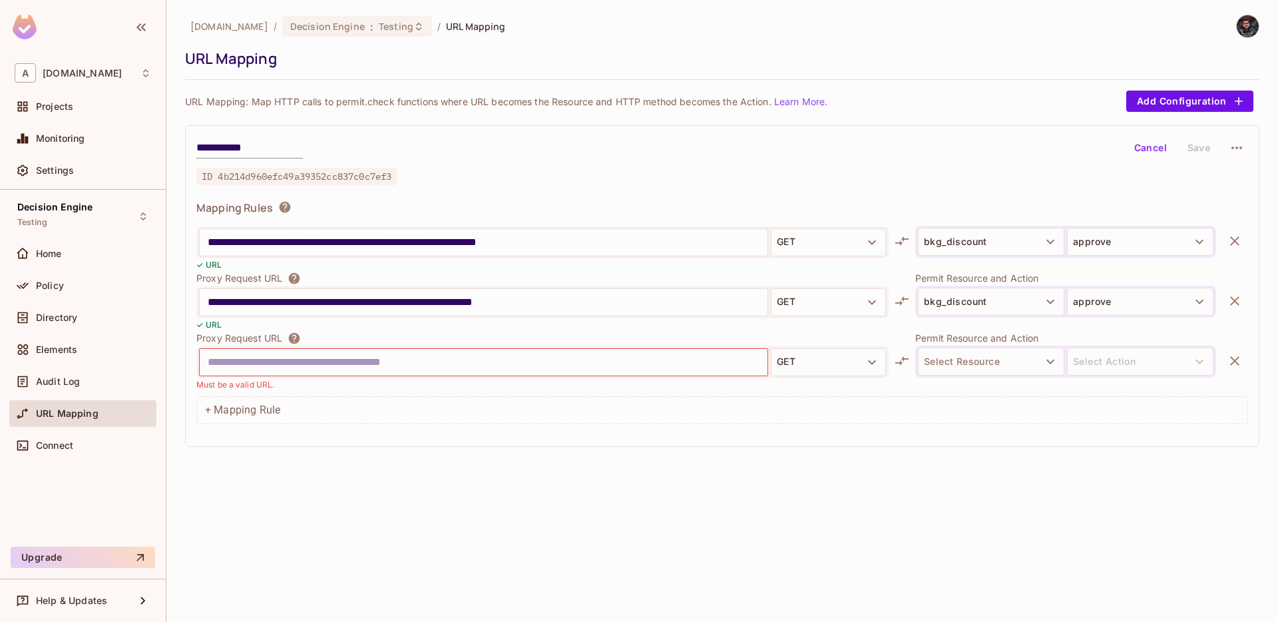
click at [425, 306] on input "**********" at bounding box center [484, 302] width 552 height 21
click at [423, 368] on input "text" at bounding box center [484, 362] width 552 height 21
paste input "**********"
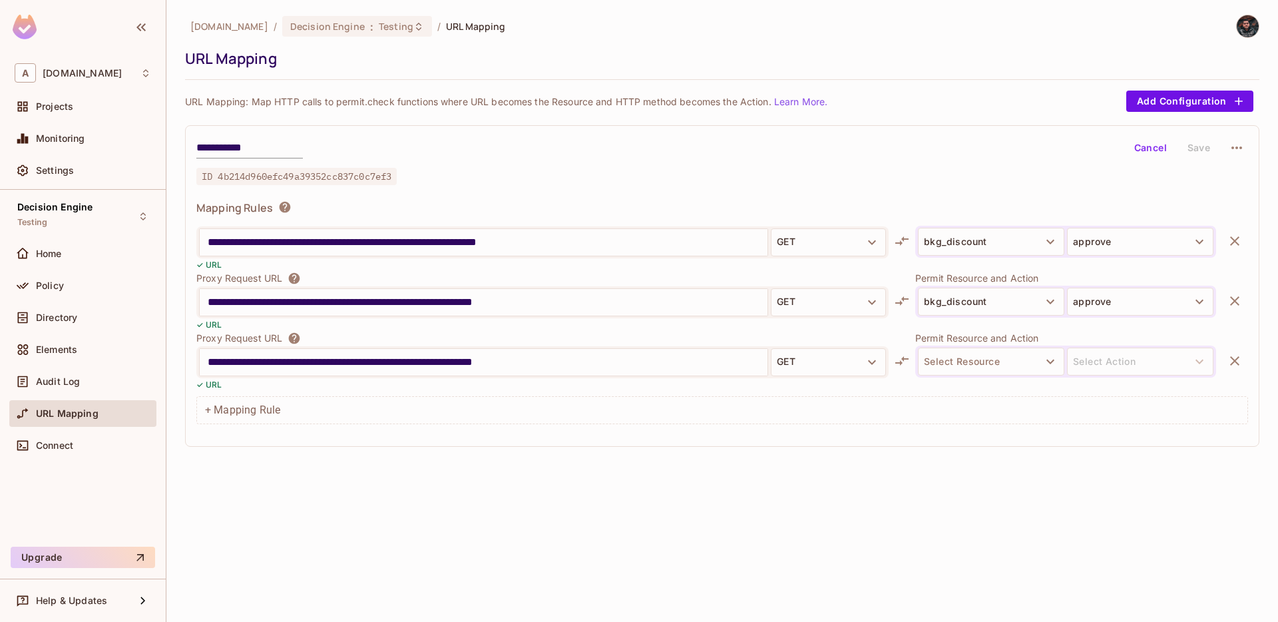
click at [485, 363] on input "**********" at bounding box center [484, 362] width 552 height 21
click at [509, 363] on input "**********" at bounding box center [484, 362] width 552 height 21
type input "**********"
click at [884, 364] on button "GET" at bounding box center [828, 362] width 115 height 28
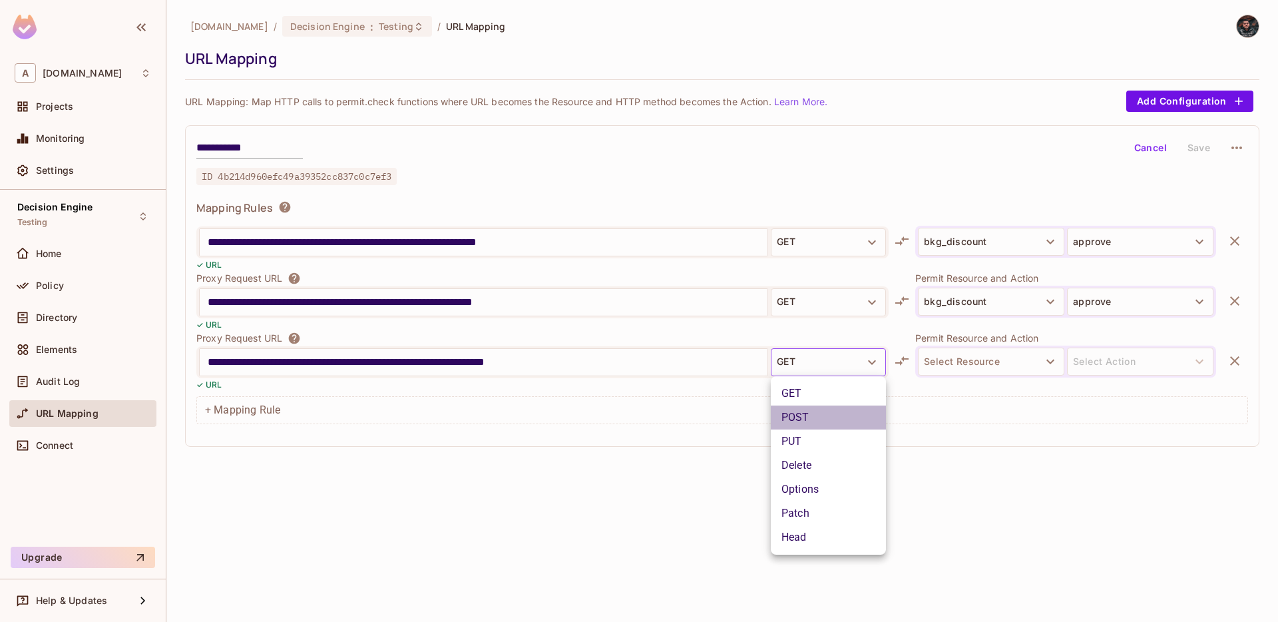
click at [841, 418] on li "POST" at bounding box center [828, 418] width 115 height 24
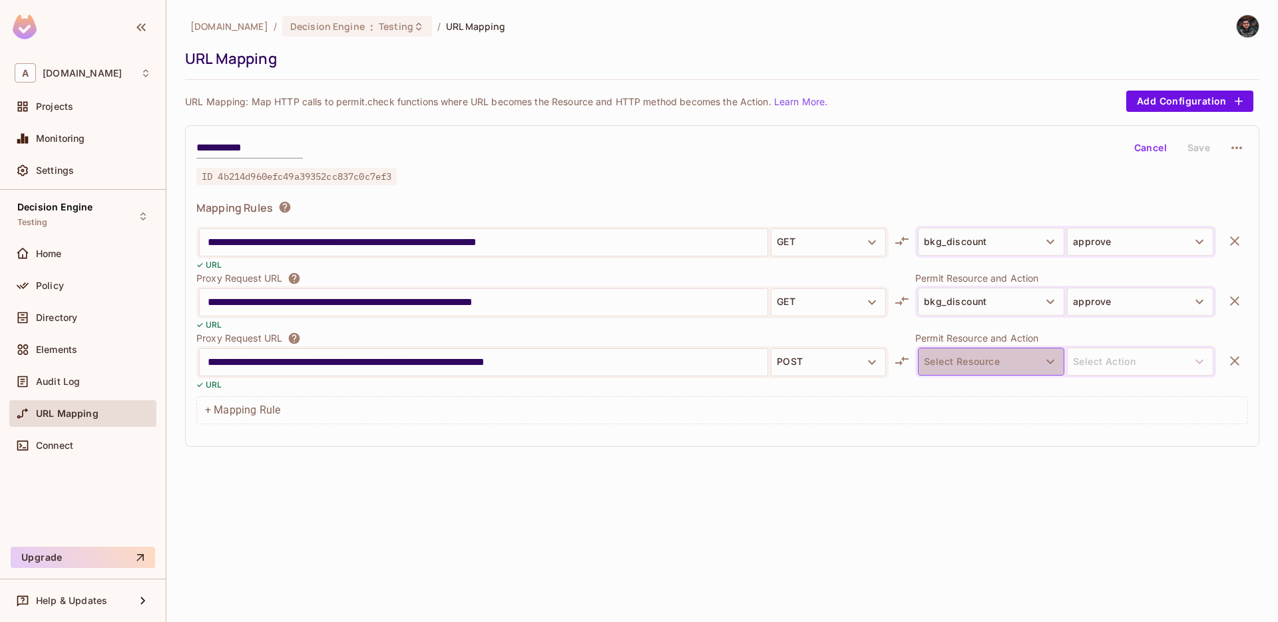
click at [977, 367] on button "Select Resource" at bounding box center [991, 362] width 146 height 28
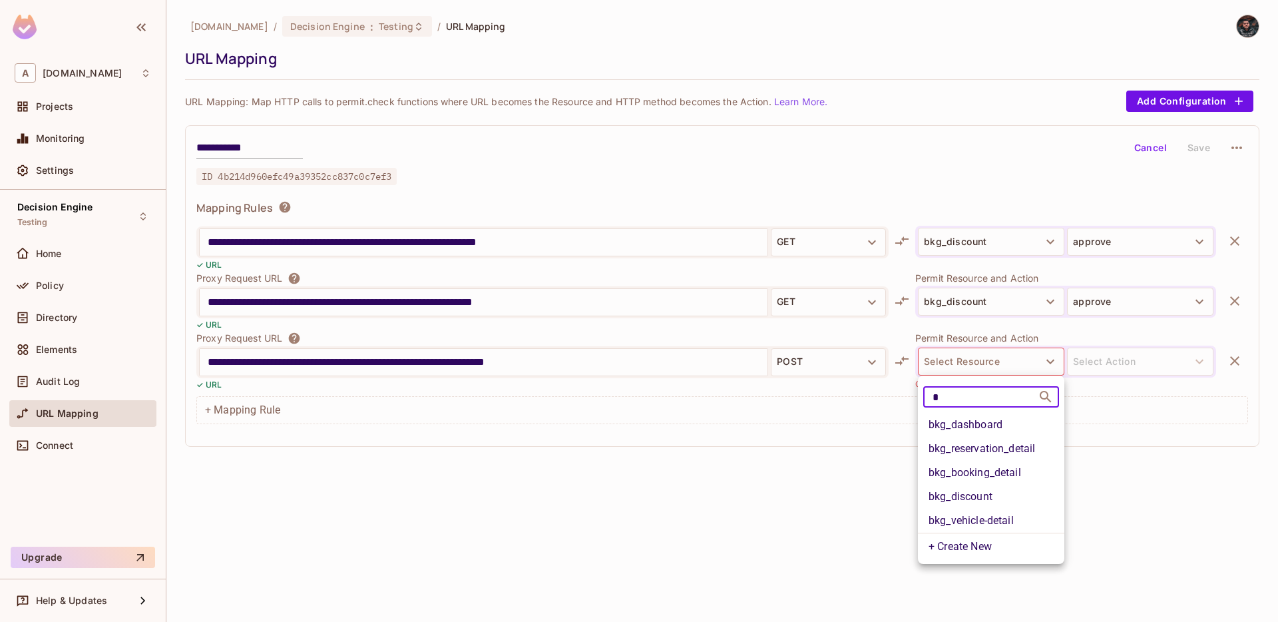
type input "*"
click at [997, 494] on li "bkg_discount" at bounding box center [991, 497] width 146 height 24
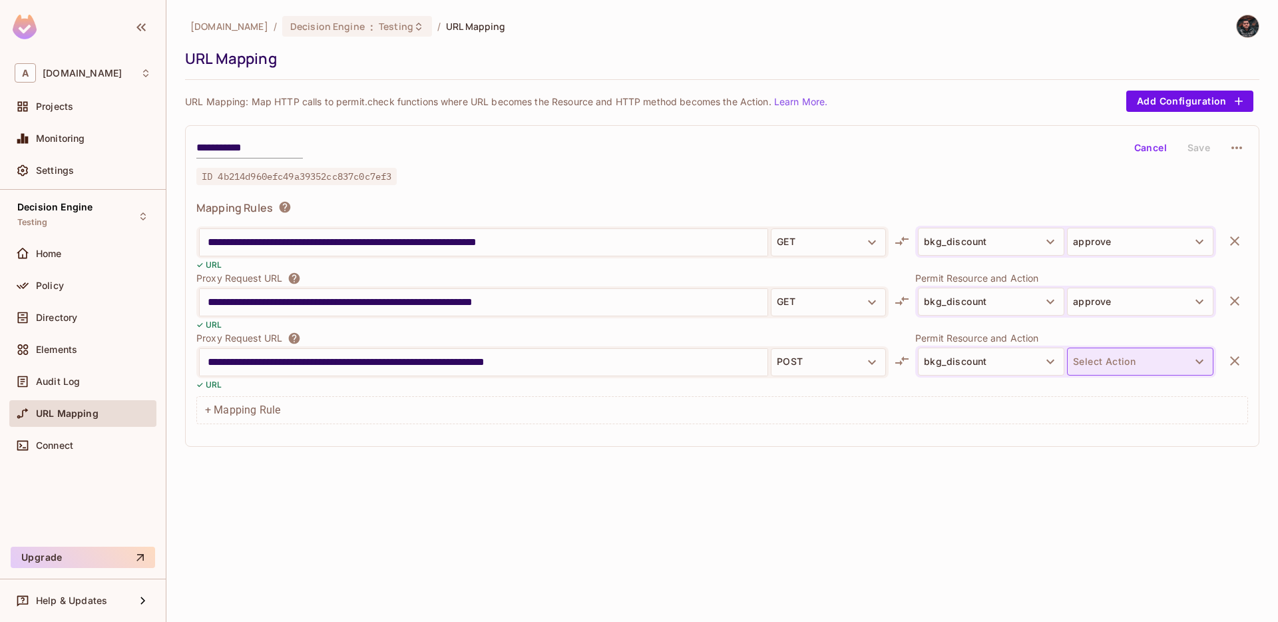
click at [1107, 366] on button "Select Action" at bounding box center [1140, 362] width 146 height 28
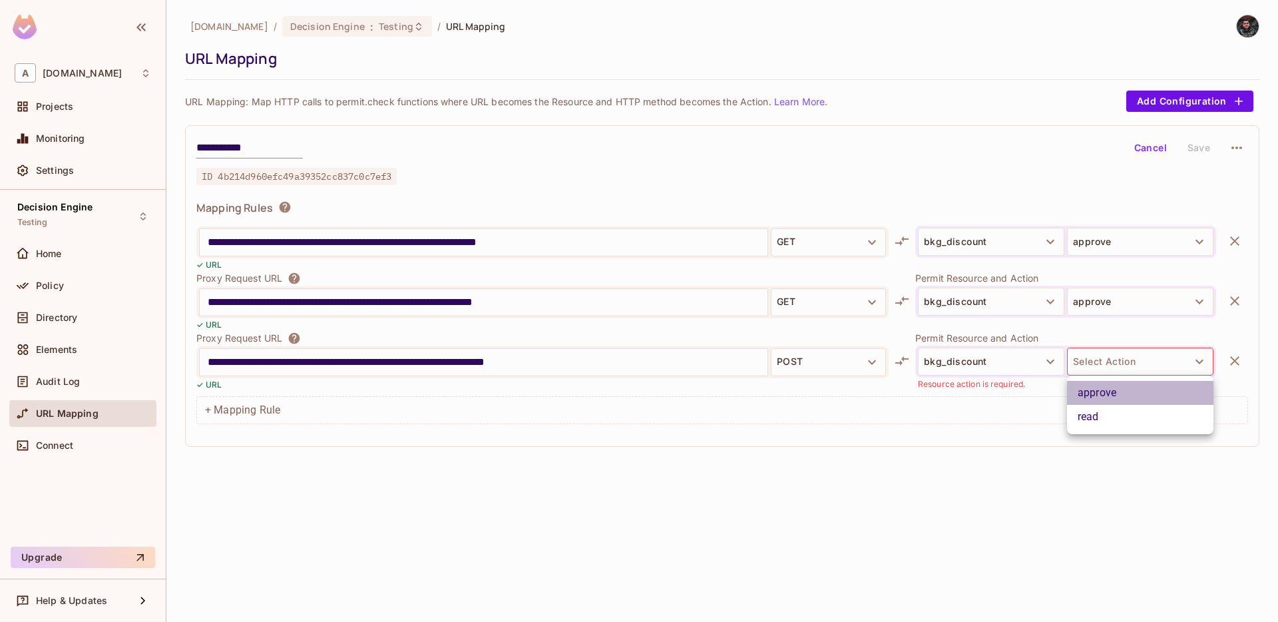
click at [1107, 393] on li "approve" at bounding box center [1140, 393] width 146 height 24
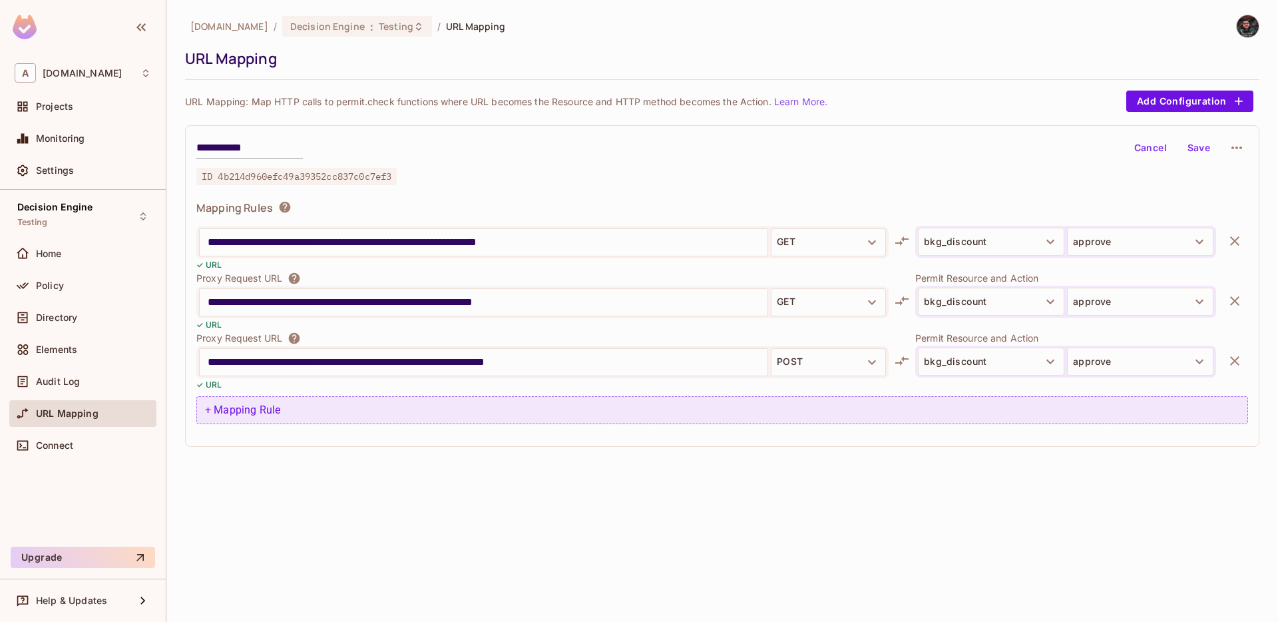
click at [556, 398] on div "+ Mapping Rule" at bounding box center [722, 410] width 1052 height 28
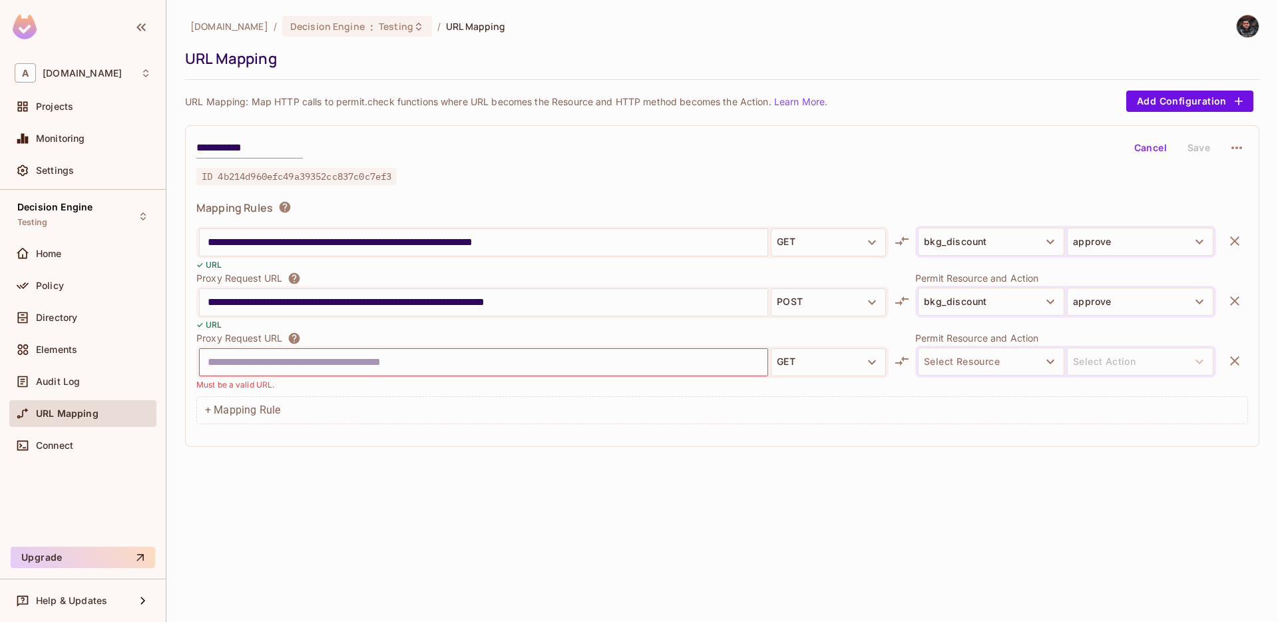
click at [376, 304] on input "**********" at bounding box center [484, 302] width 552 height 21
click at [374, 368] on input "text" at bounding box center [484, 362] width 552 height 21
paste input "**********"
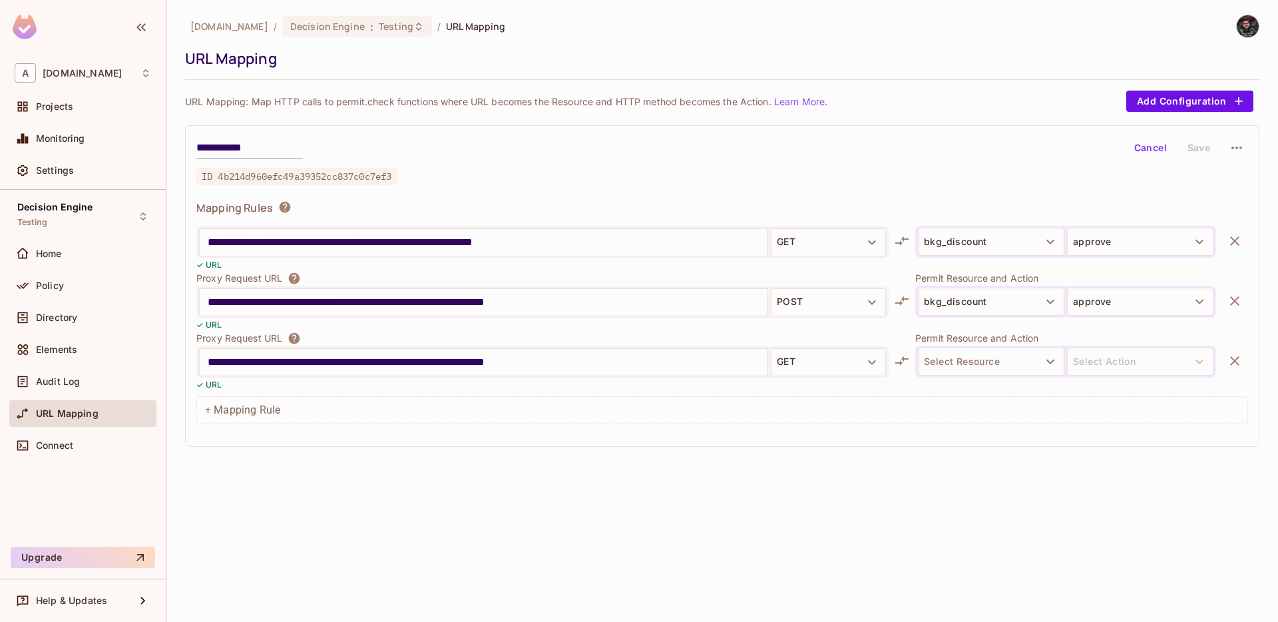
click at [525, 358] on input "**********" at bounding box center [484, 362] width 552 height 21
type input "**********"
click at [815, 365] on button "GET" at bounding box center [828, 362] width 115 height 28
click at [823, 407] on li "POST" at bounding box center [828, 418] width 115 height 24
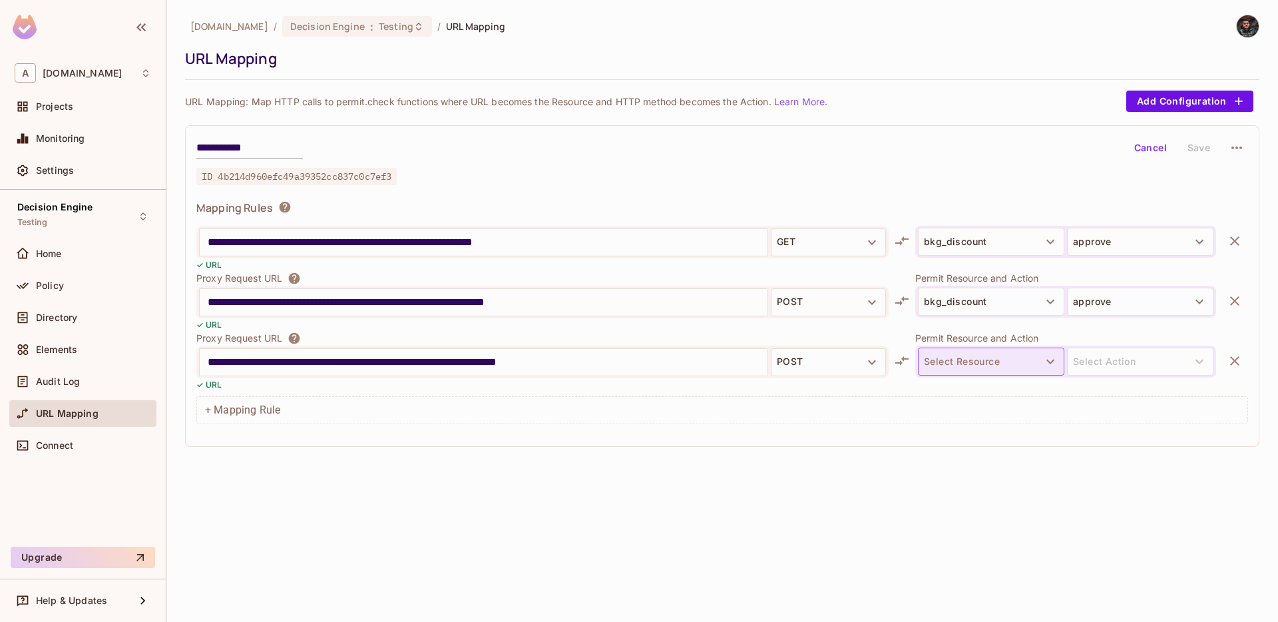
click at [967, 363] on button "Select Resource" at bounding box center [991, 362] width 146 height 28
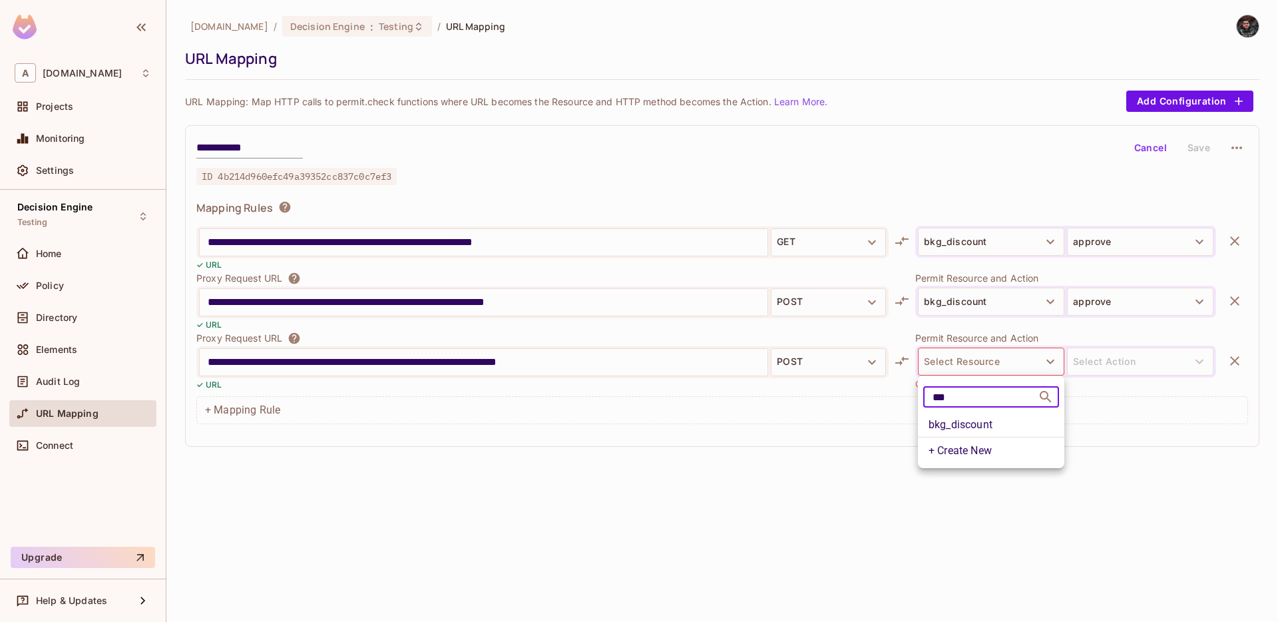
type input "***"
click at [1000, 418] on li "bkg_discount" at bounding box center [991, 425] width 146 height 24
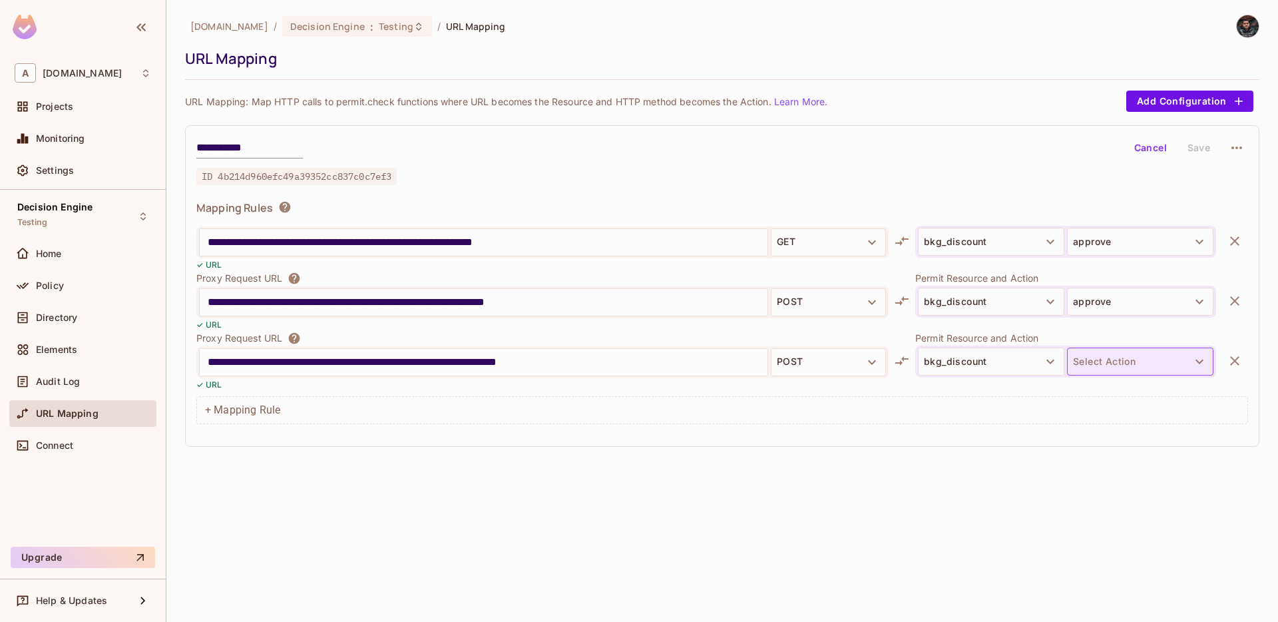
click at [1124, 360] on button "Select Action" at bounding box center [1140, 362] width 146 height 28
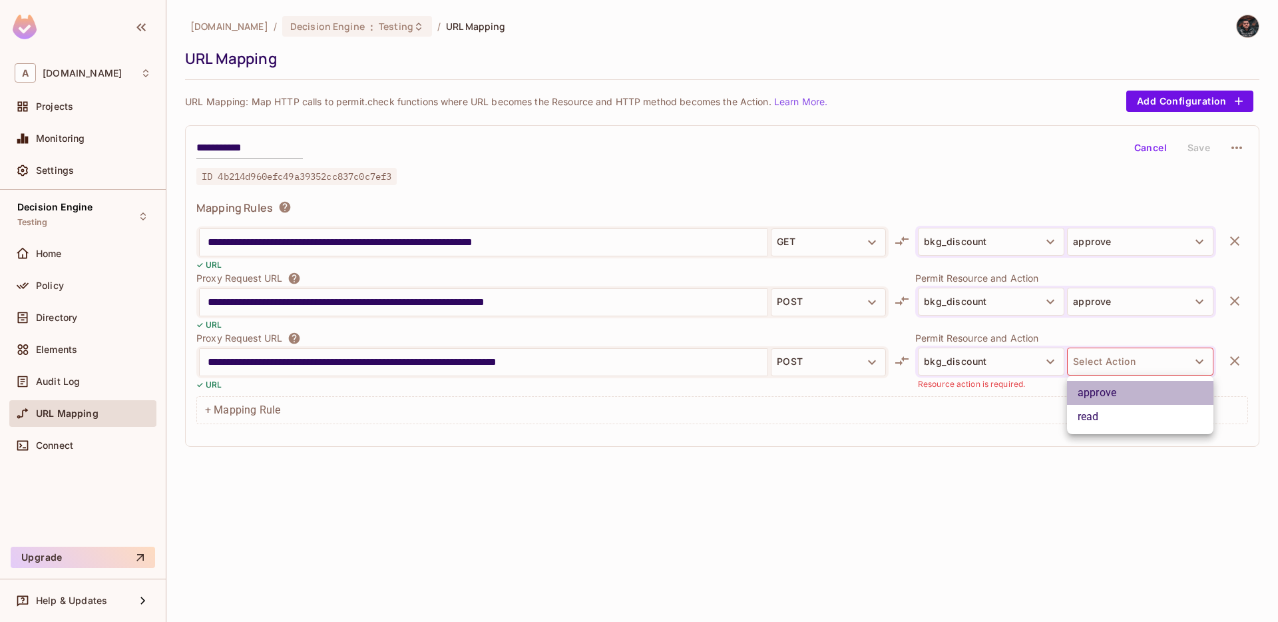
click at [1118, 398] on li "approve" at bounding box center [1140, 393] width 146 height 24
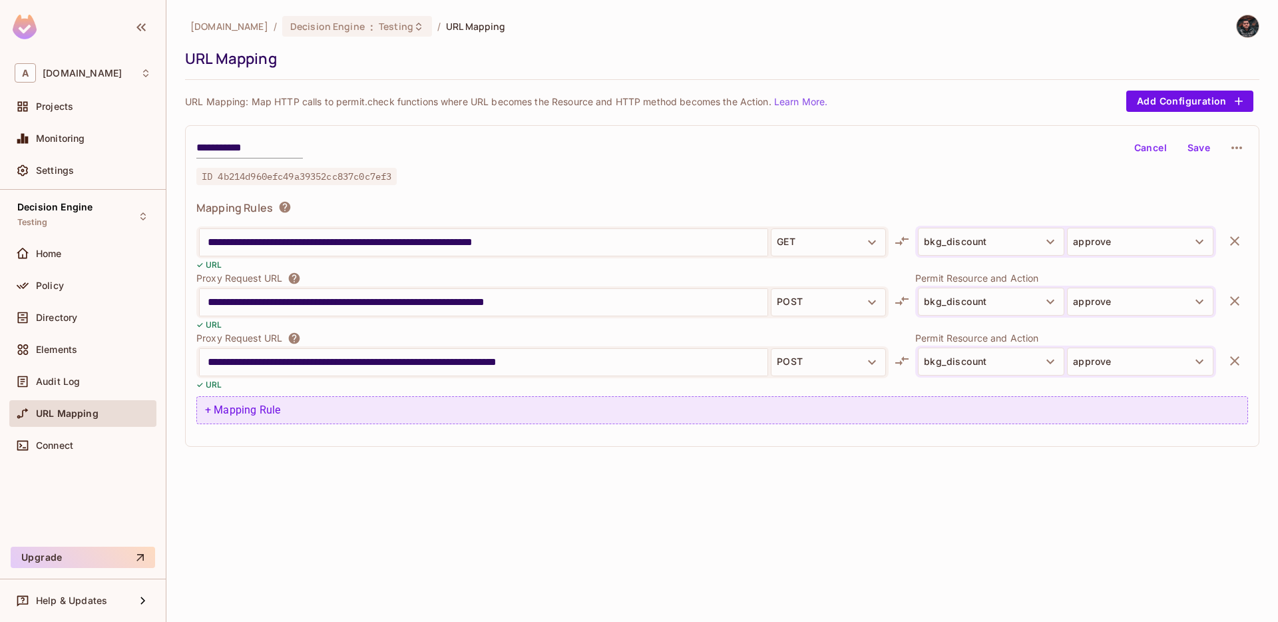
click at [595, 404] on div "+ Mapping Rule" at bounding box center [722, 410] width 1052 height 28
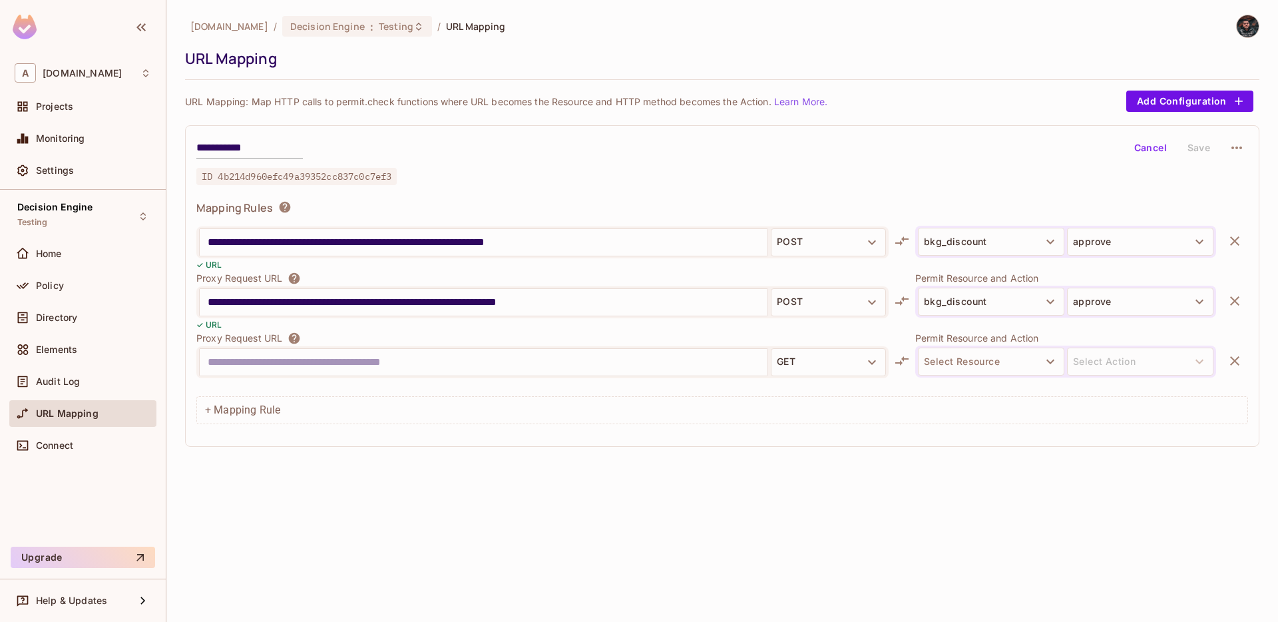
click at [585, 305] on input "**********" at bounding box center [484, 302] width 552 height 21
click at [575, 359] on input "text" at bounding box center [484, 362] width 552 height 21
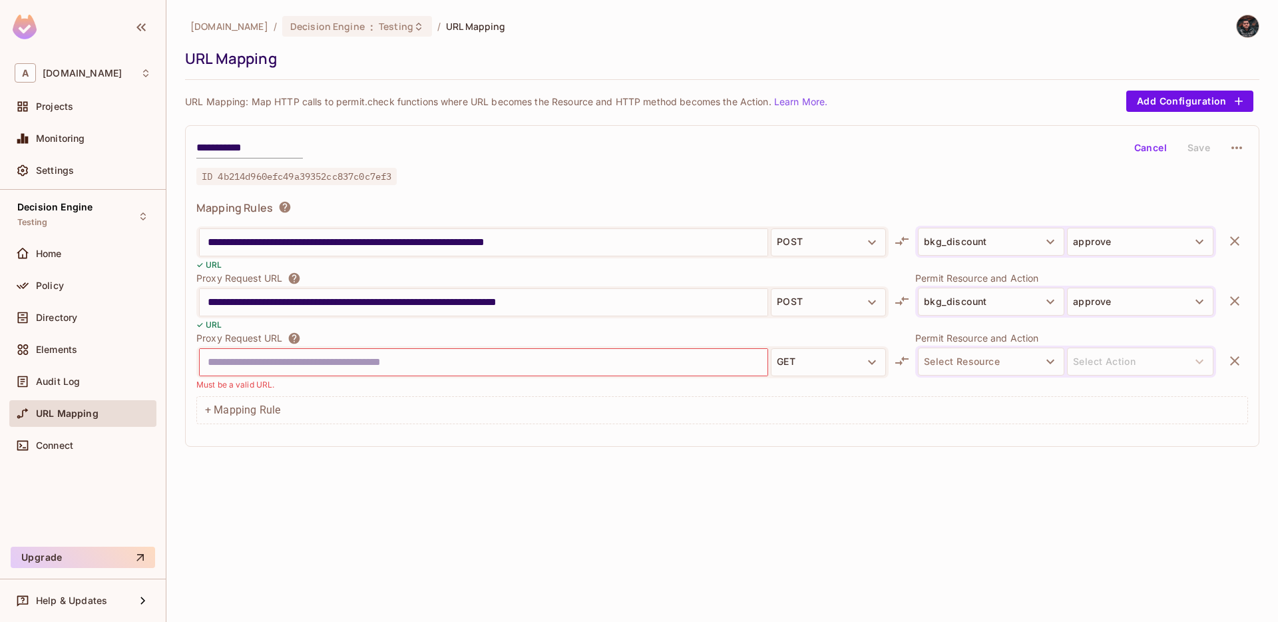
paste input "**********"
drag, startPoint x: 571, startPoint y: 359, endPoint x: 494, endPoint y: 357, distance: 76.6
click at [494, 357] on input "**********" at bounding box center [484, 362] width 552 height 21
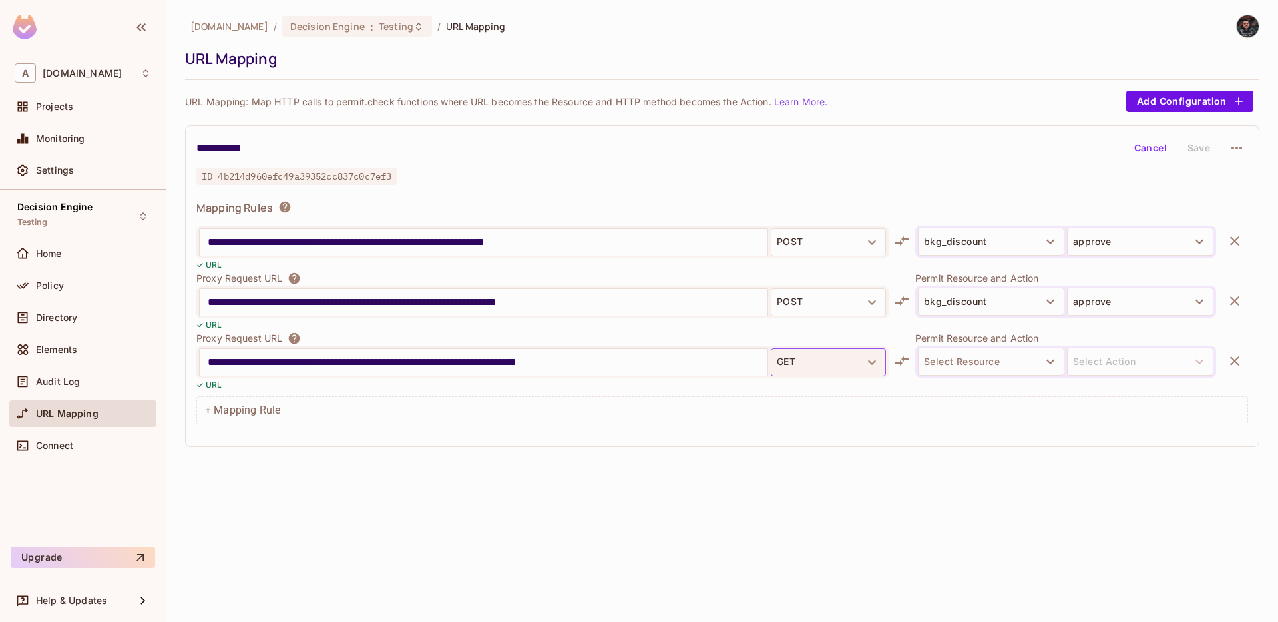
type input "**********"
click at [843, 357] on button "GET" at bounding box center [828, 362] width 115 height 28
click at [837, 414] on li "POST" at bounding box center [828, 418] width 115 height 24
click at [995, 362] on button "Select Resource" at bounding box center [991, 362] width 146 height 28
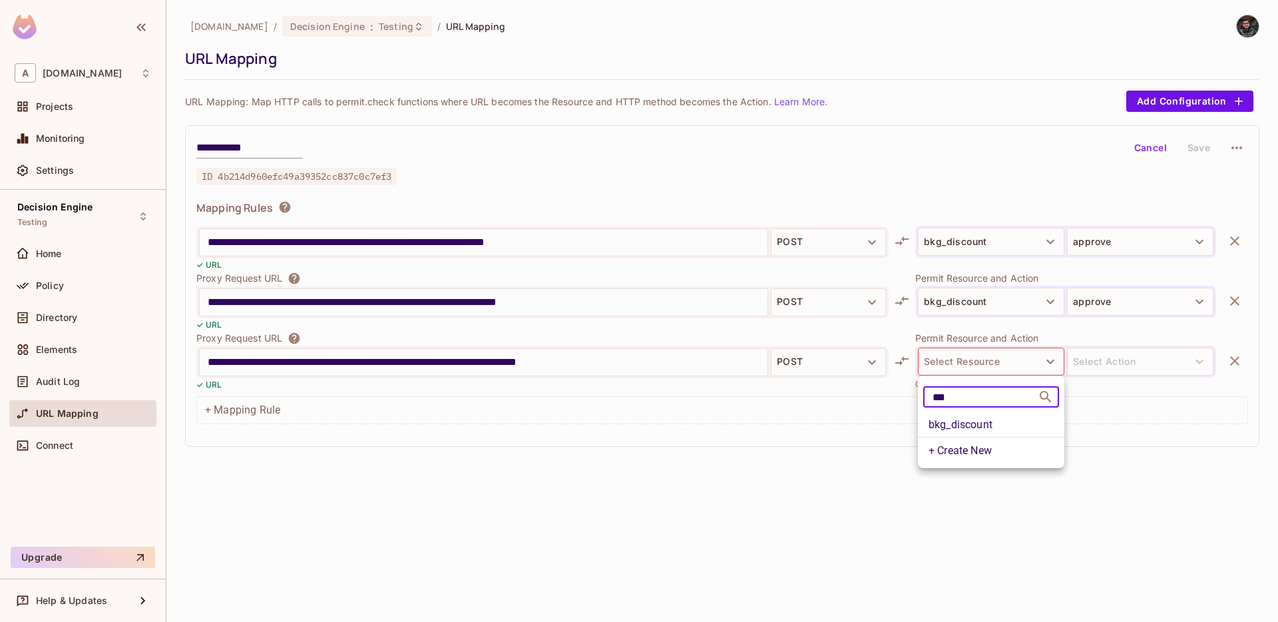
type input "***"
click at [1001, 429] on li "bkg_discount" at bounding box center [991, 425] width 146 height 24
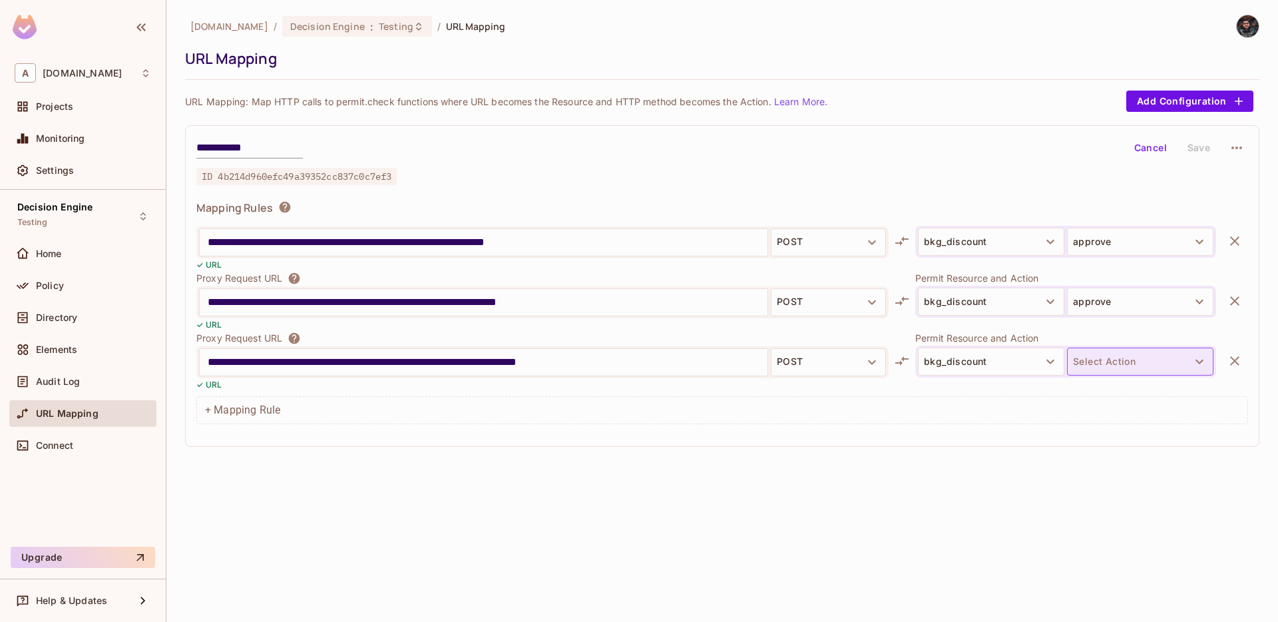
click at [1119, 357] on button "Select Action" at bounding box center [1140, 362] width 146 height 28
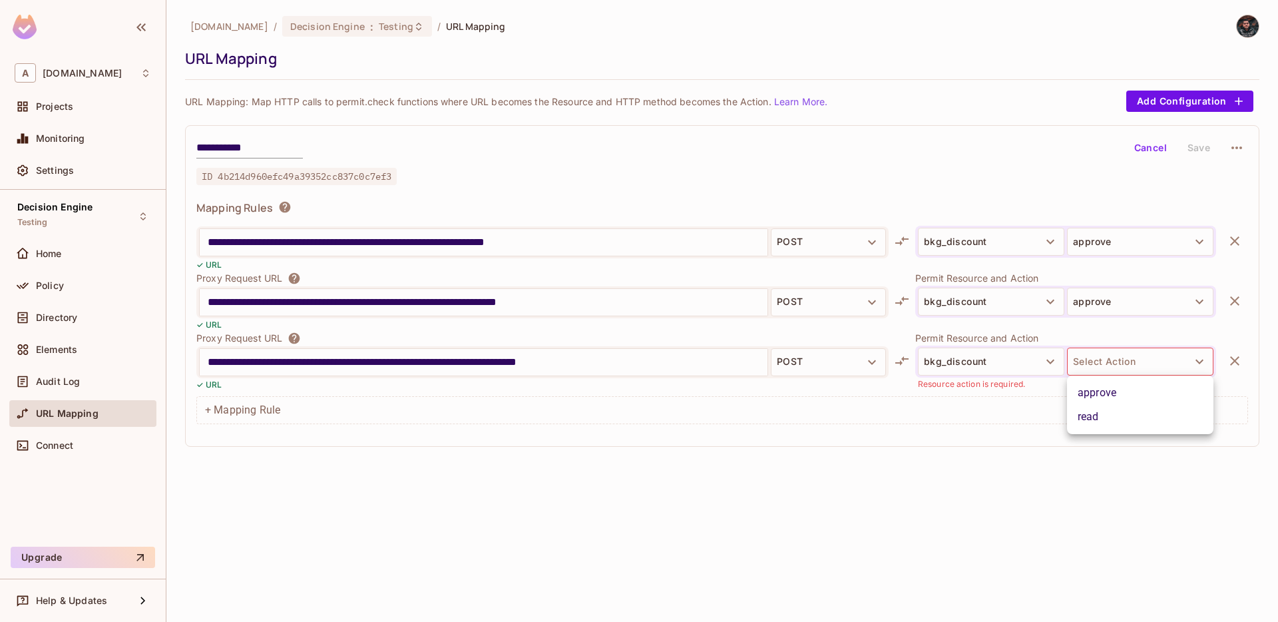
click at [1111, 394] on li "approve" at bounding box center [1140, 393] width 146 height 24
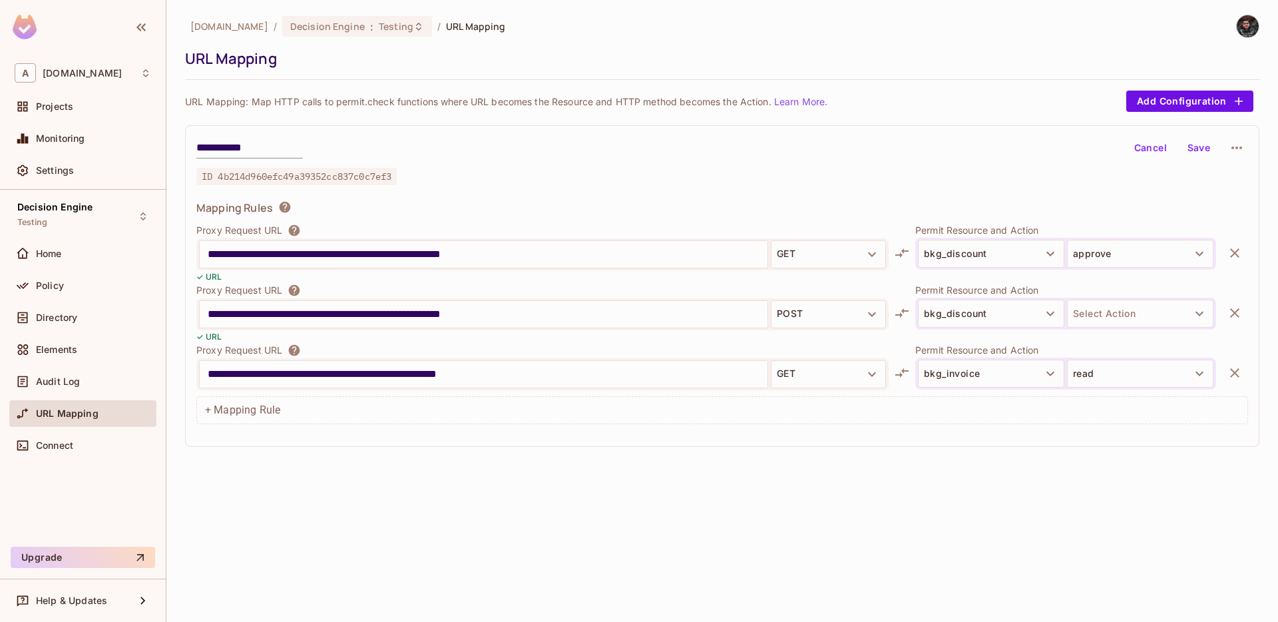
scroll to position [302, 0]
click at [595, 313] on input "**********" at bounding box center [484, 313] width 552 height 21
click at [577, 318] on input "**********" at bounding box center [484, 313] width 552 height 21
type input "**********"
click at [1131, 320] on button "Select Action" at bounding box center [1140, 313] width 146 height 28
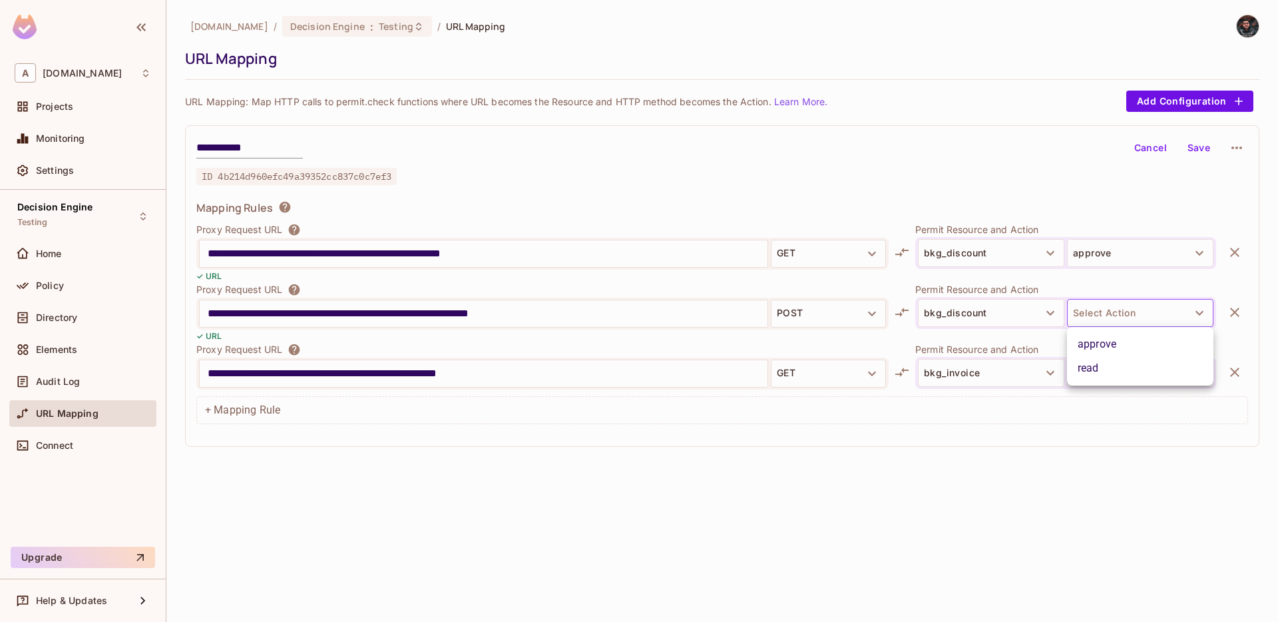
click at [1125, 348] on li "approve" at bounding box center [1140, 344] width 146 height 24
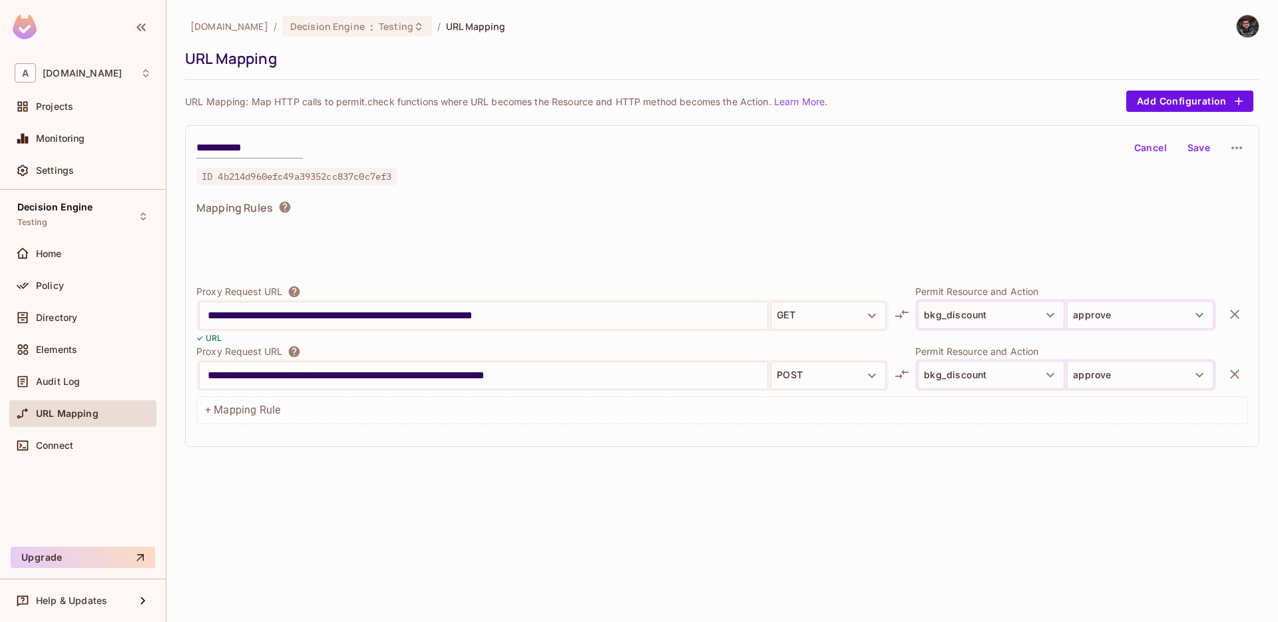
scroll to position [2051, 0]
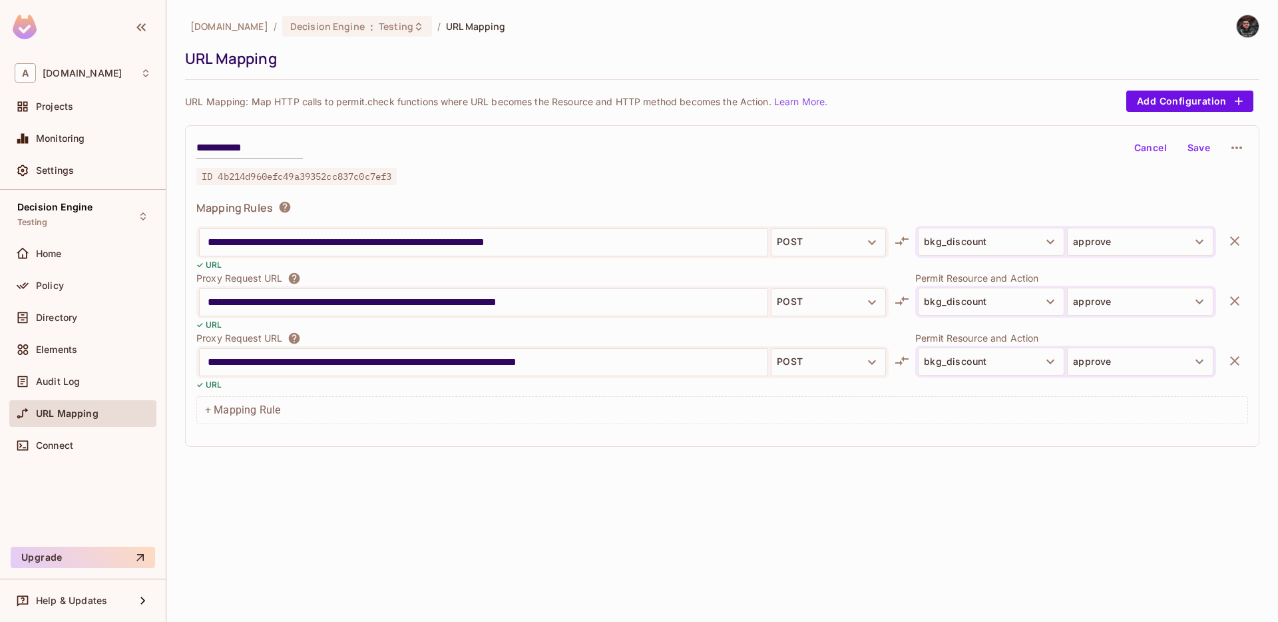
click at [1199, 152] on button "Save" at bounding box center [1199, 147] width 43 height 21
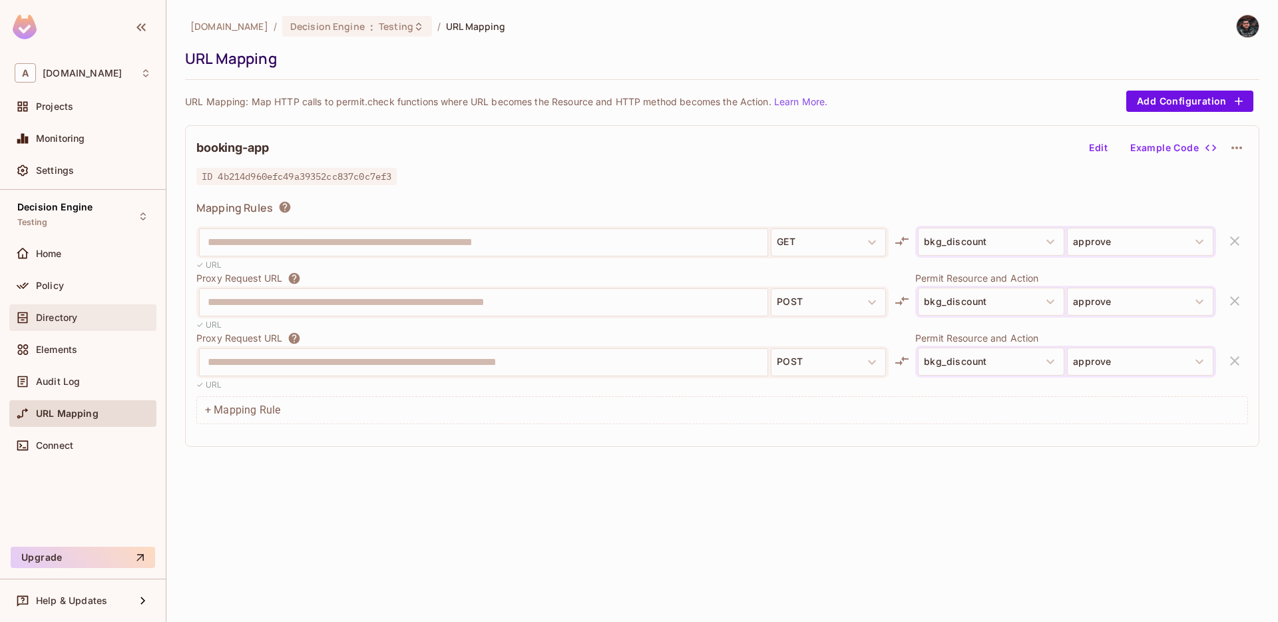
click at [105, 308] on div "Directory" at bounding box center [82, 317] width 147 height 27
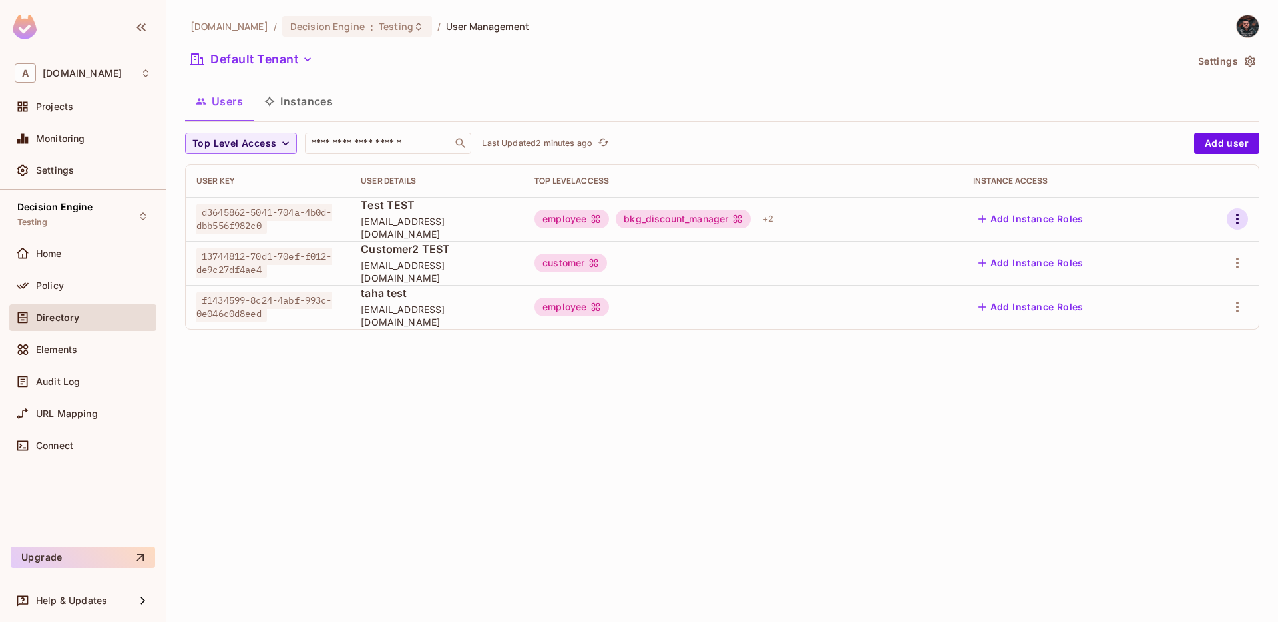
click at [1245, 224] on icon "button" at bounding box center [1238, 219] width 16 height 16
click at [1177, 246] on span "Edit" at bounding box center [1168, 249] width 26 height 21
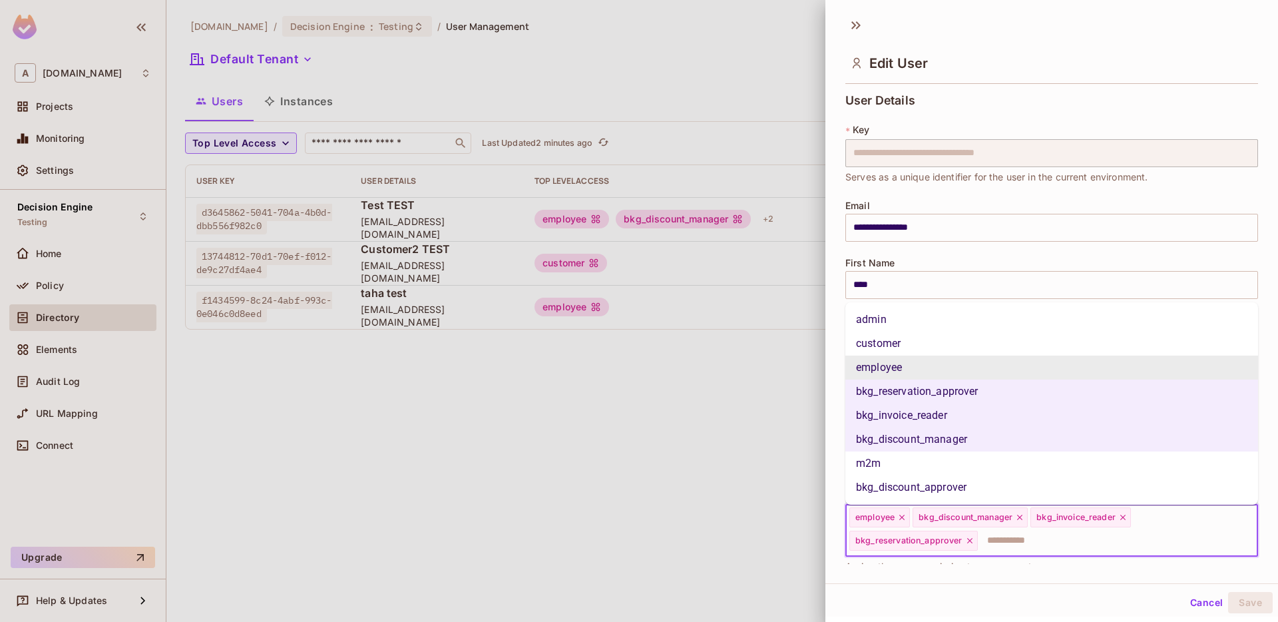
click at [1038, 547] on input "text" at bounding box center [1106, 540] width 253 height 27
click at [948, 483] on li "bkg_discount_approver" at bounding box center [1052, 487] width 413 height 24
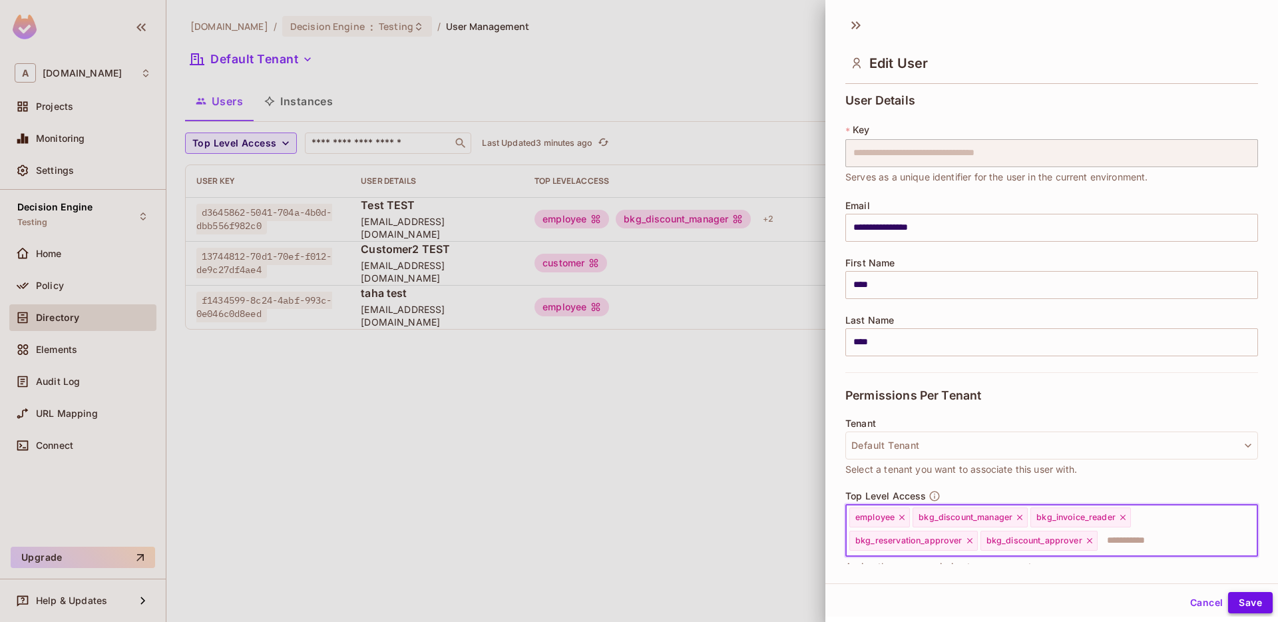
click at [1247, 603] on button "Save" at bounding box center [1251, 602] width 45 height 21
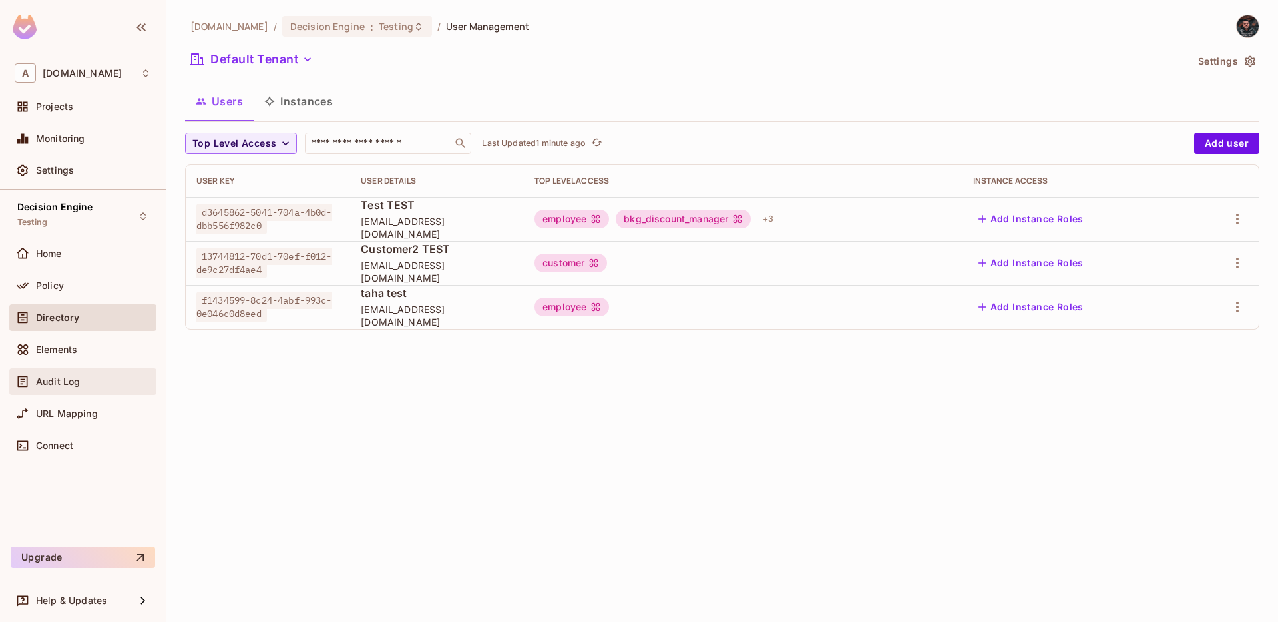
click at [63, 380] on span "Audit Log" at bounding box center [58, 381] width 44 height 11
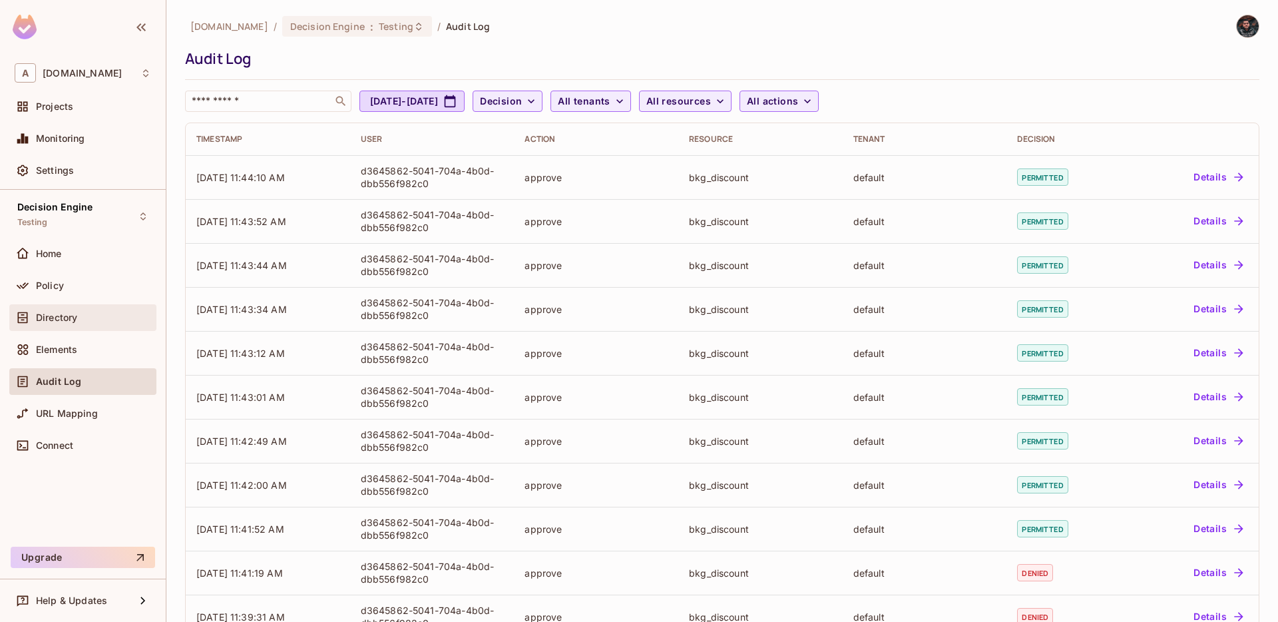
click at [45, 310] on div "Directory" at bounding box center [83, 318] width 137 height 16
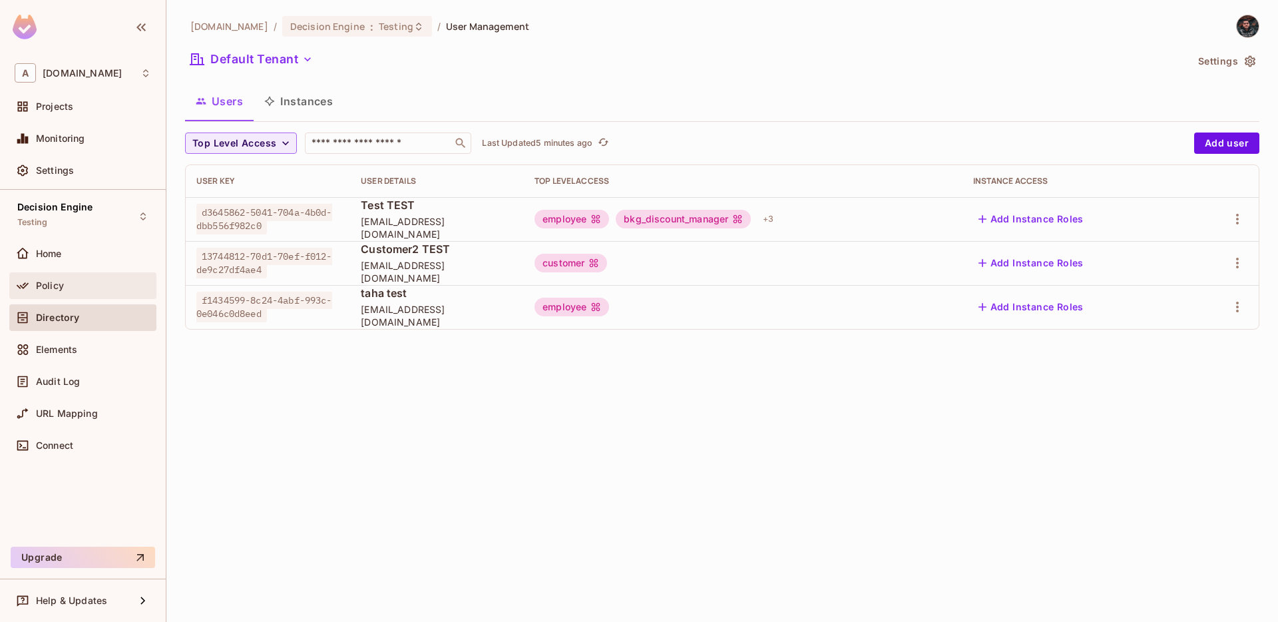
click at [73, 291] on div "Policy" at bounding box center [83, 286] width 137 height 16
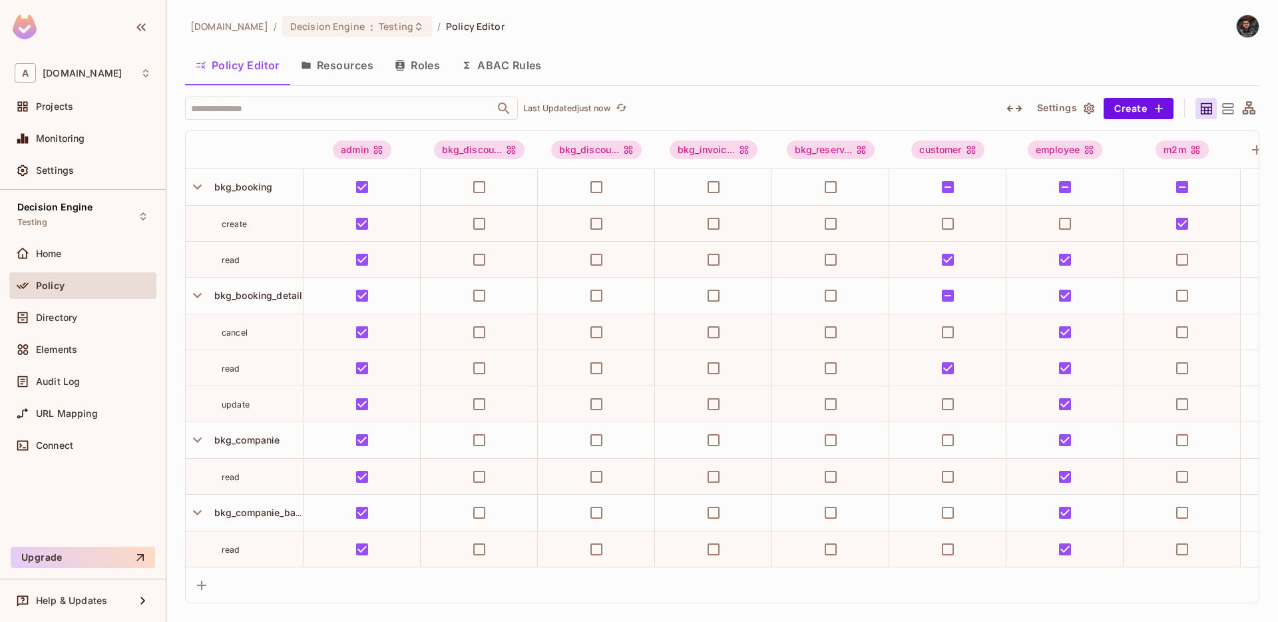
click at [346, 79] on button "Resources" at bounding box center [337, 65] width 94 height 33
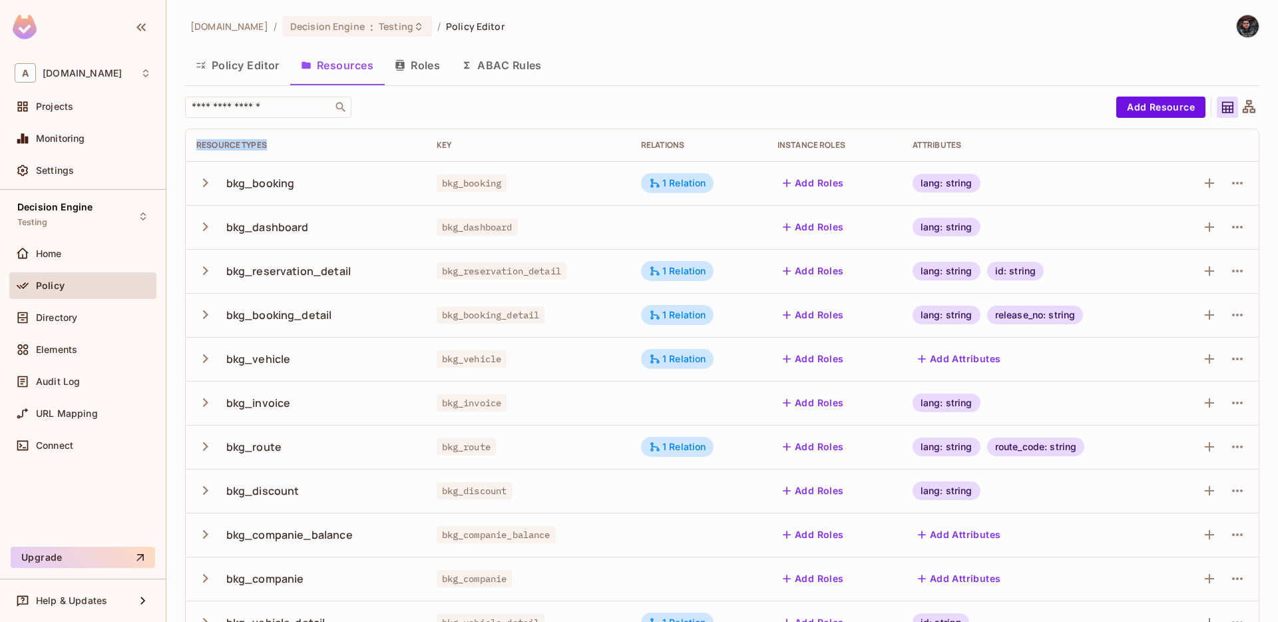
drag, startPoint x: 191, startPoint y: 145, endPoint x: 268, endPoint y: 144, distance: 77.2
click at [268, 144] on th "Resource Types" at bounding box center [306, 145] width 240 height 32
copy div "Resource Types"
click at [246, 70] on button "Policy Editor" at bounding box center [237, 65] width 105 height 33
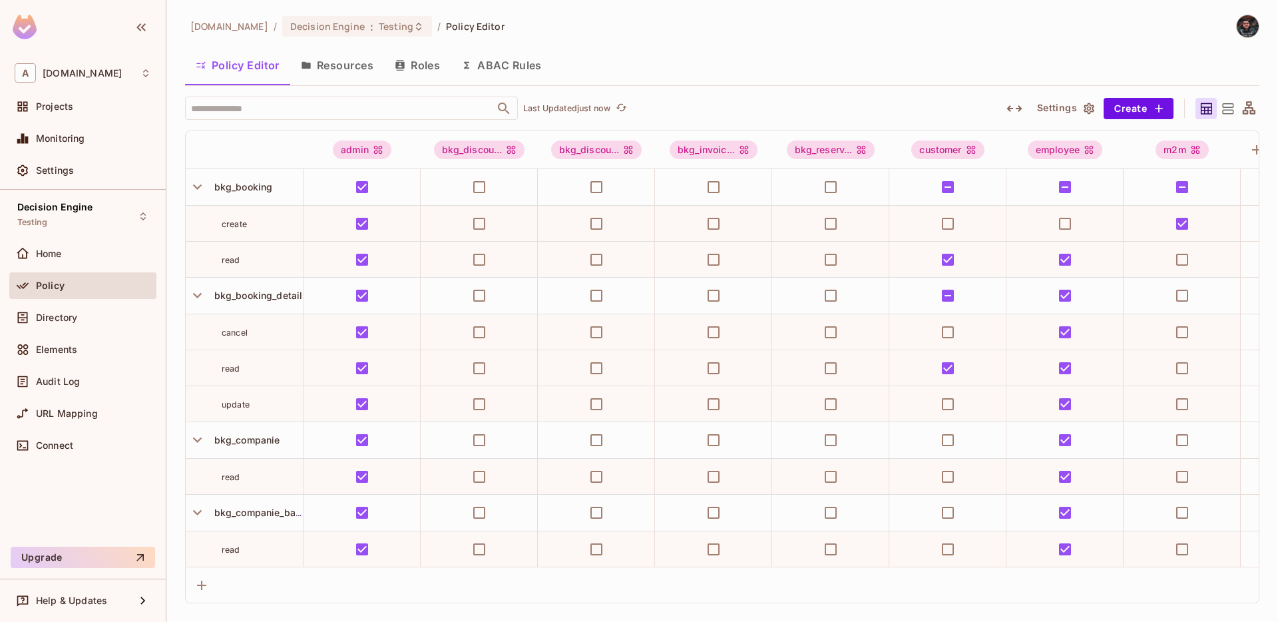
click at [426, 57] on button "Roles" at bounding box center [417, 65] width 67 height 33
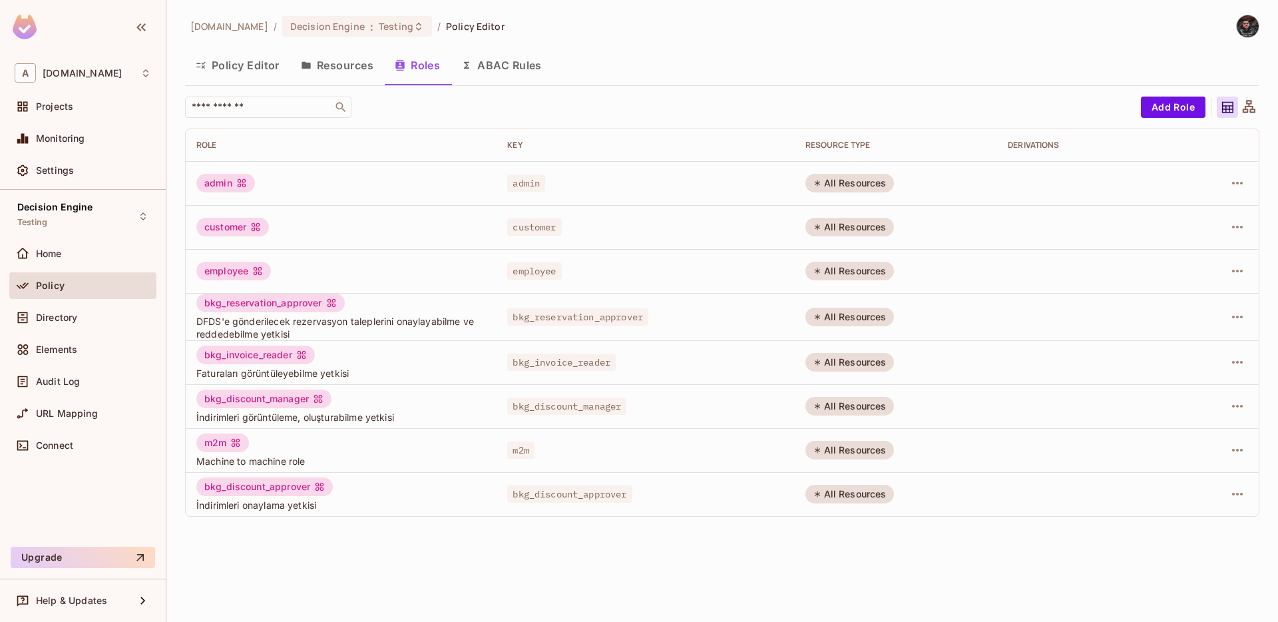
click at [272, 63] on button "Policy Editor" at bounding box center [237, 65] width 105 height 33
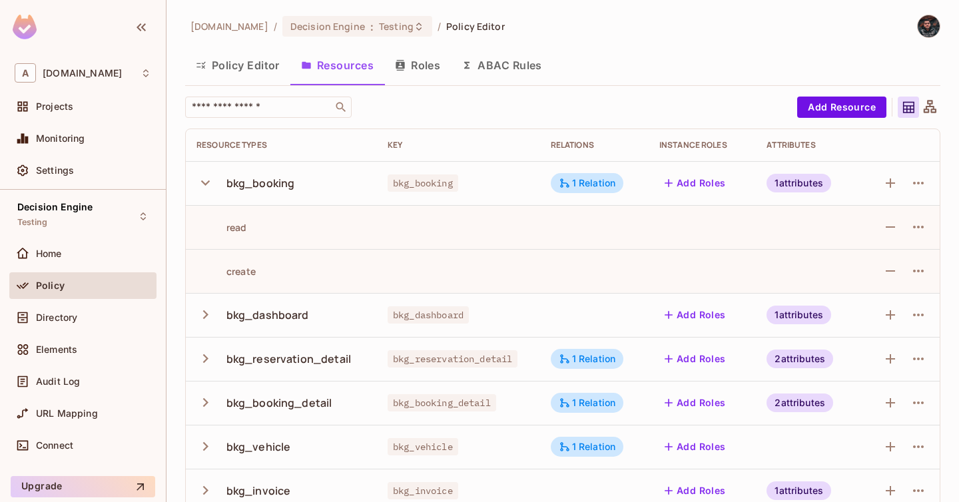
scroll to position [45, 0]
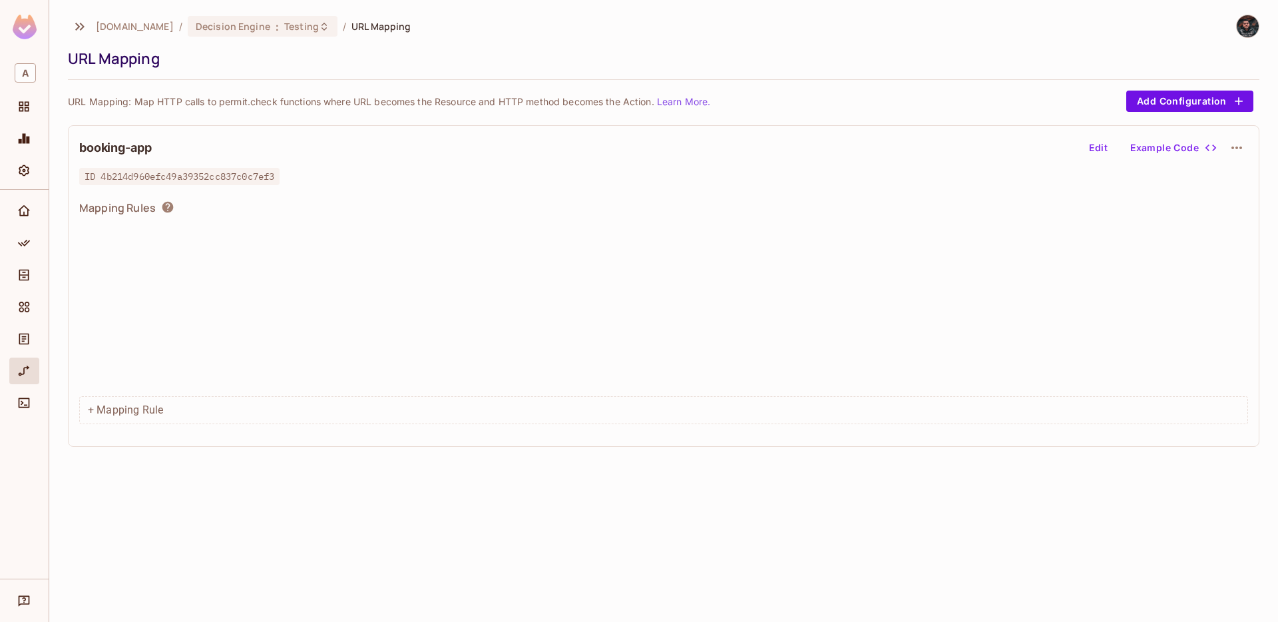
scroll to position [596, 0]
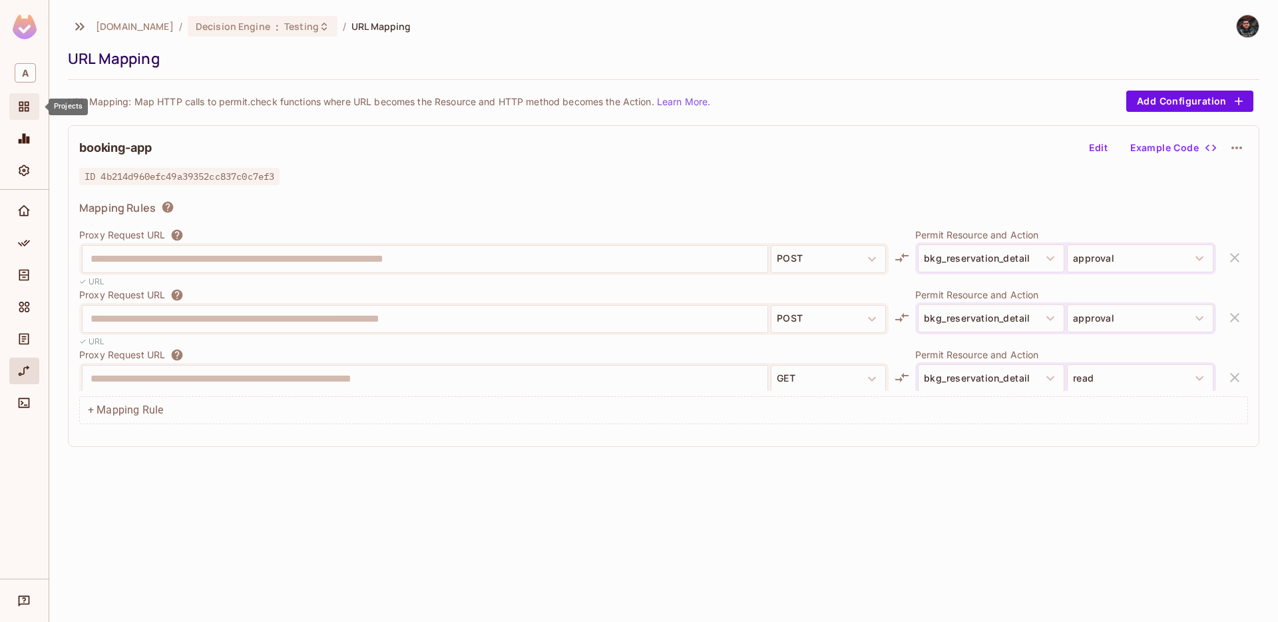
click at [25, 103] on icon "Projects" at bounding box center [24, 107] width 10 height 10
